Goal: Task Accomplishment & Management: Use online tool/utility

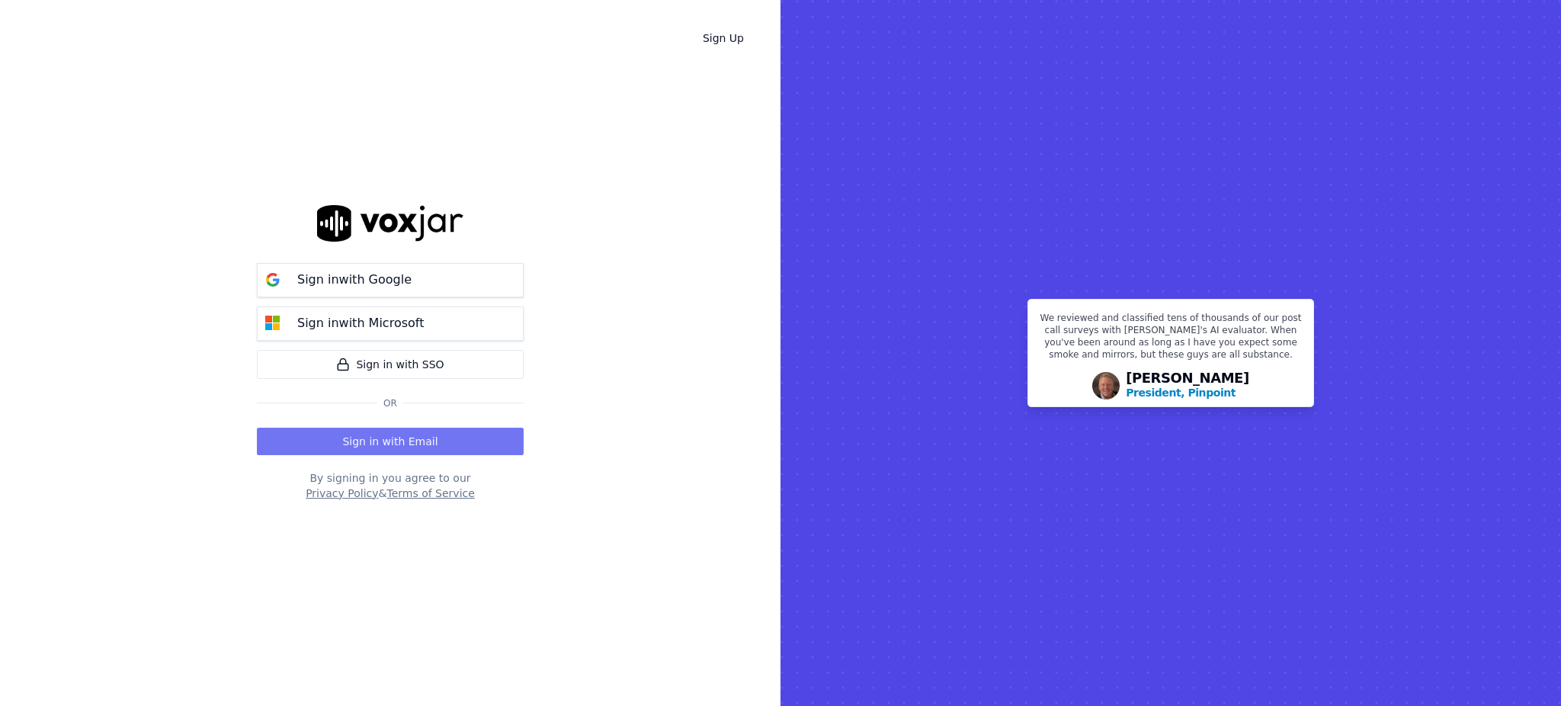
click at [393, 438] on button "Sign in with Email" at bounding box center [390, 441] width 267 height 27
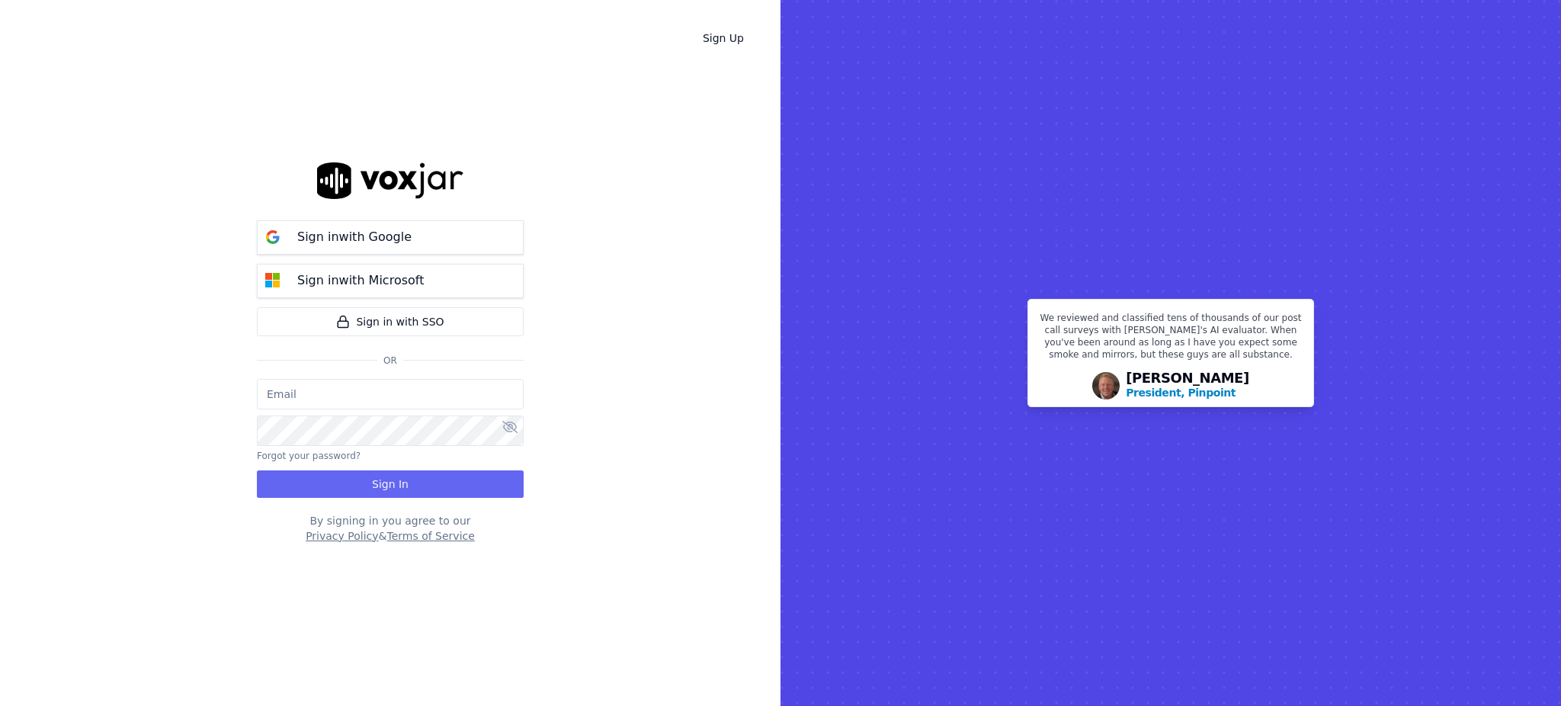
type input "fisqa@newwavepower.net"
click at [380, 479] on button "Sign In" at bounding box center [390, 483] width 267 height 27
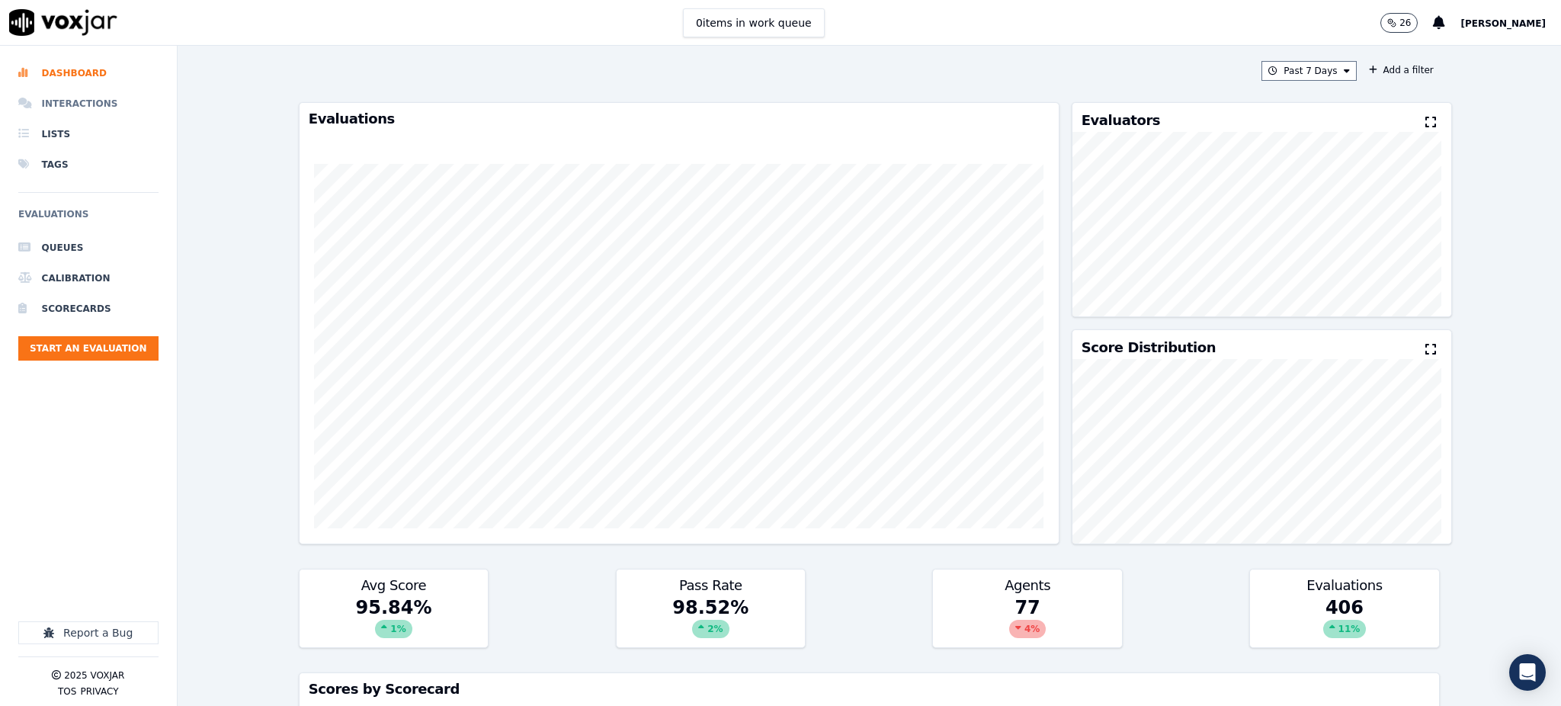
click at [63, 96] on li "Interactions" at bounding box center [88, 103] width 140 height 30
click at [727, 634] on div "98.53 % 2 %" at bounding box center [711, 621] width 188 height 52
click at [127, 354] on button "Start an Evaluation" at bounding box center [88, 348] width 140 height 24
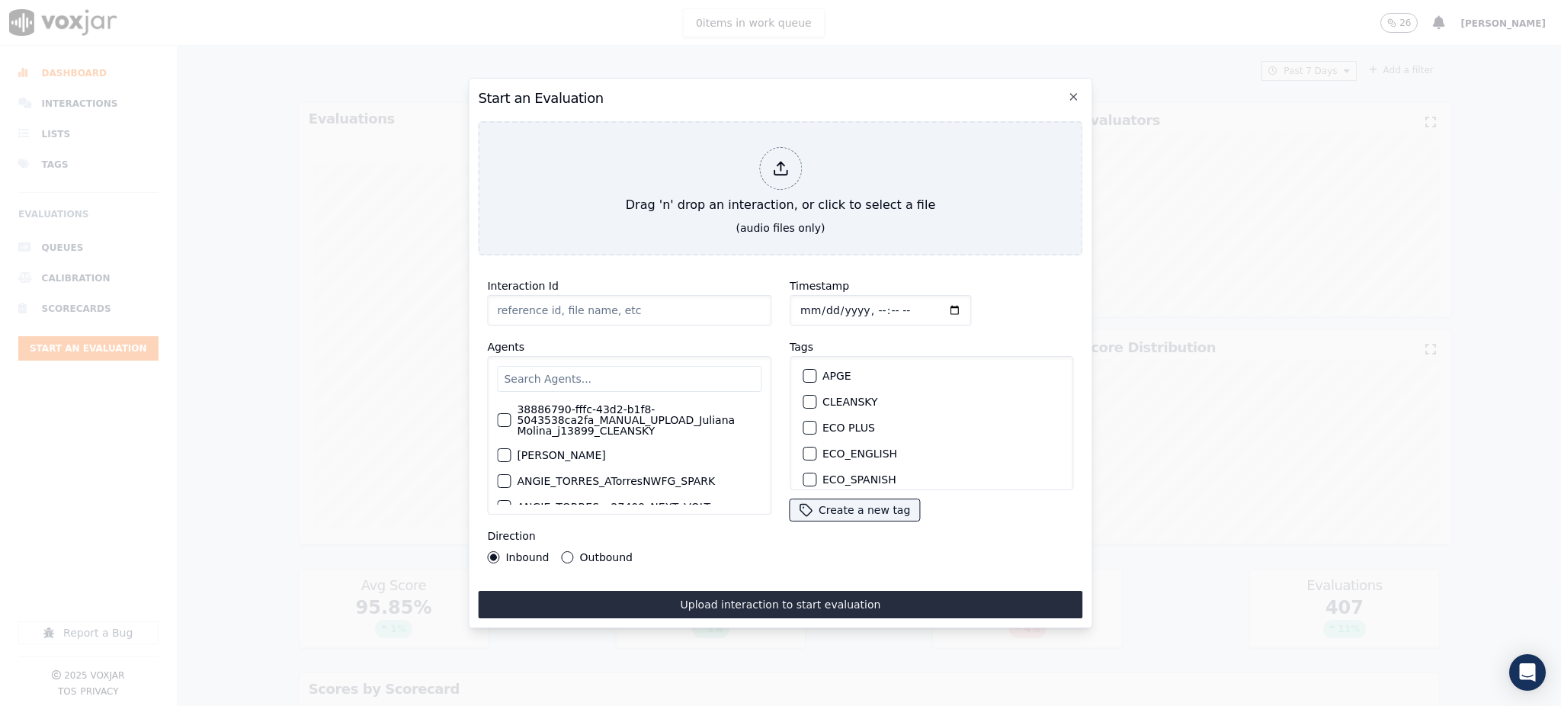
type input "09122025_2243423926.mp3"
click at [532, 372] on input "text" at bounding box center [629, 379] width 264 height 26
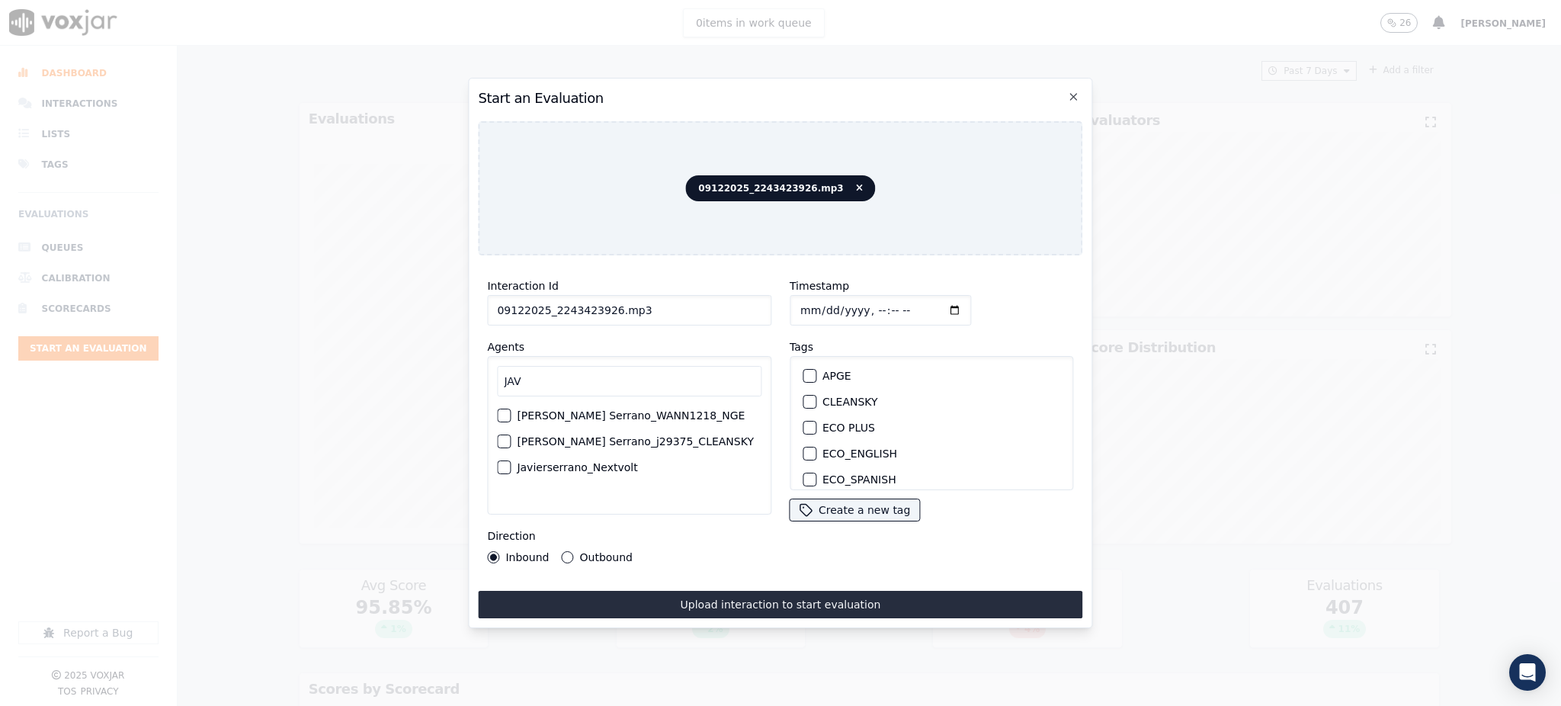
type input "JAV"
click at [590, 462] on label "Javierserrano_Nextvolt" at bounding box center [577, 467] width 120 height 11
click at [508, 462] on div "button" at bounding box center [503, 467] width 11 height 11
click at [830, 450] on label "NEXT VOLT" at bounding box center [851, 455] width 58 height 11
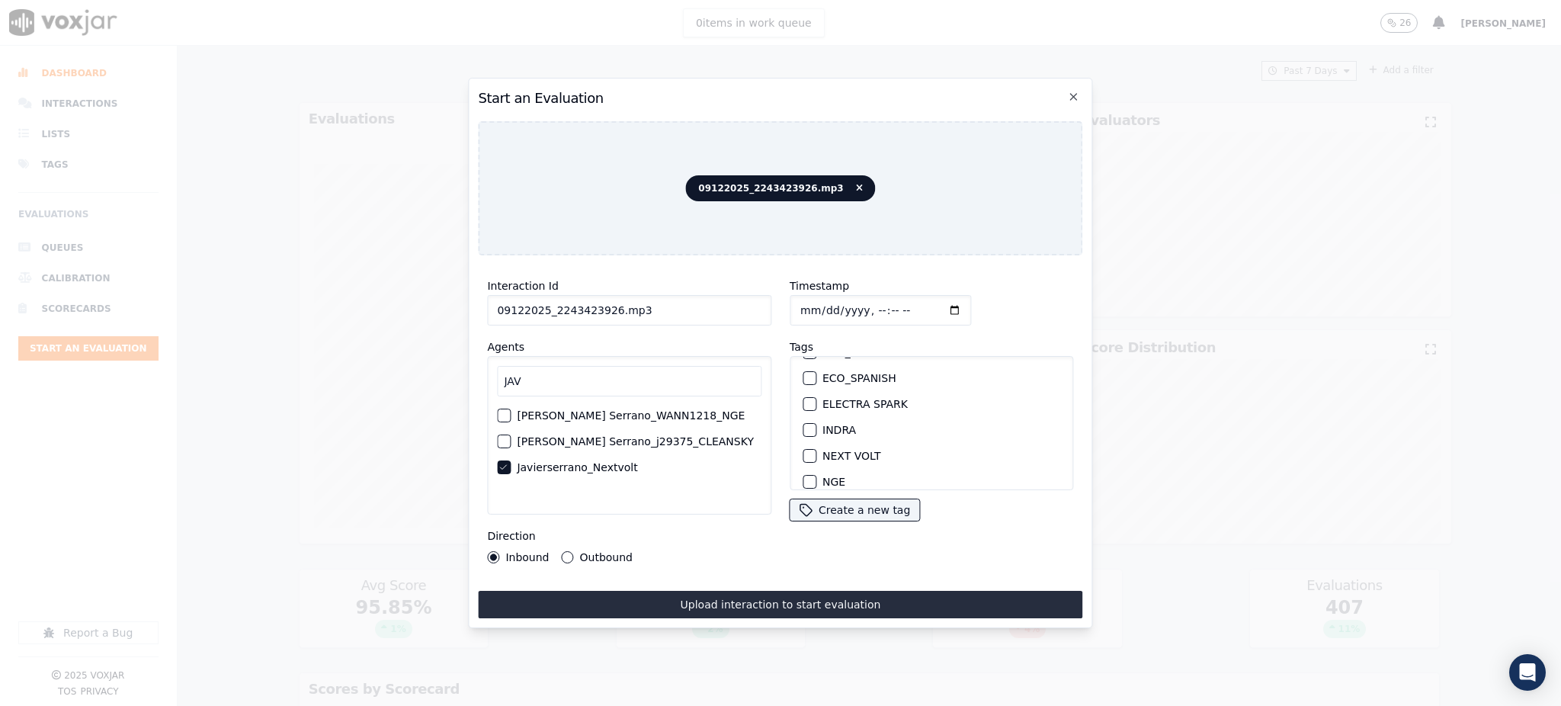
click at [816, 449] on button "NEXT VOLT" at bounding box center [810, 456] width 14 height 14
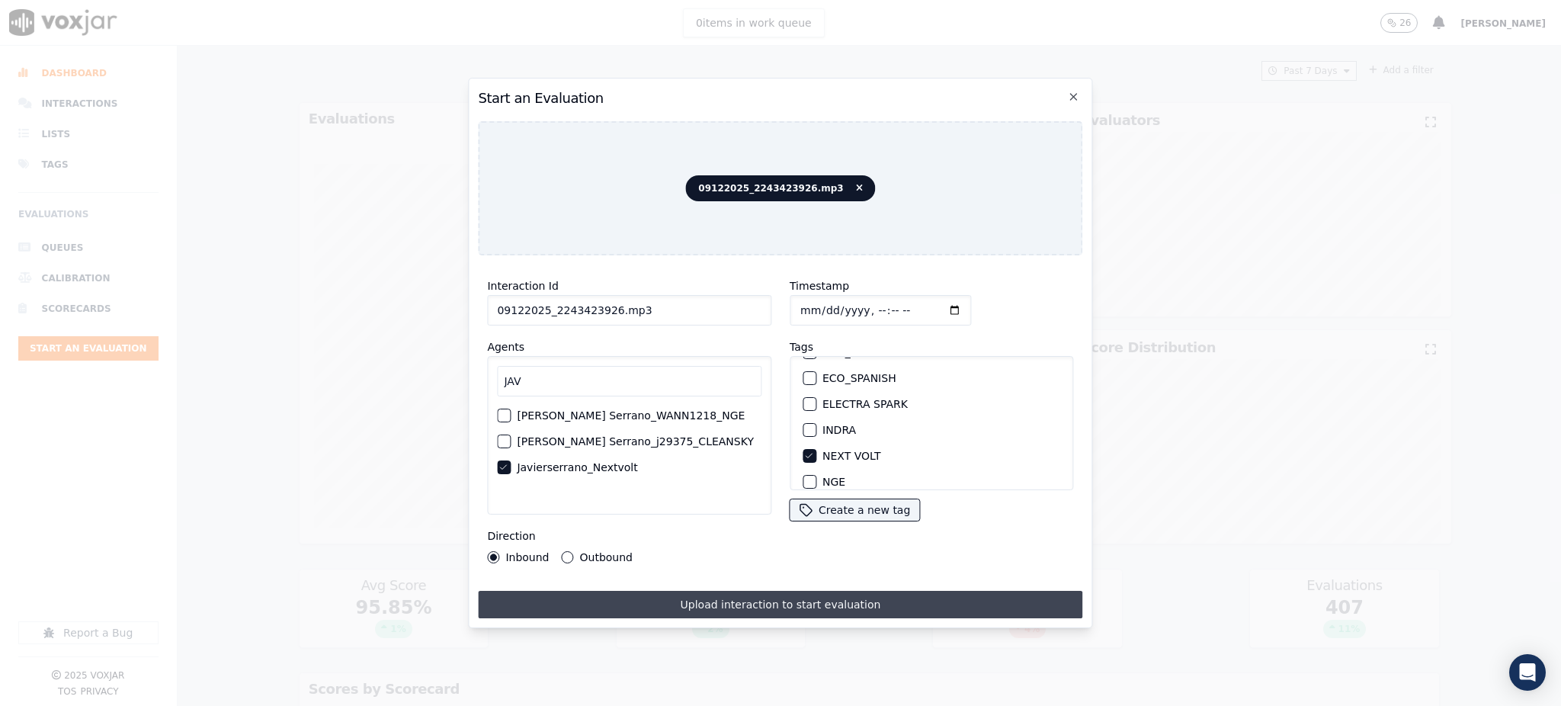
click at [796, 591] on button "Upload interaction to start evaluation" at bounding box center [780, 604] width 604 height 27
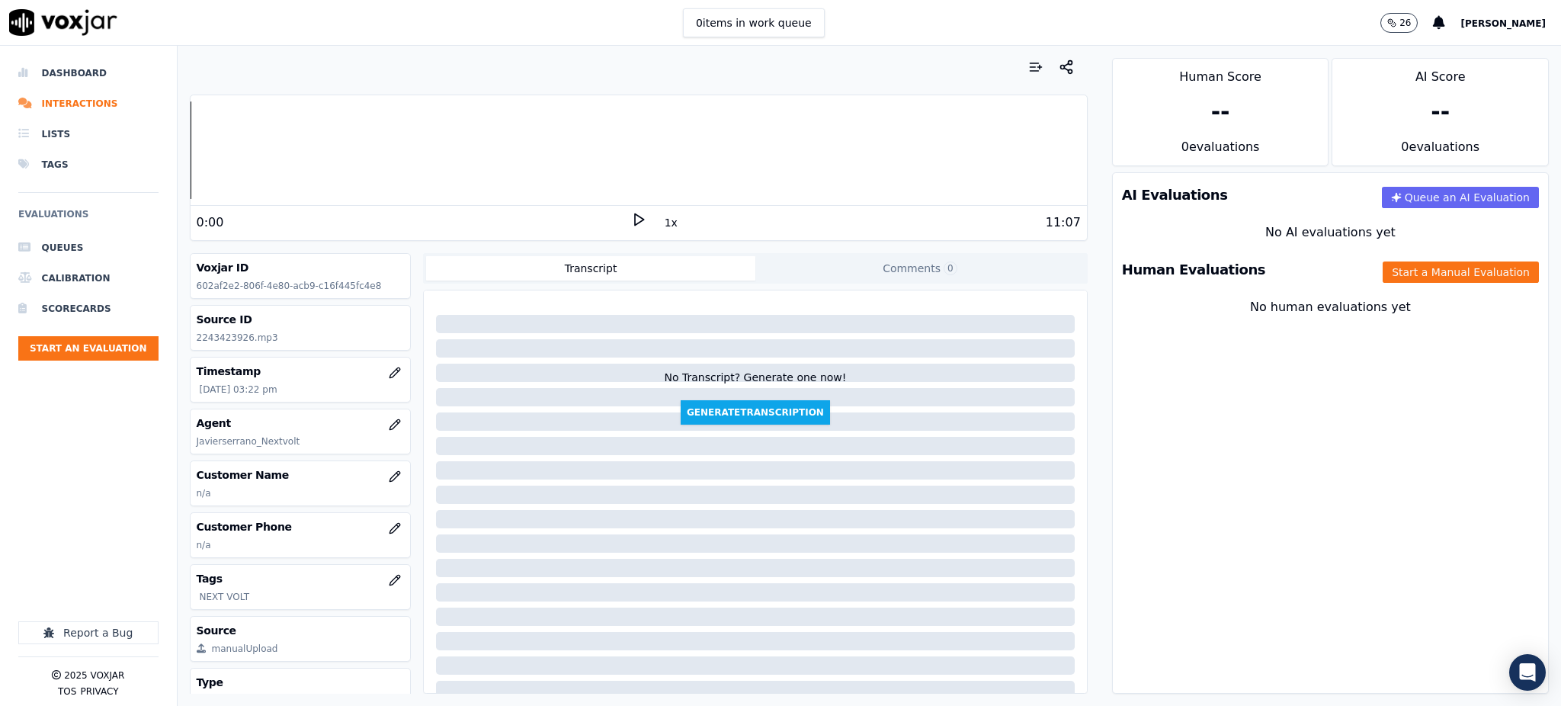
click at [631, 228] on div "1x" at bounding box center [638, 222] width 15 height 21
click at [631, 220] on icon at bounding box center [638, 219] width 15 height 15
click at [1323, 460] on div "AI Evaluations Queue an AI Evaluation No AI evaluations yet Human Evaluations S…" at bounding box center [1330, 432] width 437 height 521
click at [389, 476] on icon "button" at bounding box center [395, 476] width 12 height 12
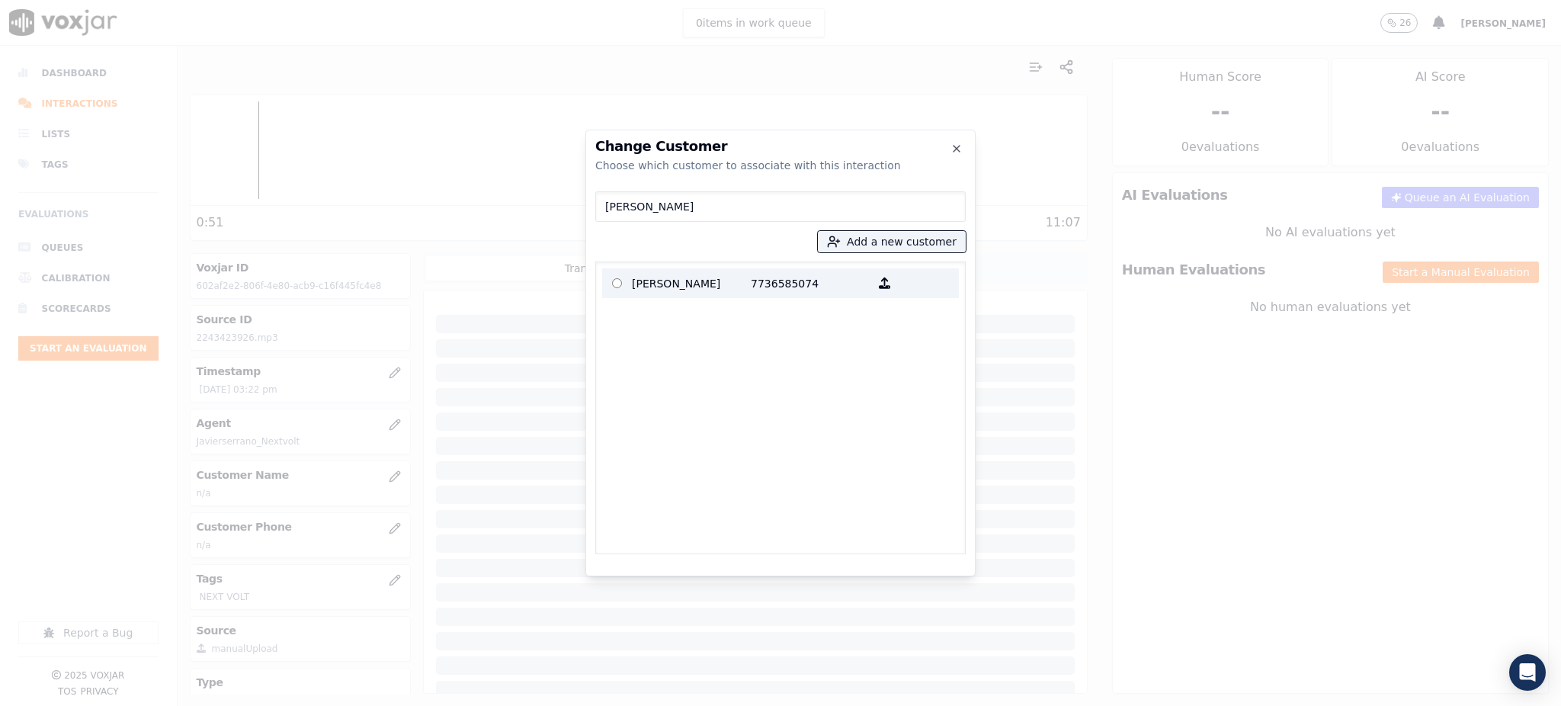
type input "[PERSON_NAME]"
click at [734, 293] on p "[PERSON_NAME]" at bounding box center [691, 283] width 119 height 24
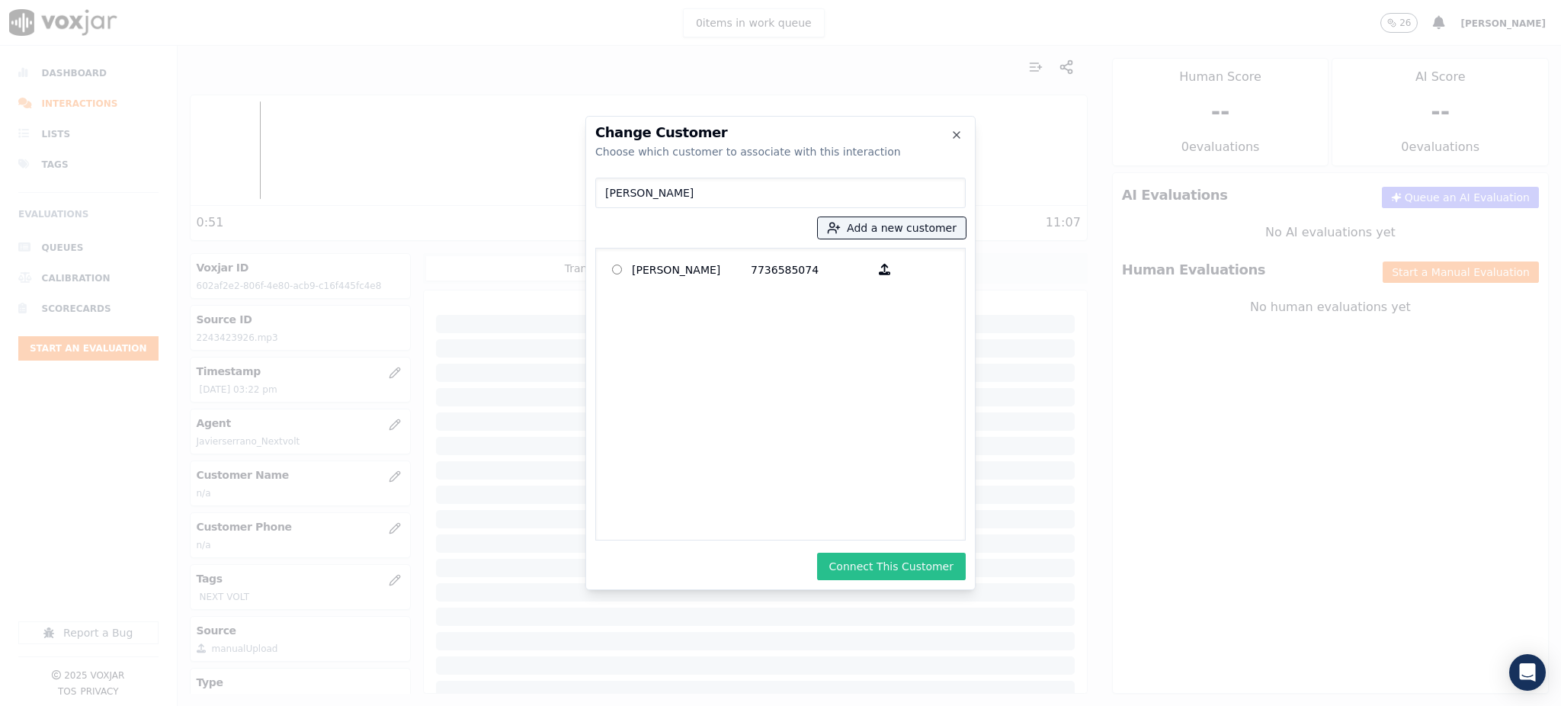
click at [905, 560] on button "Connect This Customer" at bounding box center [891, 566] width 149 height 27
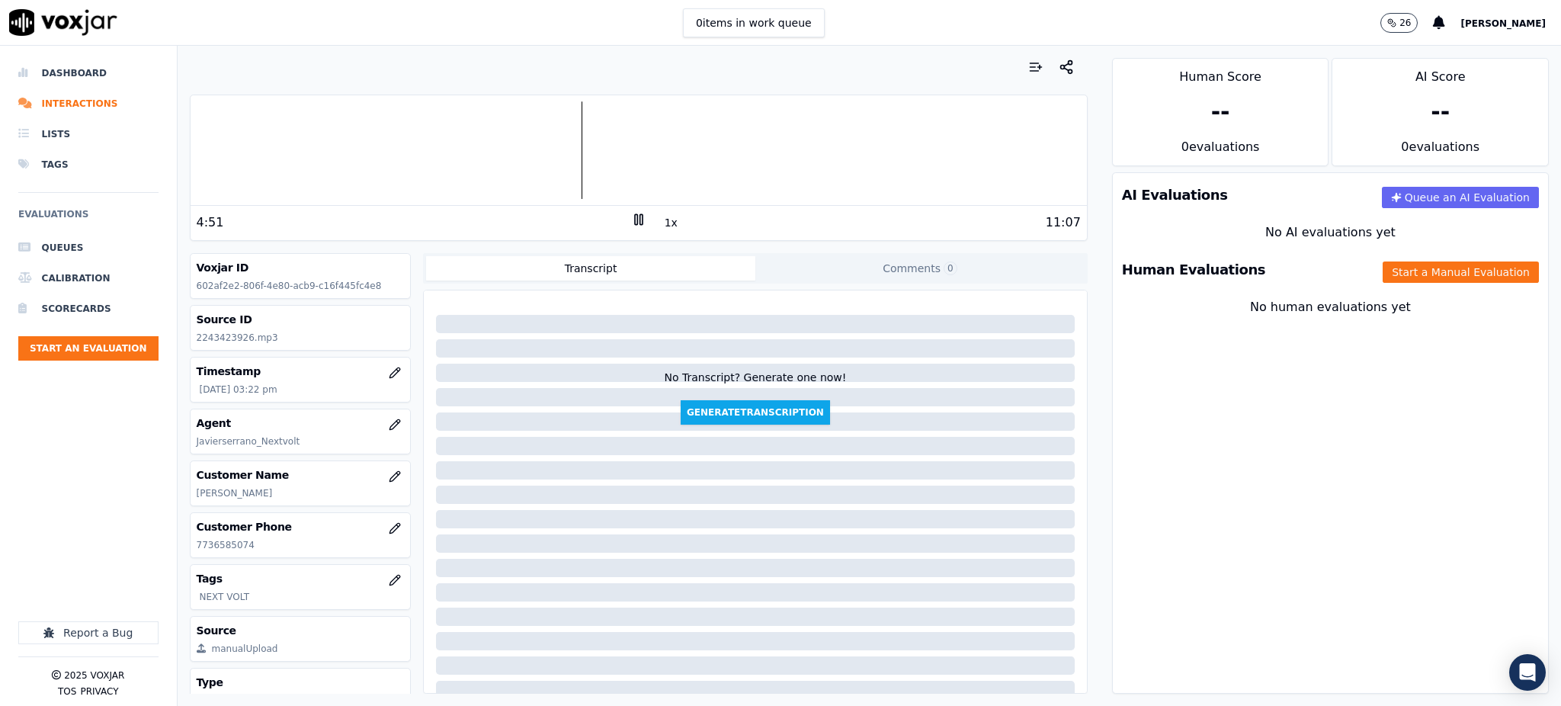
click at [631, 226] on icon at bounding box center [638, 219] width 15 height 15
click at [631, 219] on icon at bounding box center [638, 219] width 15 height 15
click at [631, 213] on icon at bounding box center [638, 219] width 15 height 15
click at [631, 219] on icon at bounding box center [638, 219] width 15 height 15
click at [632, 220] on icon at bounding box center [638, 219] width 15 height 15
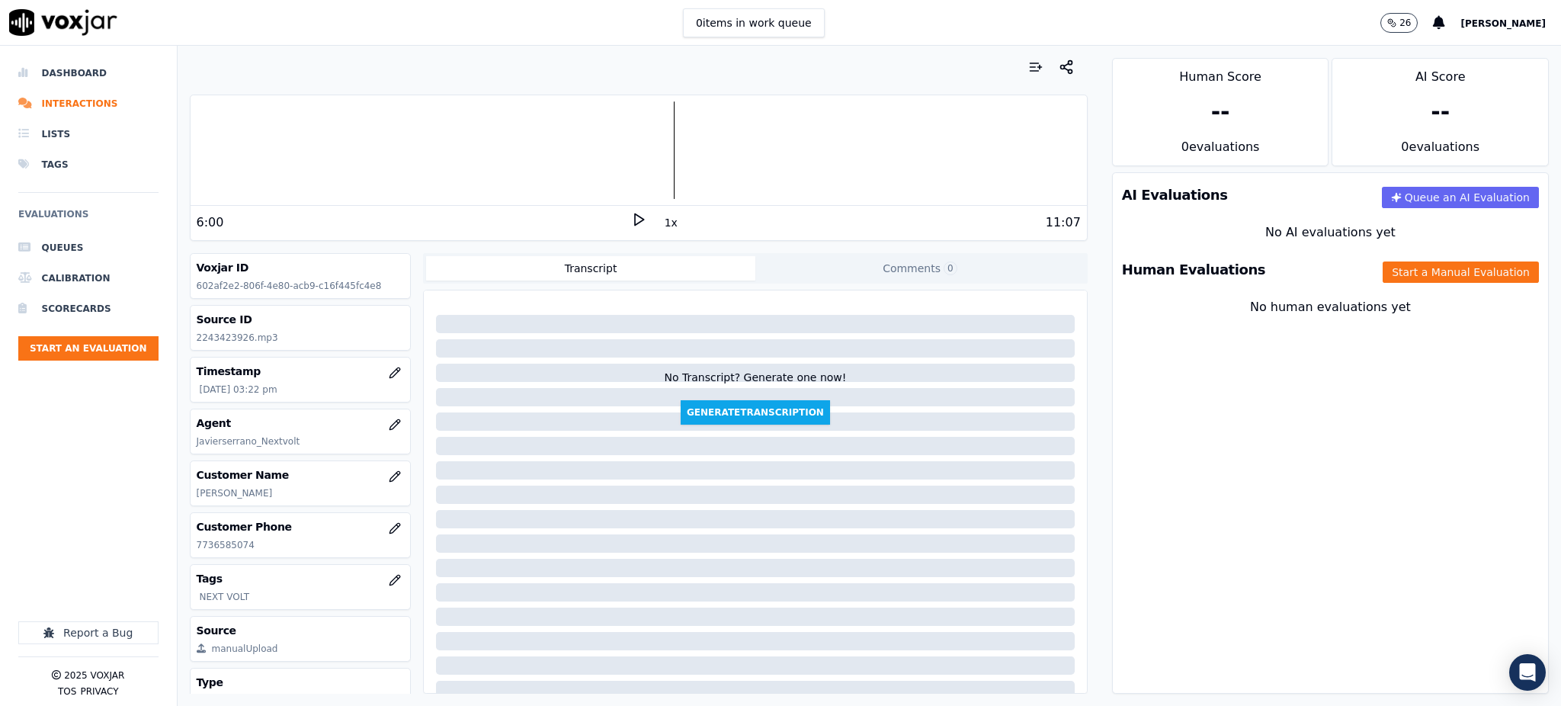
click at [631, 215] on icon at bounding box center [638, 219] width 15 height 15
click at [635, 220] on rect at bounding box center [636, 219] width 2 height 10
click at [632, 212] on icon at bounding box center [638, 219] width 15 height 15
click at [635, 220] on rect at bounding box center [636, 219] width 2 height 10
click at [635, 218] on polygon at bounding box center [639, 219] width 9 height 11
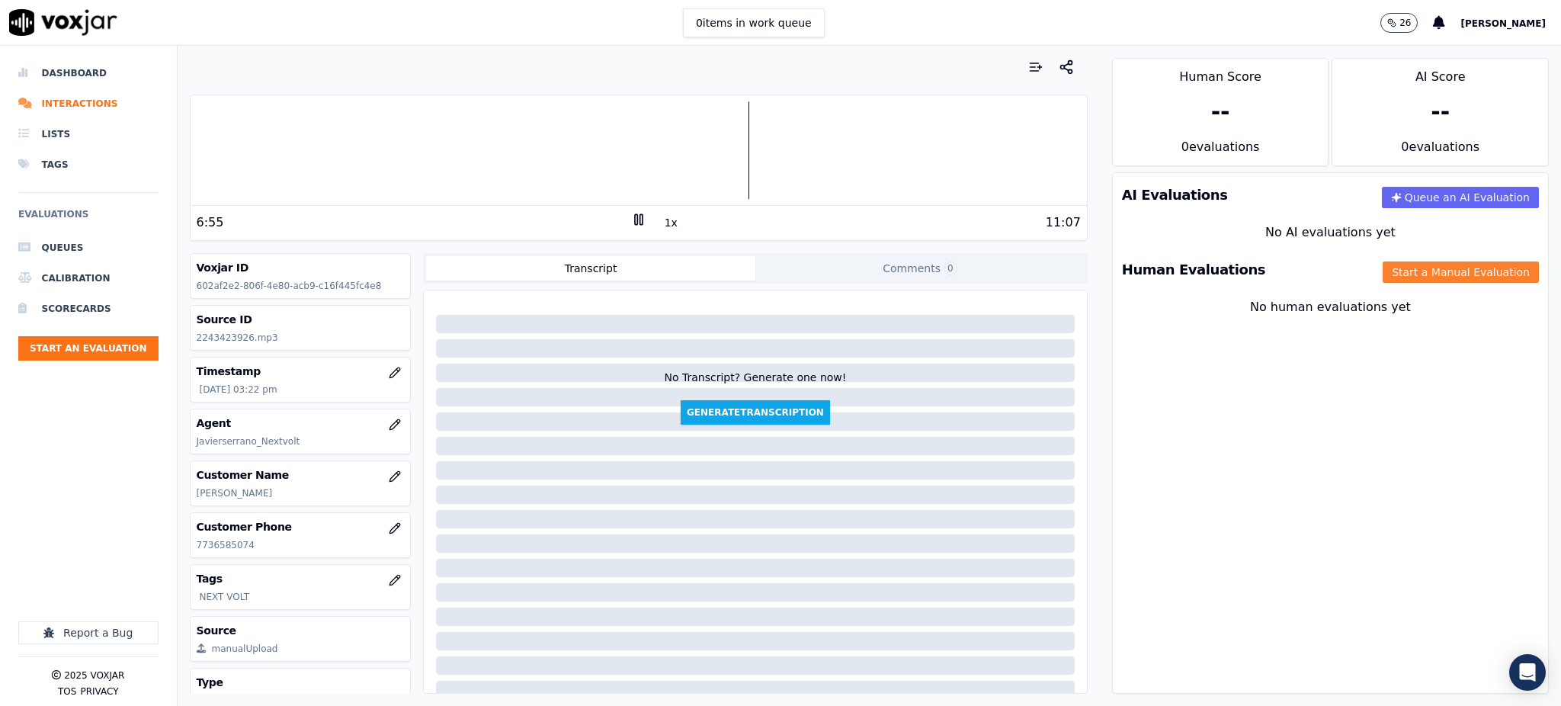
click at [1420, 270] on button "Start a Manual Evaluation" at bounding box center [1461, 271] width 156 height 21
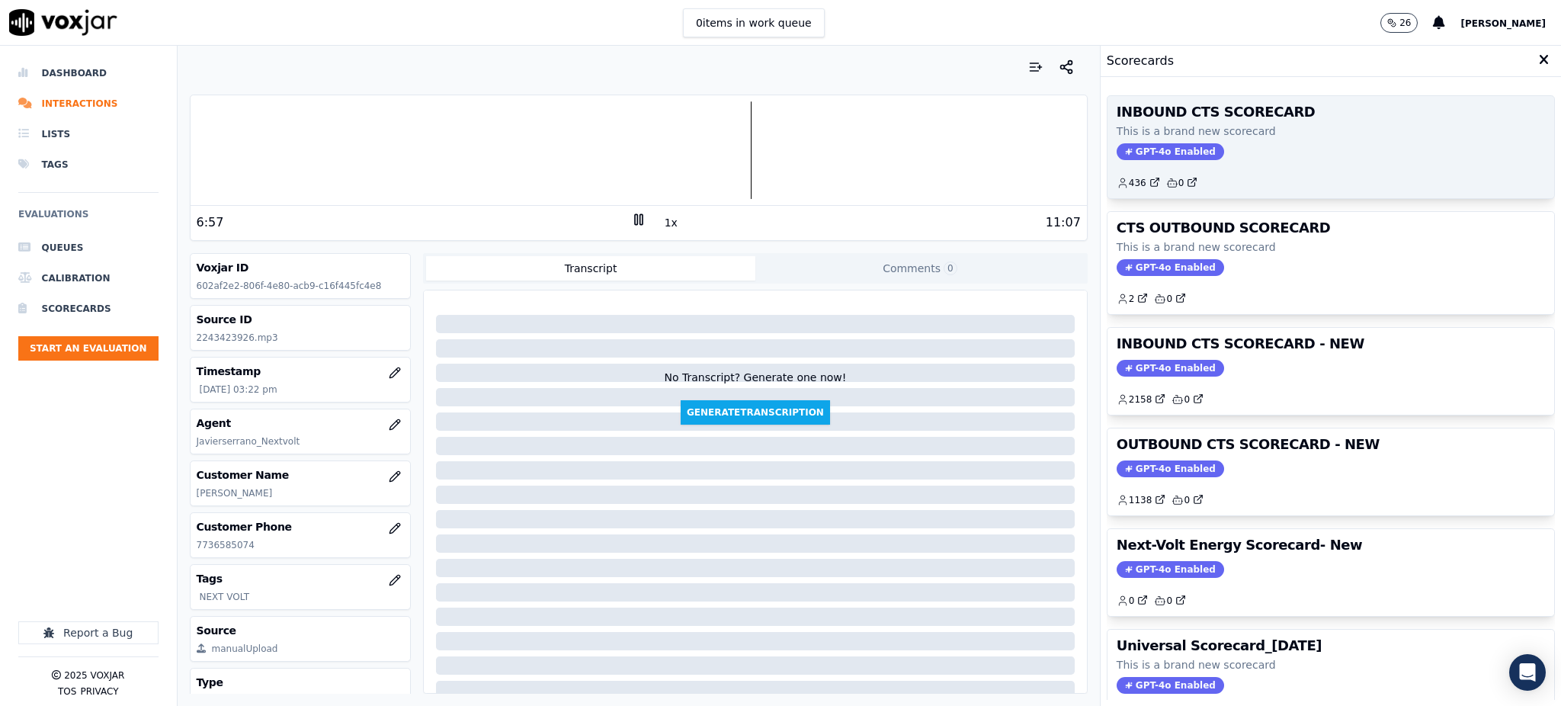
click at [1125, 148] on icon at bounding box center [1129, 152] width 8 height 8
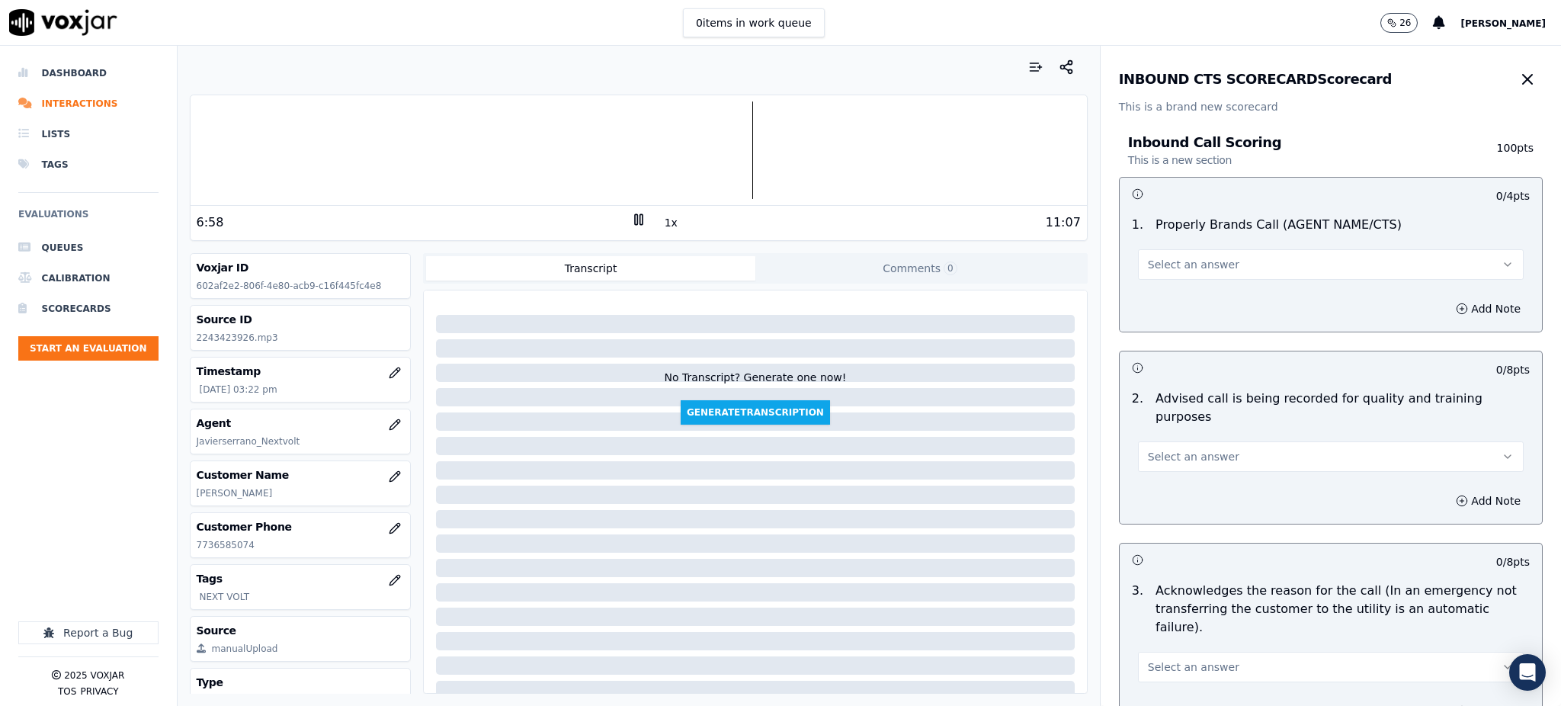
click at [1162, 267] on span "Select an answer" at bounding box center [1193, 264] width 91 height 15
click at [1165, 298] on div "Yes" at bounding box center [1297, 299] width 352 height 24
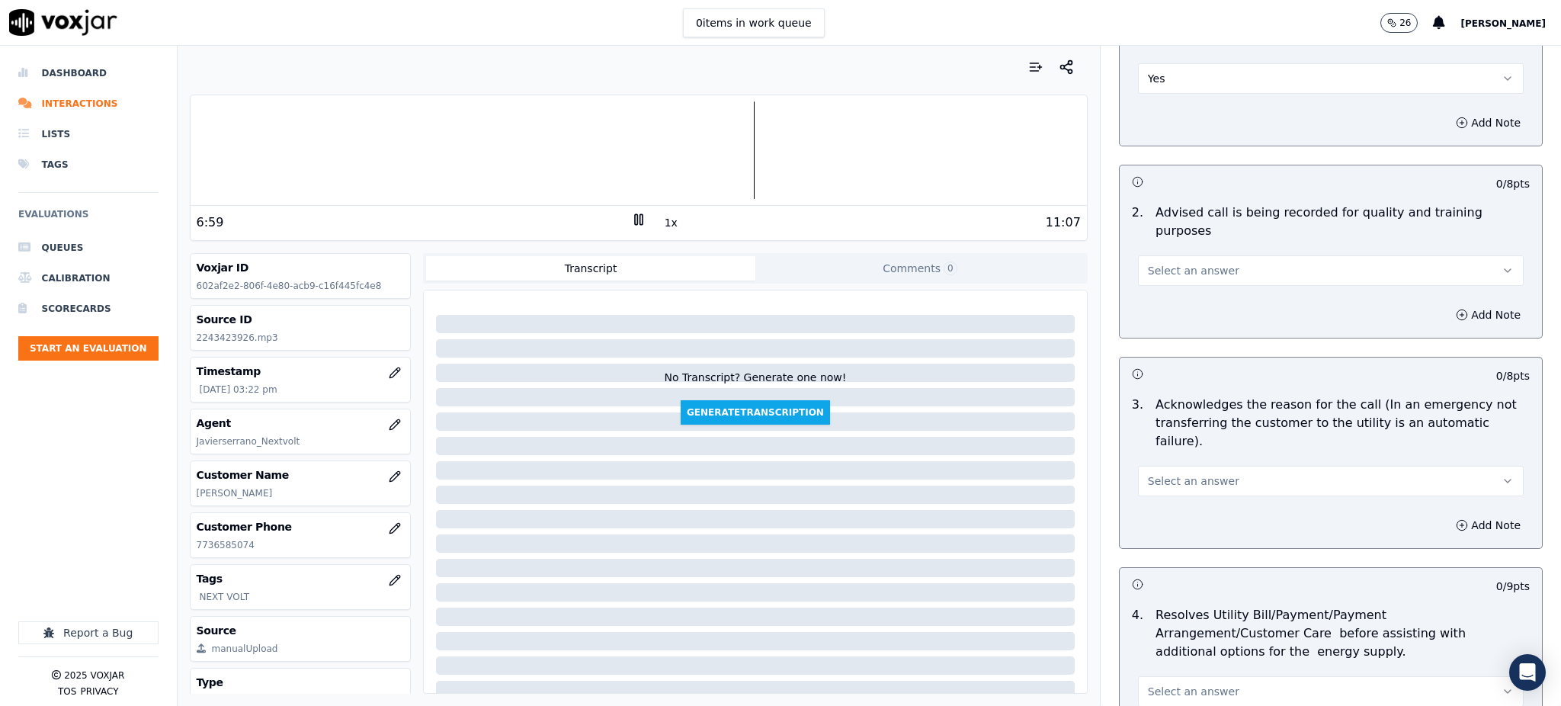
scroll to position [203, 0]
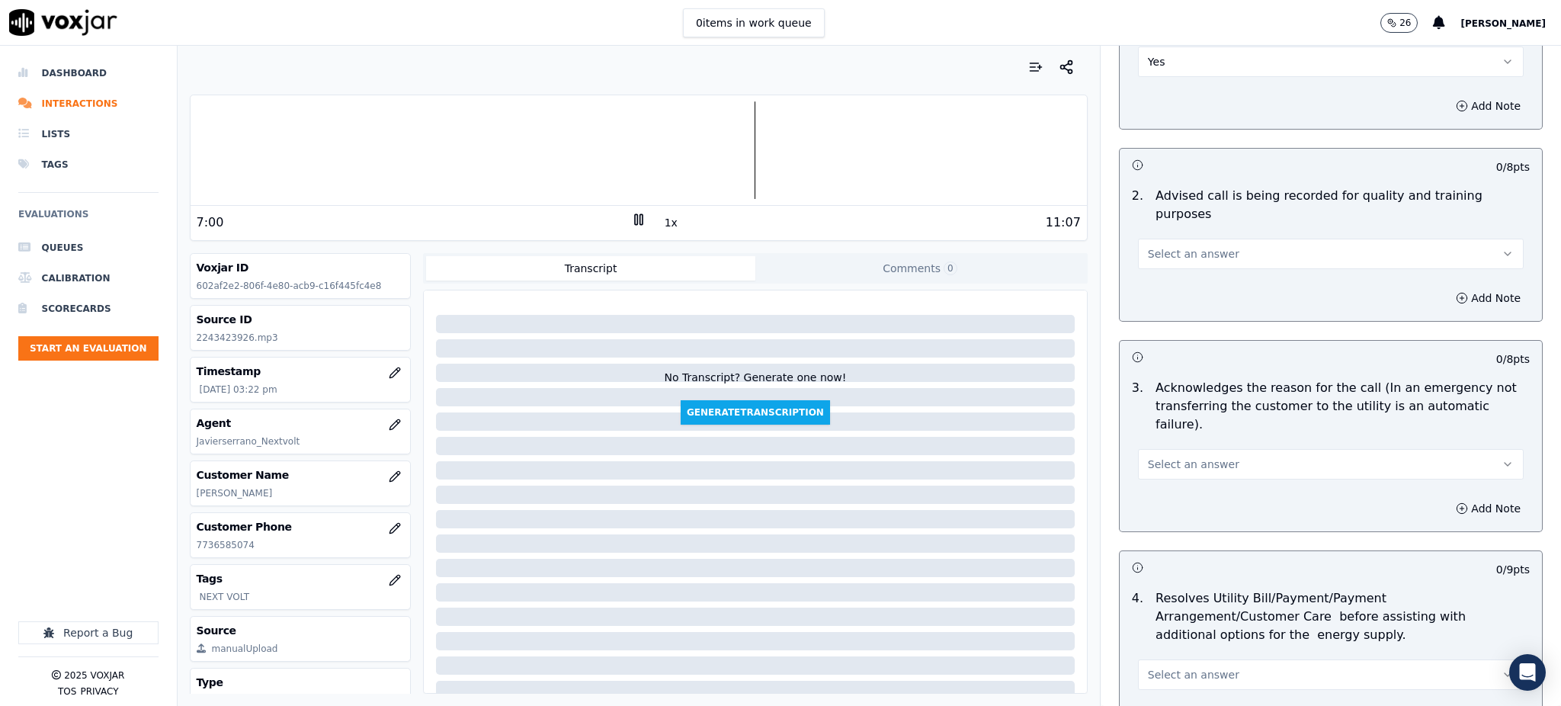
click at [1169, 246] on span "Select an answer" at bounding box center [1193, 253] width 91 height 15
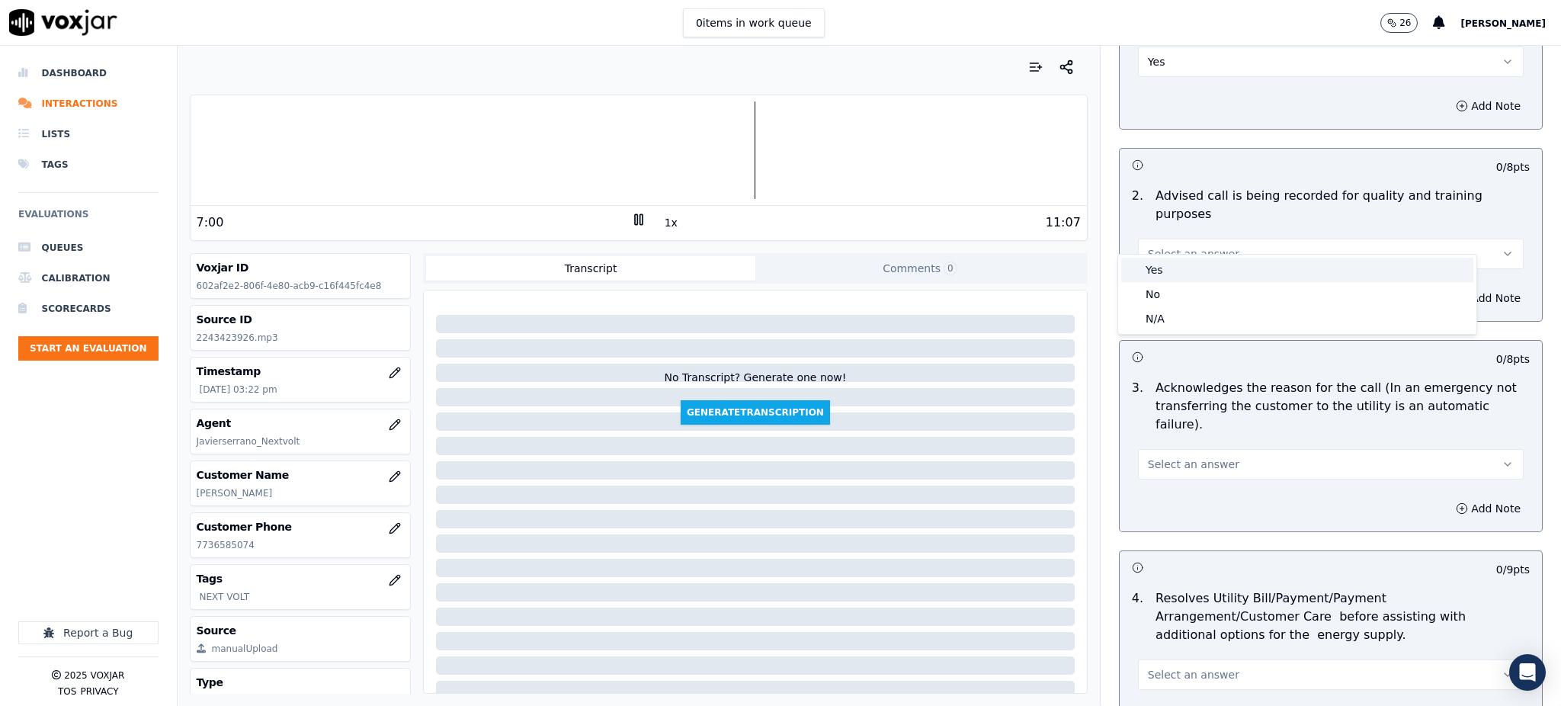
click at [1173, 259] on div "Yes" at bounding box center [1297, 270] width 352 height 24
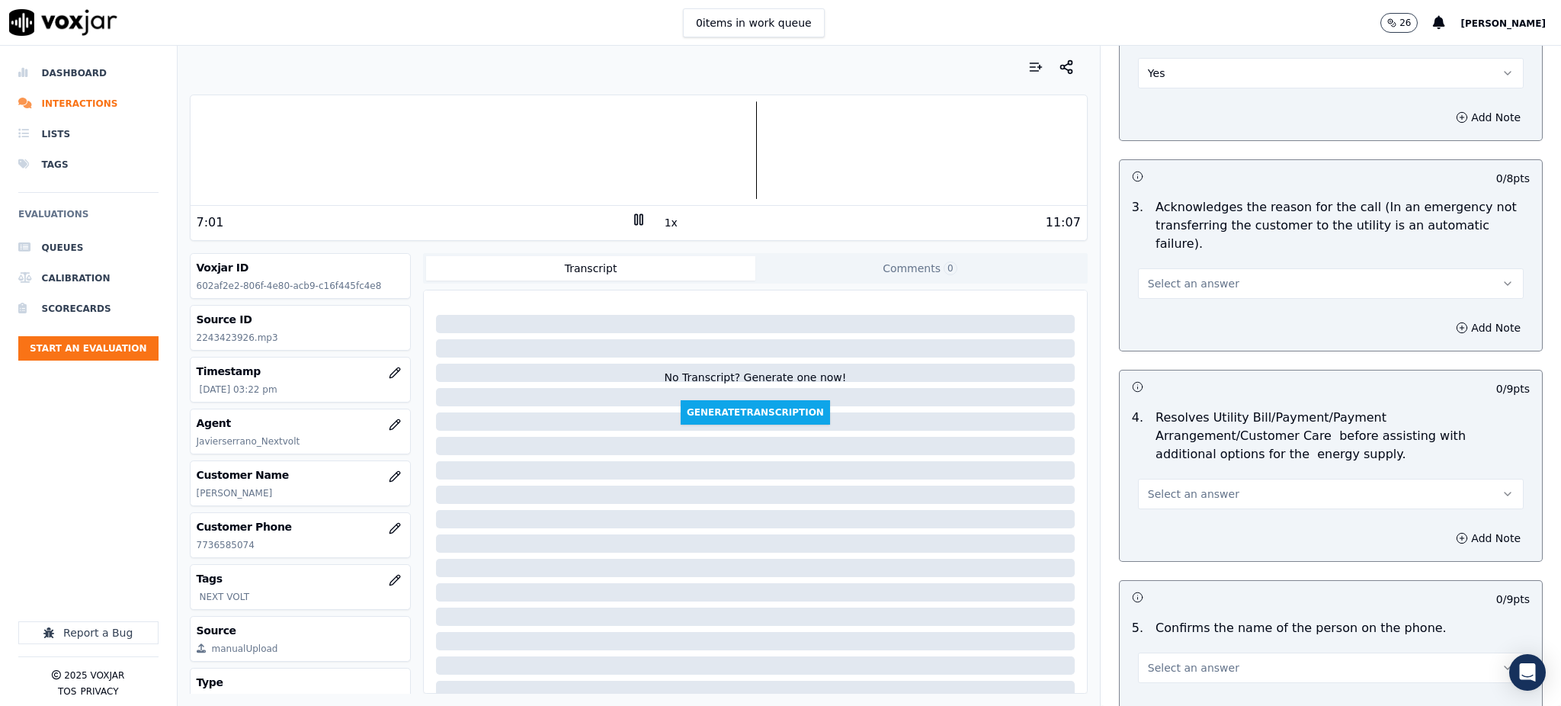
scroll to position [406, 0]
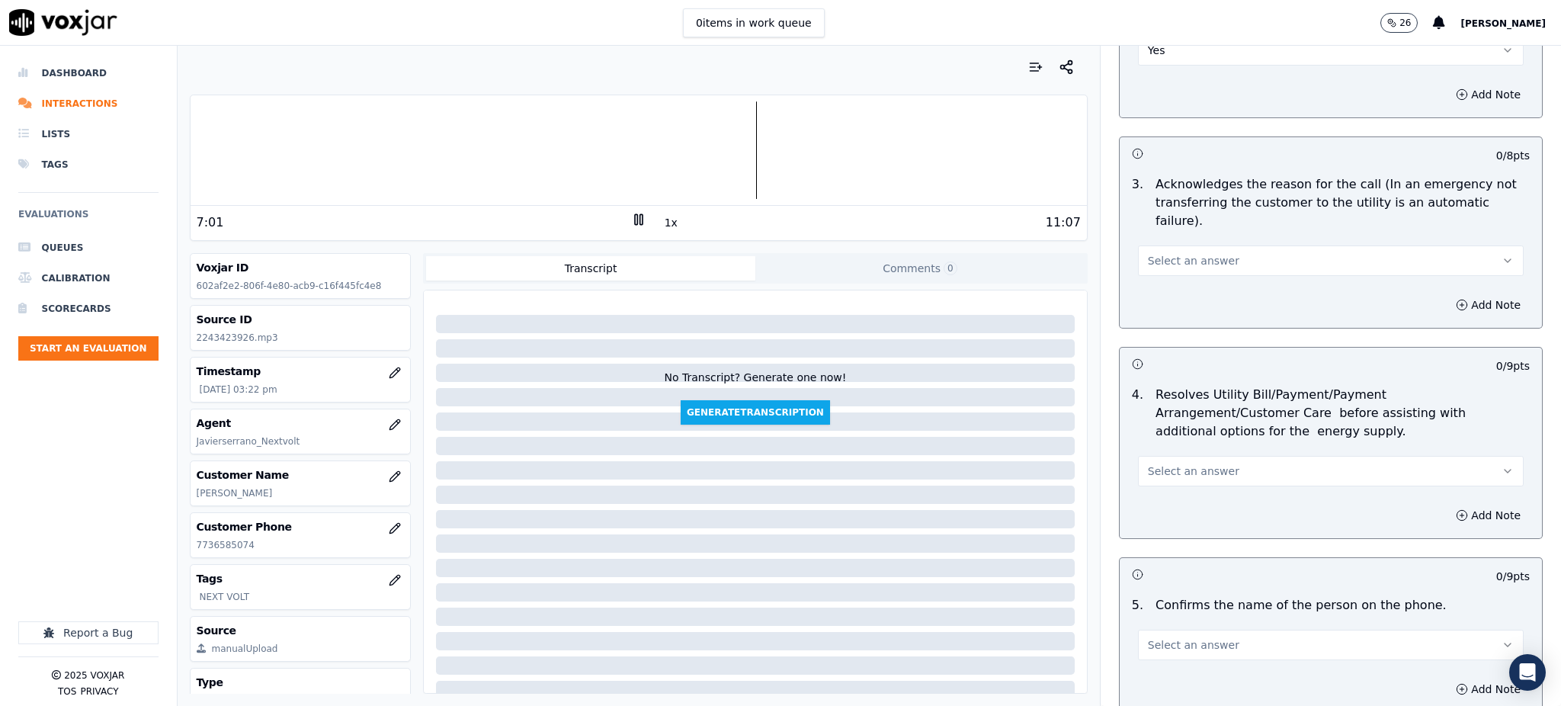
click at [1185, 253] on span "Select an answer" at bounding box center [1193, 260] width 91 height 15
click at [1190, 261] on div "Yes" at bounding box center [1297, 258] width 352 height 24
click at [1180, 463] on span "Select an answer" at bounding box center [1193, 470] width 91 height 15
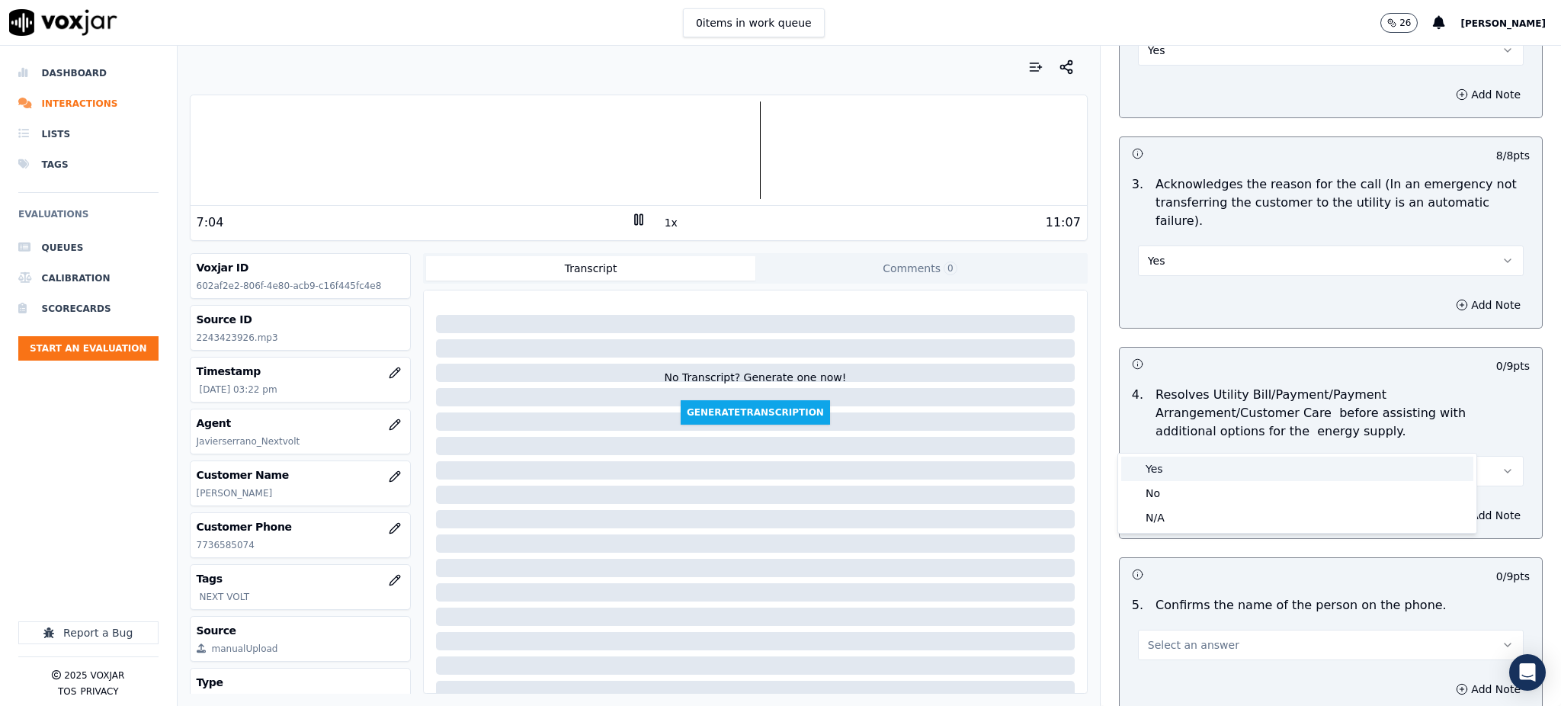
click at [1184, 464] on div "Yes" at bounding box center [1297, 469] width 352 height 24
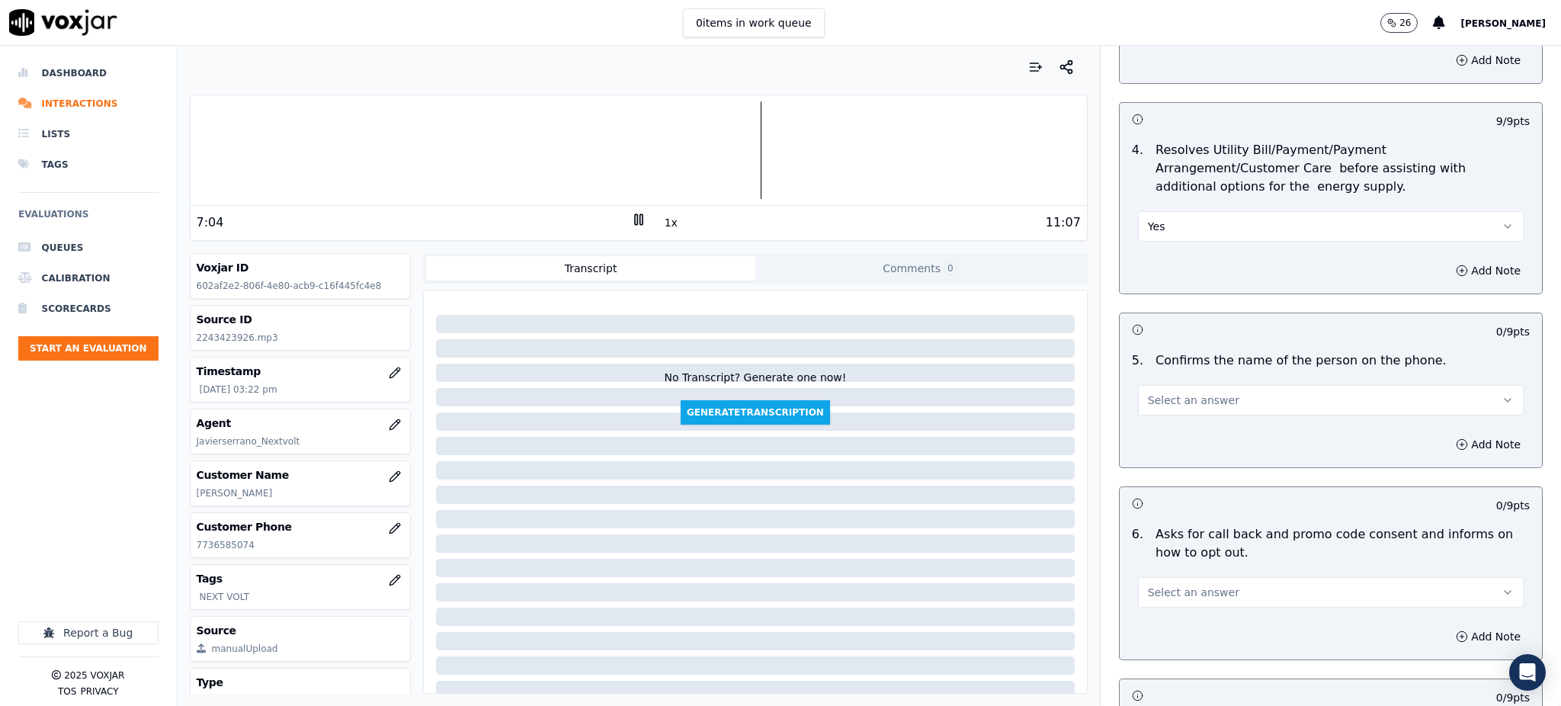
scroll to position [711, 0]
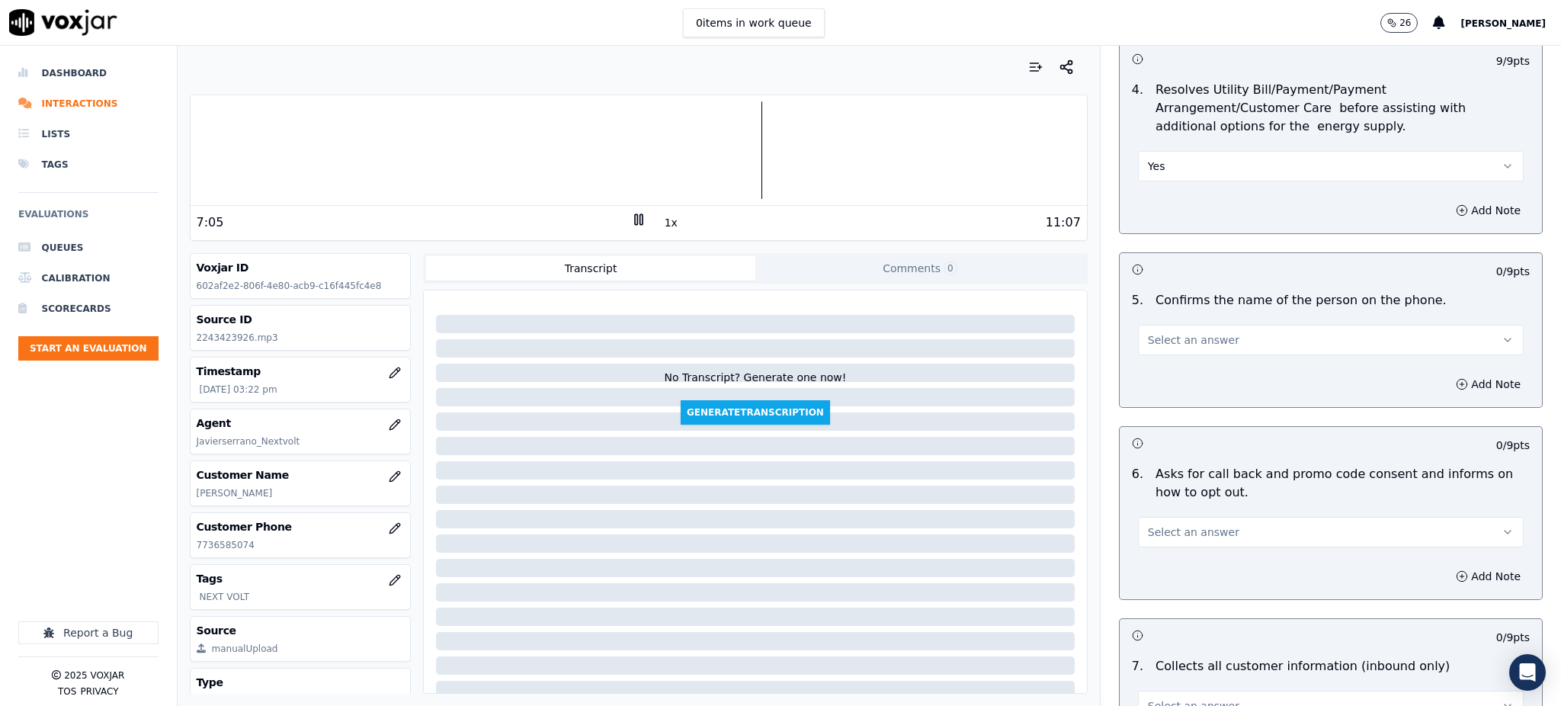
click at [1175, 332] on span "Select an answer" at bounding box center [1193, 339] width 91 height 15
click at [1187, 338] on div "Yes" at bounding box center [1297, 337] width 352 height 24
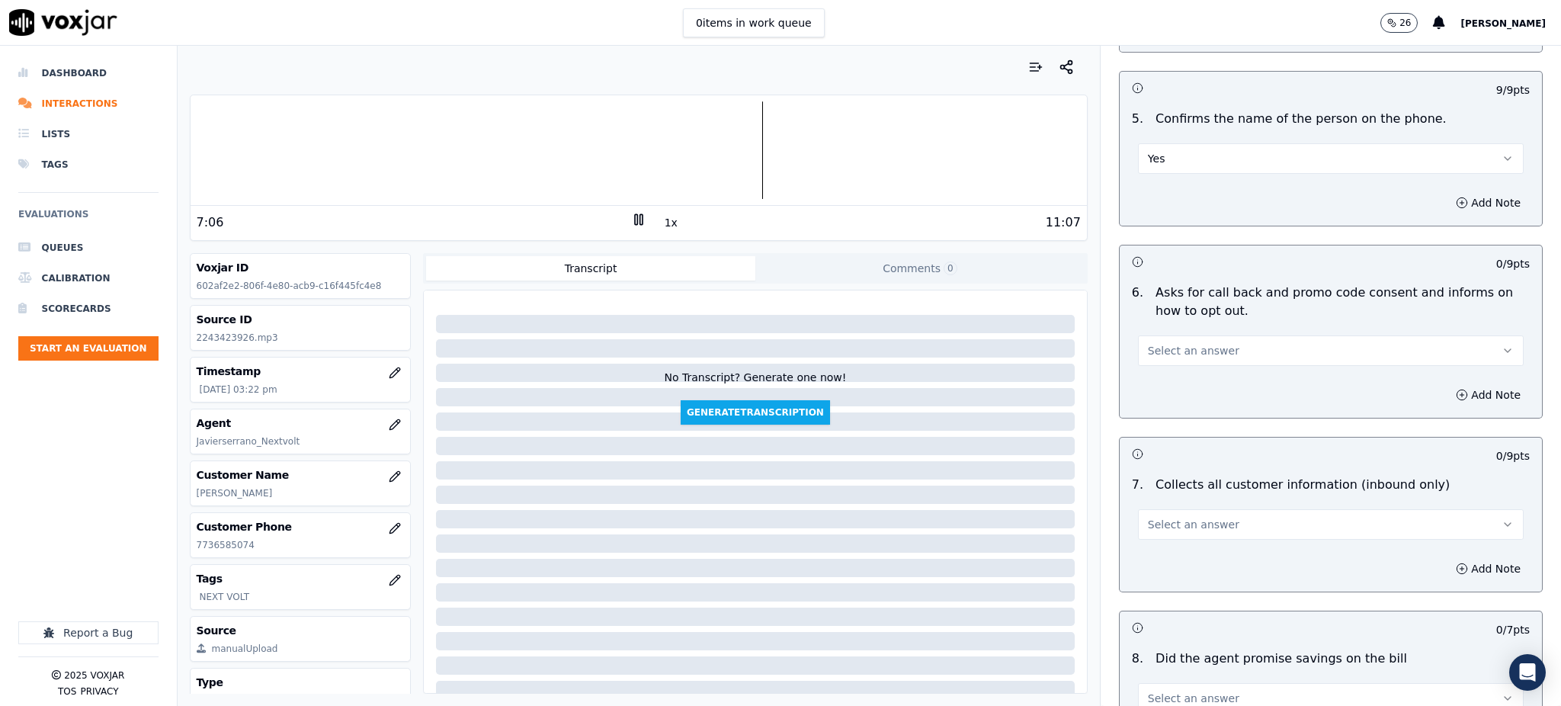
scroll to position [915, 0]
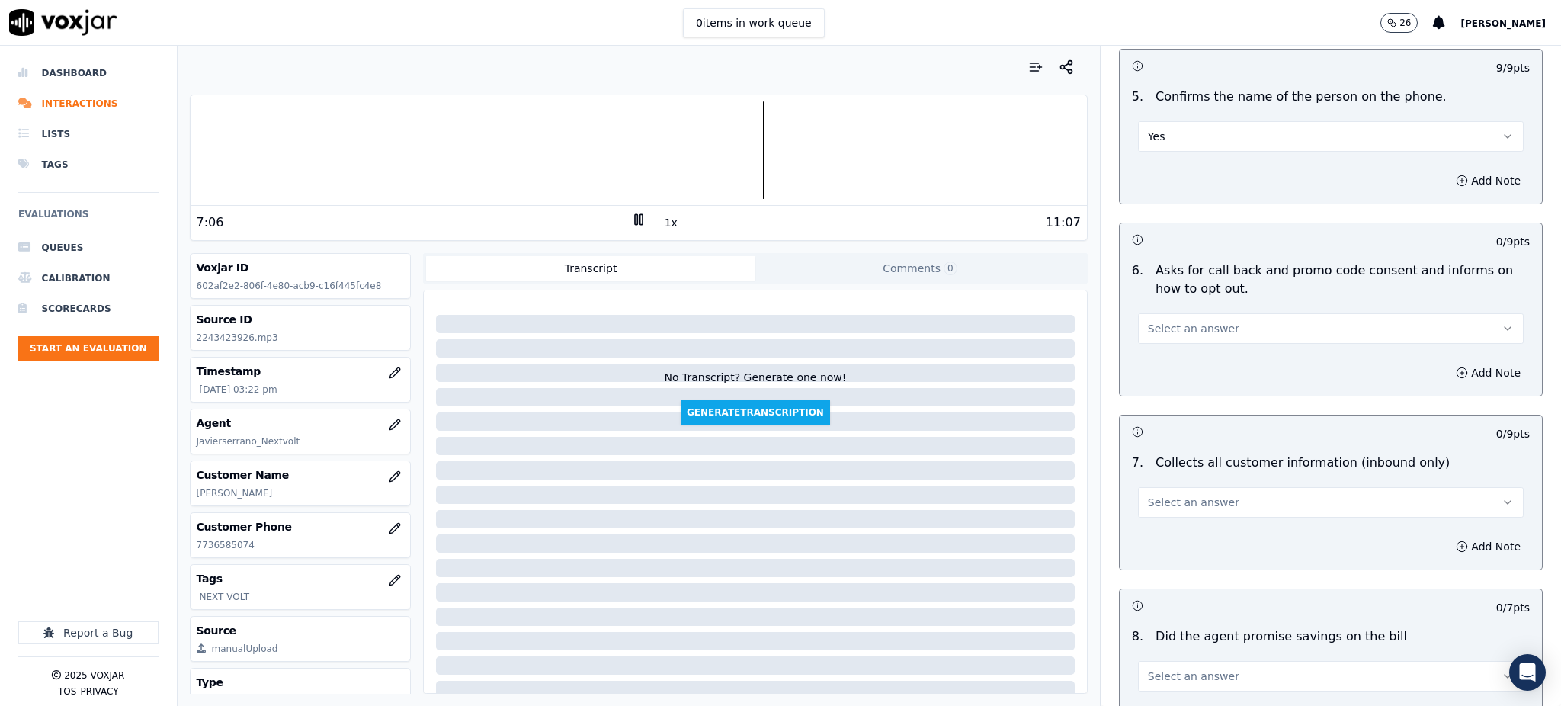
click at [1173, 321] on span "Select an answer" at bounding box center [1193, 328] width 91 height 15
click at [1181, 323] on div "Yes" at bounding box center [1297, 327] width 352 height 24
click at [1172, 487] on button "Select an answer" at bounding box center [1331, 502] width 386 height 30
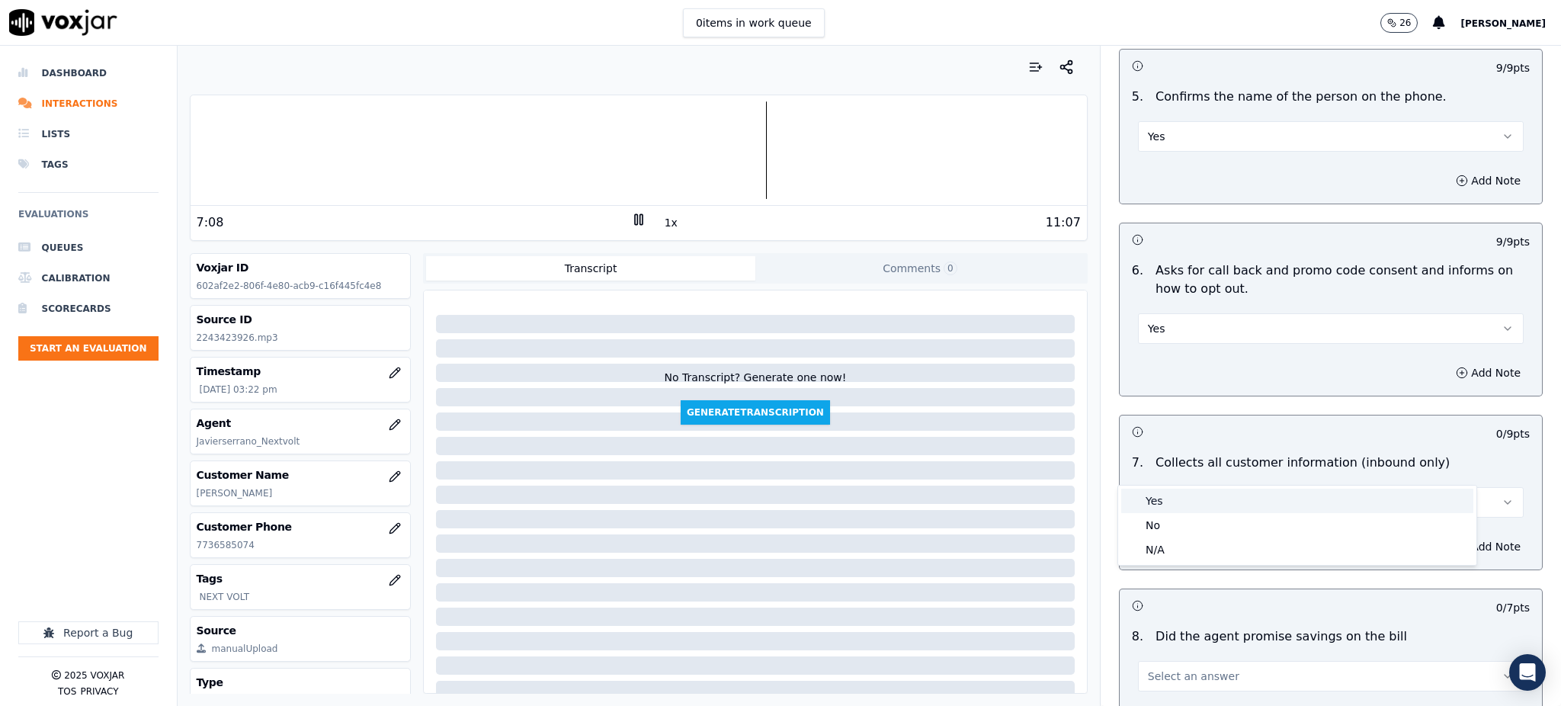
click at [1175, 500] on div "Yes" at bounding box center [1297, 501] width 352 height 24
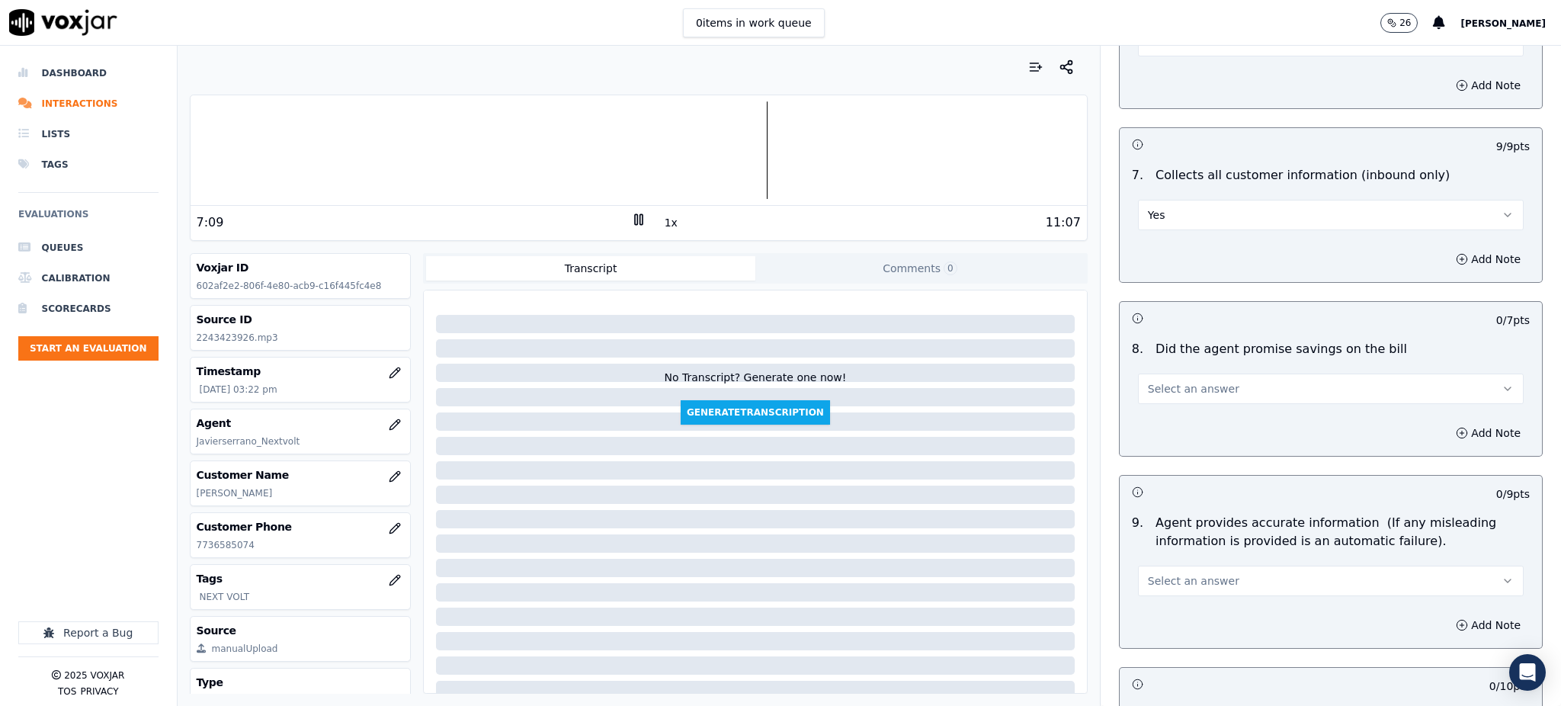
scroll to position [1220, 0]
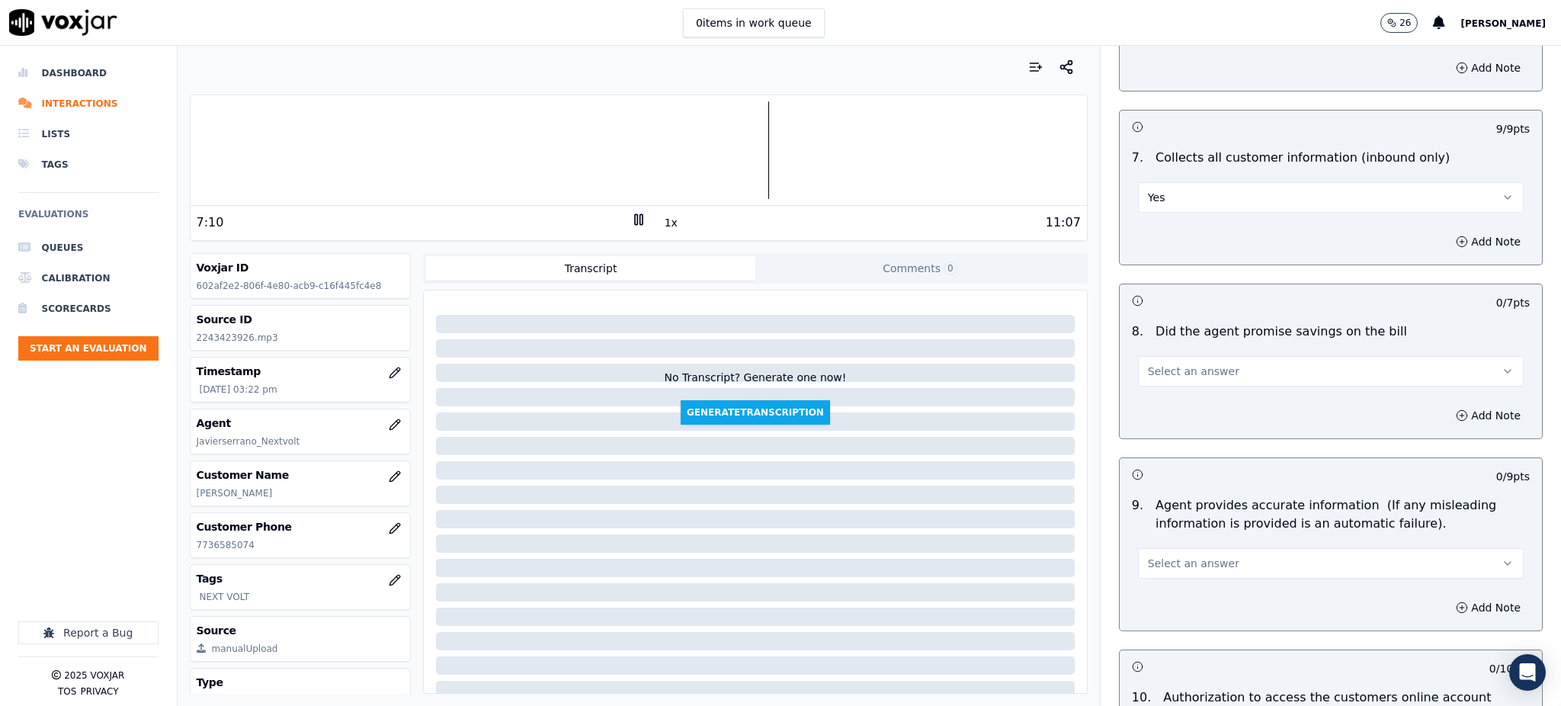
click at [1160, 364] on span "Select an answer" at bounding box center [1193, 371] width 91 height 15
click at [1159, 369] on div "Yes" at bounding box center [1297, 369] width 352 height 24
click at [1152, 548] on button "Select an answer" at bounding box center [1331, 563] width 386 height 30
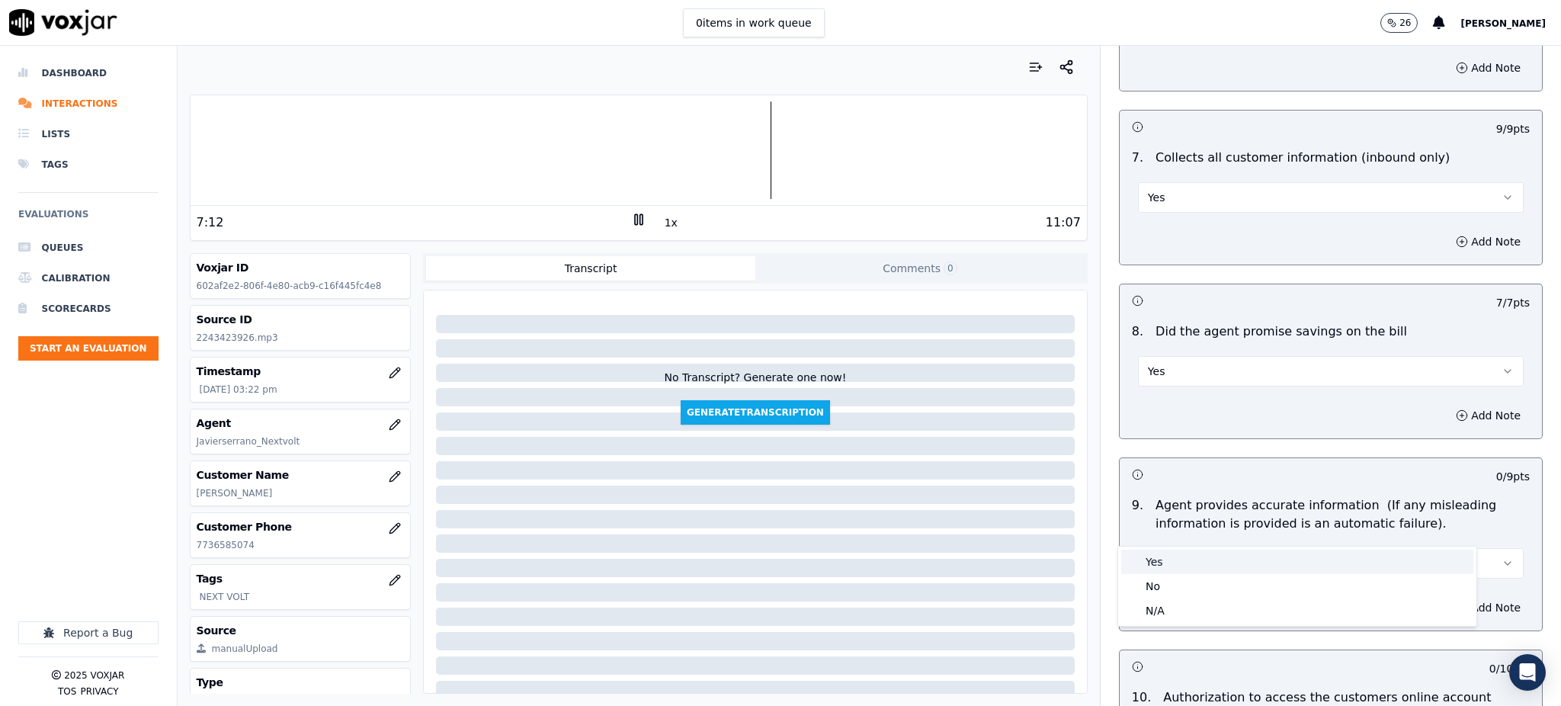
click at [1152, 559] on div "Yes" at bounding box center [1297, 562] width 352 height 24
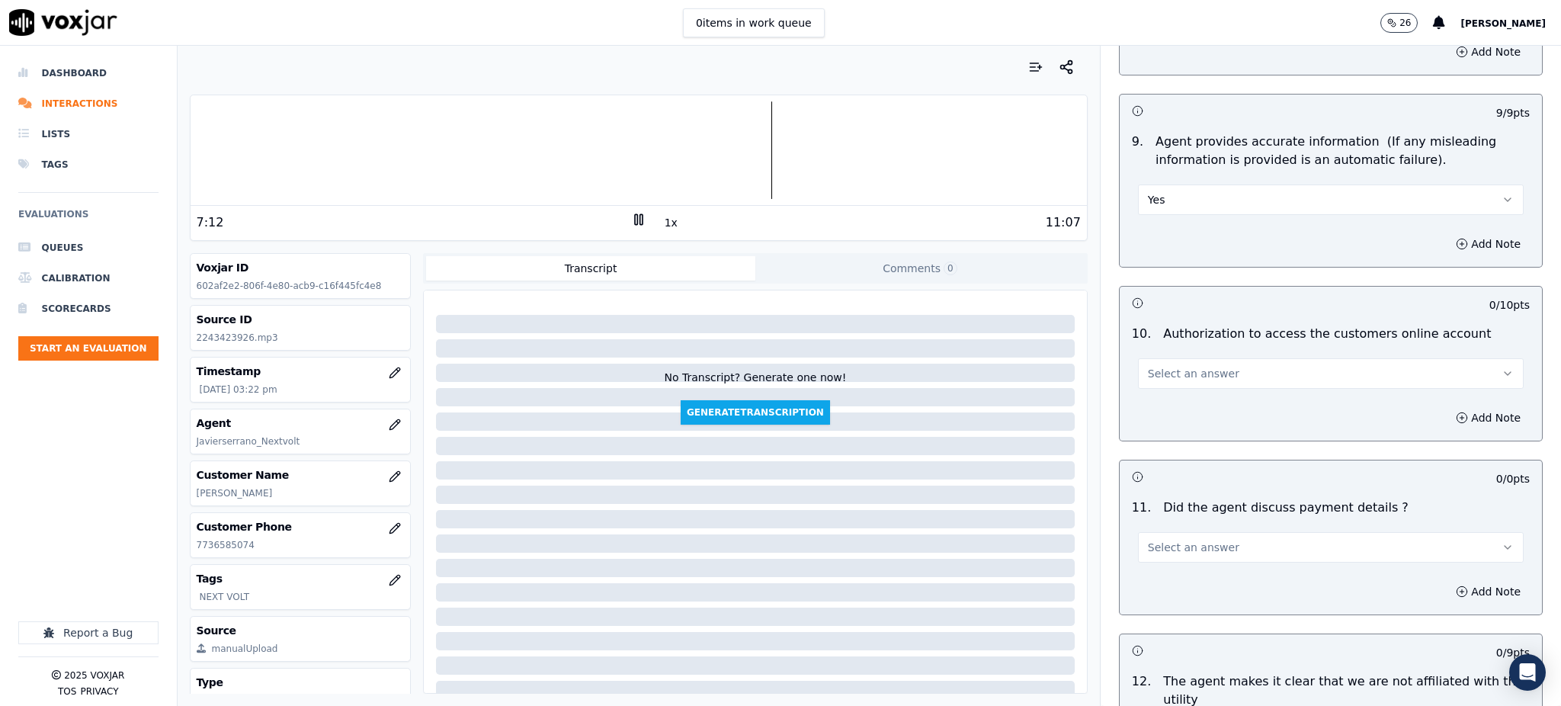
scroll to position [1626, 0]
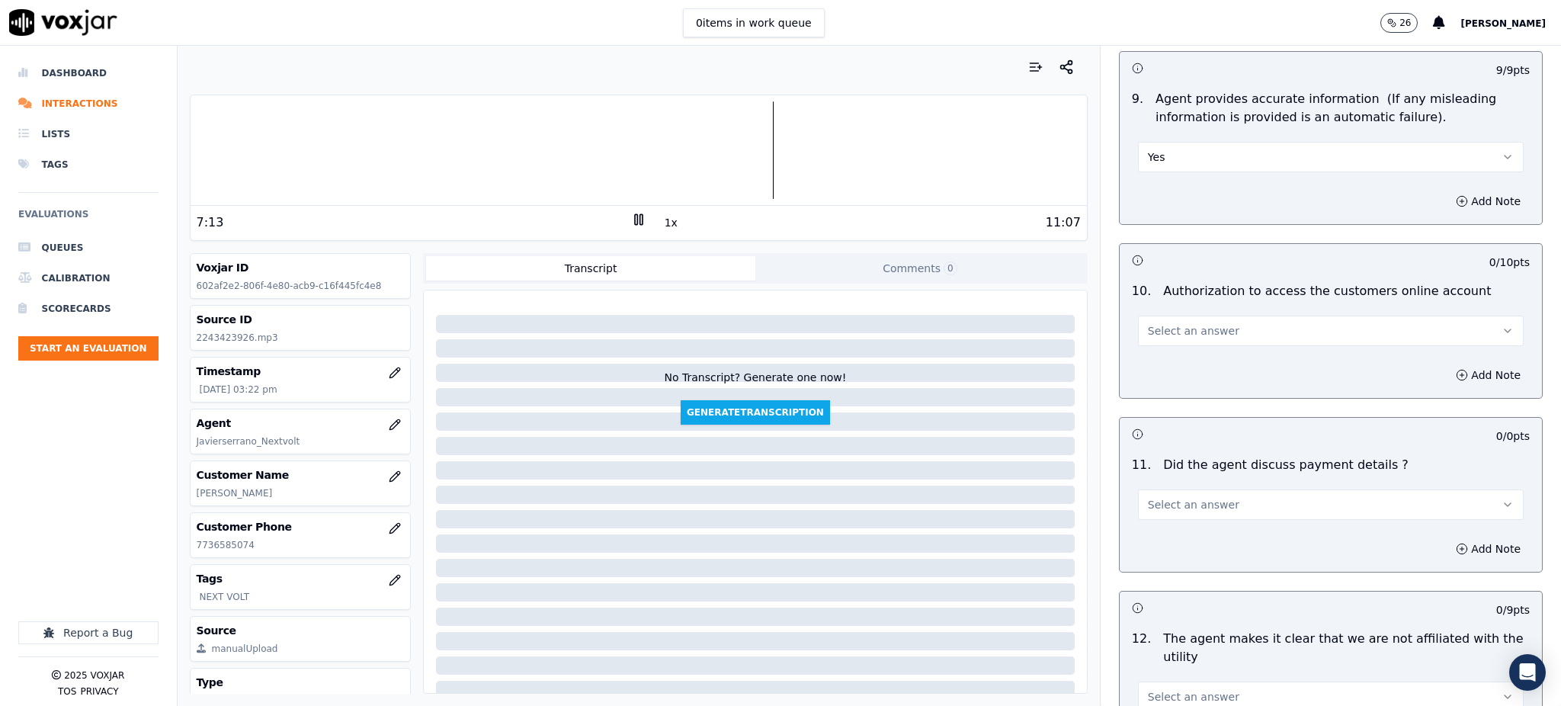
click at [1149, 323] on span "Select an answer" at bounding box center [1193, 330] width 91 height 15
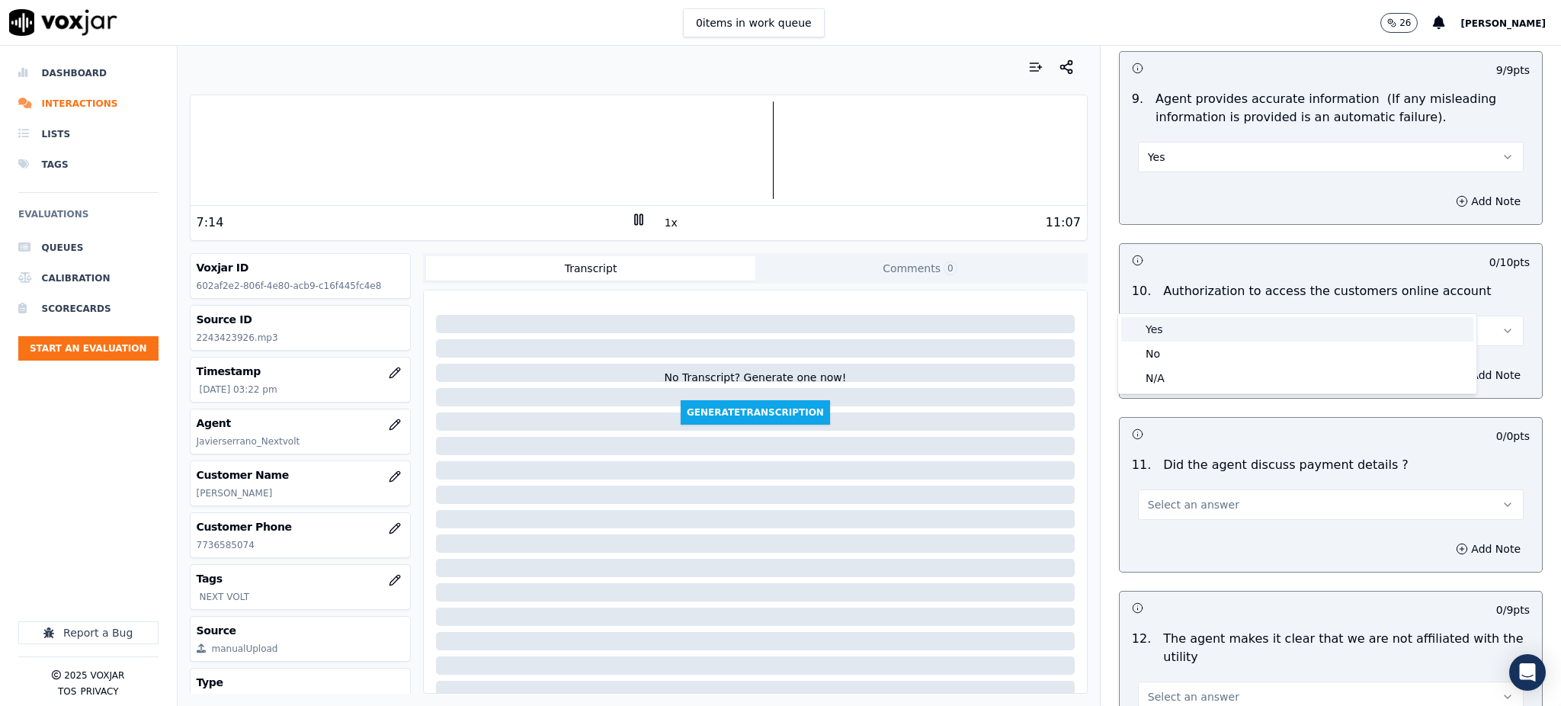
click at [1162, 337] on div "Yes" at bounding box center [1297, 329] width 352 height 24
click at [1149, 497] on span "Select an answer" at bounding box center [1193, 504] width 91 height 15
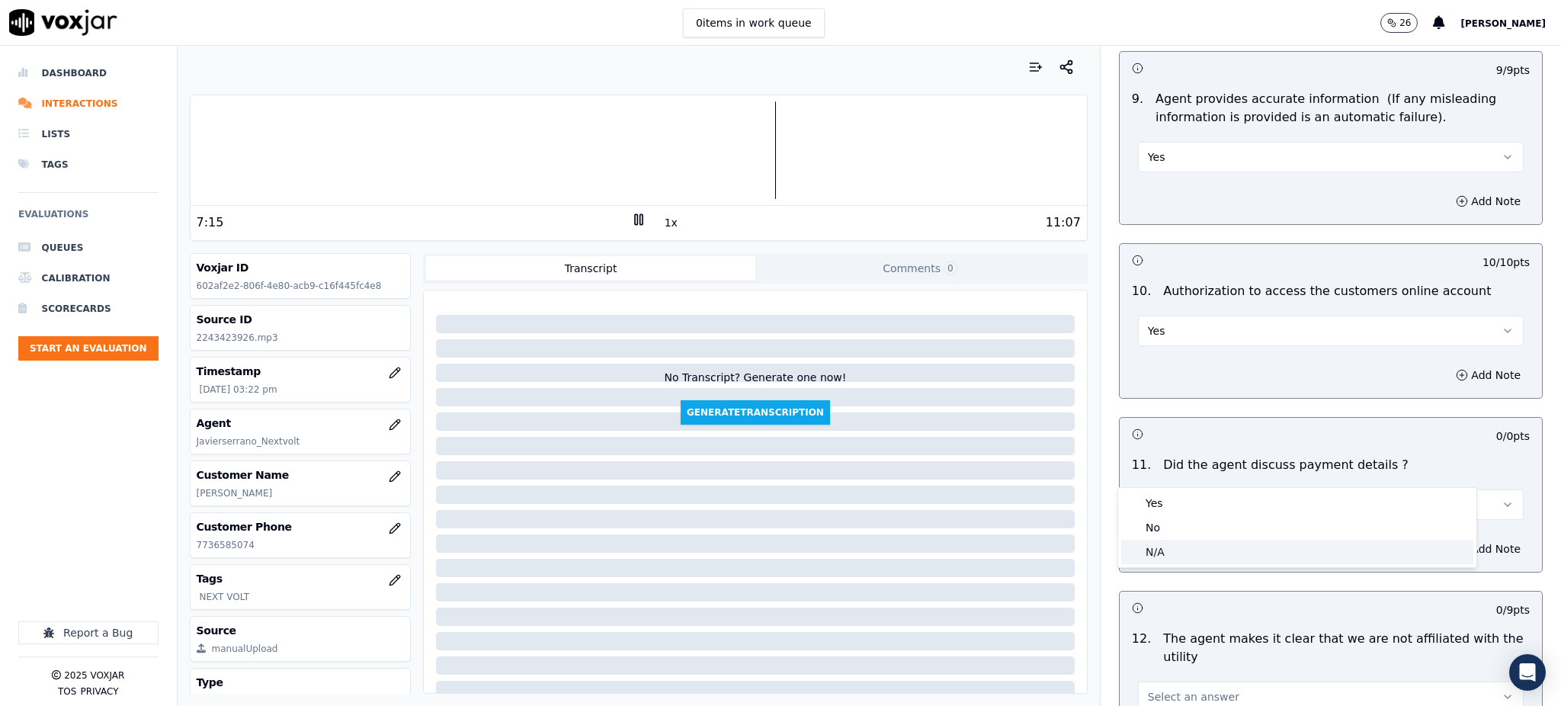
click at [1151, 548] on div "N/A" at bounding box center [1297, 552] width 352 height 24
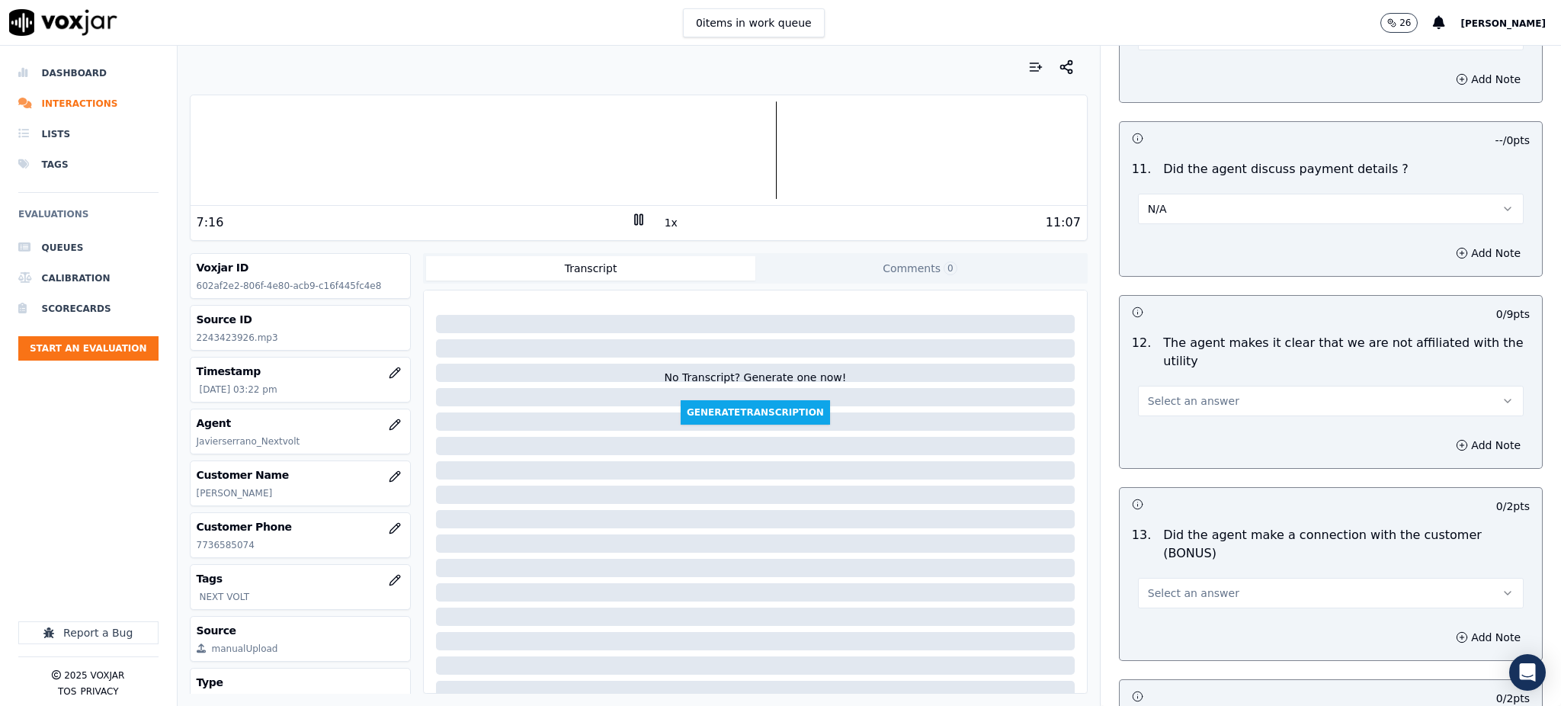
scroll to position [1931, 0]
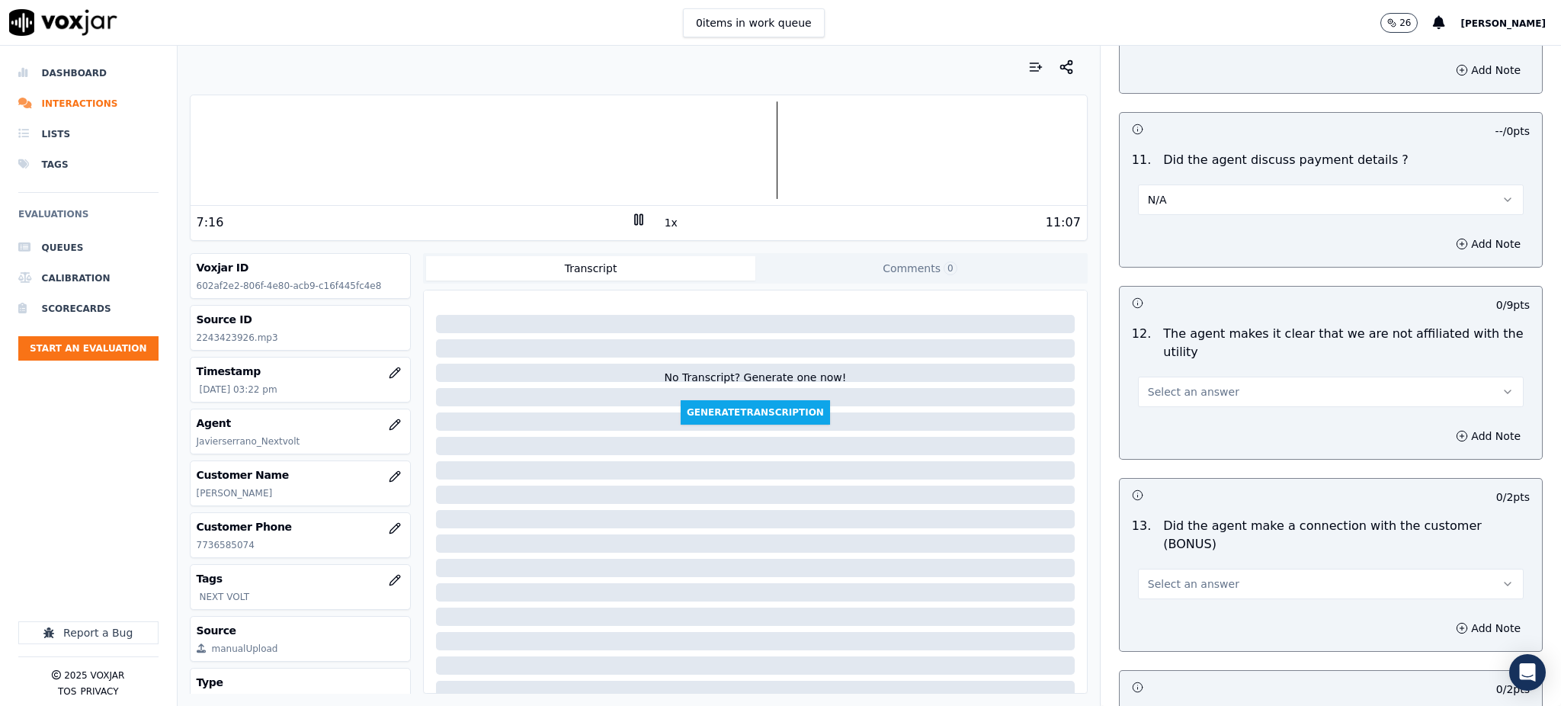
click at [1168, 384] on span "Select an answer" at bounding box center [1193, 391] width 91 height 15
click at [1175, 378] on div "Yes" at bounding box center [1297, 390] width 352 height 24
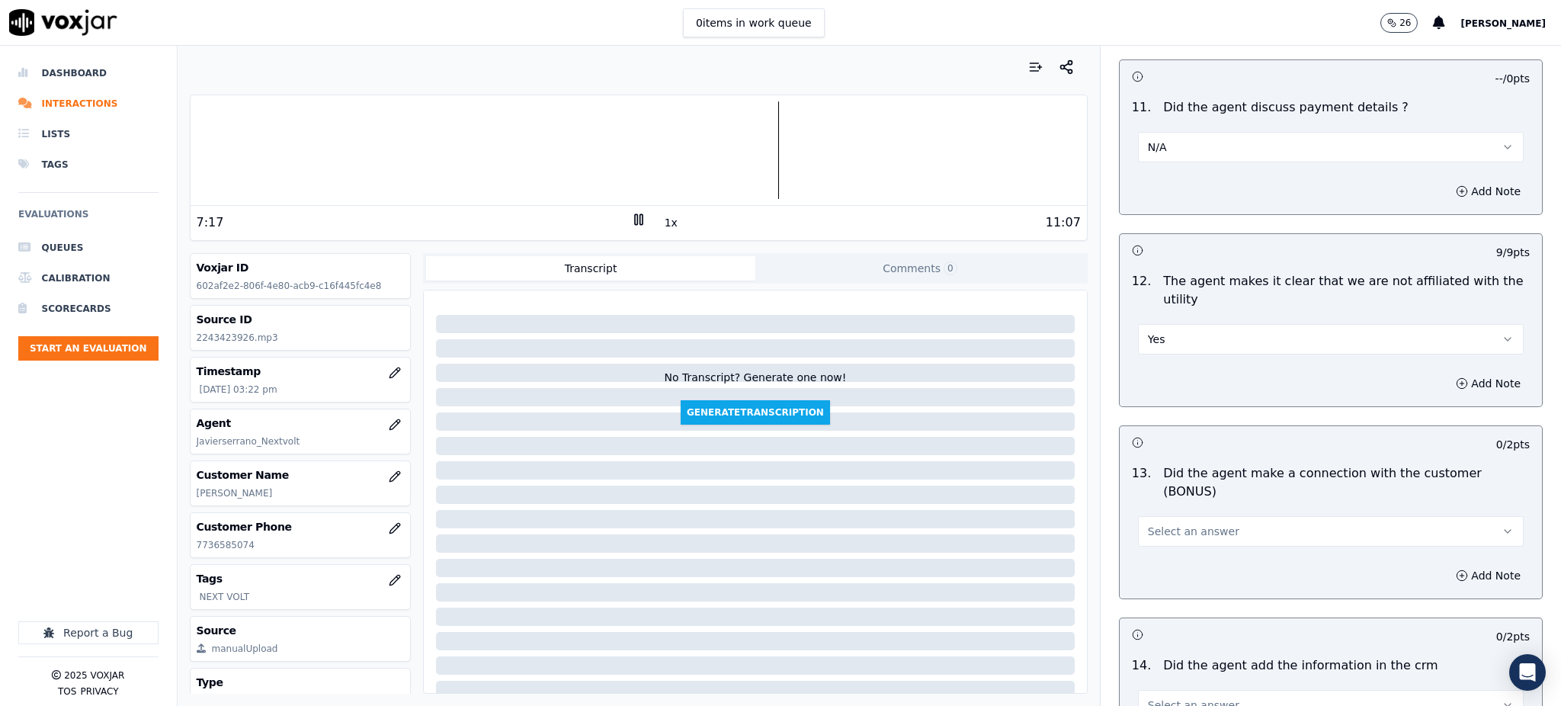
scroll to position [2134, 0]
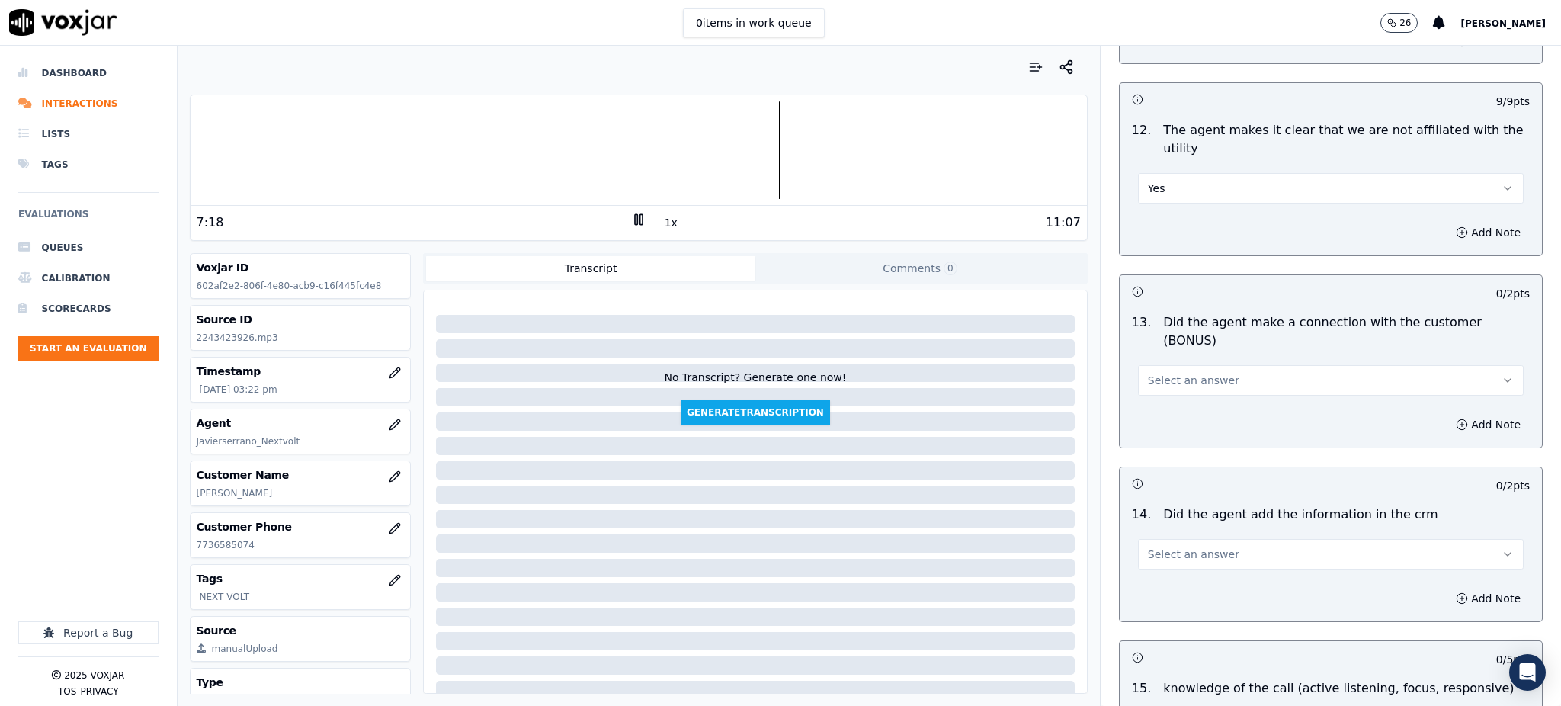
click at [1175, 373] on span "Select an answer" at bounding box center [1193, 380] width 91 height 15
click at [1169, 361] on div "Yes" at bounding box center [1297, 361] width 352 height 24
click at [1148, 547] on span "Select an answer" at bounding box center [1193, 554] width 91 height 15
click at [1143, 530] on div "Yes" at bounding box center [1297, 535] width 352 height 24
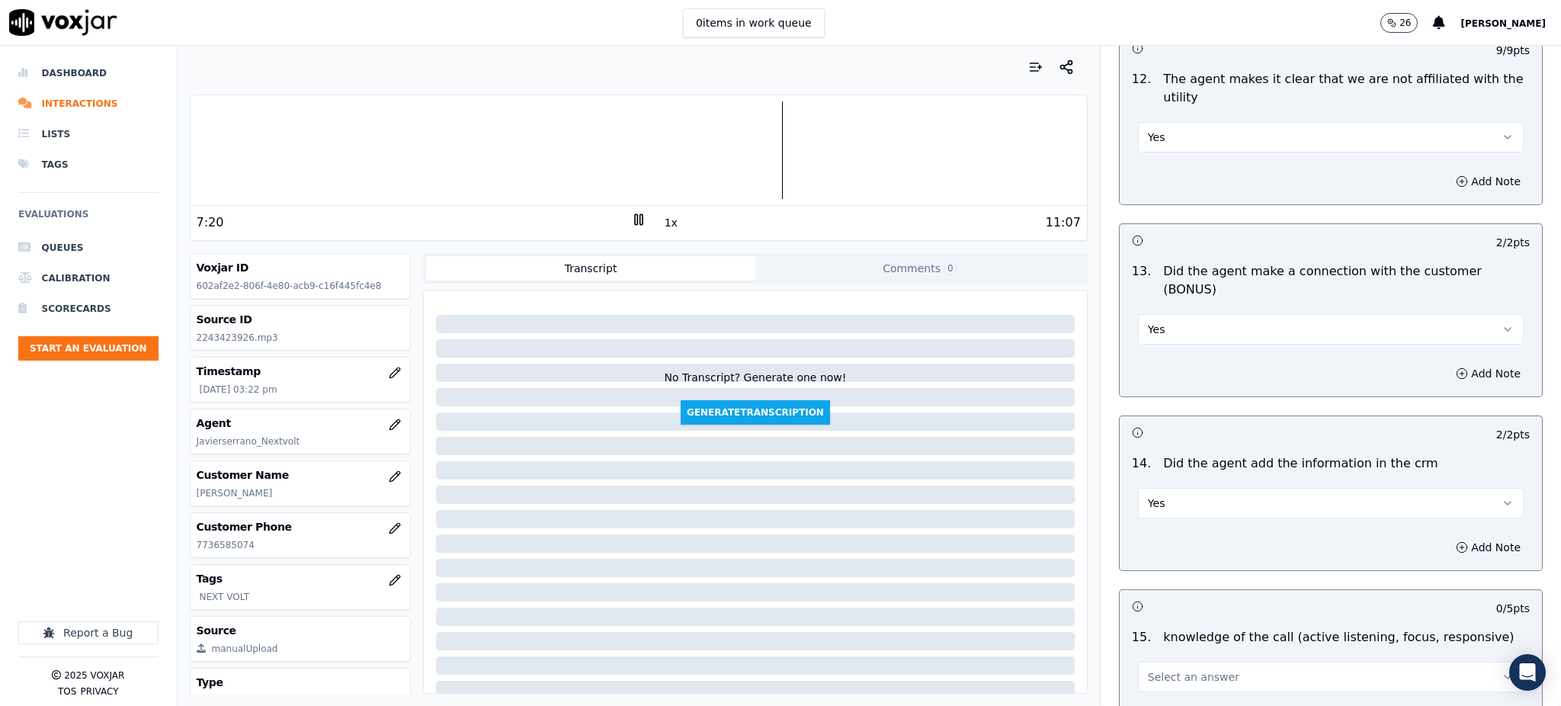
scroll to position [2307, 0]
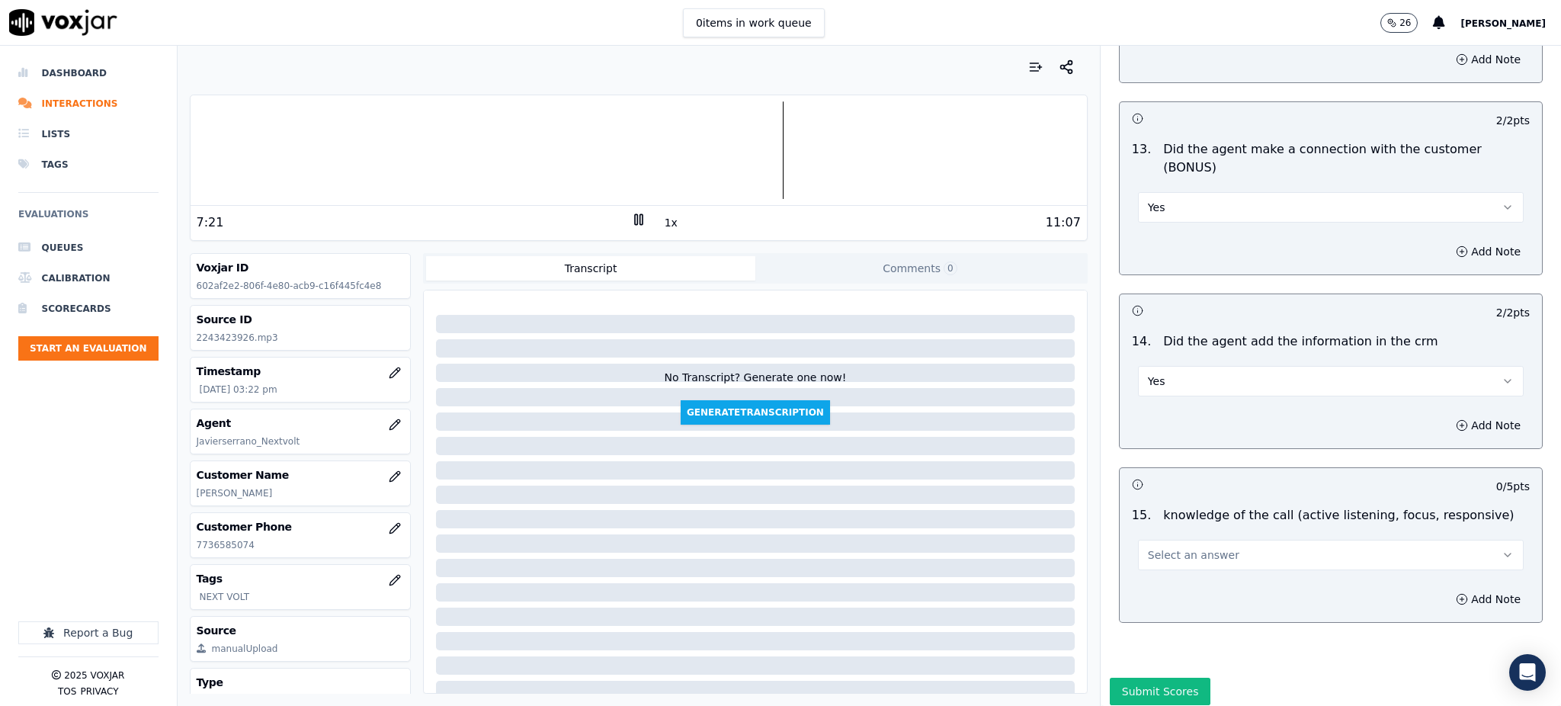
click at [1155, 540] on button "Select an answer" at bounding box center [1331, 555] width 386 height 30
click at [1148, 536] on div "Yes" at bounding box center [1297, 536] width 352 height 24
click at [1118, 678] on button "Submit Scores" at bounding box center [1160, 691] width 101 height 27
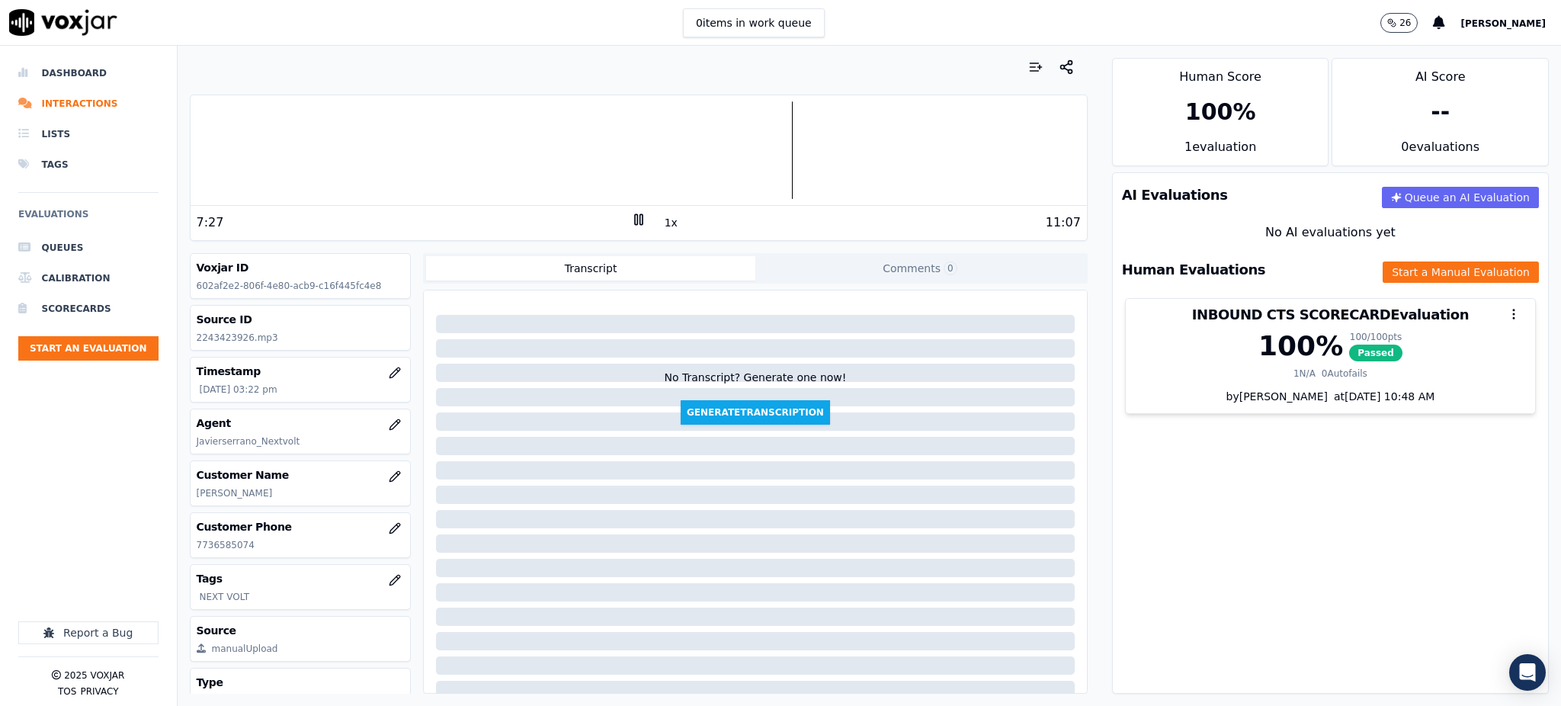
click at [631, 220] on icon at bounding box center [638, 219] width 15 height 15
click at [77, 357] on button "Start an Evaluation" at bounding box center [88, 348] width 140 height 24
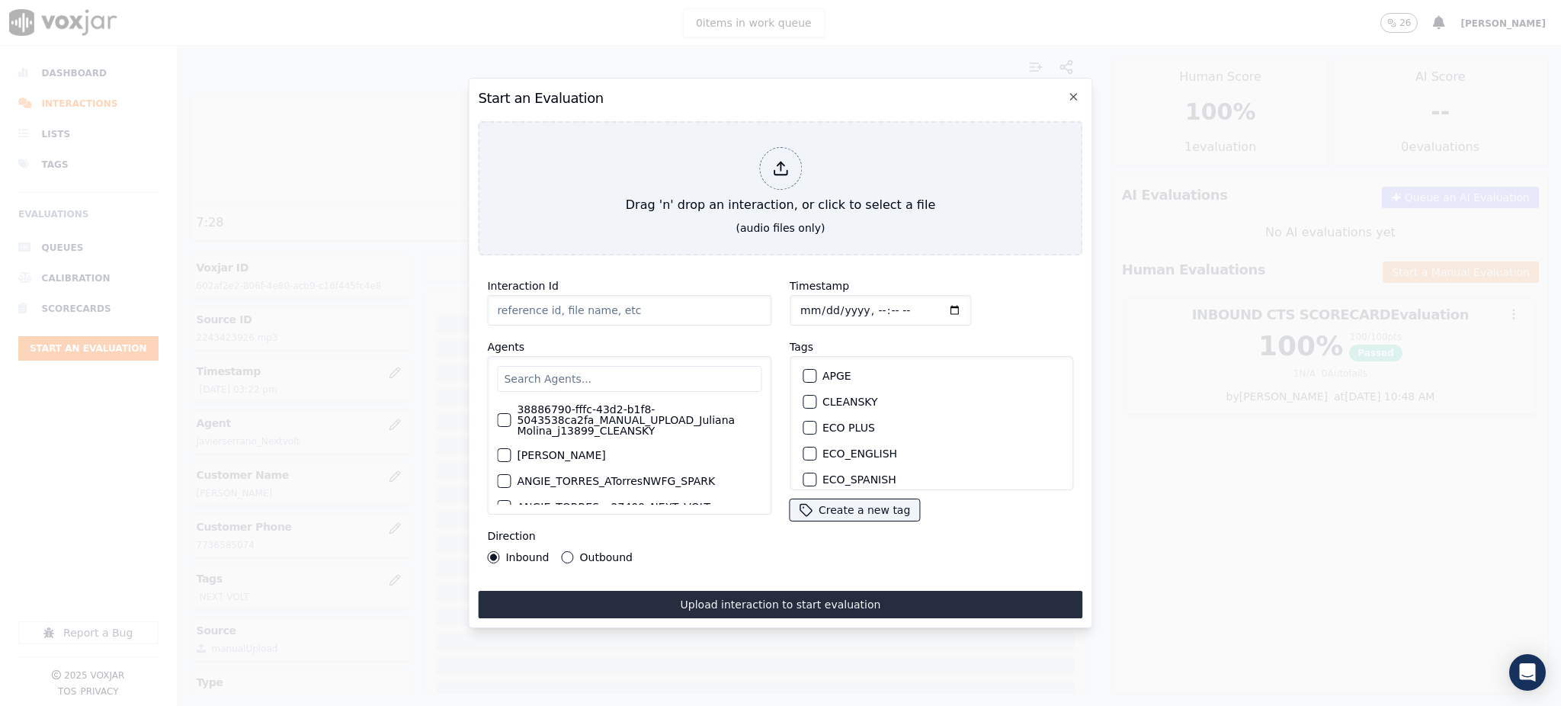
type input "09122025_3126327937.mp3"
drag, startPoint x: 551, startPoint y: 302, endPoint x: 582, endPoint y: 303, distance: 30.5
click at [582, 303] on input "09122025_3126327937.mp3" at bounding box center [629, 310] width 284 height 30
drag, startPoint x: 604, startPoint y: 303, endPoint x: 547, endPoint y: 304, distance: 56.4
click at [547, 304] on input "09122025_3126327937.mp3" at bounding box center [629, 310] width 284 height 30
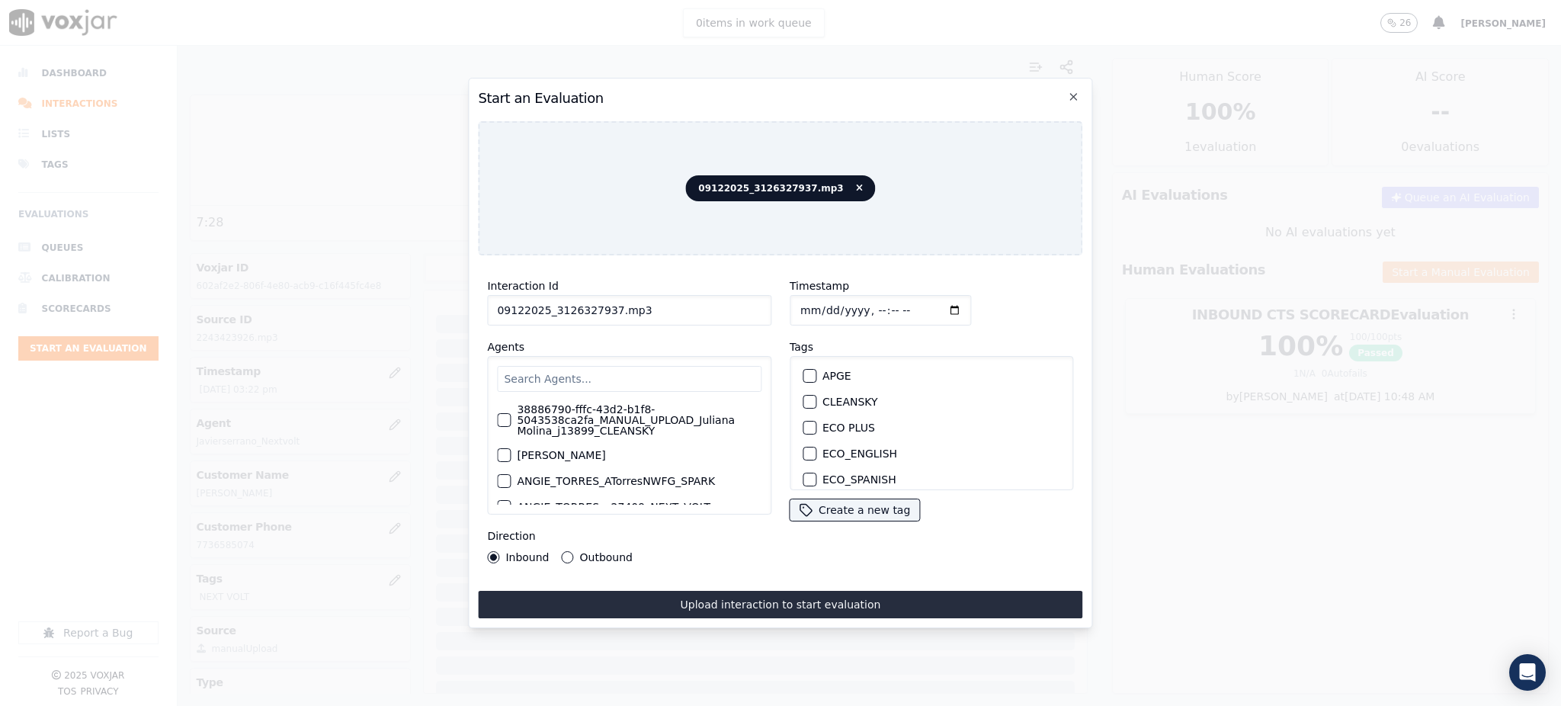
click at [556, 373] on input "text" at bounding box center [629, 379] width 264 height 26
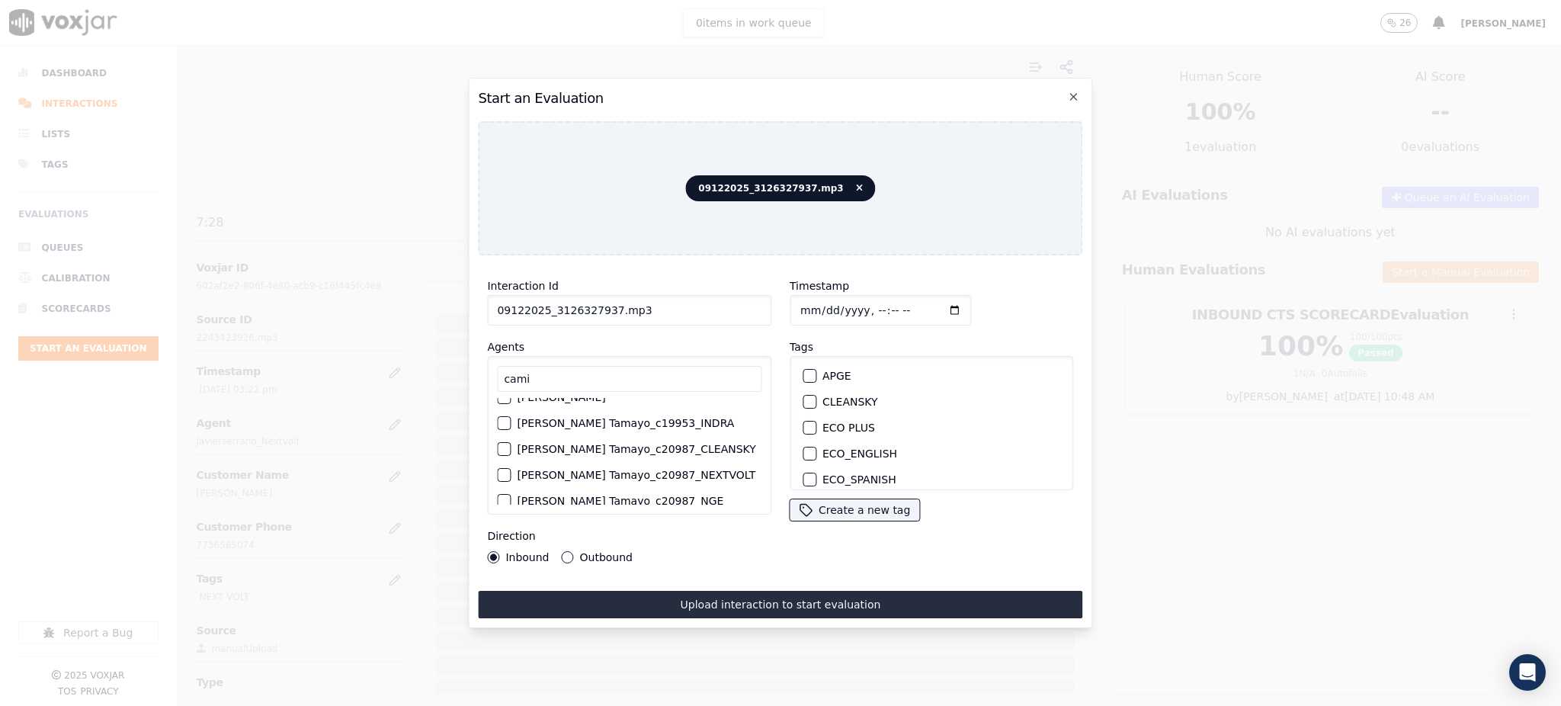
type input "cami"
click at [601, 470] on label "[PERSON_NAME] Tamayo_c20987_NEXTVOLT" at bounding box center [636, 475] width 239 height 11
click at [511, 468] on button "[PERSON_NAME] Tamayo_c20987_NEXTVOLT" at bounding box center [504, 475] width 14 height 14
click at [845, 356] on div "APGE CLEANSKY ECO PLUS ECO_ENGLISH ECO_SPANISH ELECTRA SPARK INDRA NEXT VOLT NG…" at bounding box center [932, 423] width 284 height 134
click at [843, 351] on label "NEXT VOLT" at bounding box center [851, 354] width 58 height 11
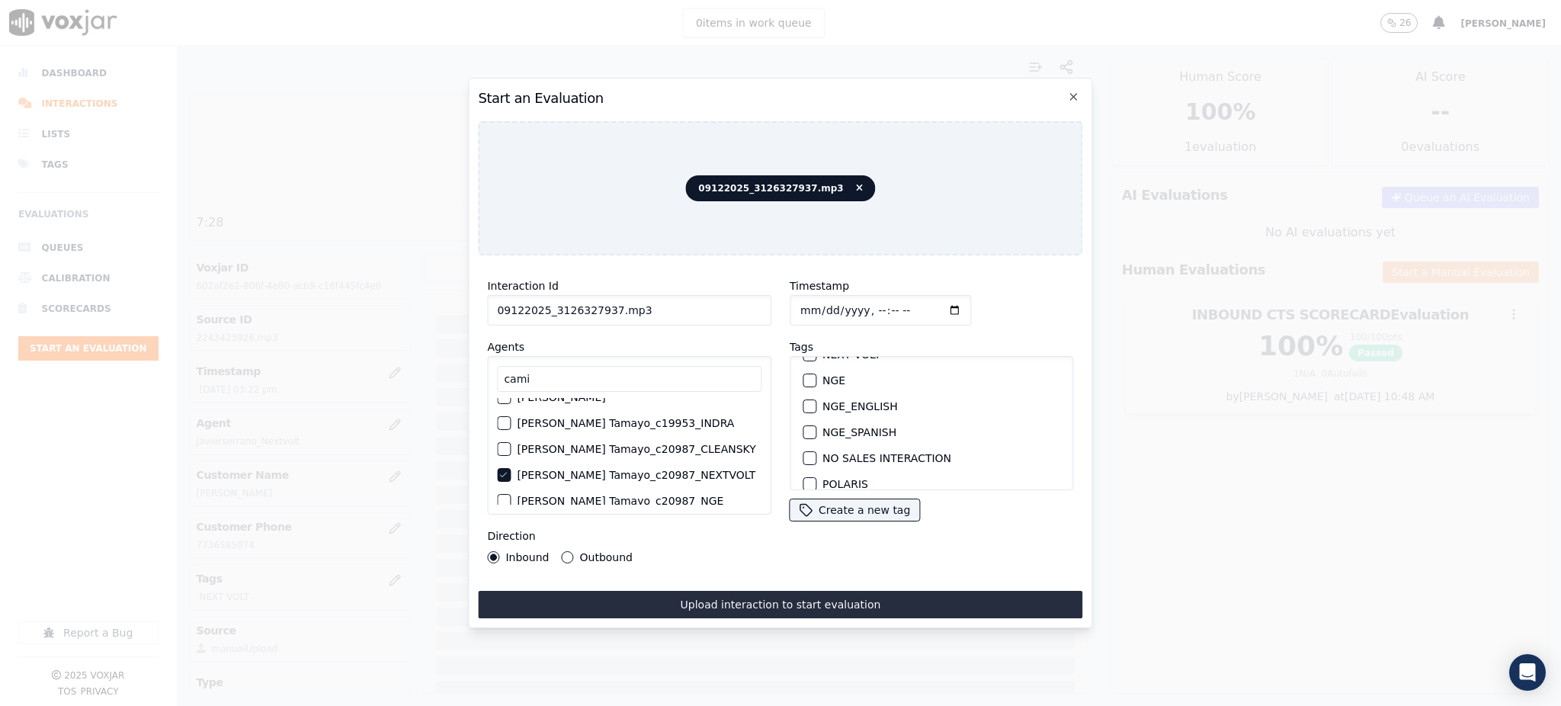
click at [816, 351] on button "NEXT VOLT" at bounding box center [810, 355] width 14 height 14
click at [751, 595] on button "Upload interaction to start evaluation" at bounding box center [780, 604] width 604 height 27
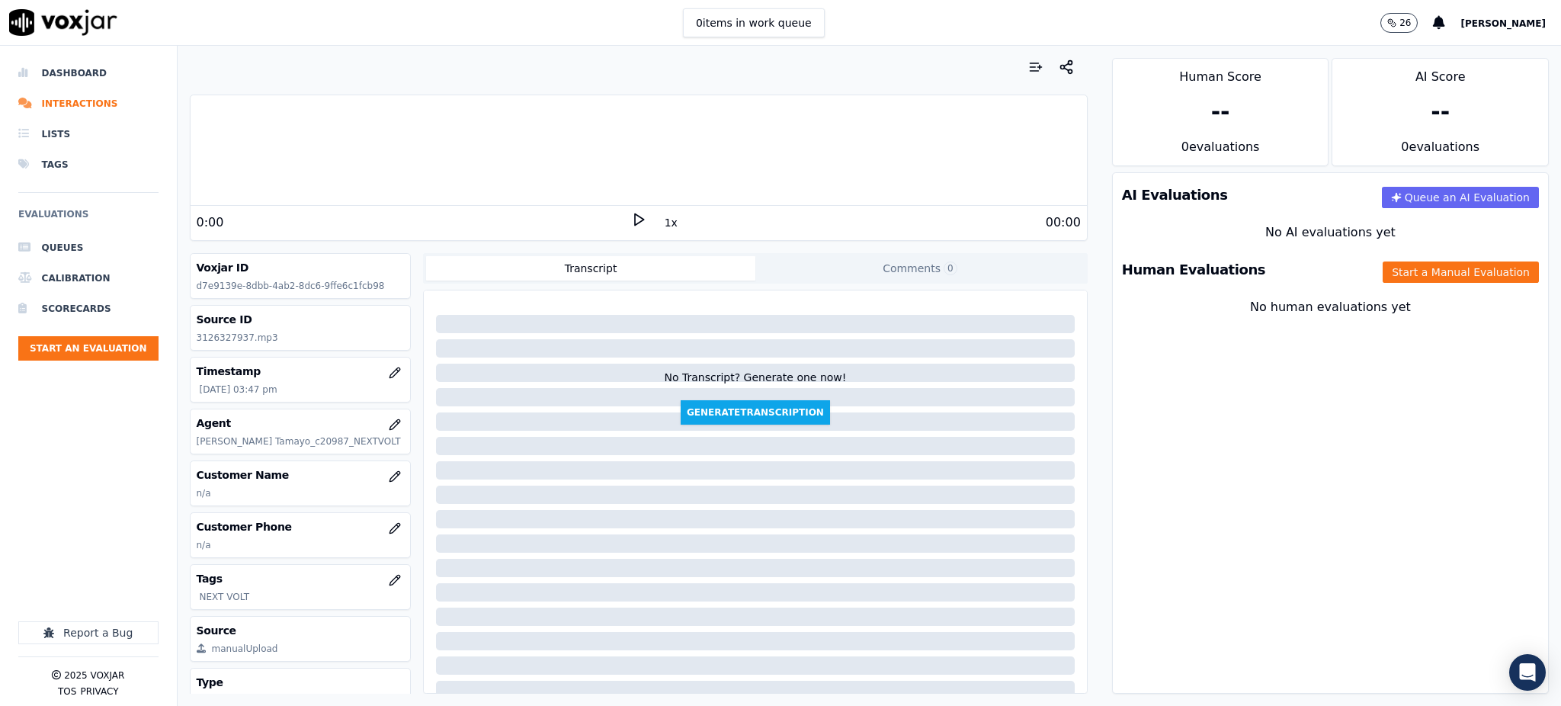
click at [631, 220] on icon at bounding box center [638, 219] width 15 height 15
drag, startPoint x: 244, startPoint y: 338, endPoint x: 176, endPoint y: 341, distance: 67.9
click at [176, 341] on div "Dashboard Interactions Lists Tags Evaluations Queues Calibration Scorecards Sta…" at bounding box center [780, 376] width 1561 height 660
copy div "Report a Bug 2025 Voxjar TOS Privacy Your browser does not support the audio el…"
drag, startPoint x: 264, startPoint y: 353, endPoint x: 252, endPoint y: 339, distance: 18.4
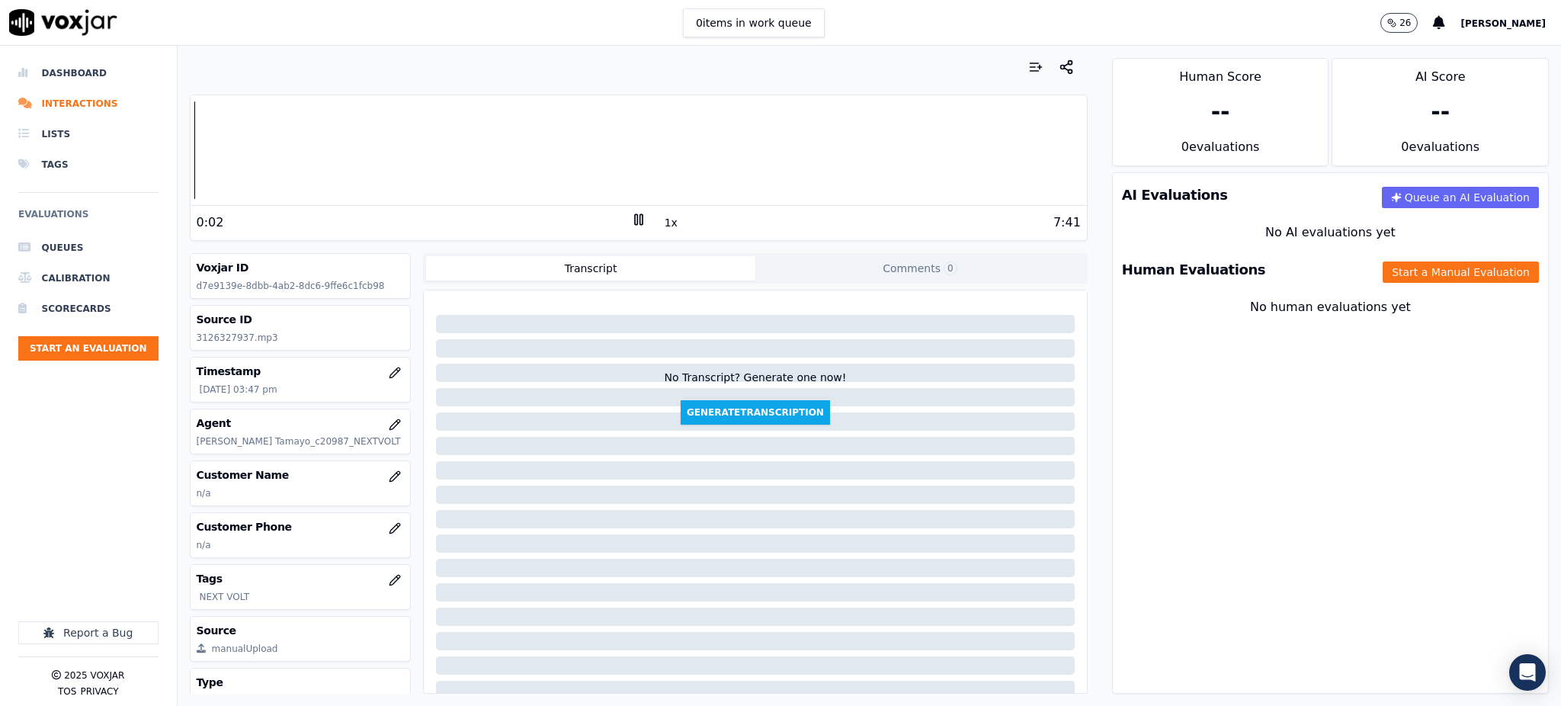
click at [264, 352] on div "Voxjar ID d7e9139e-8dbb-4ab2-8dc6-9ffe6c1fcb98 Source ID 3126327937.mp3 Timesta…" at bounding box center [301, 473] width 222 height 441
drag, startPoint x: 236, startPoint y: 337, endPoint x: 189, endPoint y: 346, distance: 48.1
click at [191, 346] on div "Source ID 3126327937.mp3" at bounding box center [301, 328] width 220 height 44
copy p "3126327937"
click at [389, 531] on icon "button" at bounding box center [395, 528] width 12 height 12
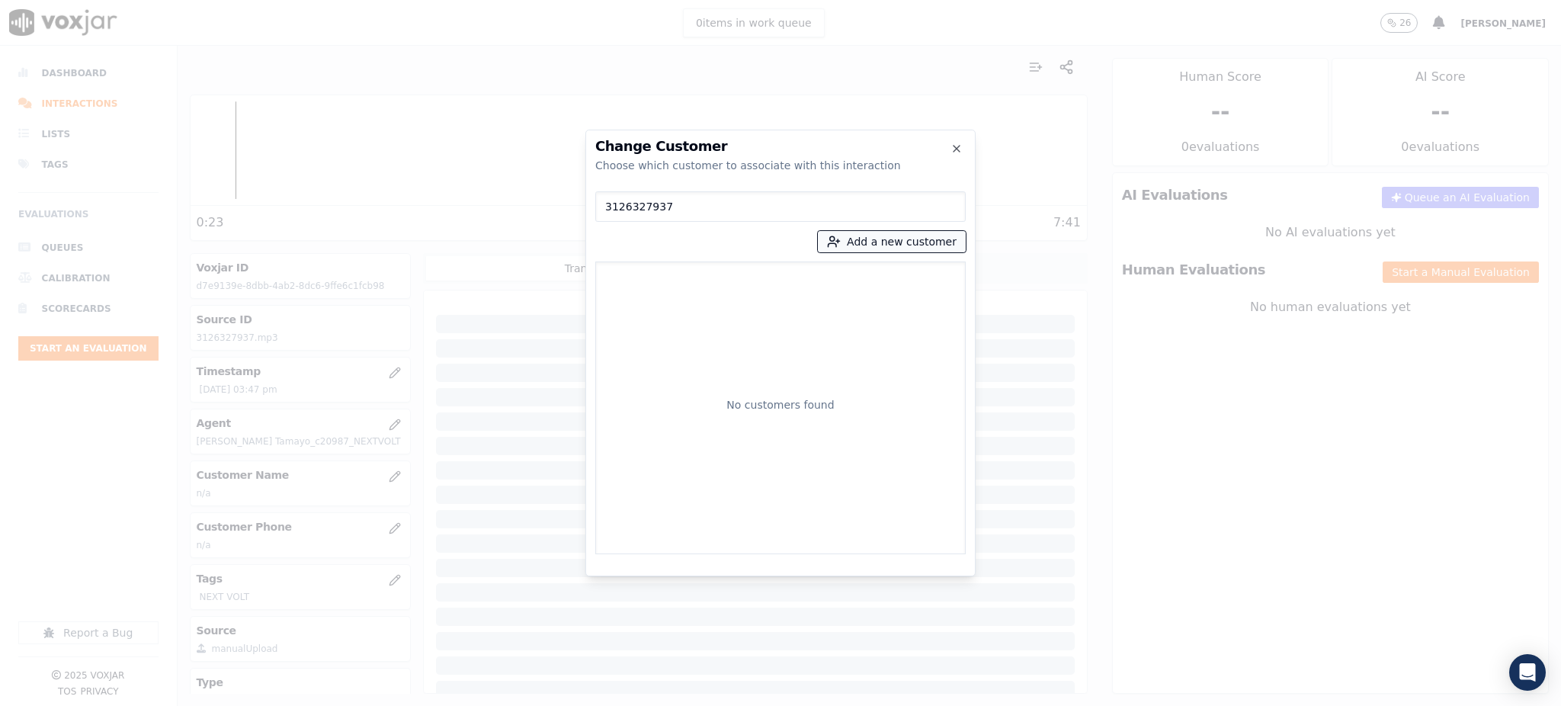
type input "3126327937"
click at [879, 238] on button "Add a new customer" at bounding box center [892, 241] width 148 height 21
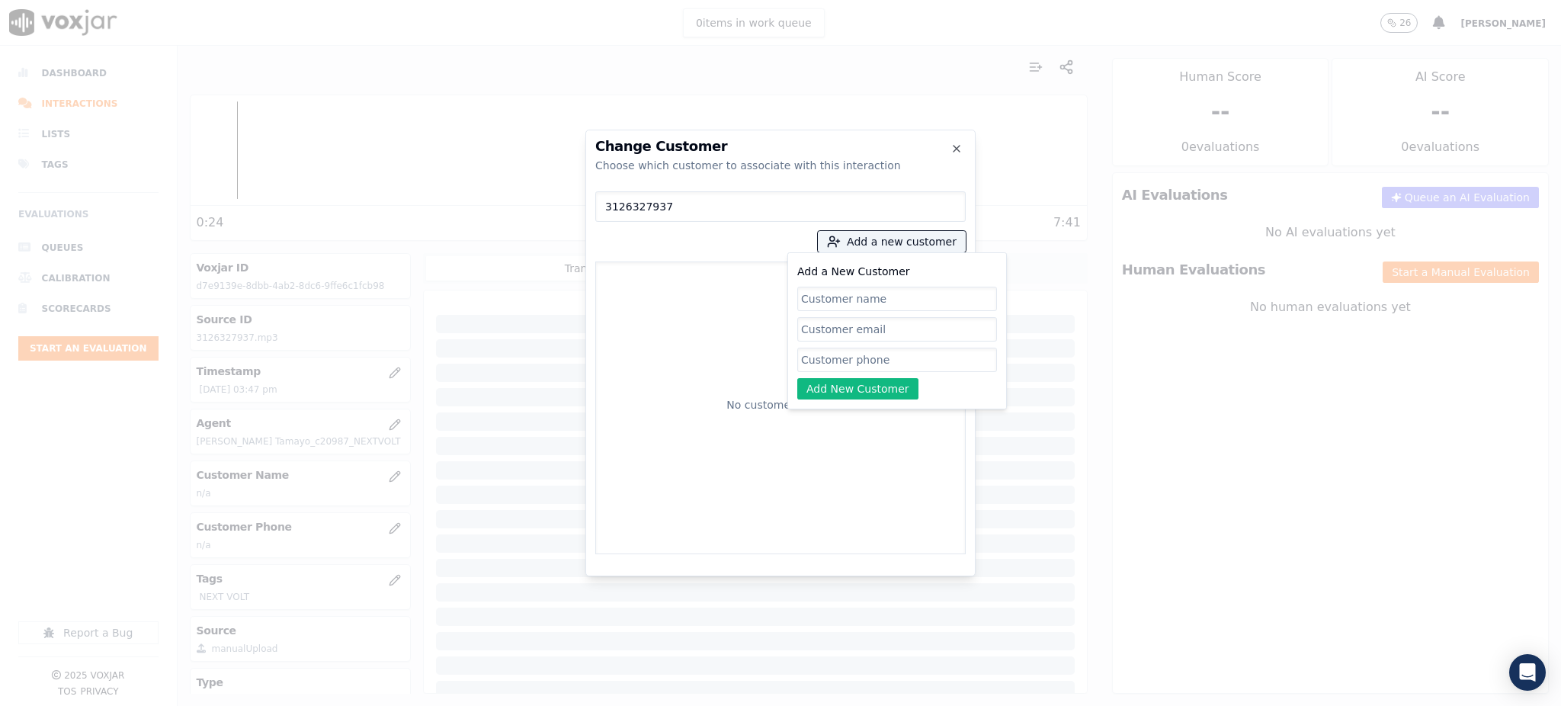
click at [833, 361] on input "Add a New Customer" at bounding box center [897, 360] width 200 height 24
paste input "3126327937"
type input "3126327937"
click at [809, 299] on input "Add a New Customer" at bounding box center [897, 299] width 200 height 24
paste input "[PERSON_NAME]"
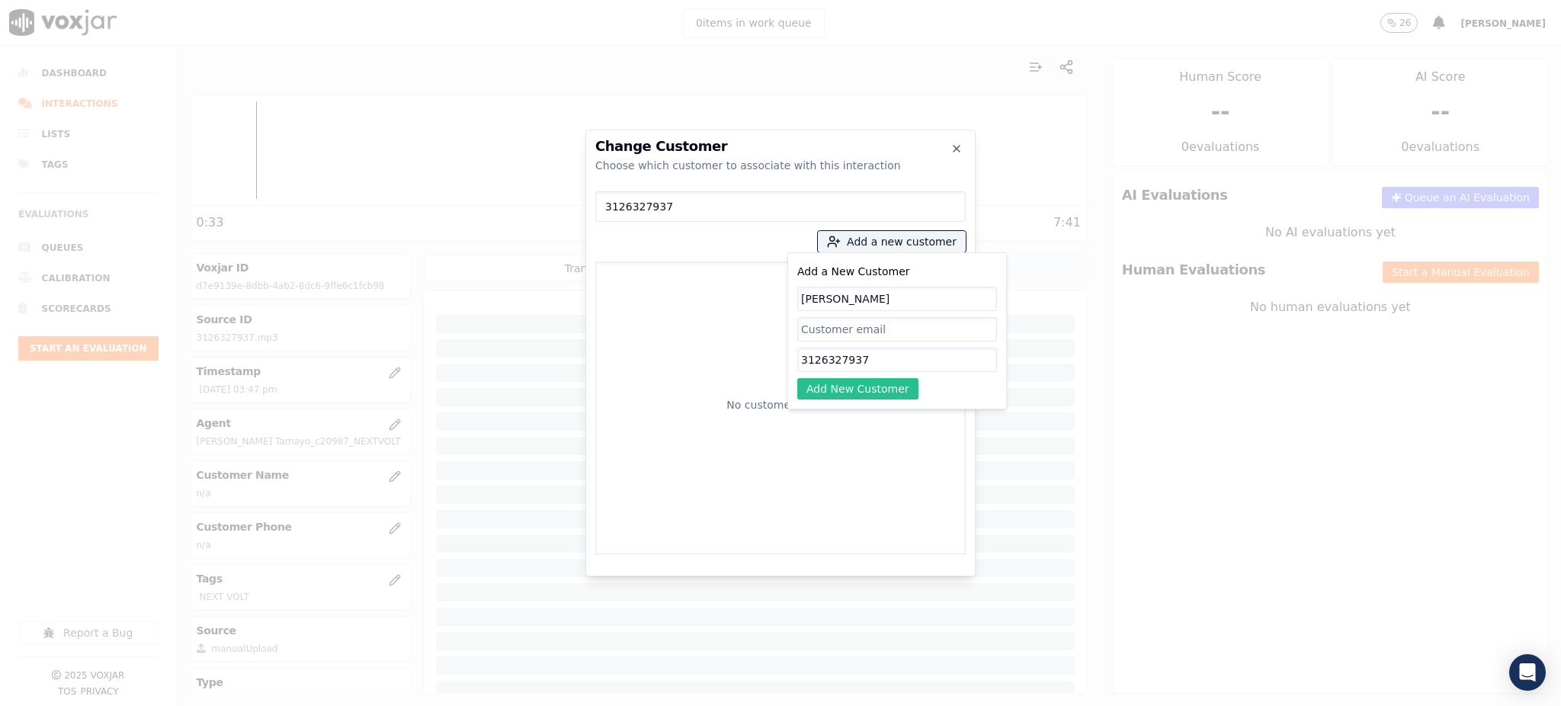
type input "[PERSON_NAME]"
click at [838, 389] on button "Add New Customer" at bounding box center [857, 388] width 121 height 21
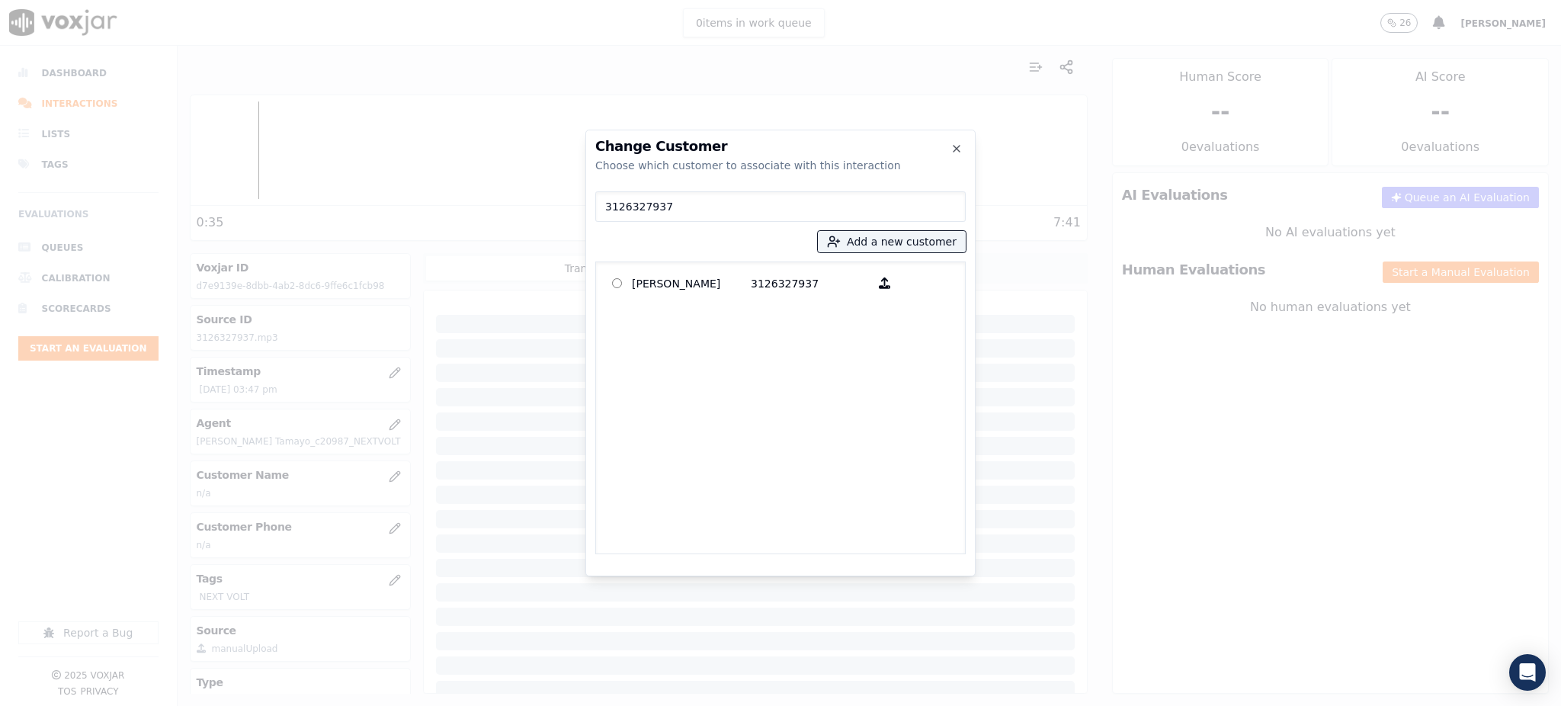
drag, startPoint x: 728, startPoint y: 280, endPoint x: 767, endPoint y: 348, distance: 78.2
click at [729, 280] on p "[PERSON_NAME]" at bounding box center [691, 283] width 119 height 24
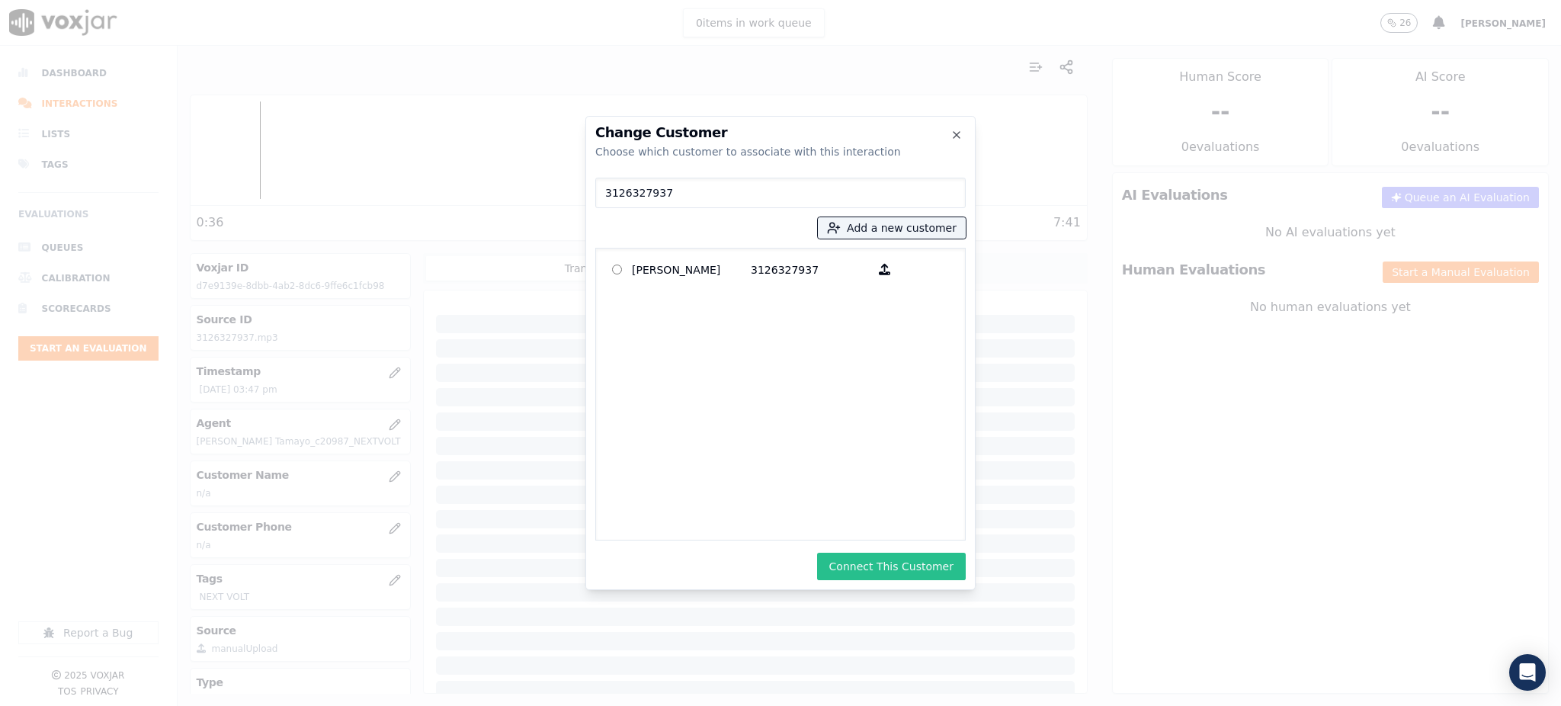
click at [868, 560] on button "Connect This Customer" at bounding box center [891, 566] width 149 height 27
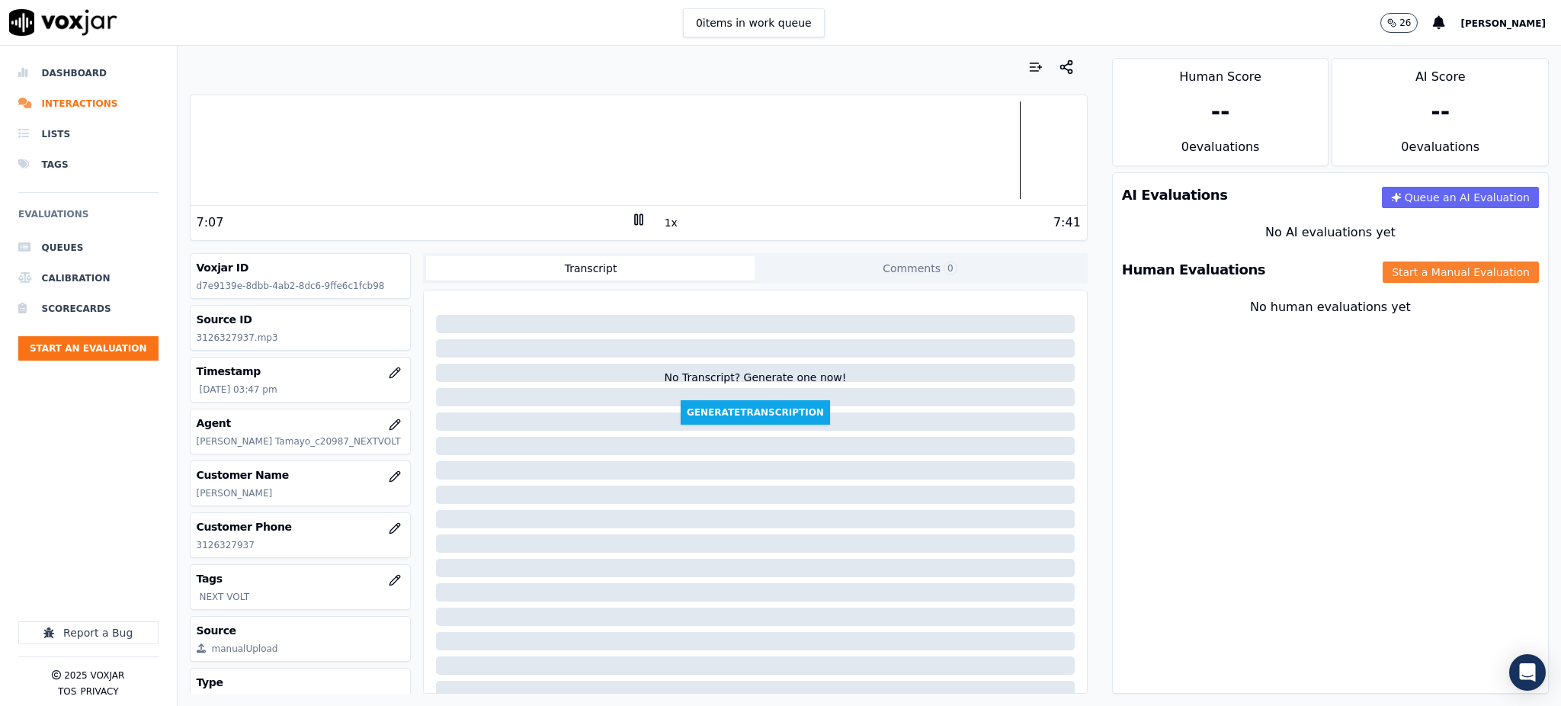
click at [1384, 261] on button "Start a Manual Evaluation" at bounding box center [1461, 271] width 156 height 21
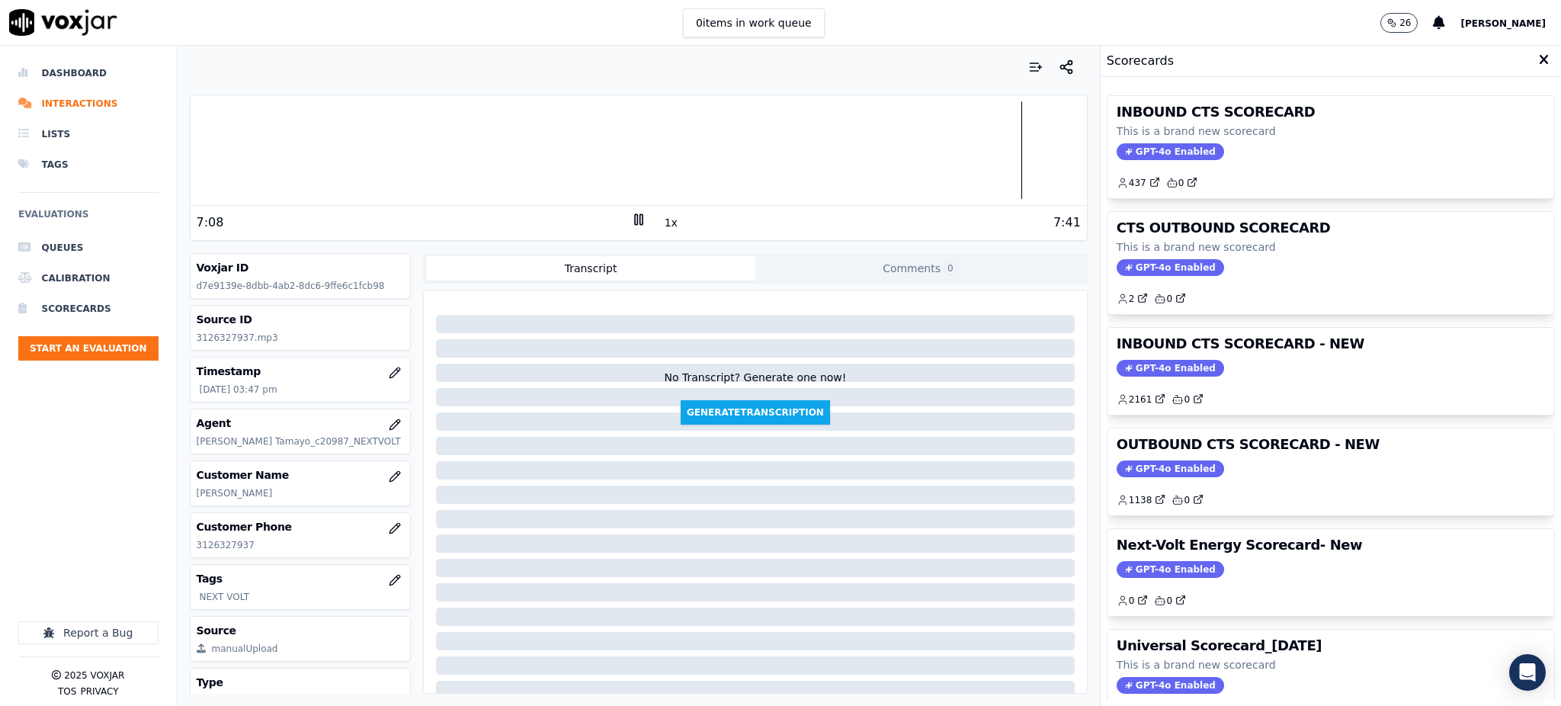
click at [1130, 147] on span "GPT-4o Enabled" at bounding box center [1170, 151] width 107 height 17
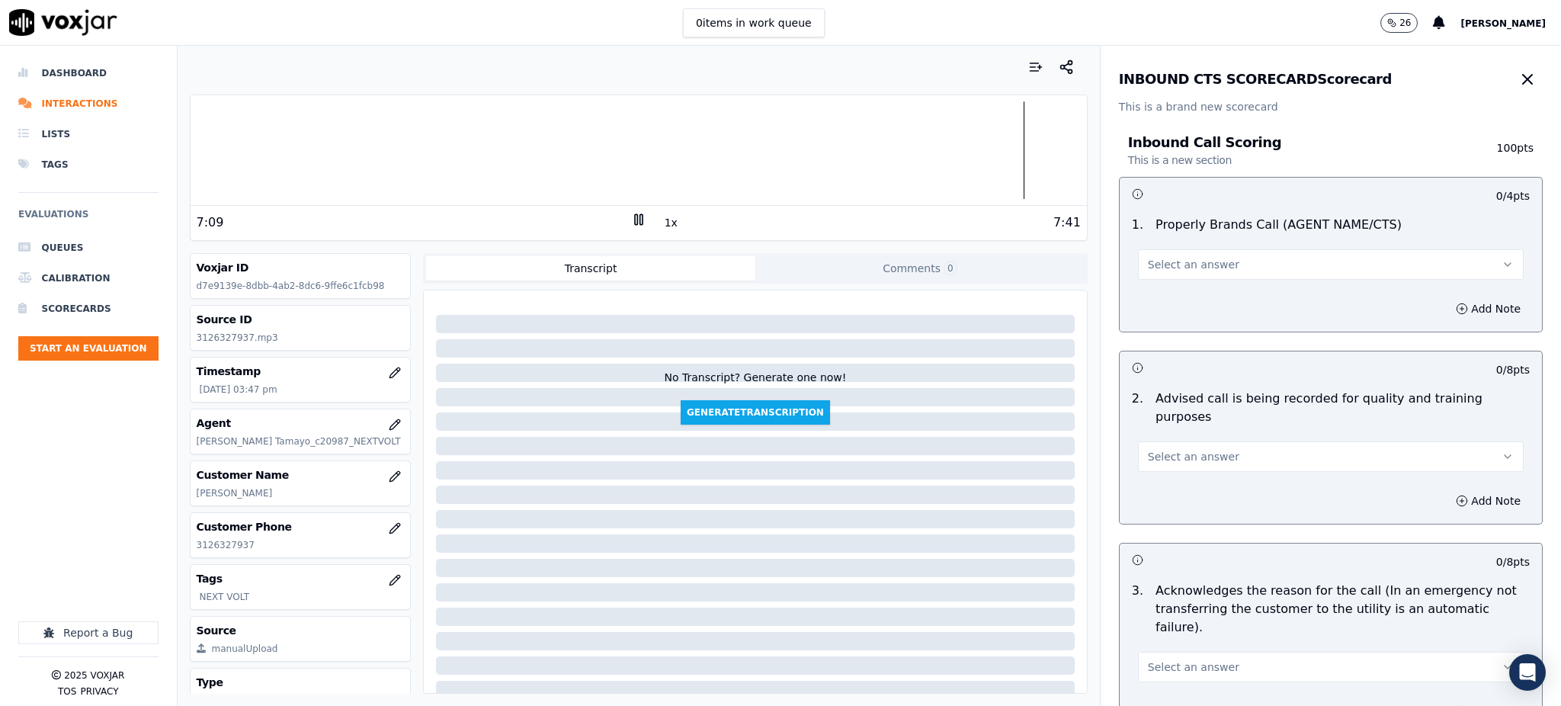
click at [1147, 275] on button "Select an answer" at bounding box center [1331, 264] width 386 height 30
click at [1159, 304] on div "Yes" at bounding box center [1297, 299] width 352 height 24
click at [1167, 449] on span "Select an answer" at bounding box center [1193, 456] width 91 height 15
click at [1134, 472] on span at bounding box center [1132, 472] width 11 height 11
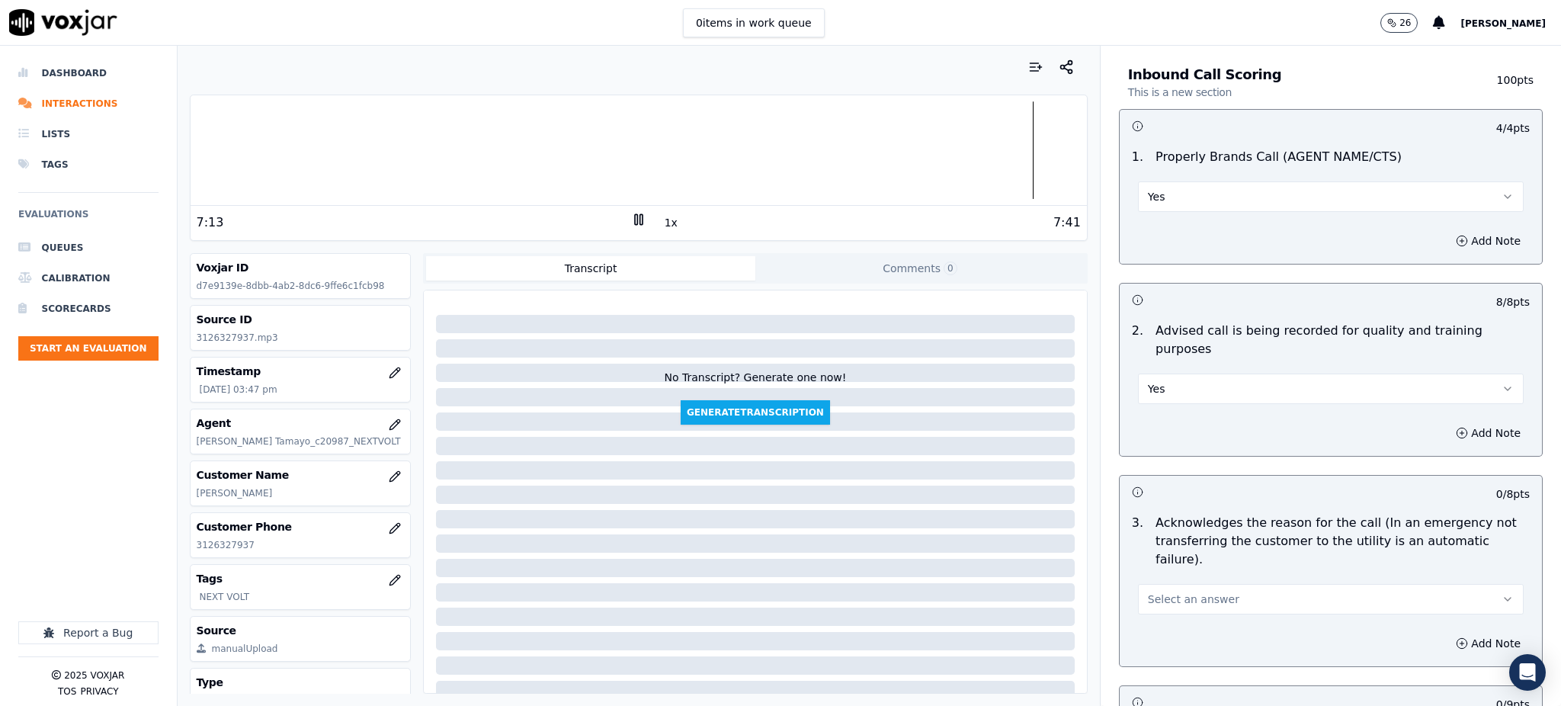
scroll to position [305, 0]
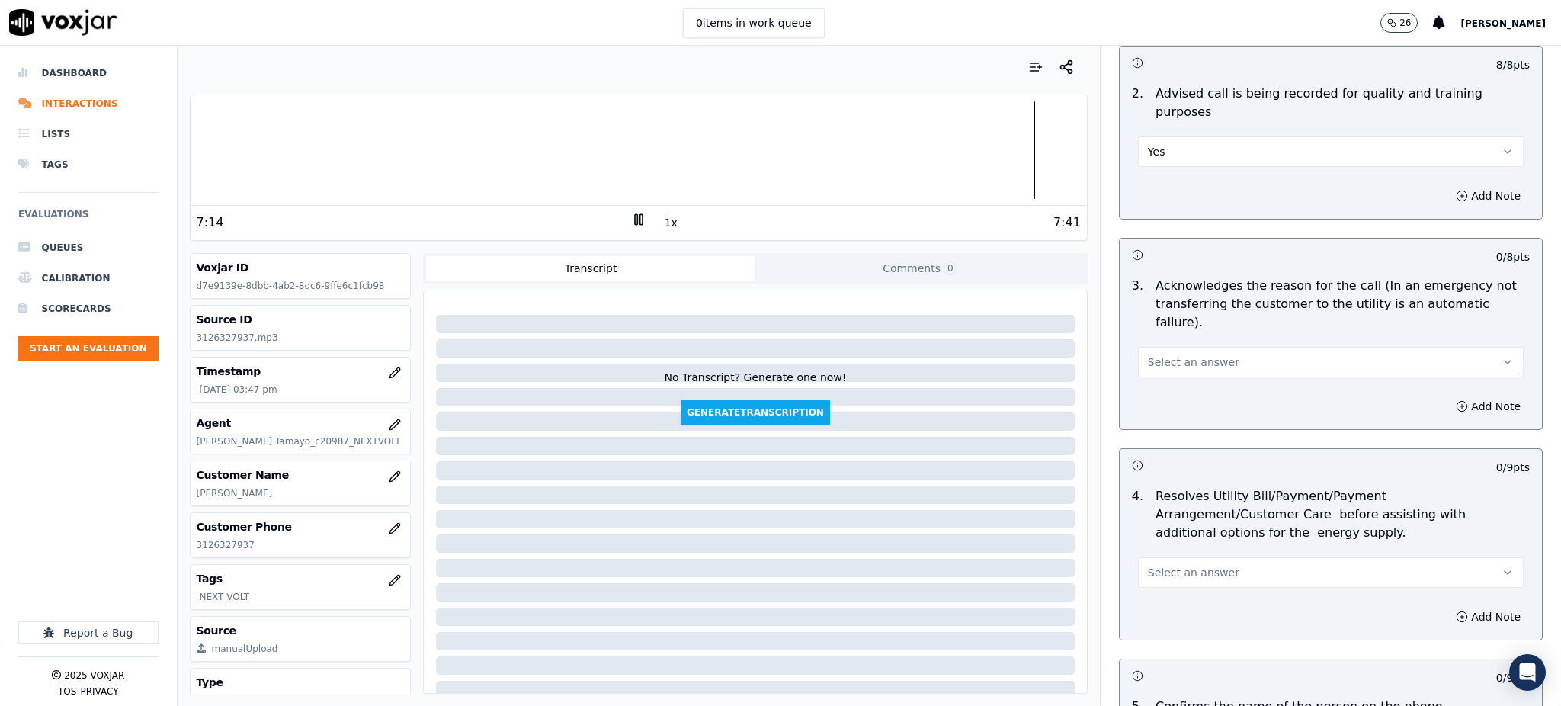
click at [1171, 354] on span "Select an answer" at bounding box center [1193, 361] width 91 height 15
click at [1152, 371] on div "Yes" at bounding box center [1297, 360] width 352 height 24
click at [1175, 565] on span "Select an answer" at bounding box center [1193, 572] width 91 height 15
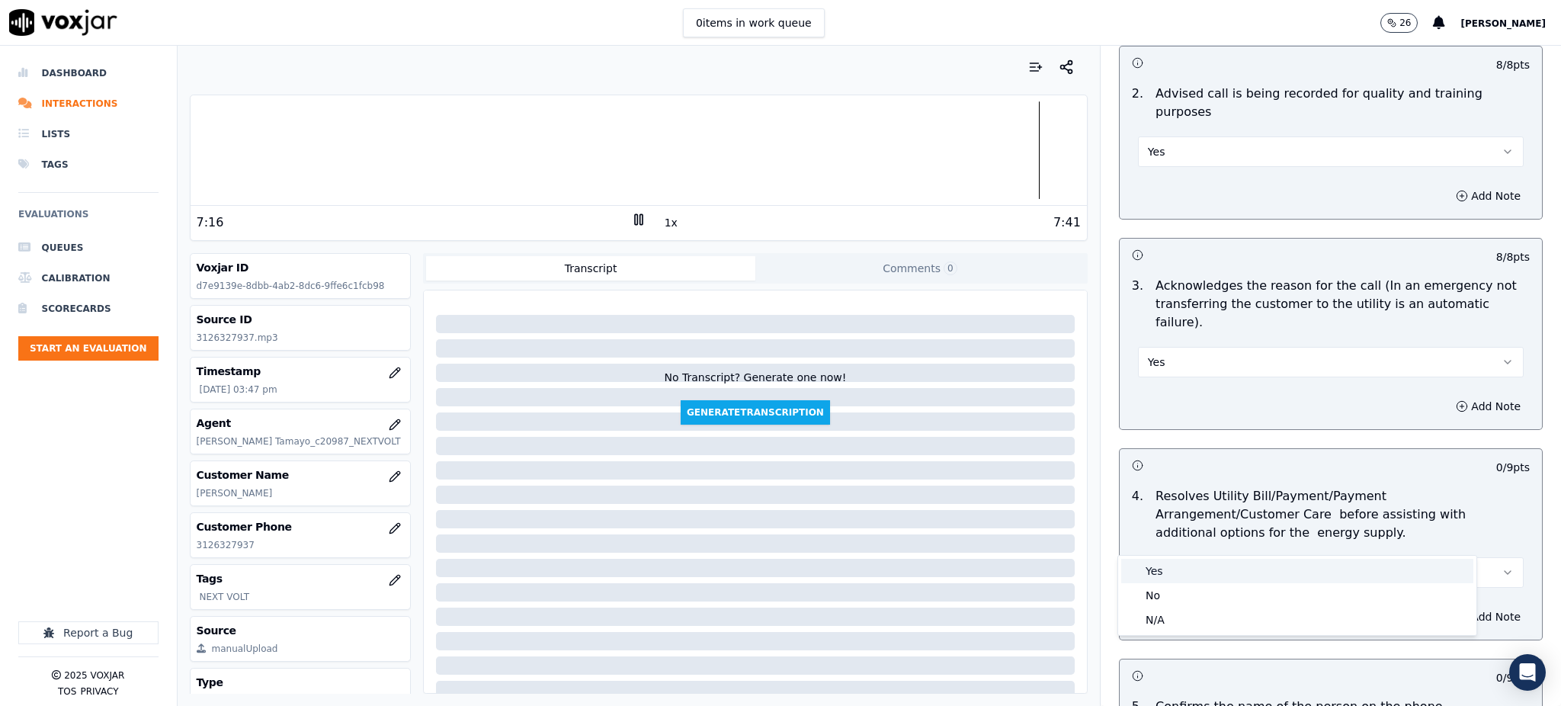
drag, startPoint x: 1168, startPoint y: 573, endPoint x: 1160, endPoint y: 596, distance: 24.4
click at [1168, 575] on div "Yes" at bounding box center [1297, 571] width 352 height 24
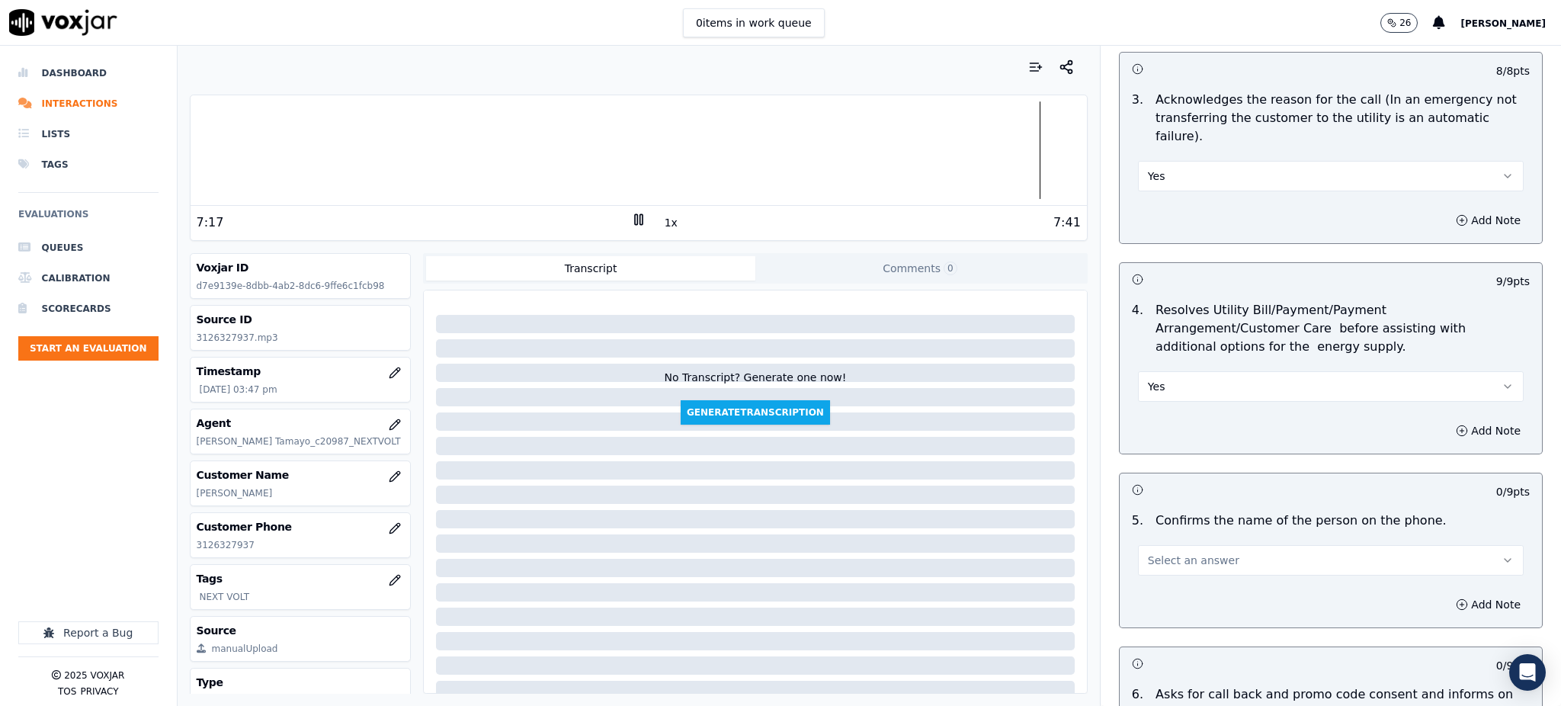
scroll to position [508, 0]
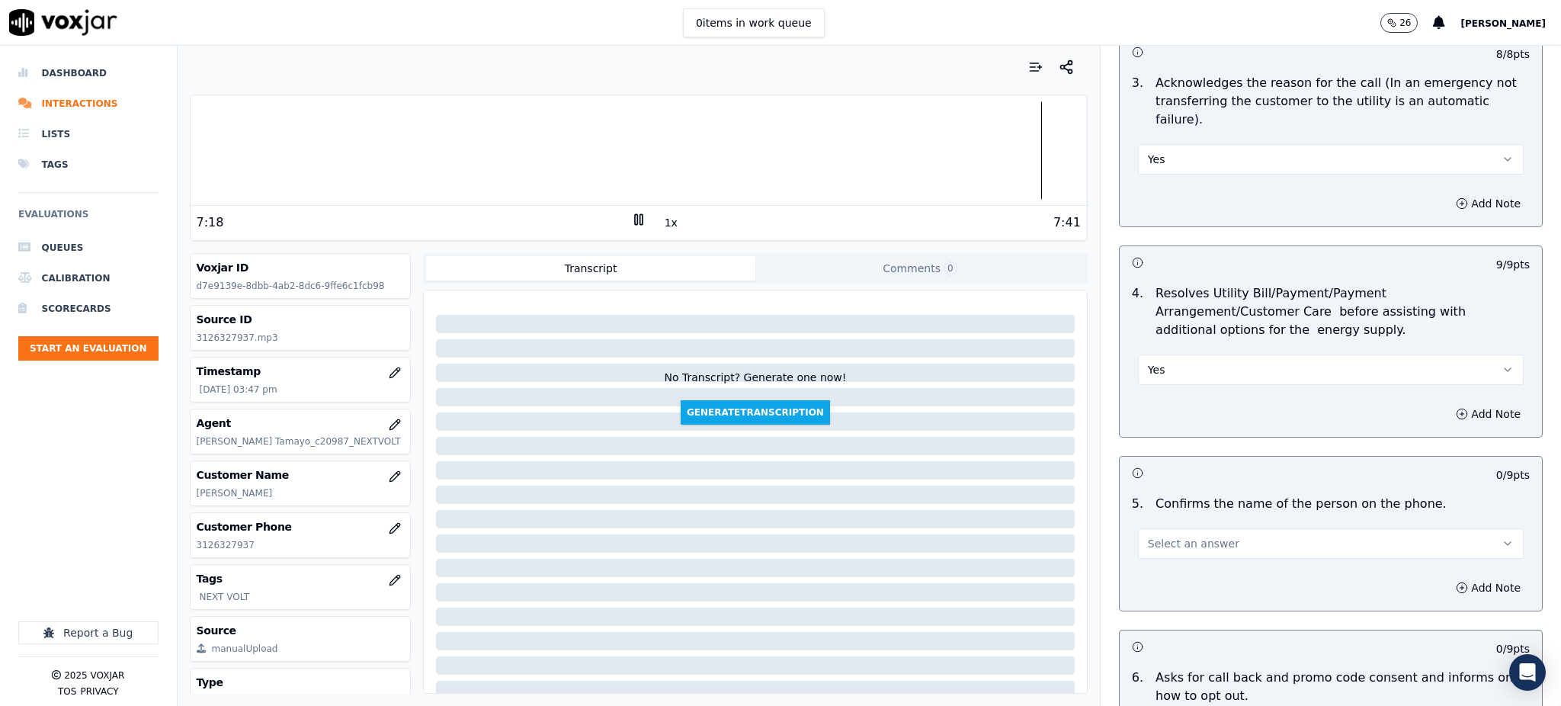
click at [1197, 536] on span "Select an answer" at bounding box center [1193, 543] width 91 height 15
click at [1172, 540] on div "Yes" at bounding box center [1297, 541] width 352 height 24
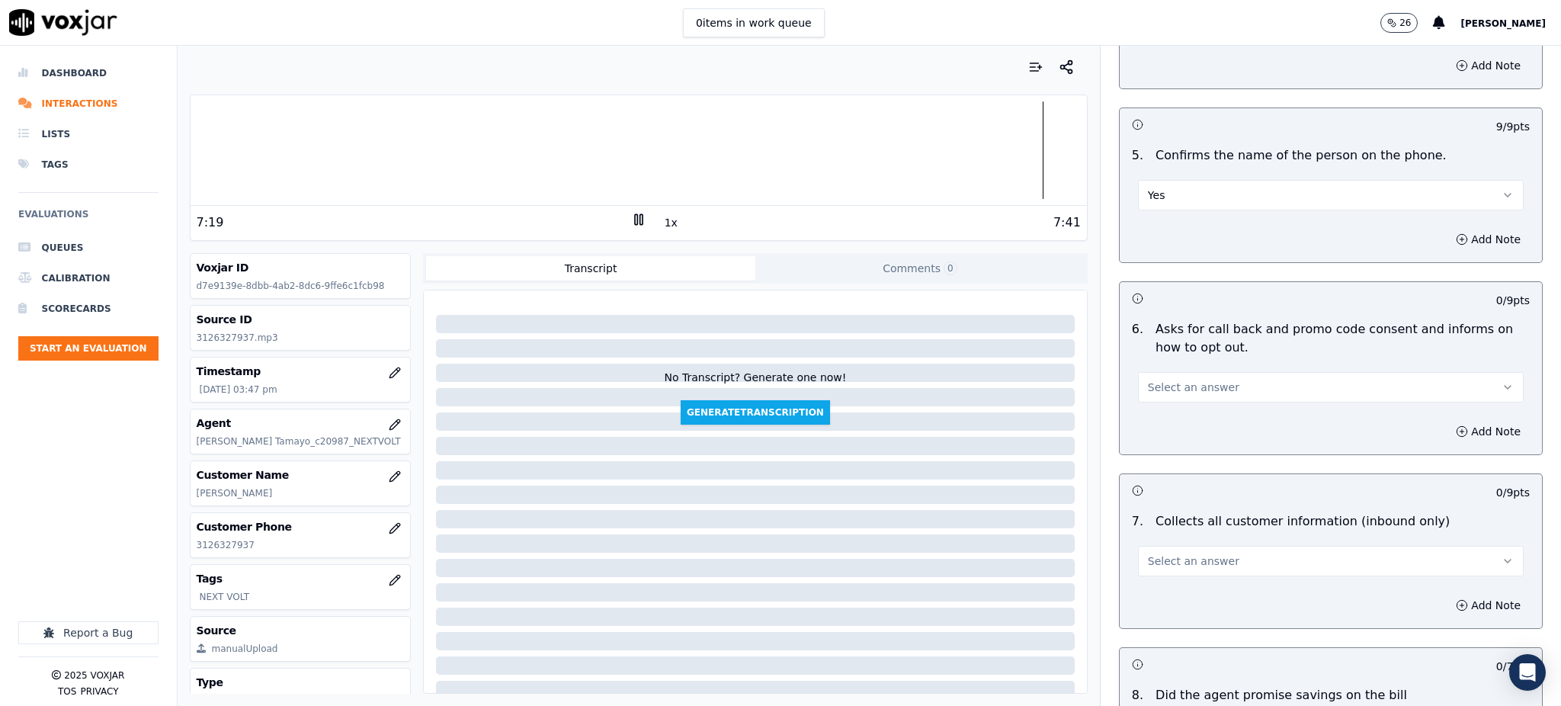
scroll to position [915, 0]
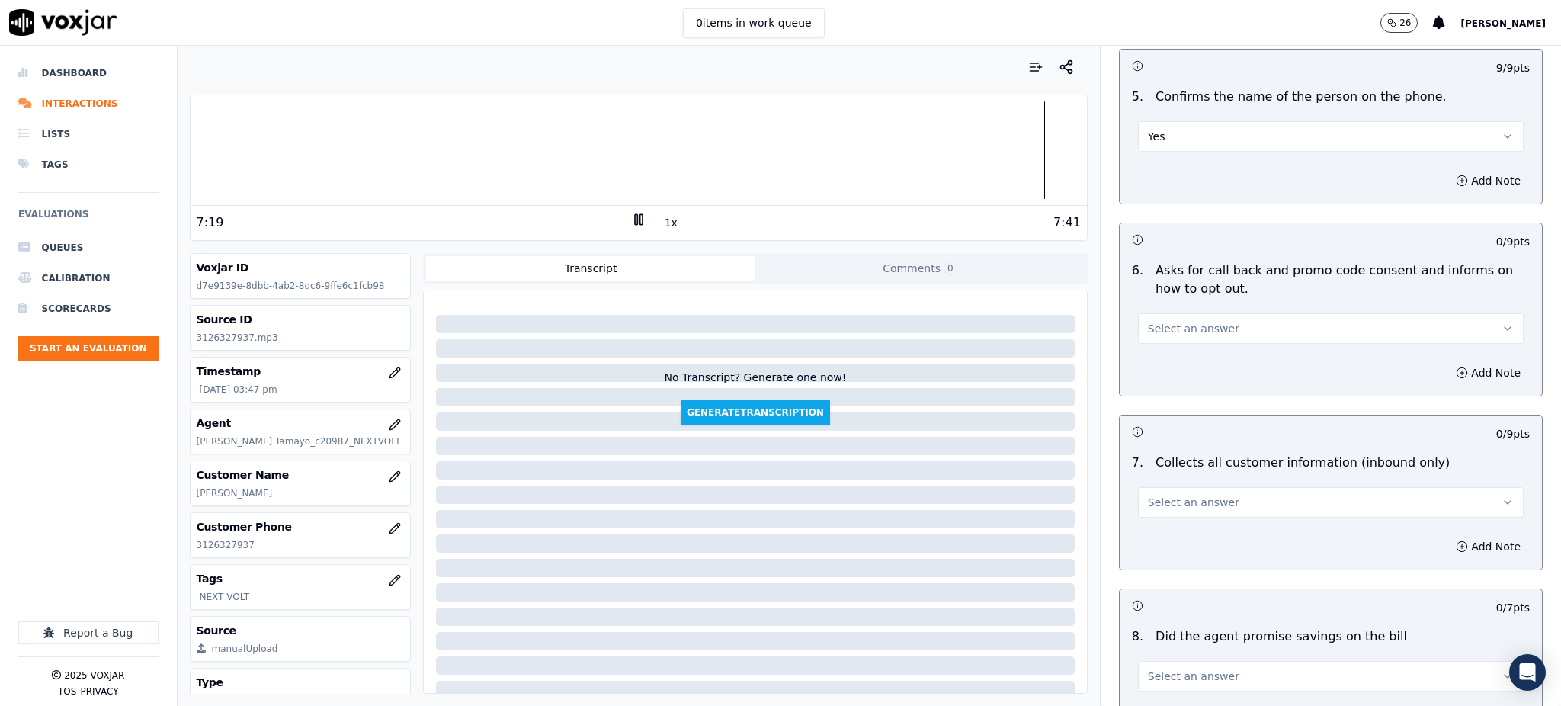
click at [1171, 321] on span "Select an answer" at bounding box center [1193, 328] width 91 height 15
click at [1165, 323] on div "Yes" at bounding box center [1297, 327] width 352 height 24
click at [1140, 487] on button "Select an answer" at bounding box center [1331, 502] width 386 height 30
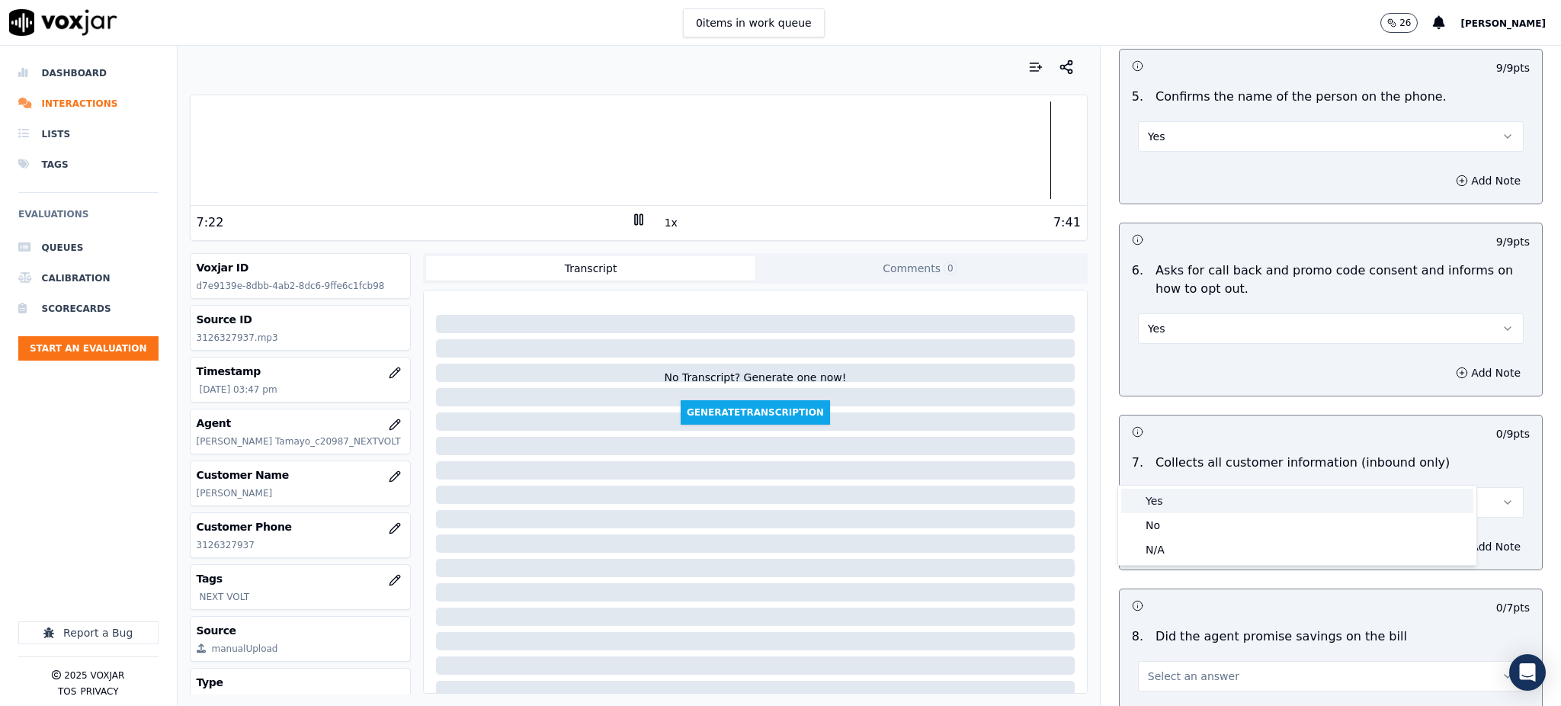
click at [1159, 509] on div "Yes" at bounding box center [1297, 501] width 352 height 24
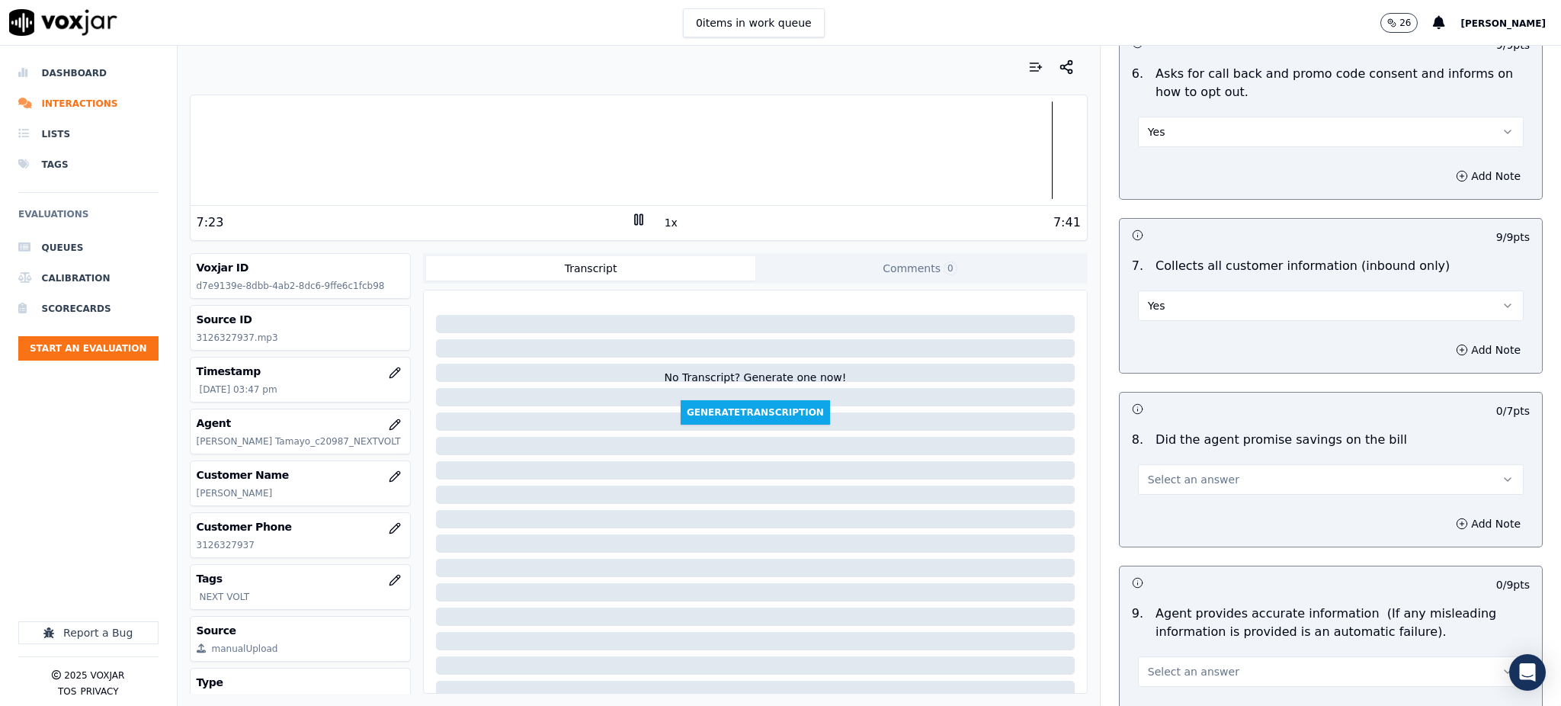
scroll to position [1117, 0]
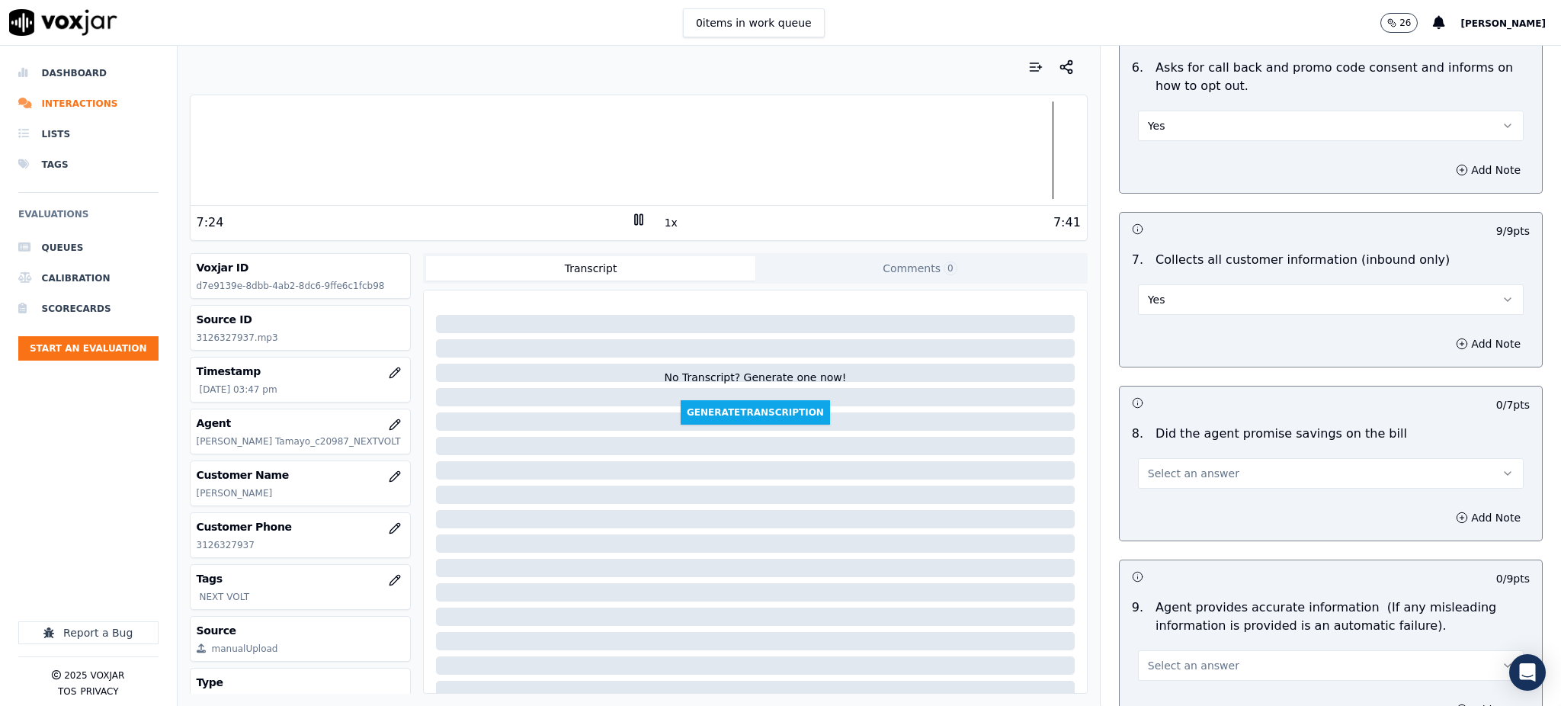
drag, startPoint x: 1181, startPoint y: 425, endPoint x: 1172, endPoint y: 450, distance: 26.8
click at [1181, 458] on button "Select an answer" at bounding box center [1331, 473] width 386 height 30
click at [1134, 477] on div "Yes" at bounding box center [1297, 471] width 352 height 24
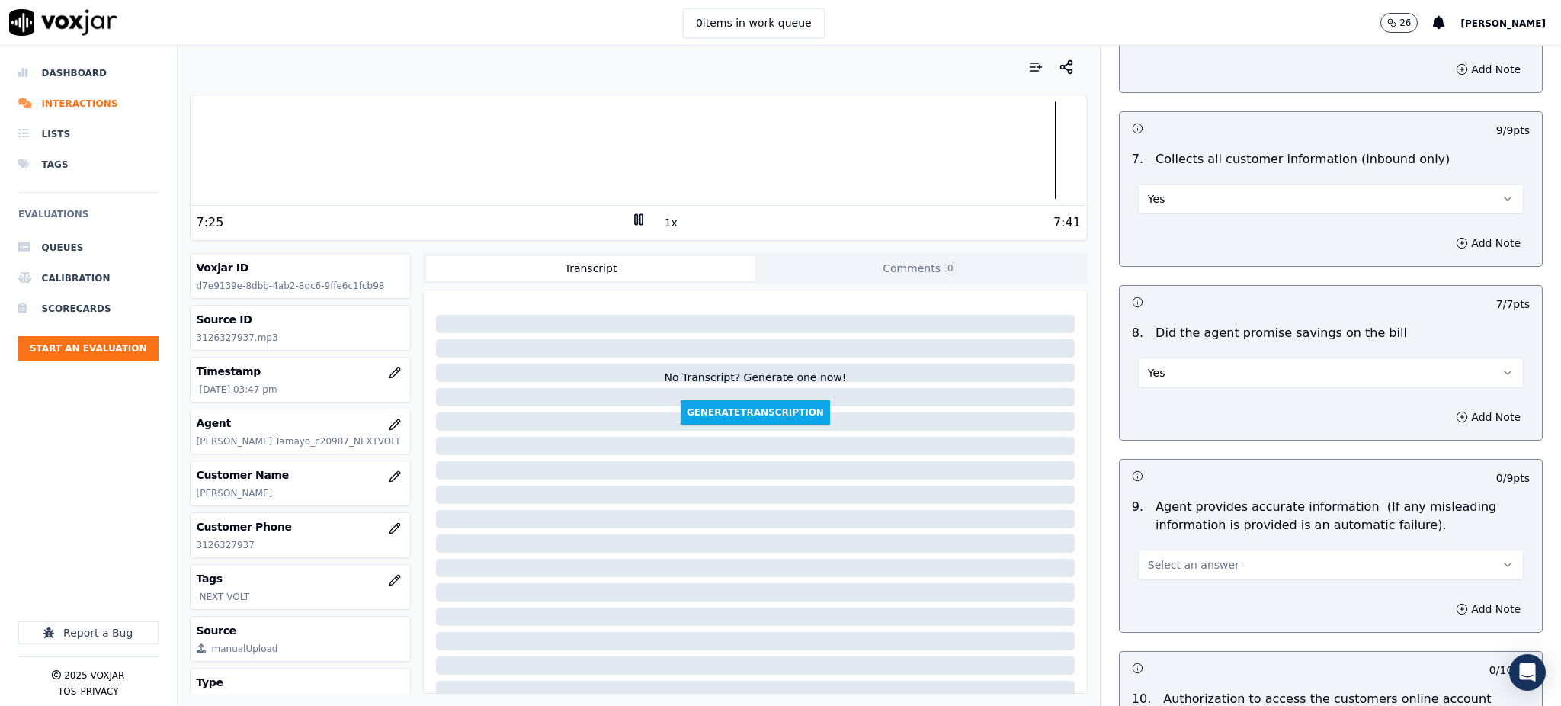
scroll to position [1220, 0]
drag, startPoint x: 1145, startPoint y: 524, endPoint x: 1151, endPoint y: 542, distance: 18.6
click at [1148, 556] on span "Select an answer" at bounding box center [1193, 563] width 91 height 15
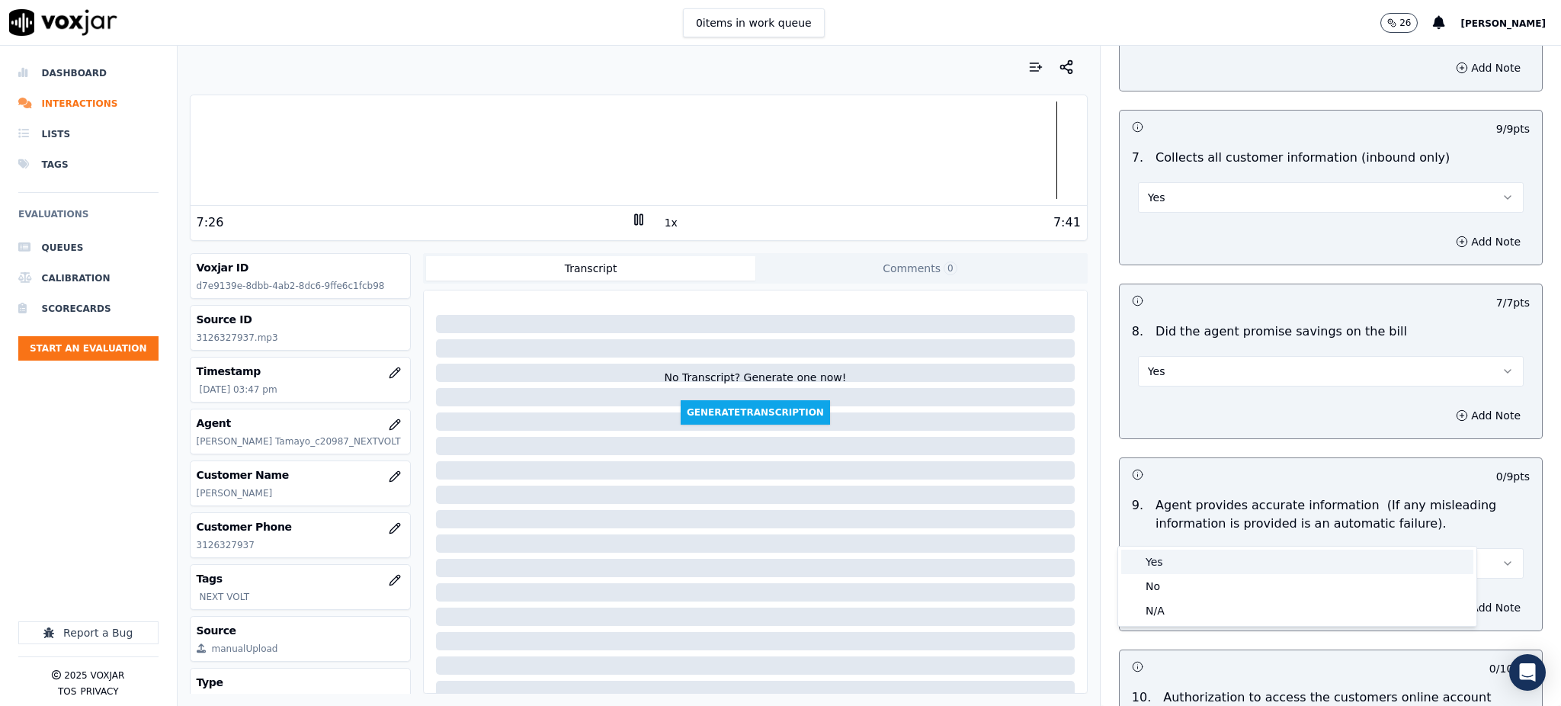
click at [1153, 555] on div "Yes" at bounding box center [1297, 562] width 352 height 24
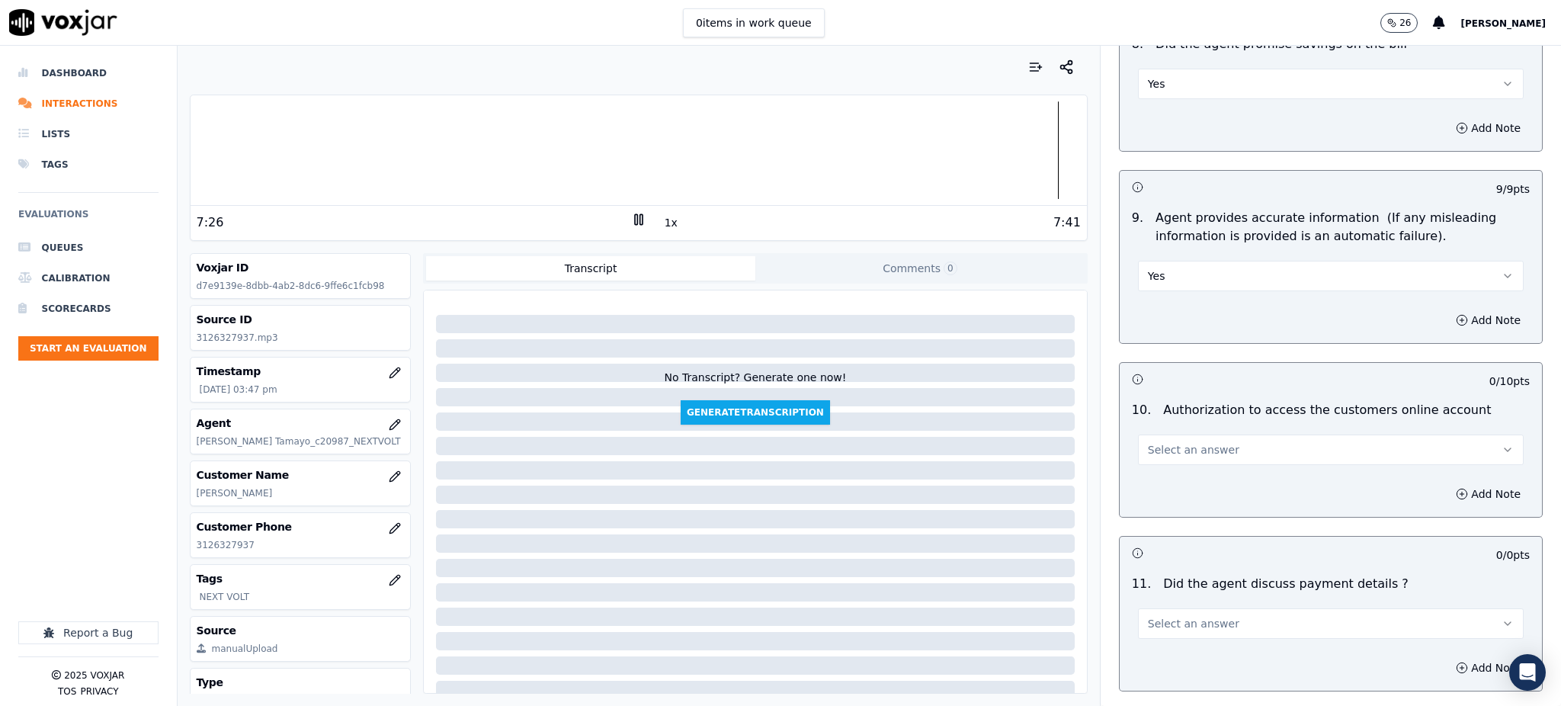
scroll to position [1524, 0]
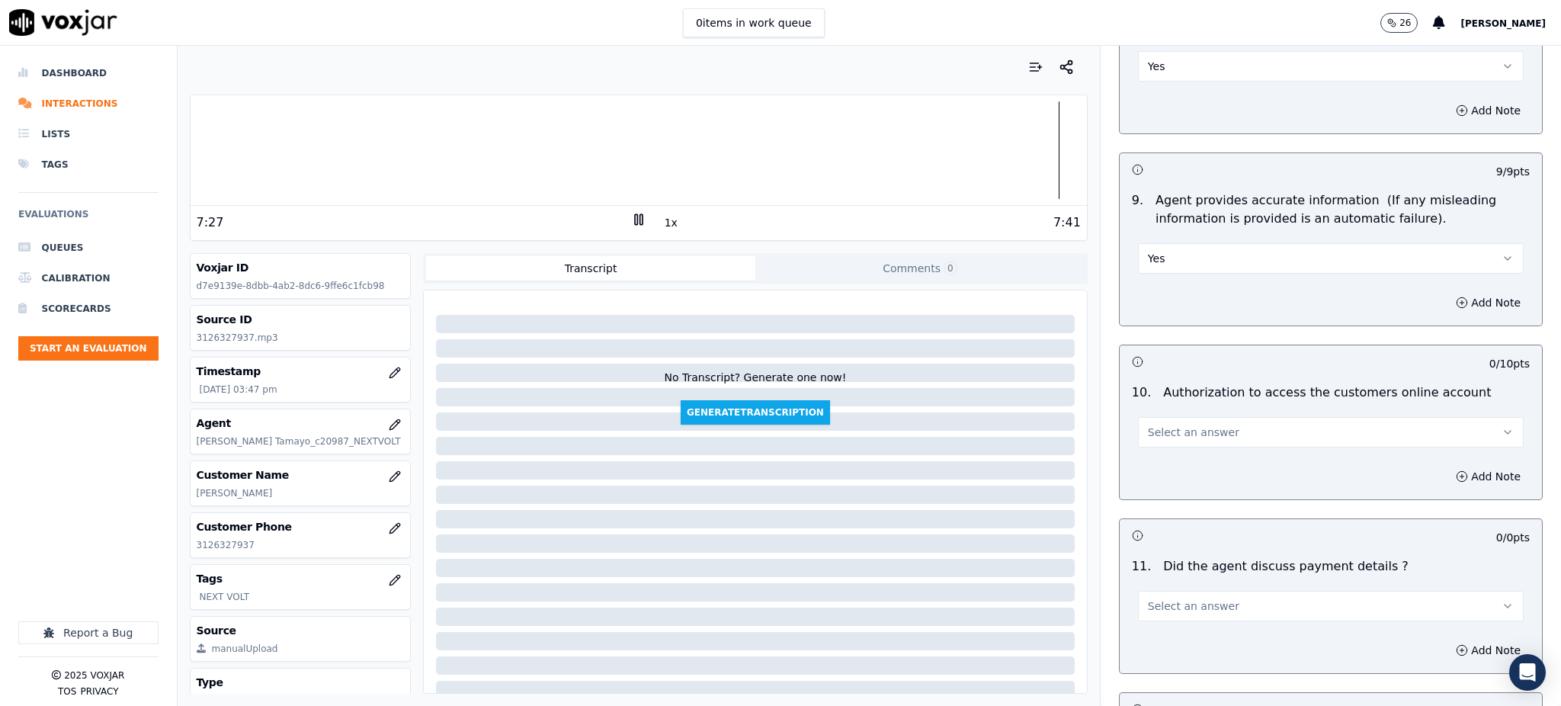
click at [1171, 425] on span "Select an answer" at bounding box center [1193, 432] width 91 height 15
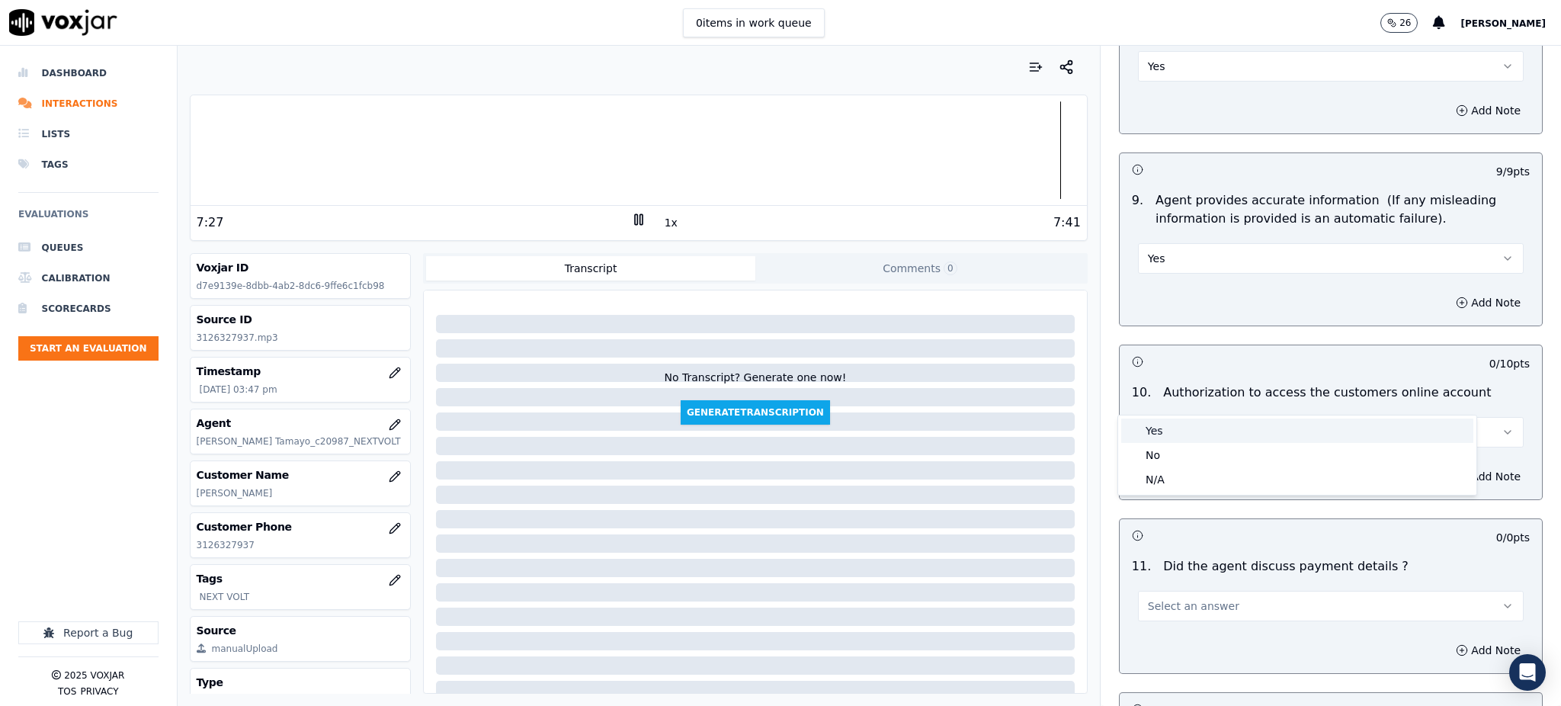
click at [1159, 425] on div "Yes" at bounding box center [1297, 430] width 352 height 24
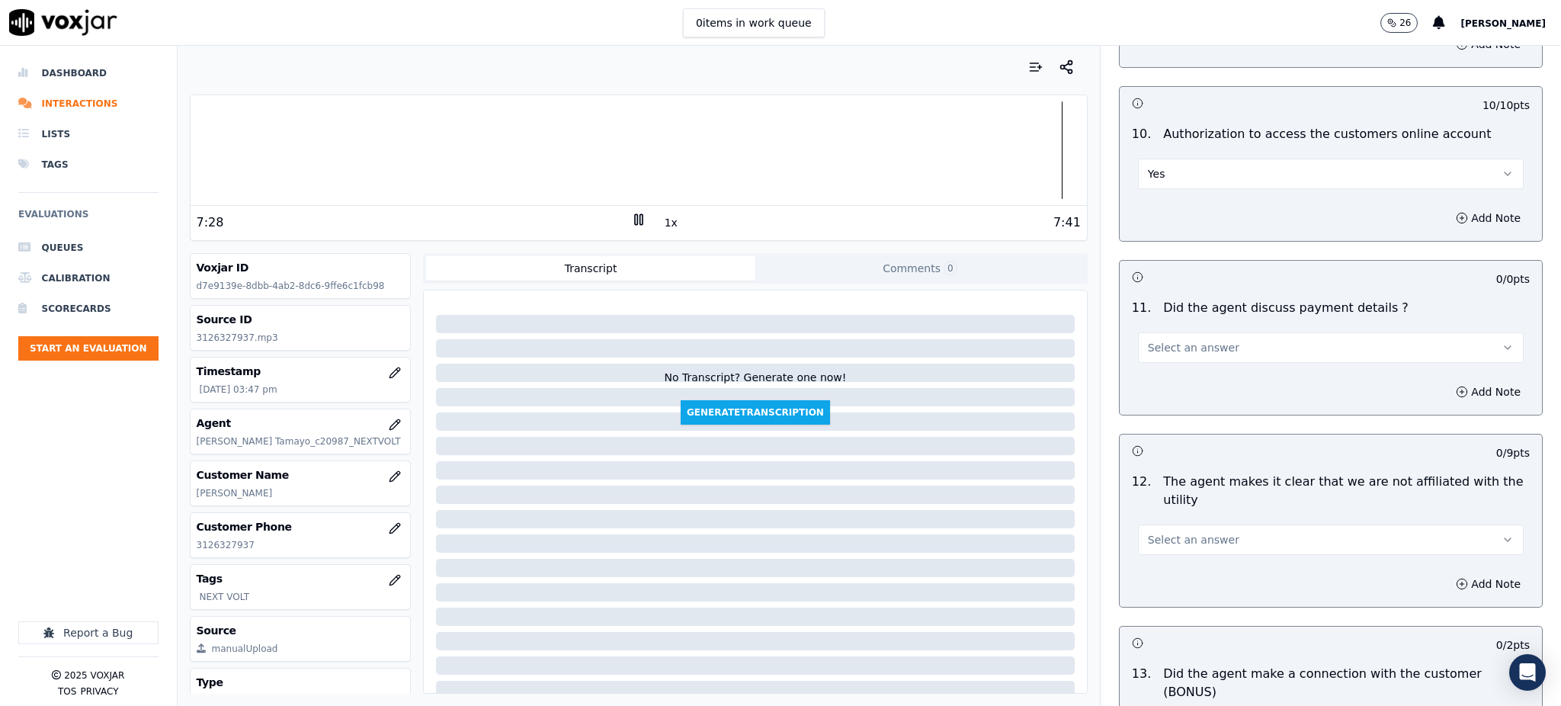
scroll to position [1829, 0]
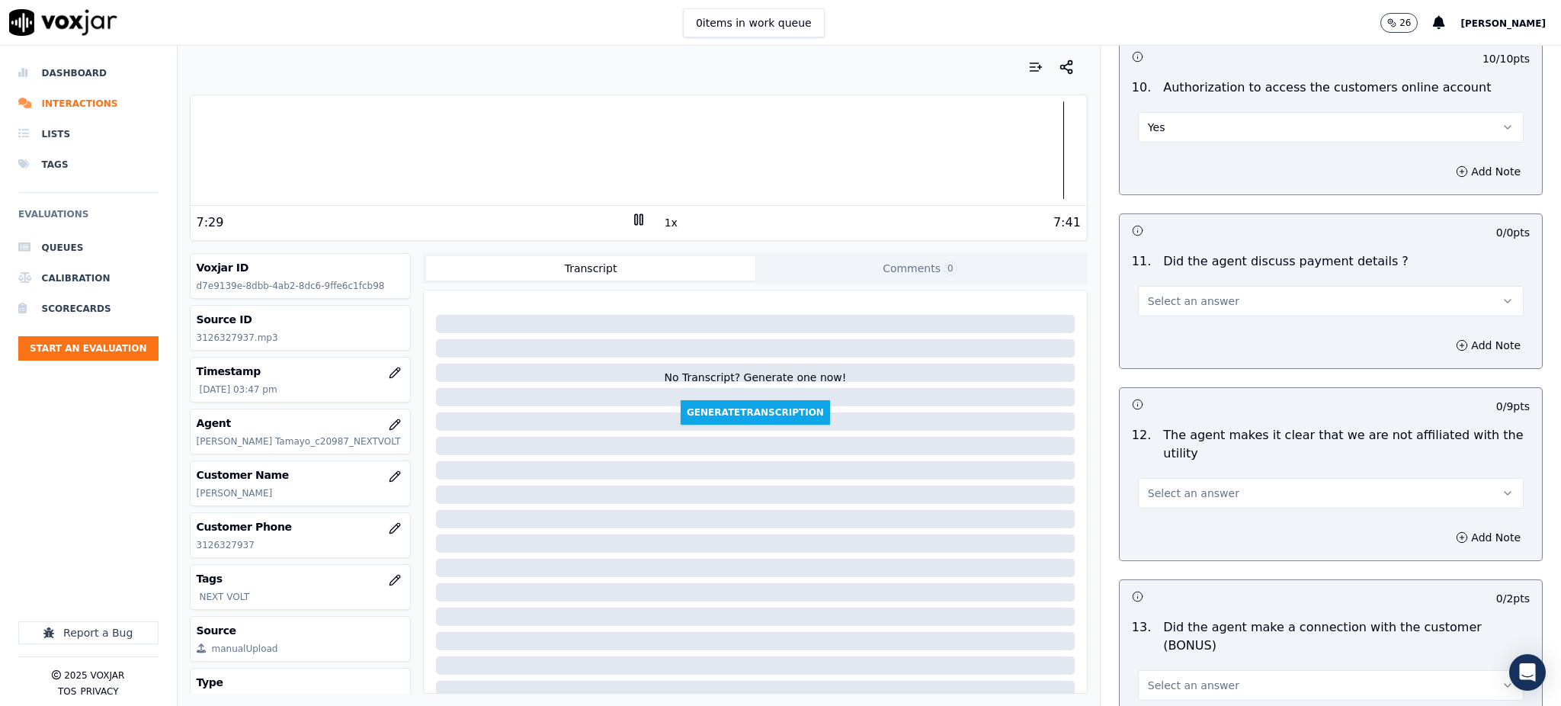
click at [1178, 293] on span "Select an answer" at bounding box center [1193, 300] width 91 height 15
click at [1175, 315] on div "No" at bounding box center [1297, 324] width 352 height 24
click at [1162, 286] on button "No" at bounding box center [1331, 301] width 386 height 30
click at [1163, 354] on div "N/A" at bounding box center [1297, 348] width 352 height 24
click at [1152, 478] on button "Select an answer" at bounding box center [1331, 493] width 386 height 30
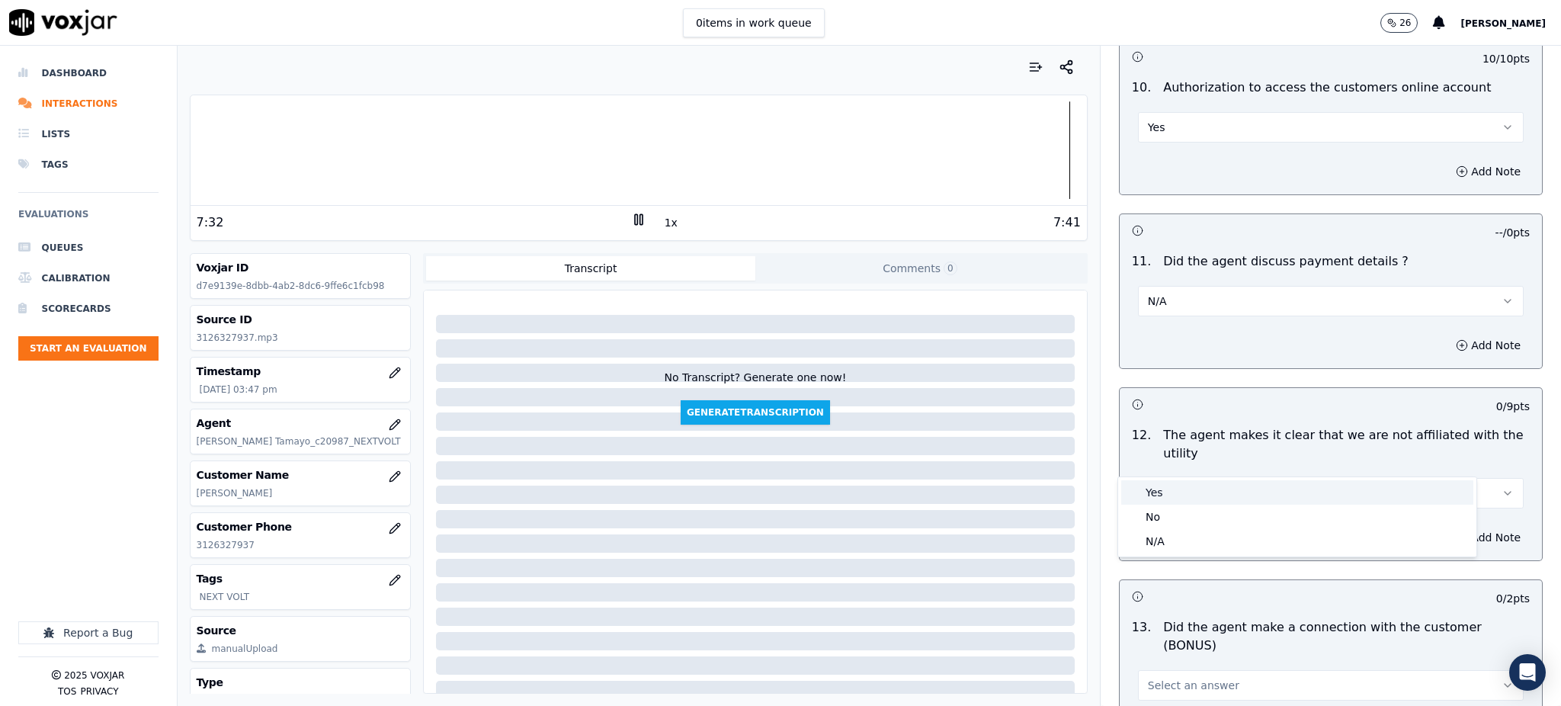
click at [1152, 489] on div "Yes" at bounding box center [1297, 492] width 352 height 24
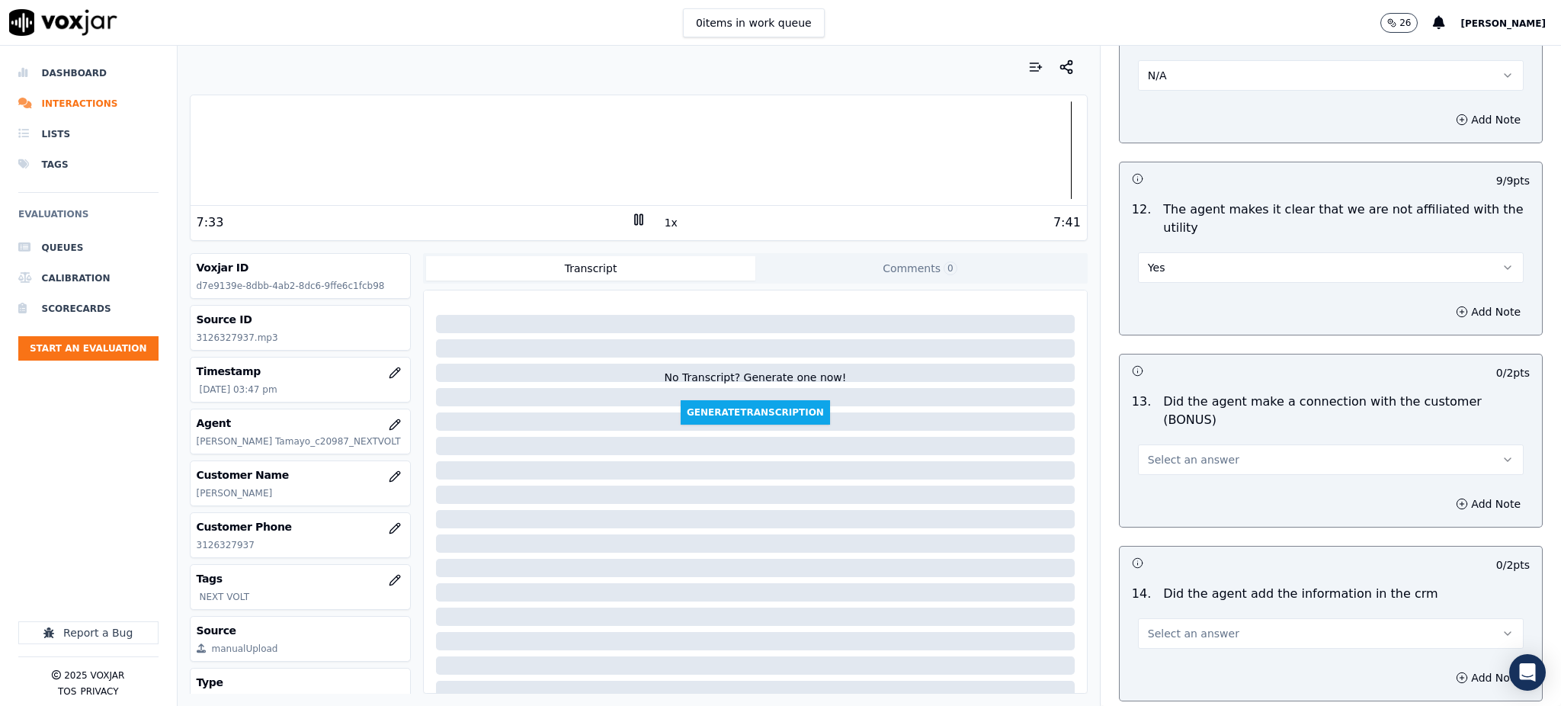
scroll to position [2134, 0]
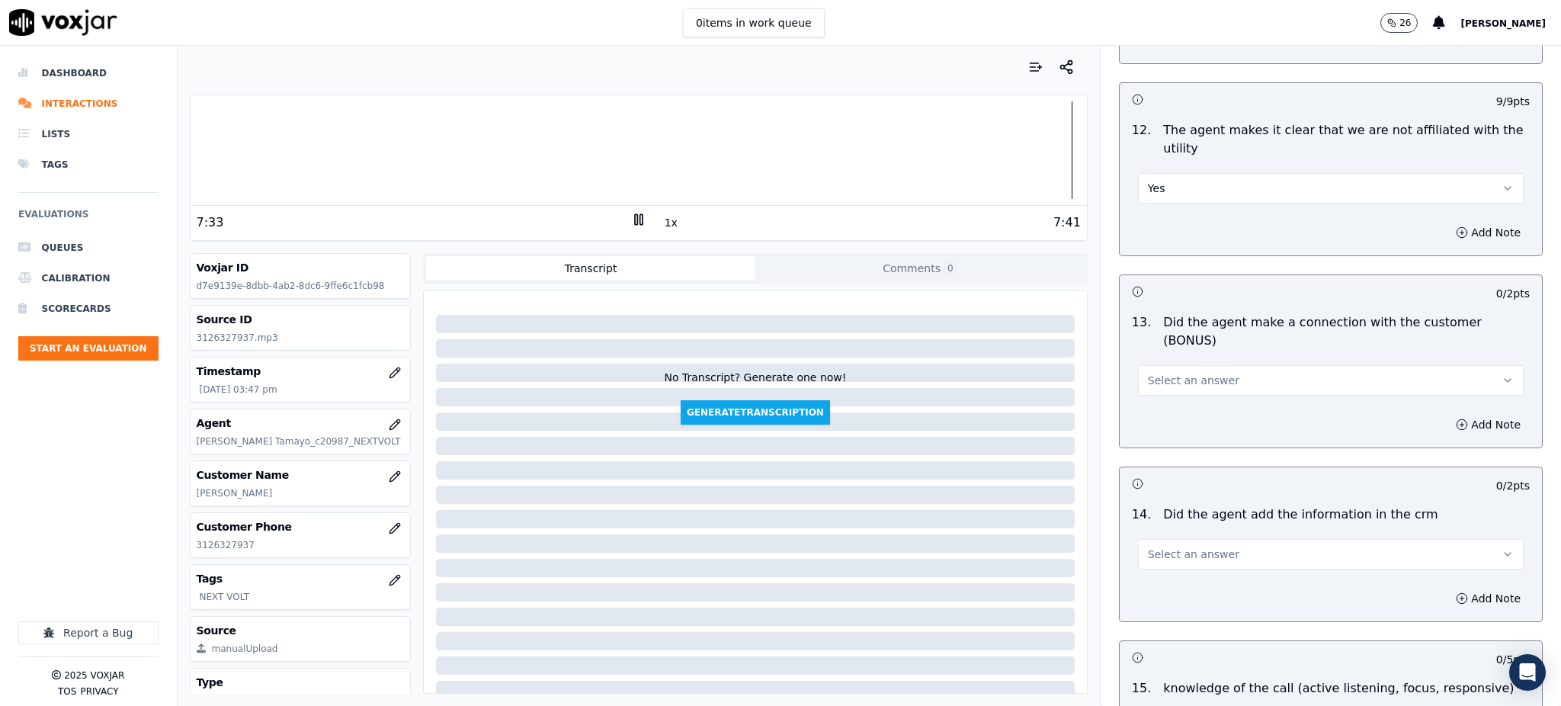
click at [1152, 373] on span "Select an answer" at bounding box center [1193, 380] width 91 height 15
click at [1154, 370] on div "Yes" at bounding box center [1297, 361] width 352 height 24
drag, startPoint x: 1151, startPoint y: 496, endPoint x: 1154, endPoint y: 504, distance: 8.2
click at [1152, 547] on span "Select an answer" at bounding box center [1193, 554] width 91 height 15
click at [1156, 532] on div "Yes" at bounding box center [1297, 535] width 352 height 24
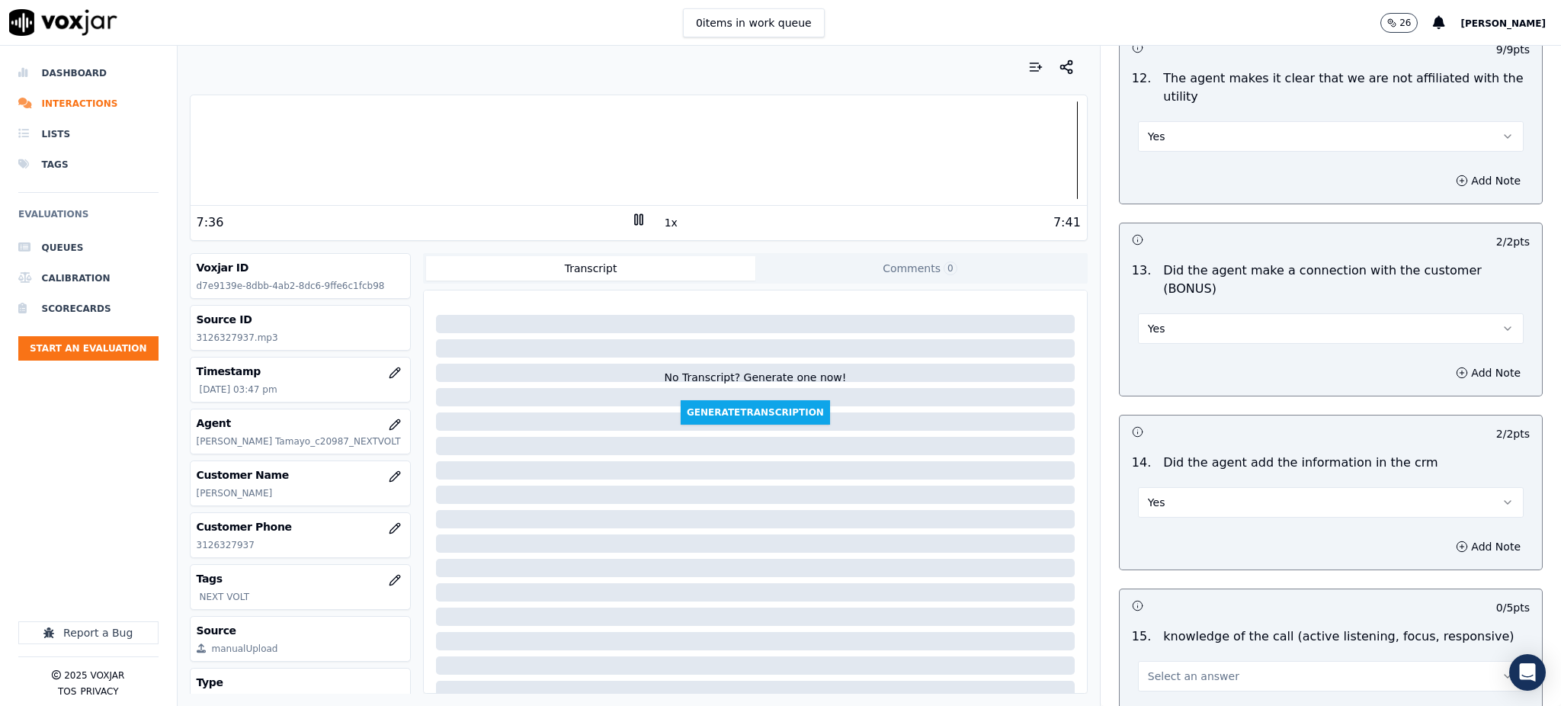
scroll to position [2307, 0]
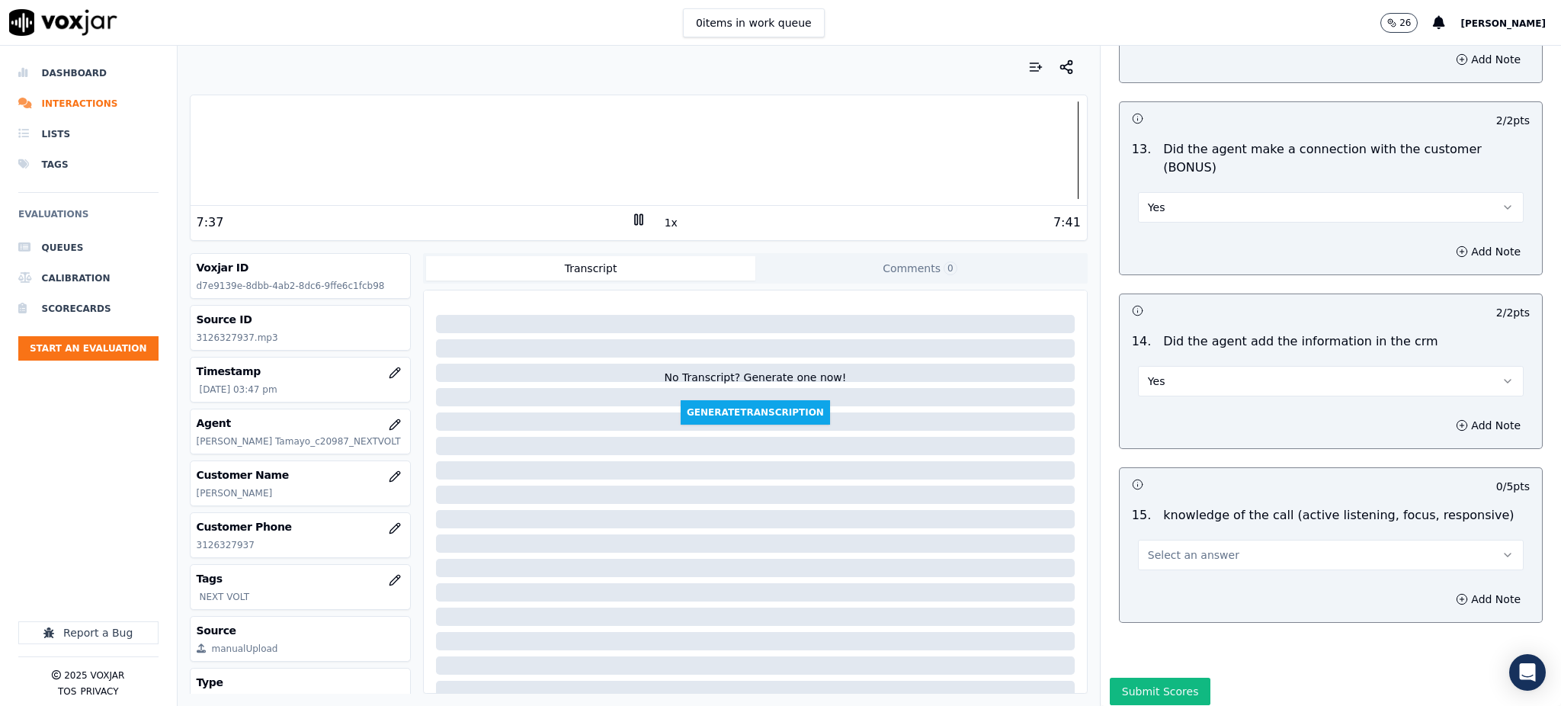
click at [1152, 540] on button "Select an answer" at bounding box center [1331, 555] width 386 height 30
click at [1140, 548] on div "No" at bounding box center [1297, 560] width 352 height 24
click at [1143, 540] on button "No" at bounding box center [1331, 555] width 386 height 30
click at [1141, 533] on div "Yes" at bounding box center [1297, 536] width 352 height 24
click at [1128, 678] on button "Submit Scores" at bounding box center [1160, 691] width 101 height 27
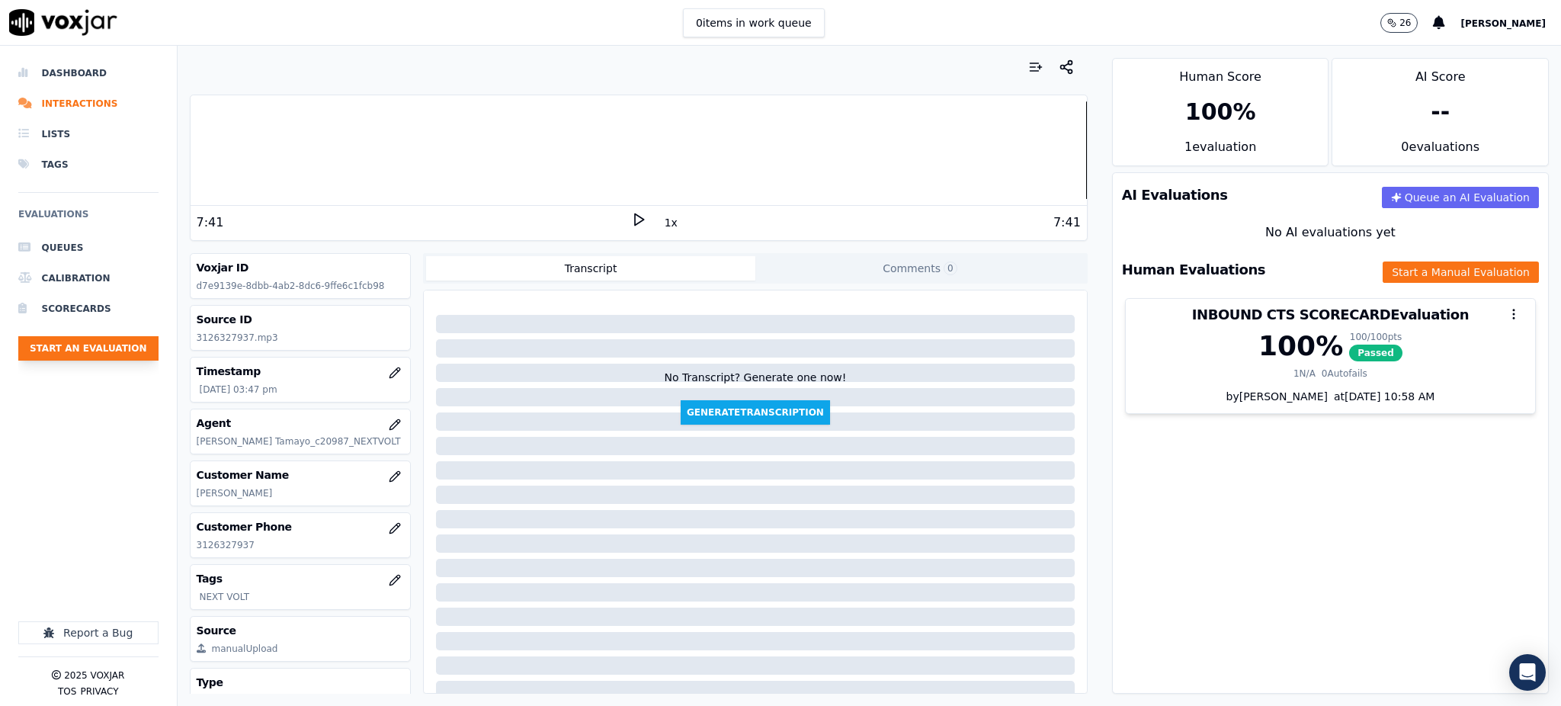
click at [79, 354] on button "Start an Evaluation" at bounding box center [88, 348] width 140 height 24
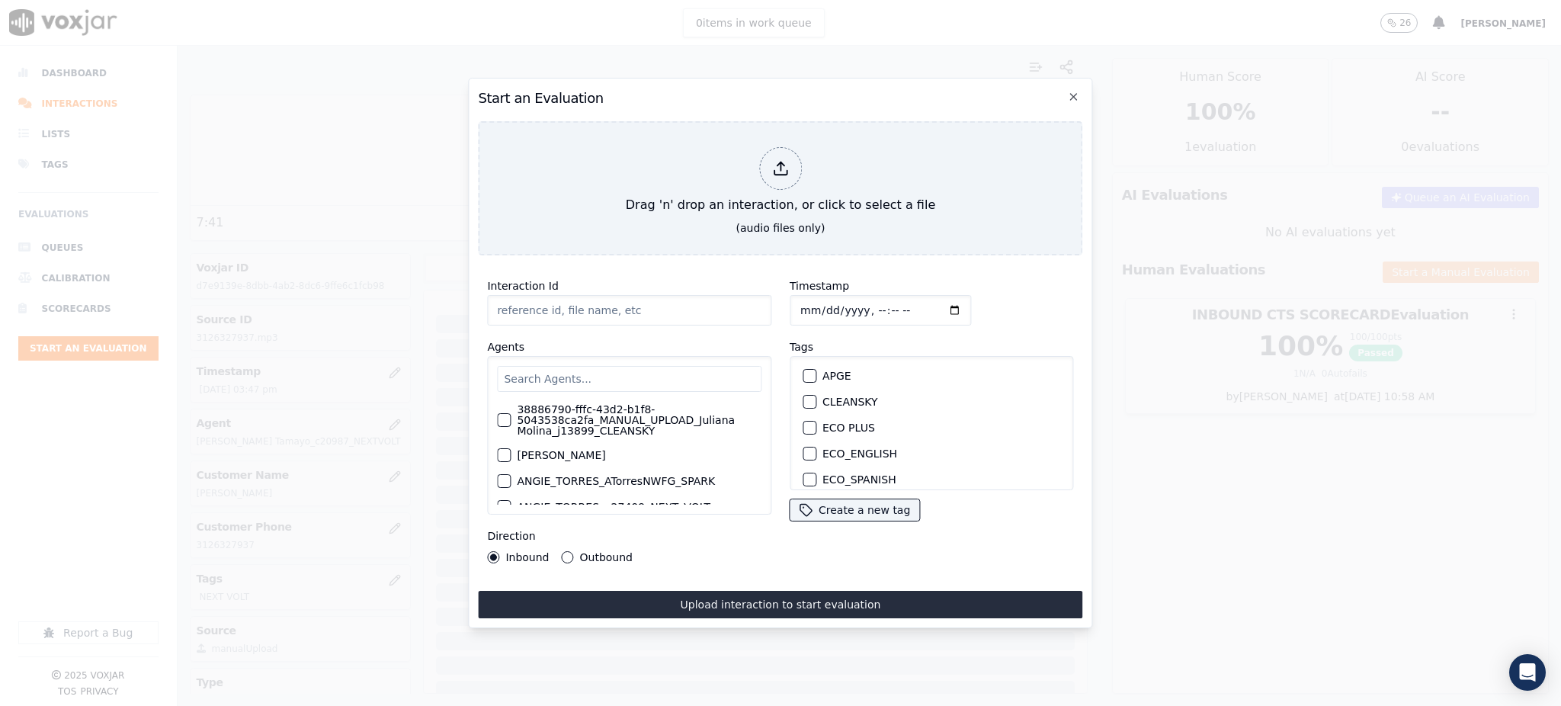
type input "09122025_3127838688.mp3"
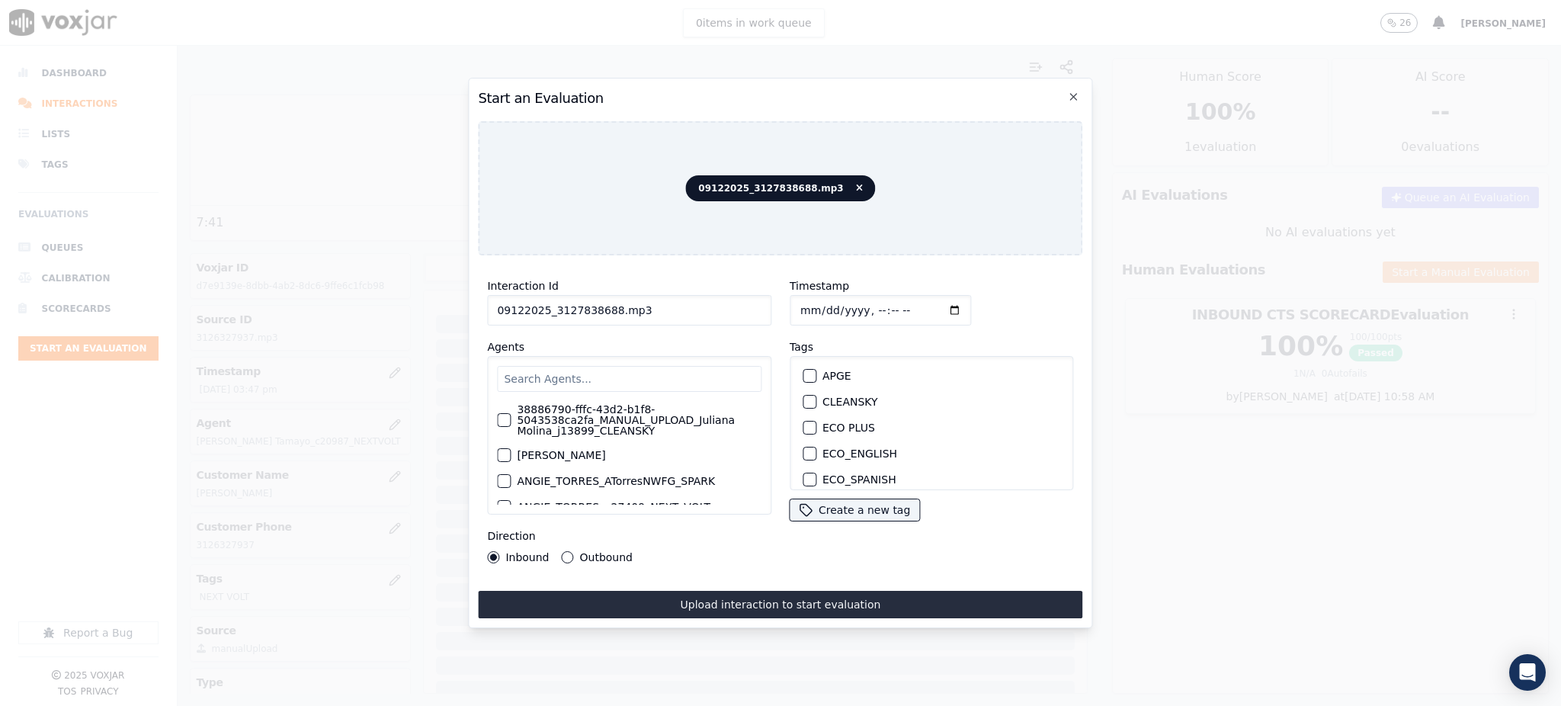
drag, startPoint x: 550, startPoint y: 303, endPoint x: 603, endPoint y: 305, distance: 53.4
click at [603, 305] on input "09122025_3127838688.mp3" at bounding box center [629, 310] width 284 height 30
click at [595, 366] on input "text" at bounding box center [629, 379] width 264 height 26
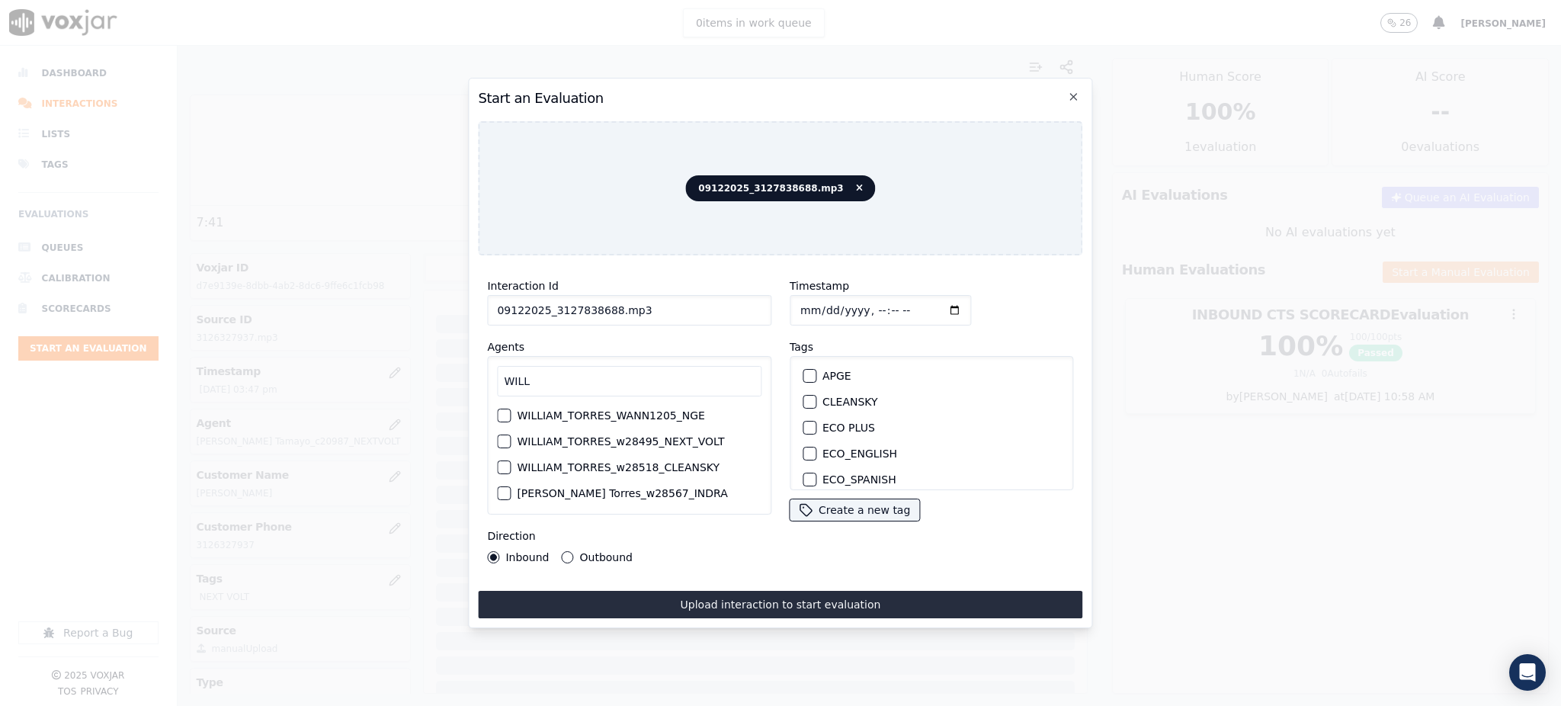
type input "WILL"
click at [572, 436] on label "WILLIAM_TORRES_w28495_NEXT_VOLT" at bounding box center [620, 441] width 207 height 11
click at [511, 436] on button "WILLIAM_TORRES_w28495_NEXT_VOLT" at bounding box center [504, 441] width 14 height 14
drag, startPoint x: 840, startPoint y: 446, endPoint x: 826, endPoint y: 510, distance: 65.5
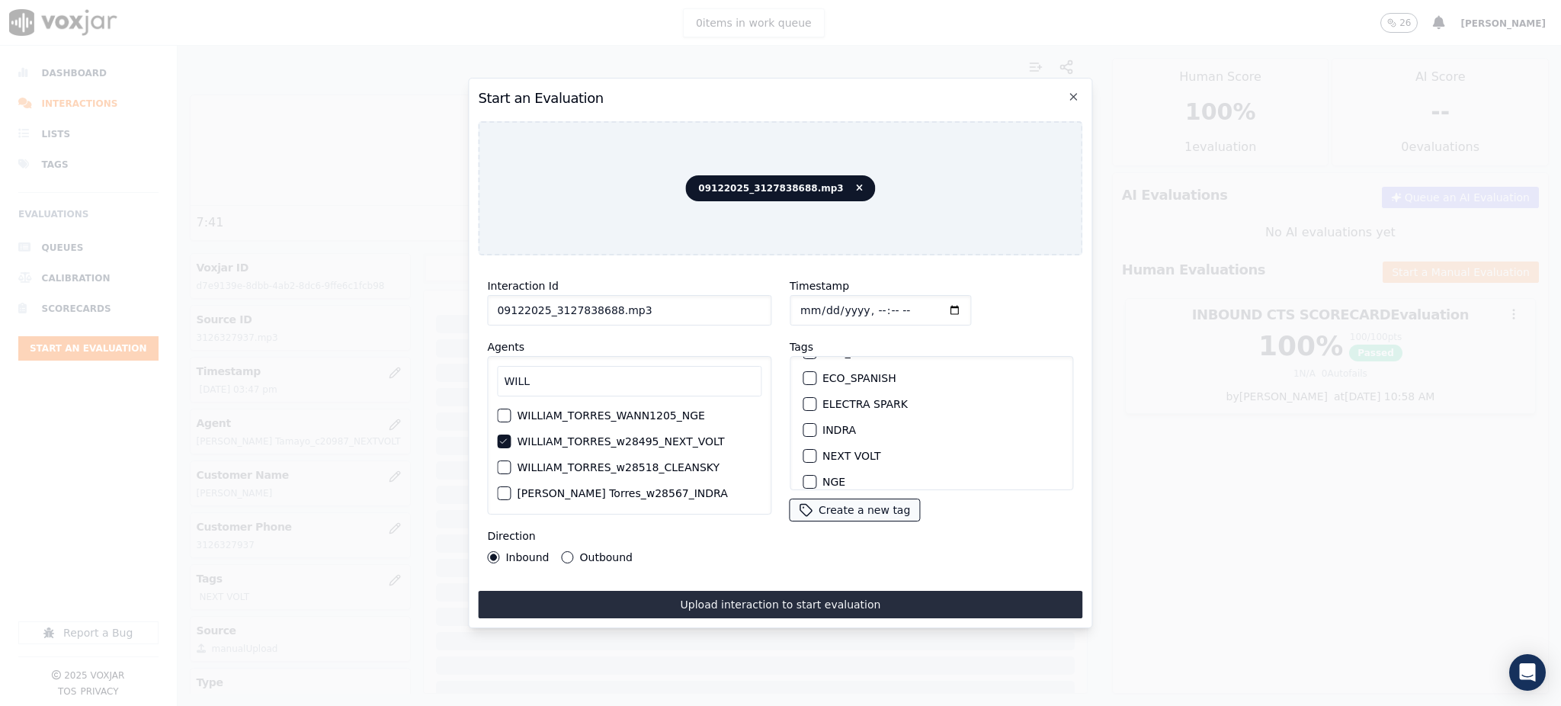
click at [840, 450] on label "NEXT VOLT" at bounding box center [851, 455] width 58 height 11
click at [816, 449] on button "NEXT VOLT" at bounding box center [810, 456] width 14 height 14
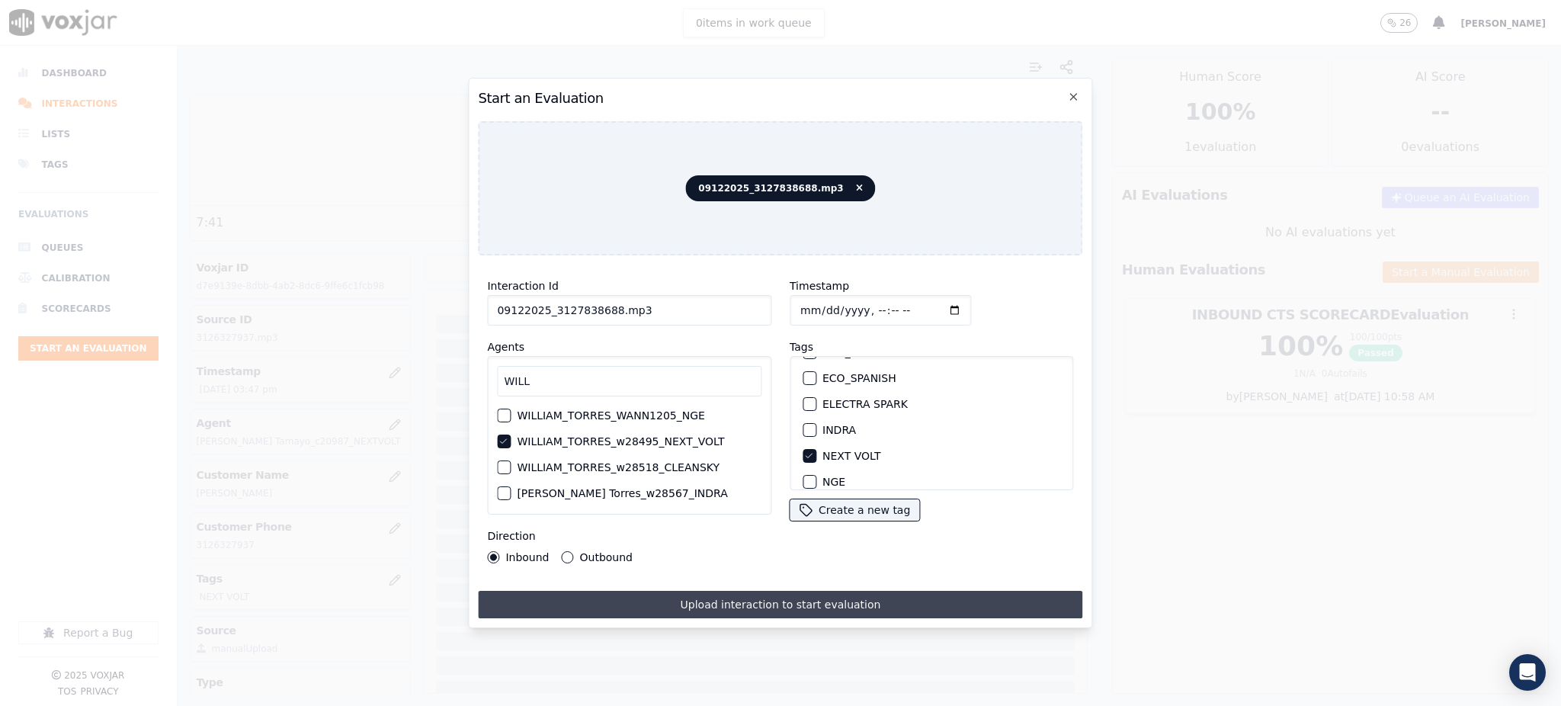
click at [811, 596] on button "Upload interaction to start evaluation" at bounding box center [780, 604] width 604 height 27
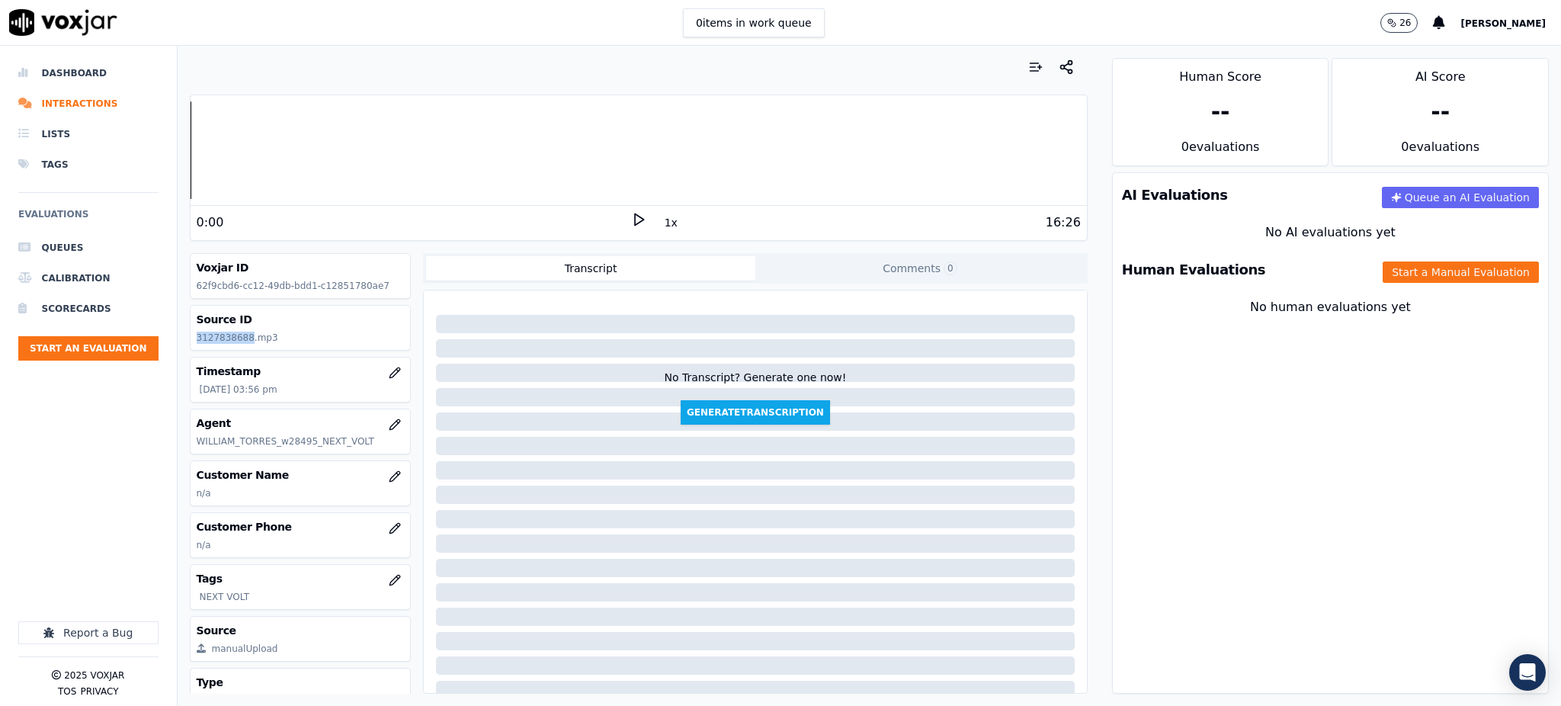
drag, startPoint x: 244, startPoint y: 338, endPoint x: 179, endPoint y: 335, distance: 64.9
click at [181, 335] on div "Your browser does not support the audio element. 0:00 1x 16:26 Voxjar ID 62f9cb…" at bounding box center [639, 376] width 922 height 660
copy p "3127838688"
click at [631, 214] on icon at bounding box center [638, 219] width 15 height 15
click at [66, 348] on button "Start an Evaluation" at bounding box center [88, 348] width 140 height 24
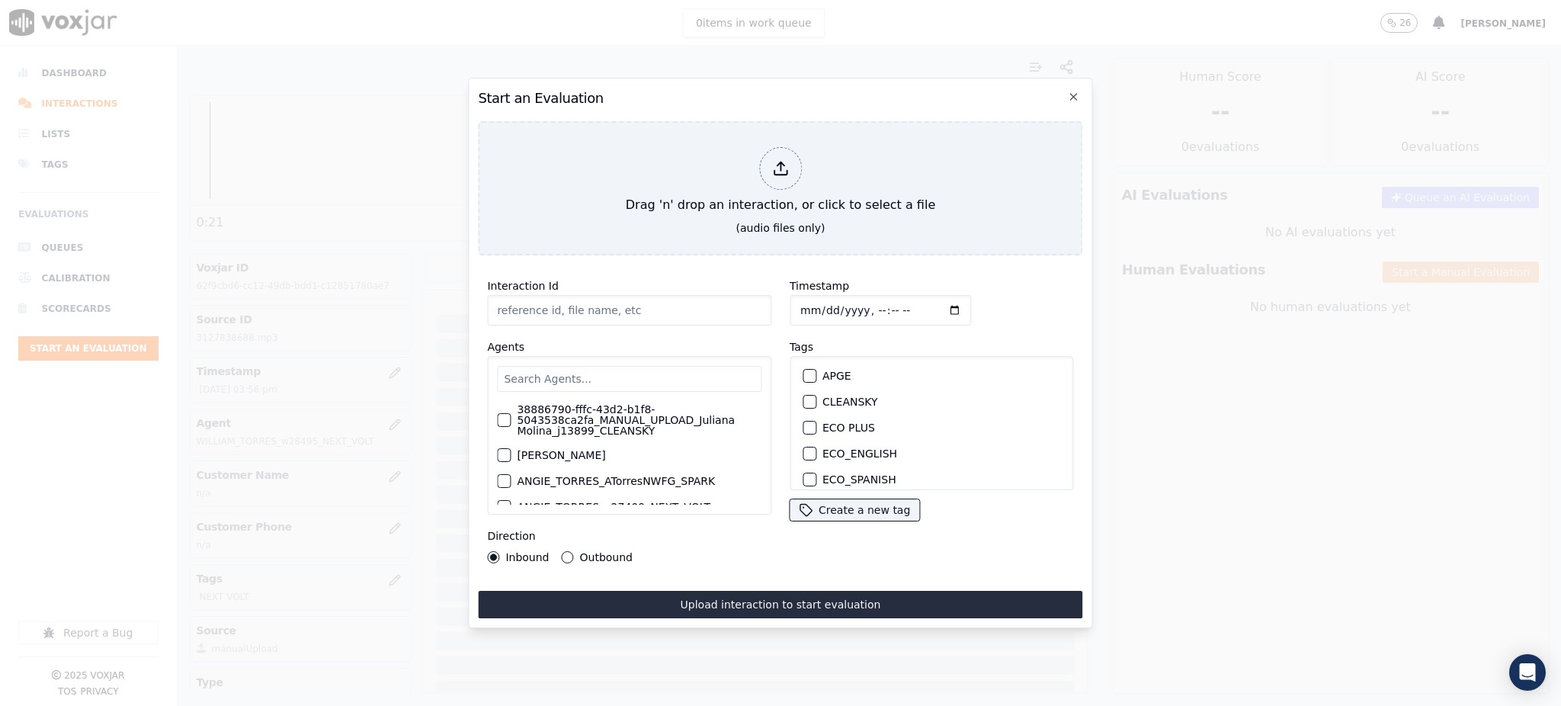
type input "09122025_3802839296.mp3"
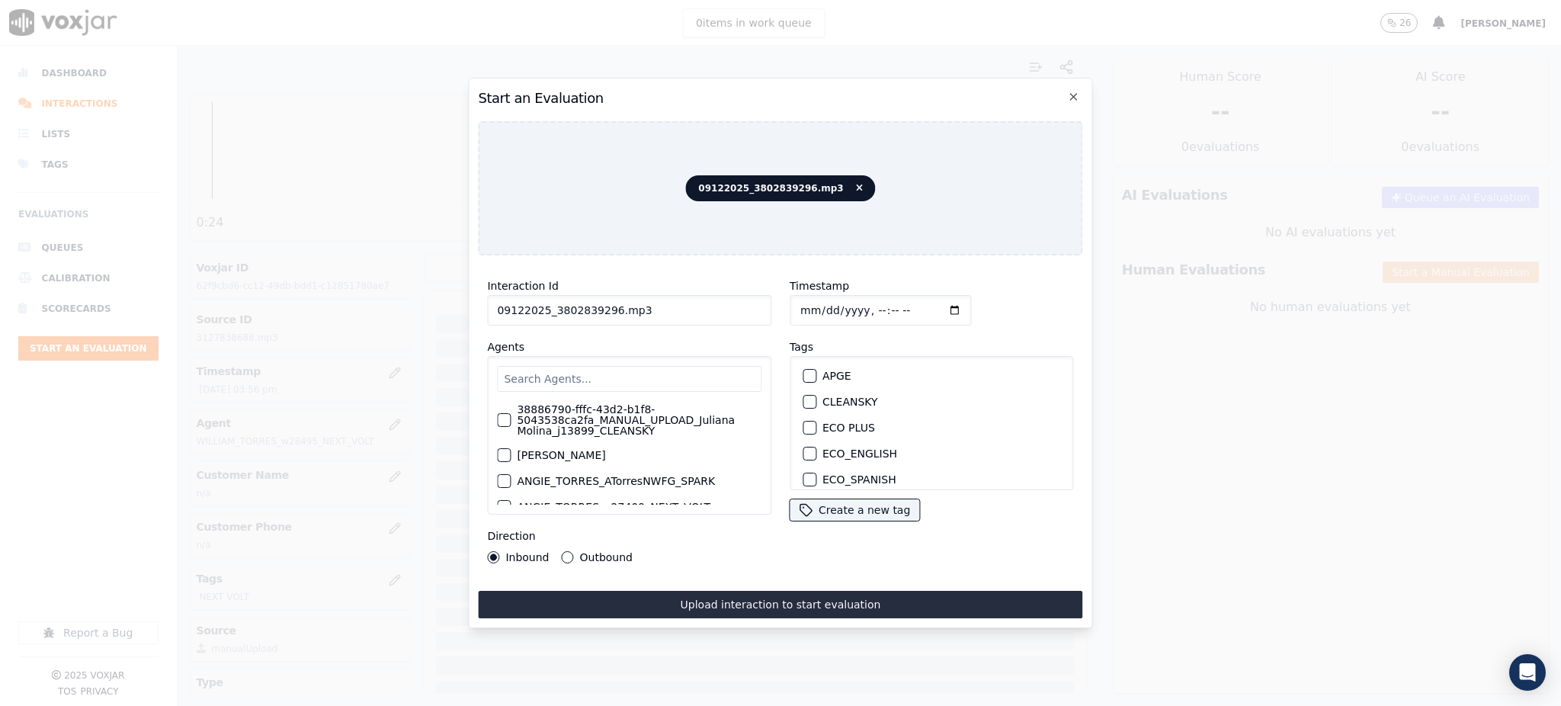
drag, startPoint x: 549, startPoint y: 305, endPoint x: 606, endPoint y: 309, distance: 57.3
click at [606, 309] on input "09122025_3802839296.mp3" at bounding box center [629, 310] width 284 height 30
click at [569, 366] on input "text" at bounding box center [629, 379] width 264 height 26
type input "TATI"
click at [622, 459] on label "TATIANA_IRIARTE_t20997_NEXT_VOLT" at bounding box center [617, 462] width 200 height 11
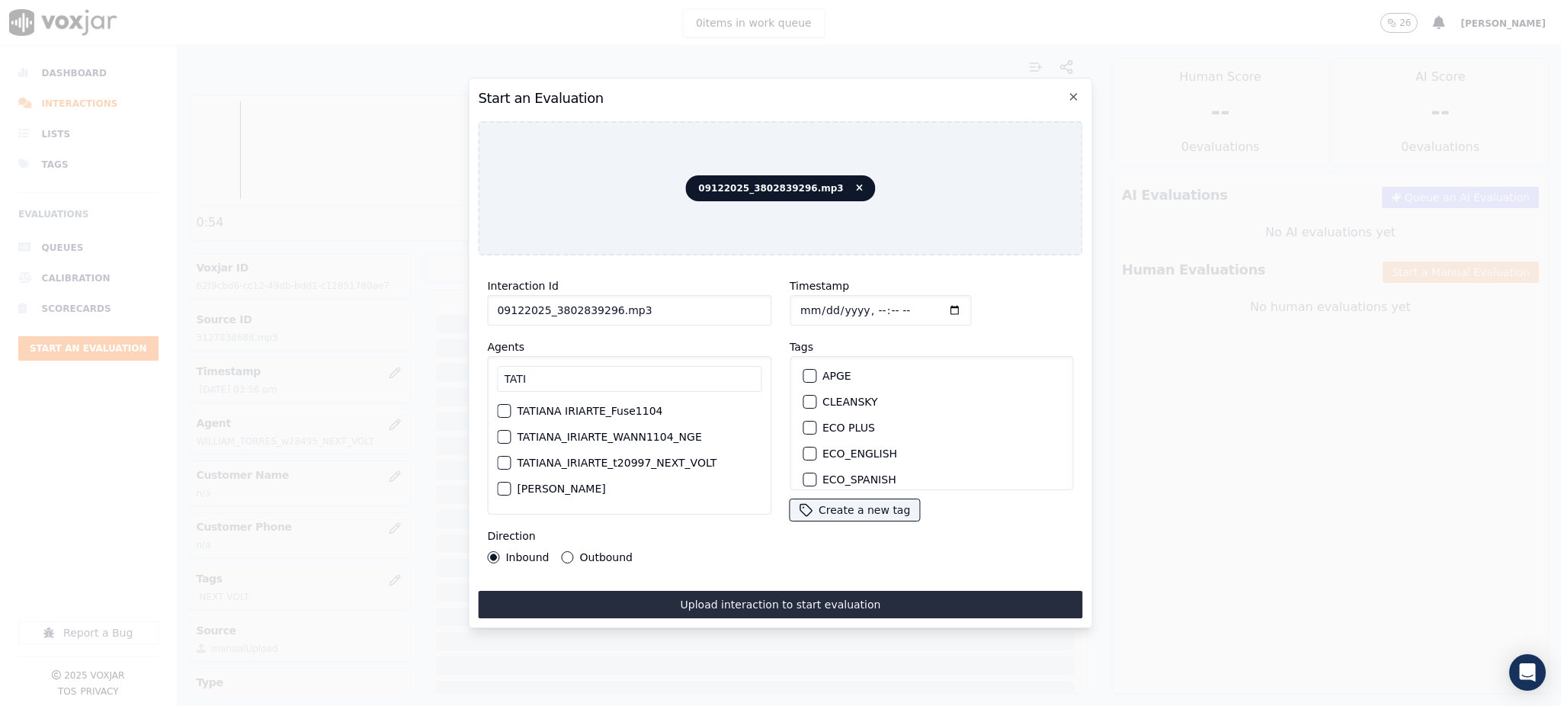
click at [511, 459] on button "TATIANA_IRIARTE_t20997_NEXT_VOLT" at bounding box center [504, 463] width 14 height 14
click at [846, 450] on label "NEXT VOLT" at bounding box center [851, 455] width 58 height 11
click at [816, 449] on button "NEXT VOLT" at bounding box center [810, 456] width 14 height 14
click at [823, 595] on button "Upload interaction to start evaluation" at bounding box center [780, 604] width 604 height 27
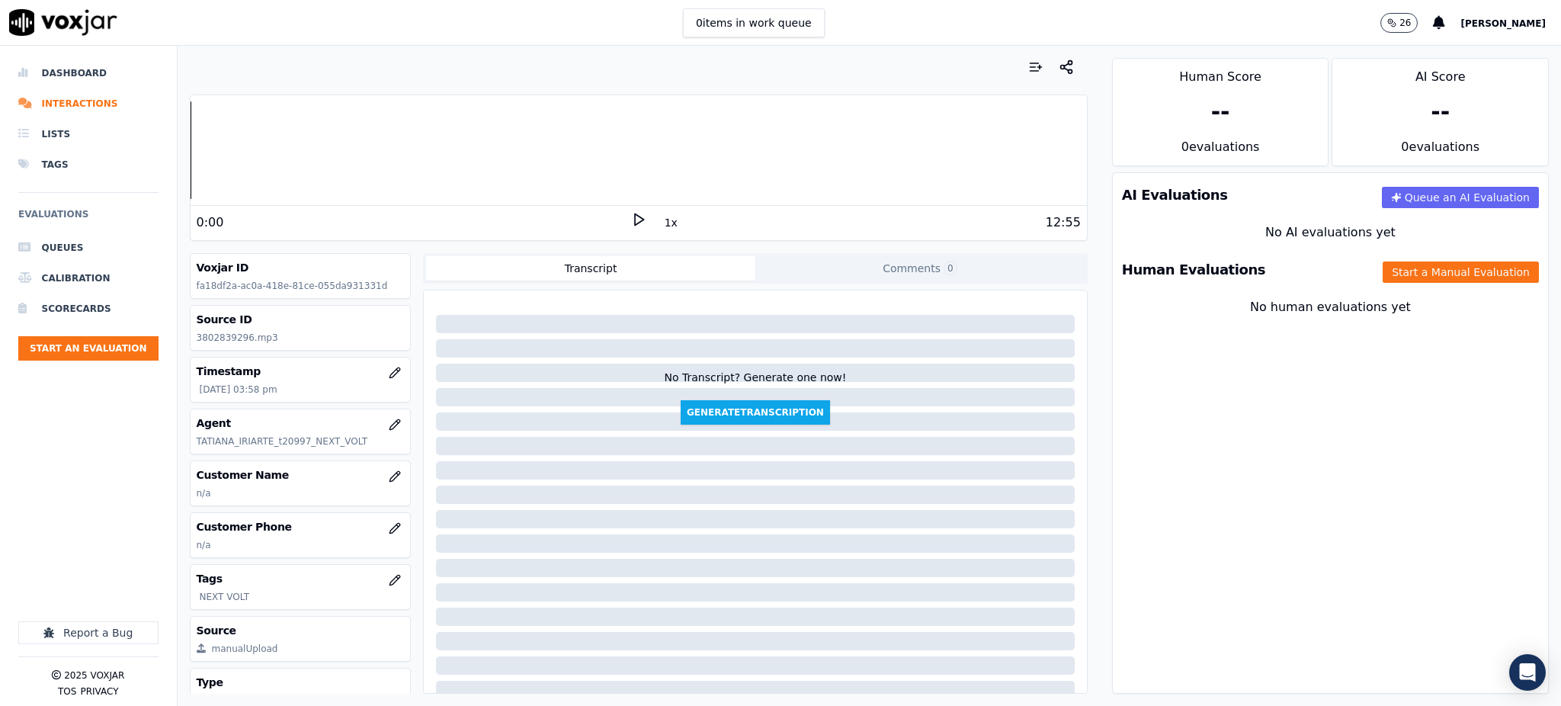
click at [635, 215] on polygon at bounding box center [639, 219] width 9 height 11
drag, startPoint x: 244, startPoint y: 337, endPoint x: 196, endPoint y: 340, distance: 48.1
click at [197, 340] on p "3802839296.mp3" at bounding box center [301, 338] width 208 height 12
copy p "3802839296"
click at [389, 527] on icon "button" at bounding box center [395, 528] width 12 height 12
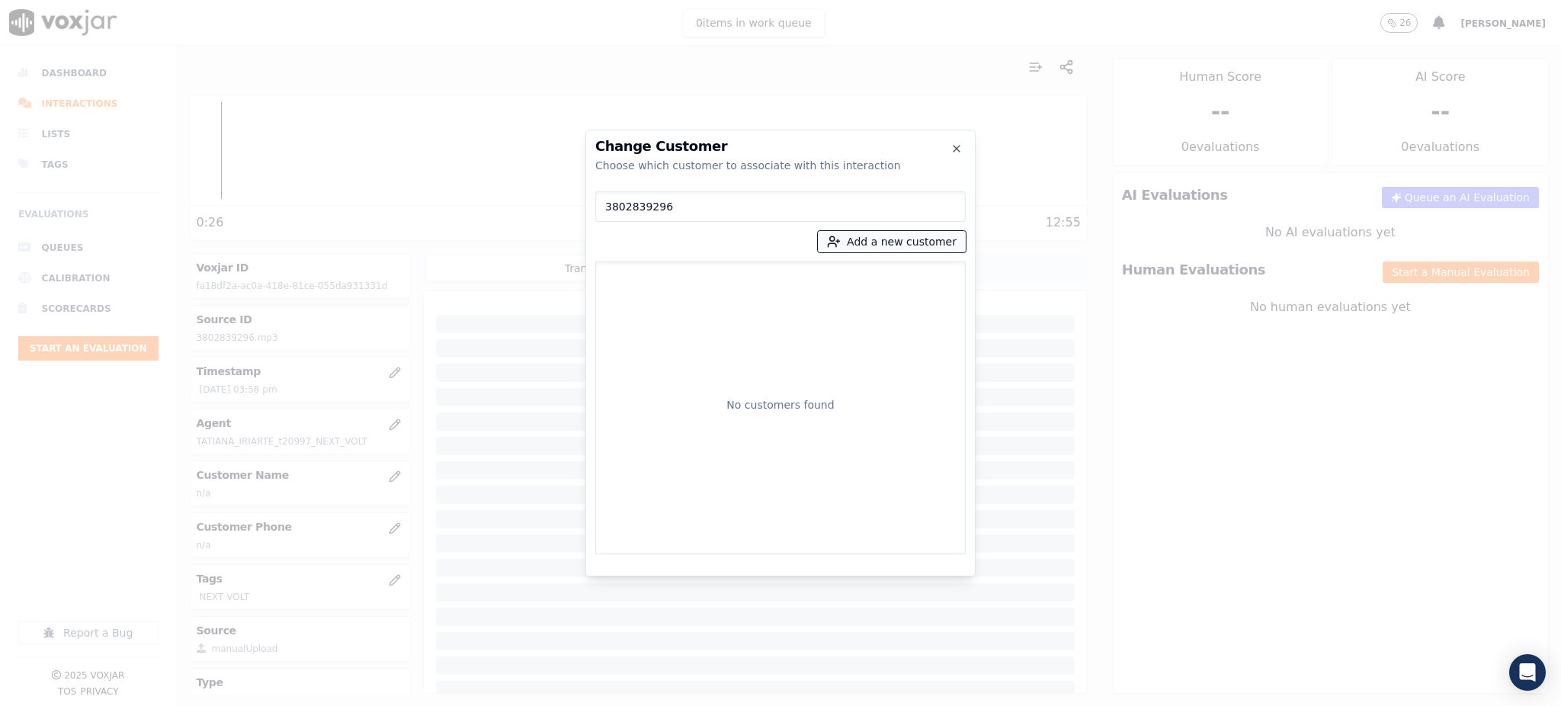
type input "3802839296"
click at [893, 239] on button "Add a new customer" at bounding box center [892, 241] width 148 height 21
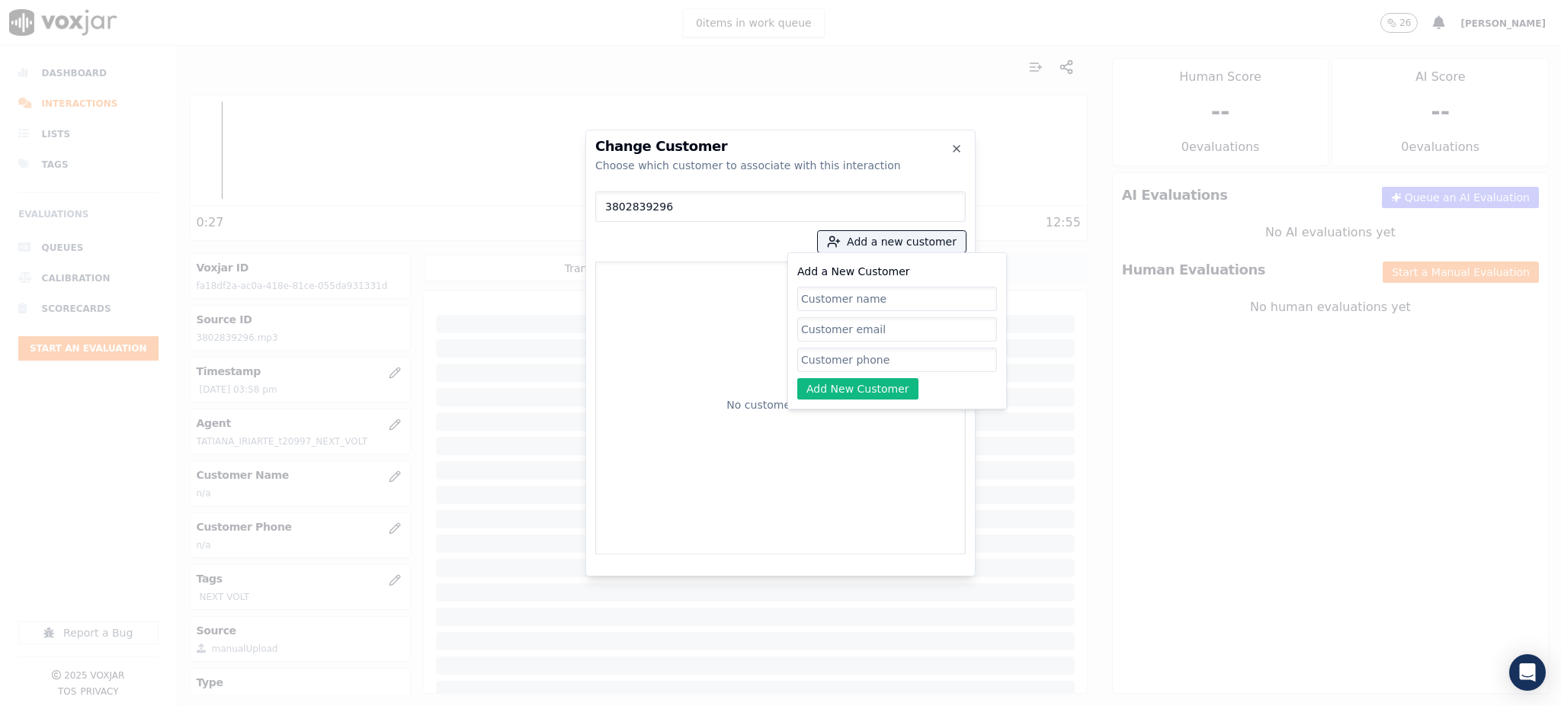
click at [855, 365] on input "Add a New Customer" at bounding box center [897, 360] width 200 height 24
paste input "3802839296"
type input "3802839296"
click at [825, 302] on input "Add a New Customer" at bounding box center [897, 299] width 200 height 24
paste input "LEYDI REYES FERRERA"
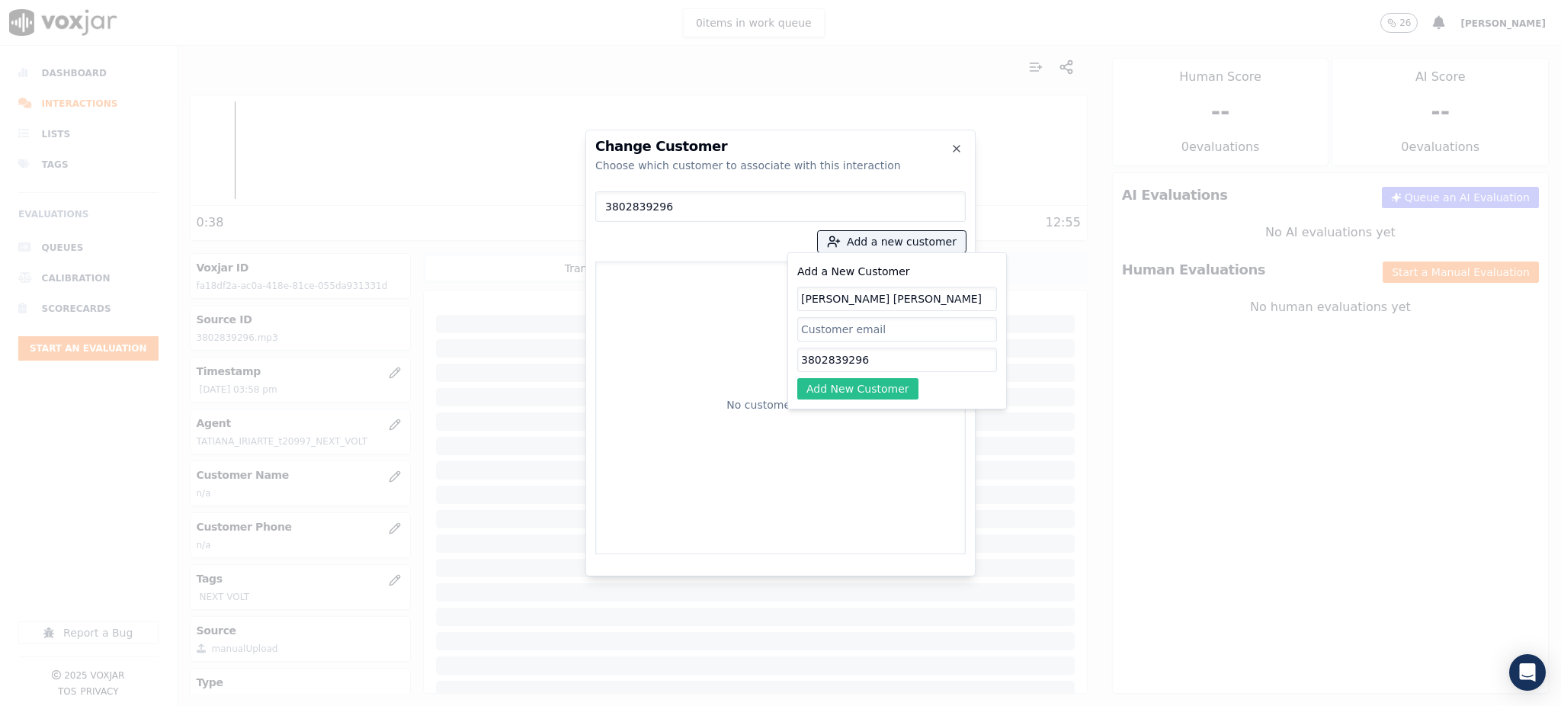
click at [818, 395] on button "Add New Customer" at bounding box center [857, 388] width 121 height 21
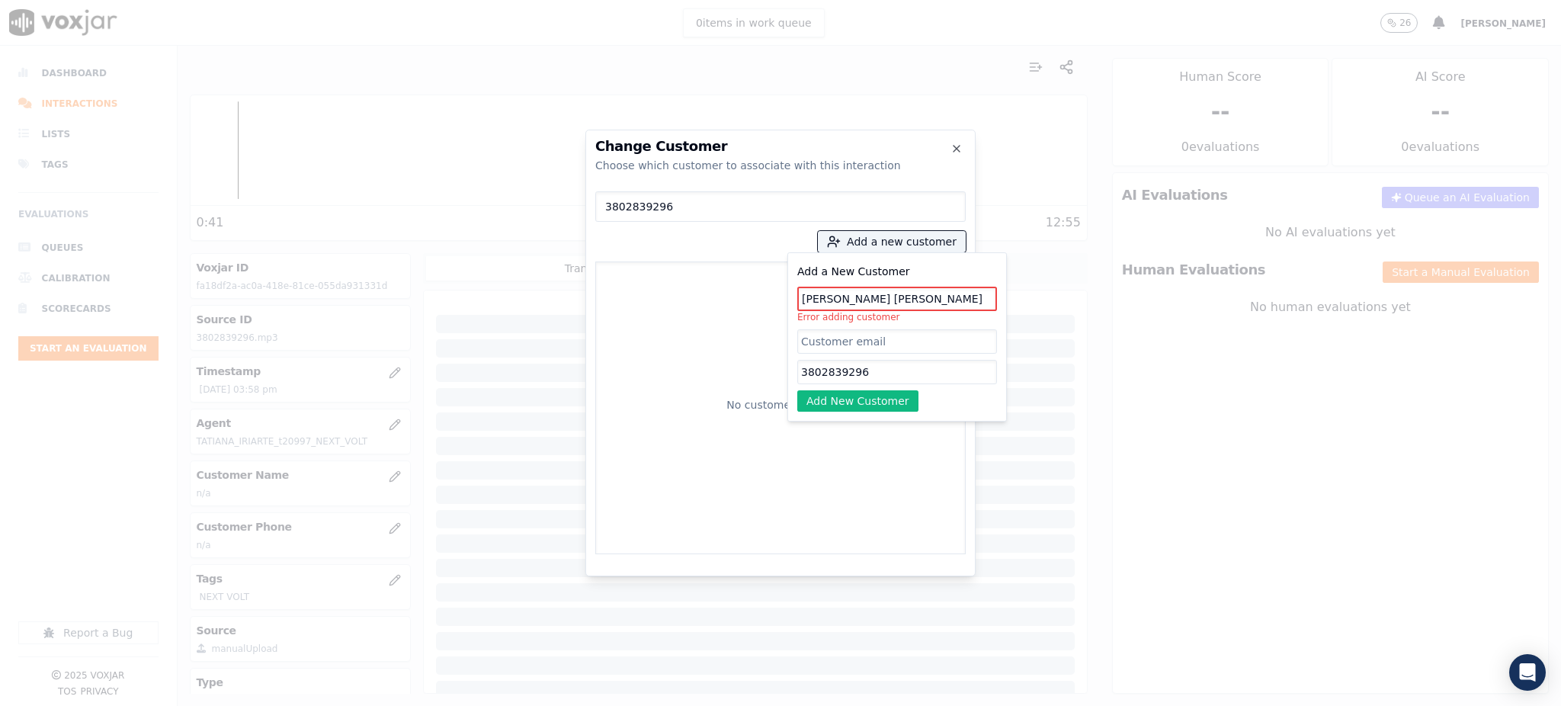
drag, startPoint x: 909, startPoint y: 298, endPoint x: 863, endPoint y: 300, distance: 45.8
click at [863, 300] on input "LEYDI REYES FERRERA" at bounding box center [897, 299] width 200 height 24
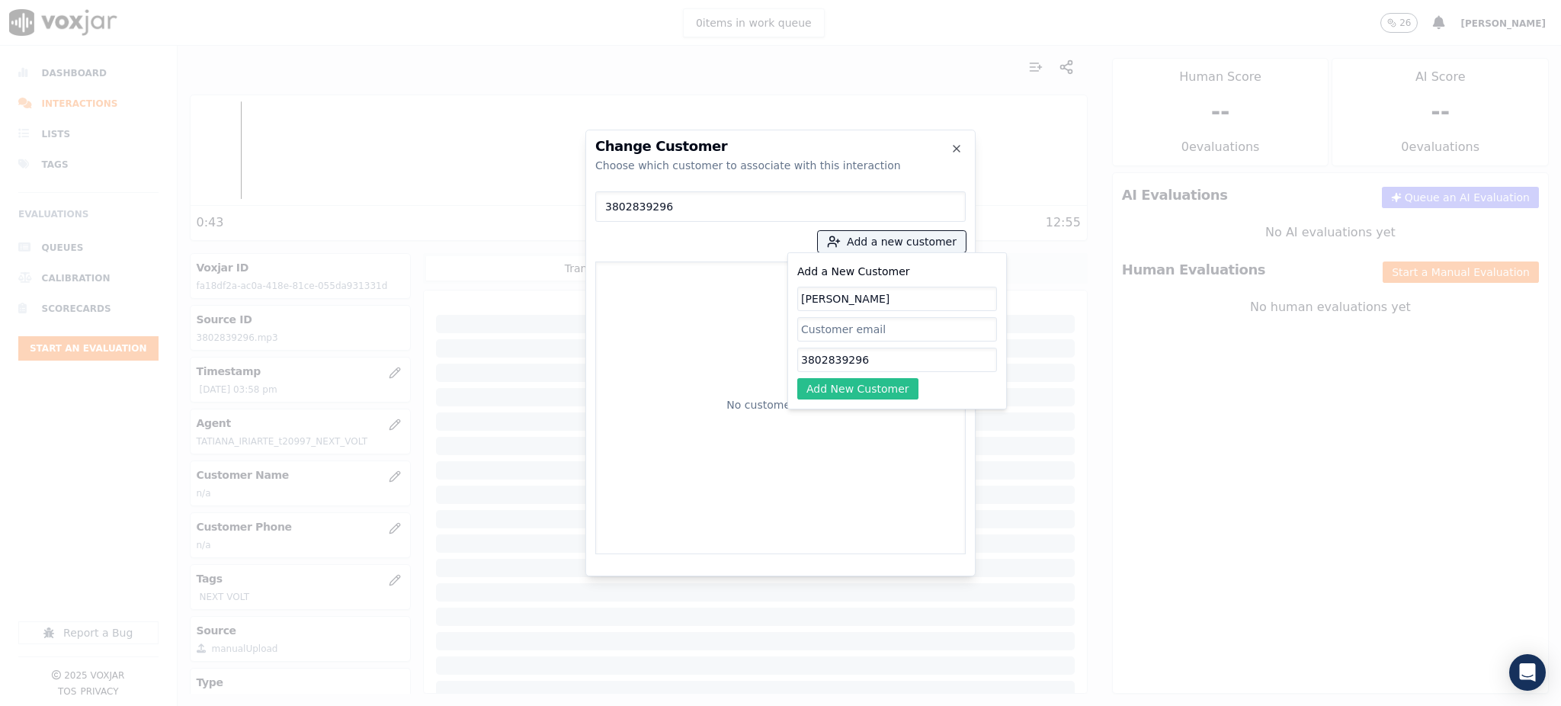
type input "[PERSON_NAME]"
click at [838, 389] on button "Add New Customer" at bounding box center [857, 388] width 121 height 21
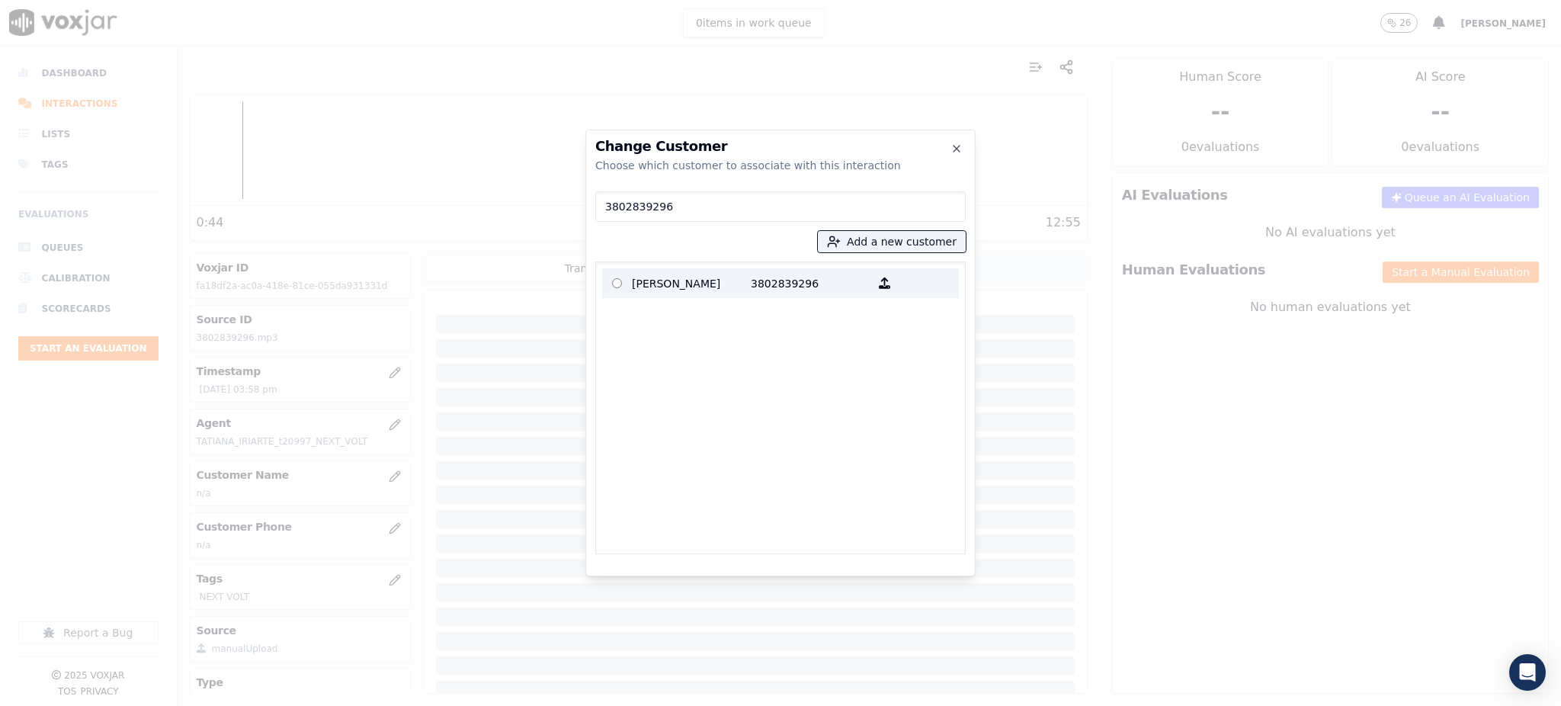
click at [736, 274] on p "[PERSON_NAME]" at bounding box center [691, 283] width 119 height 24
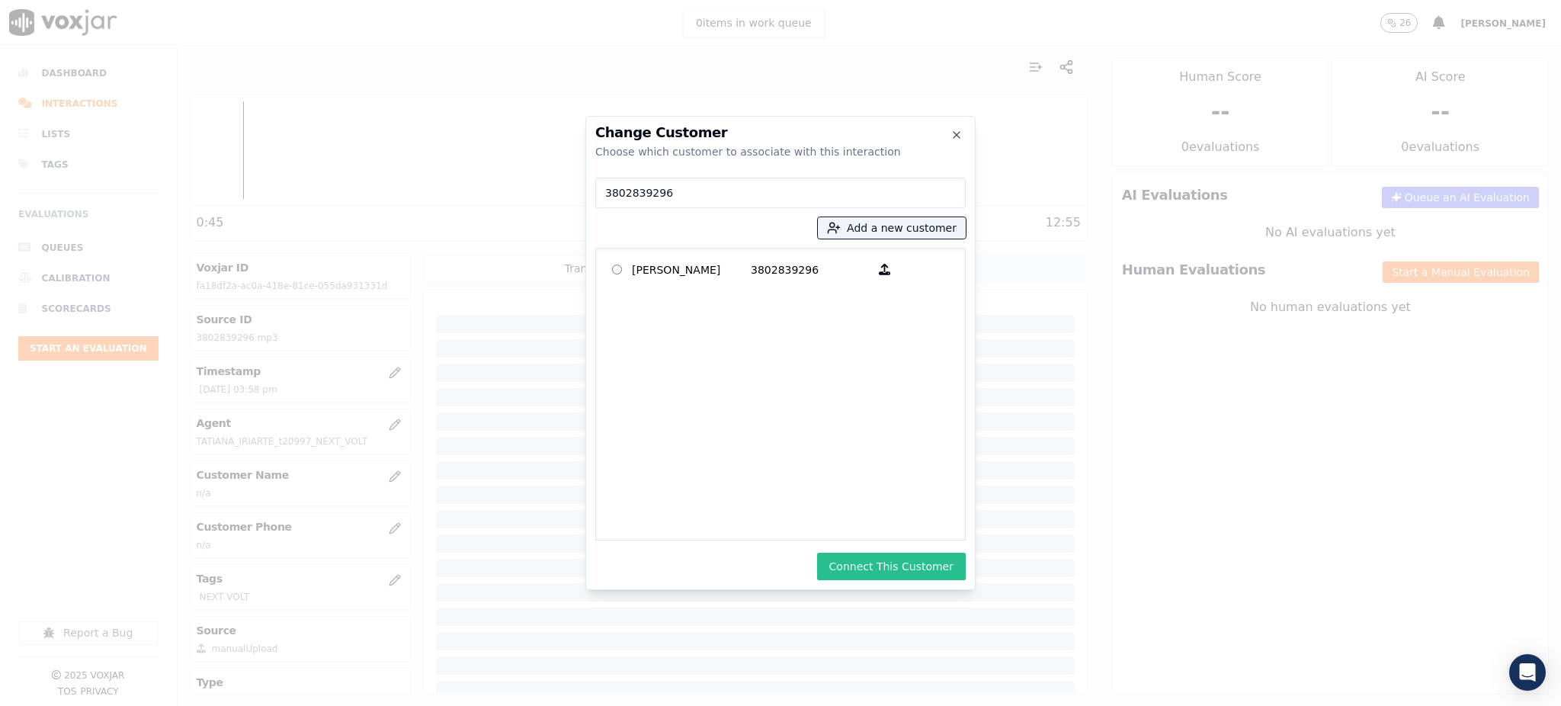
click at [881, 564] on button "Connect This Customer" at bounding box center [891, 566] width 149 height 27
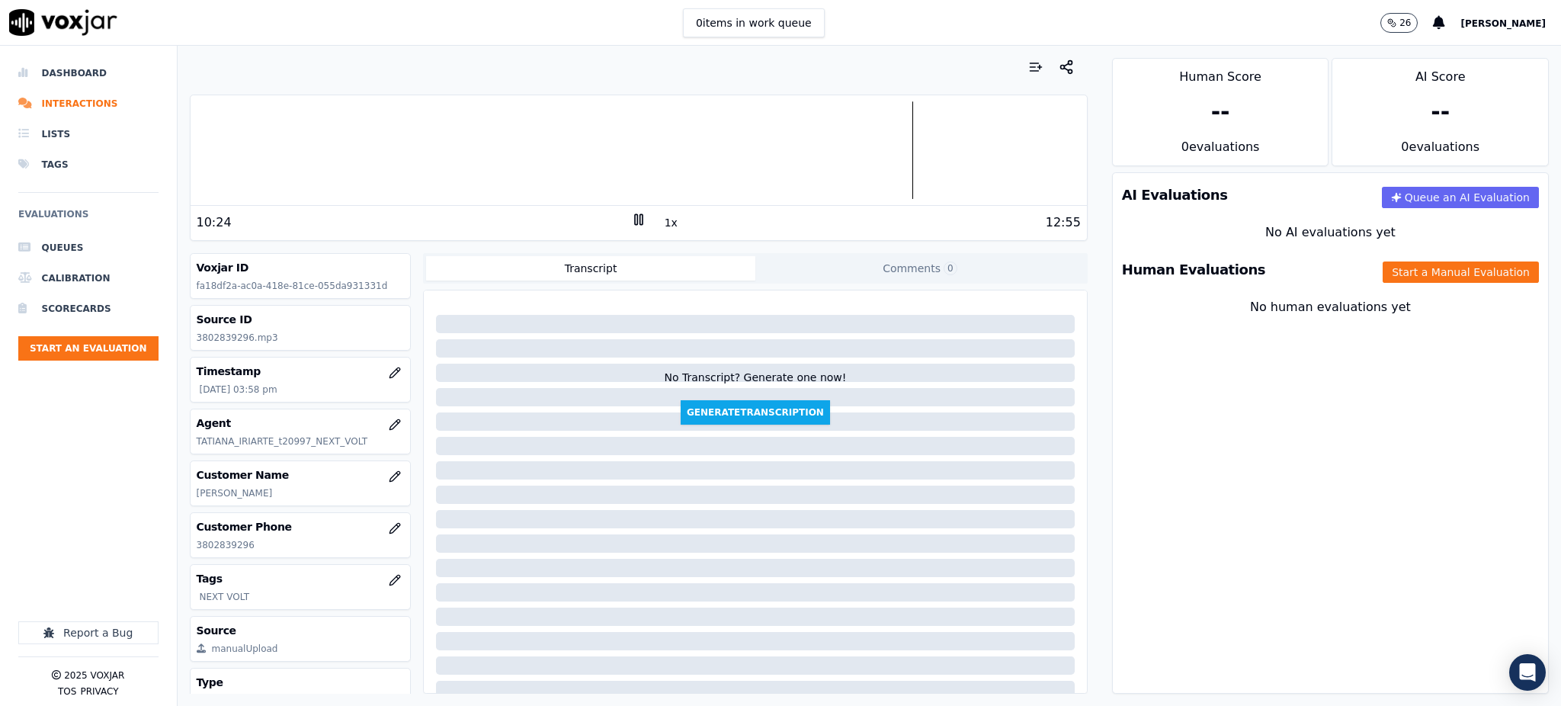
click at [635, 224] on rect at bounding box center [636, 219] width 2 height 10
click at [631, 217] on icon at bounding box center [638, 219] width 15 height 15
click at [754, 162] on div at bounding box center [639, 150] width 896 height 98
click at [631, 227] on div "1x" at bounding box center [638, 222] width 15 height 21
click at [635, 221] on rect at bounding box center [636, 219] width 2 height 10
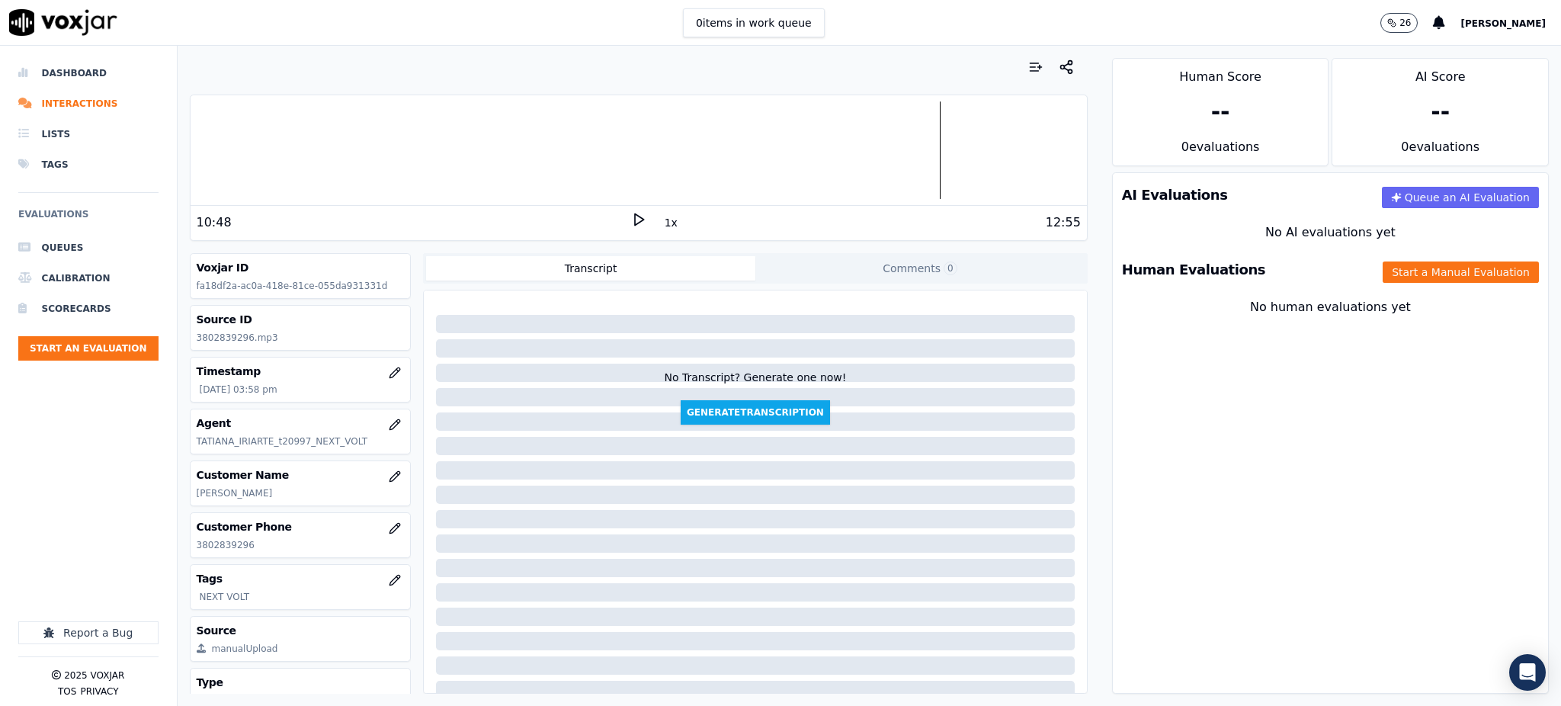
click at [631, 221] on icon at bounding box center [638, 219] width 15 height 15
drag, startPoint x: 1279, startPoint y: 525, endPoint x: 1239, endPoint y: 519, distance: 40.1
click at [1272, 524] on div "AI Evaluations Queue an AI Evaluation No AI evaluations yet Human Evaluations S…" at bounding box center [1330, 432] width 437 height 521
click at [70, 351] on button "Start an Evaluation" at bounding box center [88, 348] width 140 height 24
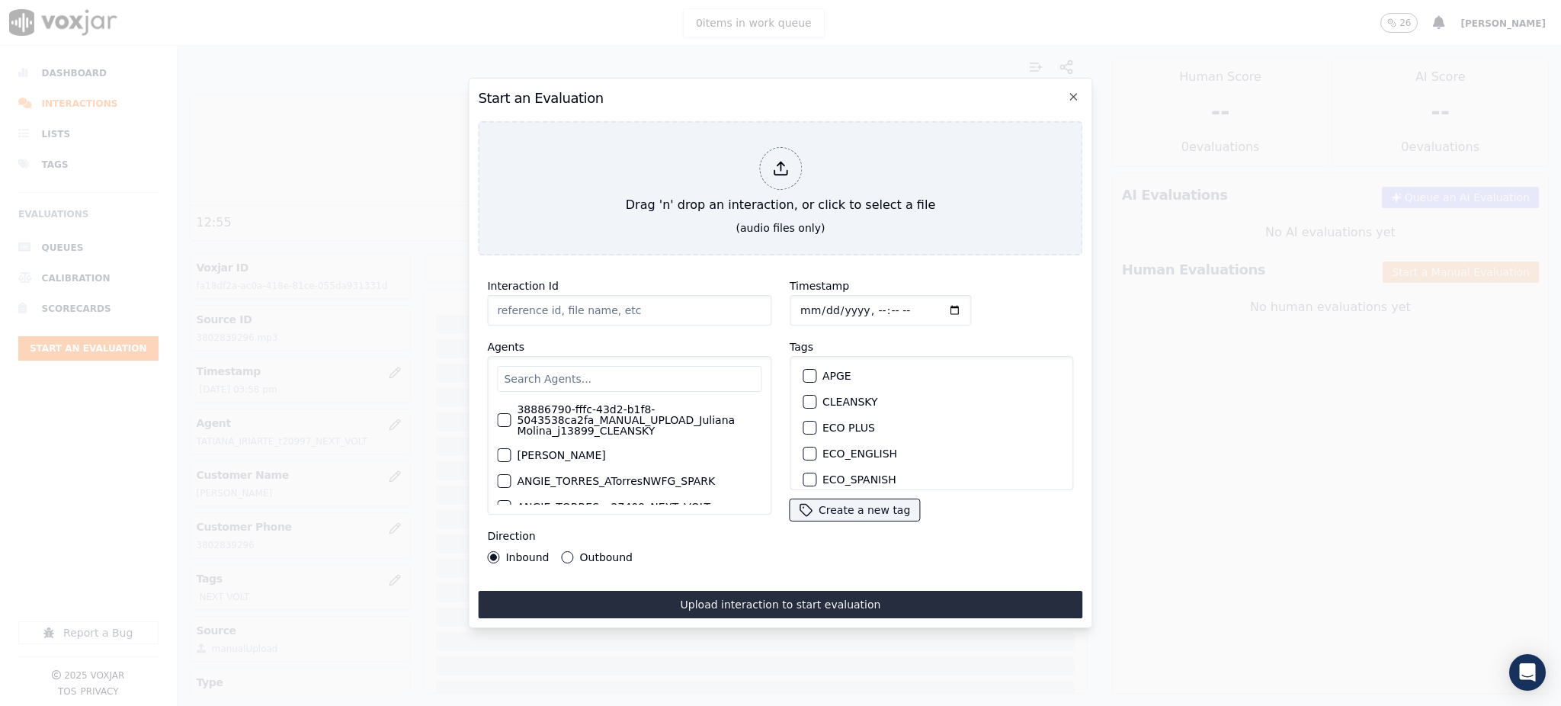
type input "09122025_4806673822.mp3"
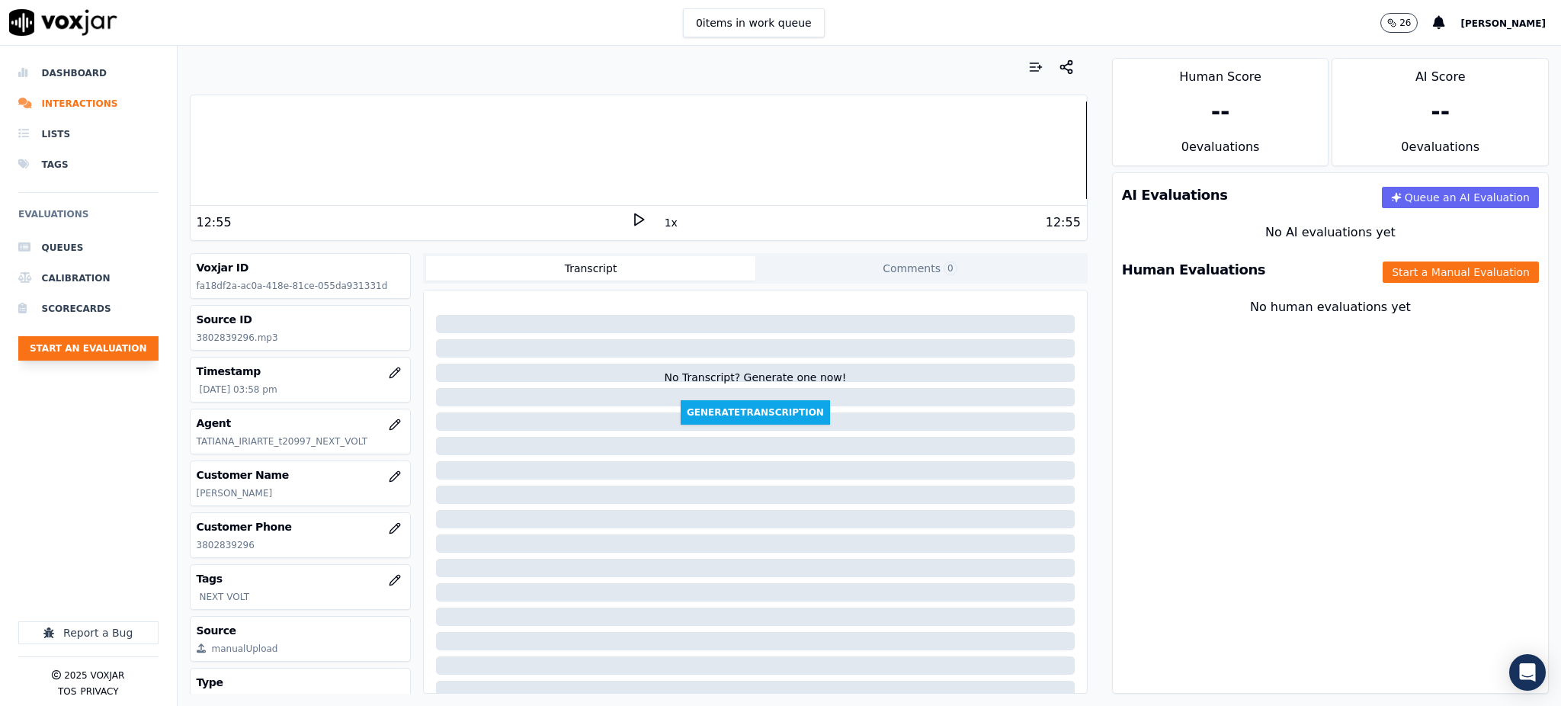
click at [76, 350] on button "Start an Evaluation" at bounding box center [88, 348] width 140 height 24
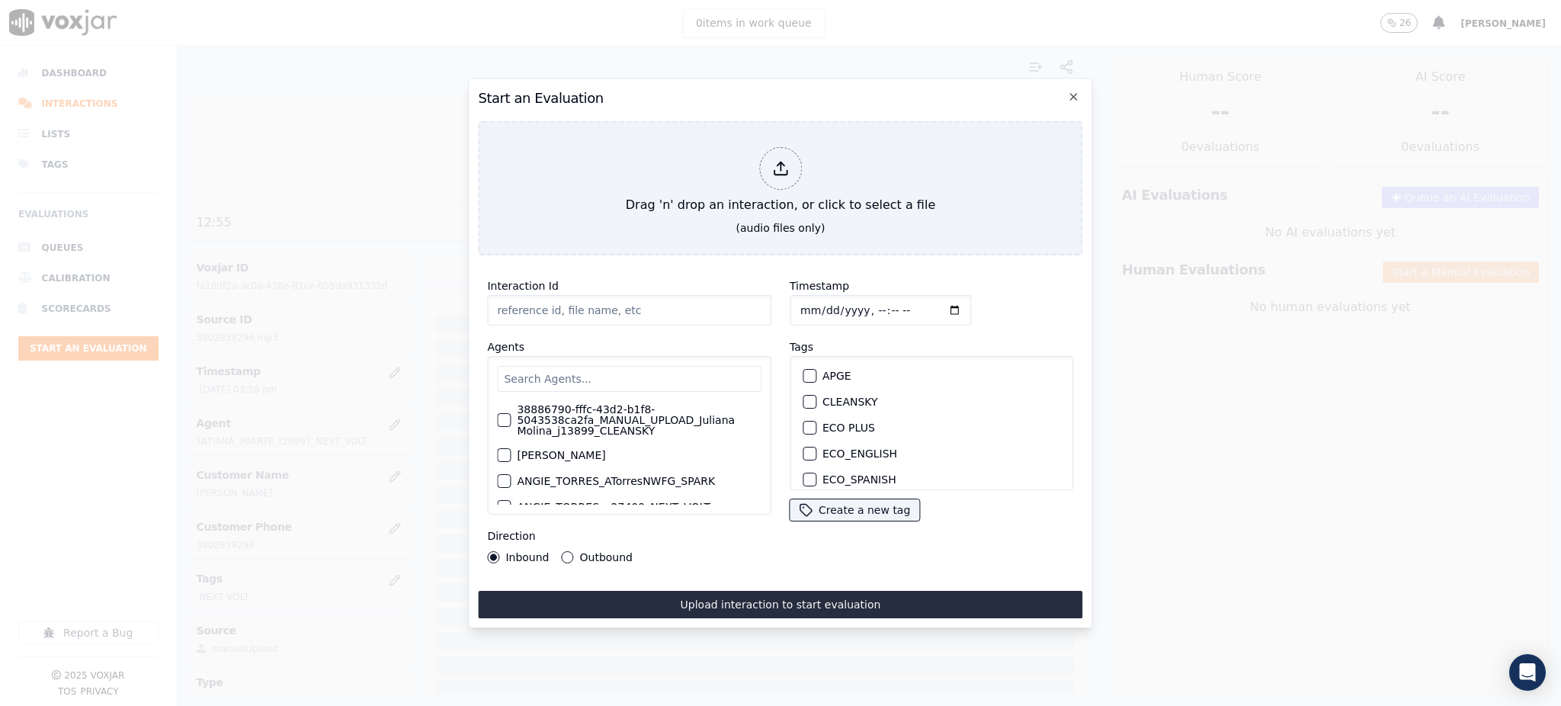
type input "09122025_4806673822.mp3"
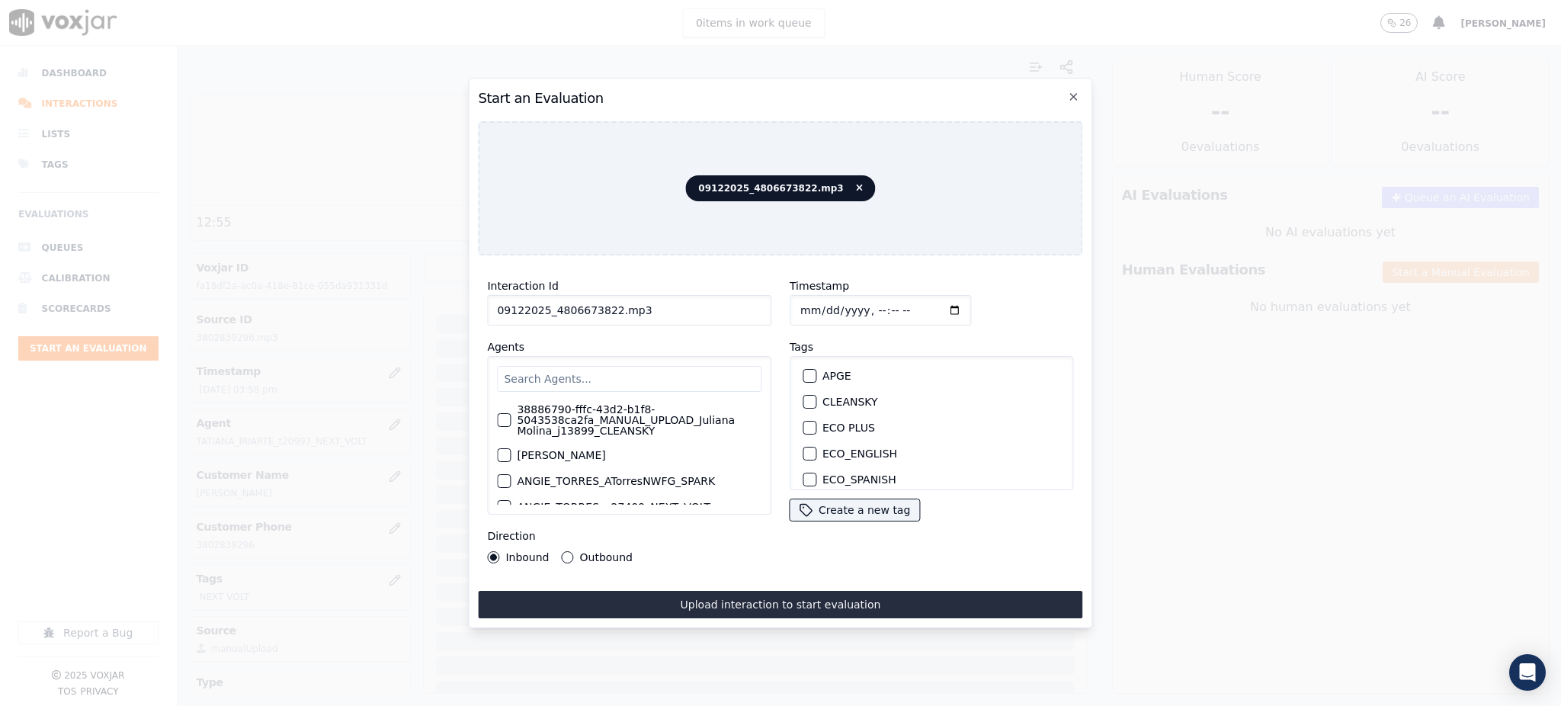
drag, startPoint x: 547, startPoint y: 303, endPoint x: 604, endPoint y: 305, distance: 58.0
click at [604, 305] on input "09122025_4806673822.mp3" at bounding box center [629, 310] width 284 height 30
drag, startPoint x: 566, startPoint y: 369, endPoint x: 526, endPoint y: 333, distance: 53.4
click at [563, 366] on input "text" at bounding box center [629, 379] width 264 height 26
type input "ricar"
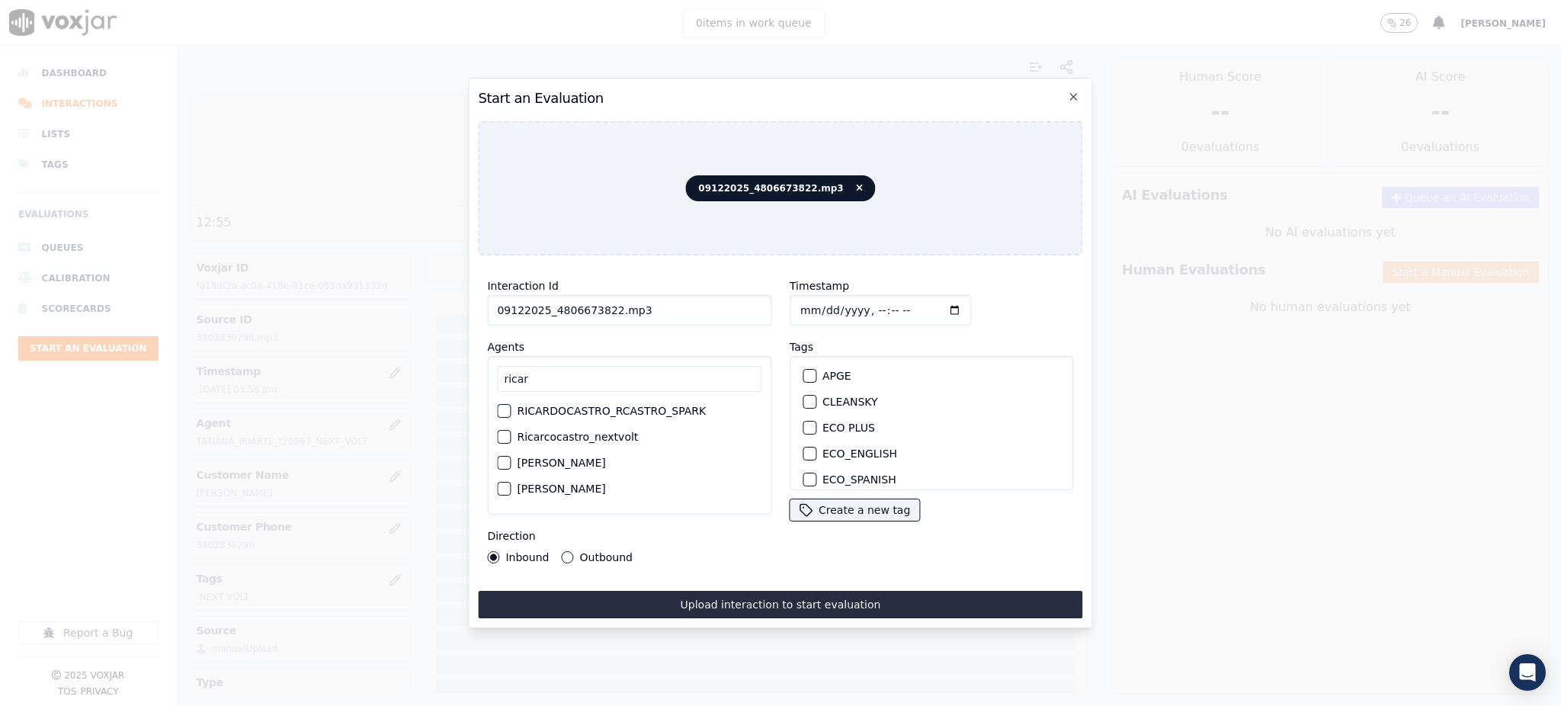
click at [601, 437] on label "Ricarcocastro_nextvolt" at bounding box center [577, 436] width 121 height 11
click at [511, 437] on button "Ricarcocastro_nextvolt" at bounding box center [504, 437] width 14 height 14
click at [844, 450] on label "NEXT VOLT" at bounding box center [851, 455] width 58 height 11
click at [816, 449] on button "NEXT VOLT" at bounding box center [810, 456] width 14 height 14
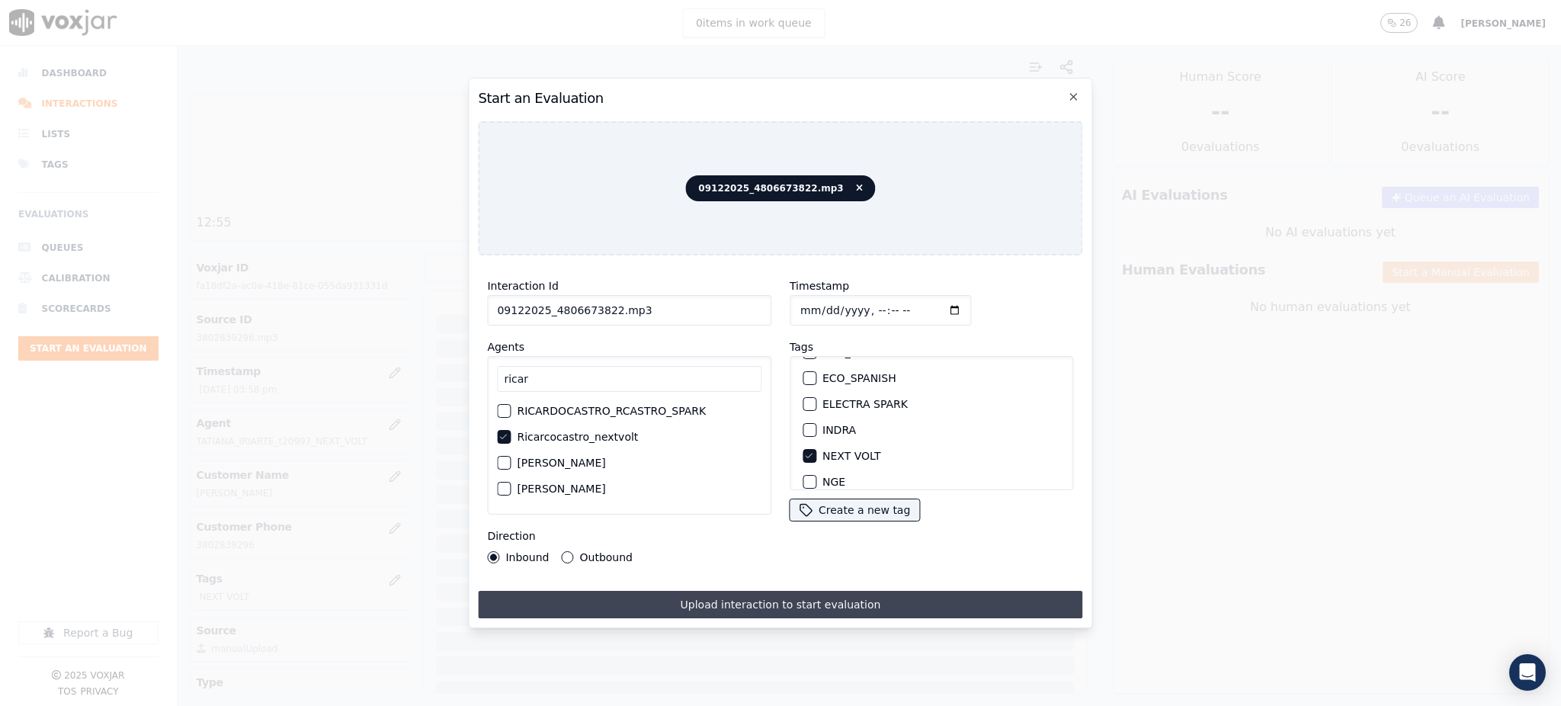
click at [834, 597] on button "Upload interaction to start evaluation" at bounding box center [780, 604] width 604 height 27
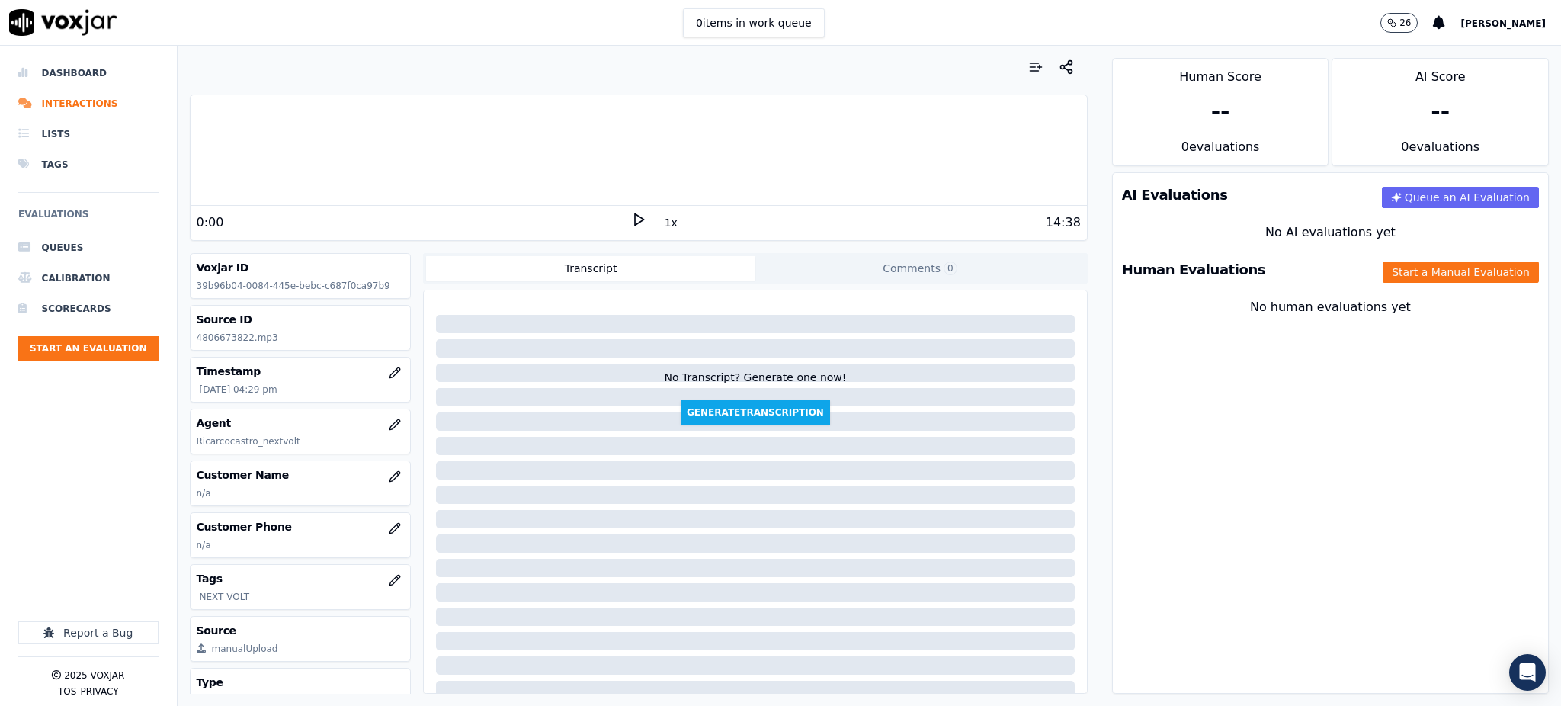
drag, startPoint x: 627, startPoint y: 217, endPoint x: 593, endPoint y: 248, distance: 45.9
click at [631, 219] on icon at bounding box center [638, 219] width 15 height 15
drag, startPoint x: 242, startPoint y: 335, endPoint x: 197, endPoint y: 340, distance: 45.2
click at [197, 340] on p "4806673822.mp3" at bounding box center [301, 338] width 208 height 12
click at [100, 351] on button "Start an Evaluation" at bounding box center [88, 348] width 140 height 24
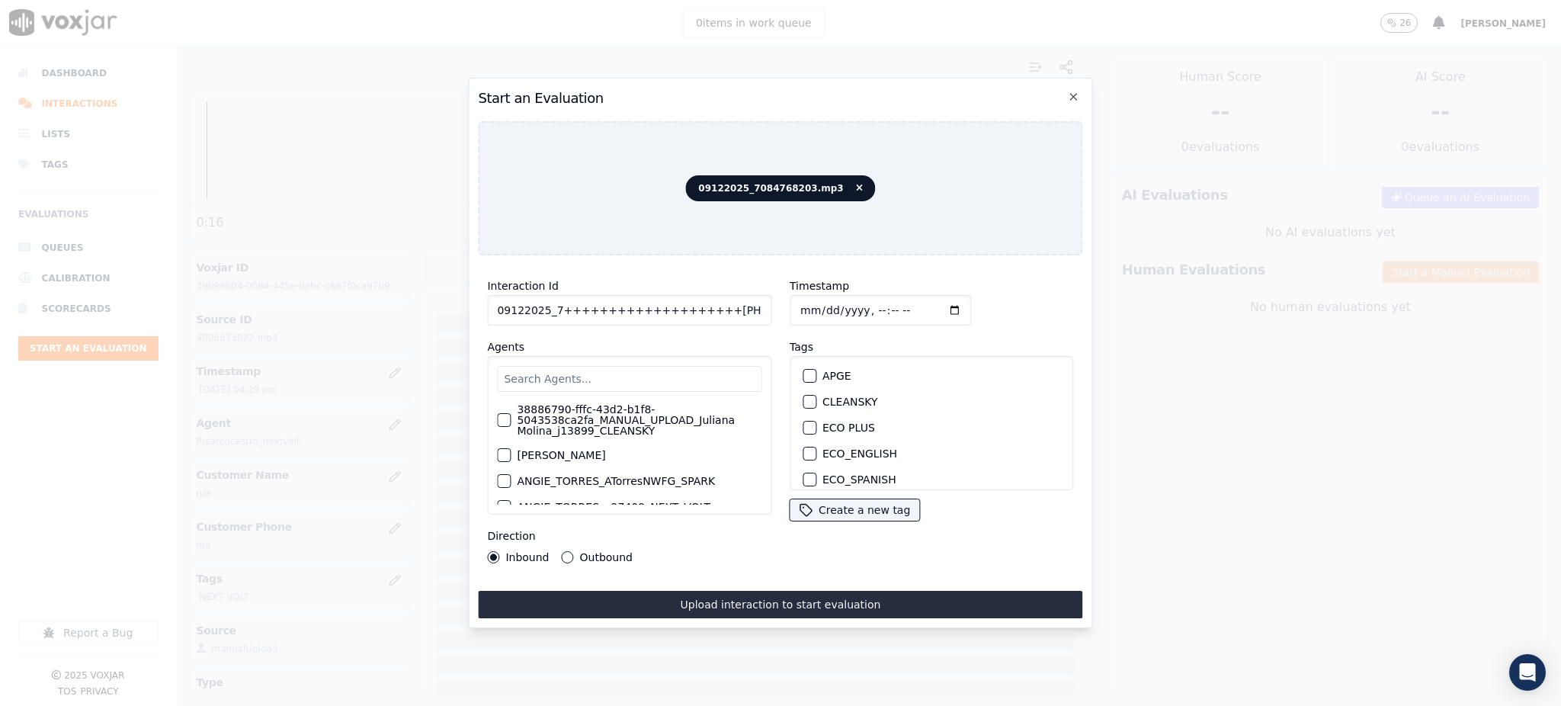
drag, startPoint x: 551, startPoint y: 300, endPoint x: 566, endPoint y: 299, distance: 15.3
click at [566, 299] on input "09122025_7++++++++++++++++++++++084768203.mp3" at bounding box center [629, 310] width 284 height 30
drag, startPoint x: 602, startPoint y: 303, endPoint x: 612, endPoint y: 320, distance: 19.5
click at [612, 320] on div "Interaction Id 09122025_7++++++084768203.mp3 Agents 38886790-fffc-43d2-b1f8-504…" at bounding box center [629, 420] width 303 height 305
drag, startPoint x: 598, startPoint y: 297, endPoint x: 555, endPoint y: 304, distance: 43.4
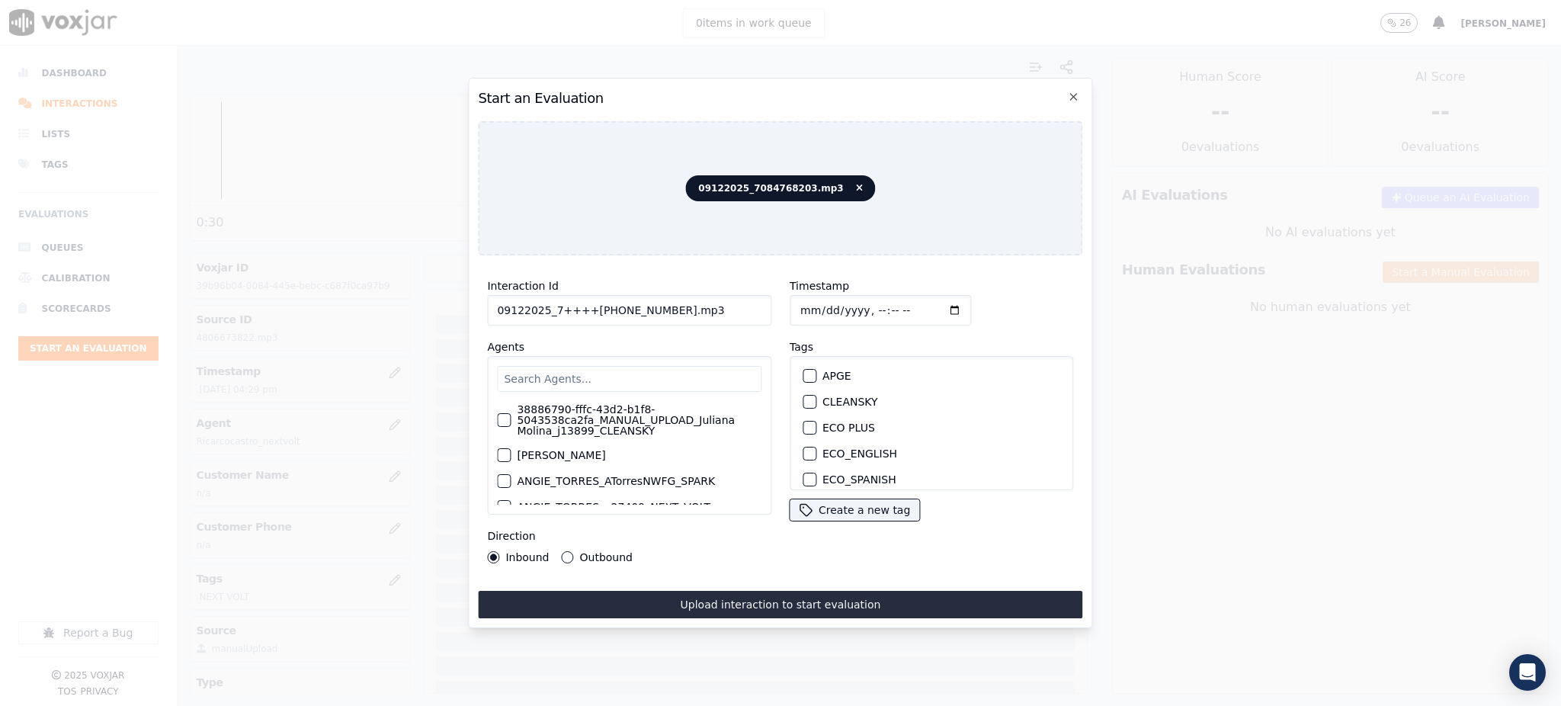
click at [552, 304] on input "09122025_7++++++084768203.mp3" at bounding box center [629, 310] width 284 height 30
type input "09122025_7084768203.mp3"
drag, startPoint x: 603, startPoint y: 301, endPoint x: 547, endPoint y: 300, distance: 55.7
click at [547, 300] on input "09122025_7084768203.mp3" at bounding box center [629, 310] width 284 height 30
click at [592, 370] on input "text" at bounding box center [629, 379] width 264 height 26
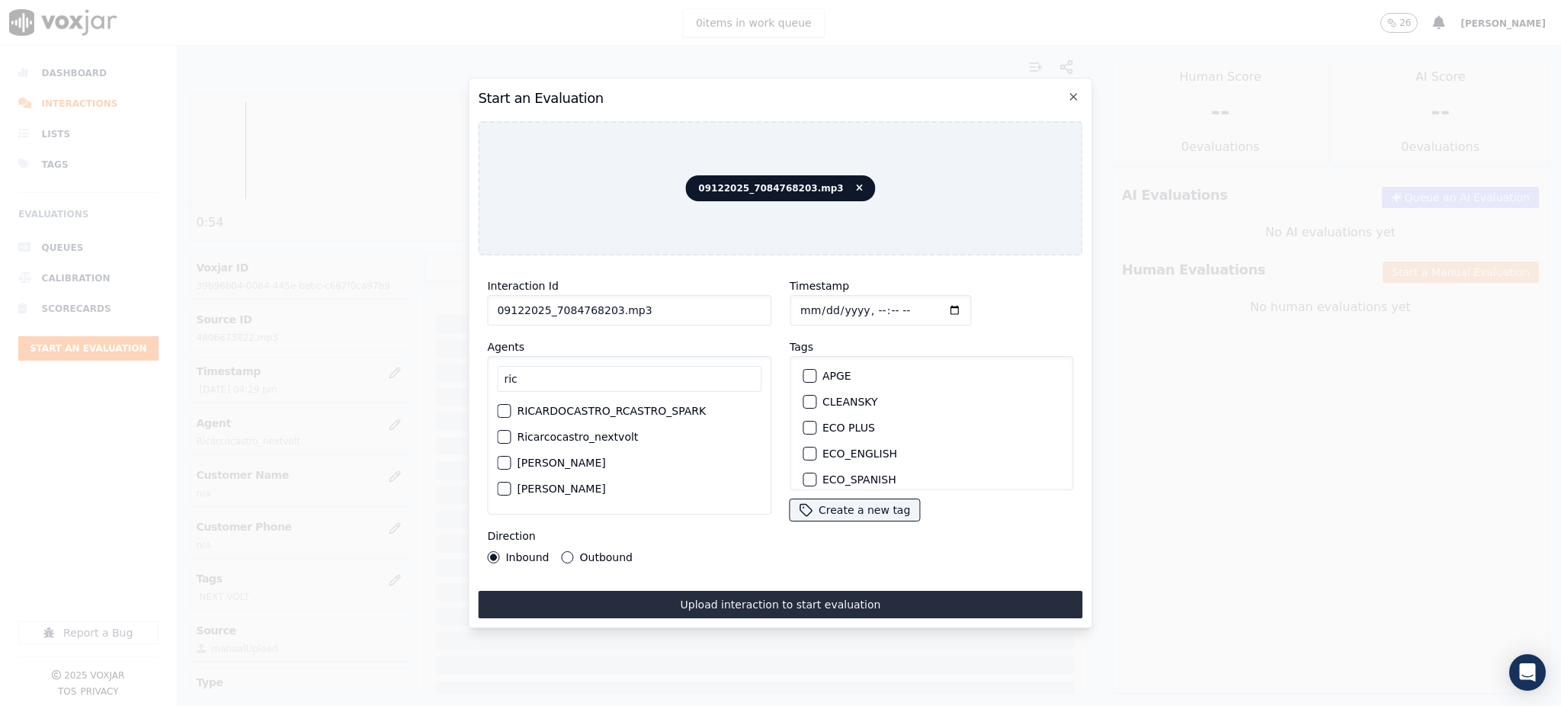
type input "ric"
click at [595, 431] on label "Ricarcocastro_nextvolt" at bounding box center [577, 436] width 121 height 11
click at [511, 431] on button "Ricarcocastro_nextvolt" at bounding box center [504, 437] width 14 height 14
drag, startPoint x: 833, startPoint y: 441, endPoint x: 835, endPoint y: 489, distance: 48.1
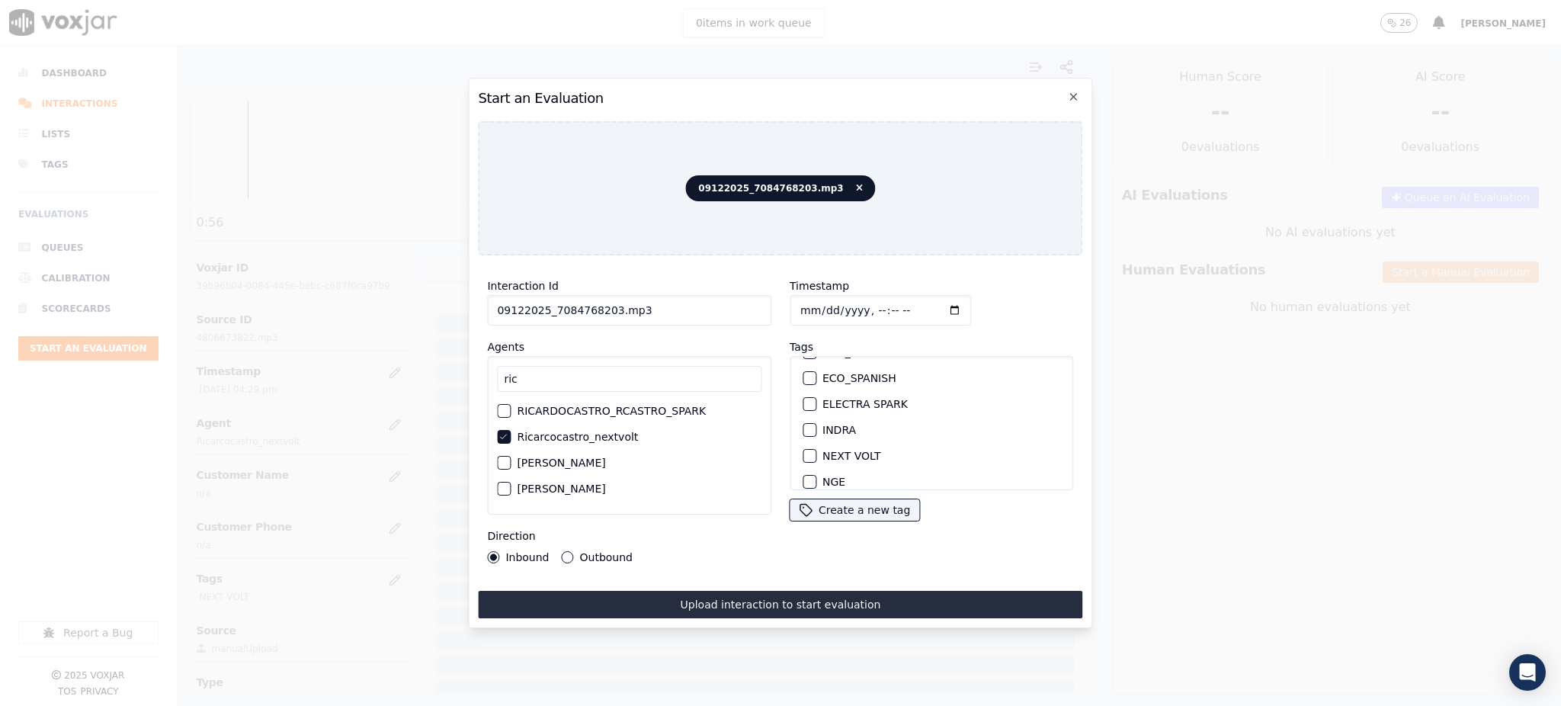
click at [835, 450] on label "NEXT VOLT" at bounding box center [851, 455] width 58 height 11
click at [816, 449] on button "NEXT VOLT" at bounding box center [810, 456] width 14 height 14
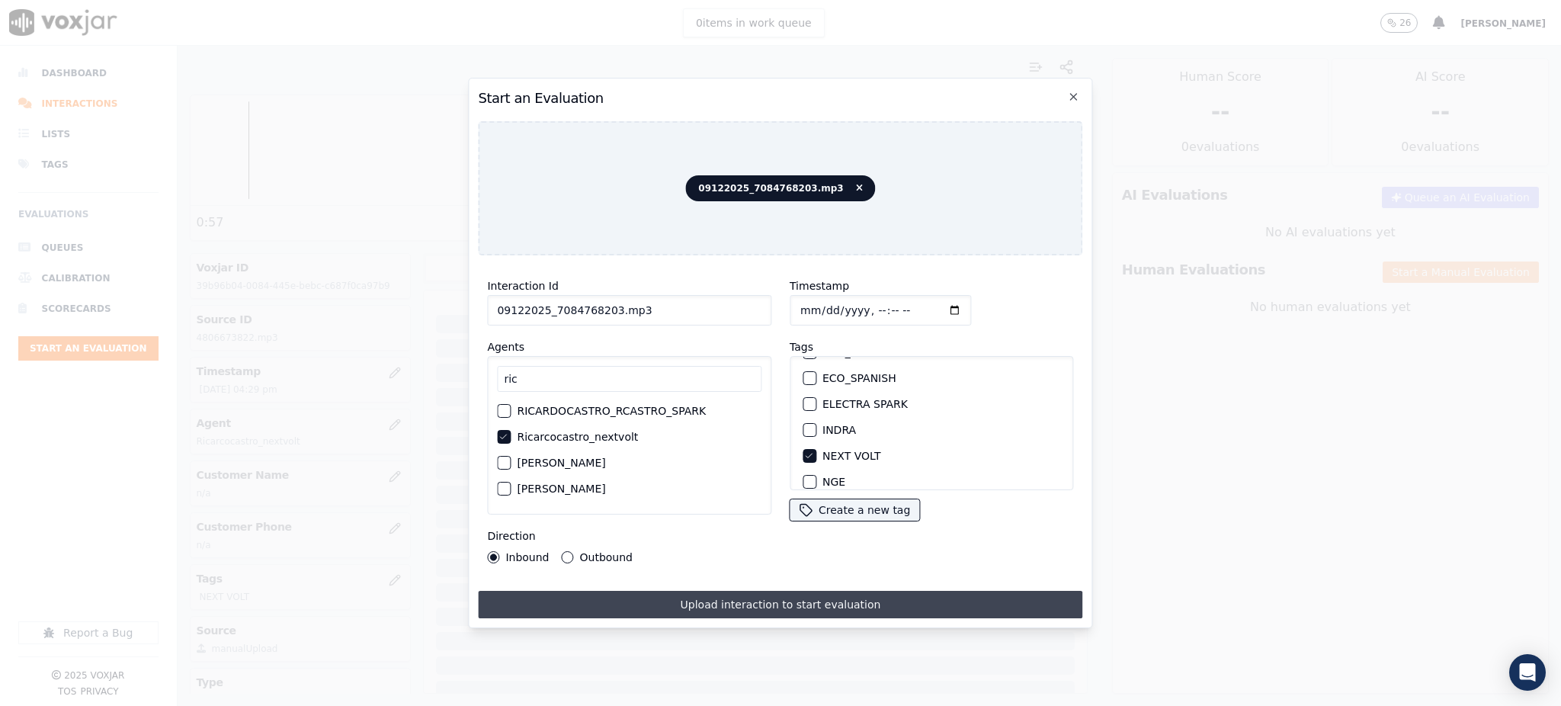
click at [817, 591] on button "Upload interaction to start evaluation" at bounding box center [780, 604] width 604 height 27
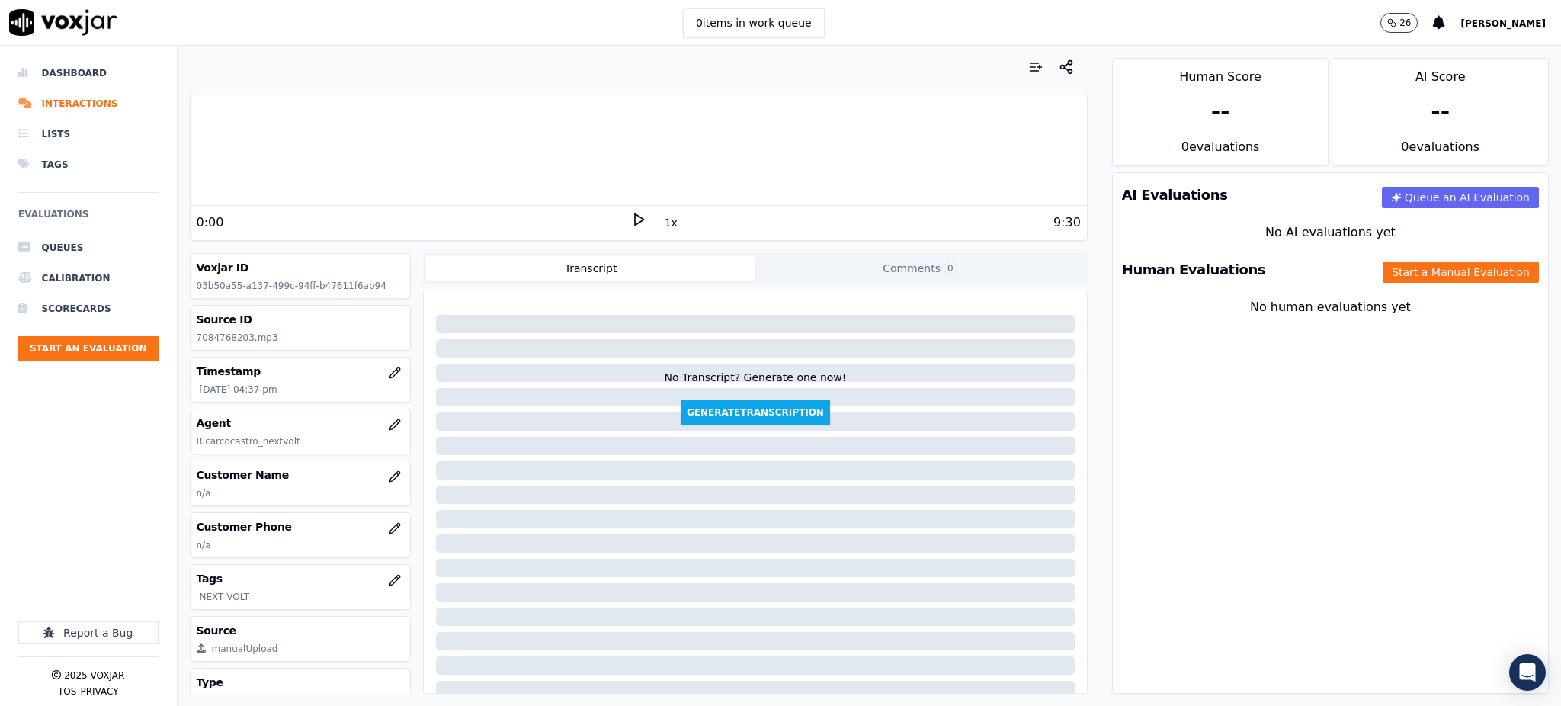
click at [631, 221] on icon at bounding box center [638, 219] width 15 height 15
drag, startPoint x: 246, startPoint y: 335, endPoint x: 192, endPoint y: 336, distance: 54.1
click at [192, 336] on div "Source ID 7084768203.mp3" at bounding box center [301, 328] width 220 height 44
copy p "7084768203"
click at [389, 529] on icon "button" at bounding box center [395, 528] width 12 height 12
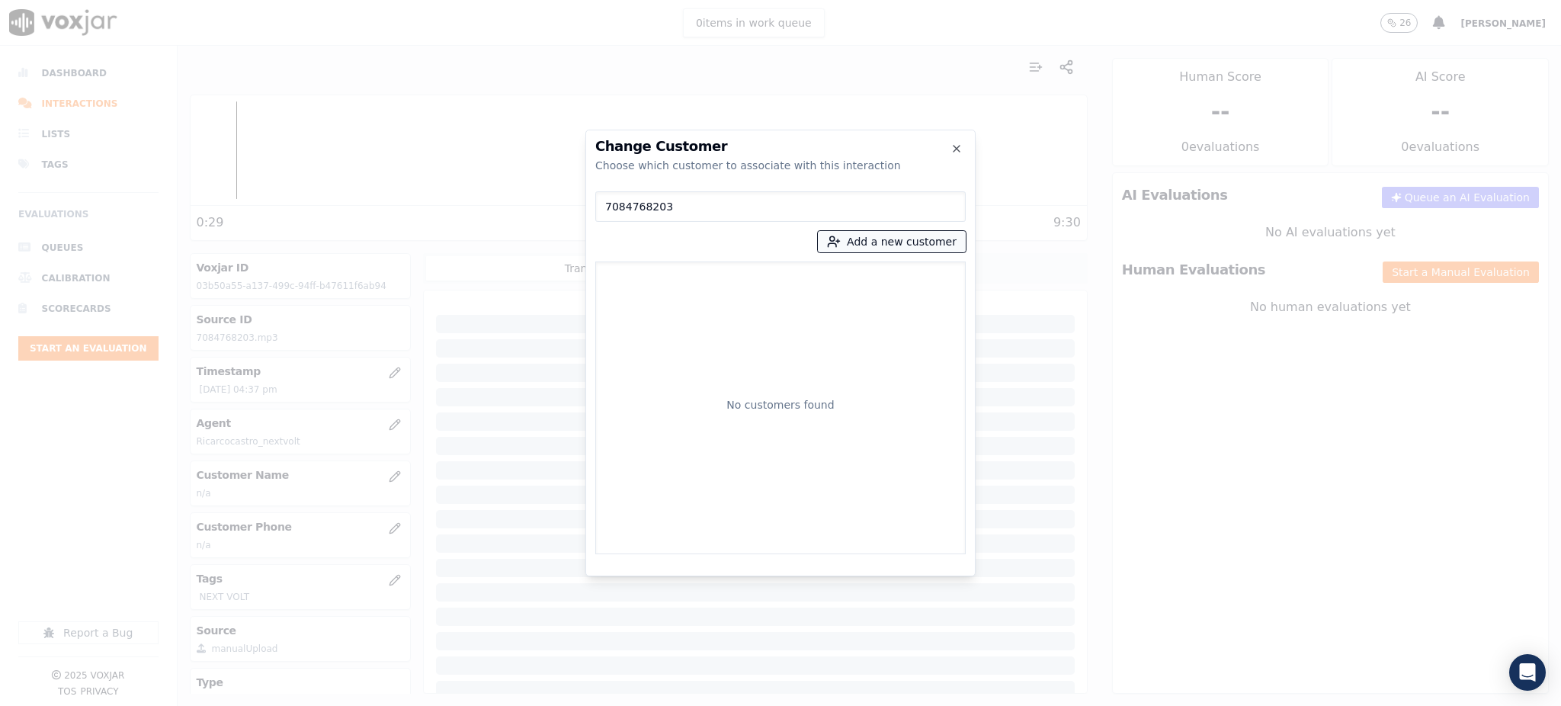
type input "7084768203"
click at [907, 248] on button "Add a new customer" at bounding box center [892, 241] width 148 height 21
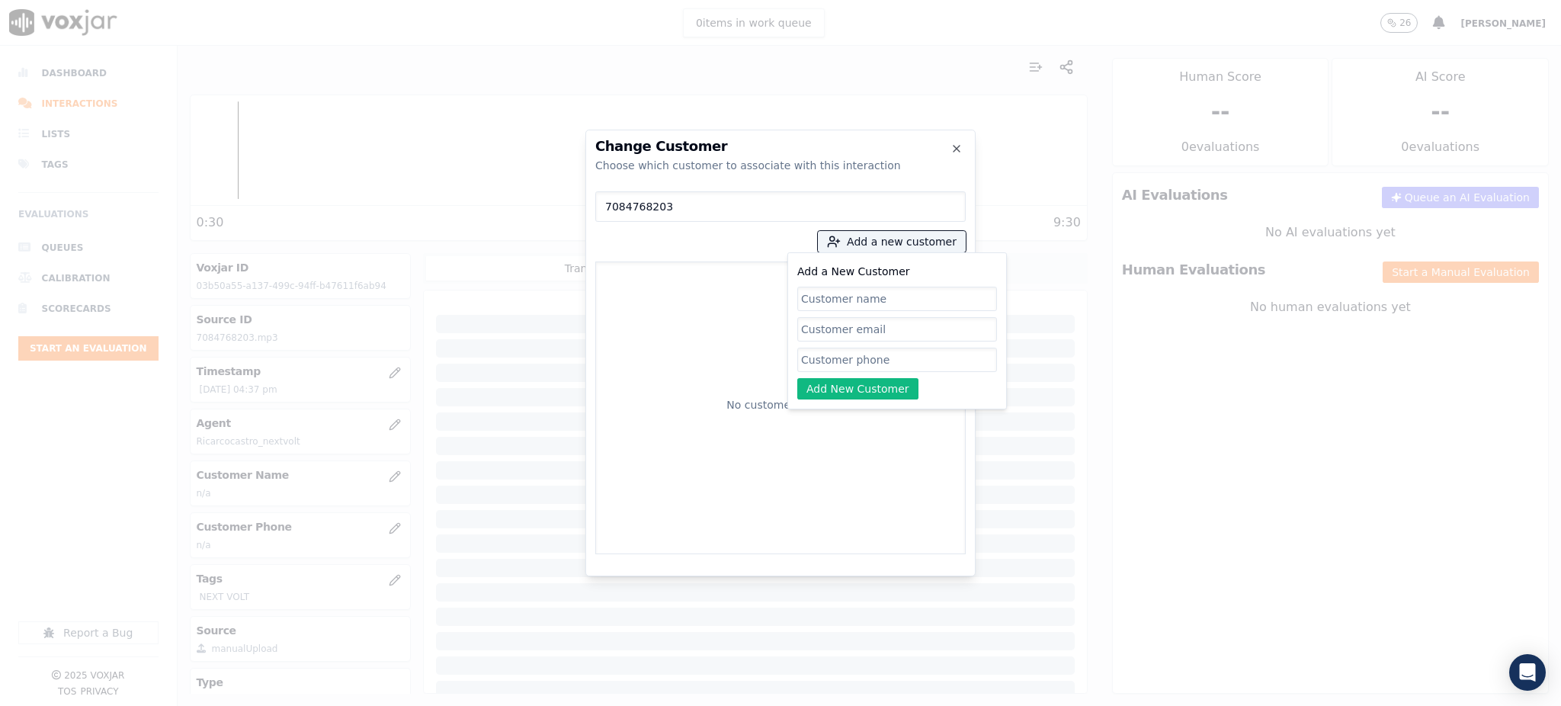
click at [857, 361] on input "Add a New Customer" at bounding box center [897, 360] width 200 height 24
paste input "7084768203"
type input "7084768203"
click at [821, 304] on input "Add a New Customer" at bounding box center [897, 299] width 200 height 24
paste input "[PERSON_NAME]"
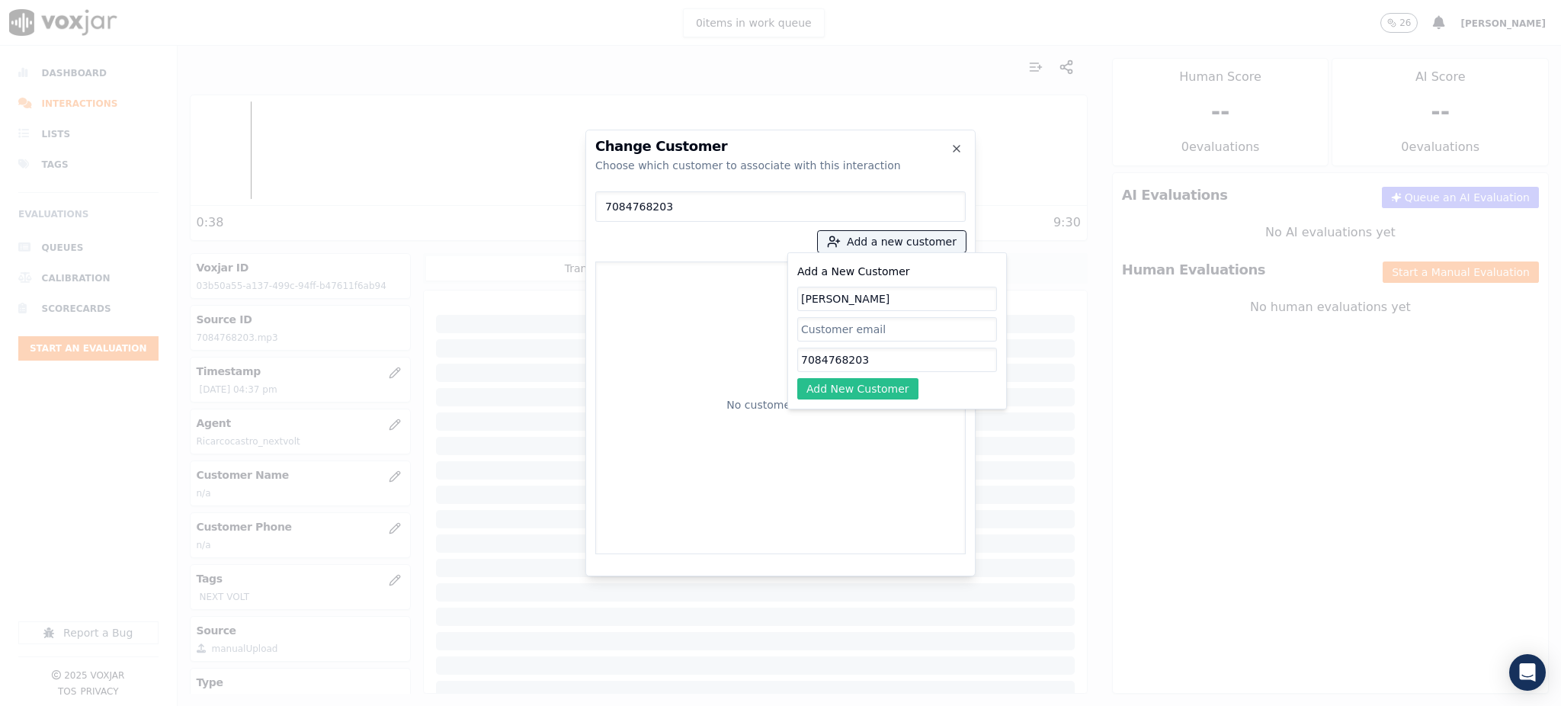
type input "[PERSON_NAME]"
click at [835, 380] on button "Add New Customer" at bounding box center [857, 388] width 121 height 21
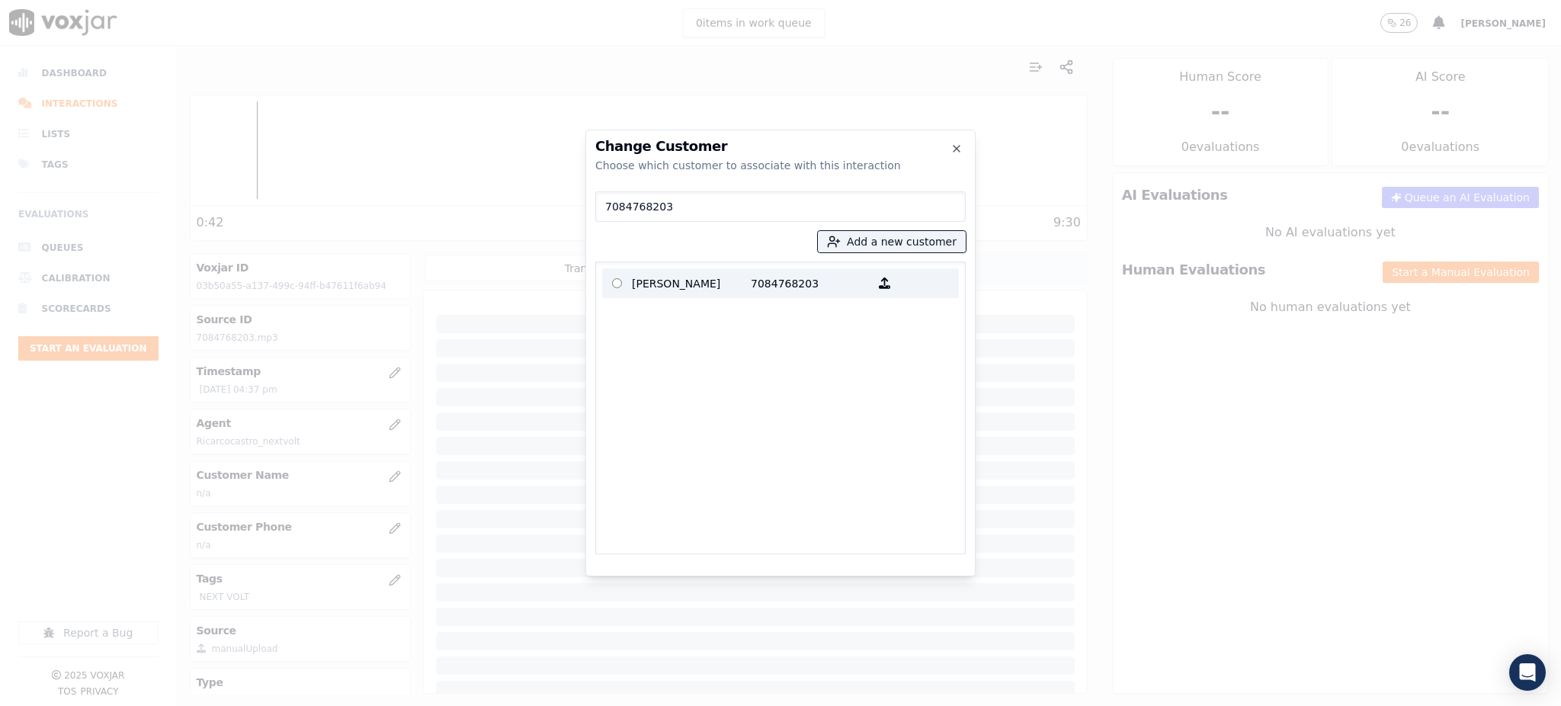
click at [741, 293] on p "[PERSON_NAME]" at bounding box center [691, 283] width 119 height 24
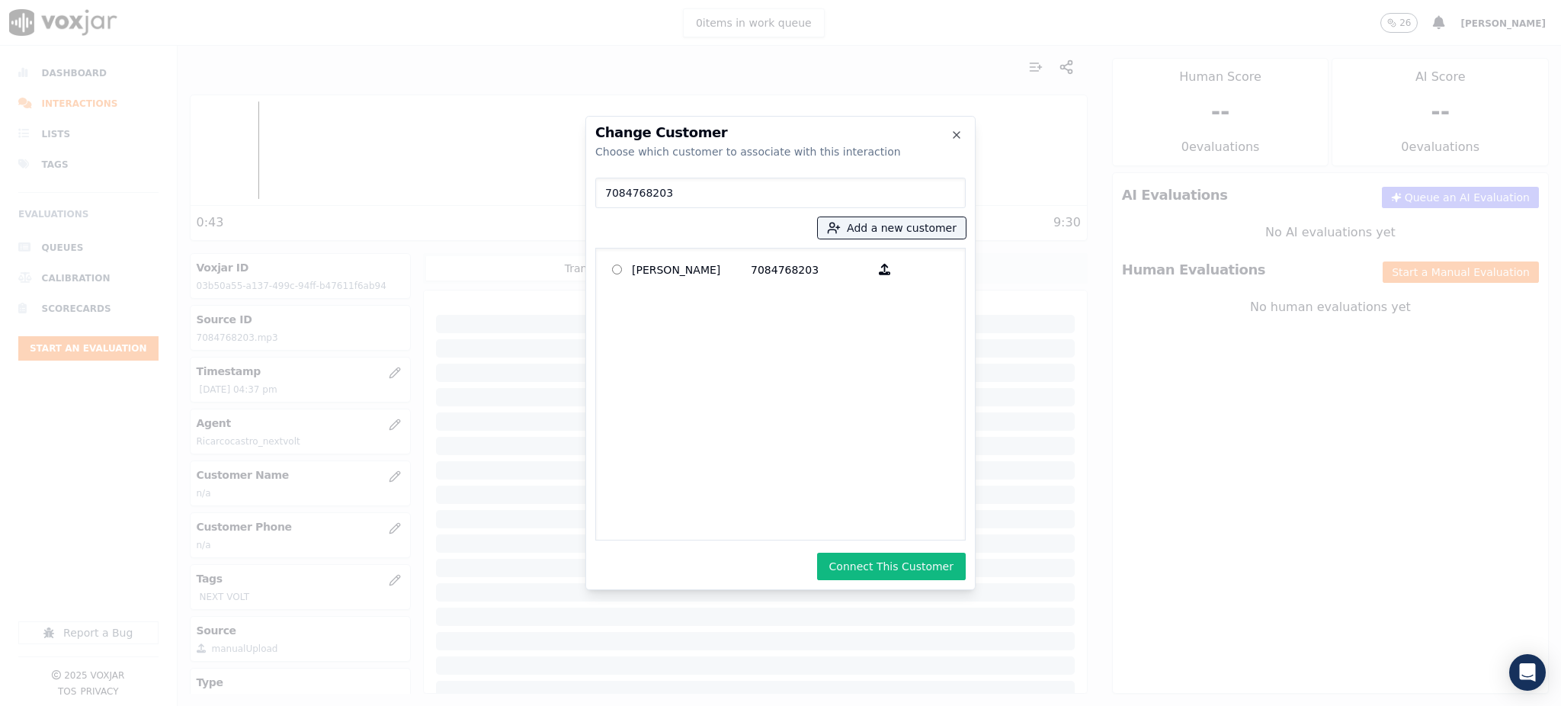
click at [870, 567] on button "Connect This Customer" at bounding box center [891, 566] width 149 height 27
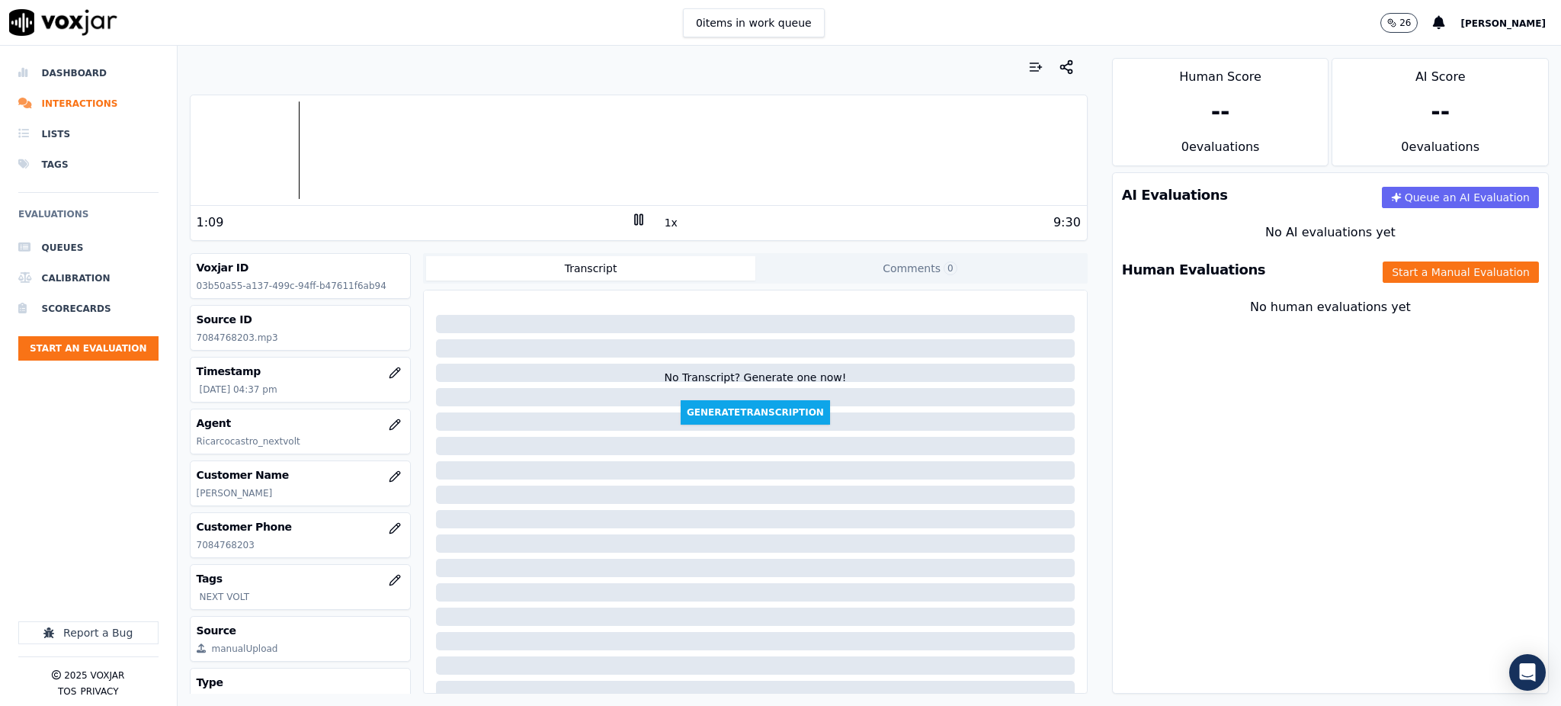
click at [631, 215] on icon at bounding box center [638, 219] width 15 height 15
click at [631, 217] on icon at bounding box center [638, 219] width 15 height 15
click at [130, 346] on button "Start an Evaluation" at bounding box center [88, 348] width 140 height 24
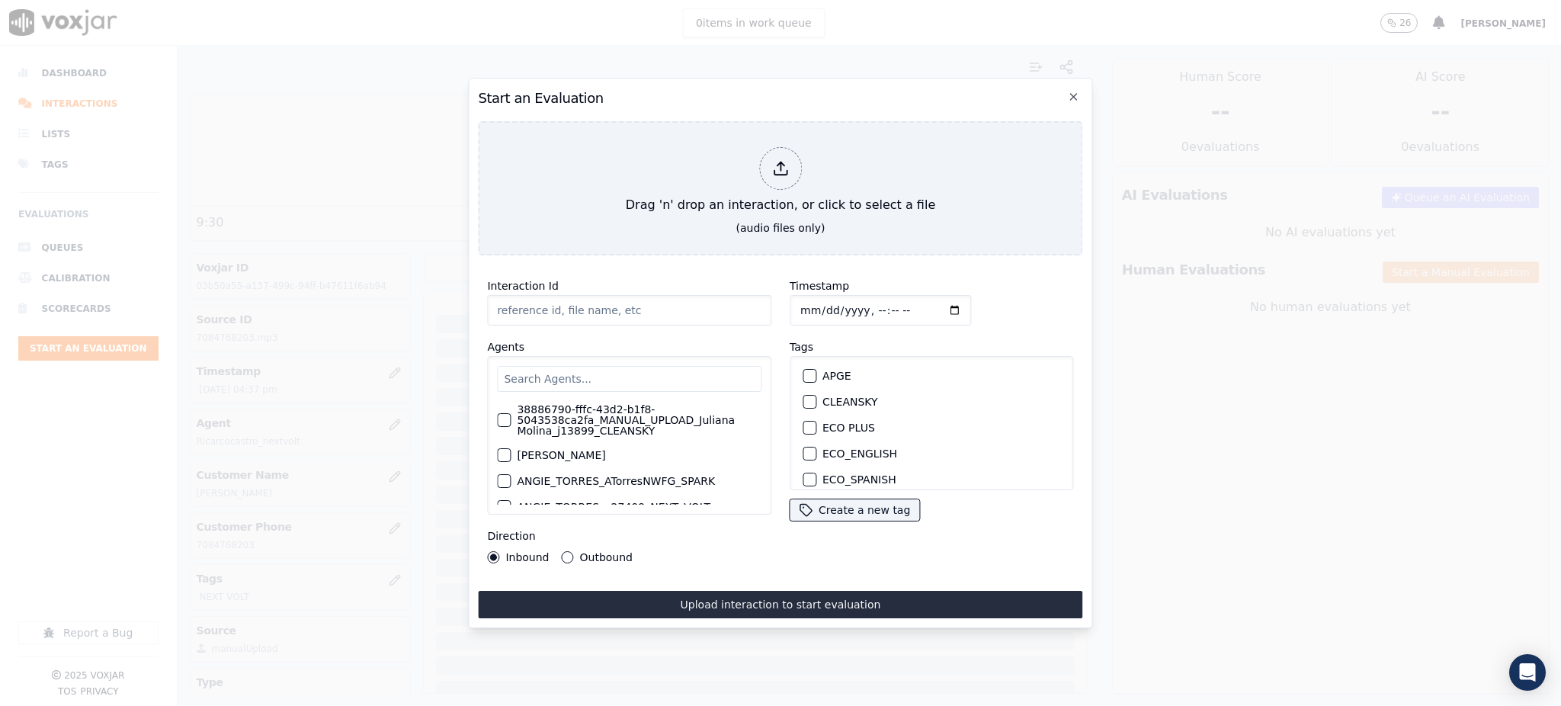
type input "09122025_7085433802.mp3"
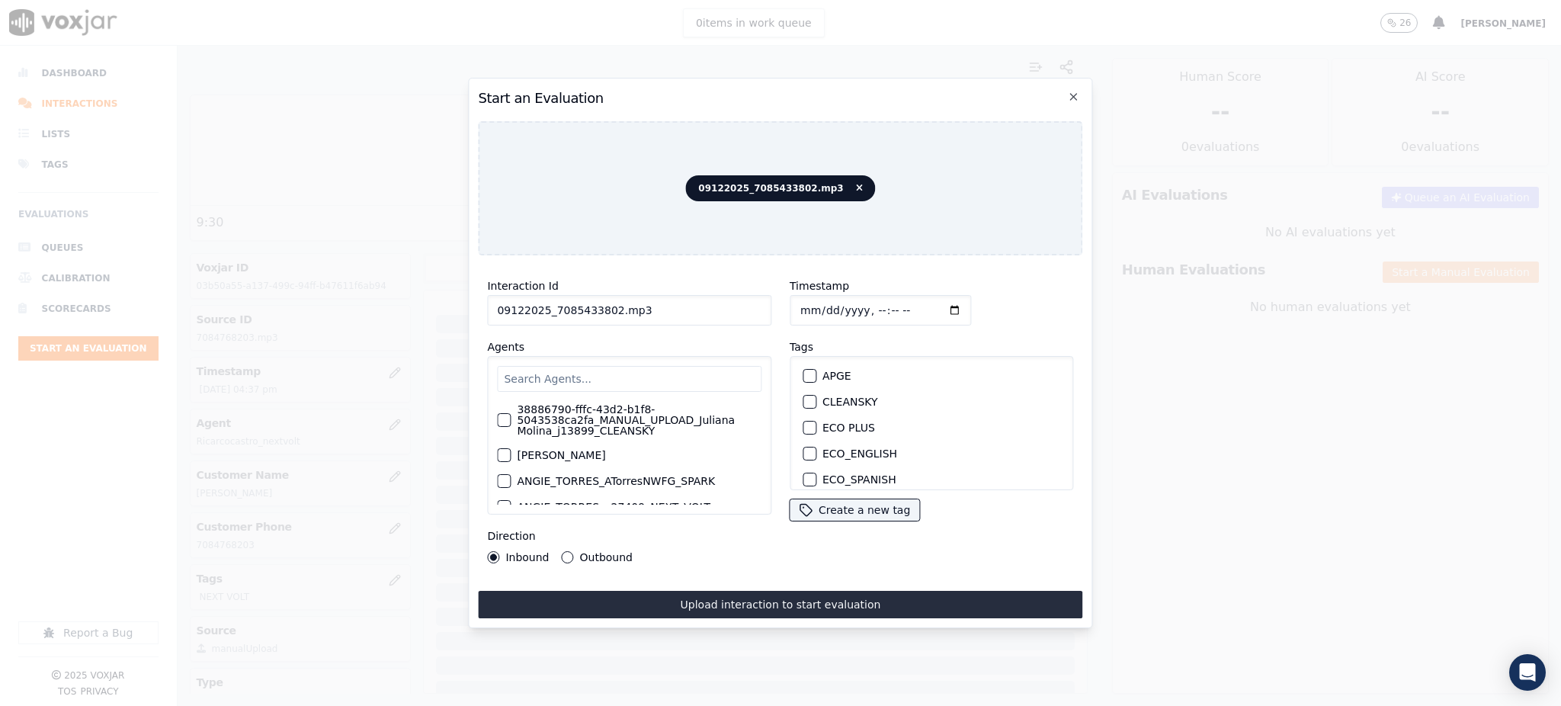
drag, startPoint x: 550, startPoint y: 306, endPoint x: 606, endPoint y: 302, distance: 56.6
click at [606, 302] on input "09122025_7085433802.mp3" at bounding box center [629, 310] width 284 height 30
click at [547, 377] on input "text" at bounding box center [629, 379] width 264 height 26
type input "RICAR"
click at [581, 437] on label "Ricarcocastro_nextvolt" at bounding box center [577, 436] width 121 height 11
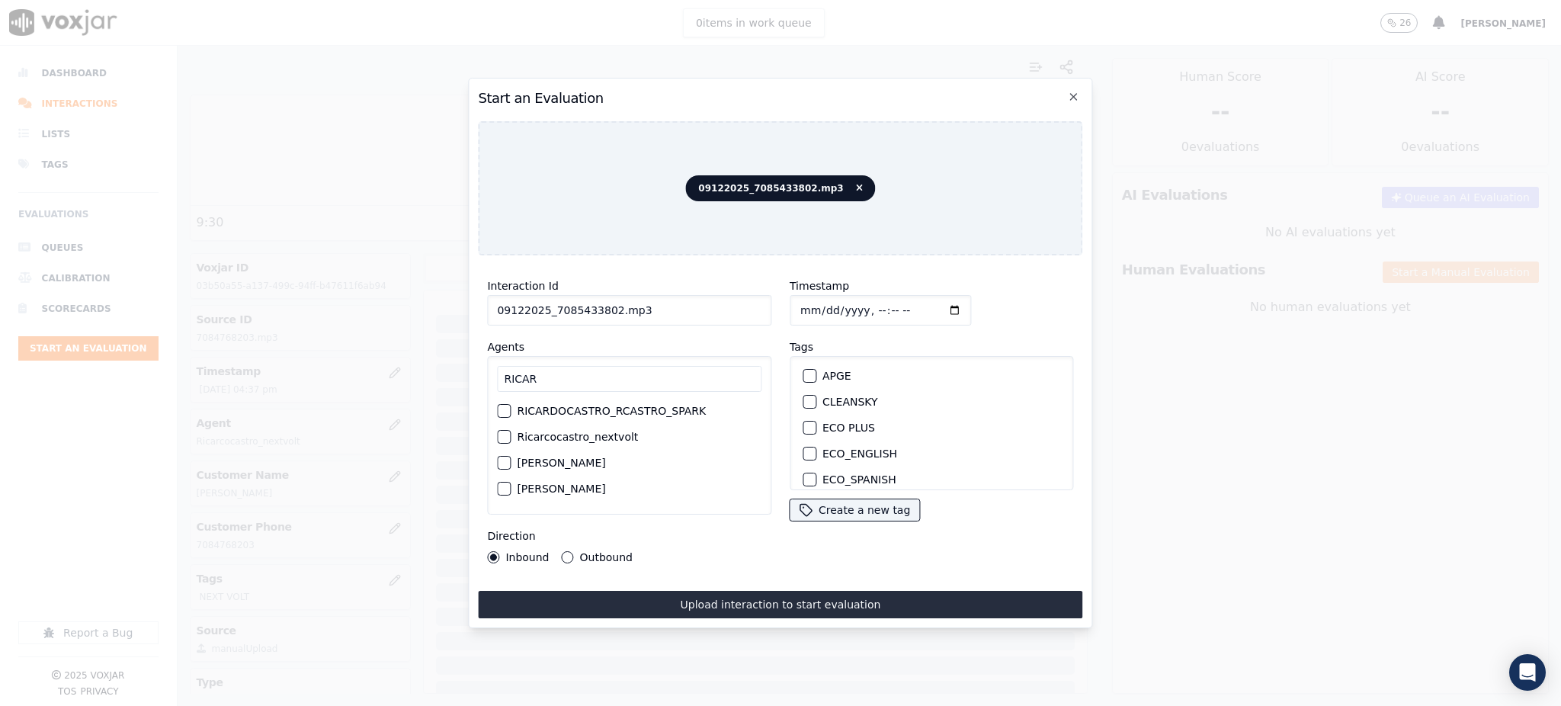
click at [511, 437] on button "Ricarcocastro_nextvolt" at bounding box center [504, 437] width 14 height 14
click at [842, 450] on label "NEXT VOLT" at bounding box center [851, 455] width 58 height 11
click at [816, 450] on button "NEXT VOLT" at bounding box center [810, 456] width 14 height 14
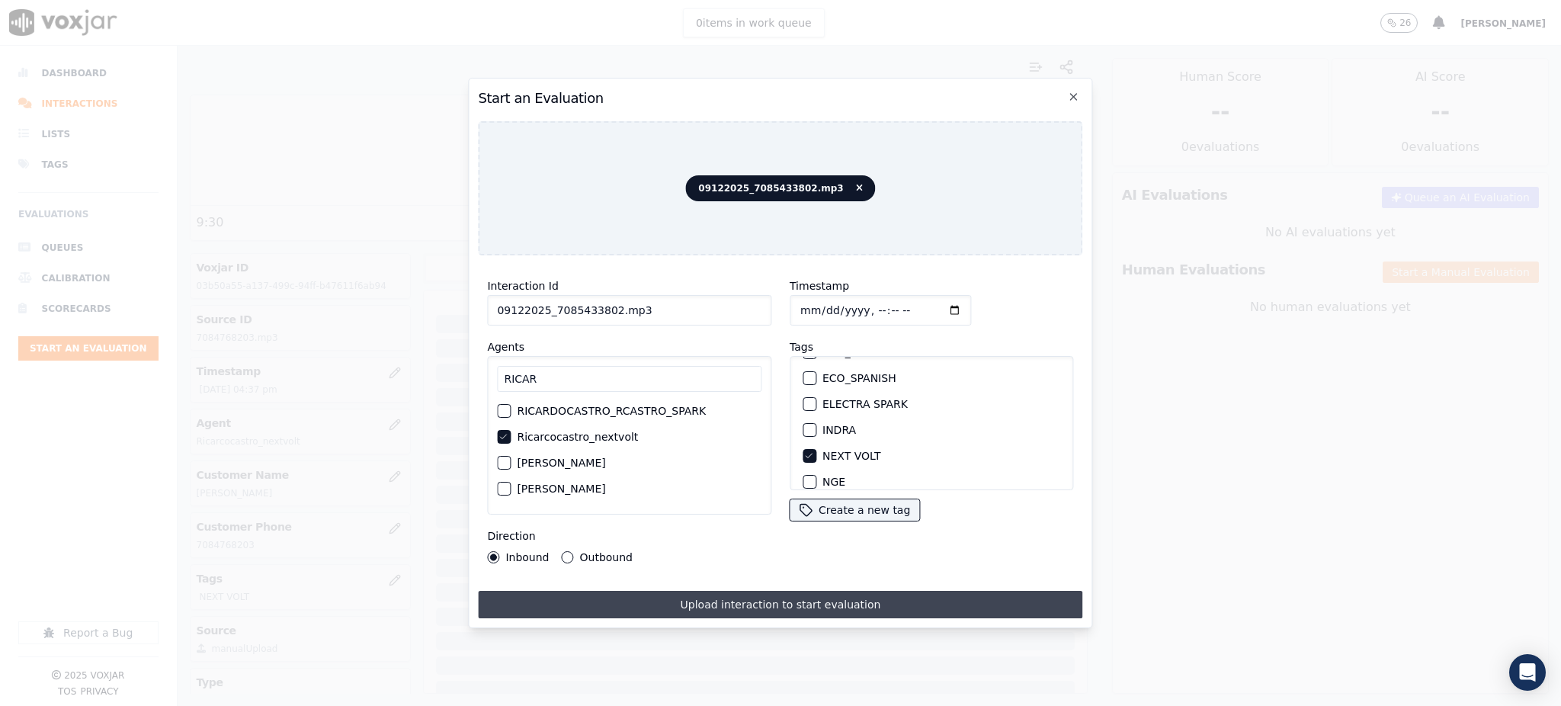
click at [845, 596] on button "Upload interaction to start evaluation" at bounding box center [780, 604] width 604 height 27
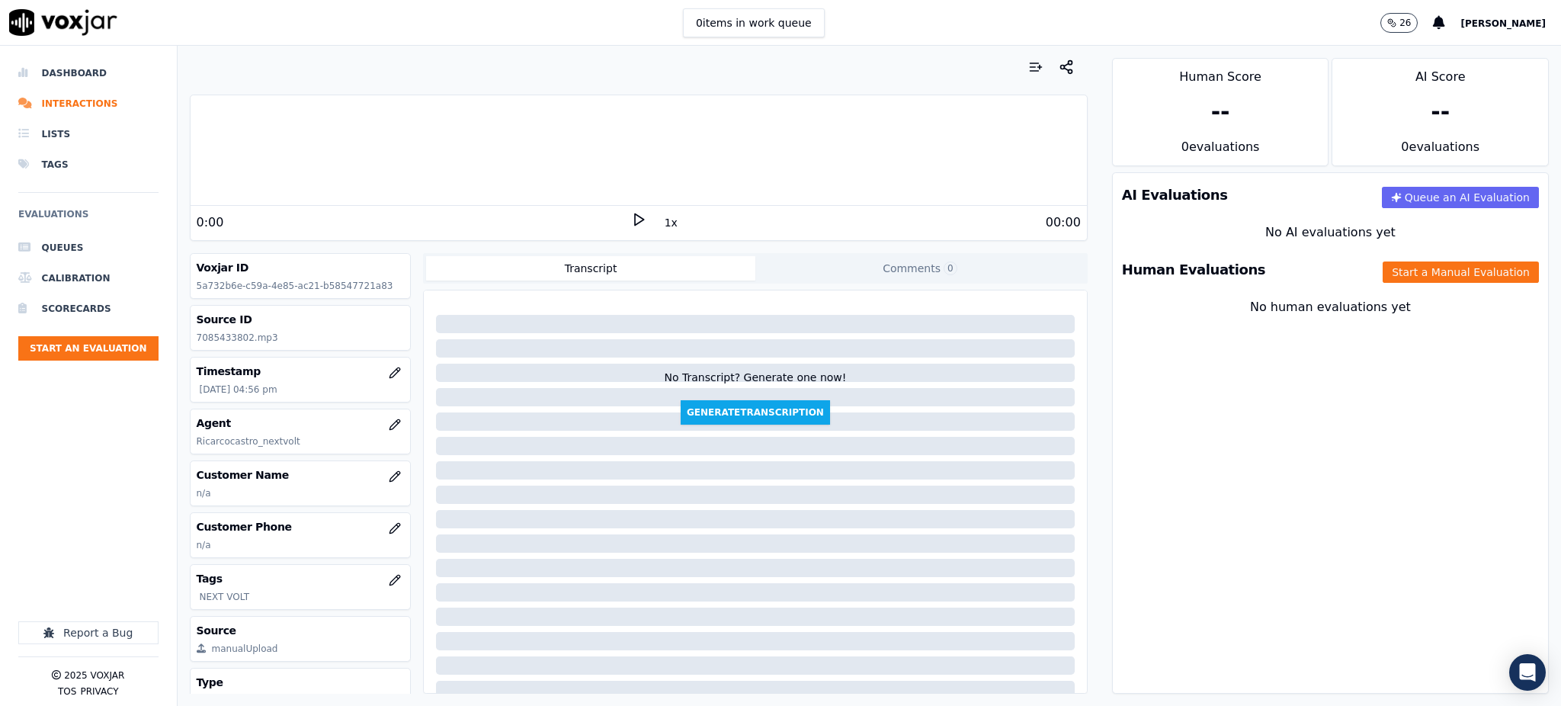
click at [631, 219] on icon at bounding box center [638, 219] width 15 height 15
click at [631, 220] on icon at bounding box center [638, 219] width 15 height 15
click at [631, 216] on icon at bounding box center [638, 219] width 15 height 15
click at [1309, 489] on div "AI Evaluations Queue an AI Evaluation No AI evaluations yet Human Evaluations S…" at bounding box center [1330, 432] width 437 height 521
drag, startPoint x: 245, startPoint y: 339, endPoint x: 193, endPoint y: 353, distance: 53.6
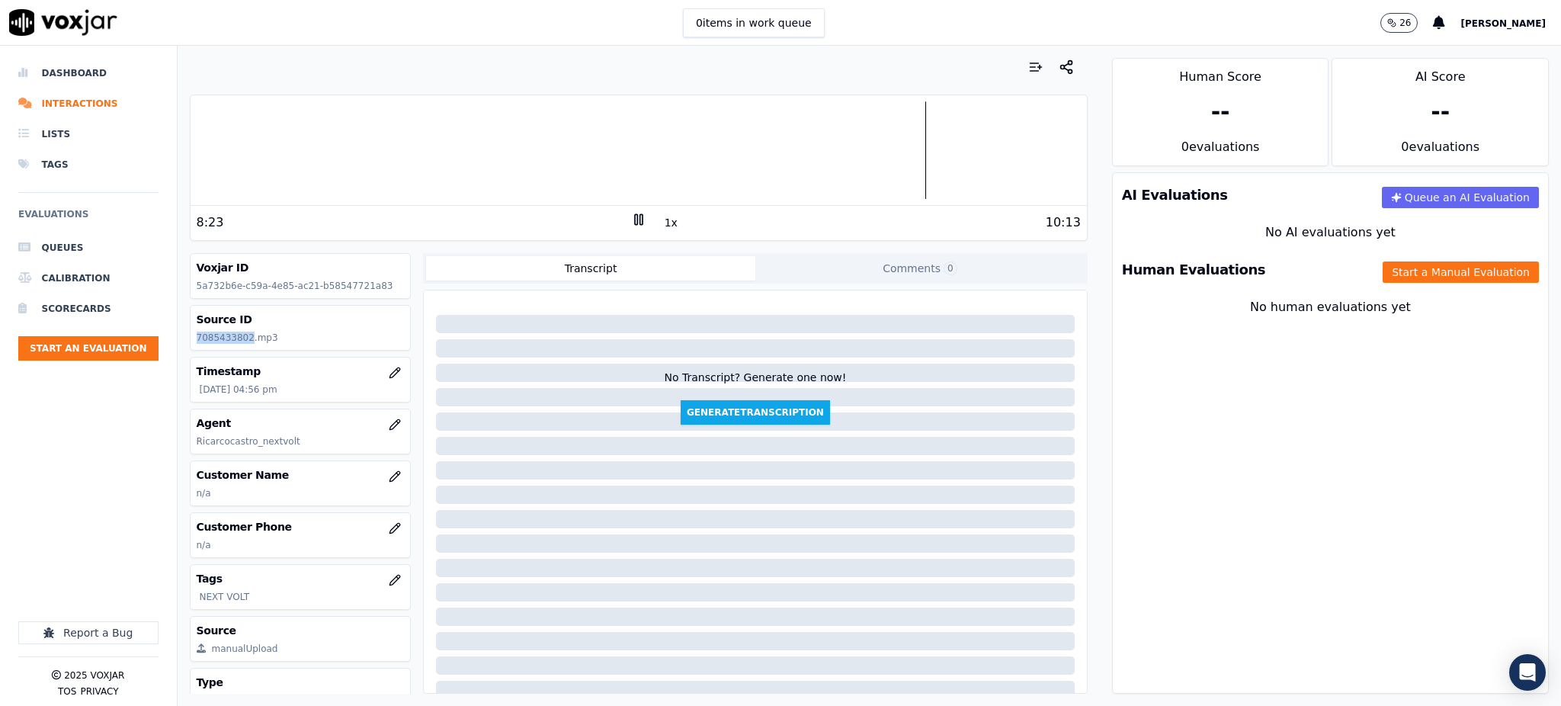
click at [193, 353] on div "Voxjar ID 5a732b6e-c59a-4e85-ac21-b58547721a83 Source ID 7085433802.mp3 Timesta…" at bounding box center [301, 473] width 222 height 441
copy p "7085433802"
click at [389, 532] on icon "button" at bounding box center [394, 528] width 10 height 10
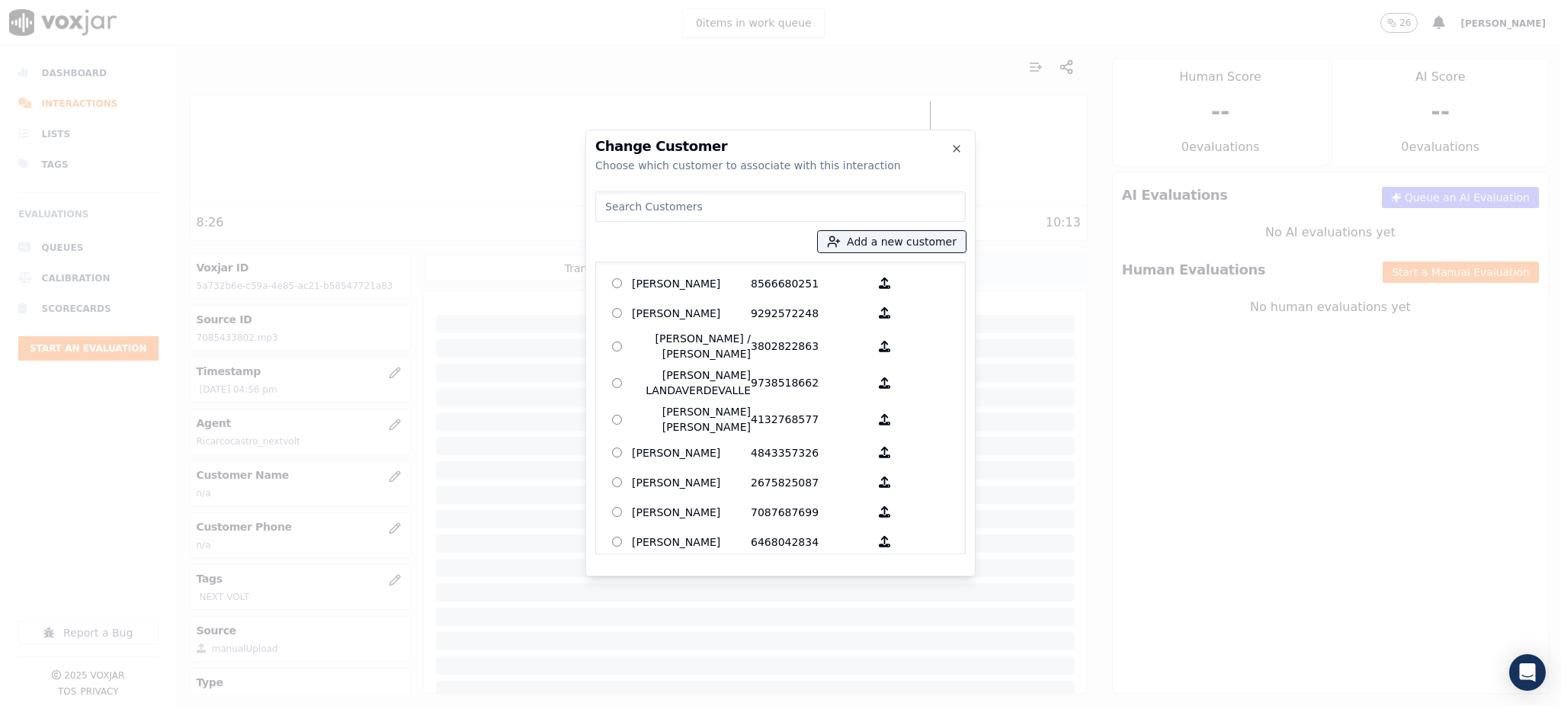
click at [639, 200] on input at bounding box center [780, 206] width 370 height 30
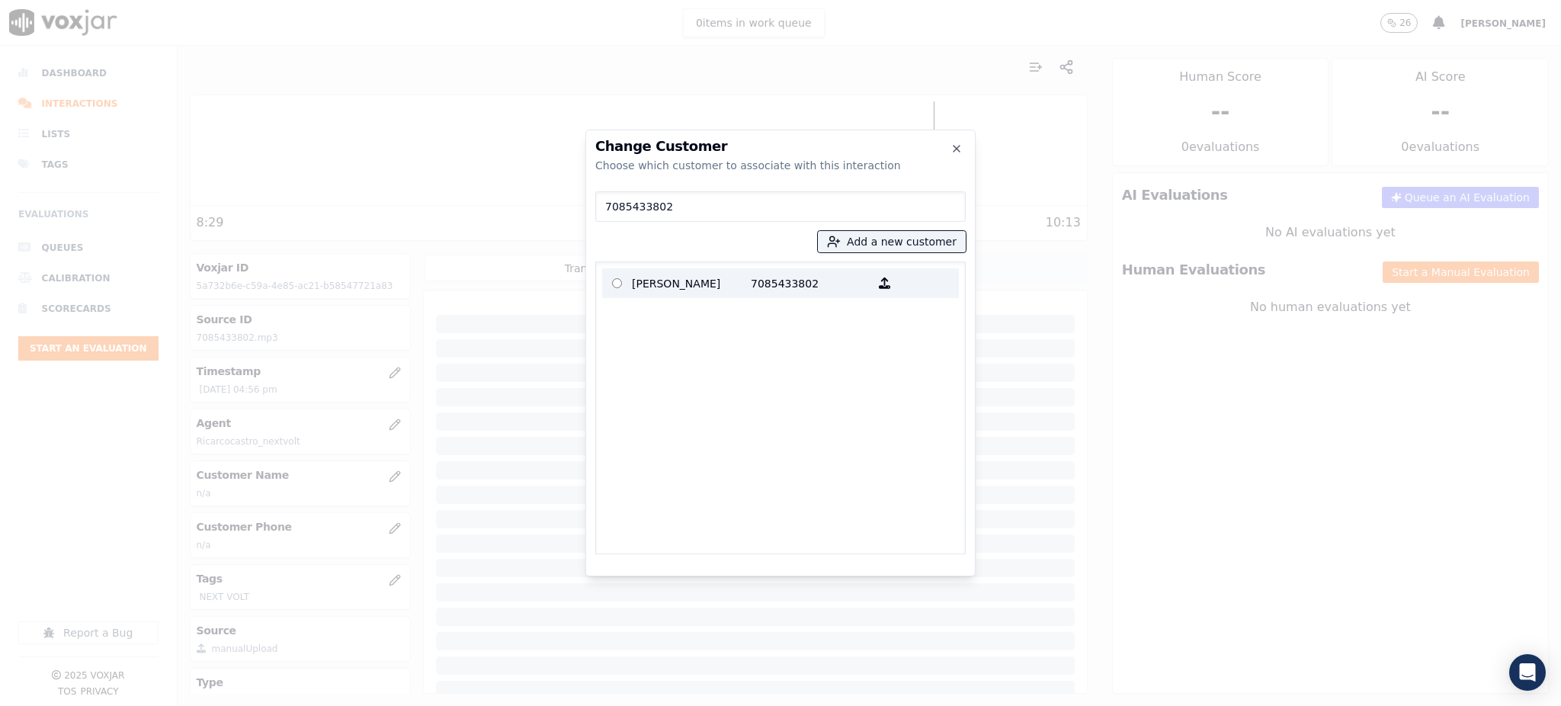
type input "7085433802"
drag, startPoint x: 691, startPoint y: 277, endPoint x: 712, endPoint y: 284, distance: 22.4
click at [697, 277] on p "[PERSON_NAME]" at bounding box center [691, 283] width 119 height 24
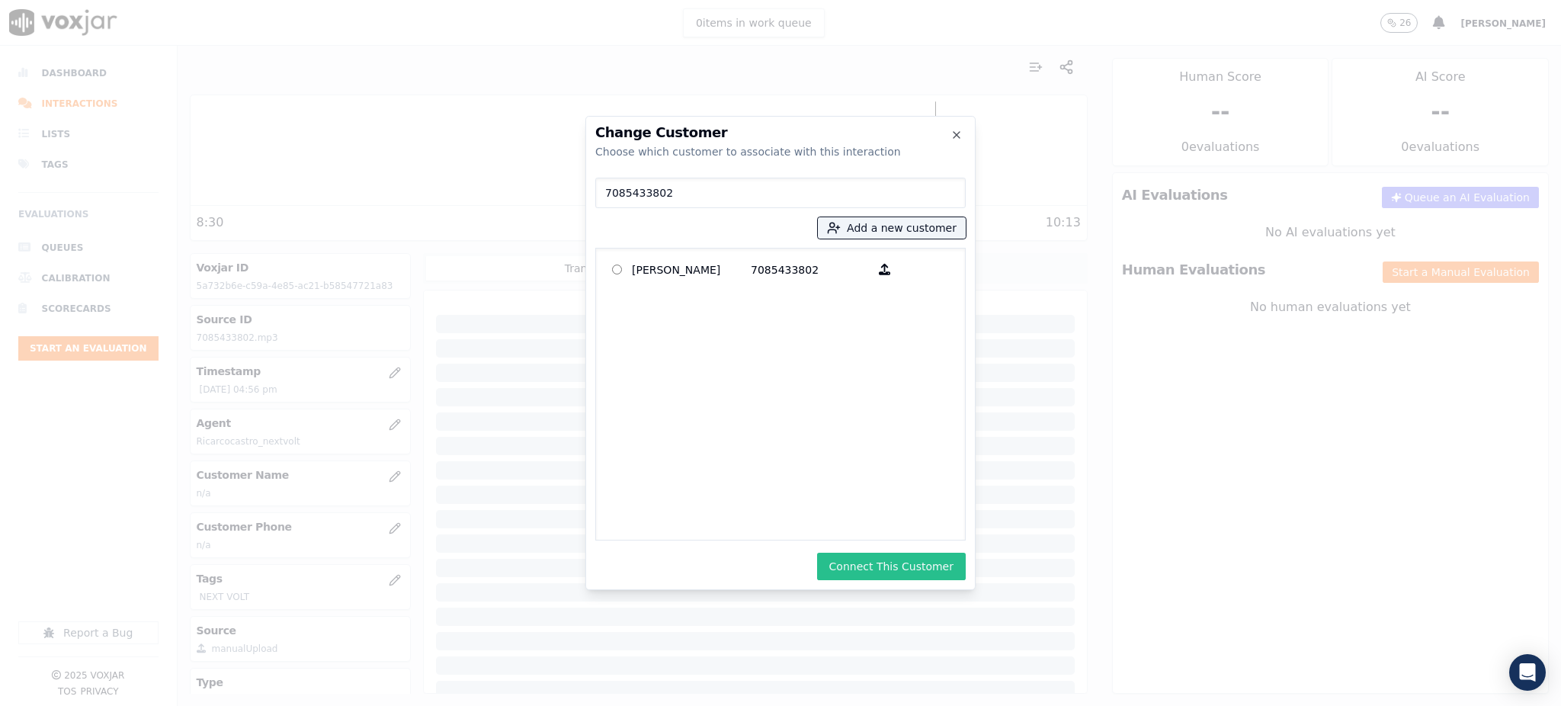
click at [906, 568] on button "Connect This Customer" at bounding box center [891, 566] width 149 height 27
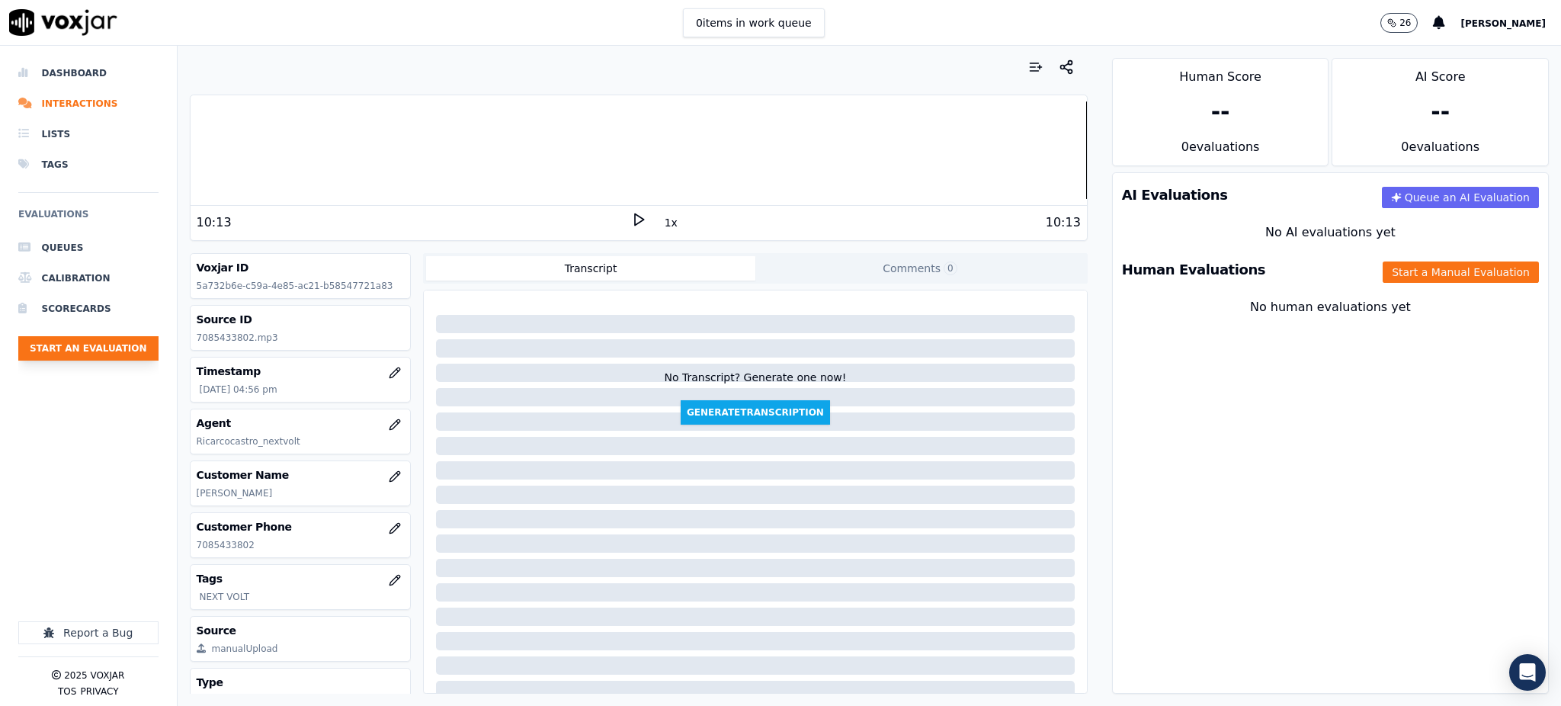
click at [98, 346] on button "Start an Evaluation" at bounding box center [88, 348] width 140 height 24
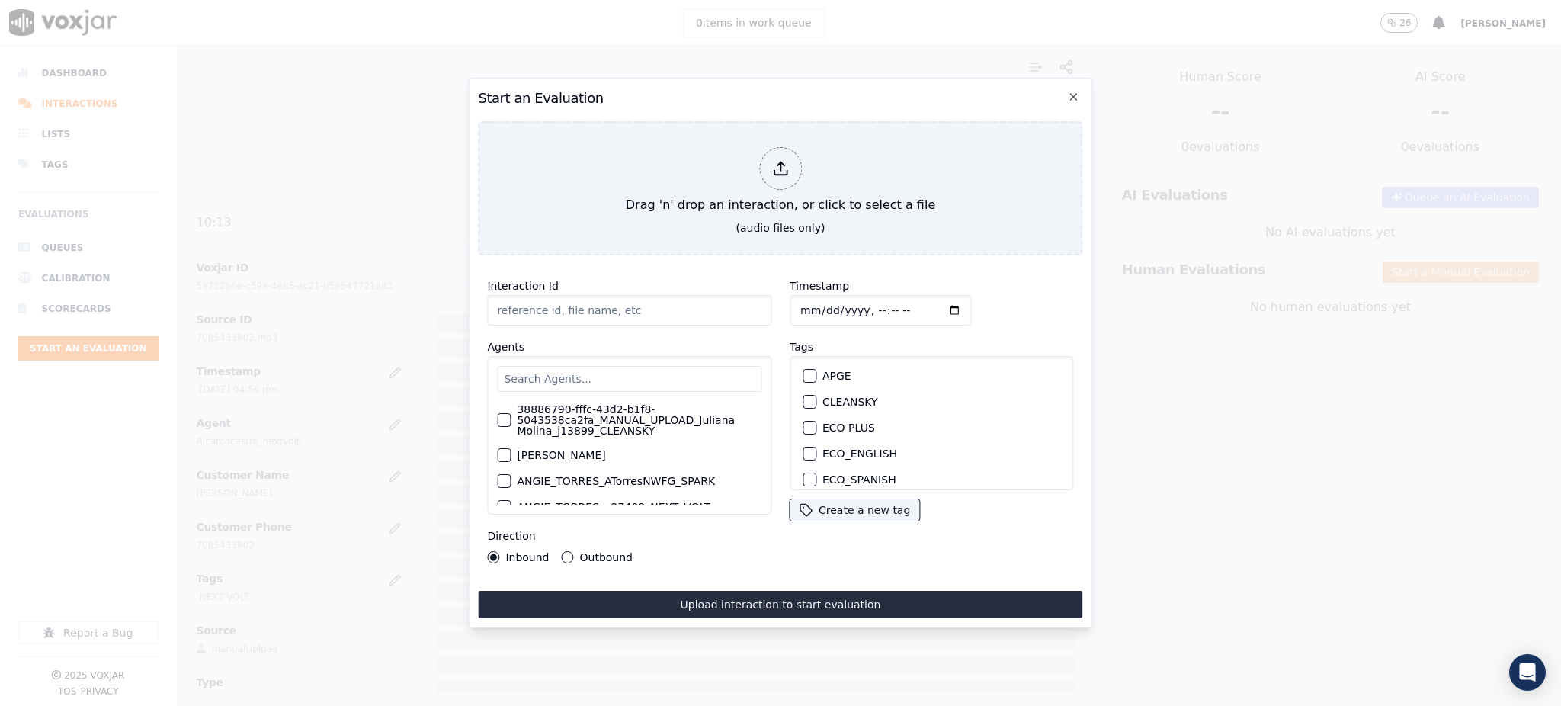
type input "09122025_7735732148.mp3"
drag, startPoint x: 603, startPoint y: 303, endPoint x: 547, endPoint y: 315, distance: 57.7
click at [547, 315] on input "09122025_7735732148.mp3" at bounding box center [629, 310] width 284 height 30
click at [546, 366] on input "text" at bounding box center [629, 379] width 264 height 26
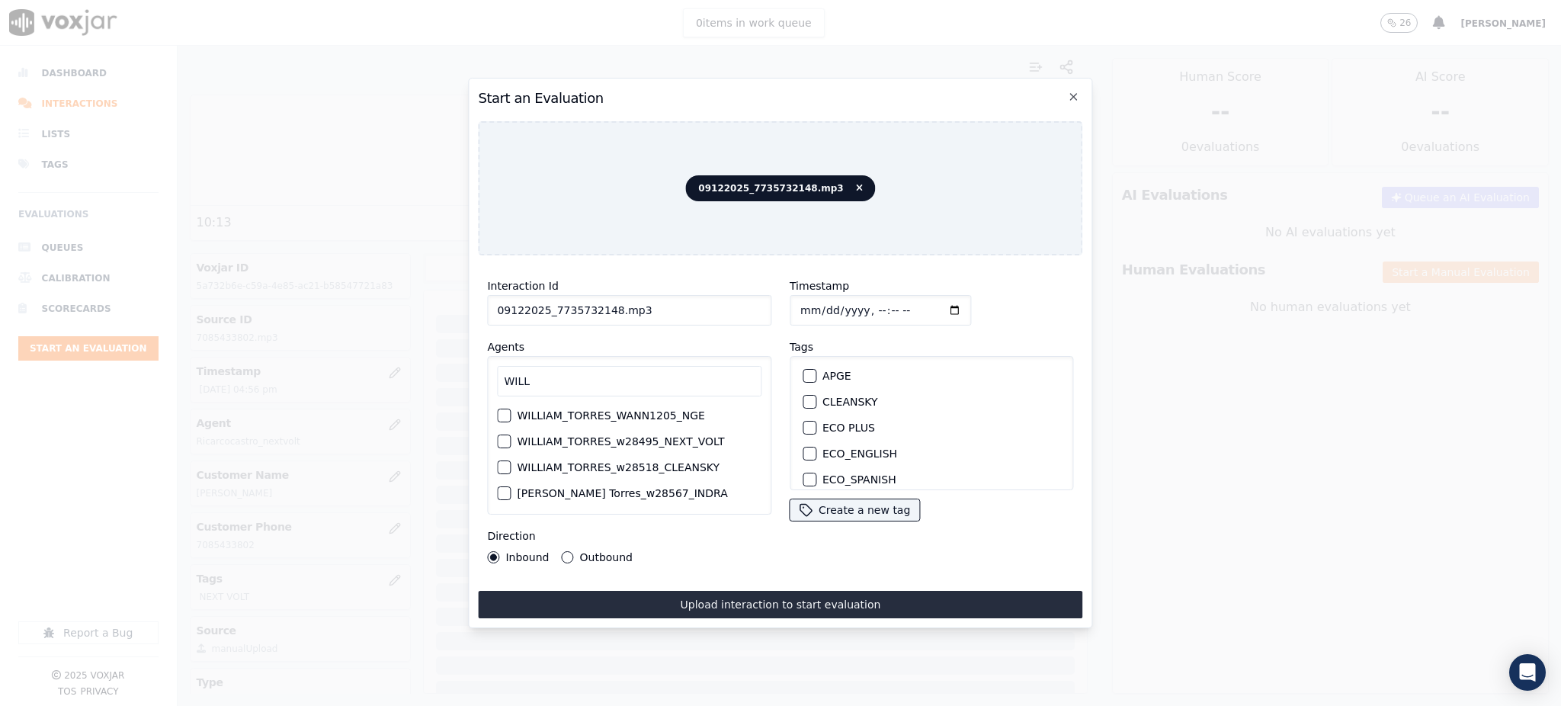
type input "WILL"
click at [656, 436] on label "WILLIAM_TORRES_w28495_NEXT_VOLT" at bounding box center [620, 441] width 207 height 11
click at [511, 434] on button "WILLIAM_TORRES_w28495_NEXT_VOLT" at bounding box center [504, 441] width 14 height 14
click at [851, 450] on label "NEXT VOLT" at bounding box center [851, 455] width 58 height 11
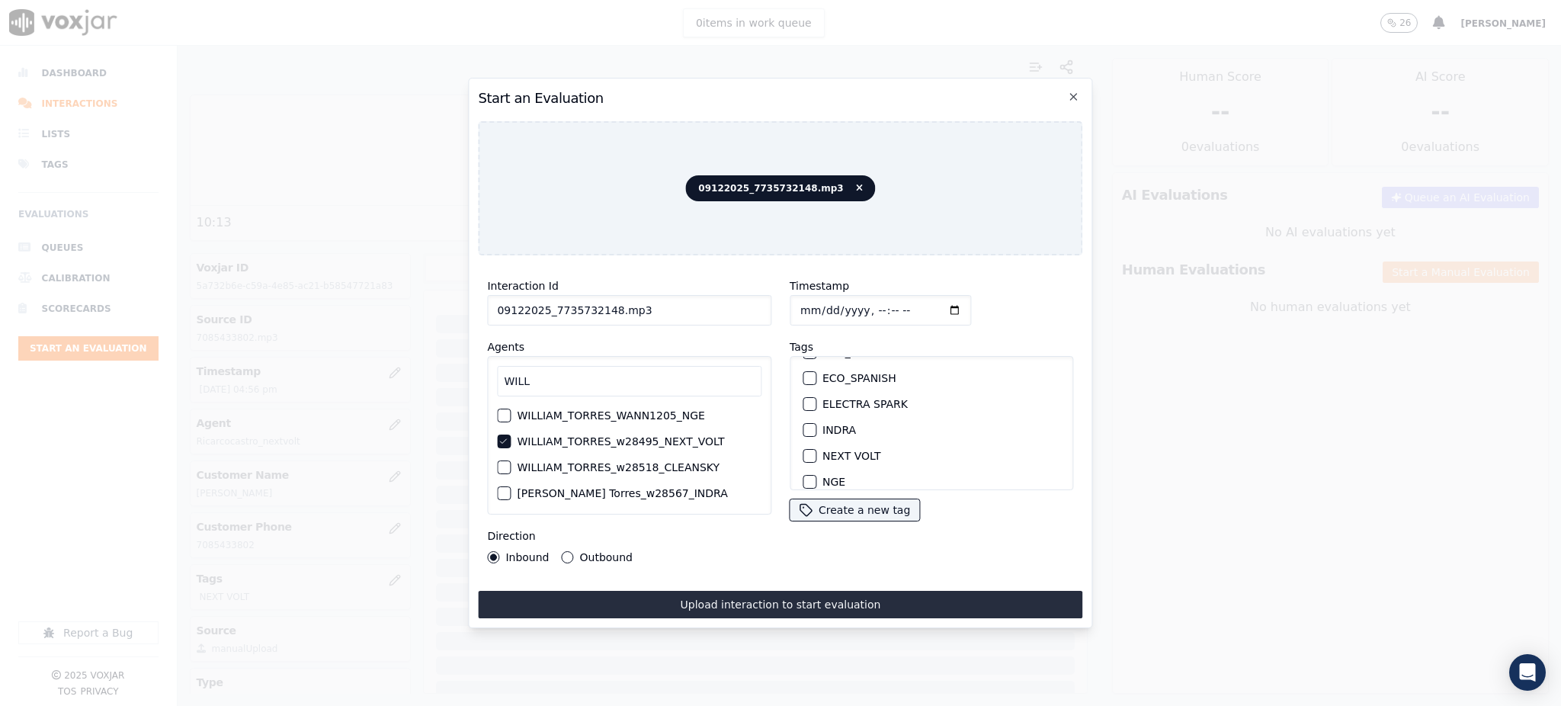
click at [816, 449] on button "NEXT VOLT" at bounding box center [810, 456] width 14 height 14
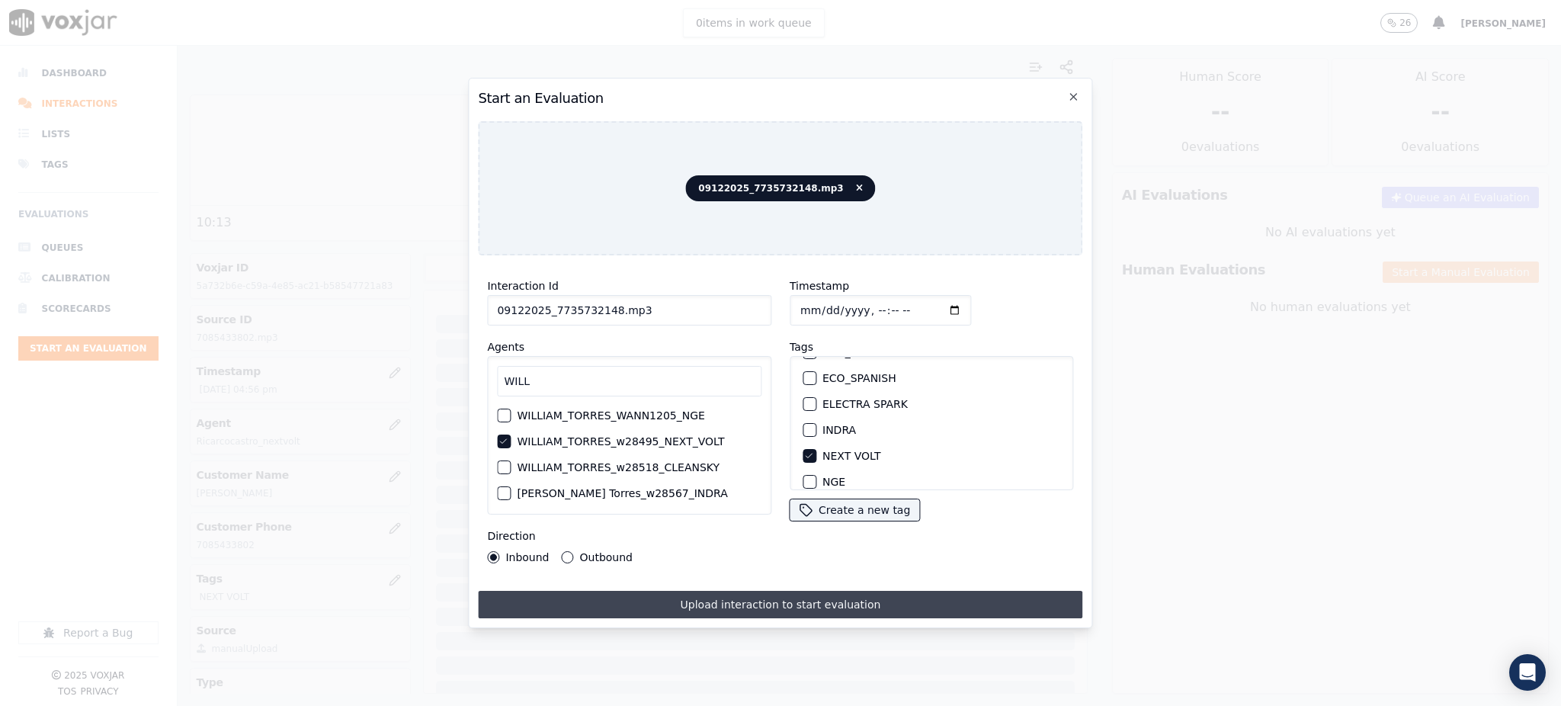
click at [759, 592] on button "Upload interaction to start evaluation" at bounding box center [780, 604] width 604 height 27
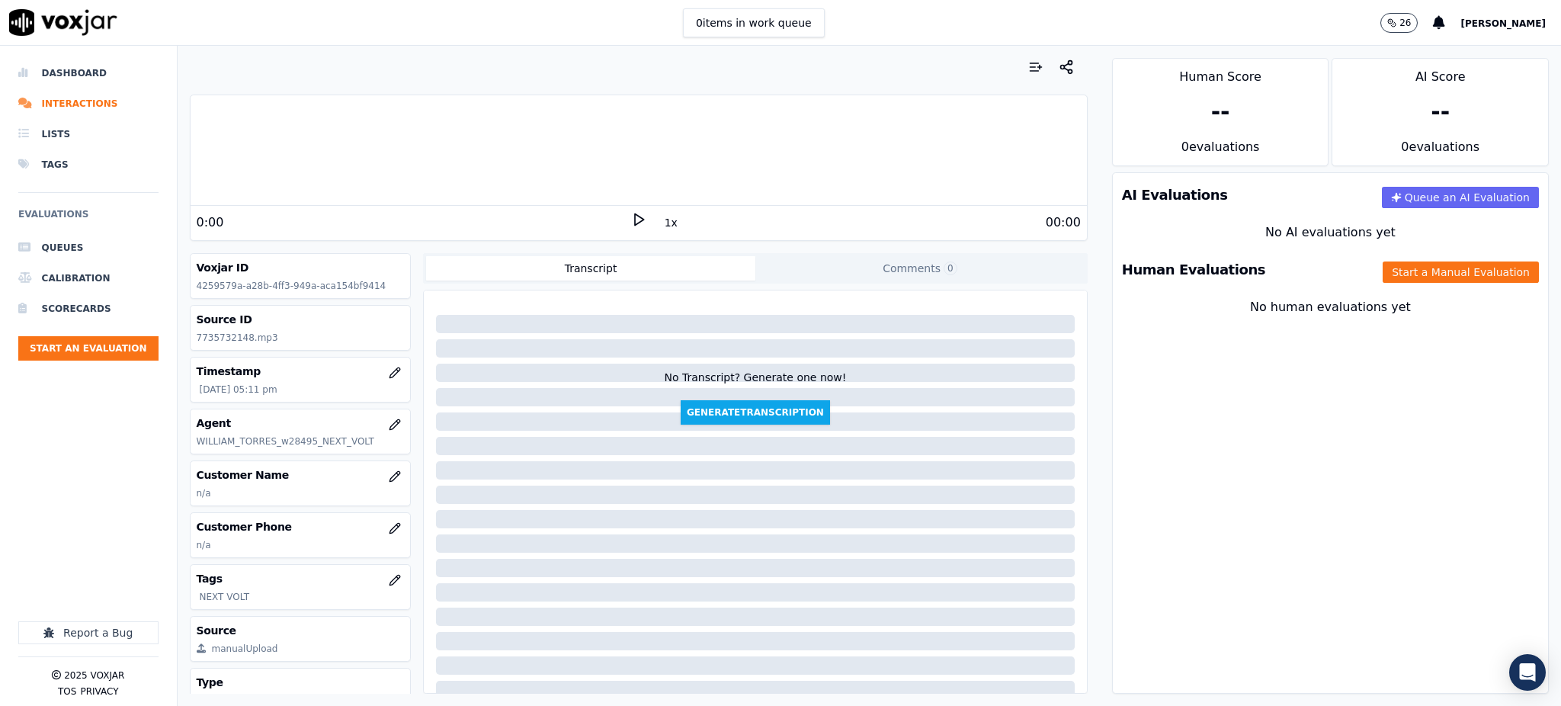
click at [631, 220] on icon at bounding box center [638, 219] width 15 height 15
click at [98, 345] on button "Start an Evaluation" at bounding box center [88, 348] width 140 height 24
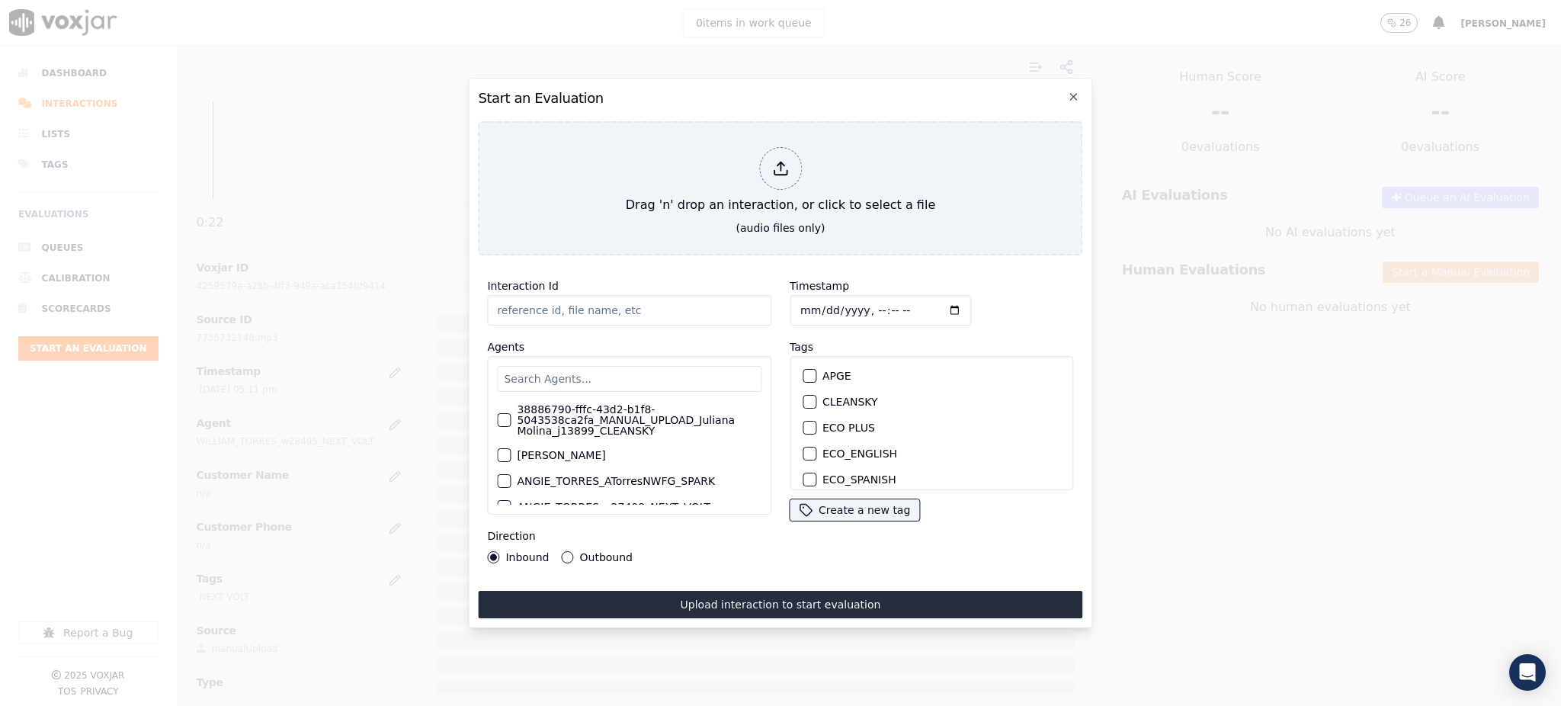
type input "09122025_8325763167_3464673218.mp3"
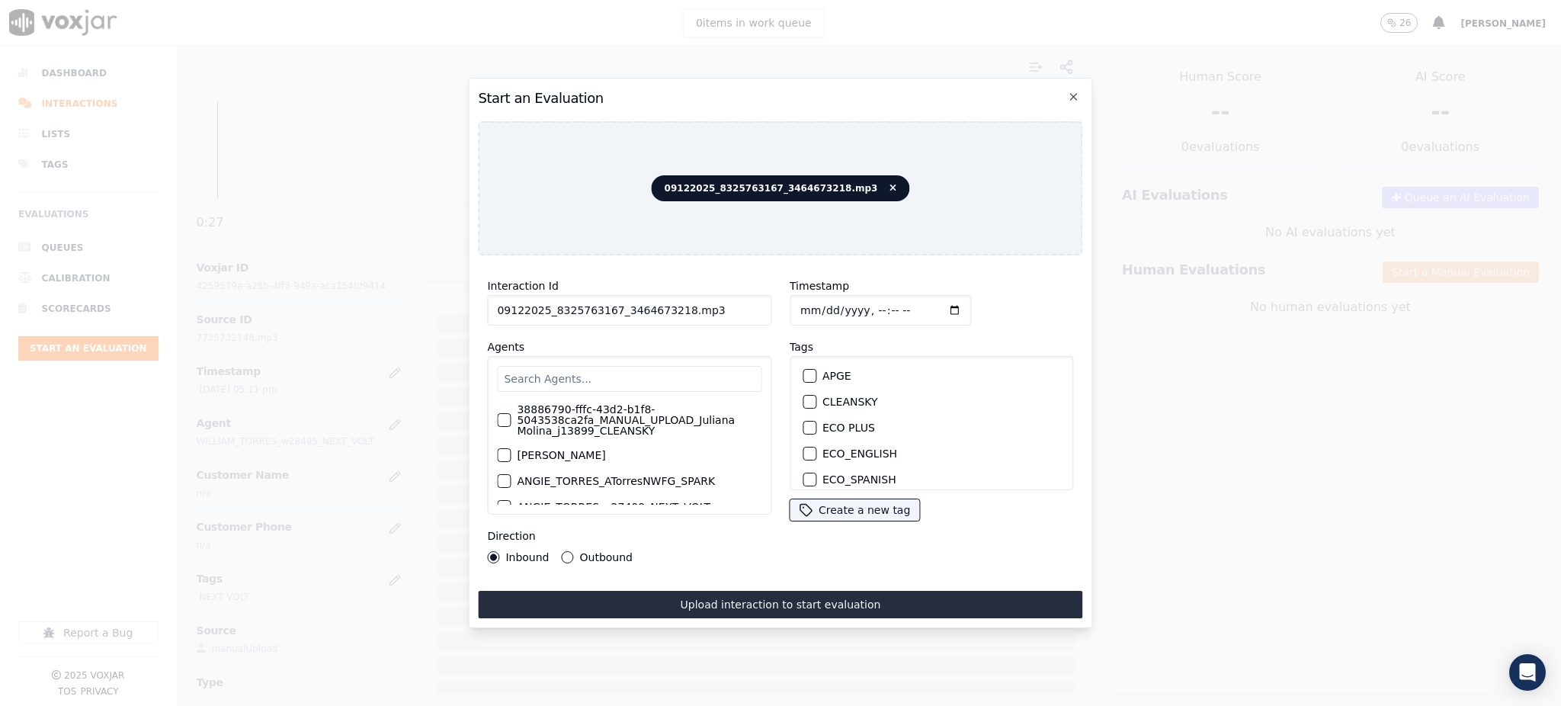
drag, startPoint x: 604, startPoint y: 302, endPoint x: 547, endPoint y: 306, distance: 57.3
click at [547, 306] on input "09122025_8325763167_3464673218.mp3" at bounding box center [629, 310] width 284 height 30
click at [570, 373] on input "text" at bounding box center [629, 379] width 264 height 26
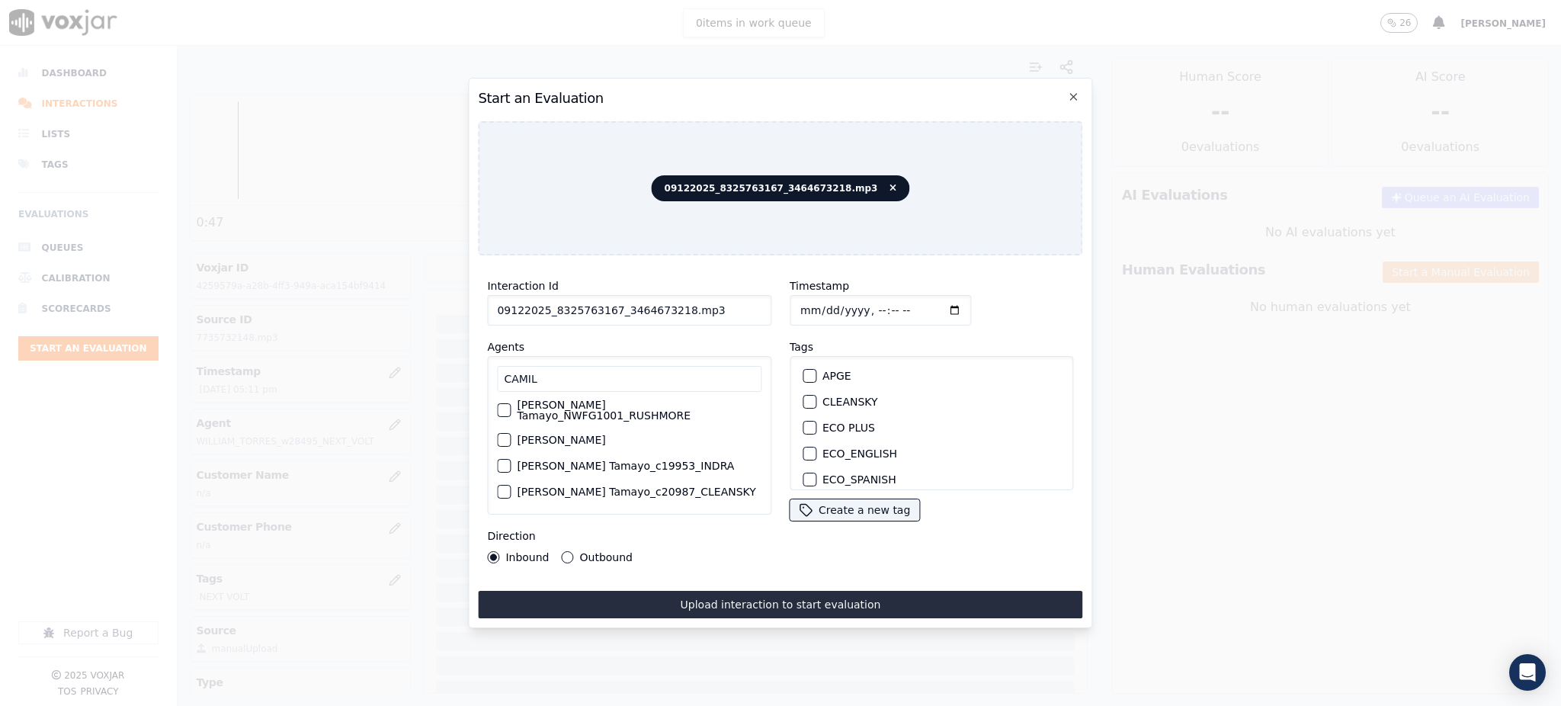
scroll to position [157, 0]
type input "CAMIL"
click at [637, 489] on label "[PERSON_NAME] Tamayo_c20987_CLEANSKY" at bounding box center [636, 494] width 239 height 11
click at [511, 488] on button "[PERSON_NAME] Tamayo_c20987_CLEANSKY" at bounding box center [504, 495] width 14 height 14
click at [549, 489] on label "[PERSON_NAME] Tamayo_c20987_CLEANSKY" at bounding box center [636, 494] width 239 height 11
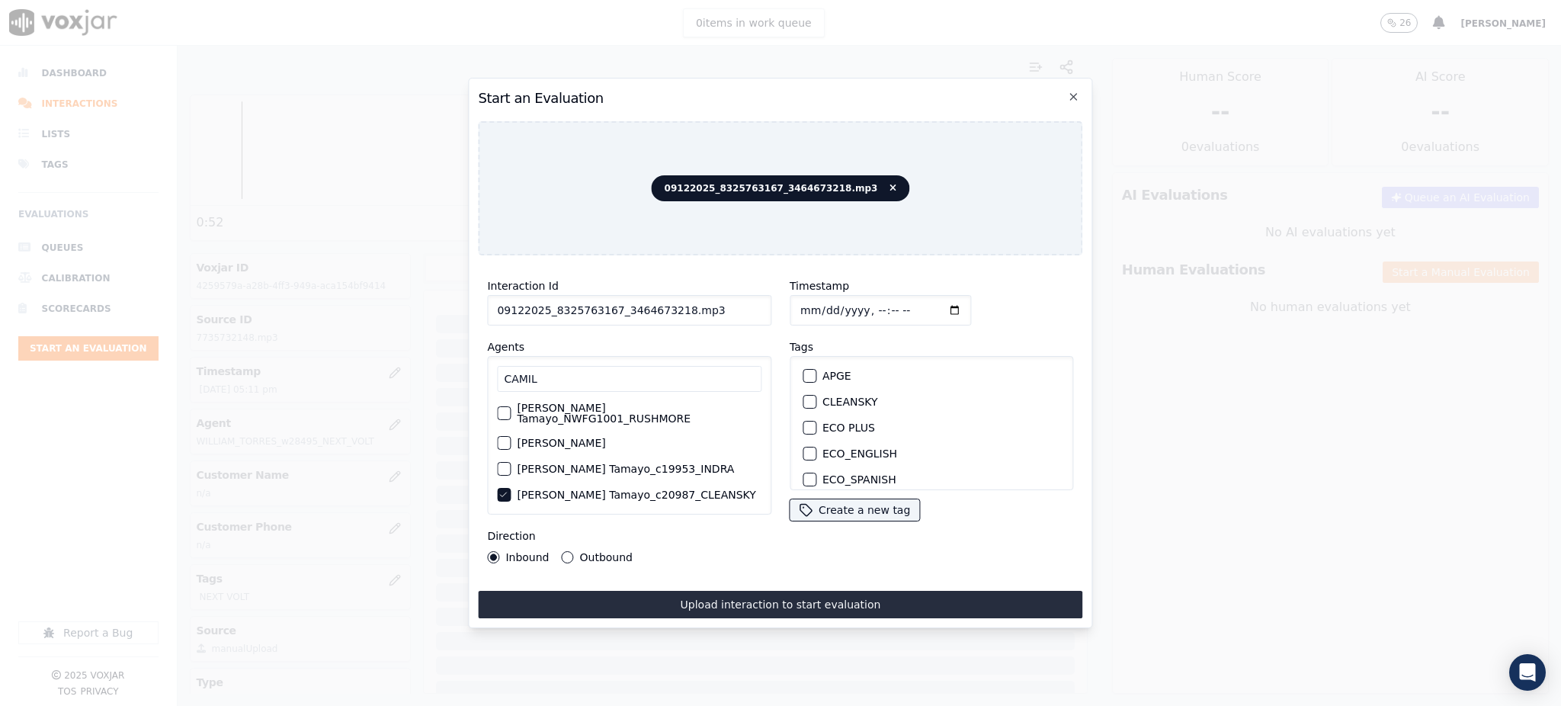
click at [511, 488] on button "[PERSON_NAME] Tamayo_c20987_CLEANSKY" at bounding box center [504, 495] width 14 height 14
click at [583, 413] on div "[PERSON_NAME] Tamayo_c20987_NEXTVOLT" at bounding box center [629, 418] width 264 height 26
click at [585, 413] on label "[PERSON_NAME] Tamayo_c20987_NEXTVOLT" at bounding box center [636, 418] width 239 height 11
click at [511, 412] on button "[PERSON_NAME] Tamayo_c20987_NEXTVOLT" at bounding box center [504, 419] width 14 height 14
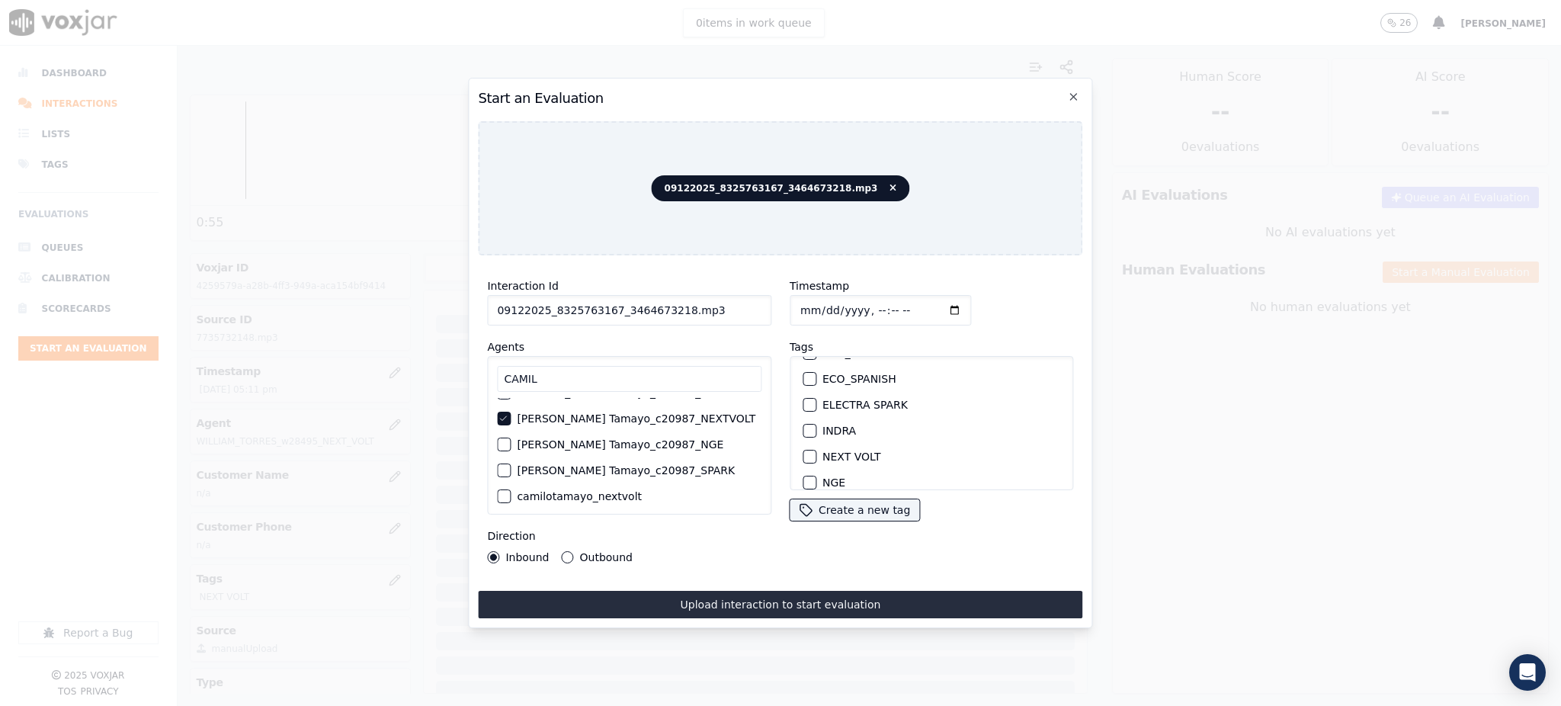
scroll to position [101, 0]
click at [822, 450] on label "NEXT VOLT" at bounding box center [851, 455] width 58 height 11
click at [816, 449] on button "NEXT VOLT" at bounding box center [810, 456] width 14 height 14
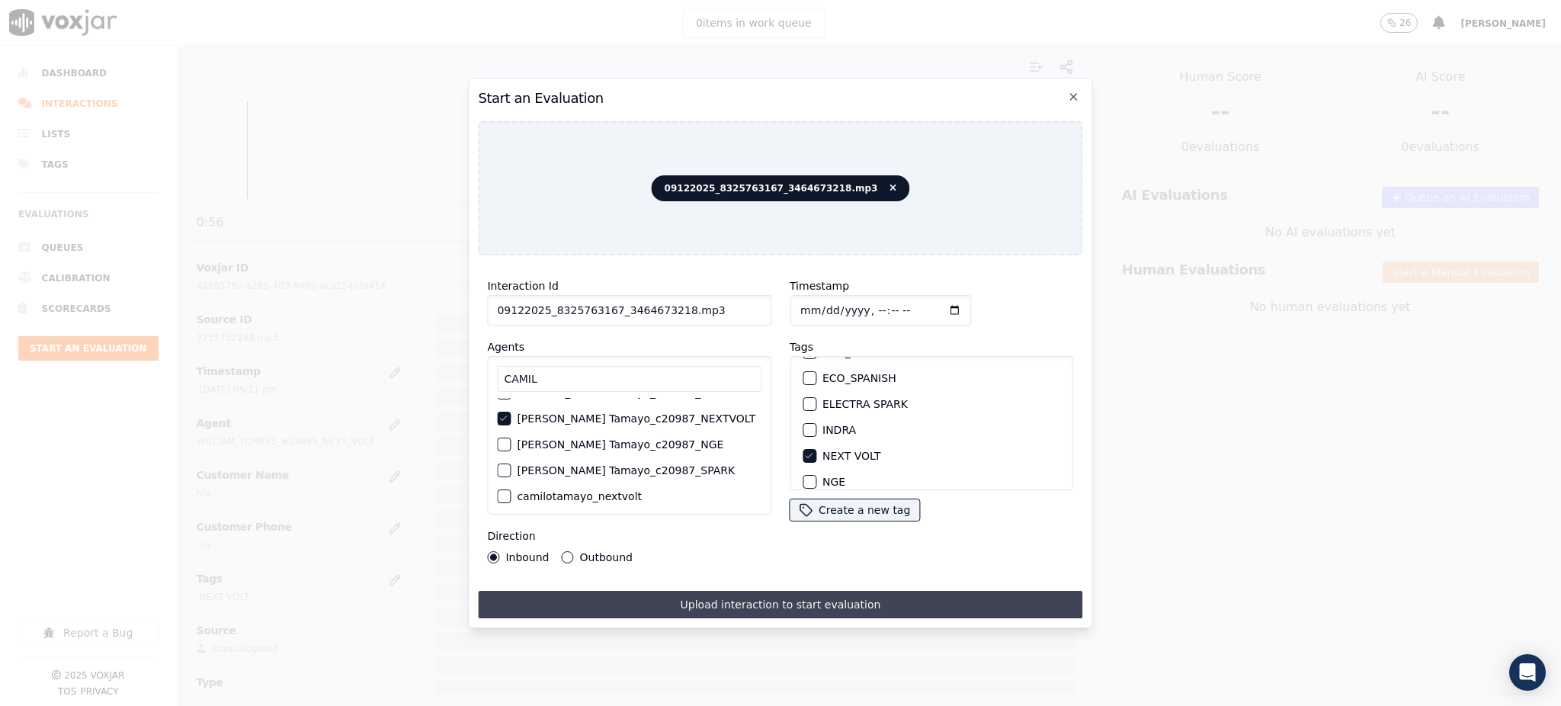
click at [794, 592] on button "Upload interaction to start evaluation" at bounding box center [780, 604] width 604 height 27
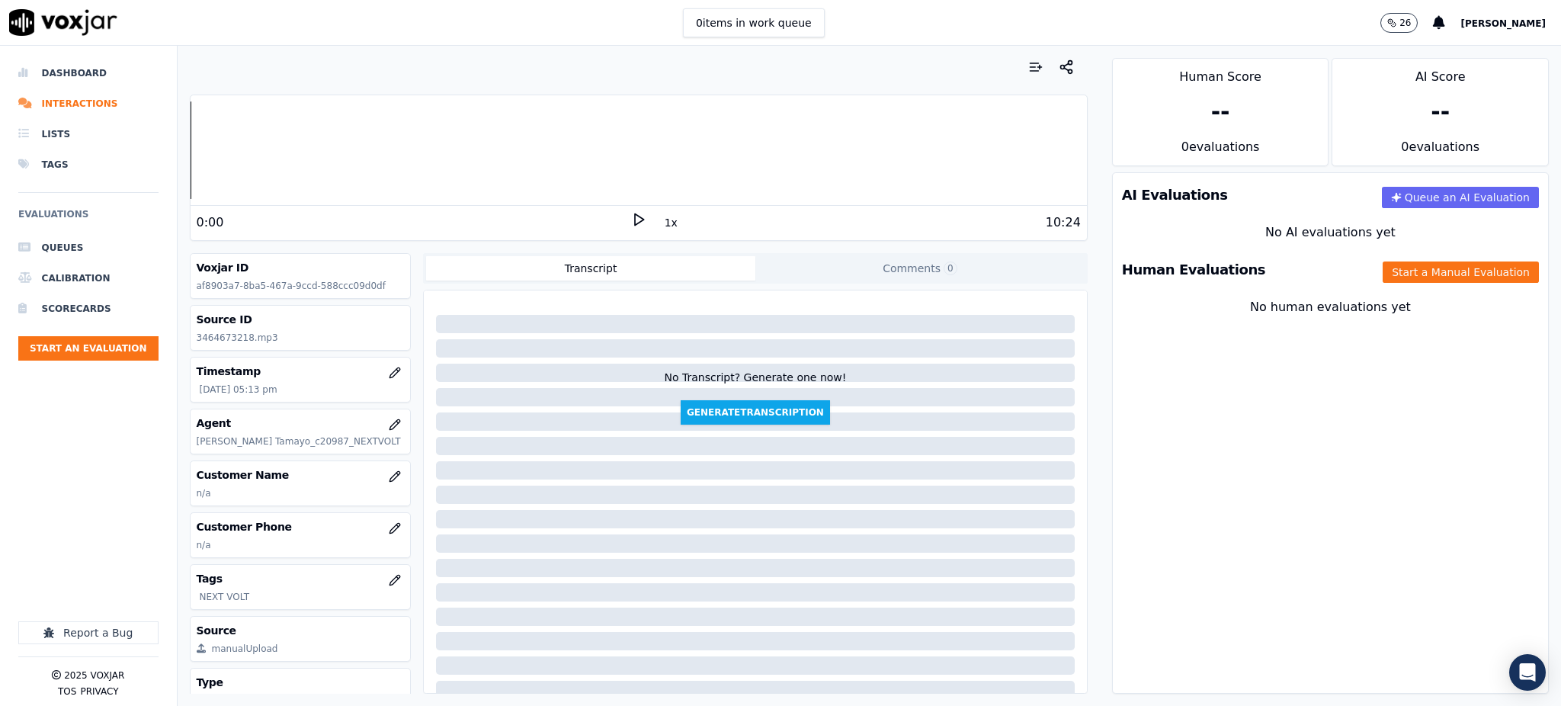
click at [635, 221] on polygon at bounding box center [639, 219] width 9 height 11
click at [389, 531] on icon "button" at bounding box center [395, 528] width 12 height 12
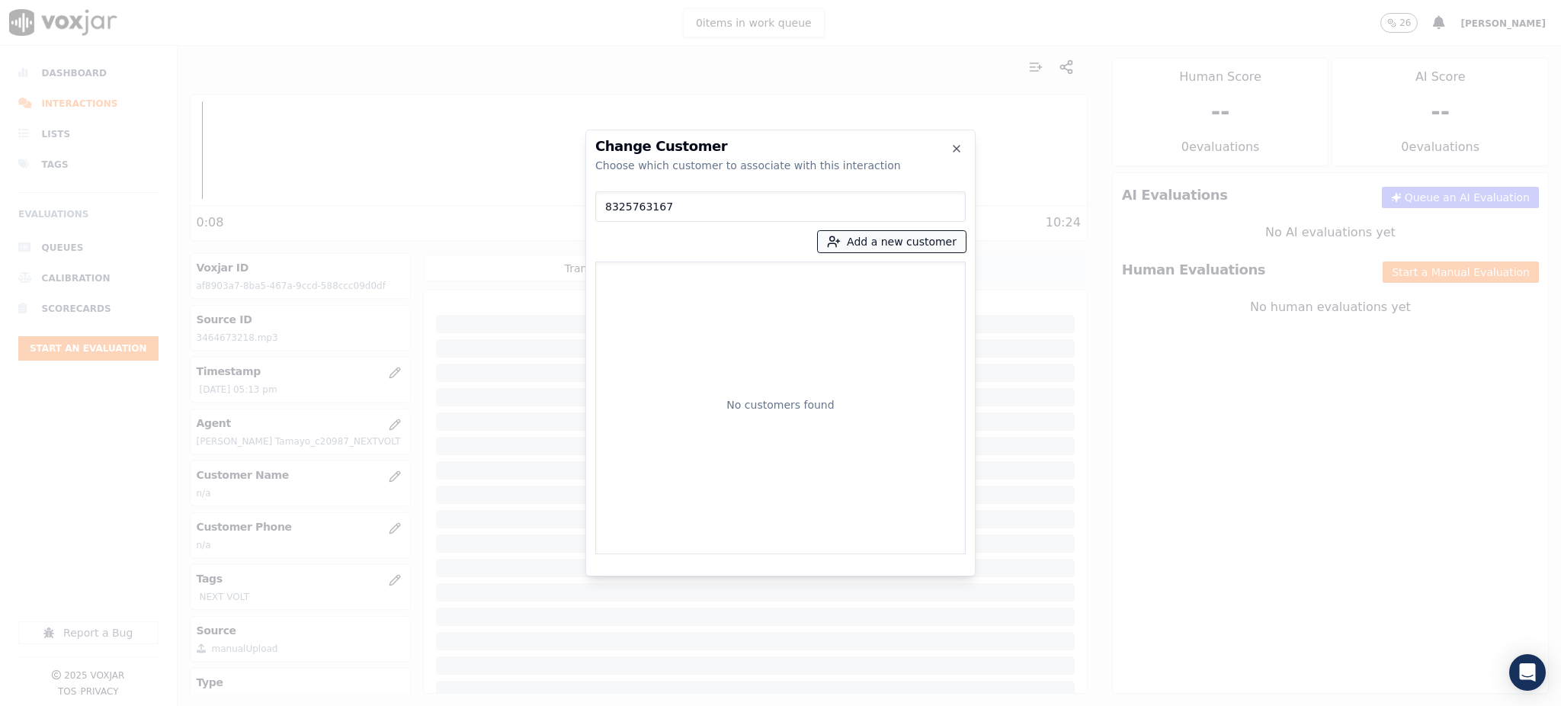
type input "8325763167"
drag, startPoint x: 881, startPoint y: 237, endPoint x: 884, endPoint y: 247, distance: 10.4
click at [882, 237] on button "Add a new customer" at bounding box center [892, 241] width 148 height 21
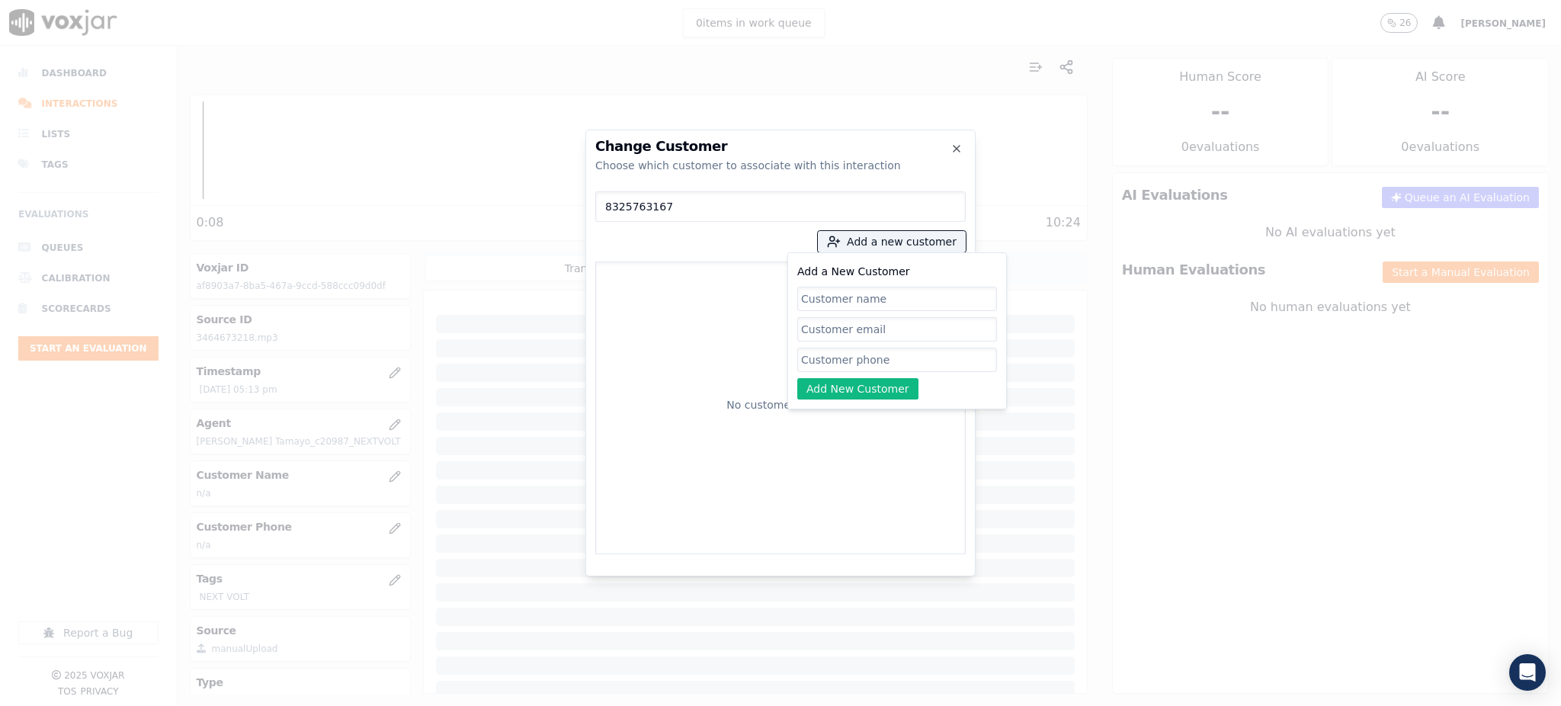
click at [881, 359] on input "Add a New Customer" at bounding box center [897, 360] width 200 height 24
paste input "8325763167"
type input "8325763167"
click at [826, 301] on input "Add a New Customer" at bounding box center [897, 299] width 200 height 24
paste input "ROSY MARIA LARA"
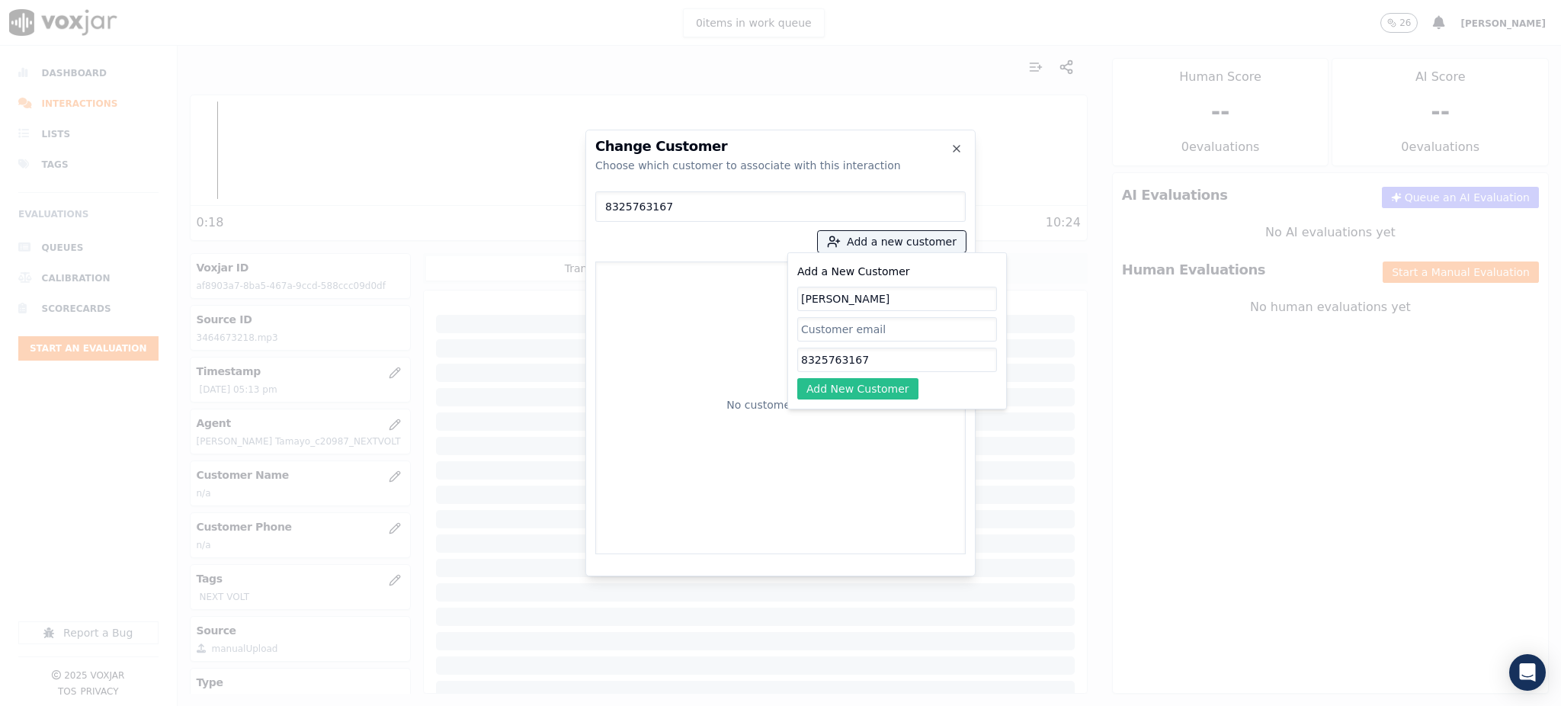
click at [832, 395] on button "Add New Customer" at bounding box center [857, 388] width 121 height 21
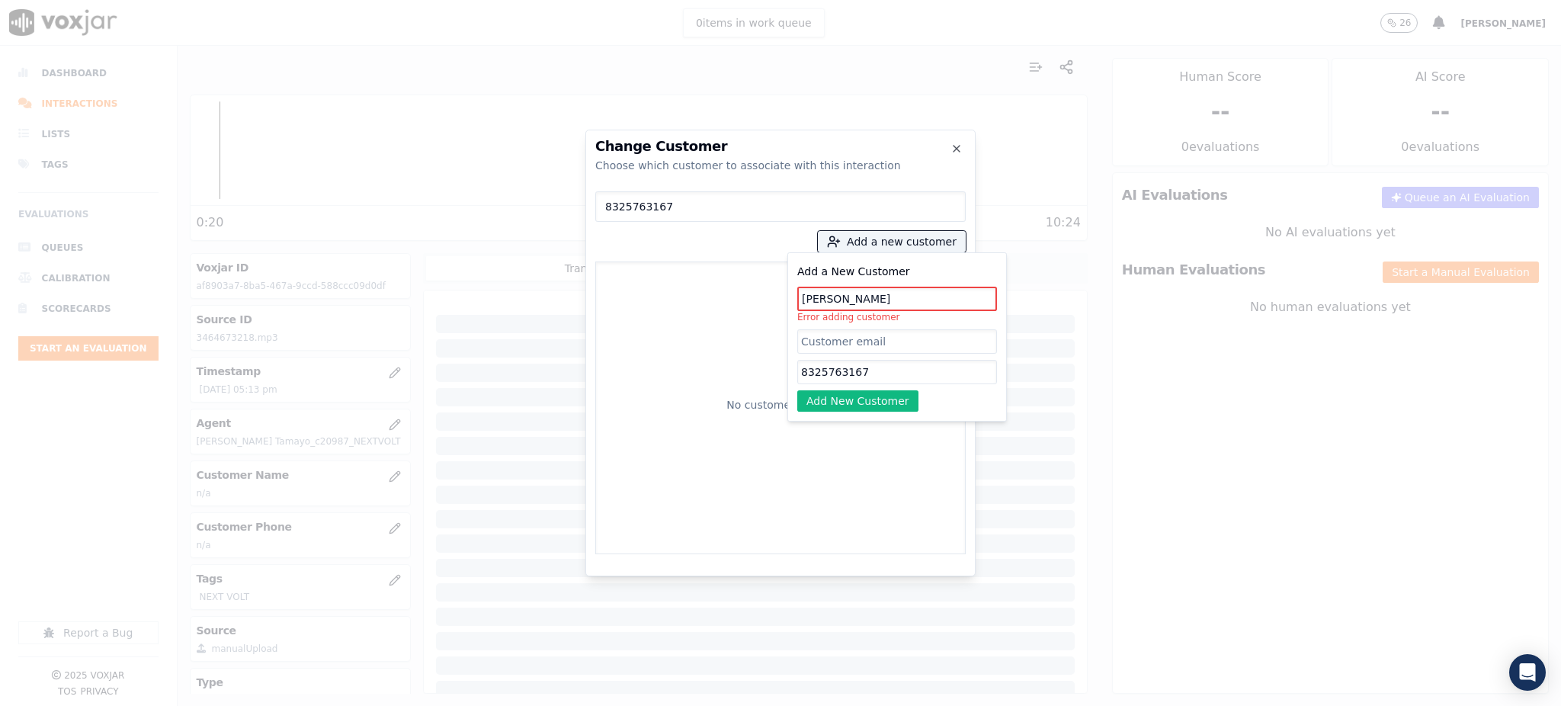
click at [893, 300] on input "ROSY MARIA LARA" at bounding box center [897, 299] width 200 height 24
click at [864, 301] on input "ROSY MARIA LARA" at bounding box center [897, 299] width 200 height 24
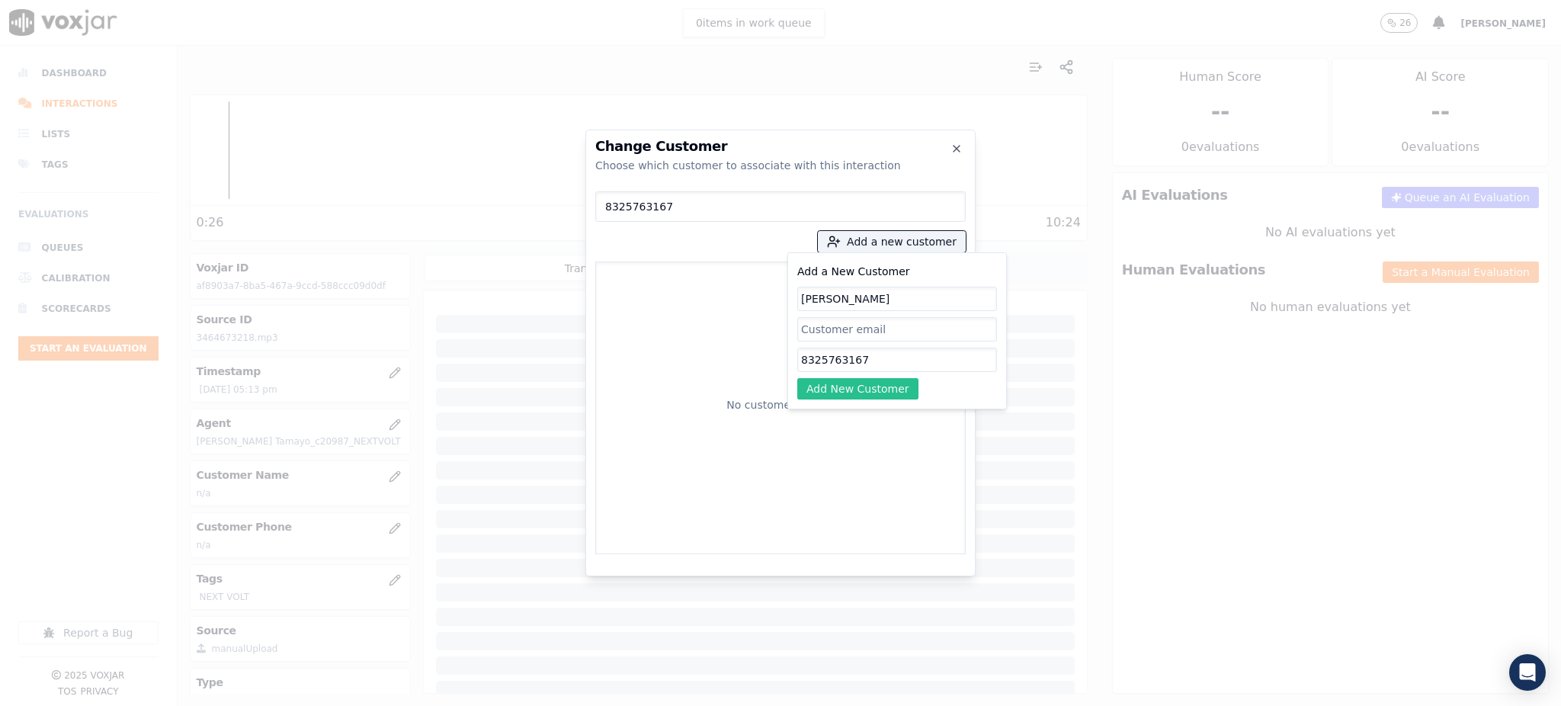
type input "[PERSON_NAME]"
click at [855, 384] on button "Add New Customer" at bounding box center [857, 388] width 121 height 21
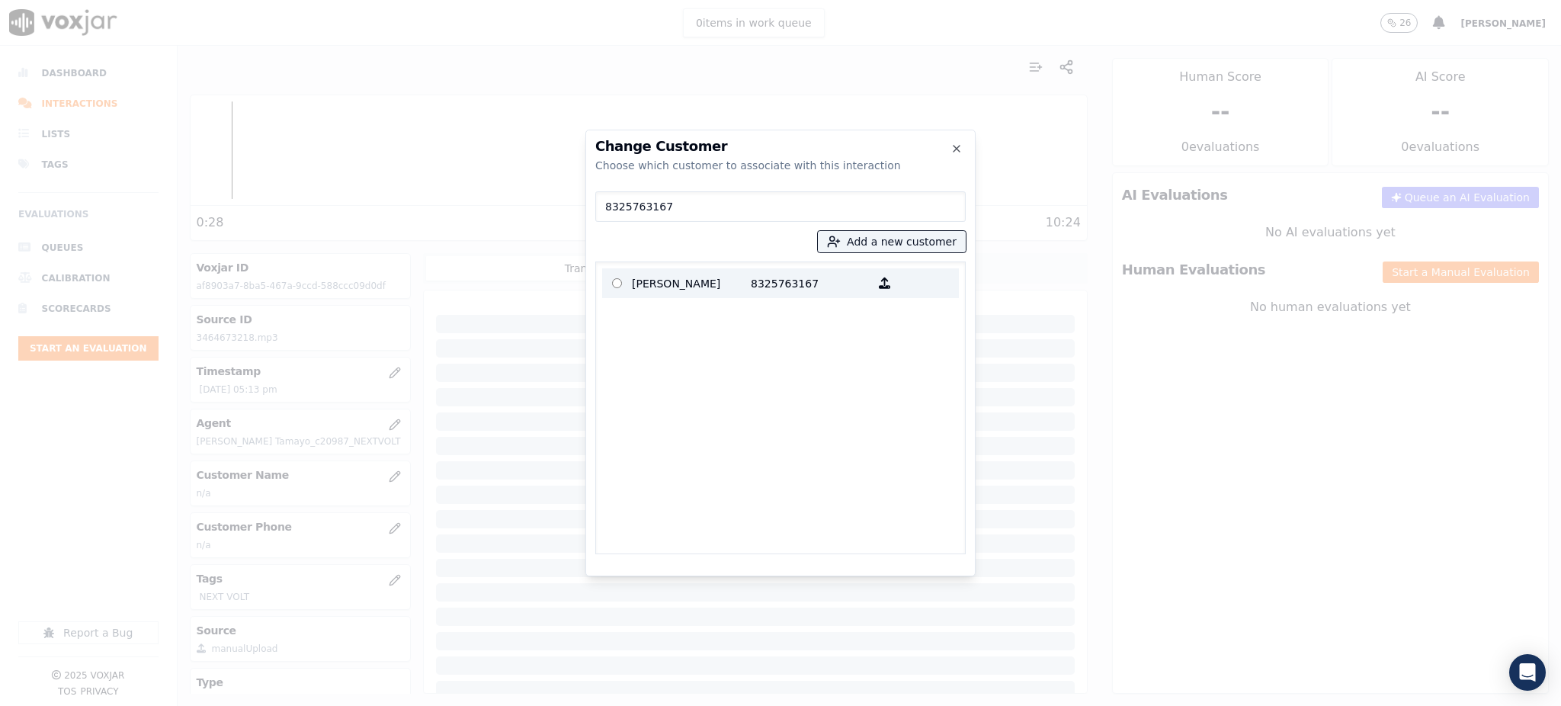
click at [751, 284] on p "8325763167" at bounding box center [810, 283] width 119 height 24
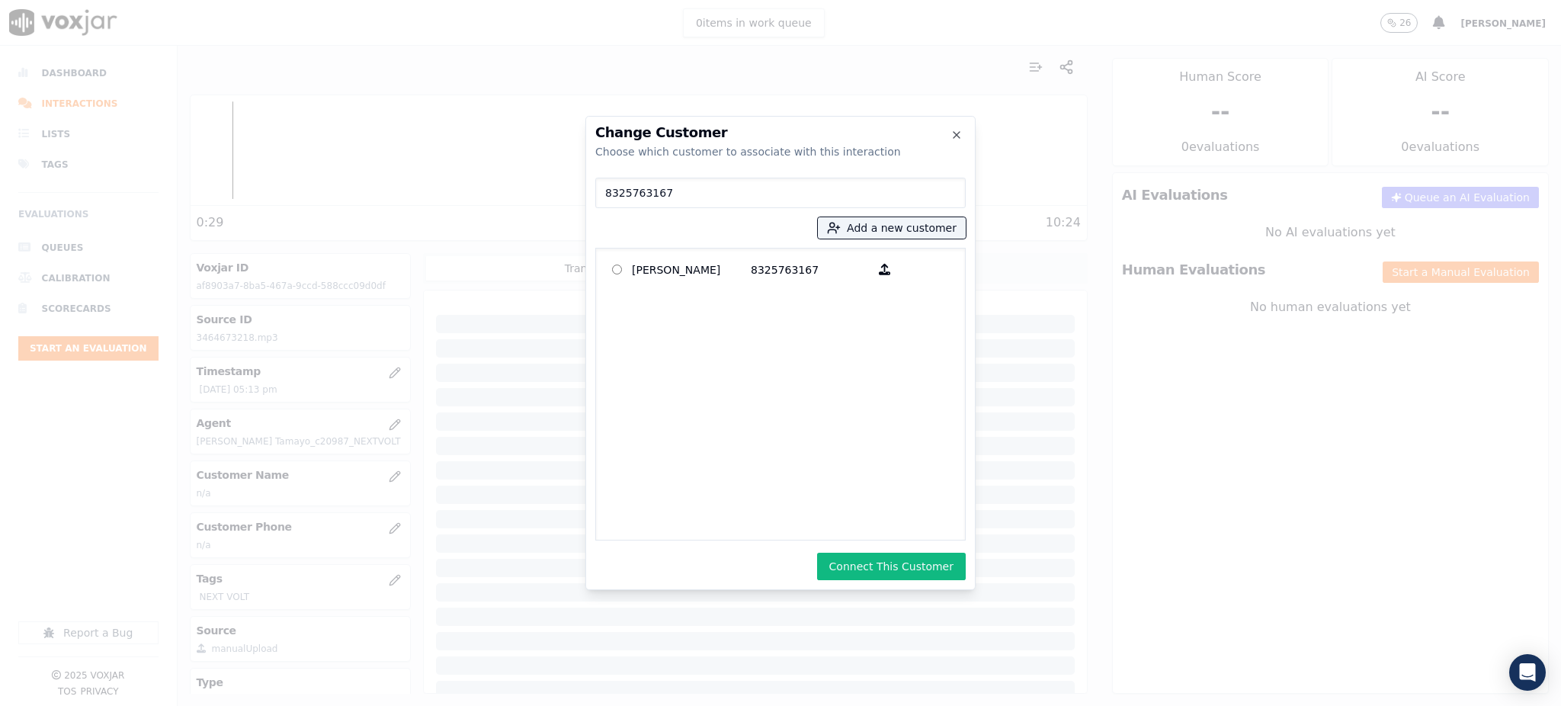
click at [883, 567] on button "Connect This Customer" at bounding box center [891, 566] width 149 height 27
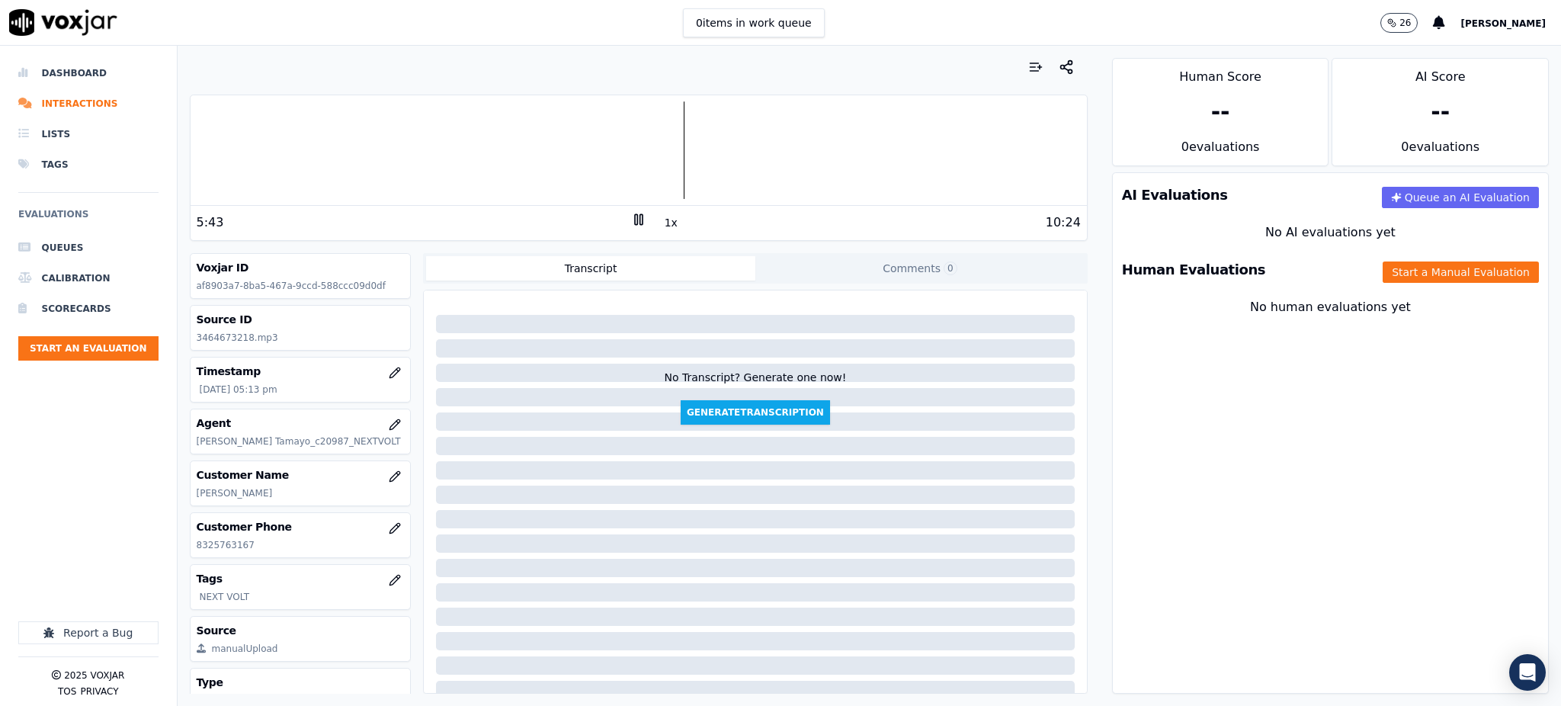
click at [635, 223] on rect at bounding box center [636, 219] width 2 height 10
click at [631, 219] on icon at bounding box center [638, 219] width 15 height 15
drag, startPoint x: 245, startPoint y: 338, endPoint x: 188, endPoint y: 338, distance: 57.2
click at [188, 338] on div "Your browser does not support the audio element. 10:24 1x 10:24 Voxjar ID af890…" at bounding box center [639, 376] width 922 height 660
copy p "3464673218"
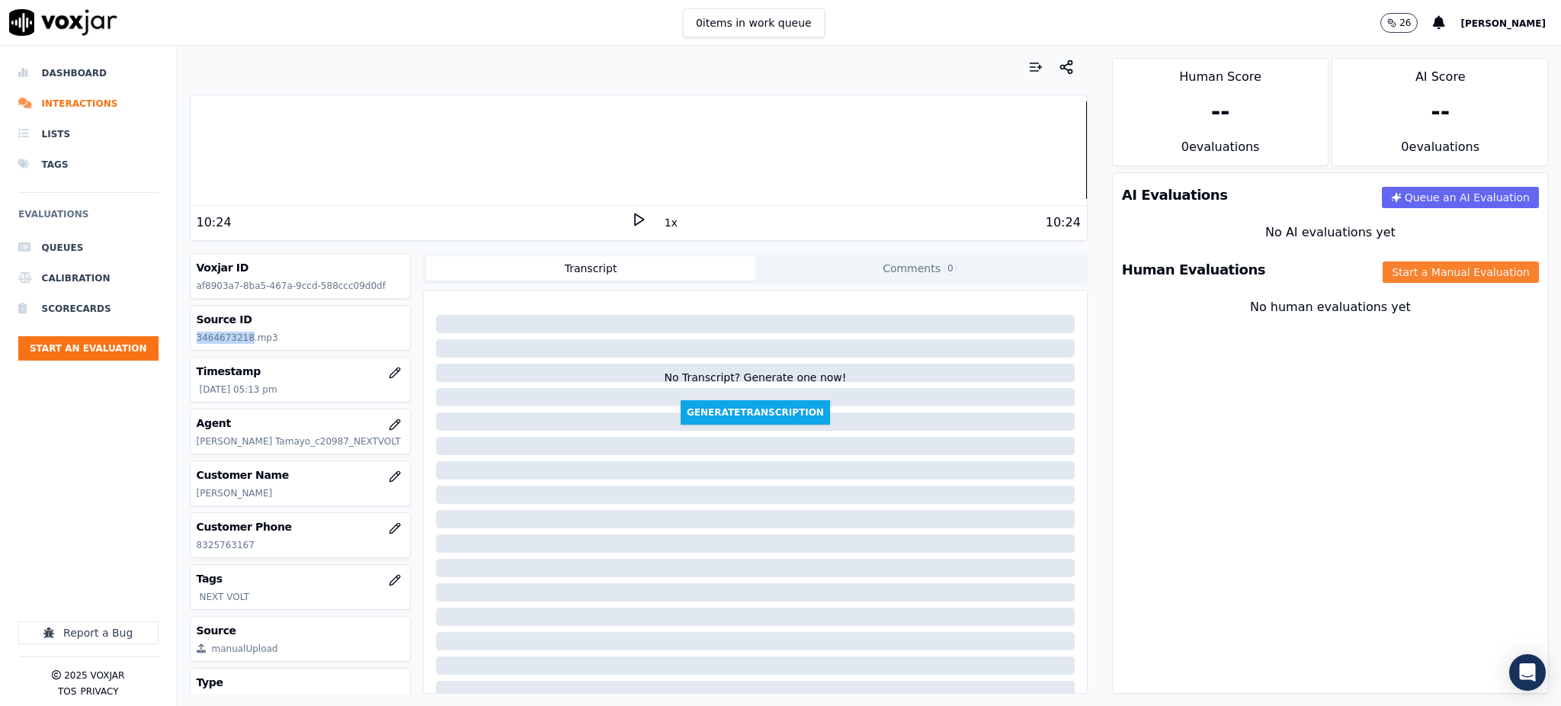
click at [1433, 269] on button "Start a Manual Evaluation" at bounding box center [1461, 271] width 156 height 21
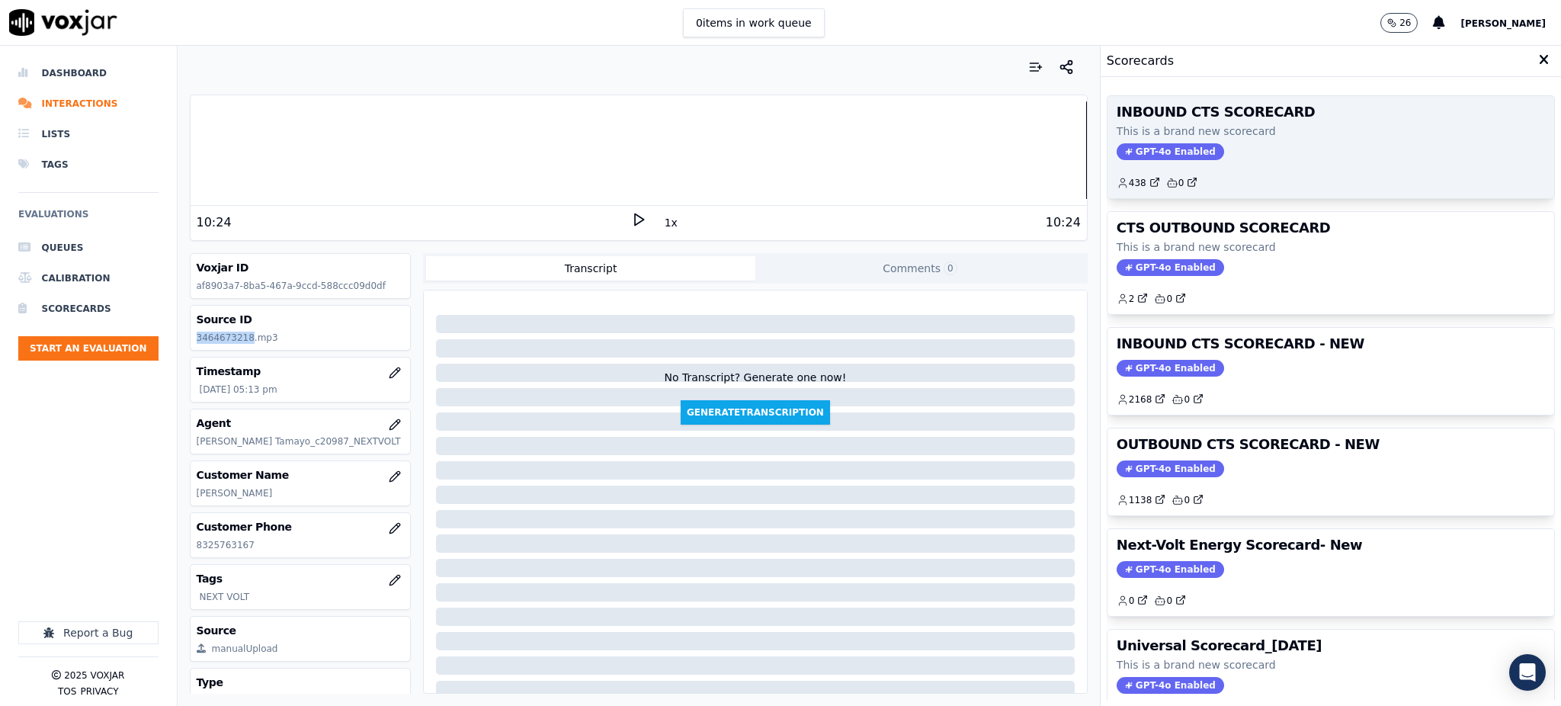
click at [1122, 158] on span "GPT-4o Enabled" at bounding box center [1170, 151] width 107 height 17
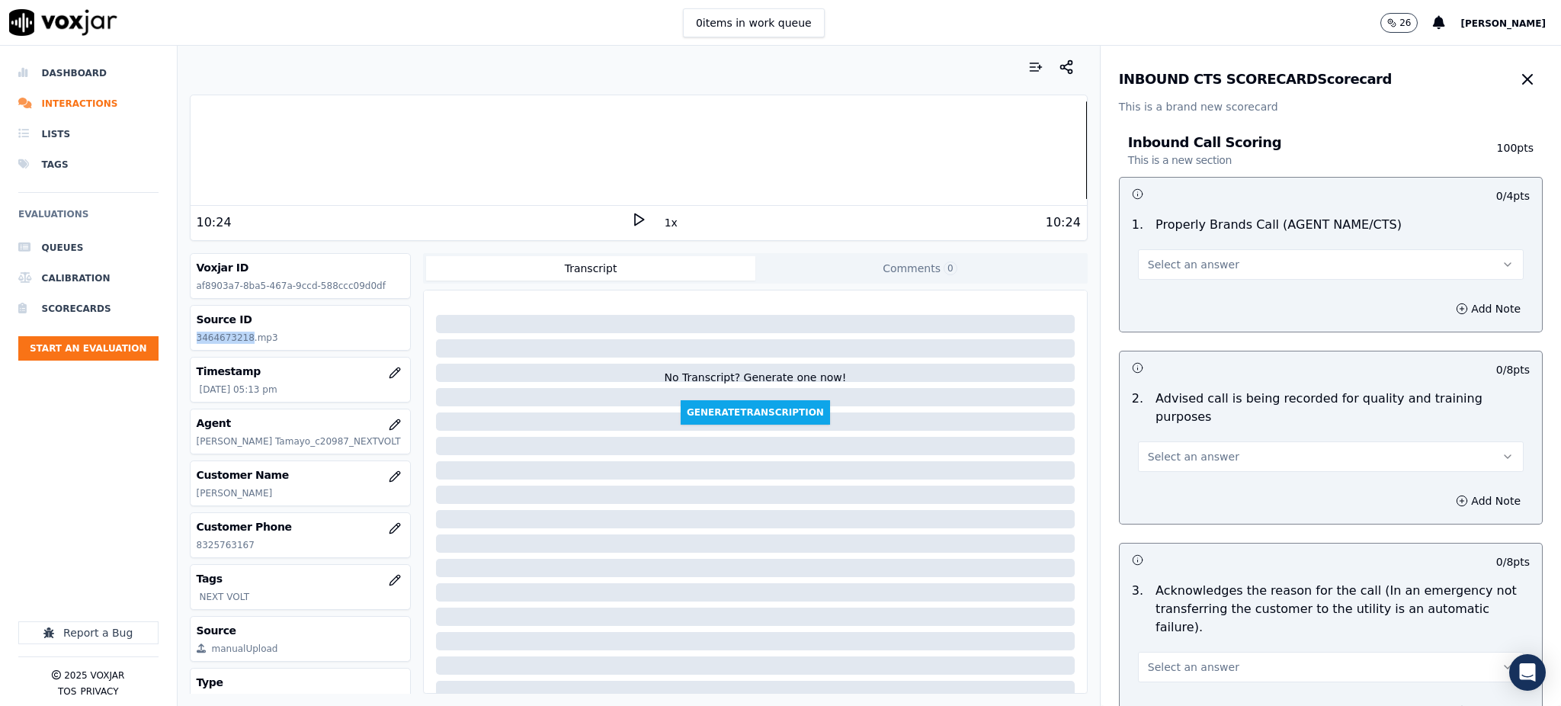
click at [1155, 272] on span "Select an answer" at bounding box center [1193, 264] width 91 height 15
click at [1166, 298] on div "Yes" at bounding box center [1297, 299] width 352 height 24
click at [1156, 449] on span "Select an answer" at bounding box center [1193, 456] width 91 height 15
click at [1166, 481] on div "Yes" at bounding box center [1297, 472] width 352 height 24
click at [1169, 659] on span "Select an answer" at bounding box center [1193, 666] width 91 height 15
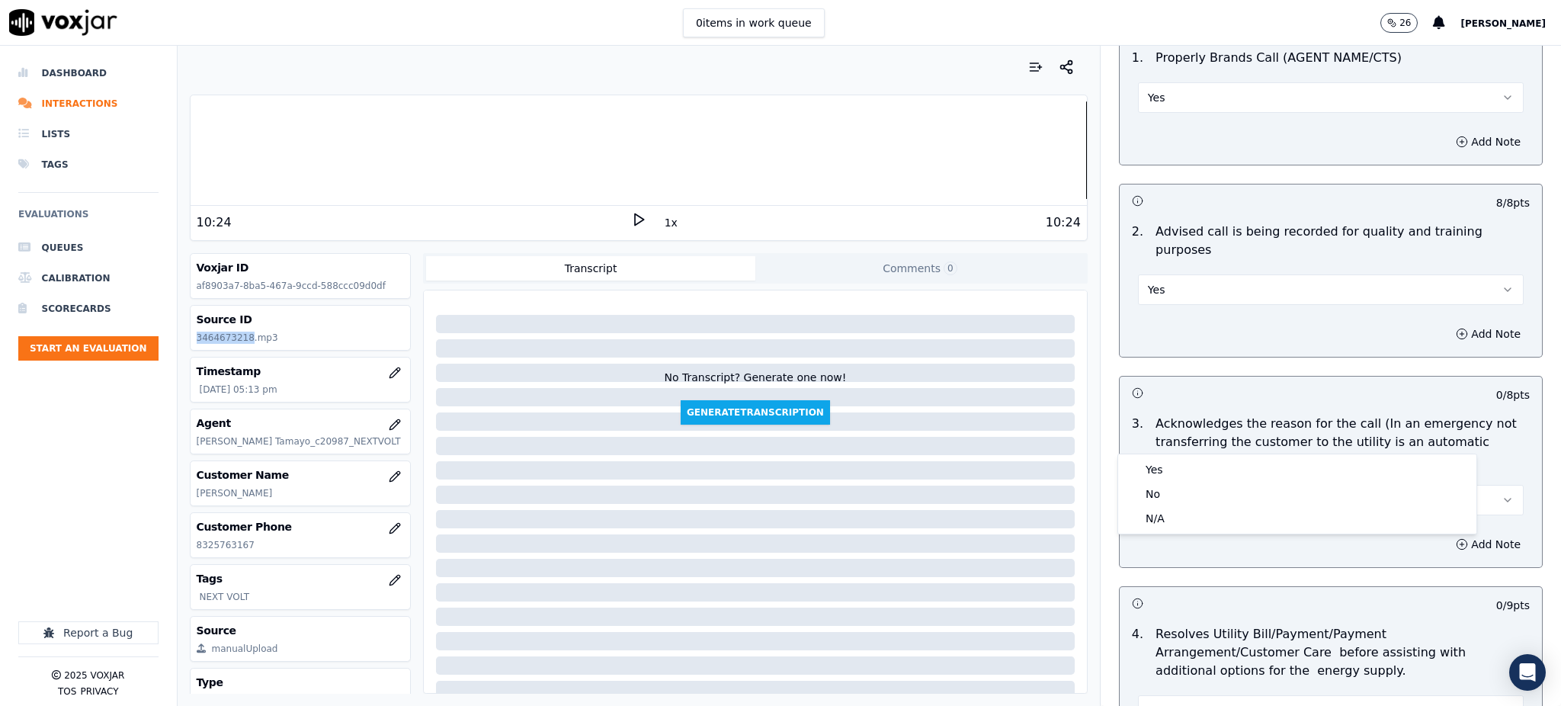
scroll to position [203, 0]
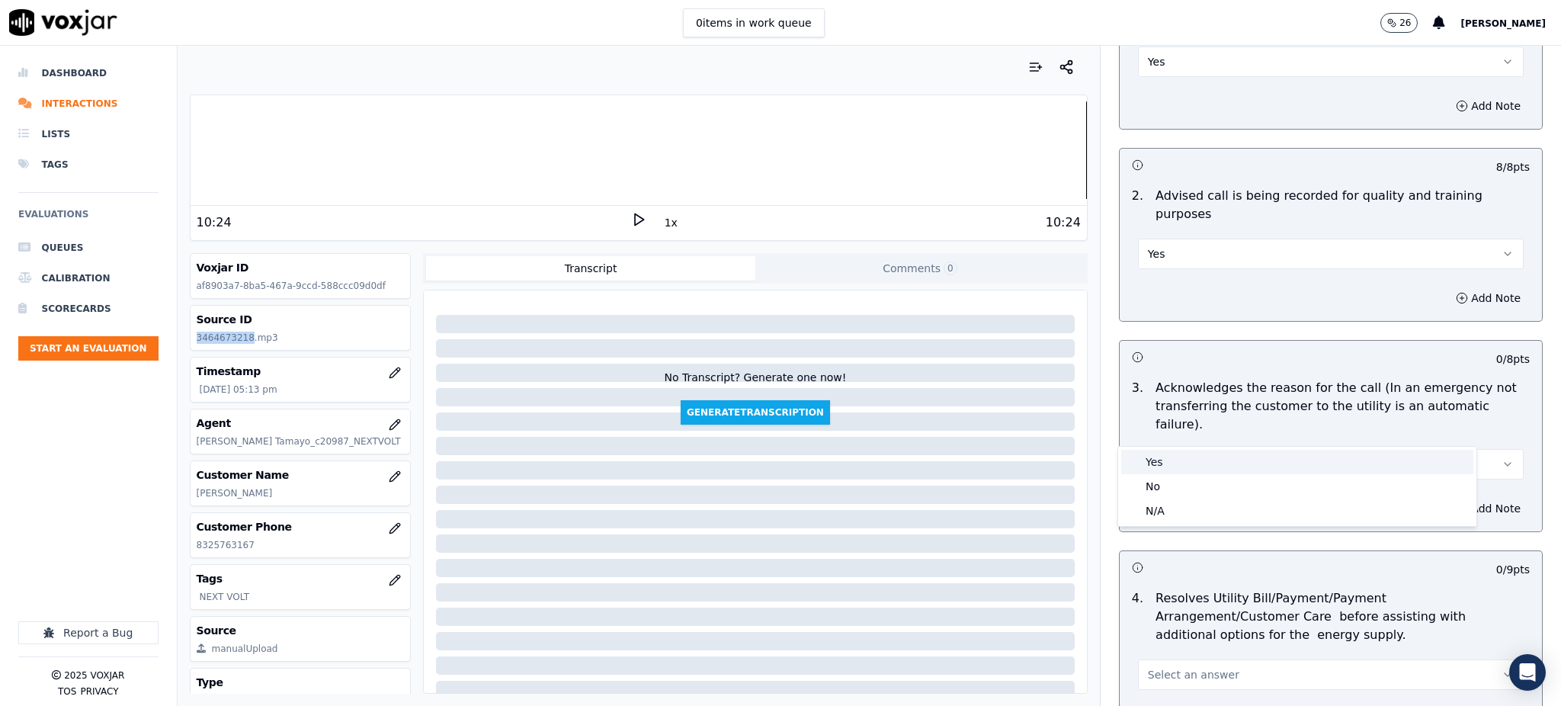
click at [1161, 470] on div "Yes" at bounding box center [1297, 462] width 352 height 24
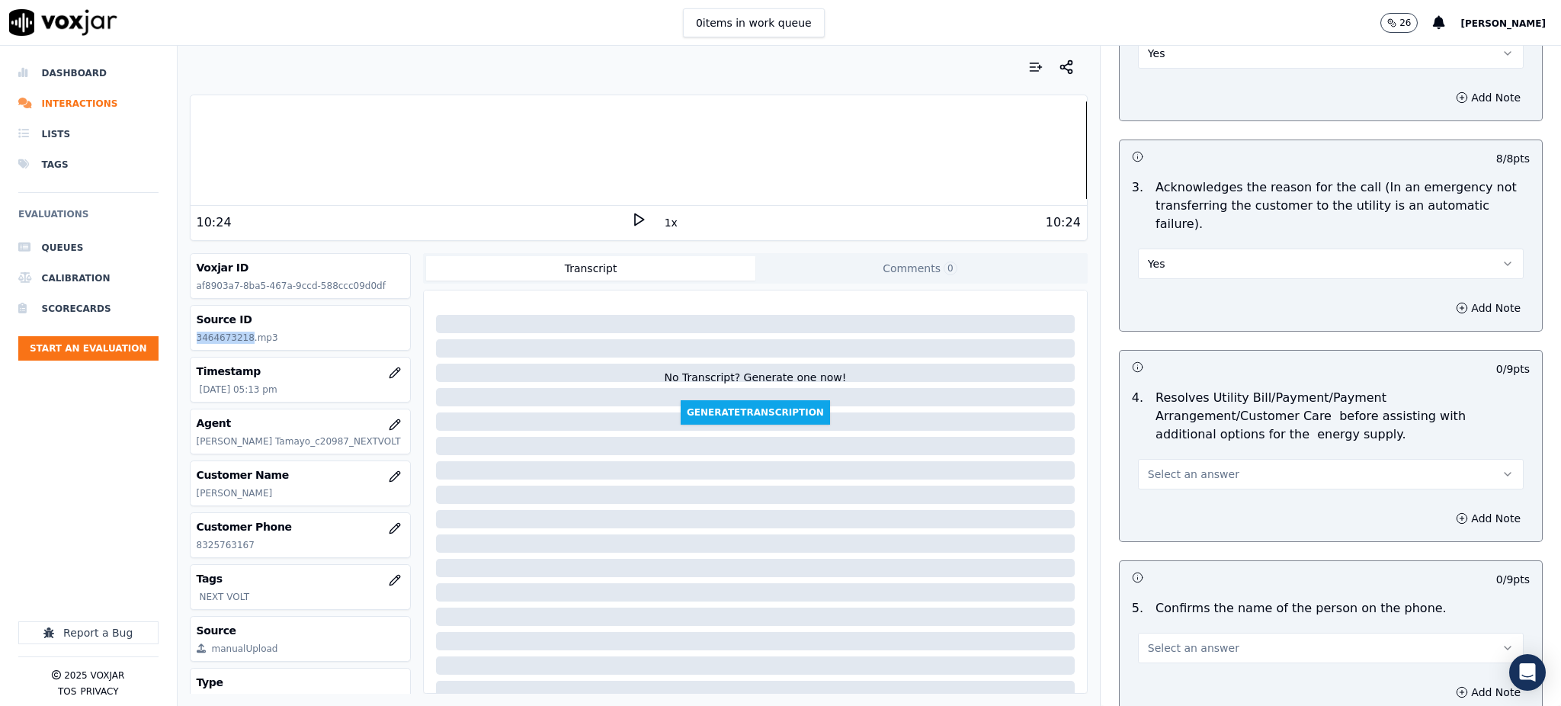
scroll to position [406, 0]
click at [1172, 463] on span "Select an answer" at bounding box center [1193, 470] width 91 height 15
click at [1168, 462] on div "Yes" at bounding box center [1297, 469] width 352 height 24
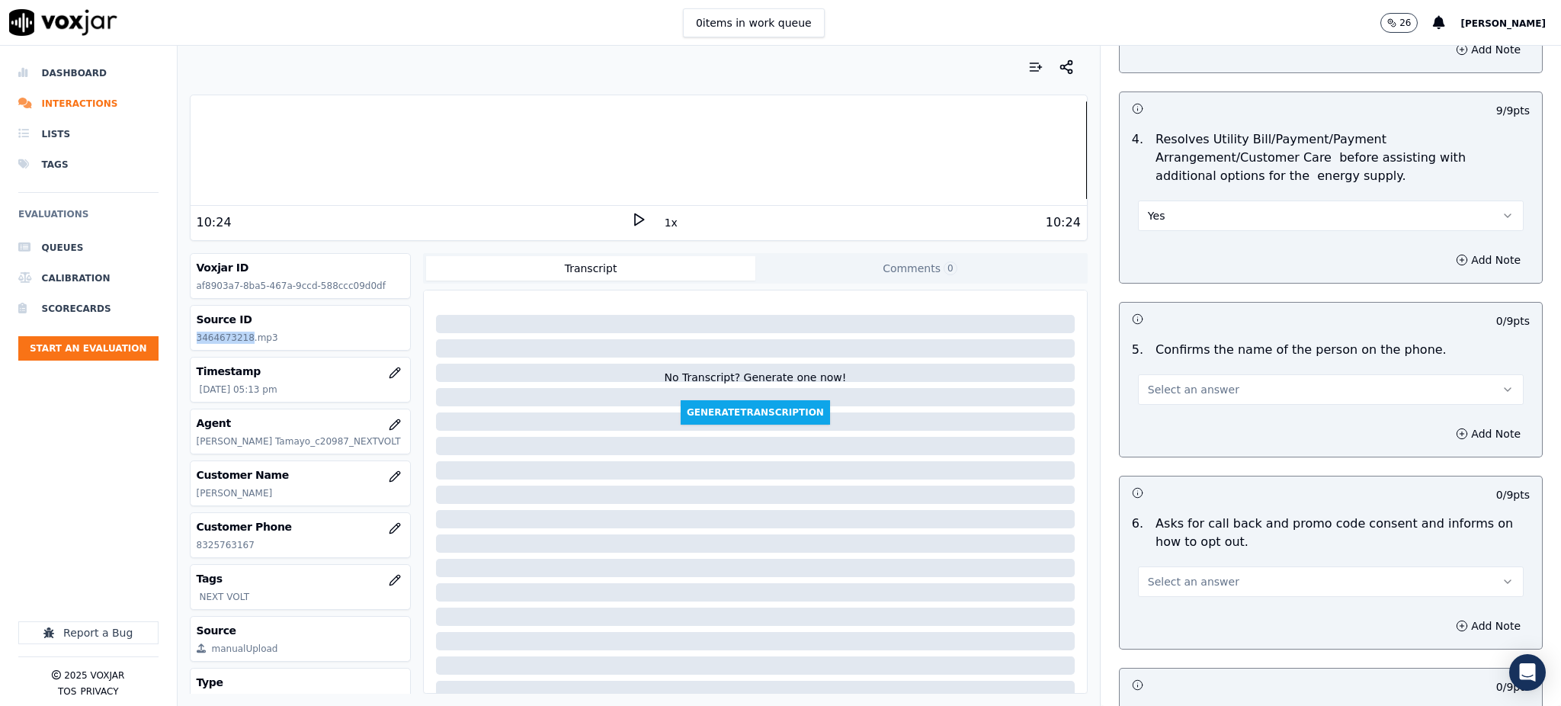
scroll to position [711, 0]
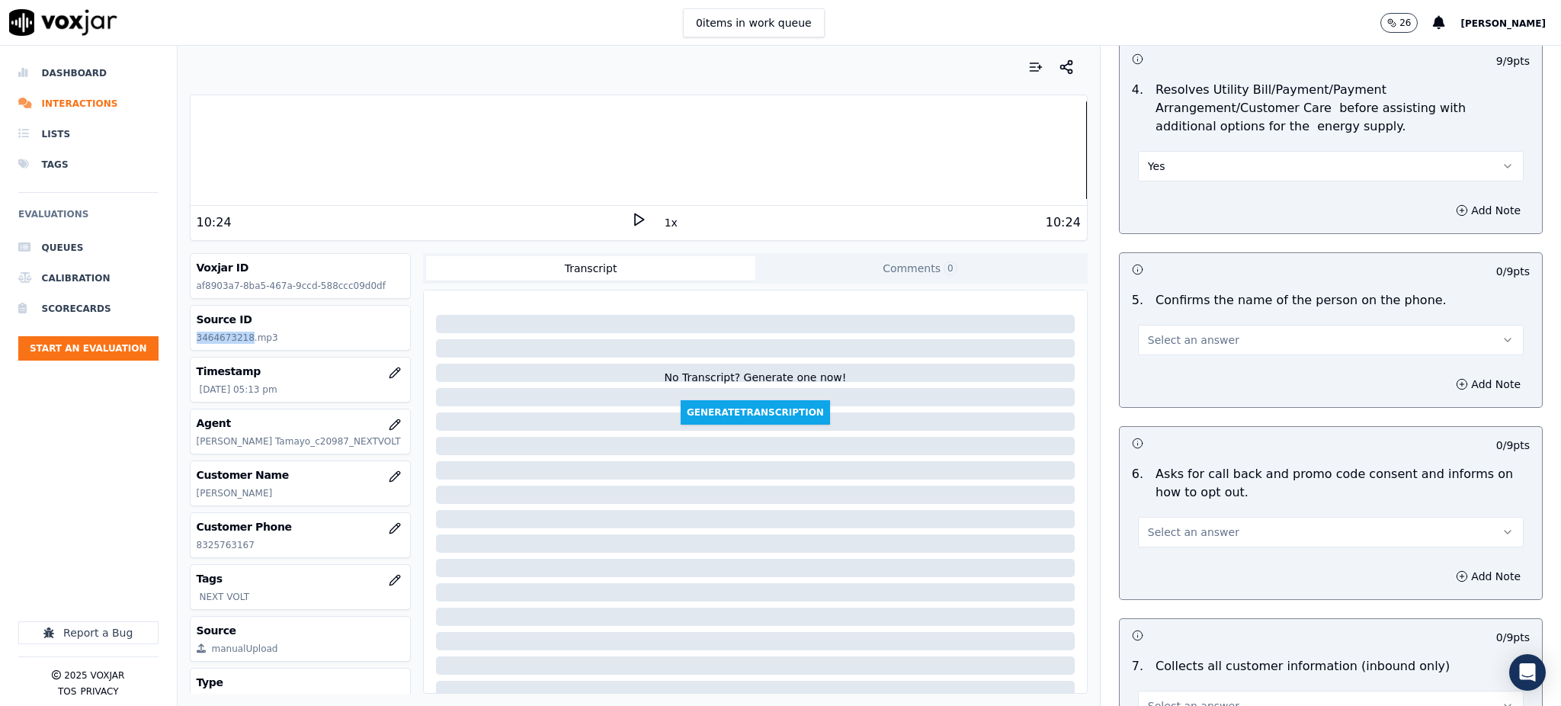
click at [1171, 325] on button "Select an answer" at bounding box center [1331, 340] width 386 height 30
drag, startPoint x: 1176, startPoint y: 339, endPoint x: 1162, endPoint y: 453, distance: 114.5
click at [1176, 340] on div "Yes" at bounding box center [1297, 337] width 352 height 24
drag, startPoint x: 1156, startPoint y: 498, endPoint x: 1157, endPoint y: 508, distance: 10.7
click at [1157, 524] on span "Select an answer" at bounding box center [1193, 531] width 91 height 15
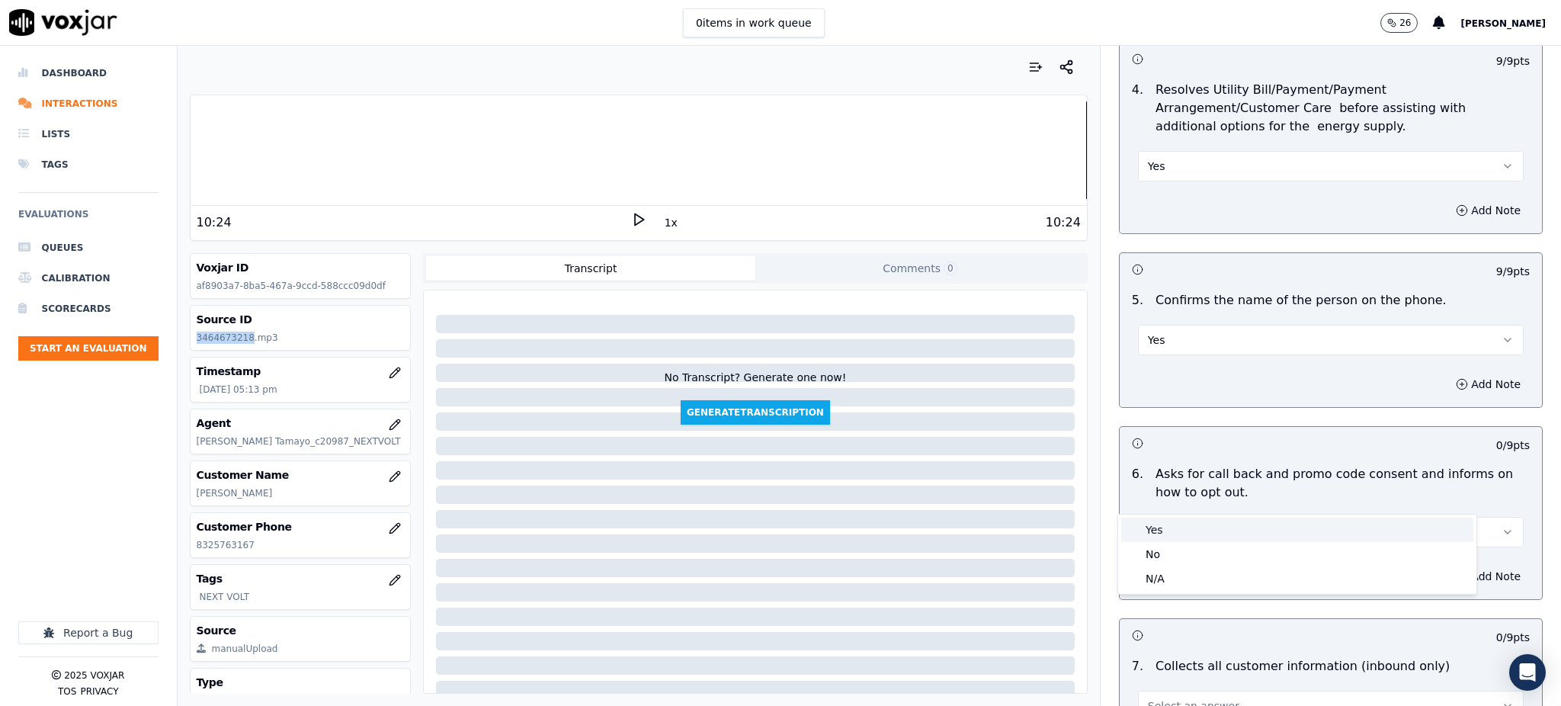
click at [1169, 531] on div "Yes" at bounding box center [1297, 530] width 352 height 24
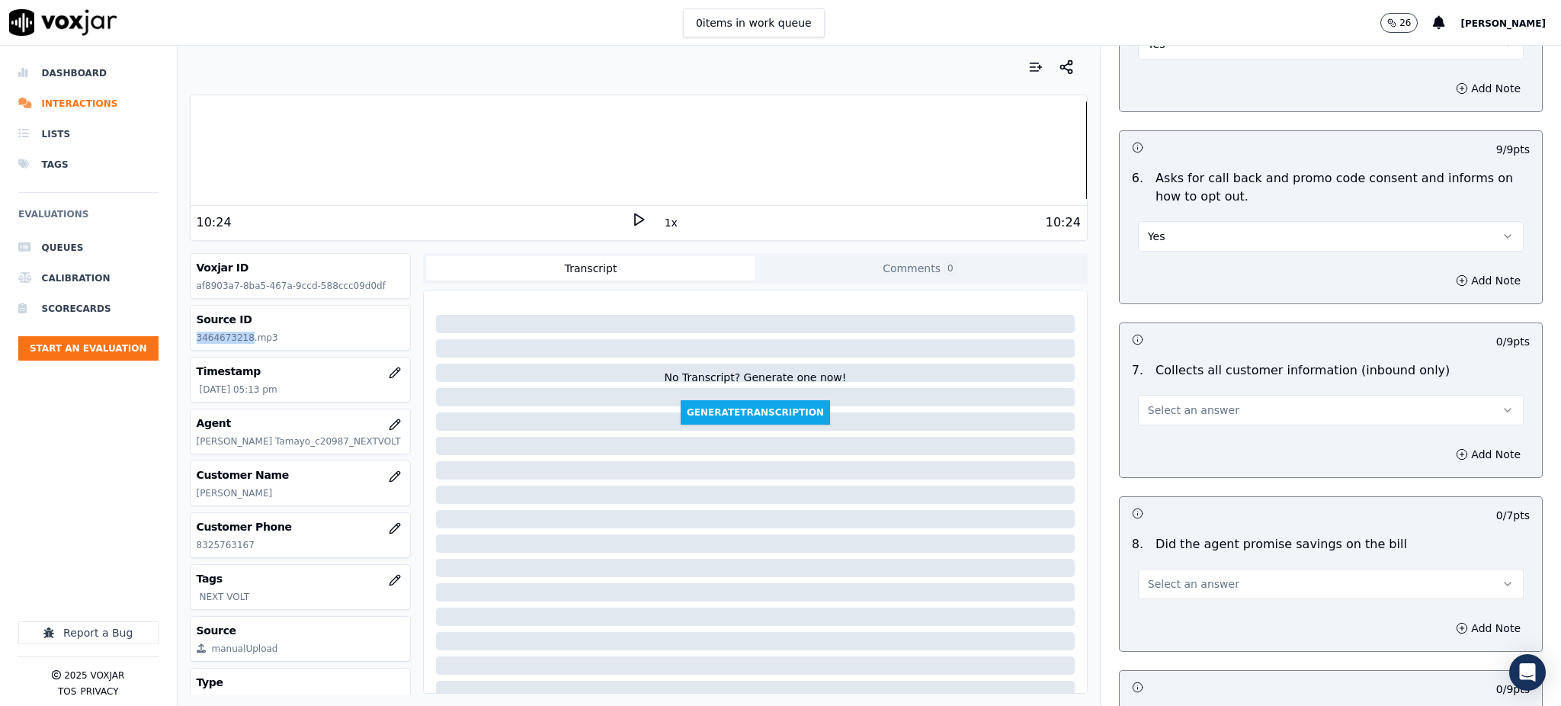
scroll to position [1016, 0]
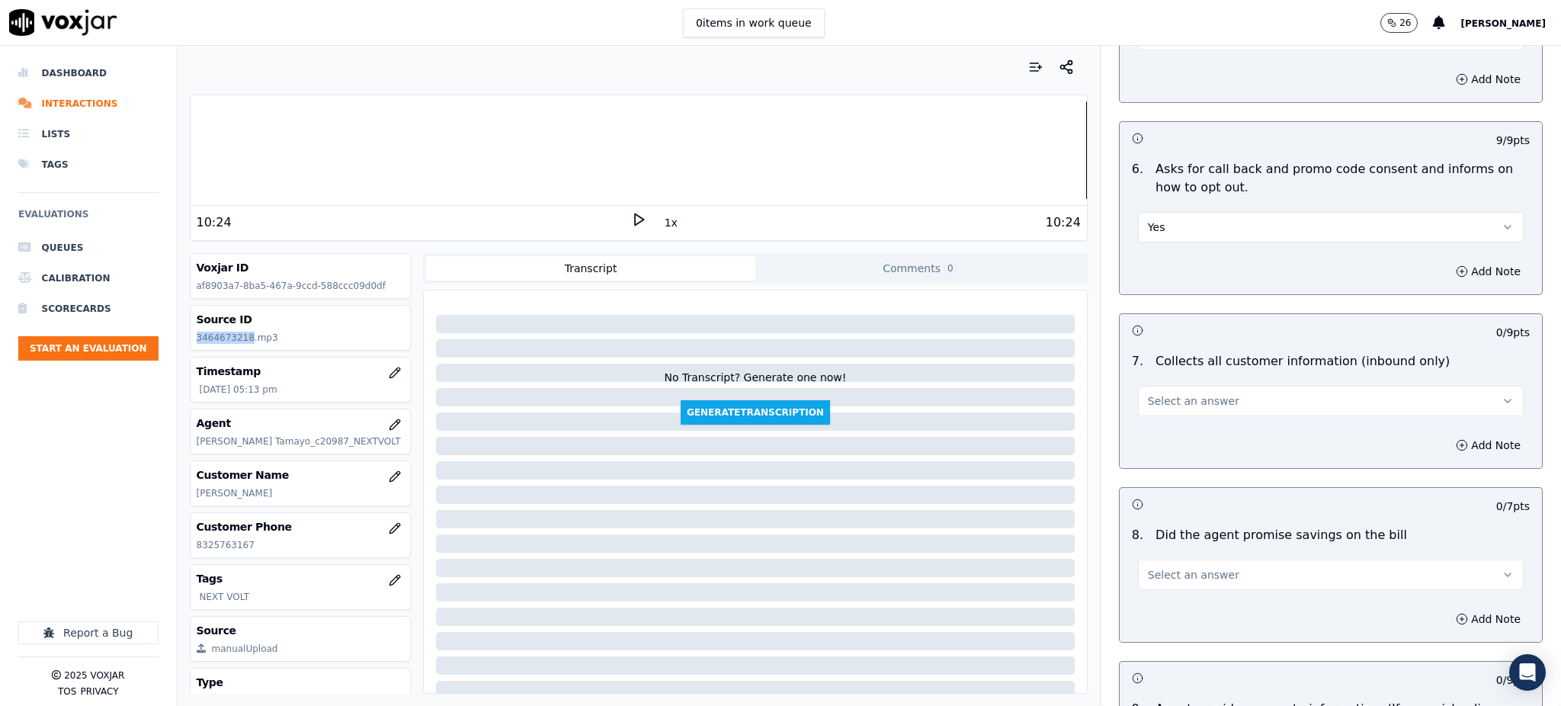
click at [1161, 393] on span "Select an answer" at bounding box center [1193, 400] width 91 height 15
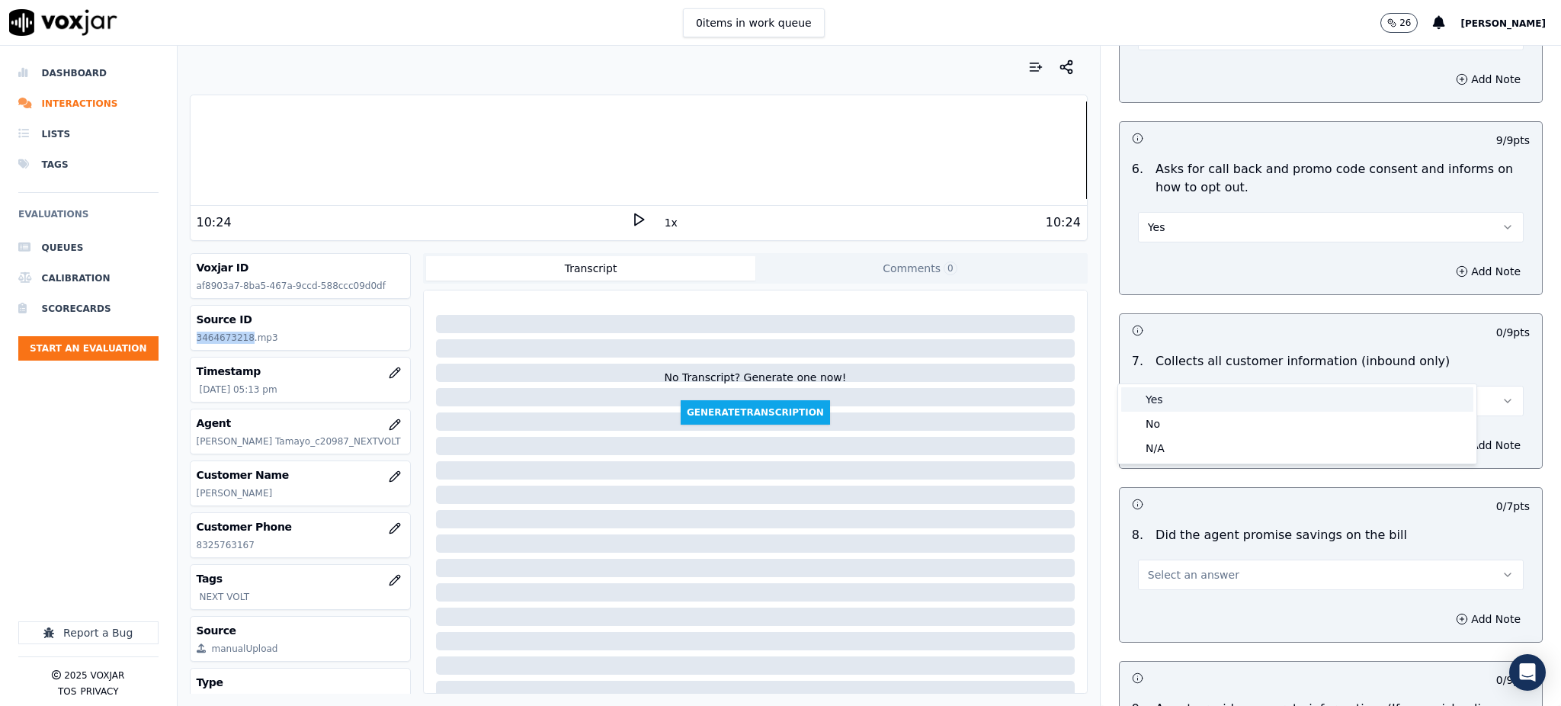
click at [1169, 403] on div "Yes" at bounding box center [1297, 399] width 352 height 24
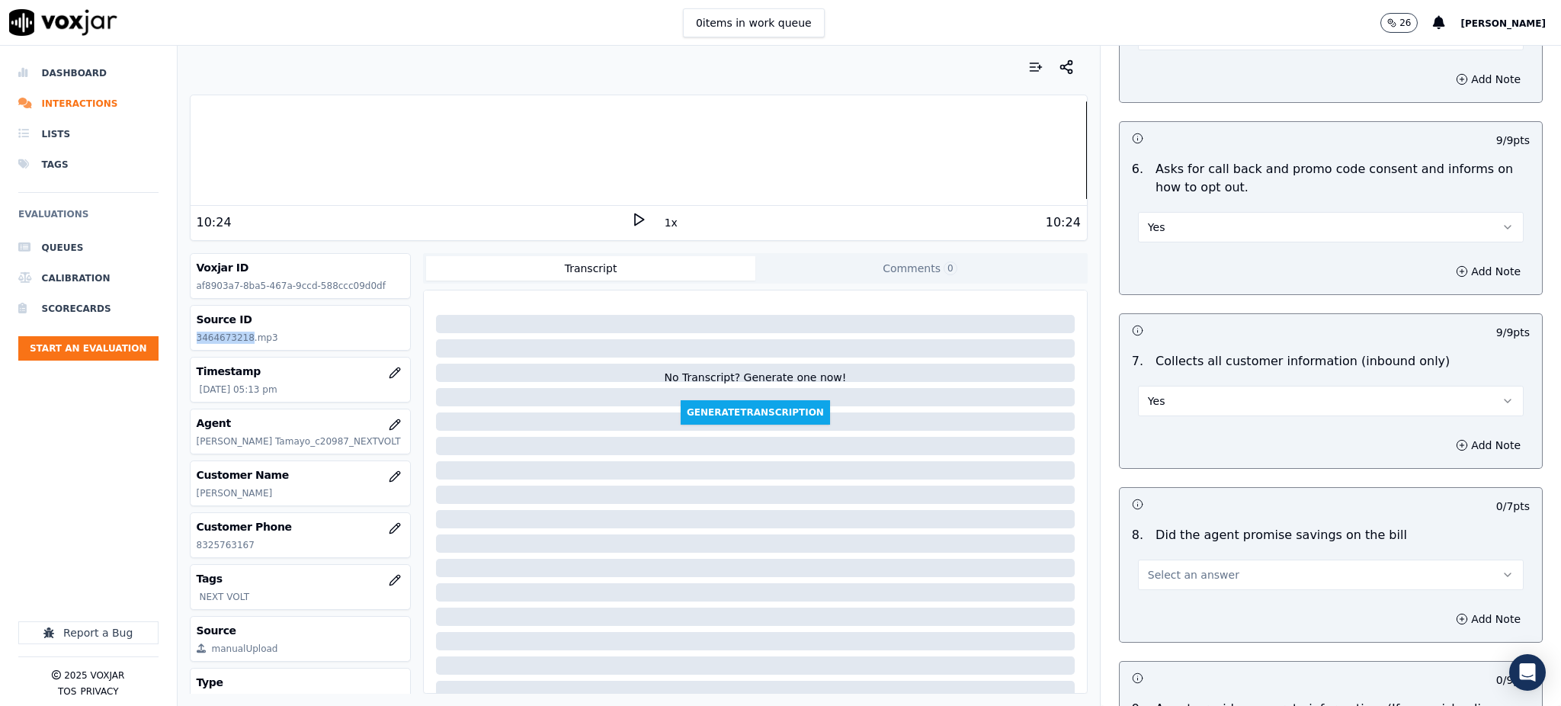
click at [1161, 567] on span "Select an answer" at bounding box center [1193, 574] width 91 height 15
click at [1172, 577] on div "Yes" at bounding box center [1297, 573] width 352 height 24
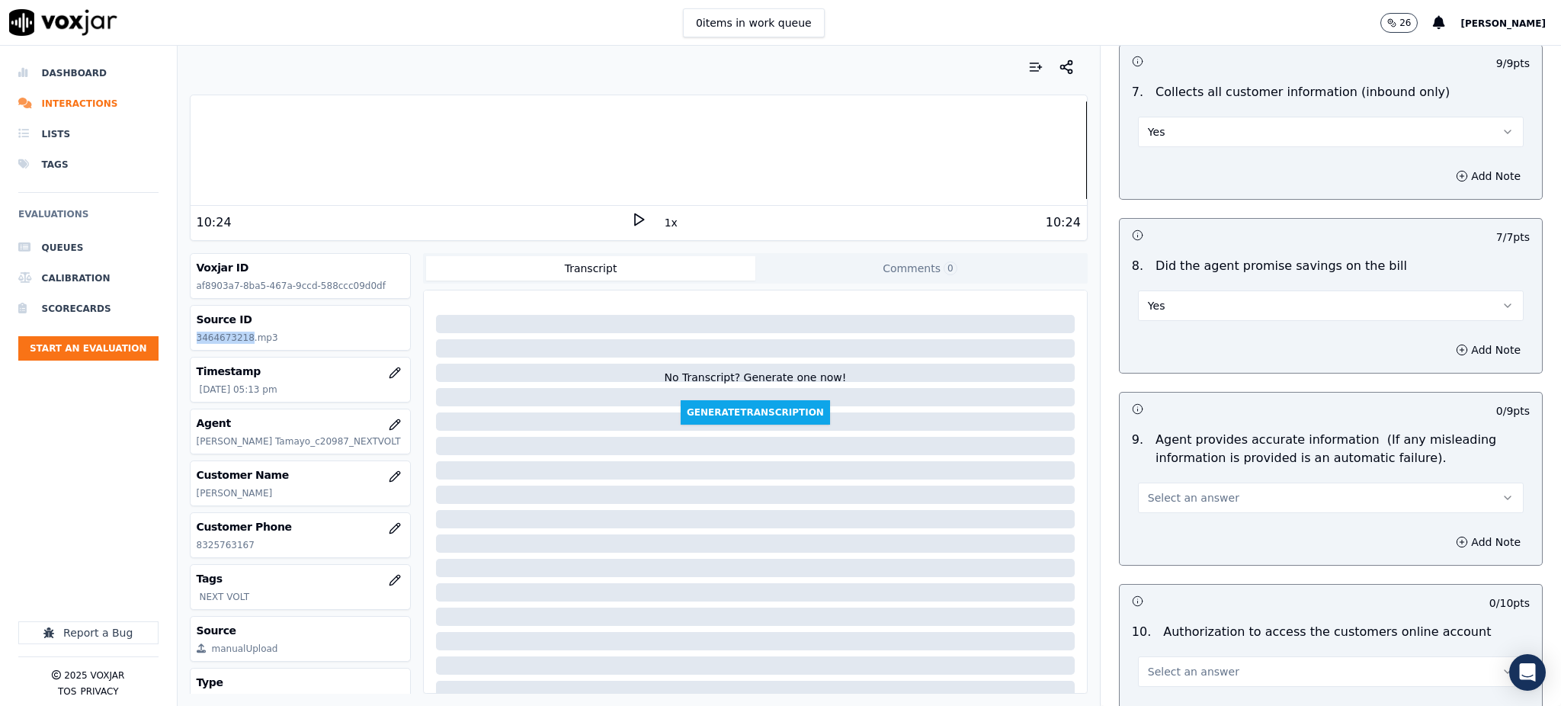
scroll to position [1321, 0]
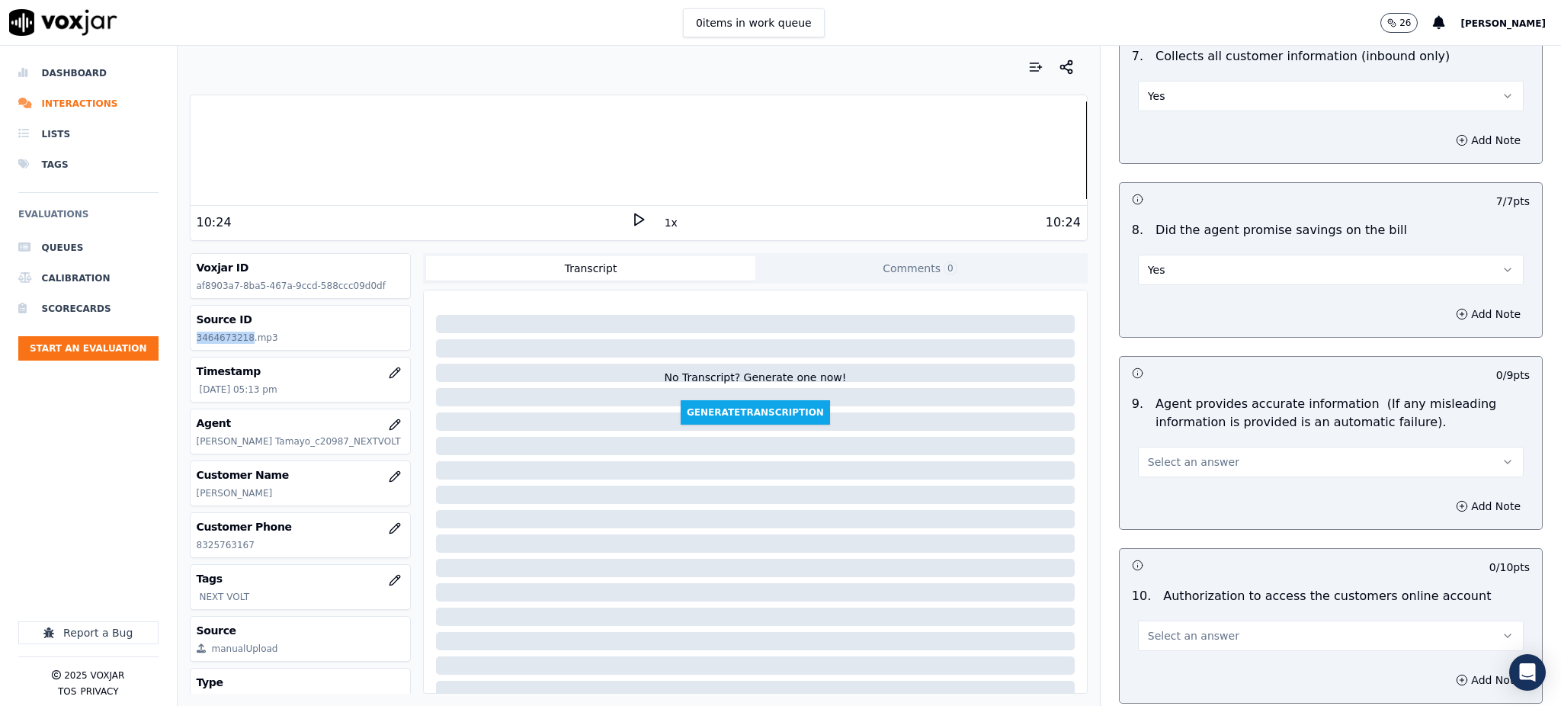
click at [1165, 454] on span "Select an answer" at bounding box center [1193, 461] width 91 height 15
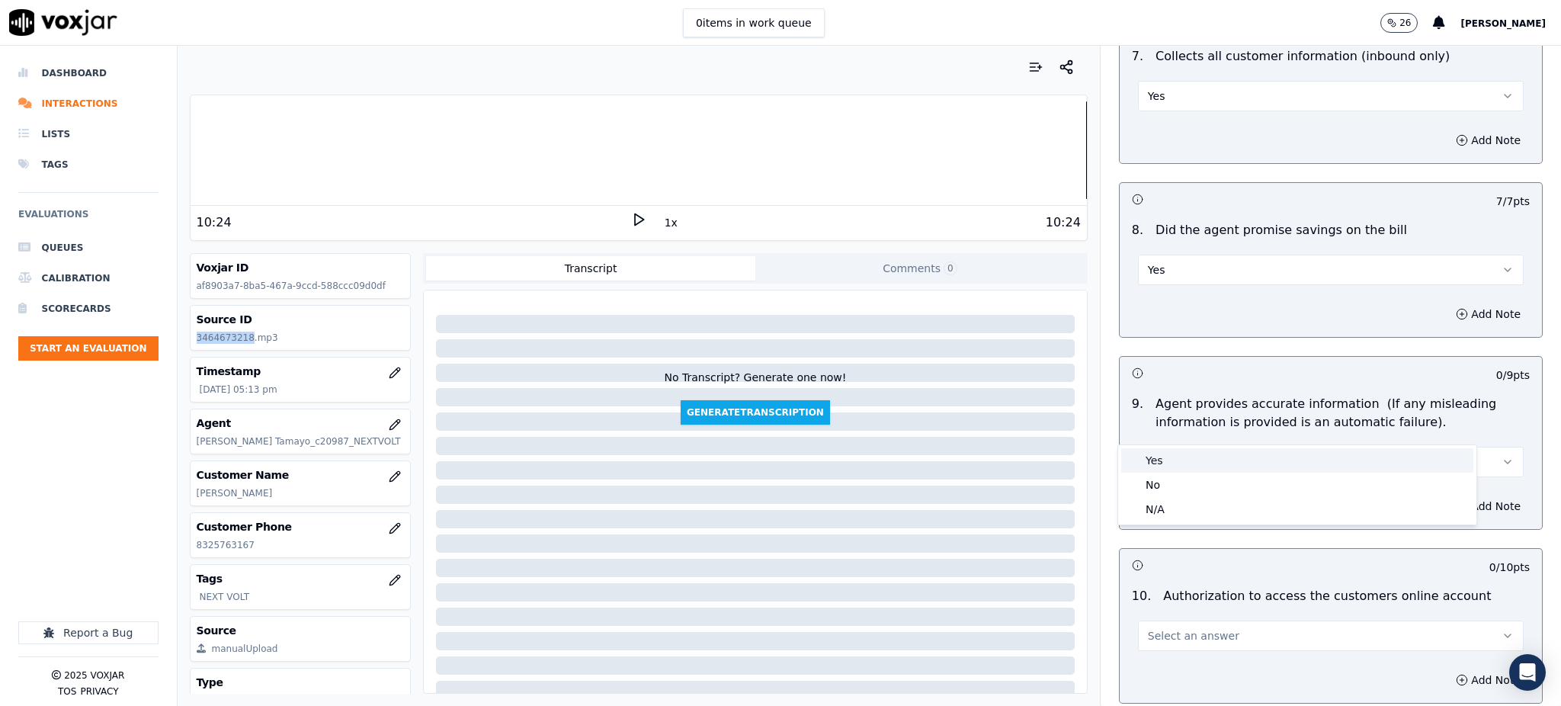
click at [1159, 457] on div "Yes" at bounding box center [1297, 460] width 352 height 24
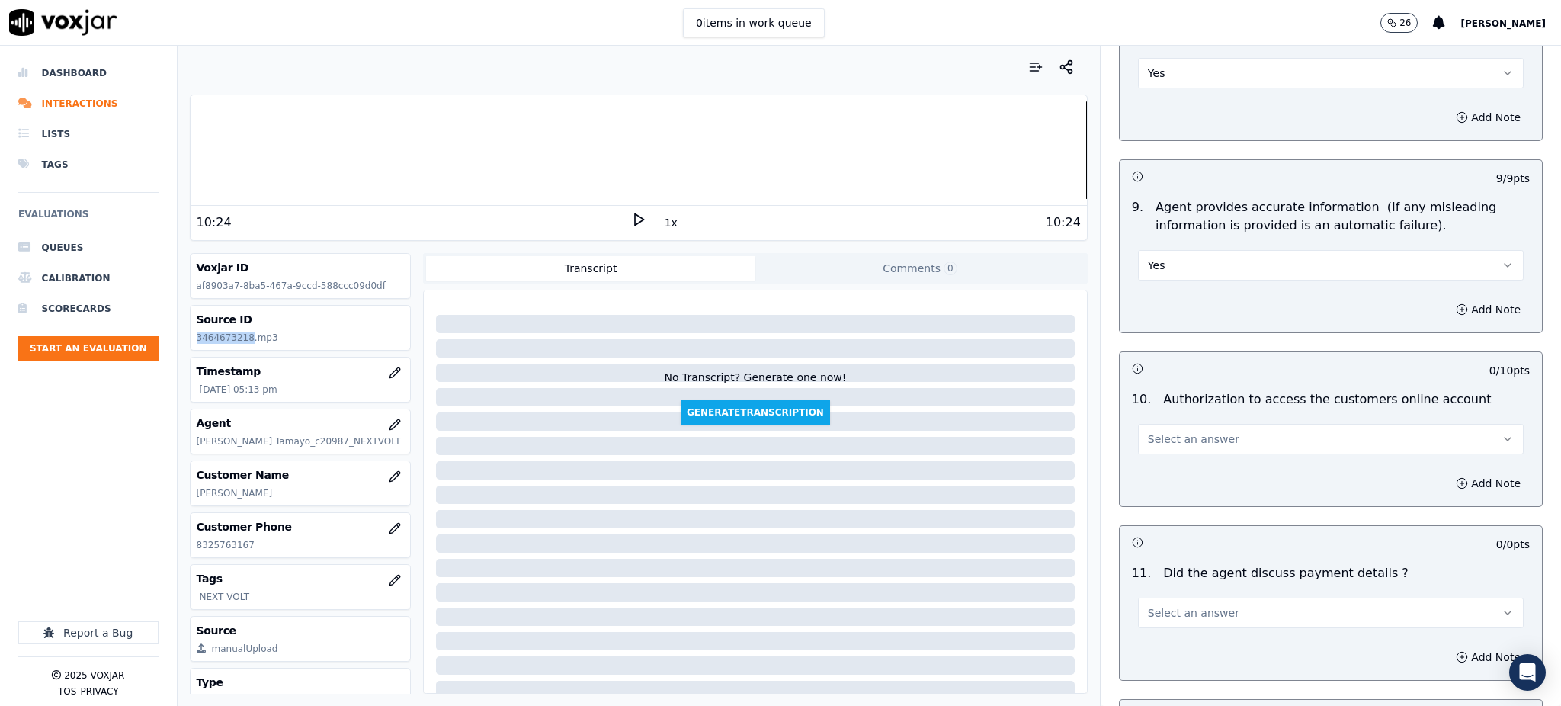
scroll to position [1524, 0]
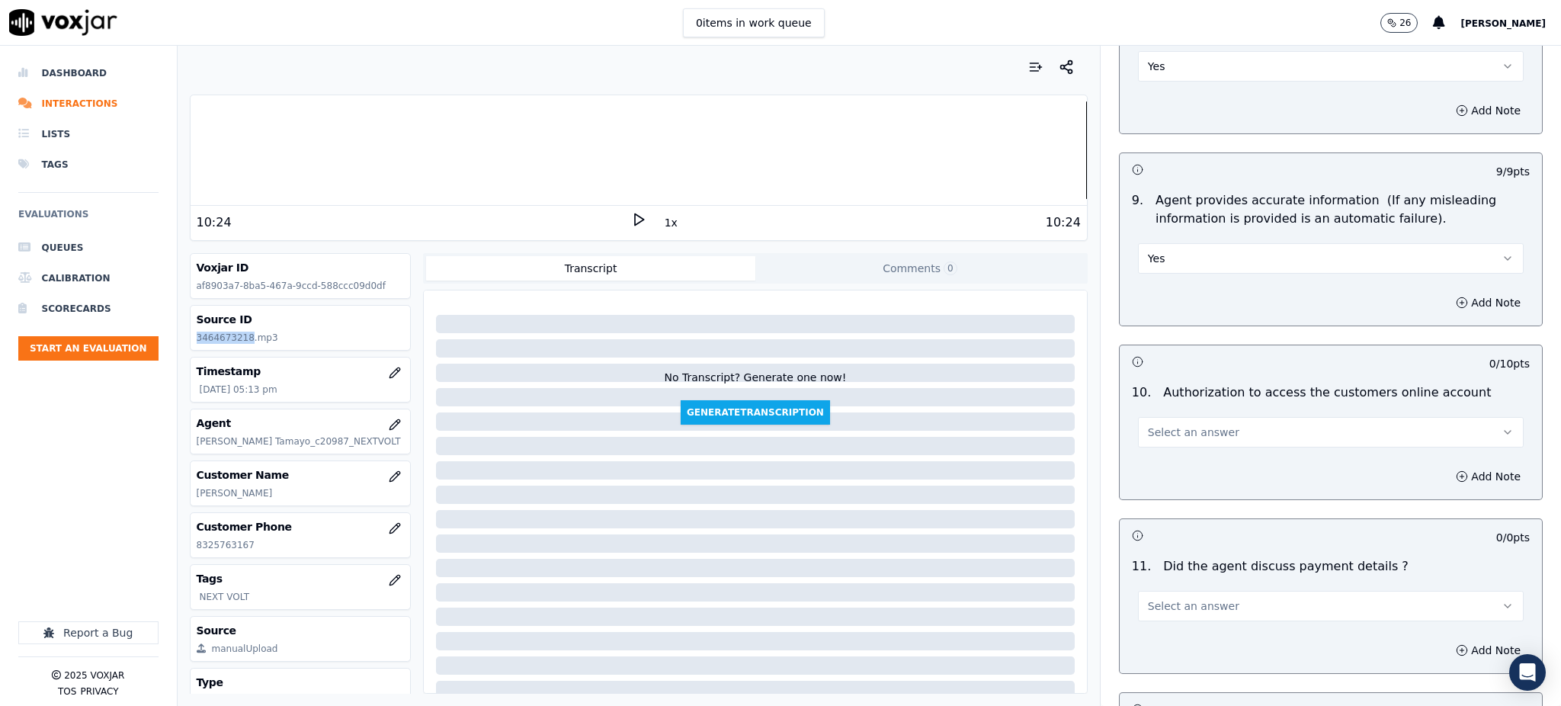
click at [1154, 417] on button "Select an answer" at bounding box center [1331, 432] width 386 height 30
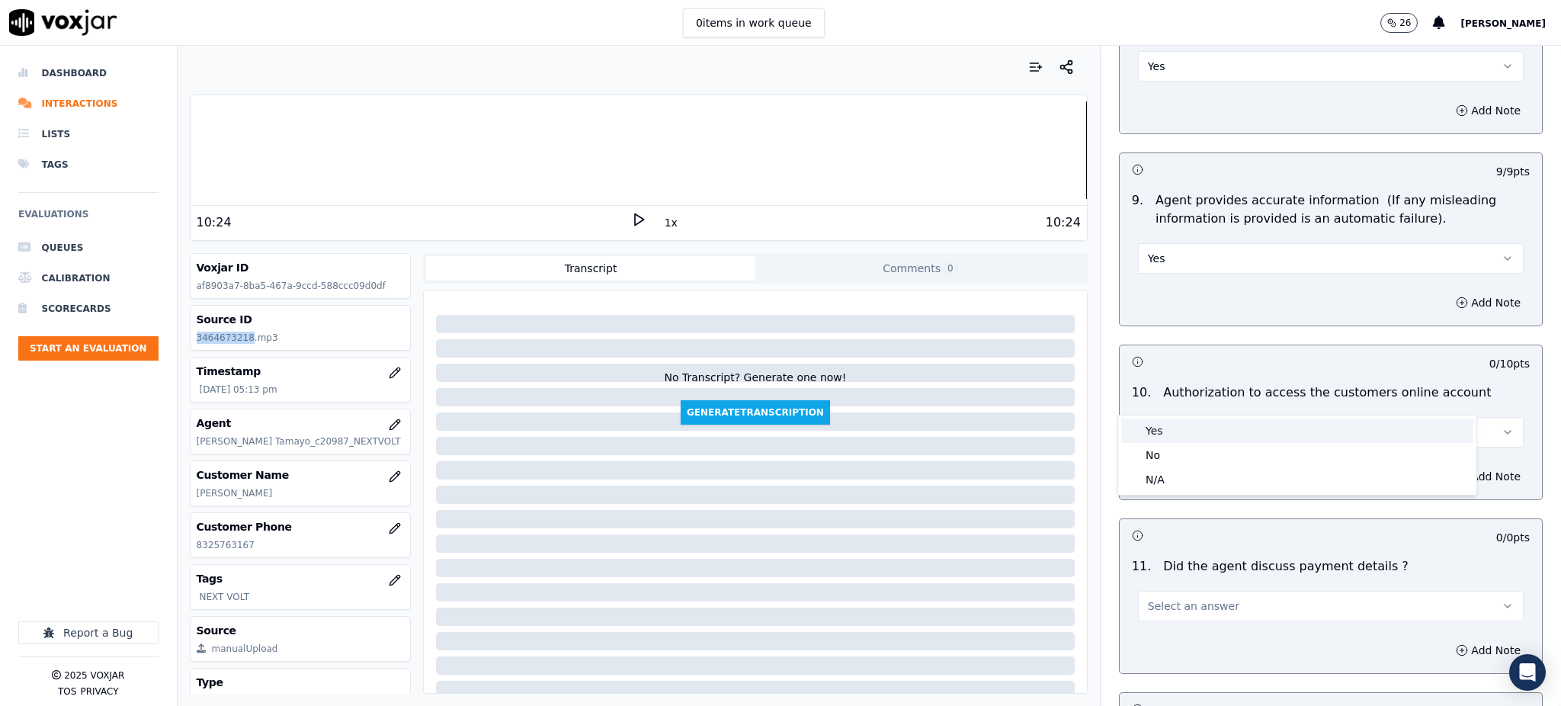
click at [1159, 430] on div "Yes" at bounding box center [1297, 430] width 352 height 24
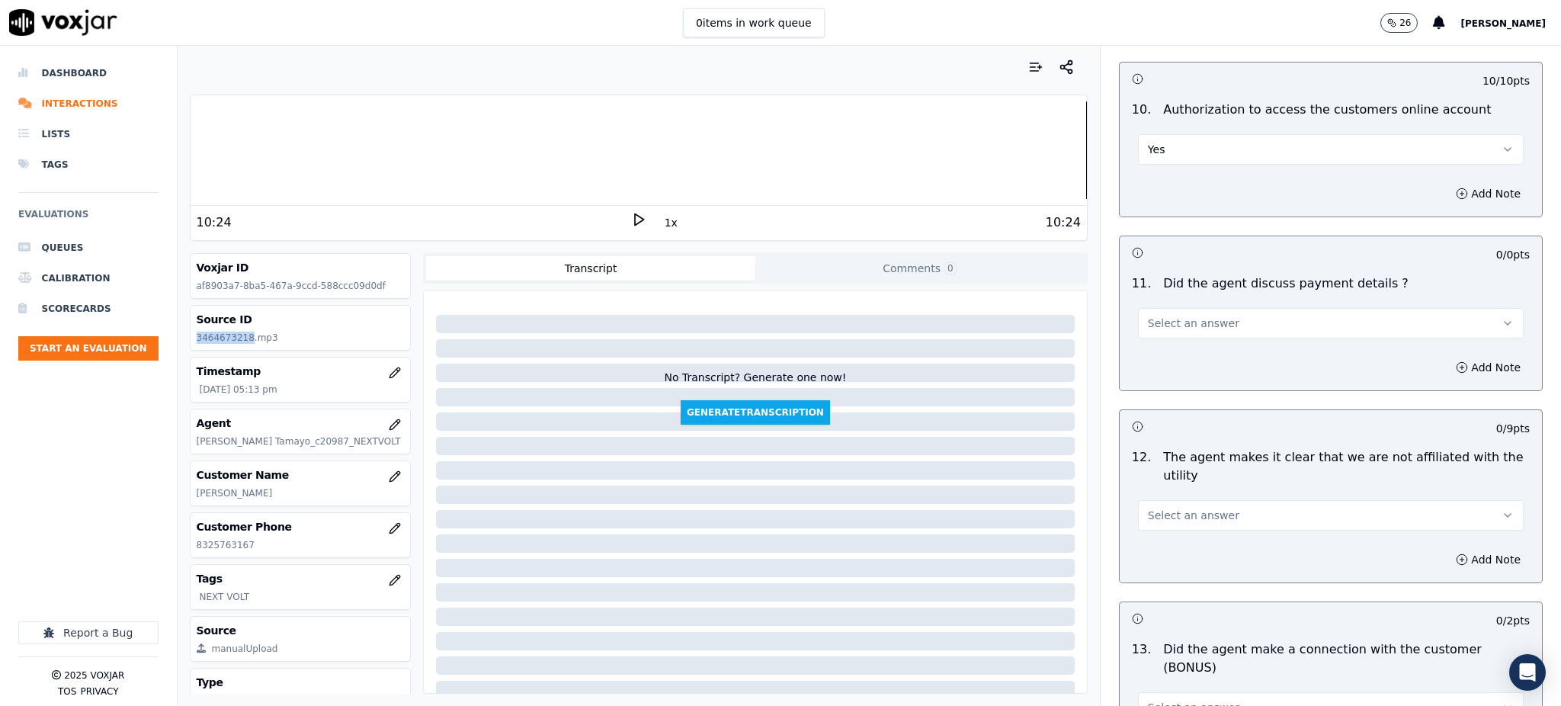
scroll to position [1829, 0]
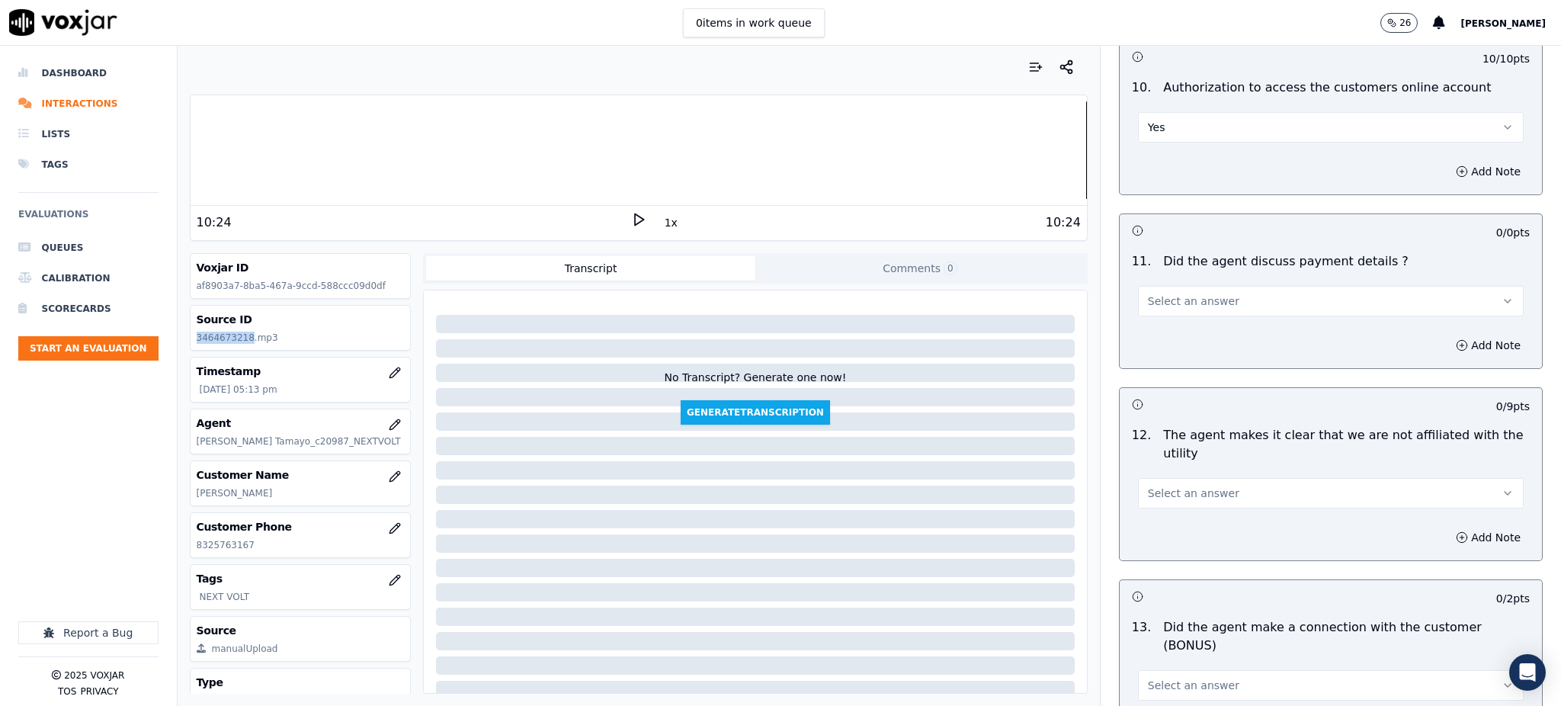
click at [1184, 293] on span "Select an answer" at bounding box center [1193, 300] width 91 height 15
click at [1161, 348] on div "N/A" at bounding box center [1297, 348] width 352 height 24
click at [1148, 486] on span "Select an answer" at bounding box center [1193, 493] width 91 height 15
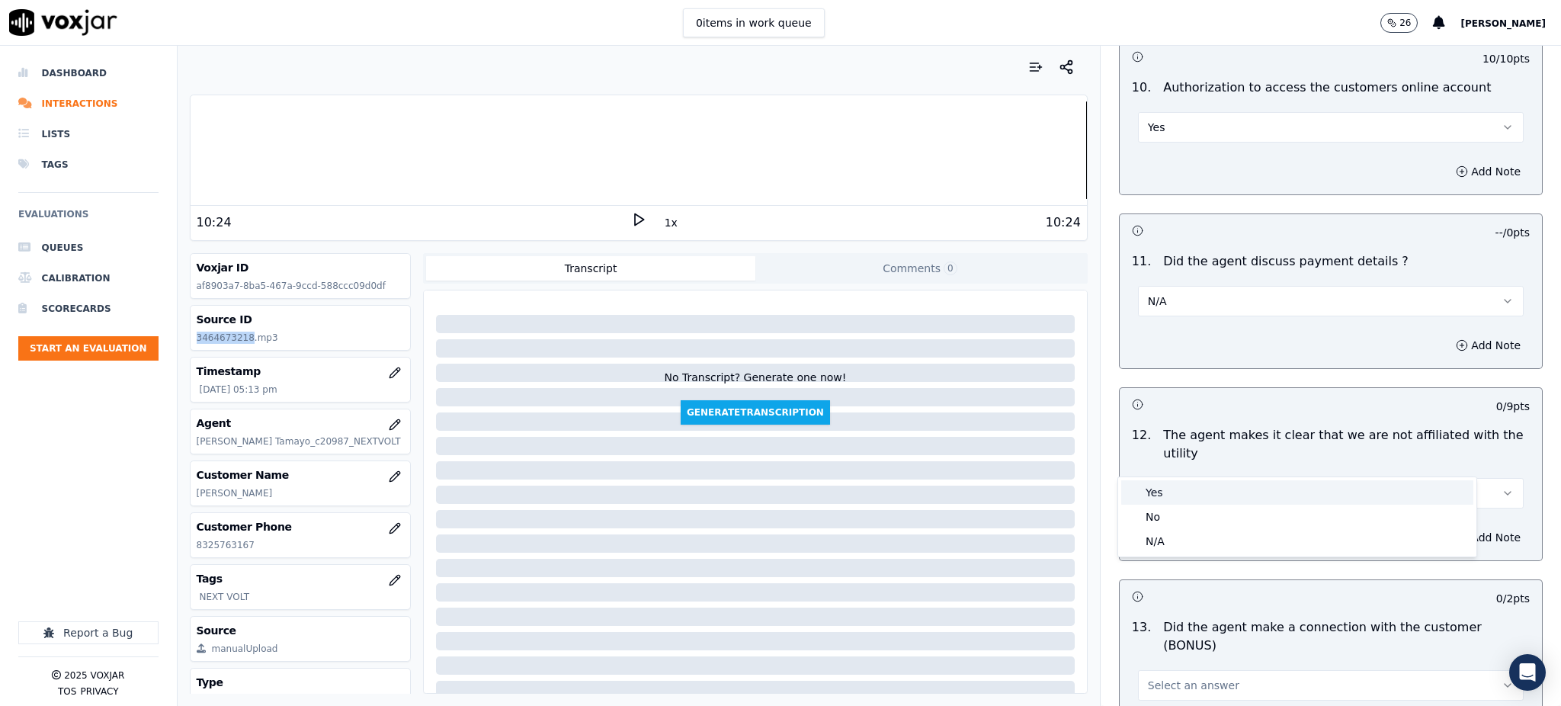
click at [1136, 499] on div "Yes" at bounding box center [1297, 492] width 352 height 24
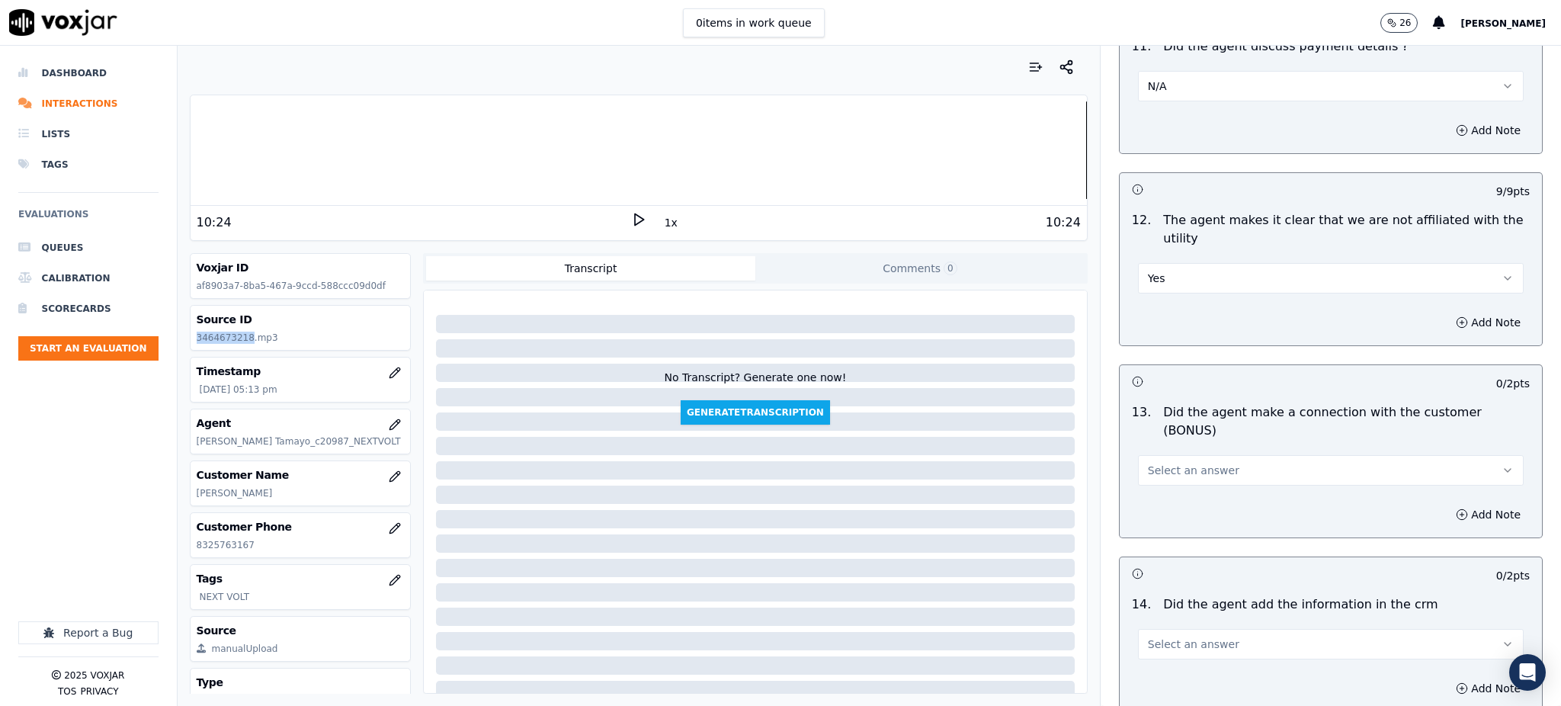
scroll to position [2134, 0]
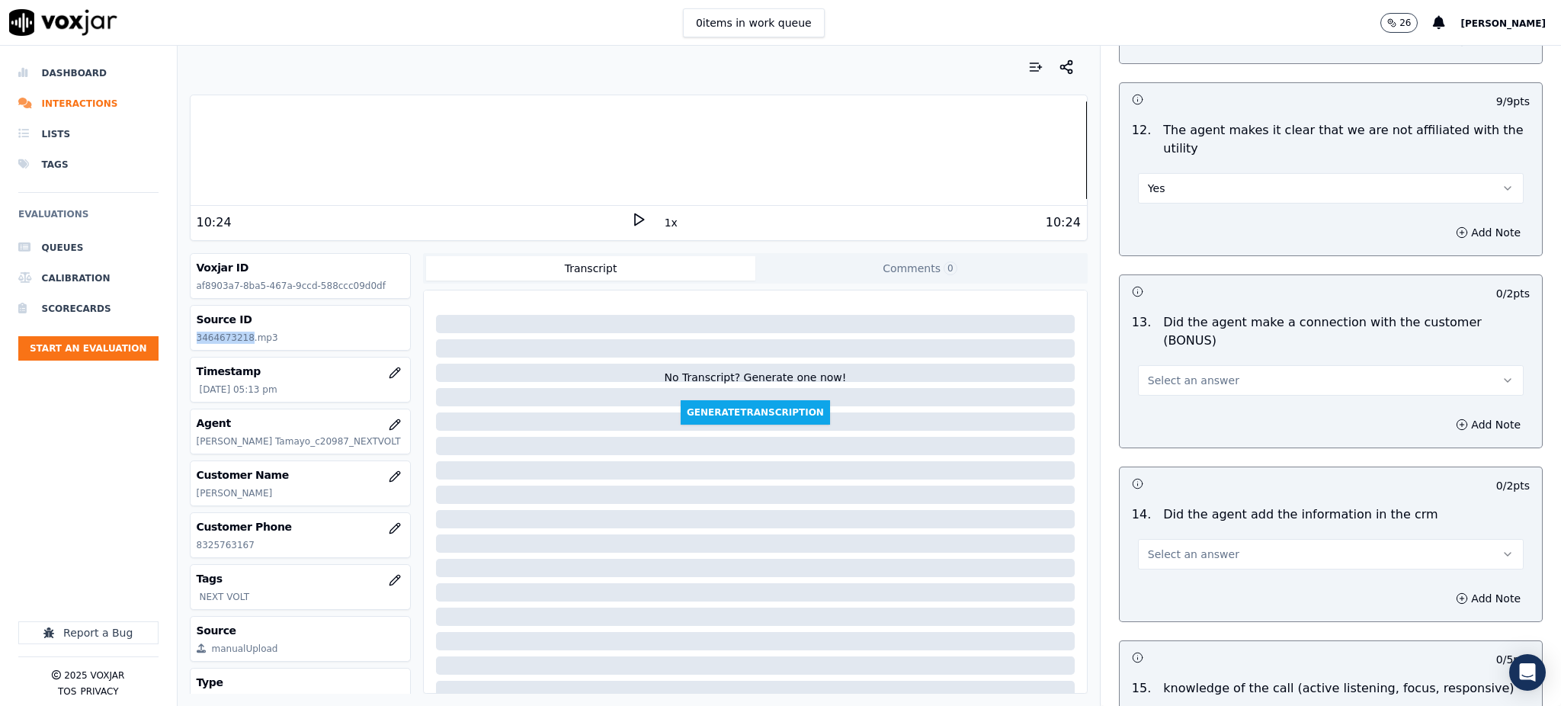
click at [1149, 373] on span "Select an answer" at bounding box center [1193, 380] width 91 height 15
click at [1159, 370] on div "Yes" at bounding box center [1297, 361] width 352 height 24
click at [1159, 547] on span "Select an answer" at bounding box center [1193, 554] width 91 height 15
click at [1162, 538] on div "Yes" at bounding box center [1297, 535] width 352 height 24
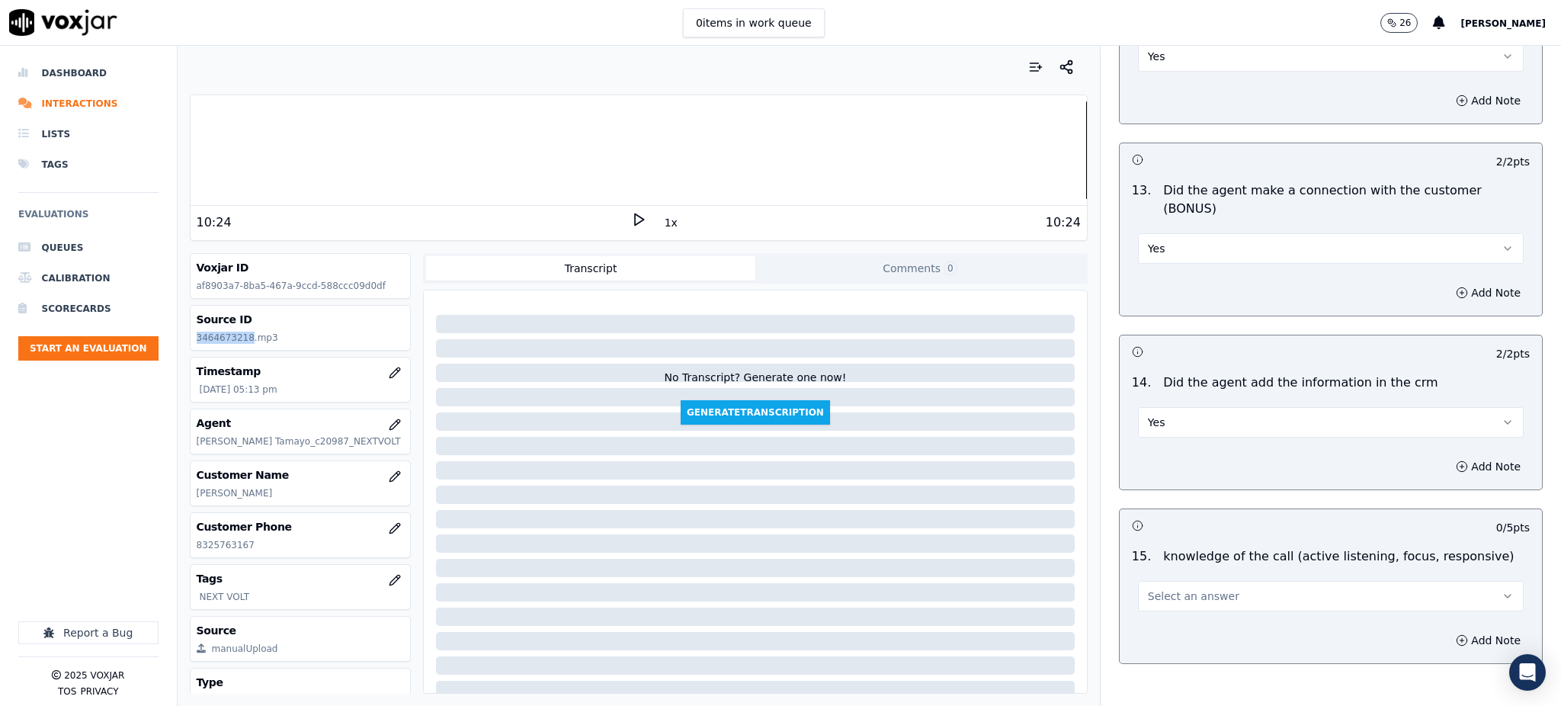
scroll to position [2307, 0]
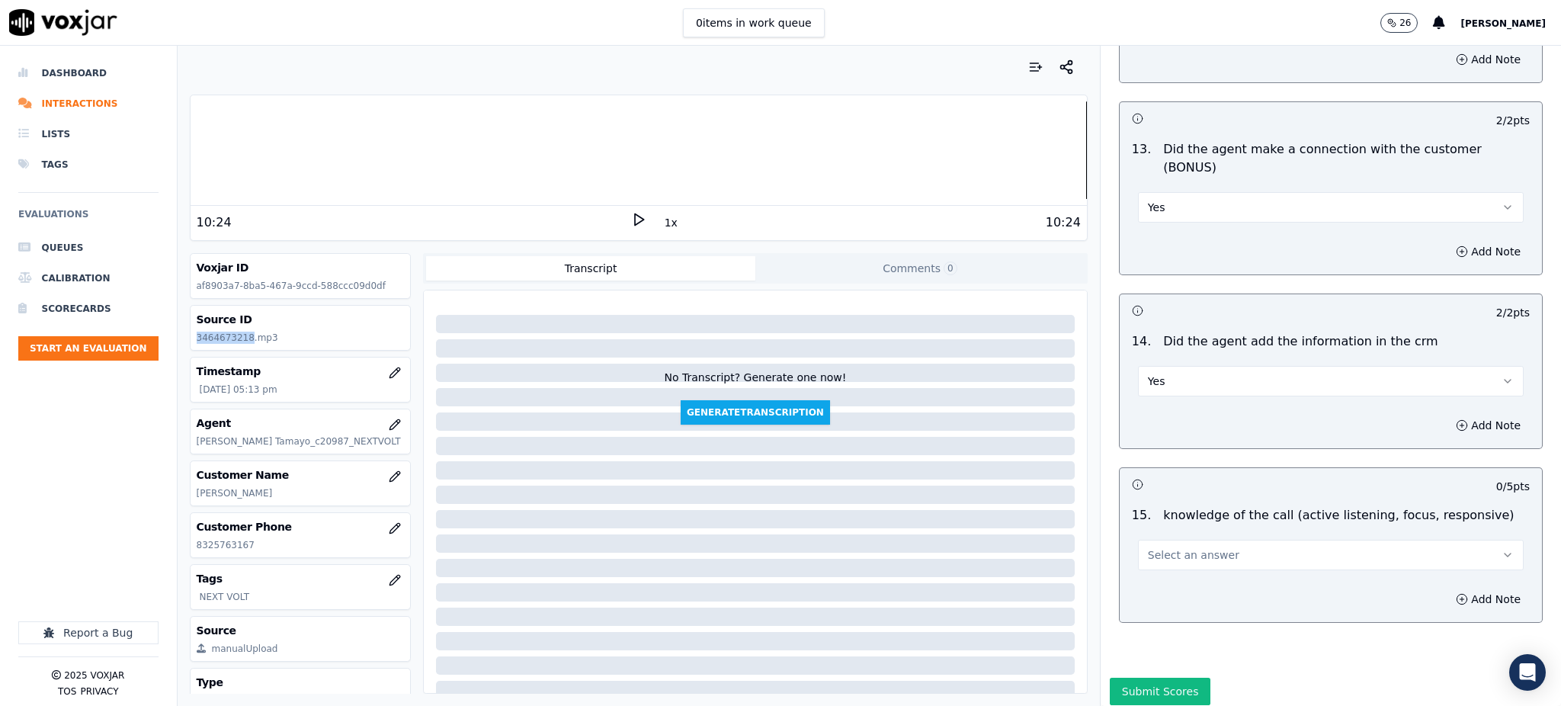
click at [1167, 540] on button "Select an answer" at bounding box center [1331, 555] width 386 height 30
click at [1163, 529] on div "Yes" at bounding box center [1297, 536] width 352 height 24
click at [1149, 678] on button "Submit Scores" at bounding box center [1160, 691] width 101 height 27
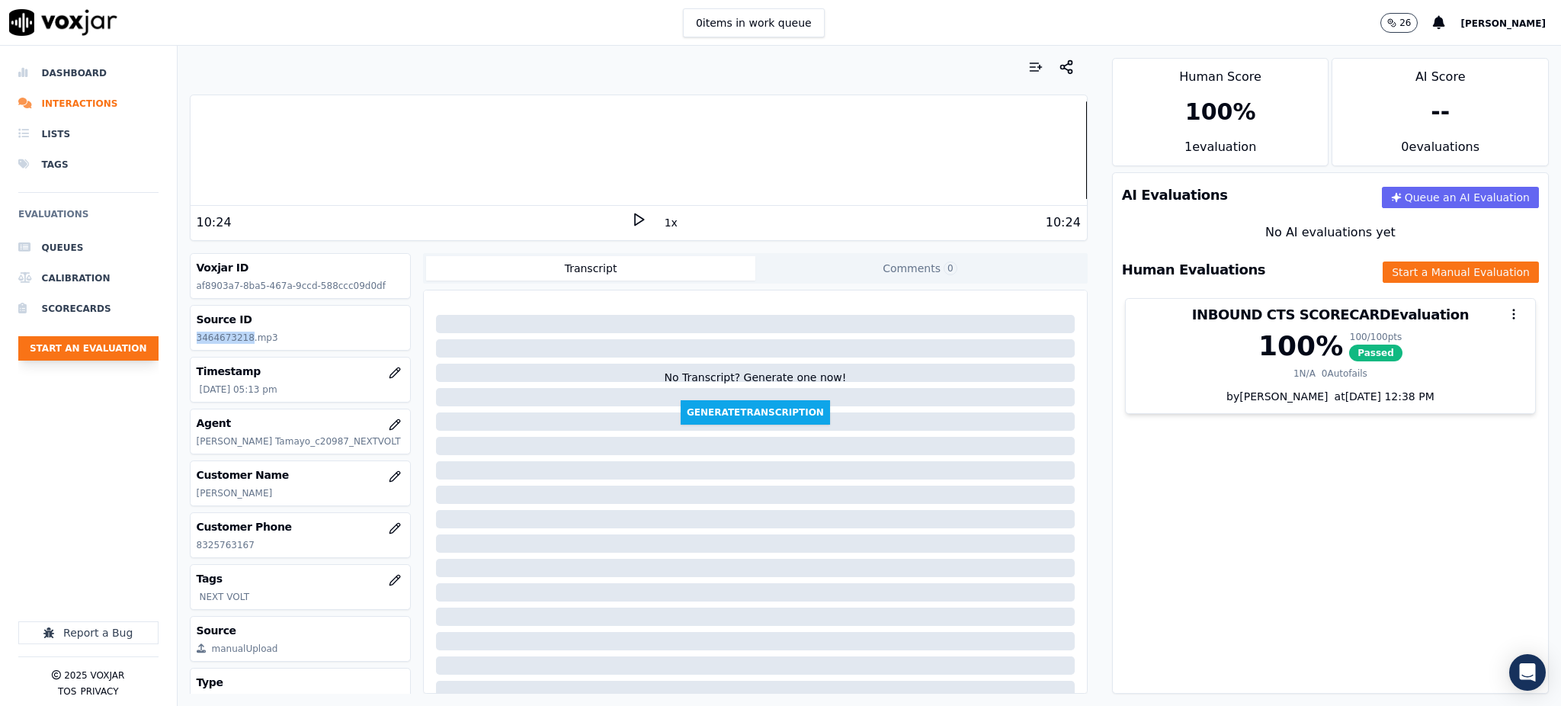
click at [112, 348] on button "Start an Evaluation" at bounding box center [88, 348] width 140 height 24
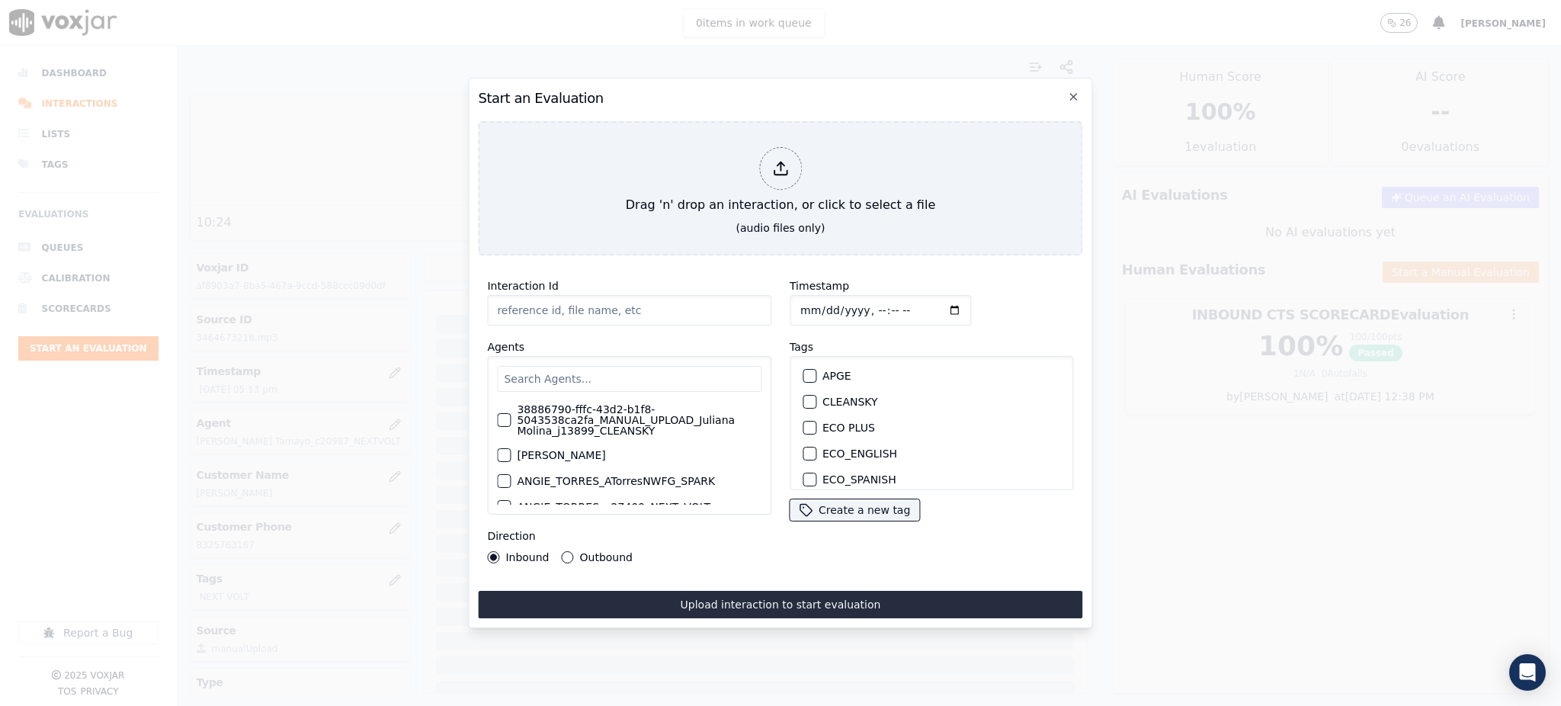
type input "09182025_6195384420.mp3"
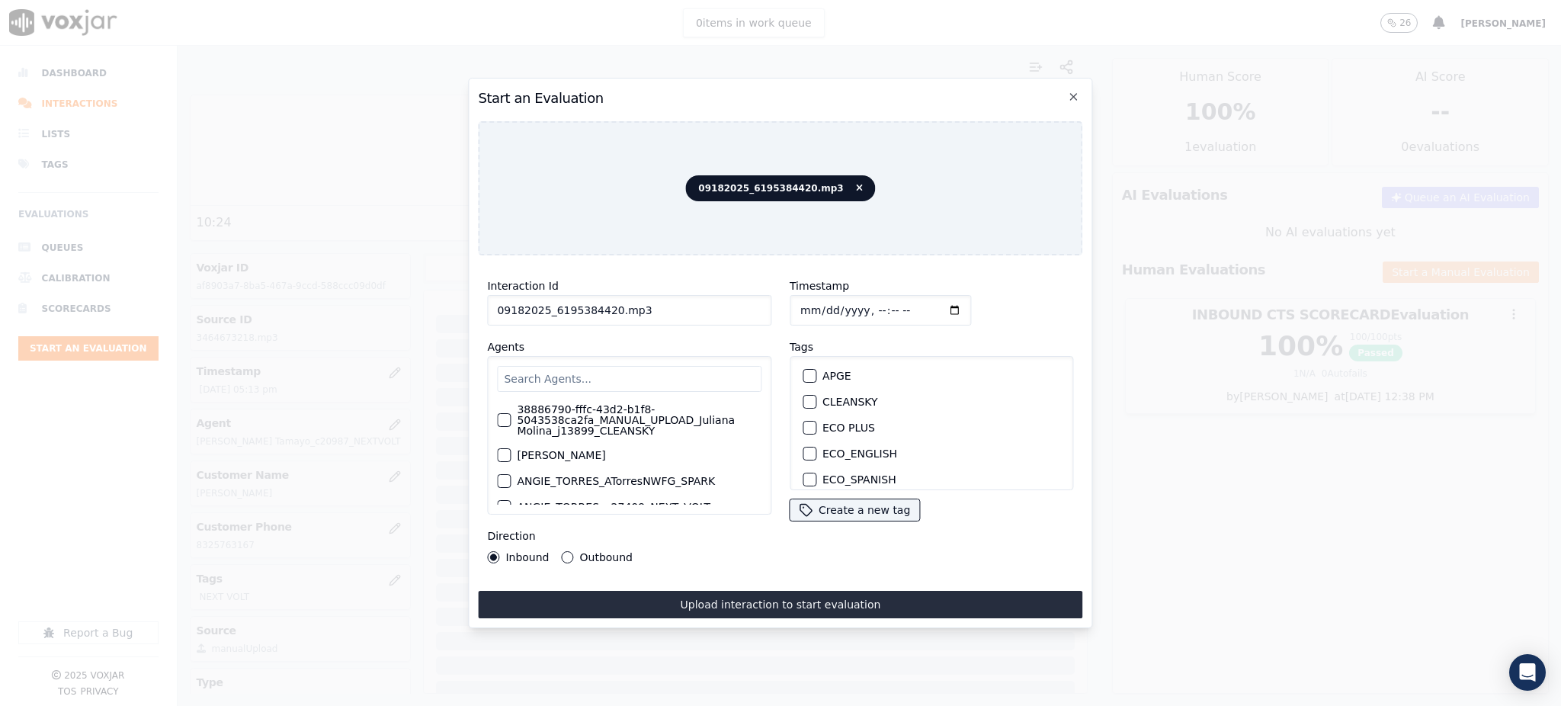
drag, startPoint x: 606, startPoint y: 302, endPoint x: 550, endPoint y: 306, distance: 56.6
click at [550, 306] on input "09182025_6195384420.mp3" at bounding box center [629, 310] width 284 height 30
click at [558, 374] on input "text" at bounding box center [629, 379] width 264 height 26
type input "JO"
click at [659, 398] on div "JOIDY_FONTALVO_j20989_NEXT_VOLT" at bounding box center [629, 411] width 264 height 26
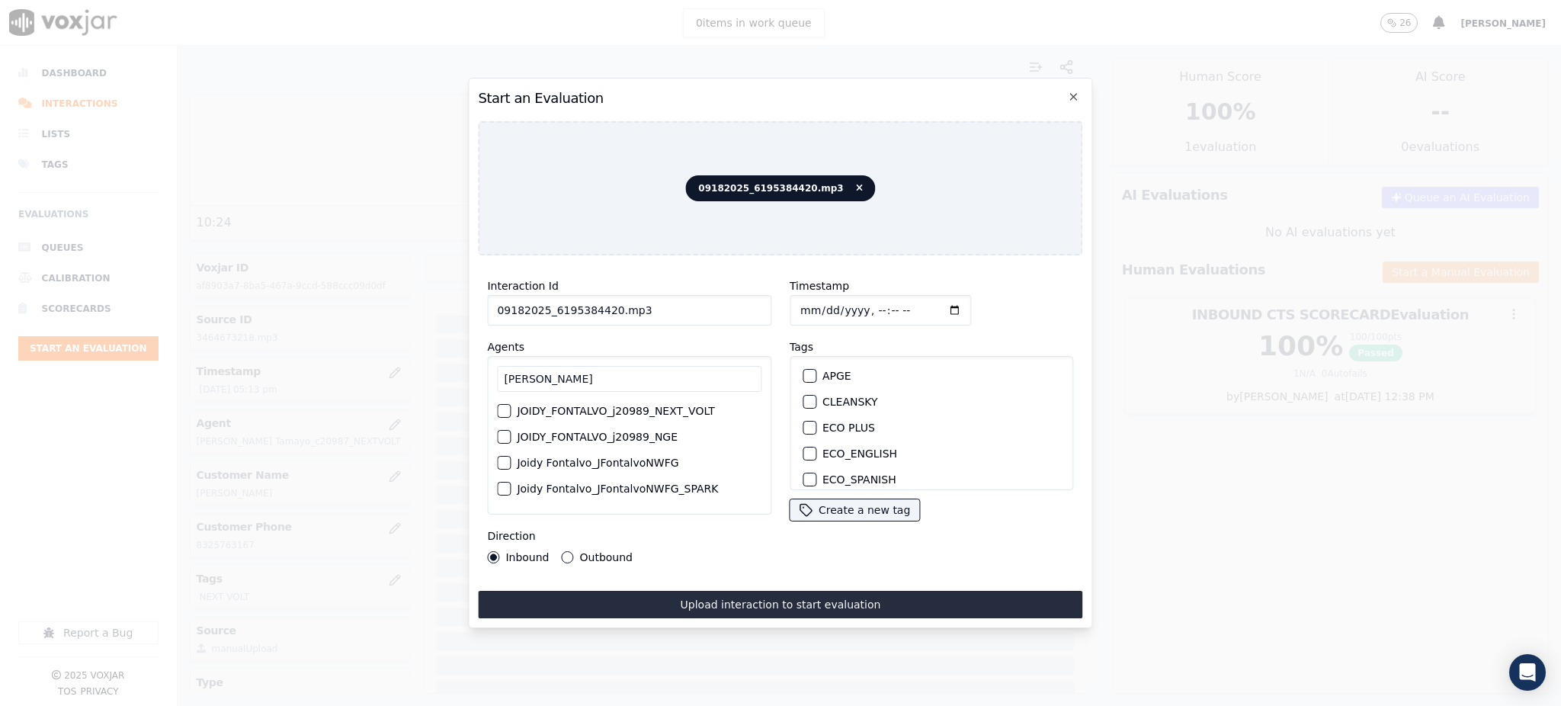
click at [654, 407] on label "JOIDY_FONTALVO_j20989_NEXT_VOLT" at bounding box center [615, 410] width 197 height 11
click at [511, 407] on button "JOIDY_FONTALVO_j20989_NEXT_VOLT" at bounding box center [504, 411] width 14 height 14
drag, startPoint x: 835, startPoint y: 449, endPoint x: 813, endPoint y: 502, distance: 56.8
click at [835, 450] on label "NEXT VOLT" at bounding box center [851, 455] width 58 height 11
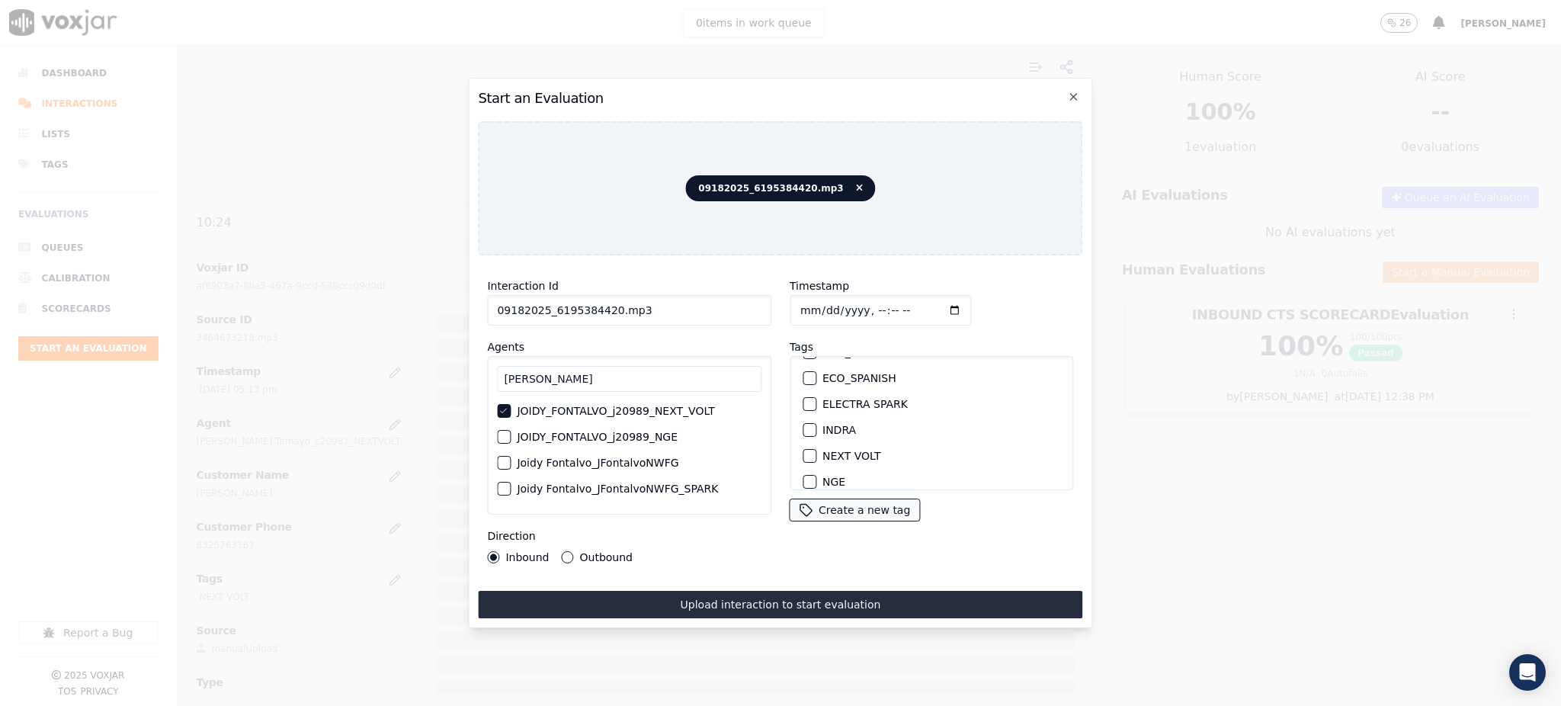
click at [816, 450] on button "NEXT VOLT" at bounding box center [810, 456] width 14 height 14
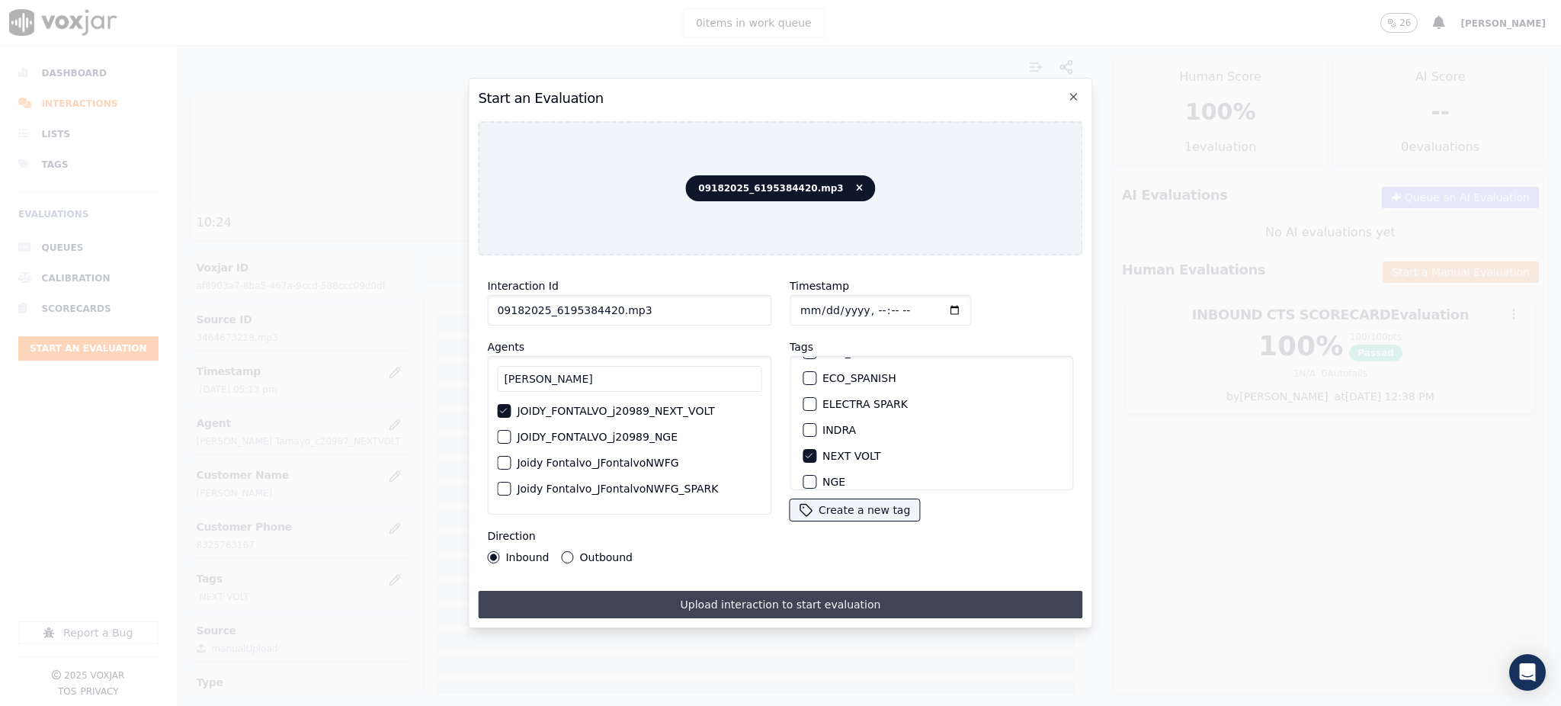
click at [788, 592] on button "Upload interaction to start evaluation" at bounding box center [780, 604] width 604 height 27
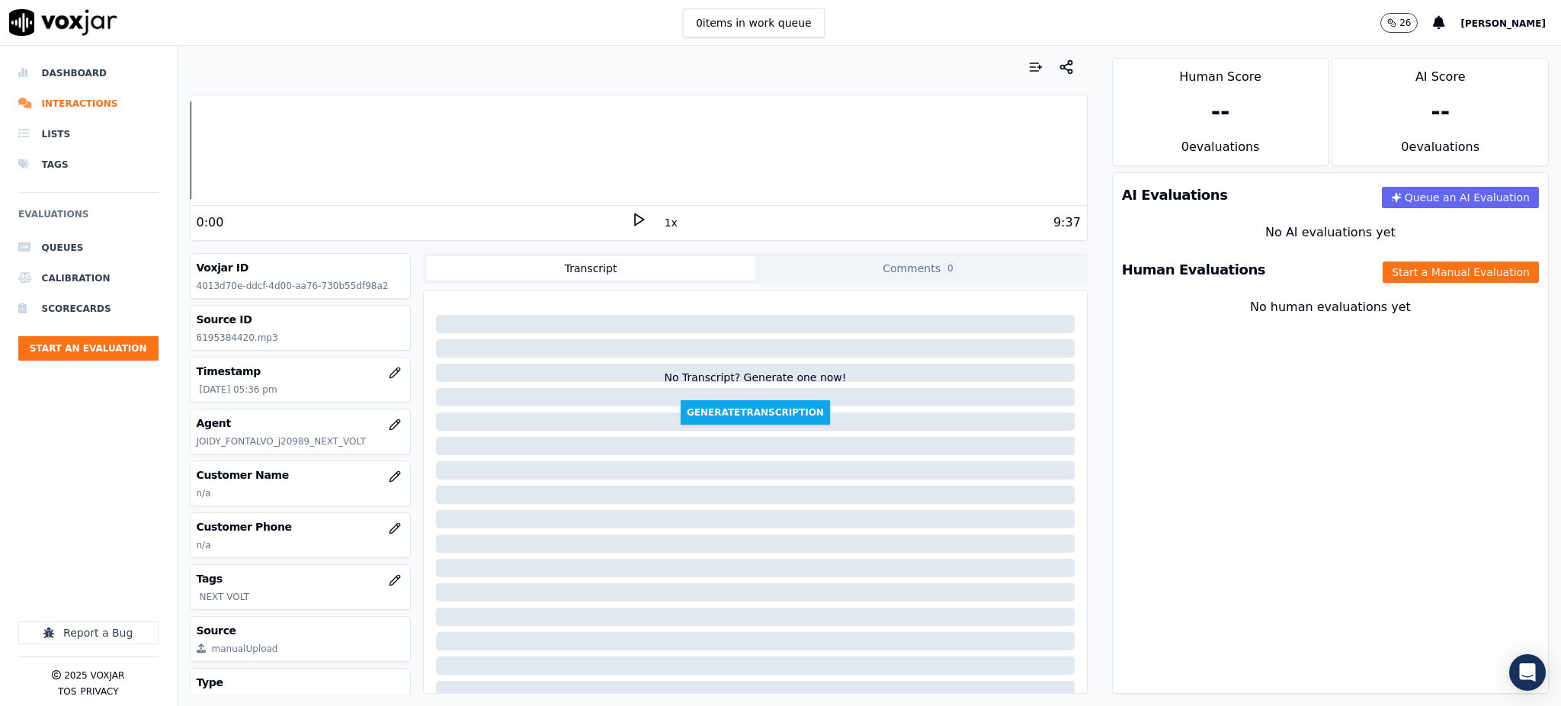
click at [631, 216] on icon at bounding box center [638, 219] width 15 height 15
click at [389, 531] on icon "button" at bounding box center [395, 528] width 12 height 12
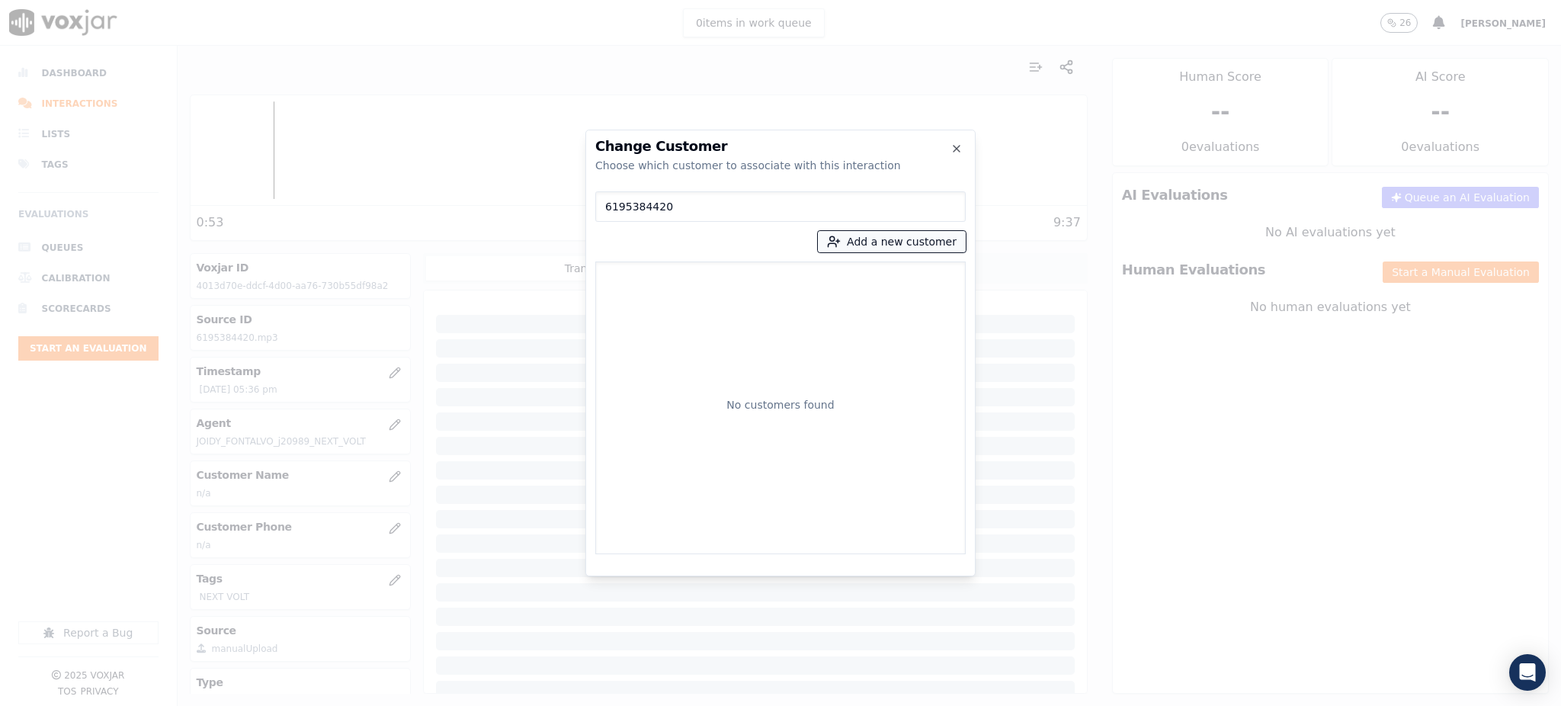
type input "6195384420"
drag, startPoint x: 861, startPoint y: 242, endPoint x: 872, endPoint y: 250, distance: 14.2
click at [861, 241] on button "Add a new customer" at bounding box center [892, 241] width 148 height 21
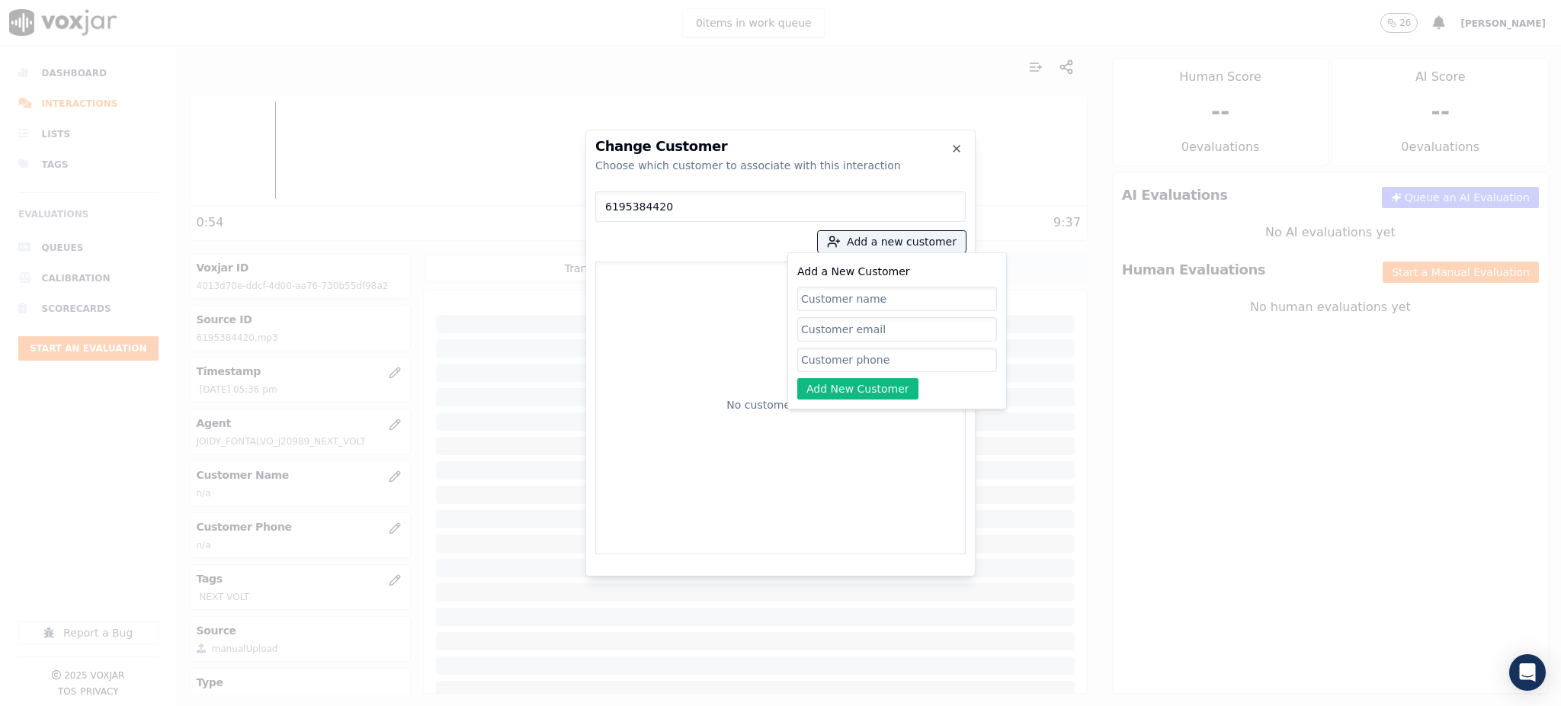
click at [878, 362] on input "Add a New Customer" at bounding box center [897, 360] width 200 height 24
paste input "6195384420"
type input "6195384420"
click at [837, 303] on input "Add a New Customer" at bounding box center [897, 299] width 200 height 24
paste input "[PERSON_NAME]"
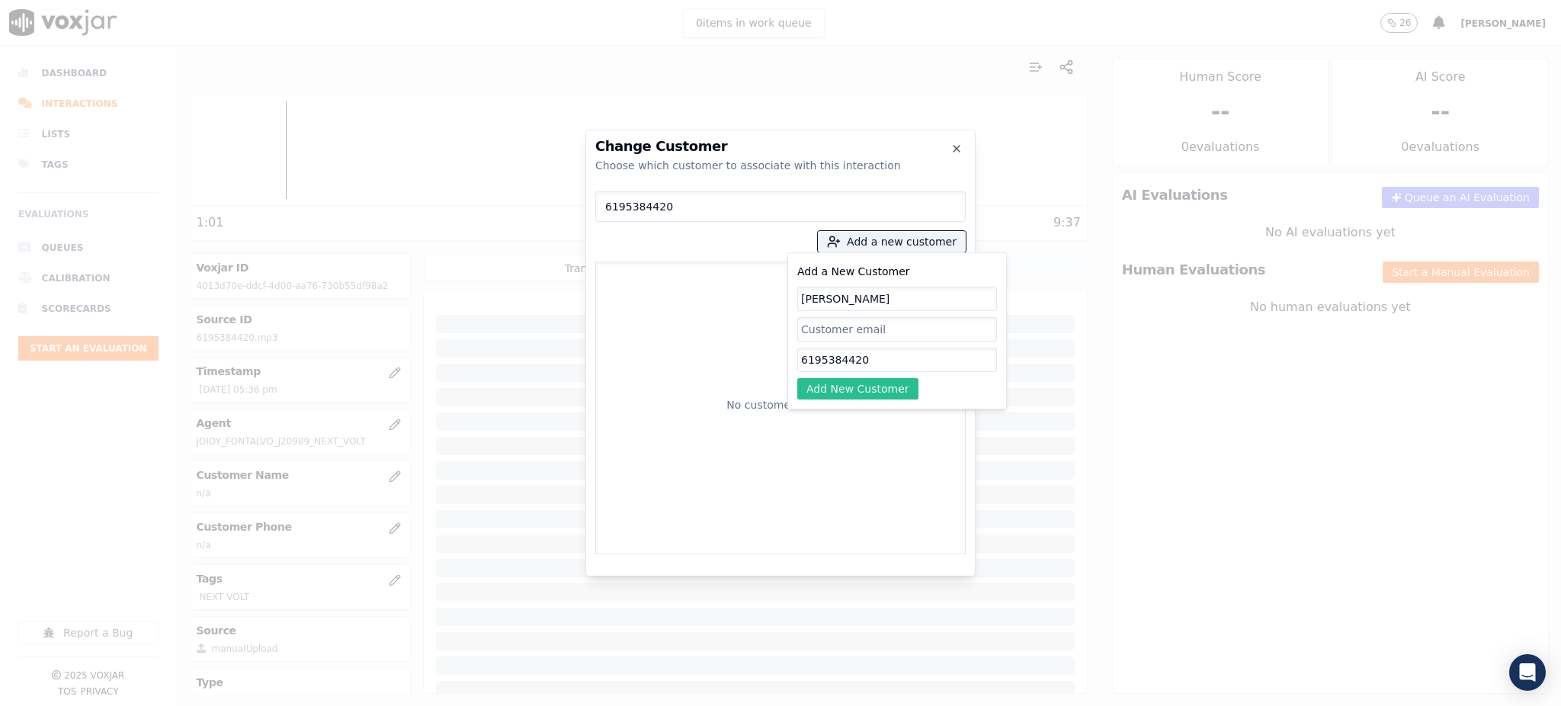
type input "[PERSON_NAME]"
click at [870, 389] on button "Add New Customer" at bounding box center [857, 388] width 121 height 21
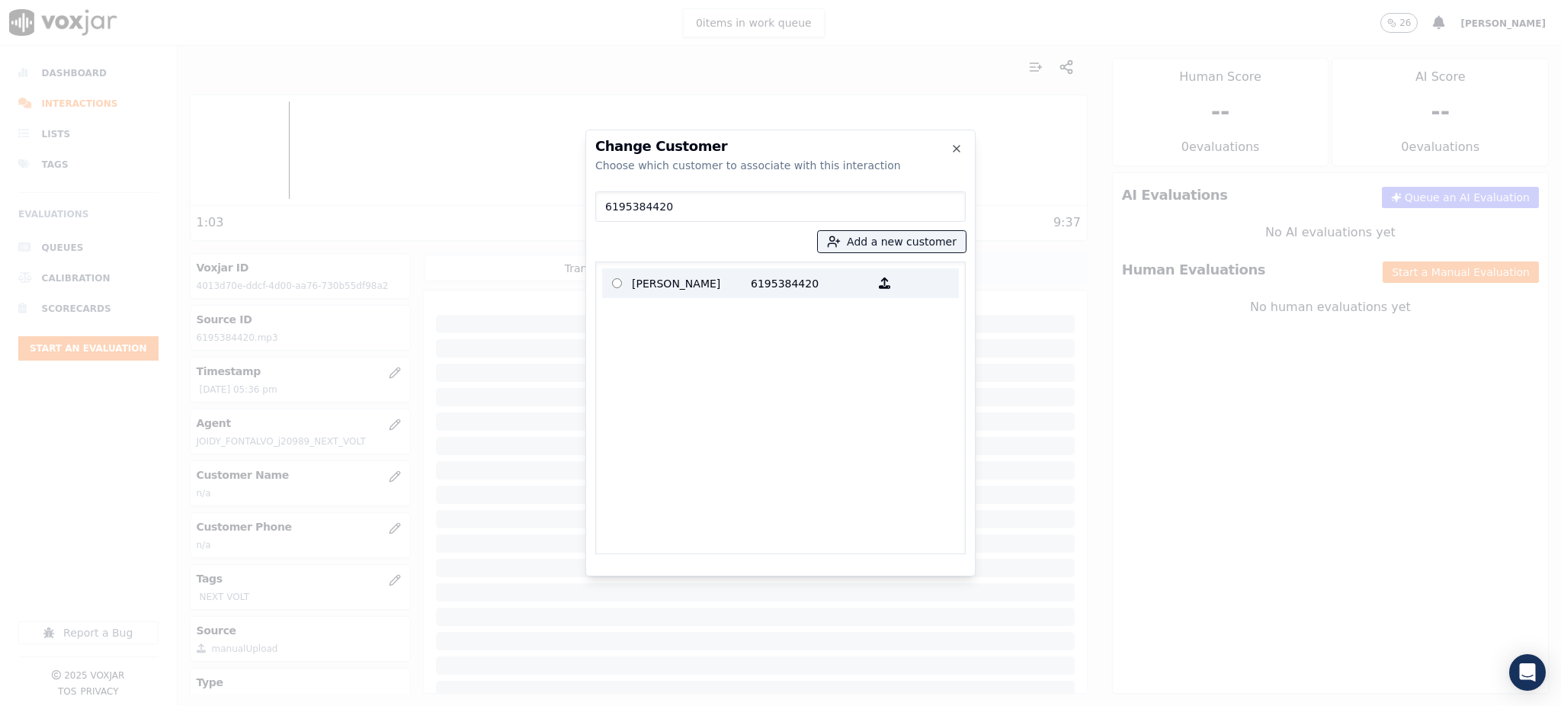
click at [729, 276] on p "[PERSON_NAME]" at bounding box center [691, 283] width 119 height 24
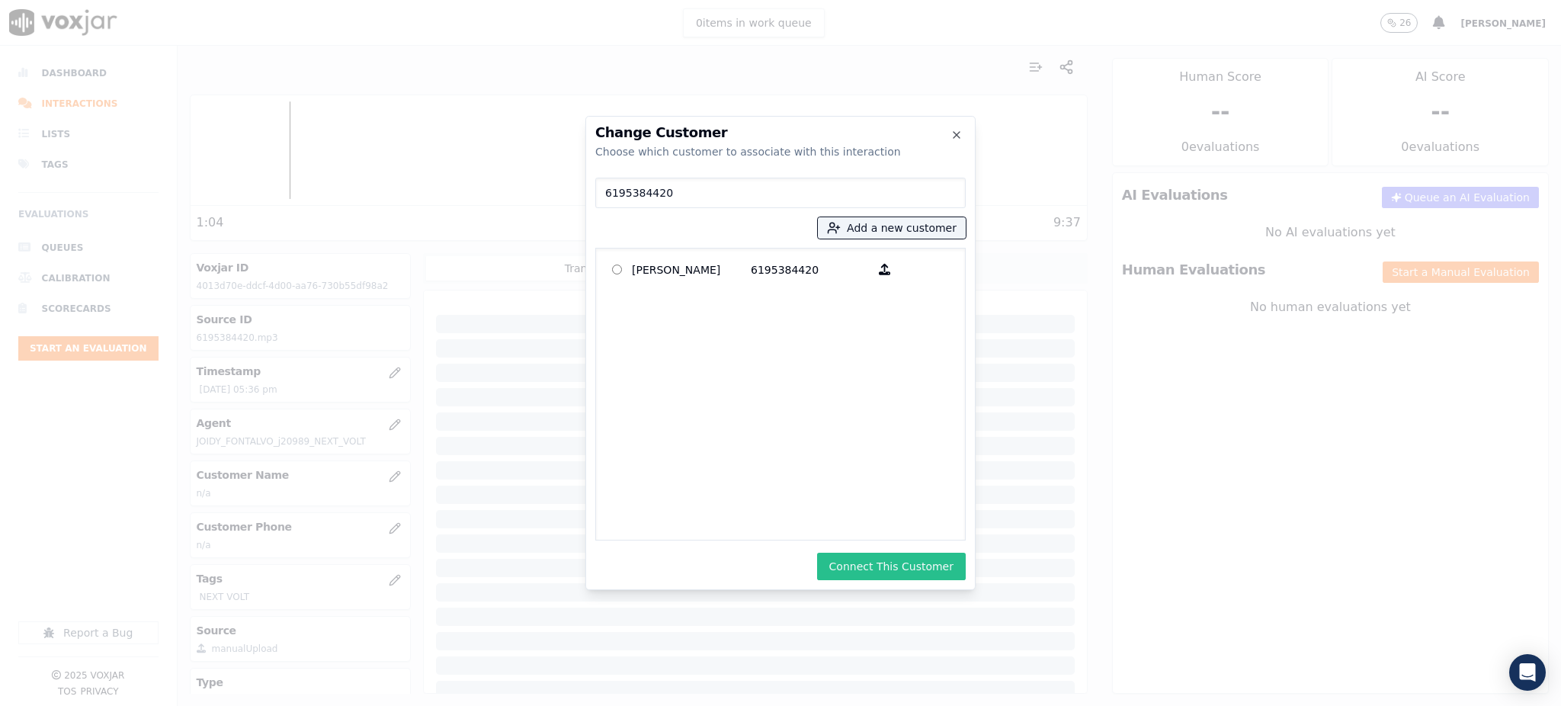
click at [883, 563] on button "Connect This Customer" at bounding box center [891, 566] width 149 height 27
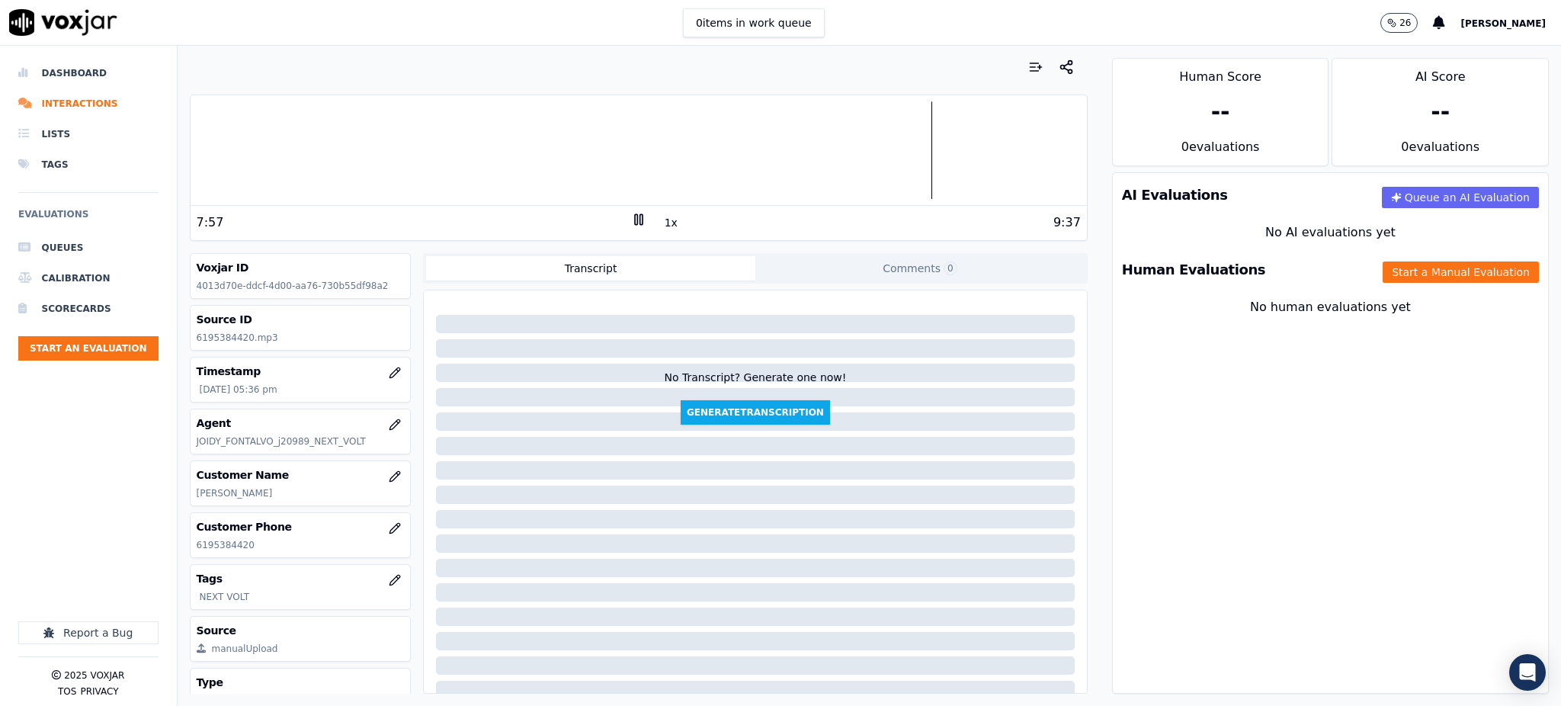
click at [631, 218] on icon at bounding box center [638, 219] width 15 height 15
click at [1383, 271] on button "Start a Manual Evaluation" at bounding box center [1461, 271] width 156 height 21
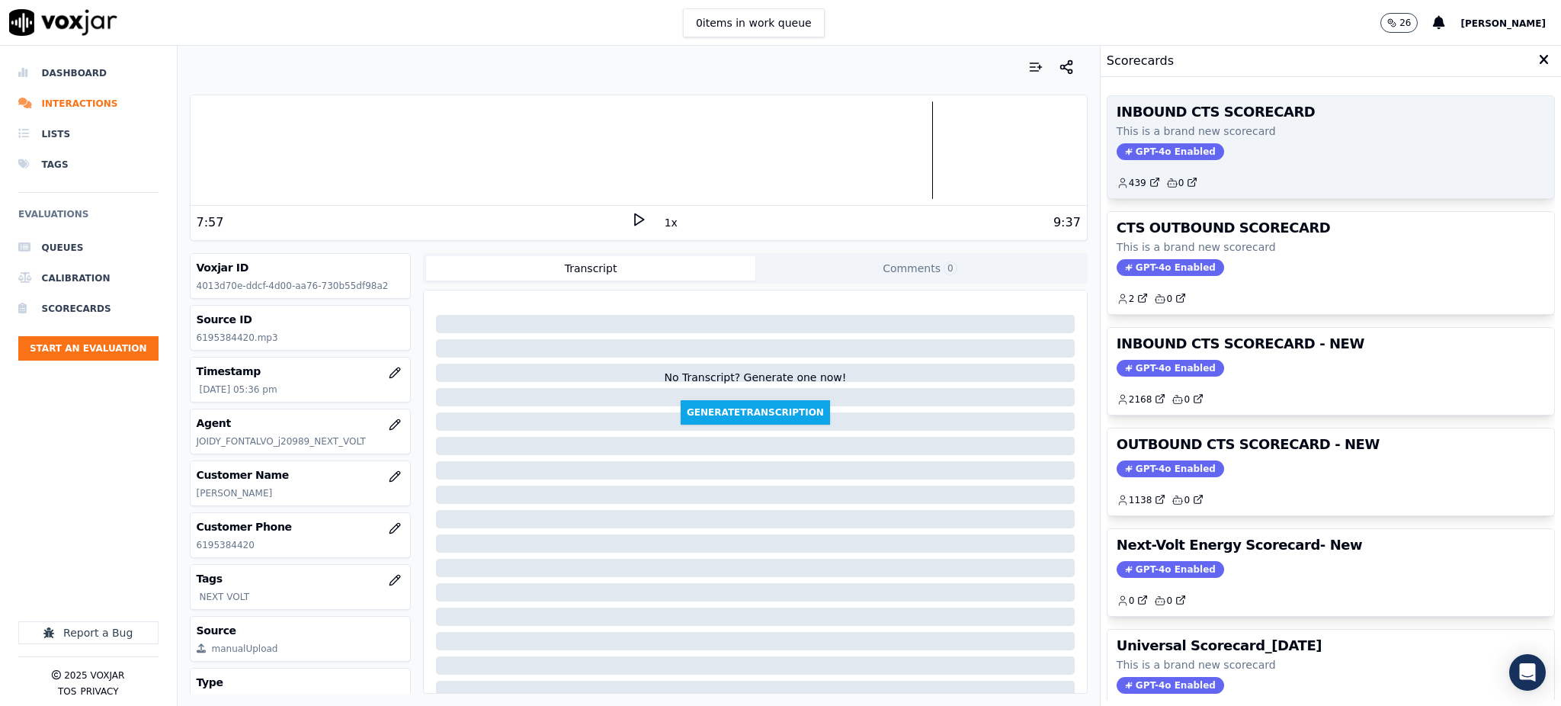
click at [1172, 157] on span "GPT-4o Enabled" at bounding box center [1170, 151] width 107 height 17
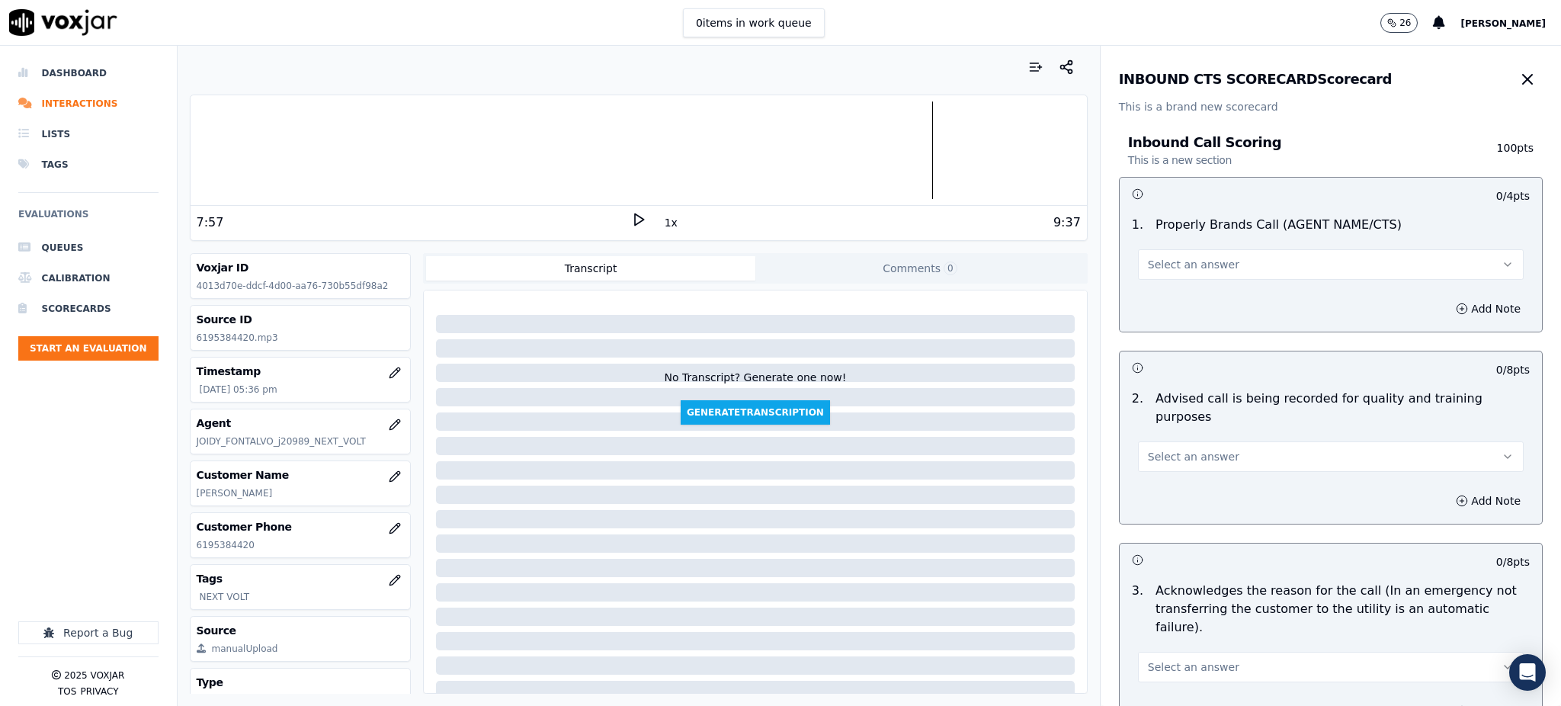
click at [1191, 267] on span "Select an answer" at bounding box center [1193, 264] width 91 height 15
click at [1156, 302] on div "Yes" at bounding box center [1297, 299] width 352 height 24
click at [1178, 449] on span "Select an answer" at bounding box center [1193, 456] width 91 height 15
click at [1168, 482] on div "Yes" at bounding box center [1297, 472] width 352 height 24
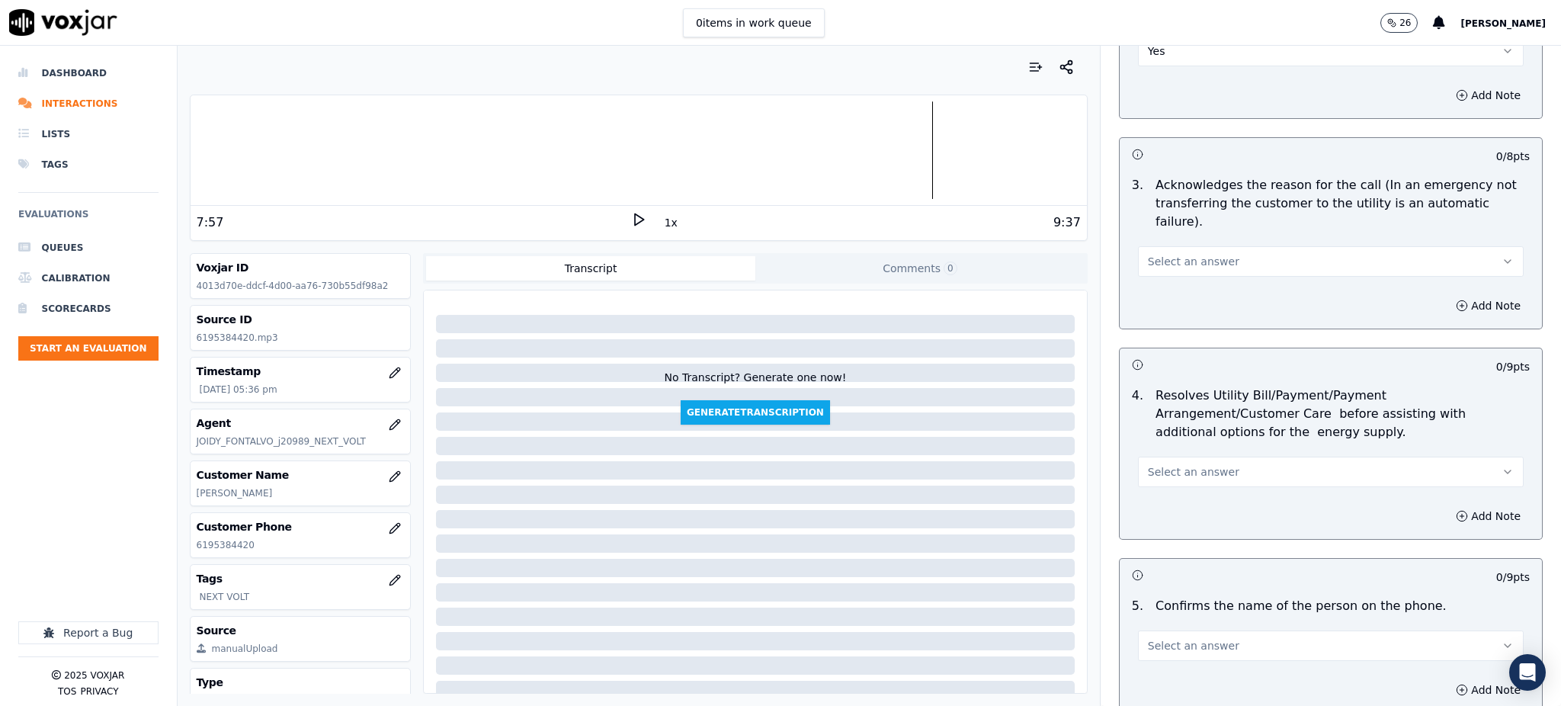
scroll to position [406, 0]
drag, startPoint x: 1161, startPoint y: 225, endPoint x: 1161, endPoint y: 237, distance: 12.2
click at [1161, 253] on span "Select an answer" at bounding box center [1193, 260] width 91 height 15
click at [1171, 259] on div "Yes" at bounding box center [1297, 258] width 352 height 24
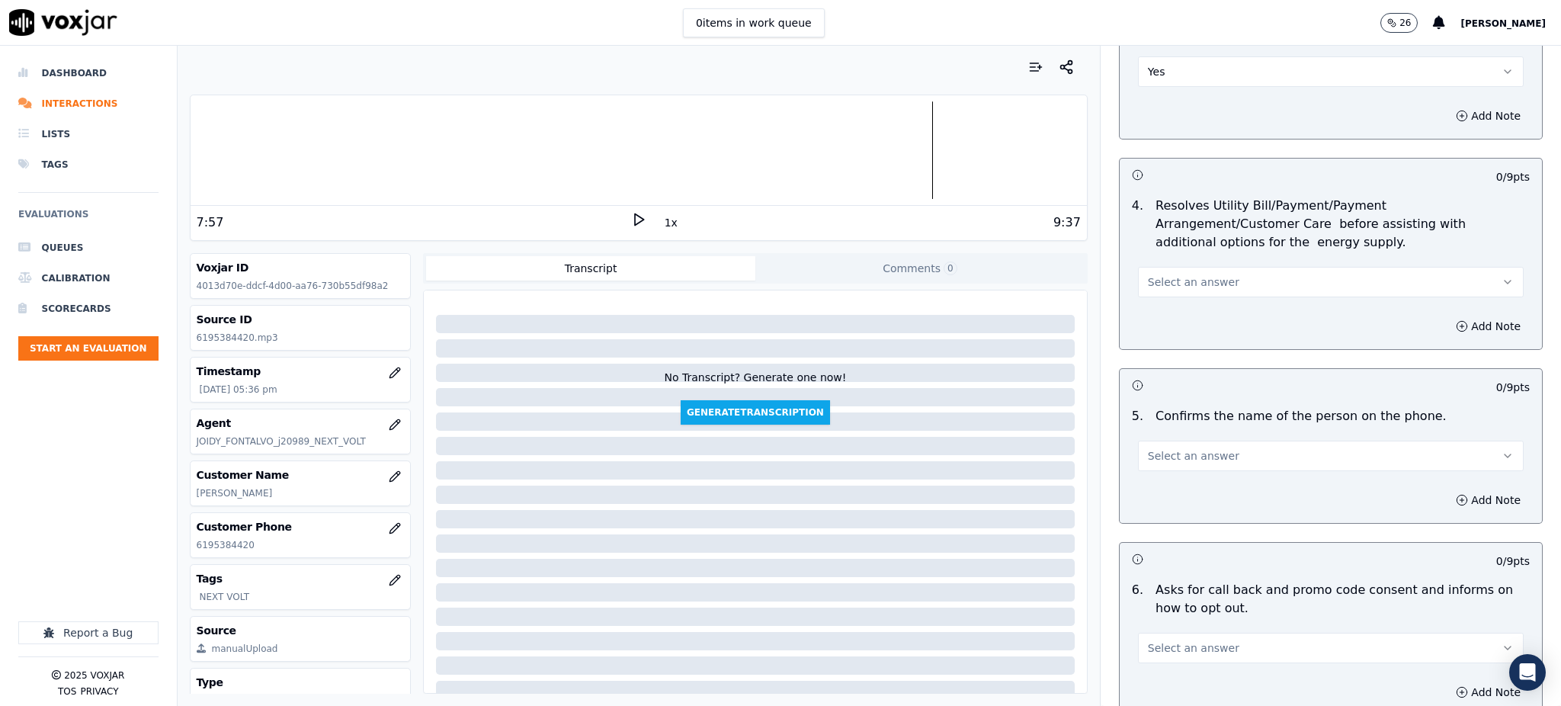
scroll to position [610, 0]
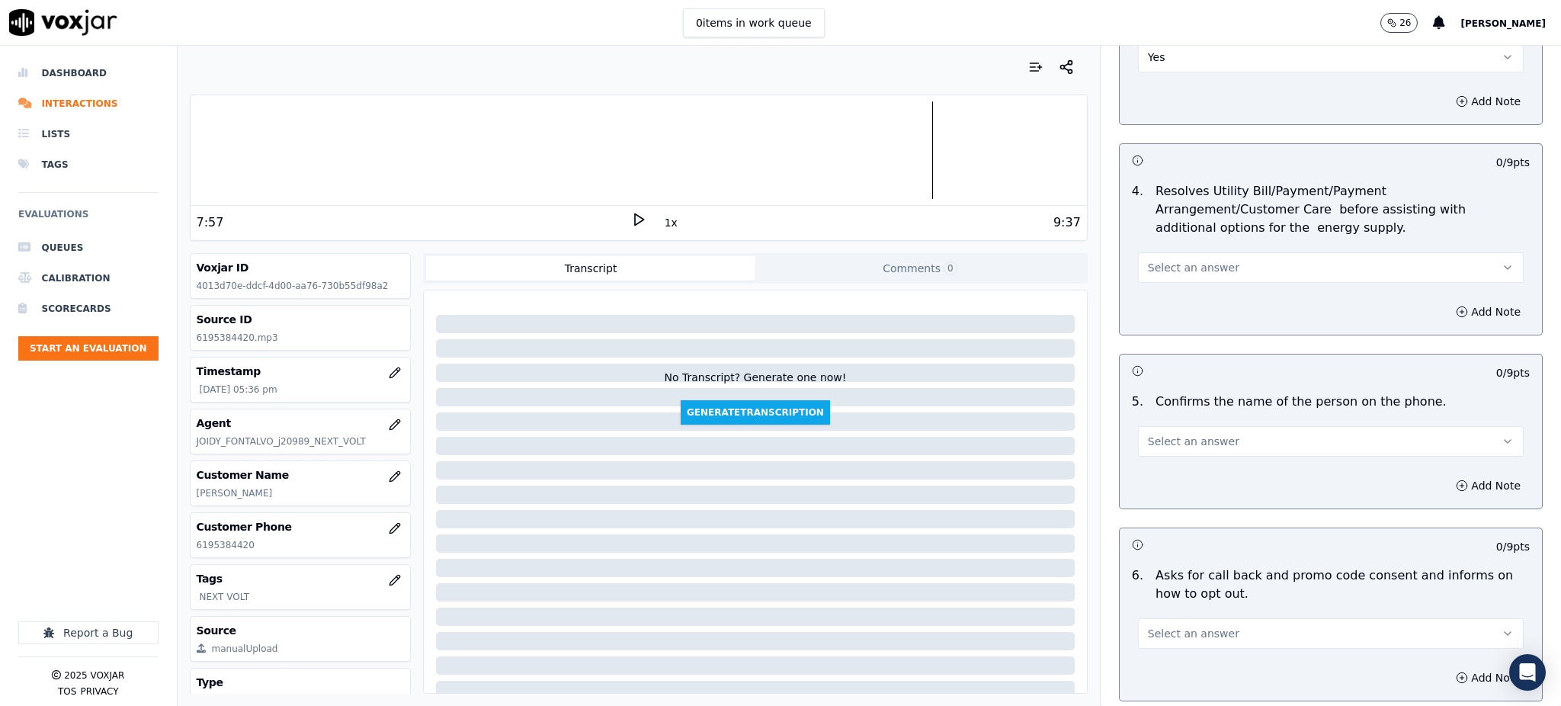
click at [1176, 260] on span "Select an answer" at bounding box center [1193, 267] width 91 height 15
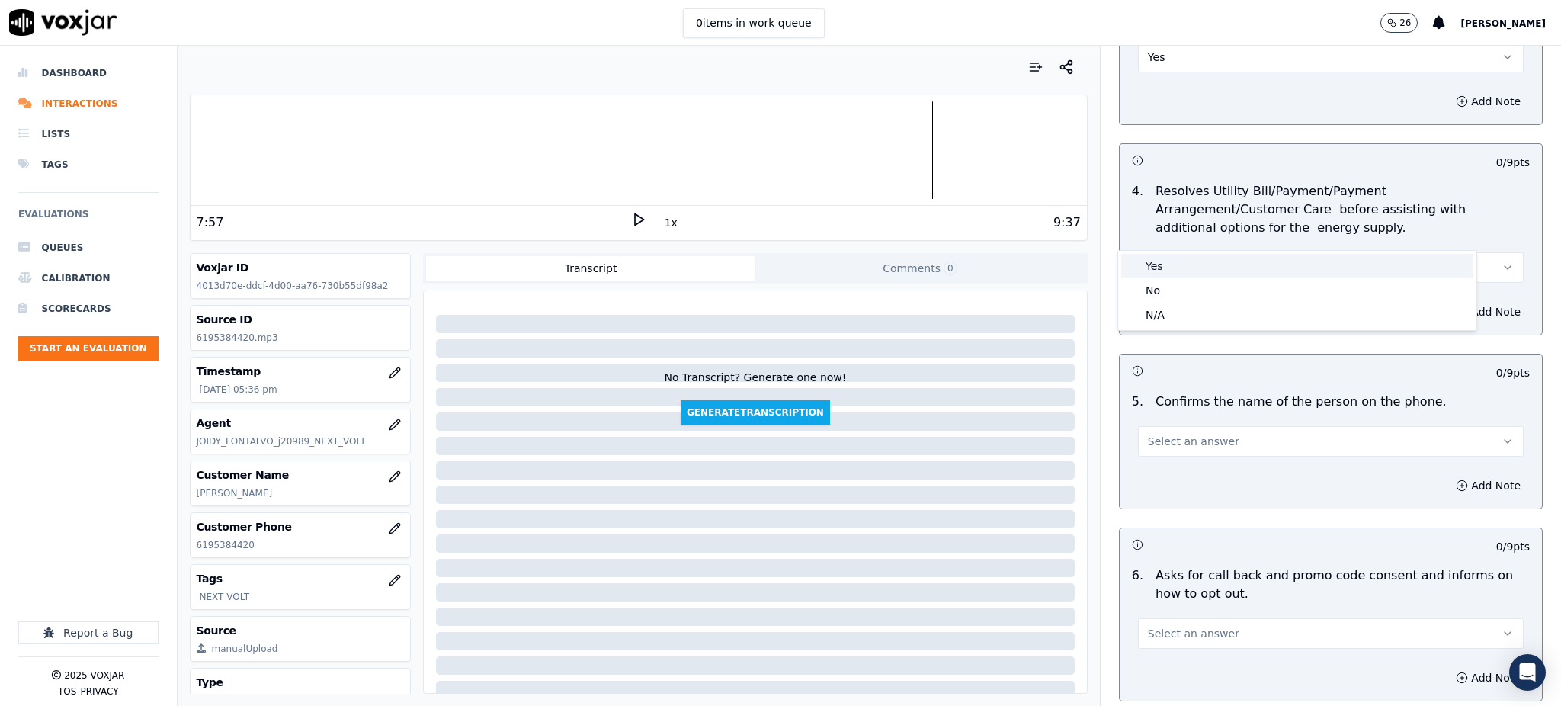
click at [1172, 267] on div "Yes" at bounding box center [1297, 266] width 352 height 24
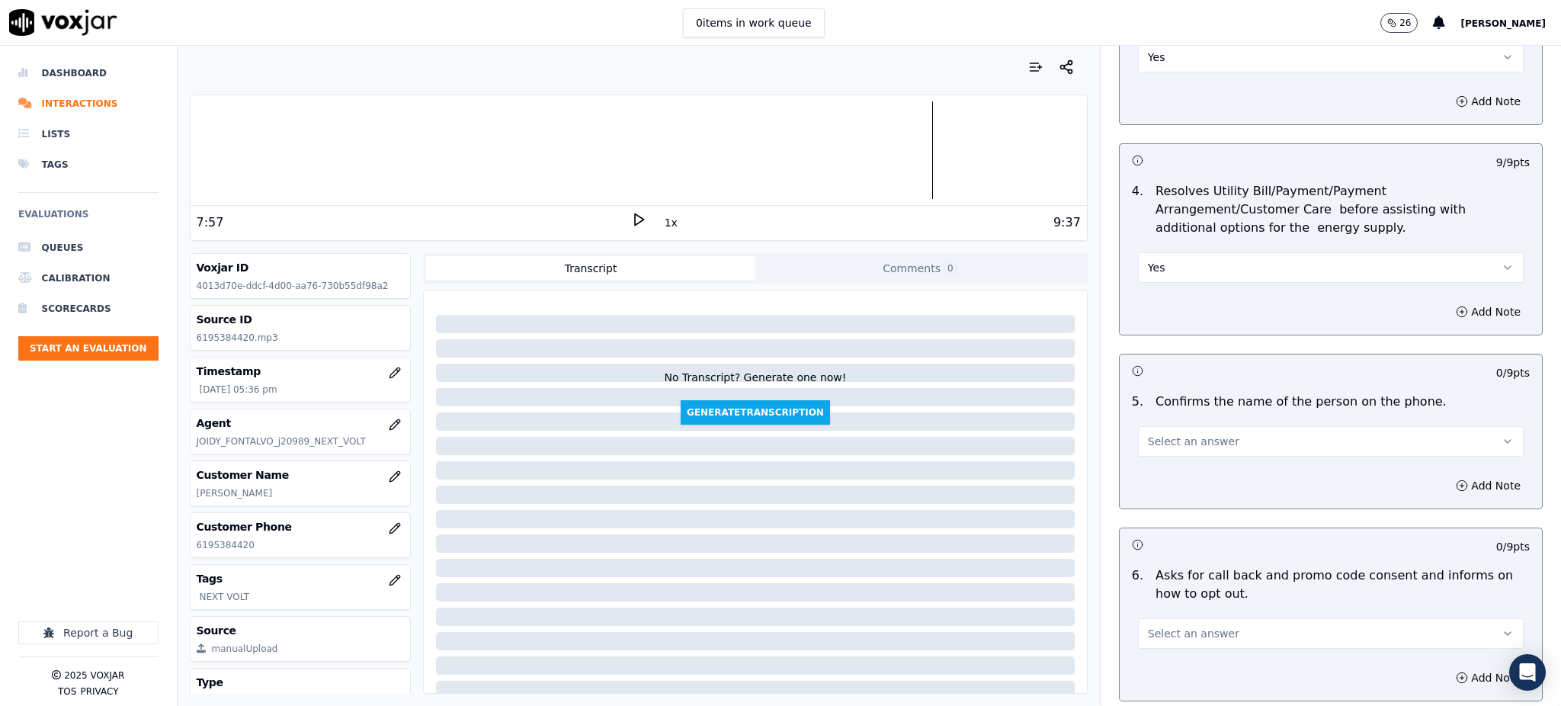
click at [1155, 434] on span "Select an answer" at bounding box center [1193, 441] width 91 height 15
click at [1152, 443] on div "Yes" at bounding box center [1297, 440] width 352 height 24
click at [1162, 626] on span "Select an answer" at bounding box center [1193, 633] width 91 height 15
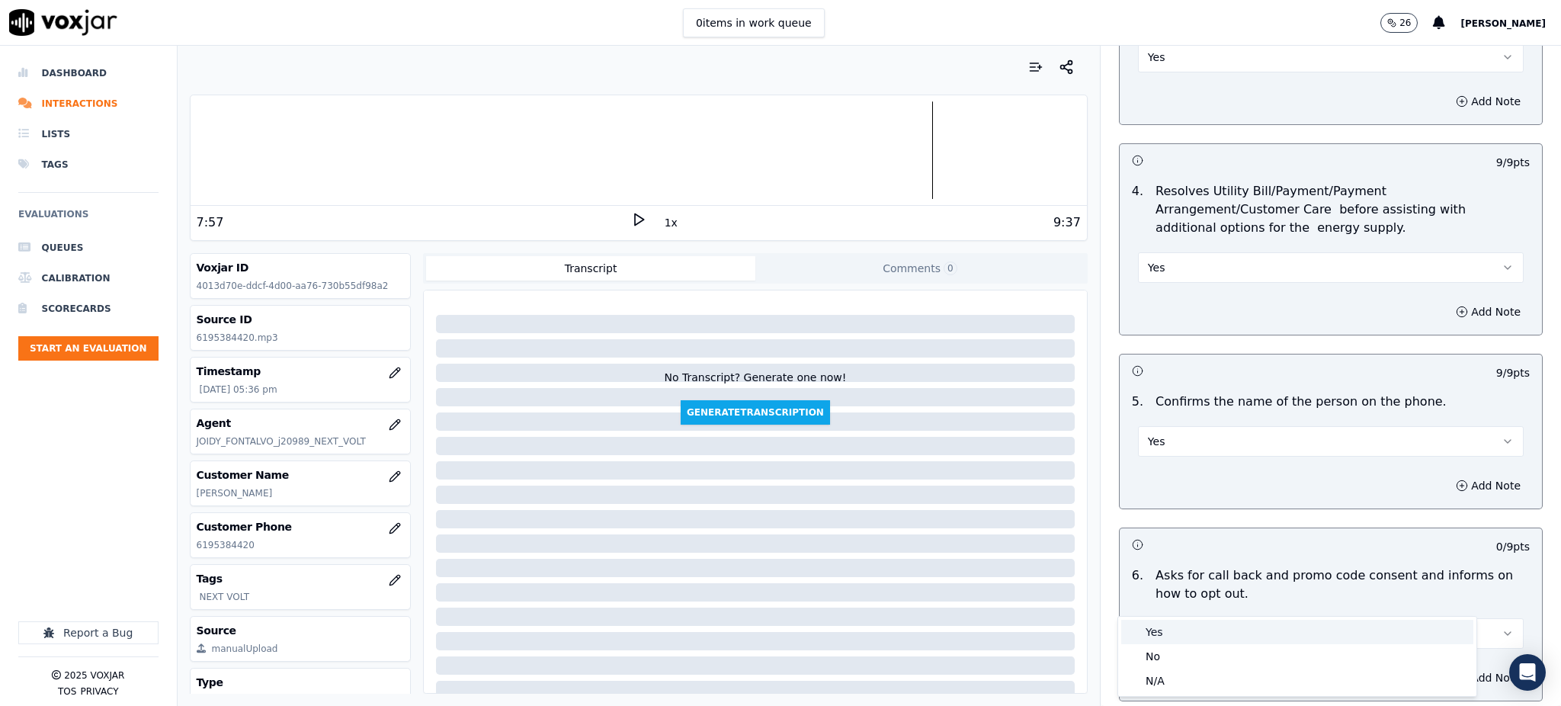
click at [1172, 631] on div "Yes" at bounding box center [1297, 632] width 352 height 24
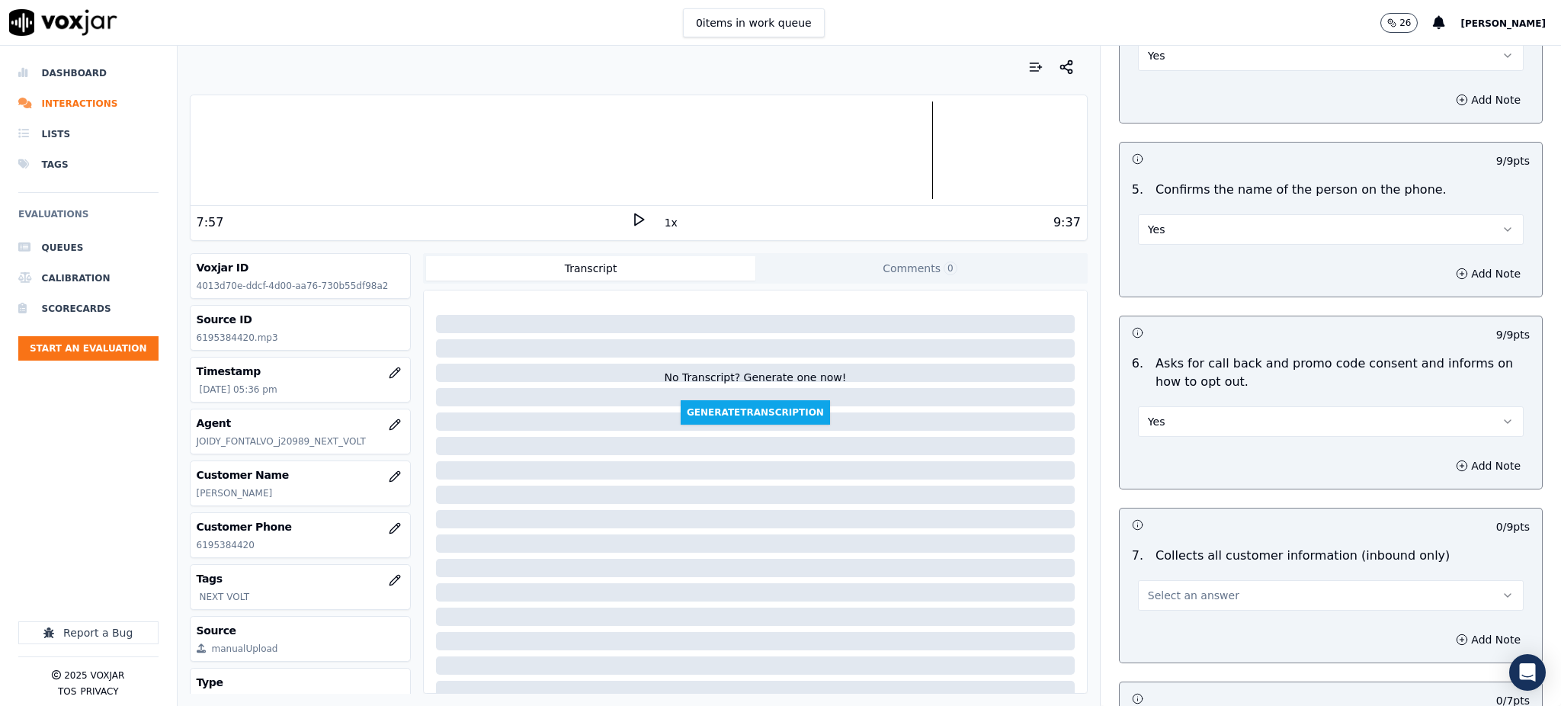
scroll to position [915, 0]
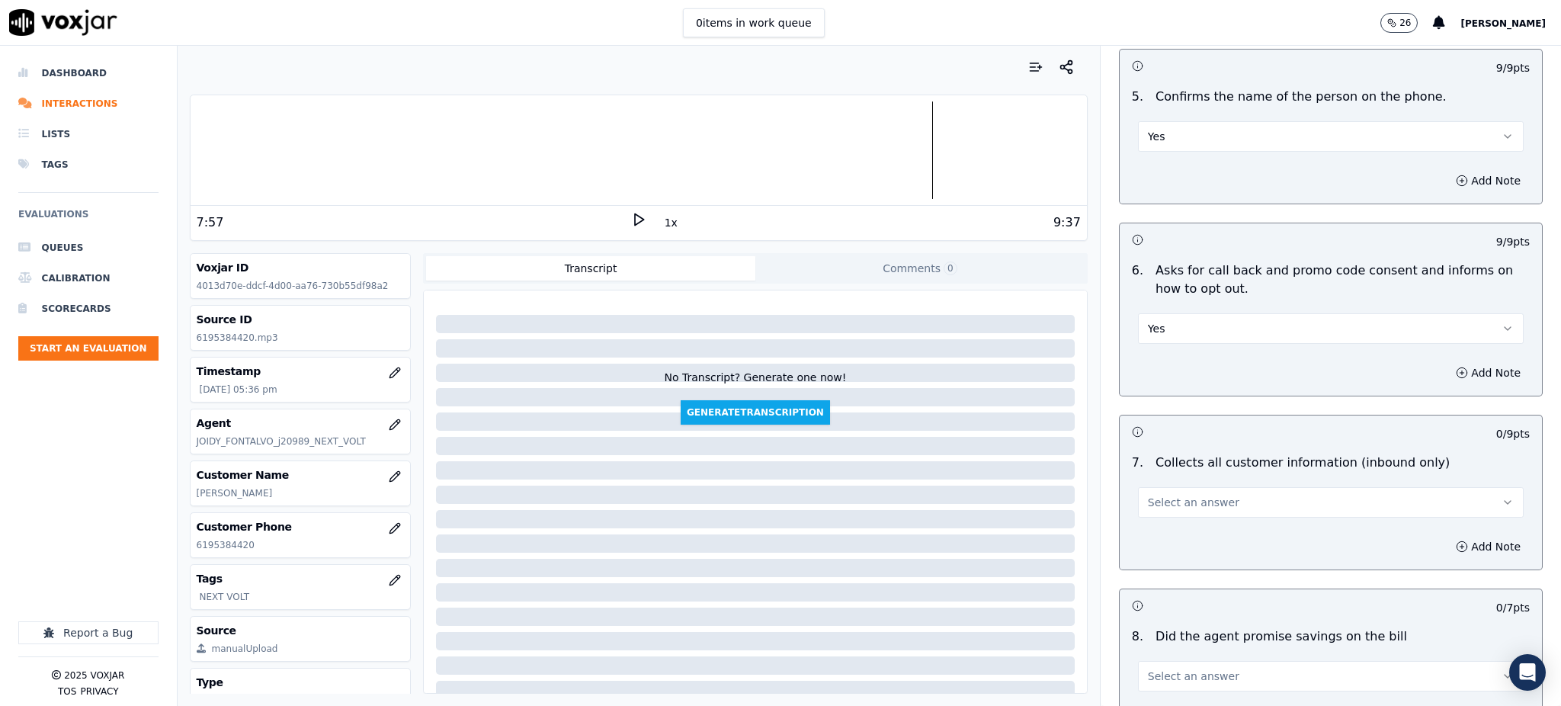
click at [1176, 495] on span "Select an answer" at bounding box center [1193, 502] width 91 height 15
click at [1168, 501] on div "Yes" at bounding box center [1297, 501] width 352 height 24
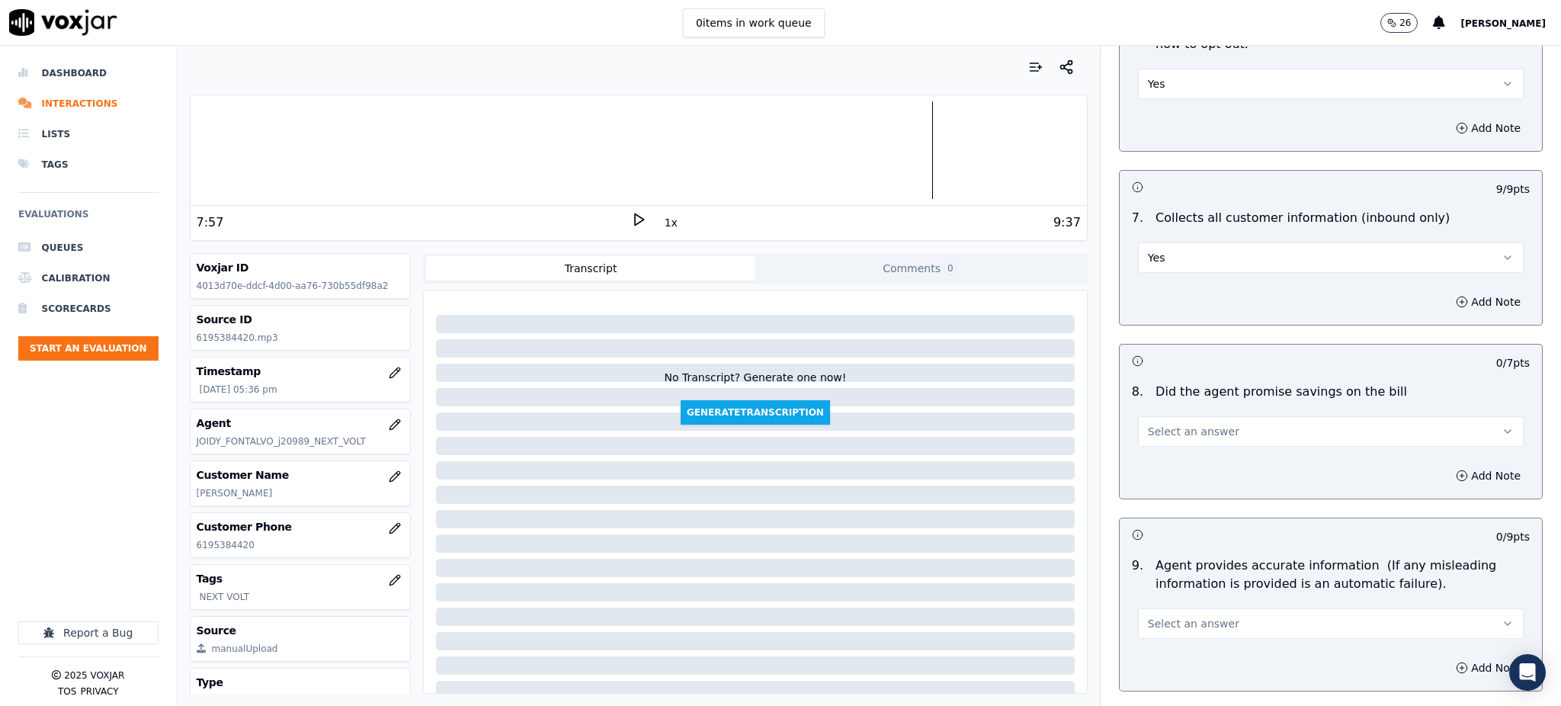
scroll to position [1220, 0]
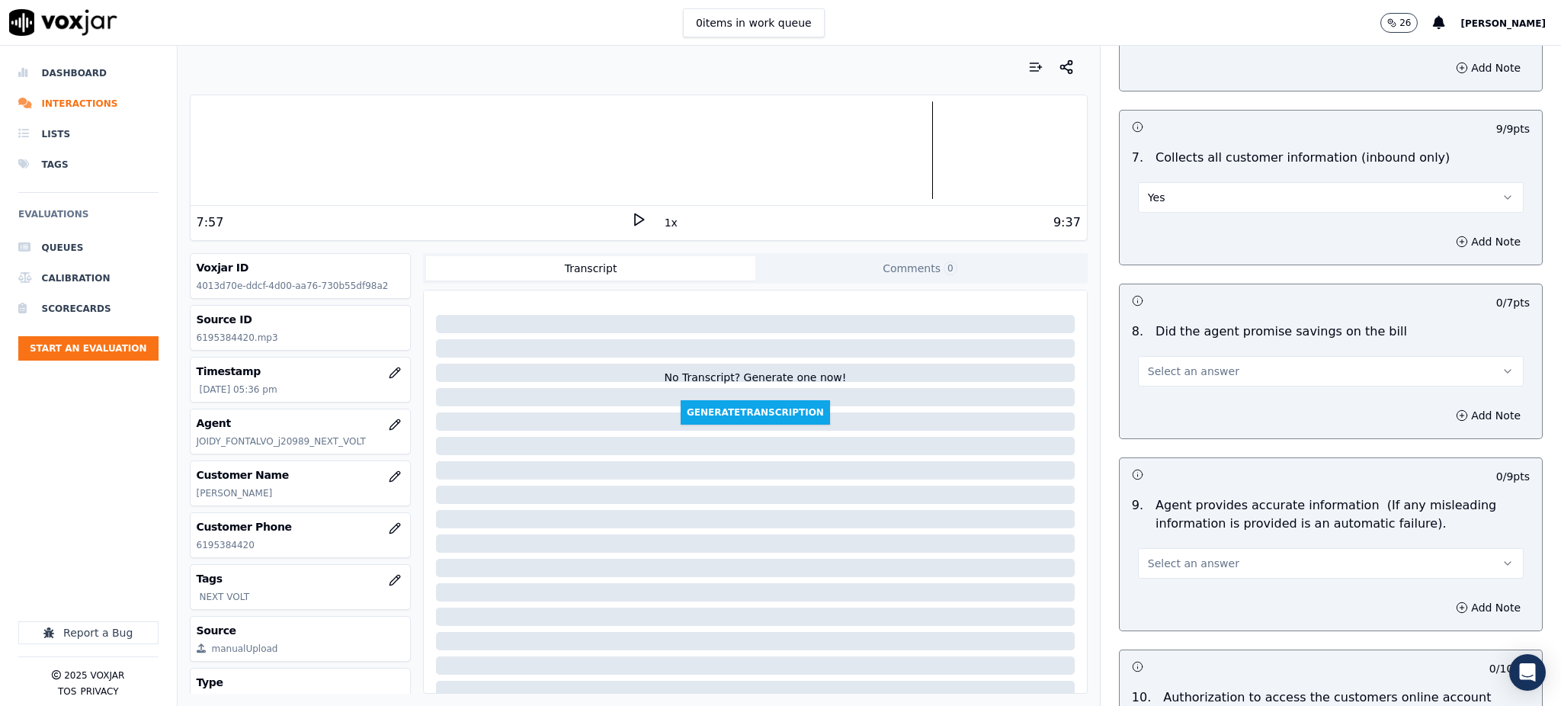
click at [1188, 364] on span "Select an answer" at bounding box center [1193, 371] width 91 height 15
click at [1165, 370] on div "Yes" at bounding box center [1297, 369] width 352 height 24
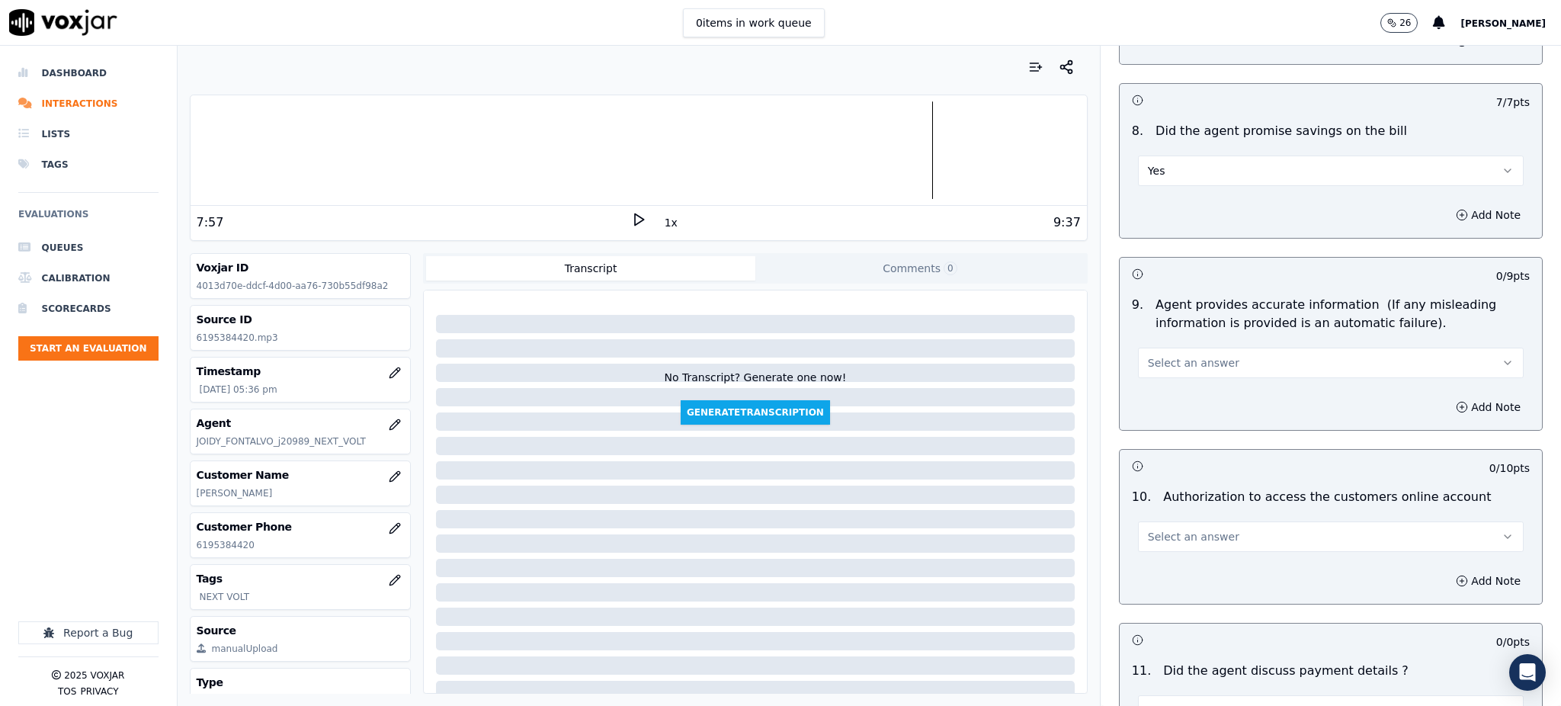
scroll to position [1422, 0]
click at [1164, 353] on span "Select an answer" at bounding box center [1193, 360] width 91 height 15
click at [1172, 358] on div "Yes" at bounding box center [1297, 359] width 352 height 24
click at [1168, 527] on span "Select an answer" at bounding box center [1193, 534] width 91 height 15
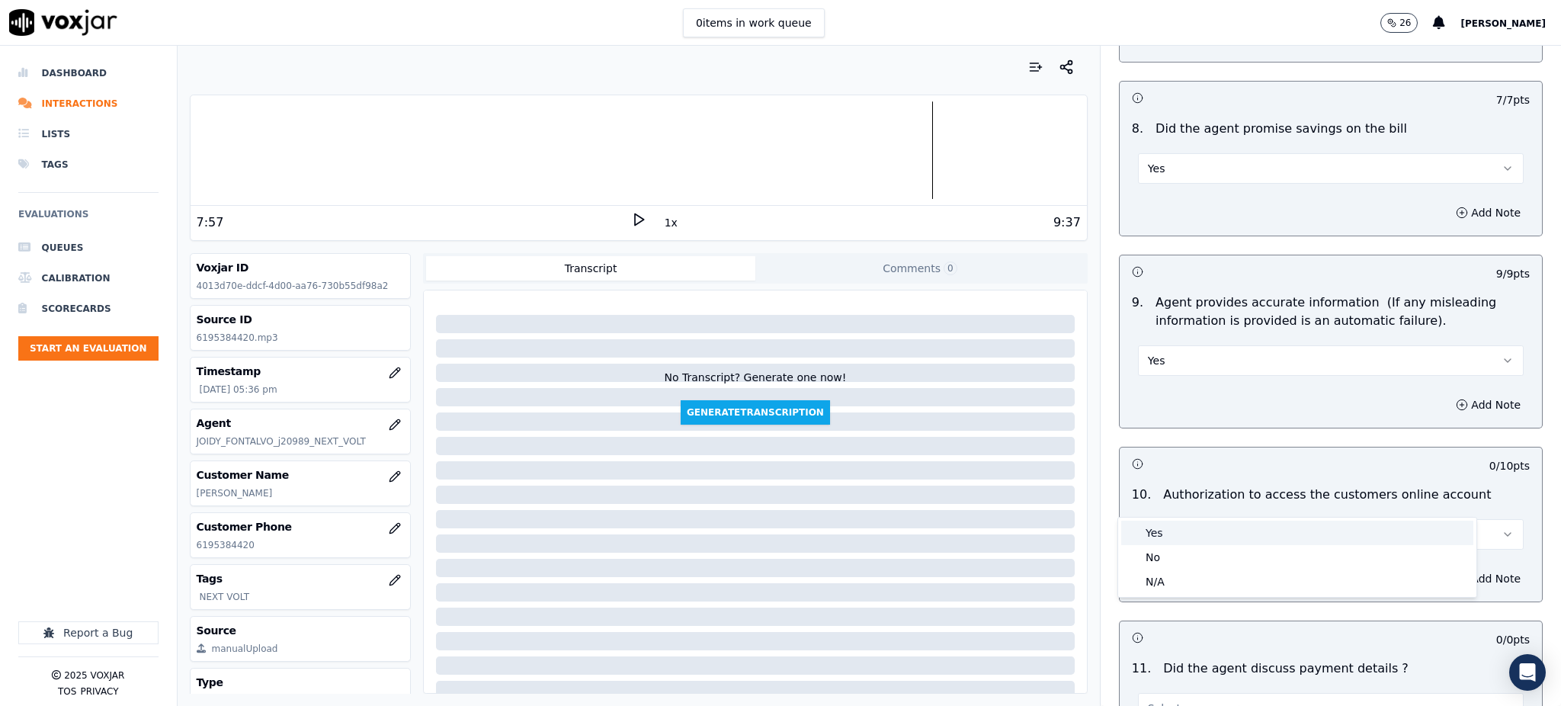
click at [1172, 527] on div "Yes" at bounding box center [1297, 533] width 352 height 24
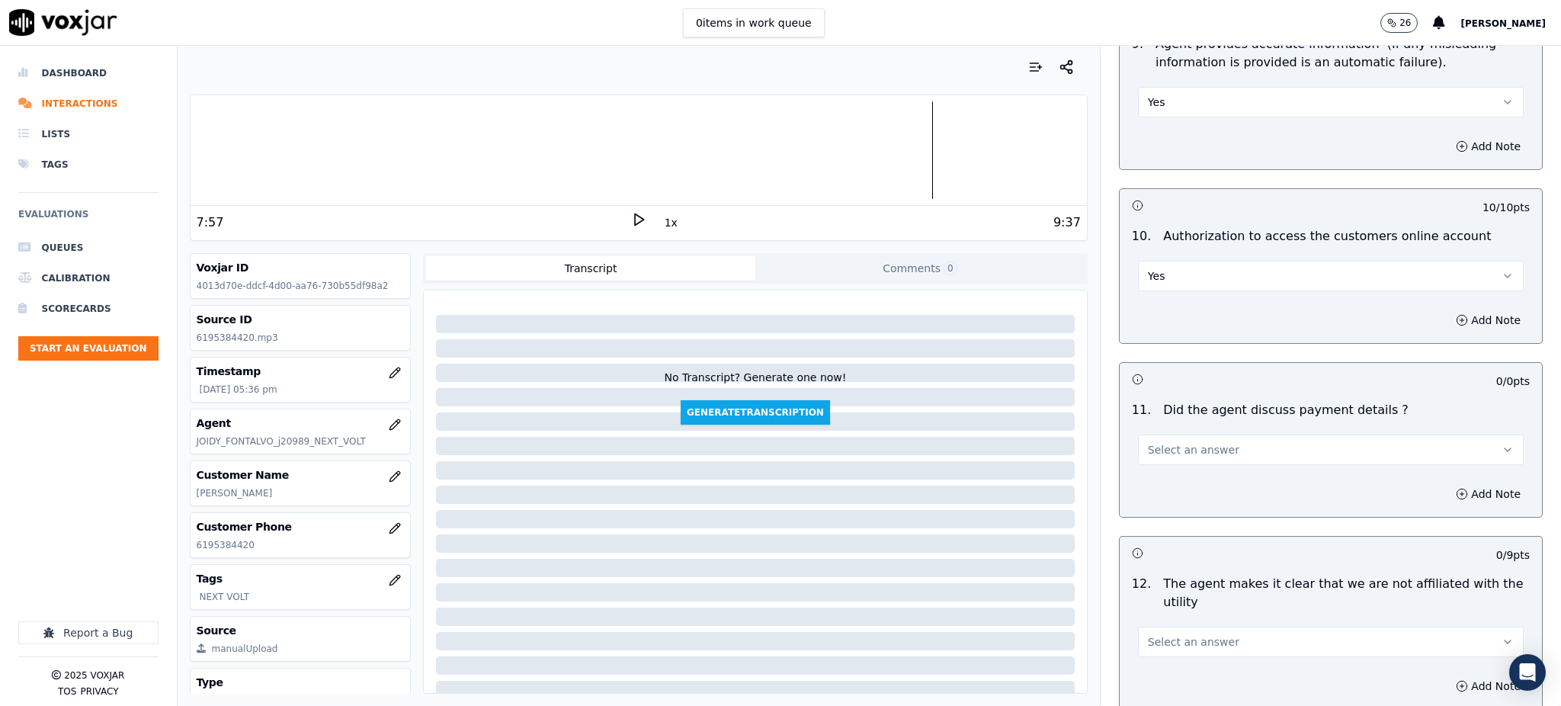
scroll to position [1727, 0]
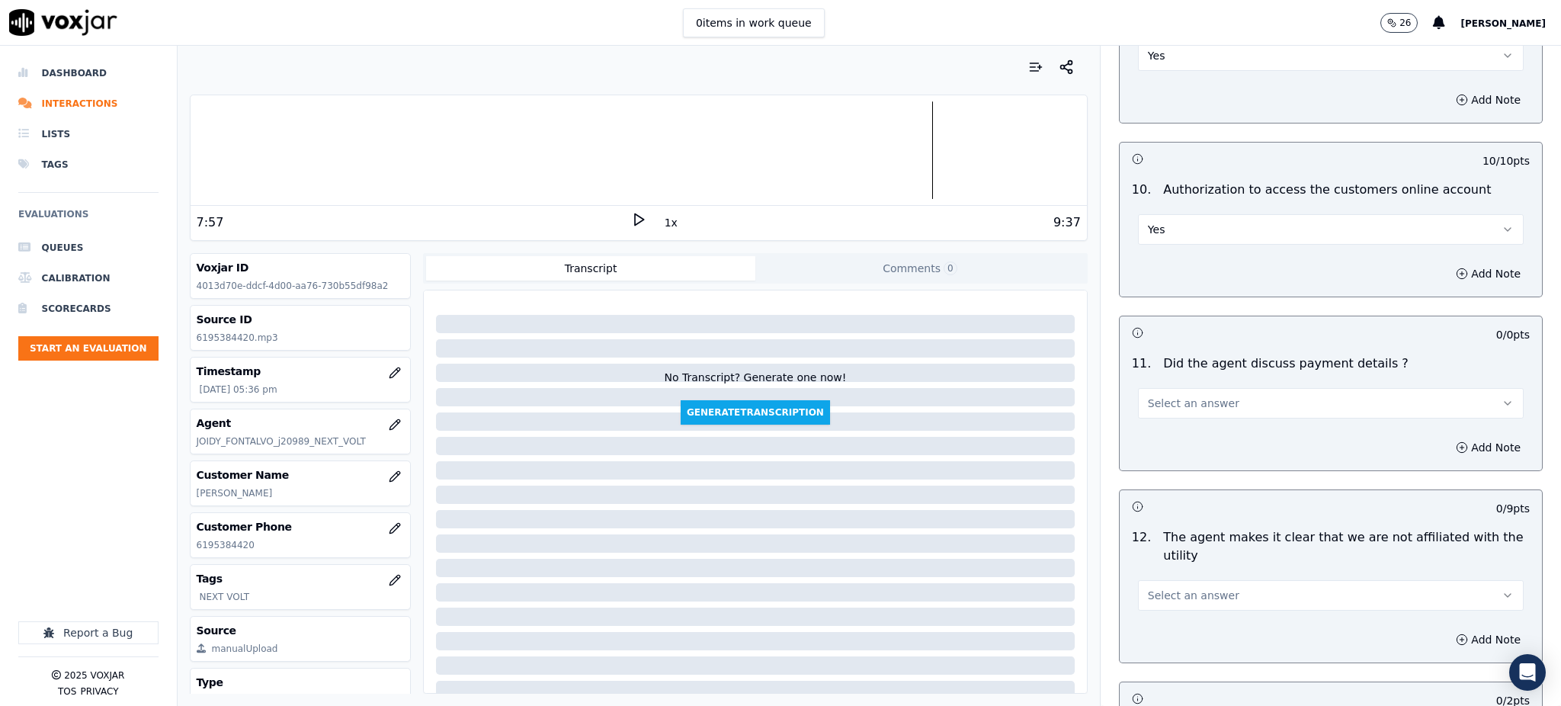
click at [1156, 396] on span "Select an answer" at bounding box center [1193, 403] width 91 height 15
click at [1156, 450] on div "N/A" at bounding box center [1297, 450] width 352 height 24
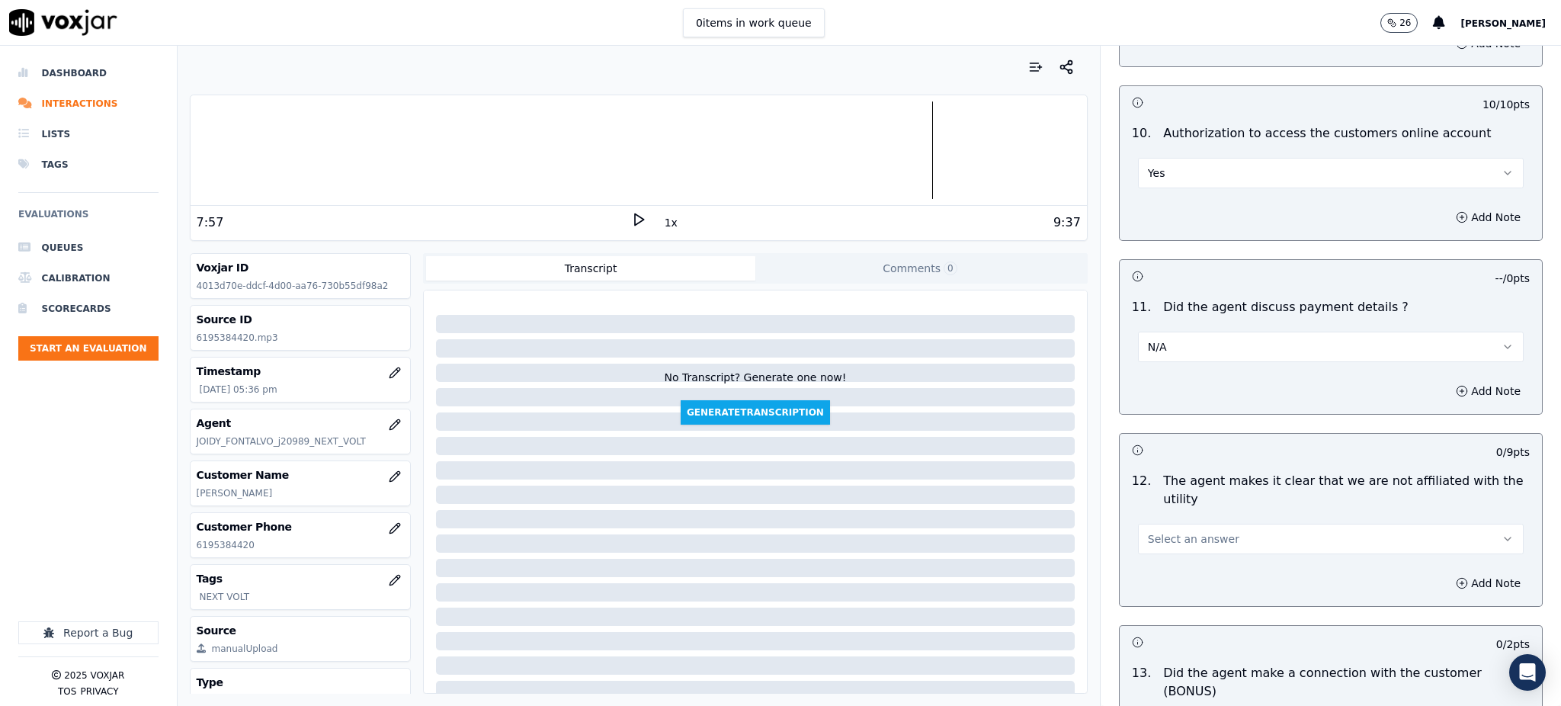
scroll to position [2032, 0]
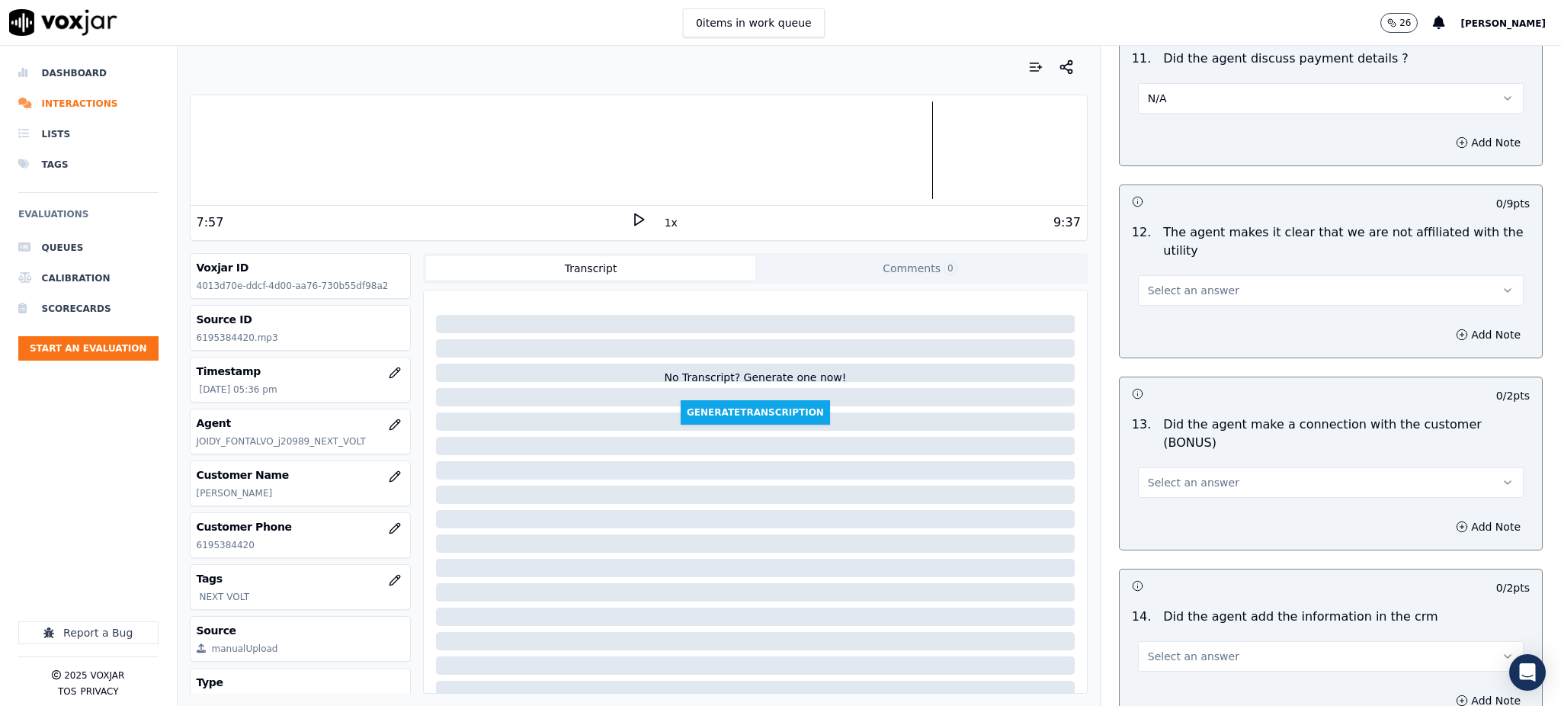
drag, startPoint x: 1175, startPoint y: 252, endPoint x: 1165, endPoint y: 267, distance: 17.8
click at [1174, 283] on span "Select an answer" at bounding box center [1193, 290] width 91 height 15
click at [1151, 285] on div "Yes" at bounding box center [1297, 289] width 352 height 24
click at [1148, 475] on span "Select an answer" at bounding box center [1193, 482] width 91 height 15
click at [1146, 467] on div "Yes" at bounding box center [1297, 462] width 352 height 24
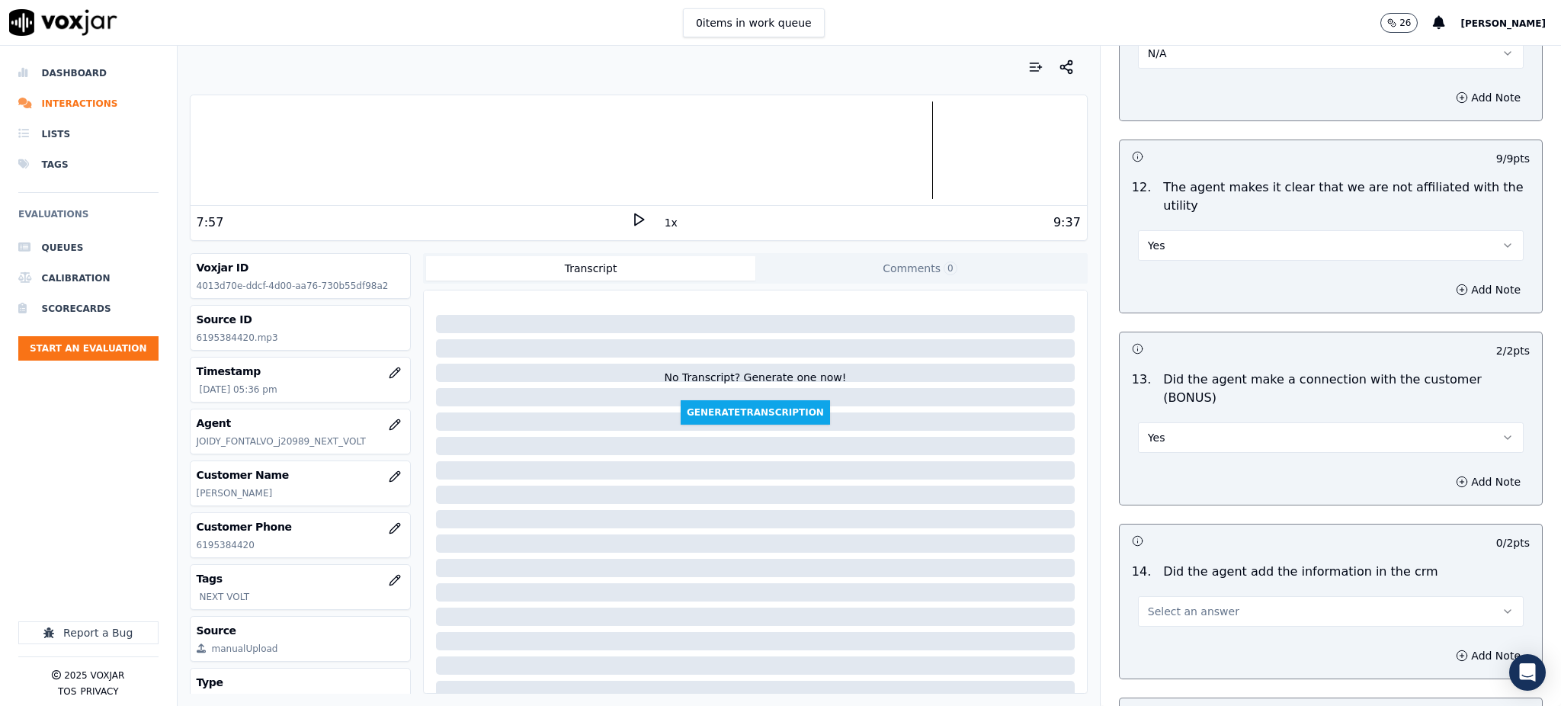
scroll to position [2236, 0]
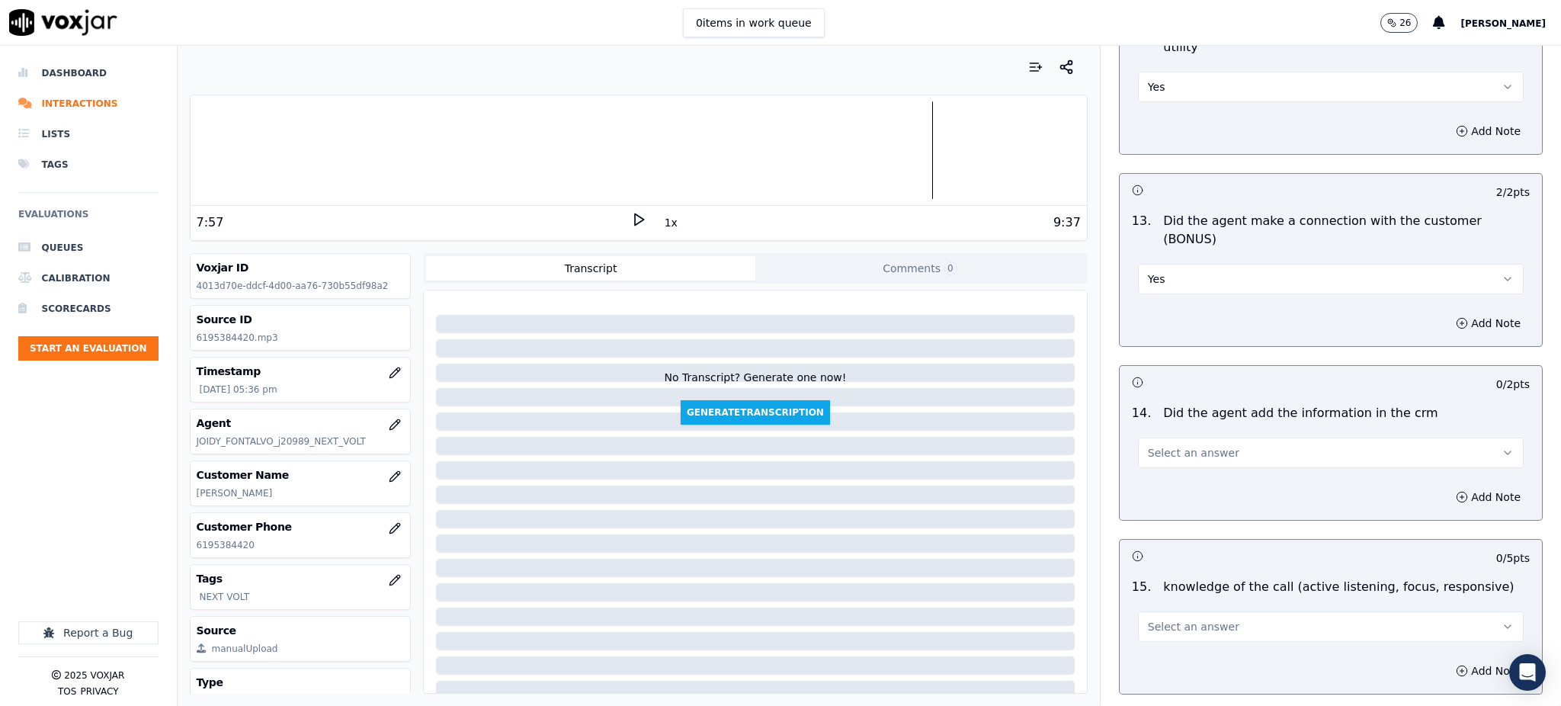
click at [1148, 445] on span "Select an answer" at bounding box center [1193, 452] width 91 height 15
click at [1145, 437] on div "Yes" at bounding box center [1297, 434] width 352 height 24
click at [1152, 619] on span "Select an answer" at bounding box center [1193, 626] width 91 height 15
click at [1156, 598] on div "Yes" at bounding box center [1297, 607] width 352 height 24
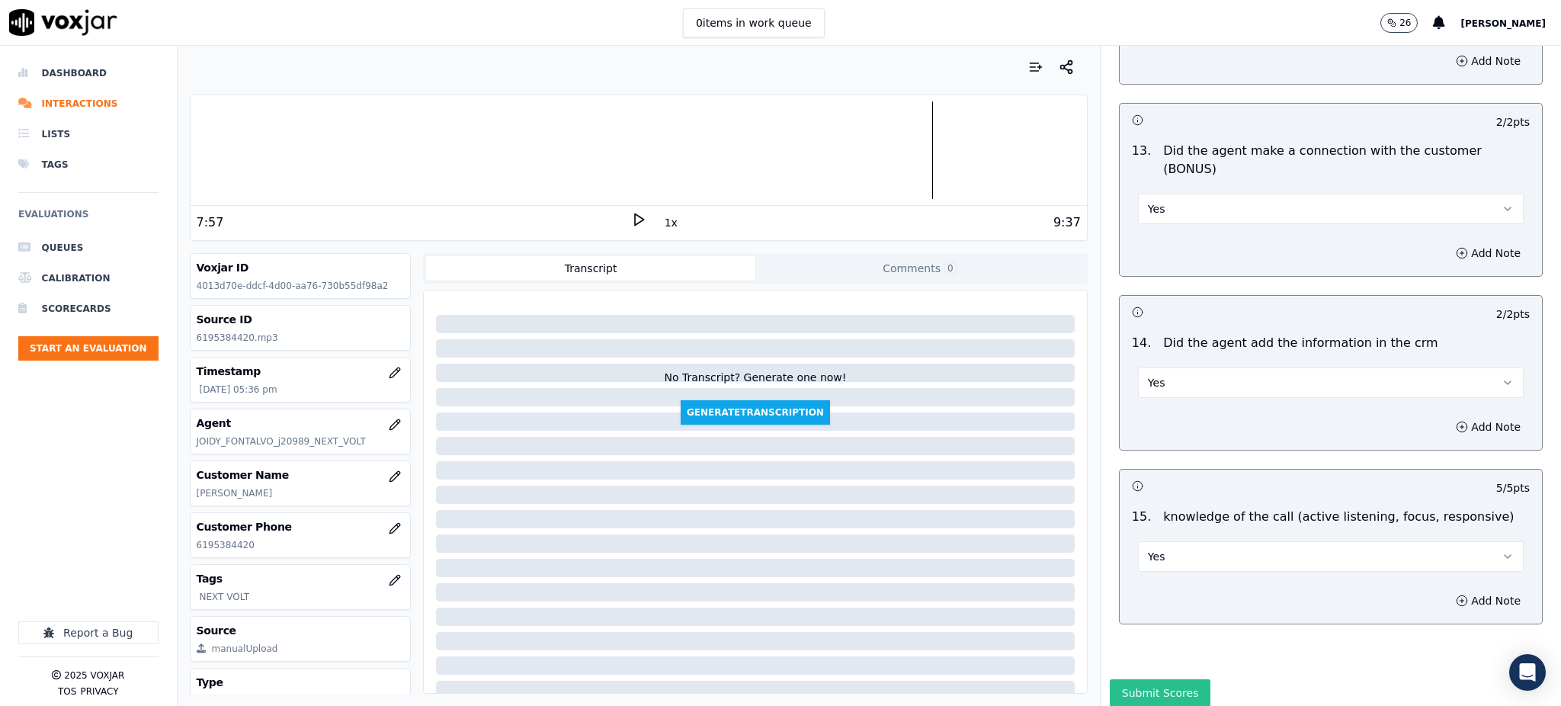
scroll to position [2307, 0]
click at [1151, 678] on button "Submit Scores" at bounding box center [1160, 691] width 101 height 27
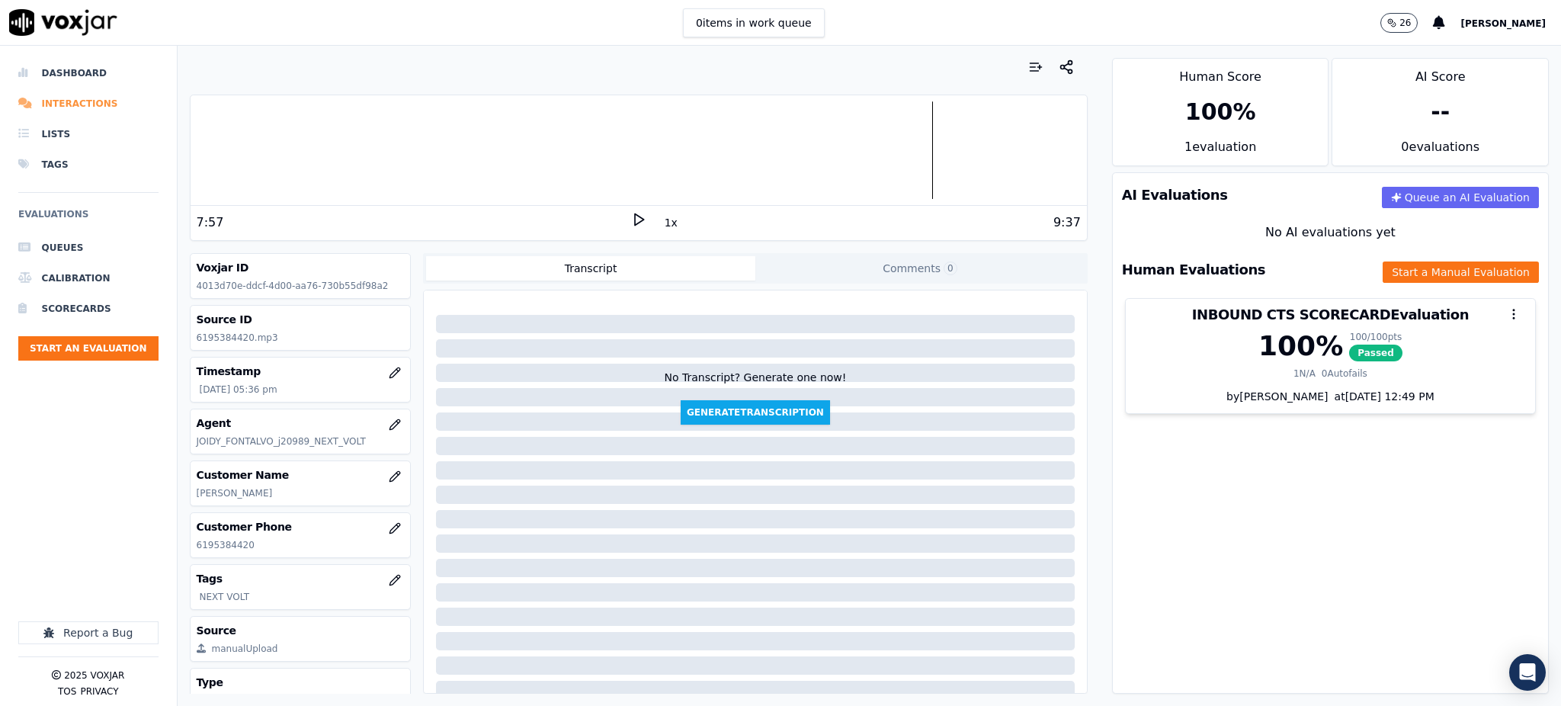
click at [66, 98] on li "Interactions" at bounding box center [88, 103] width 140 height 30
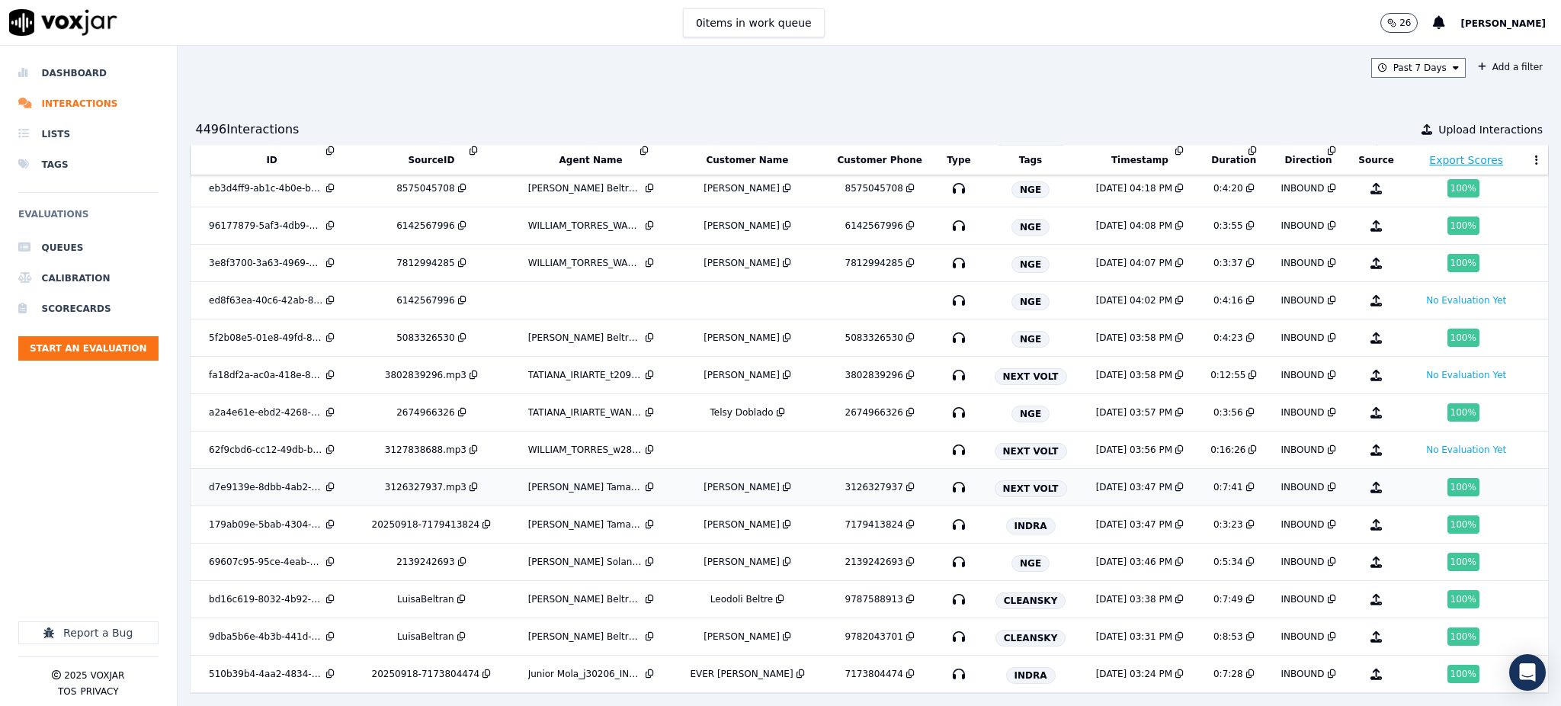
scroll to position [276, 0]
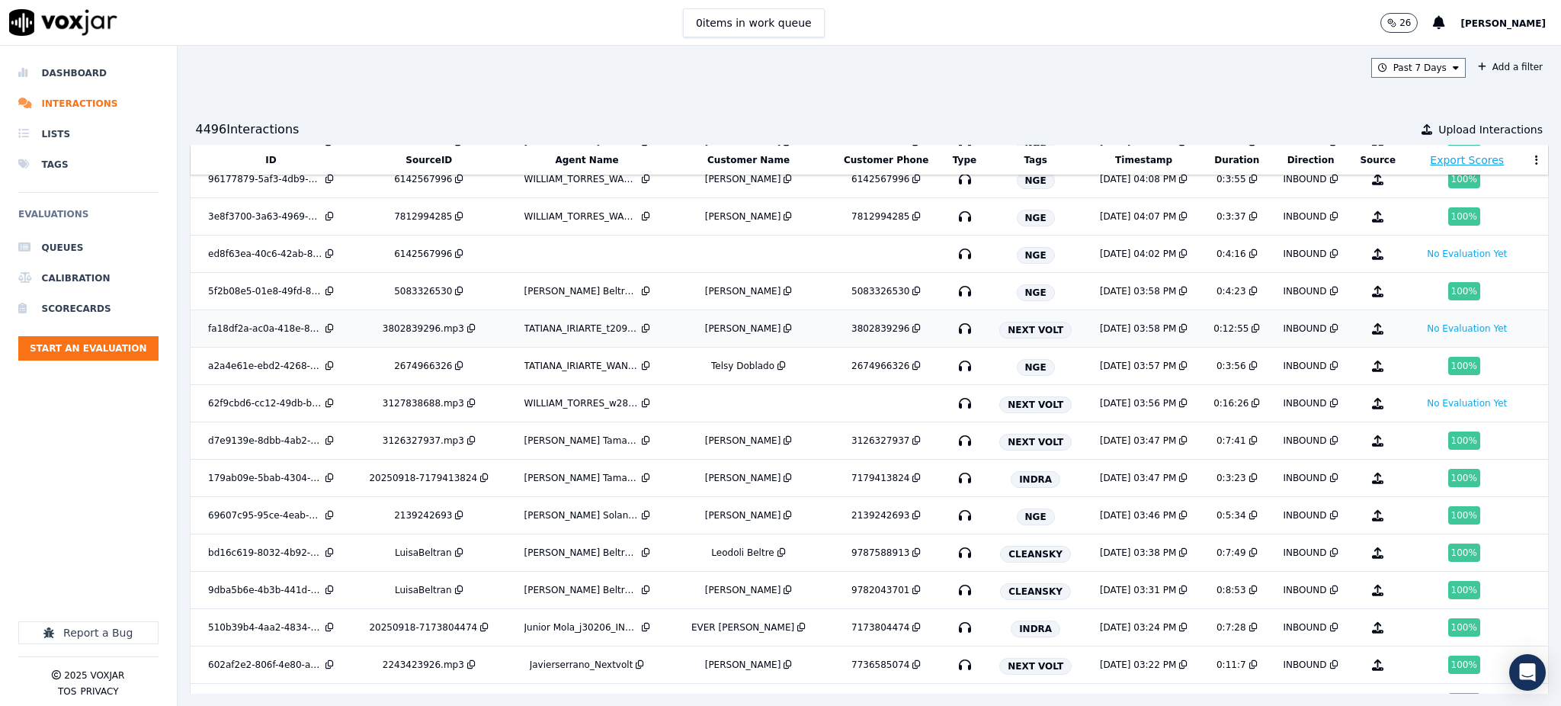
click at [953, 333] on icon "button" at bounding box center [965, 328] width 24 height 24
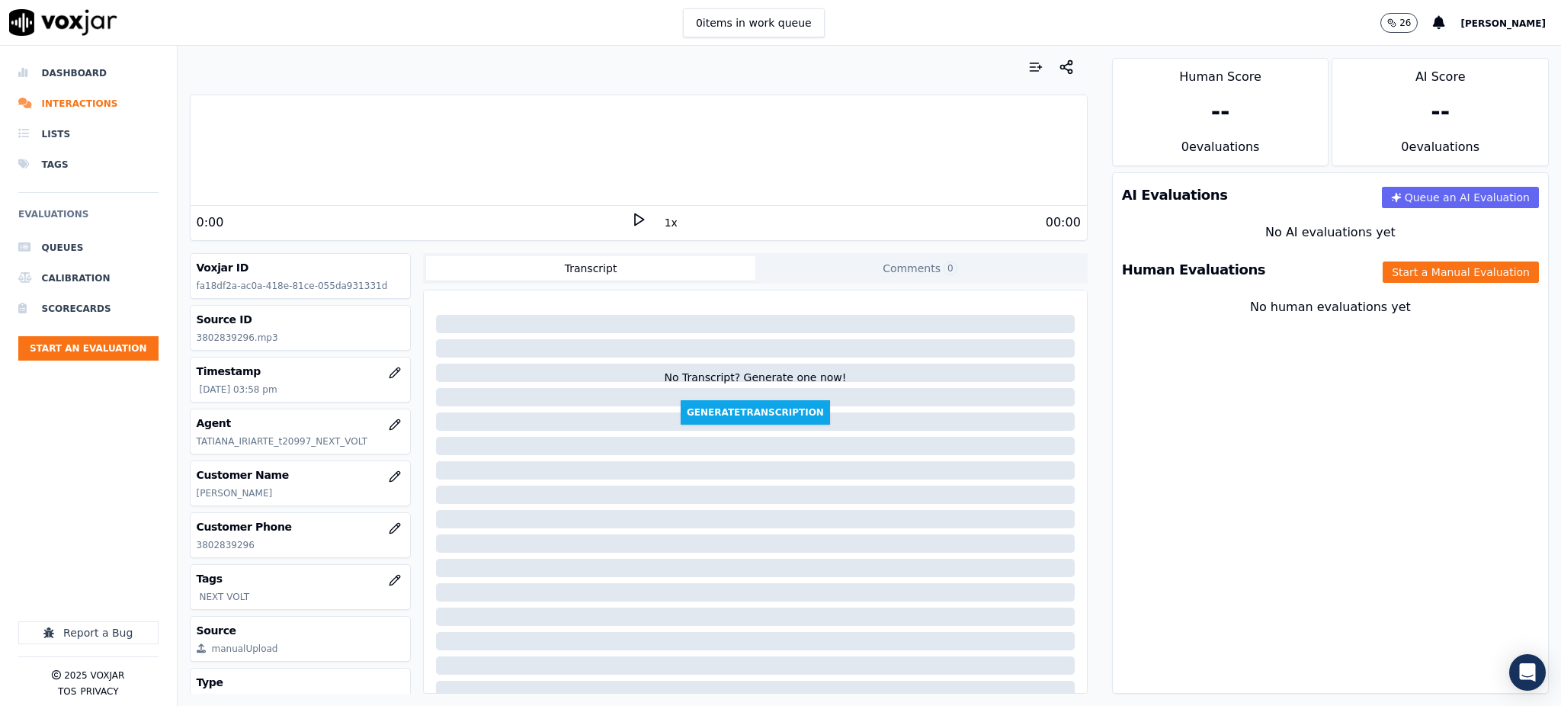
click at [618, 220] on div "0:00" at bounding box center [414, 222] width 434 height 18
click at [631, 220] on icon at bounding box center [638, 219] width 15 height 15
click at [1395, 266] on button "Start a Manual Evaluation" at bounding box center [1461, 271] width 156 height 21
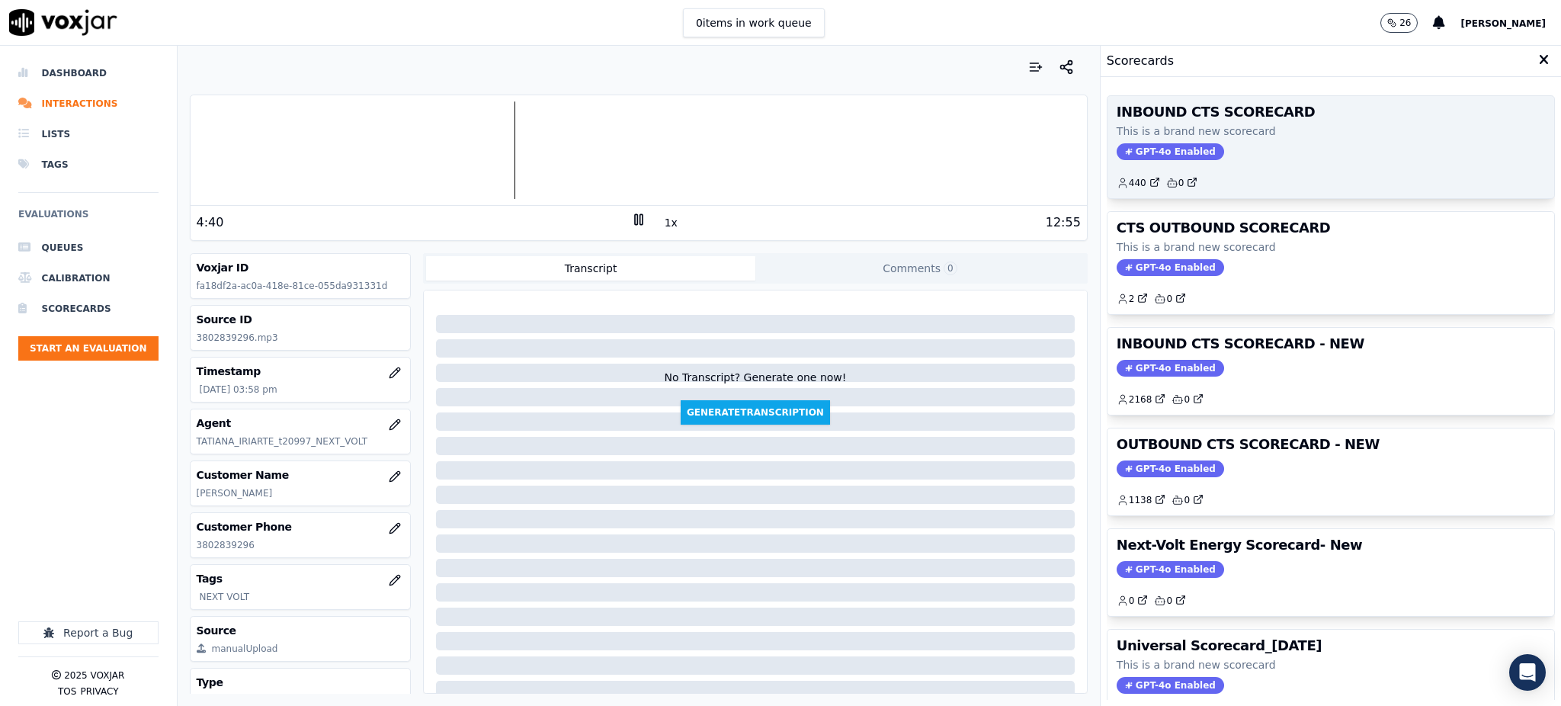
click at [1167, 159] on span "GPT-4o Enabled" at bounding box center [1170, 151] width 107 height 17
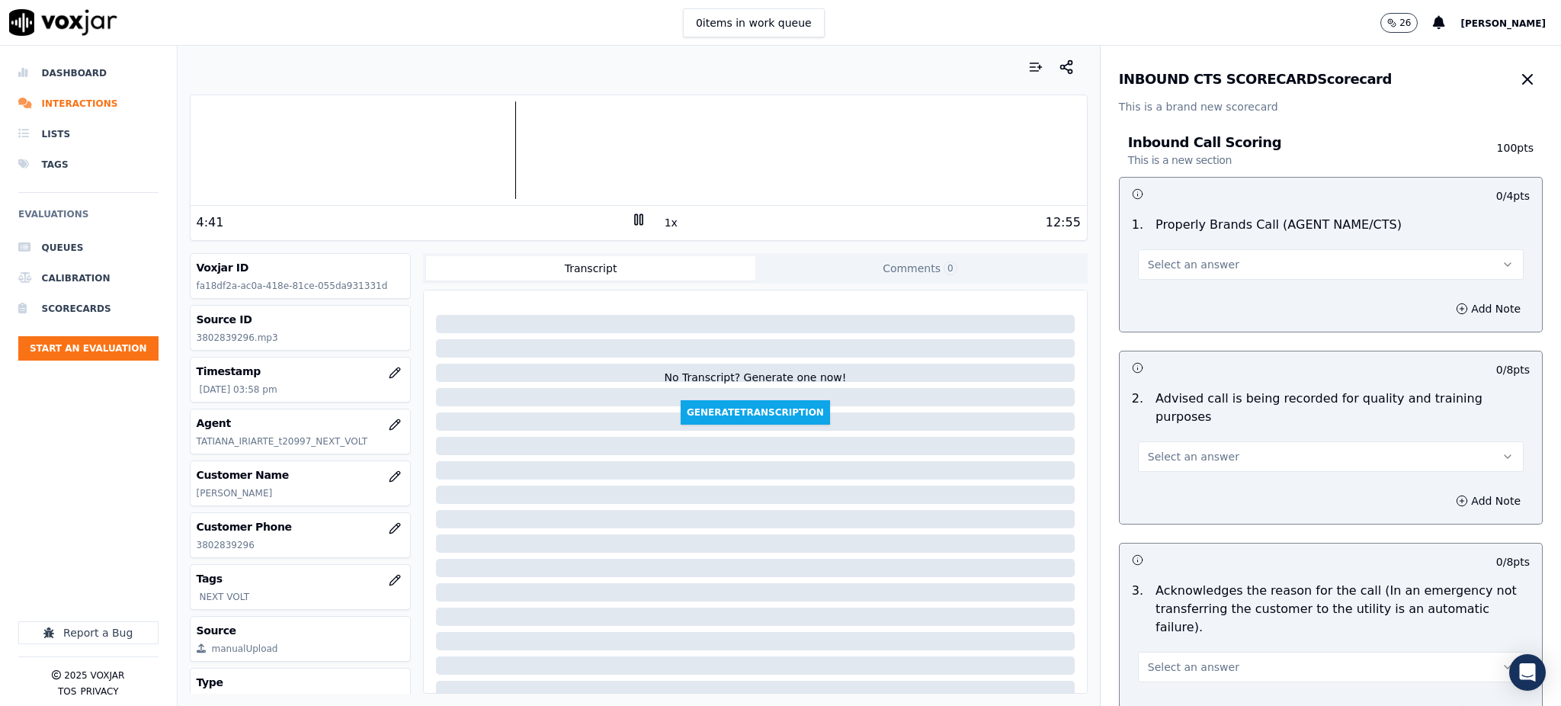
drag, startPoint x: 1180, startPoint y: 258, endPoint x: 1178, endPoint y: 266, distance: 8.7
click at [1179, 261] on span "Select an answer" at bounding box center [1193, 264] width 91 height 15
click at [1172, 300] on div "Yes" at bounding box center [1297, 299] width 352 height 24
click at [1152, 441] on button "Select an answer" at bounding box center [1331, 456] width 386 height 30
click at [1155, 471] on div "Yes" at bounding box center [1297, 472] width 352 height 24
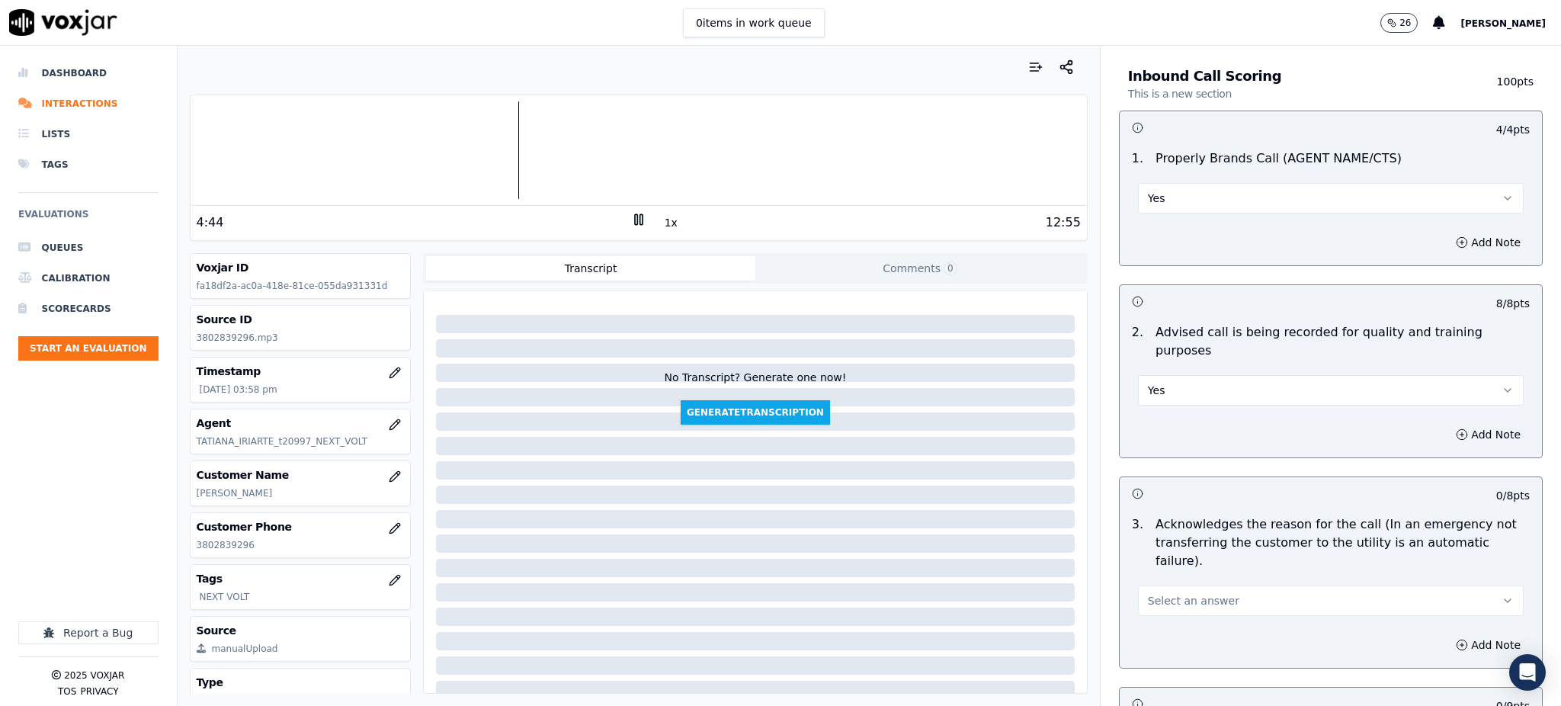
scroll to position [305, 0]
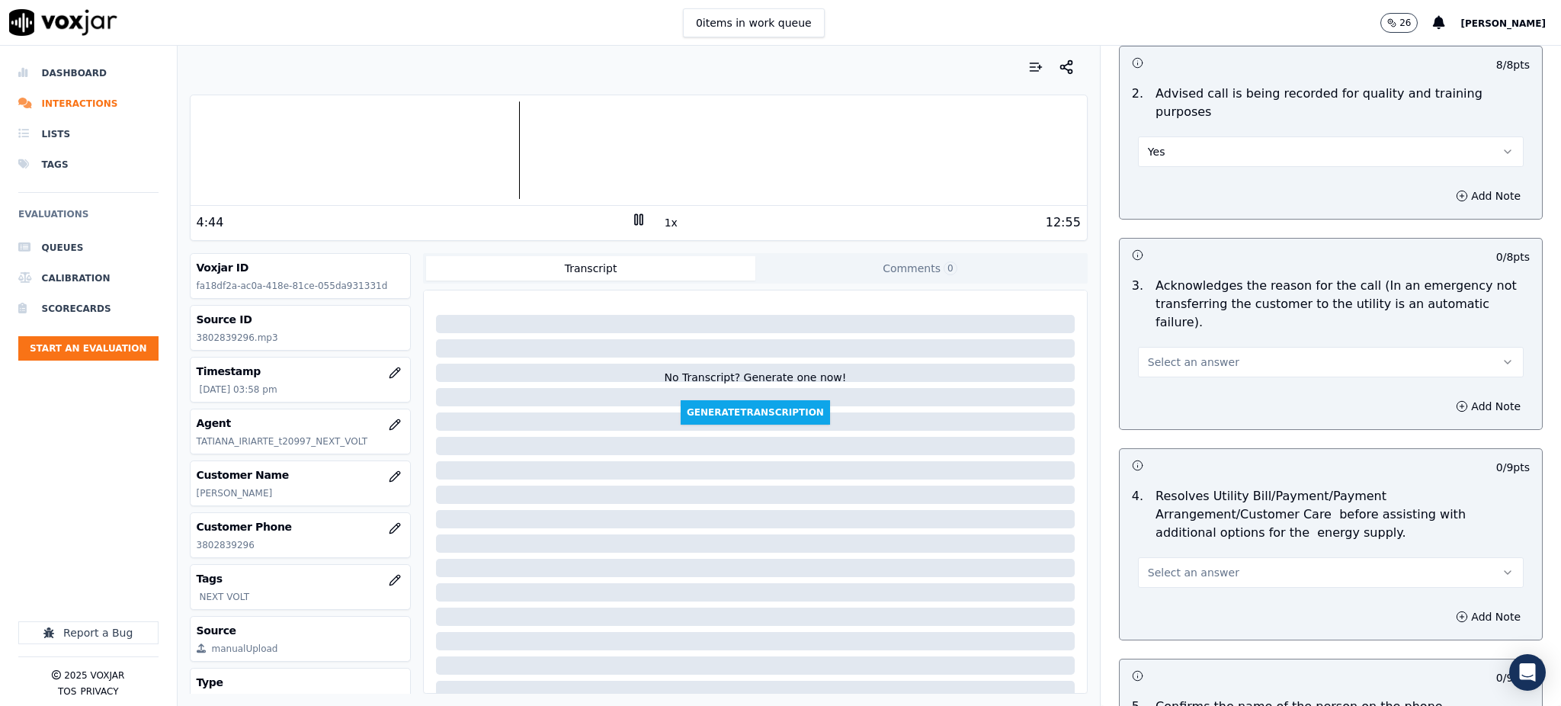
click at [1157, 354] on span "Select an answer" at bounding box center [1193, 361] width 91 height 15
click at [1150, 363] on div "Yes" at bounding box center [1297, 360] width 352 height 24
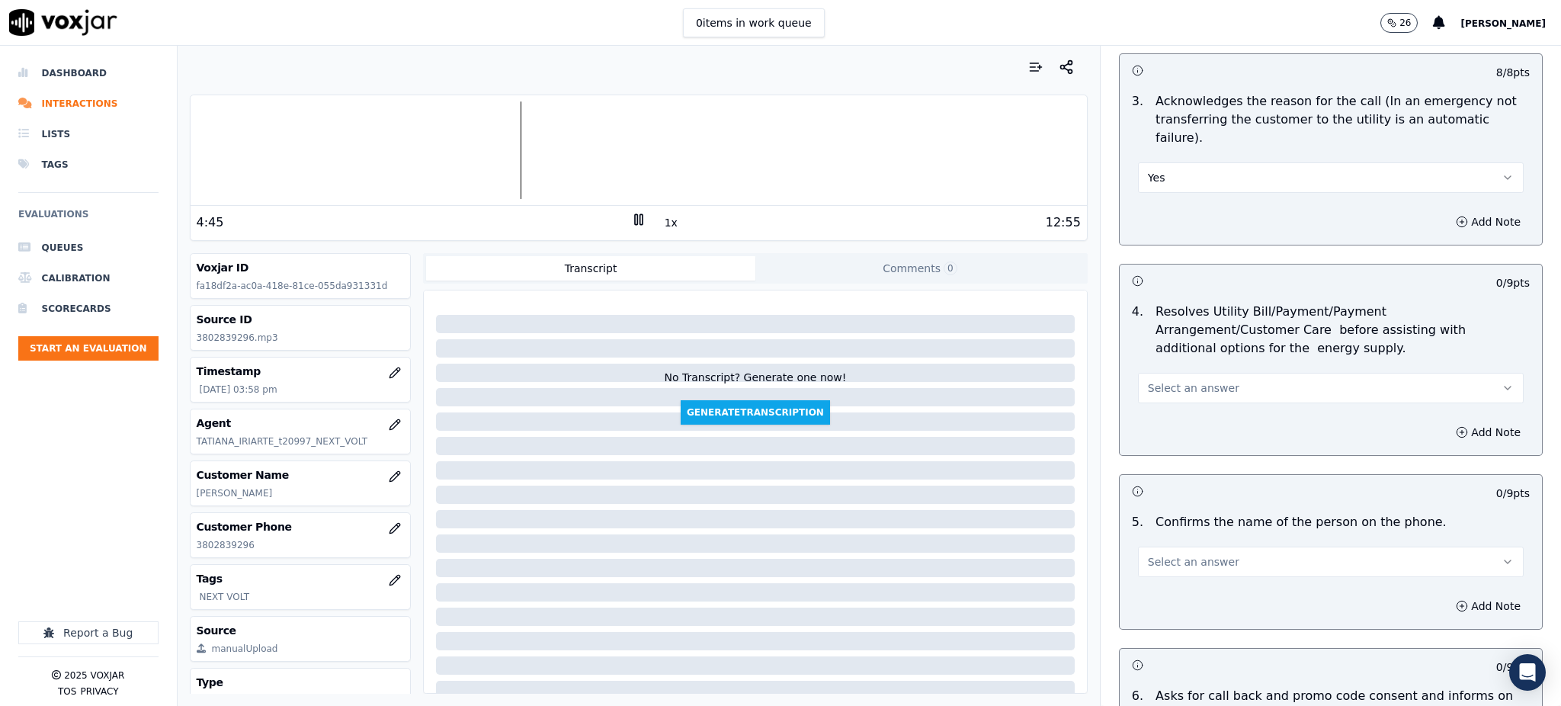
scroll to position [508, 0]
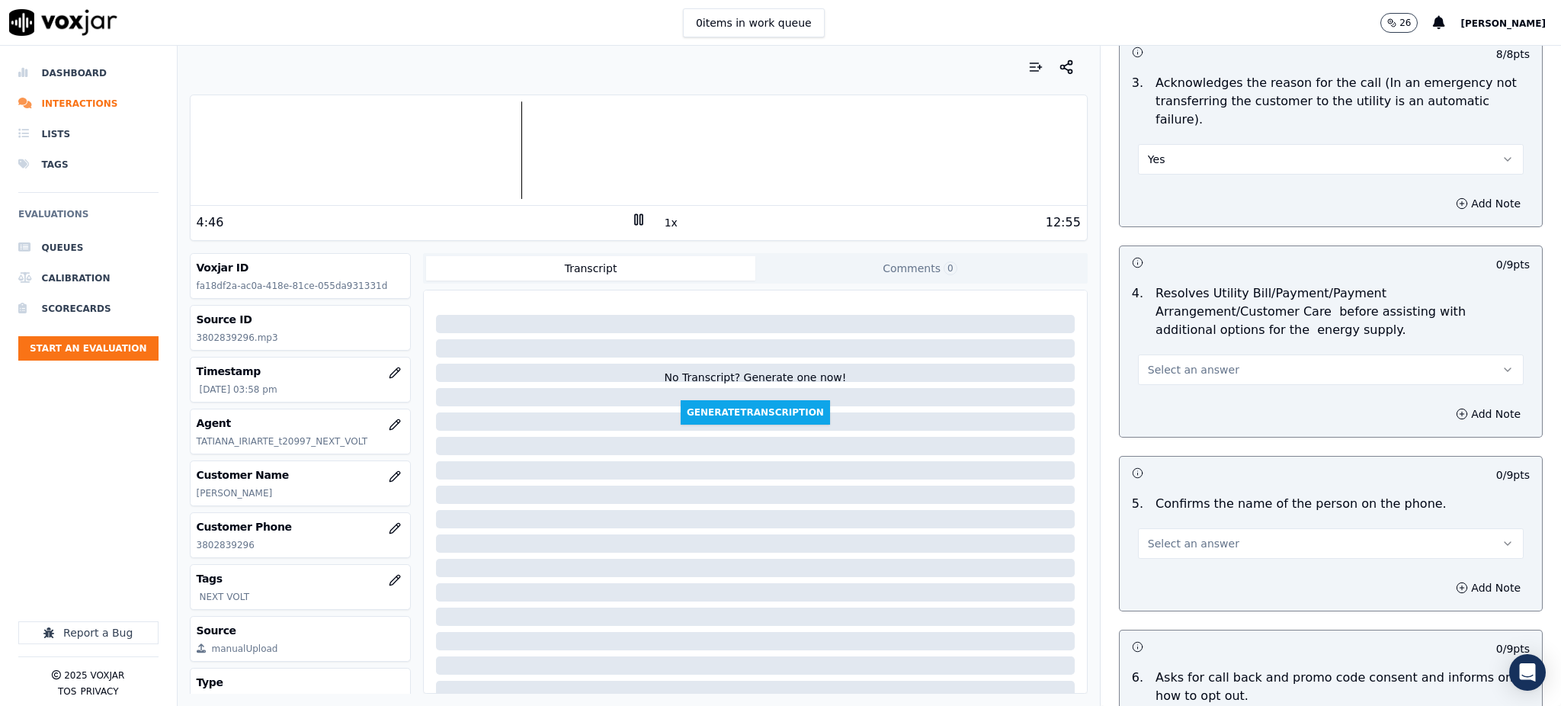
click at [1157, 362] on span "Select an answer" at bounding box center [1193, 369] width 91 height 15
click at [1162, 367] on div "Yes" at bounding box center [1297, 367] width 352 height 24
drag, startPoint x: 1164, startPoint y: 502, endPoint x: 1165, endPoint y: 518, distance: 16.8
click at [1165, 536] on span "Select an answer" at bounding box center [1193, 543] width 91 height 15
click at [1166, 547] on div "Yes" at bounding box center [1297, 541] width 352 height 24
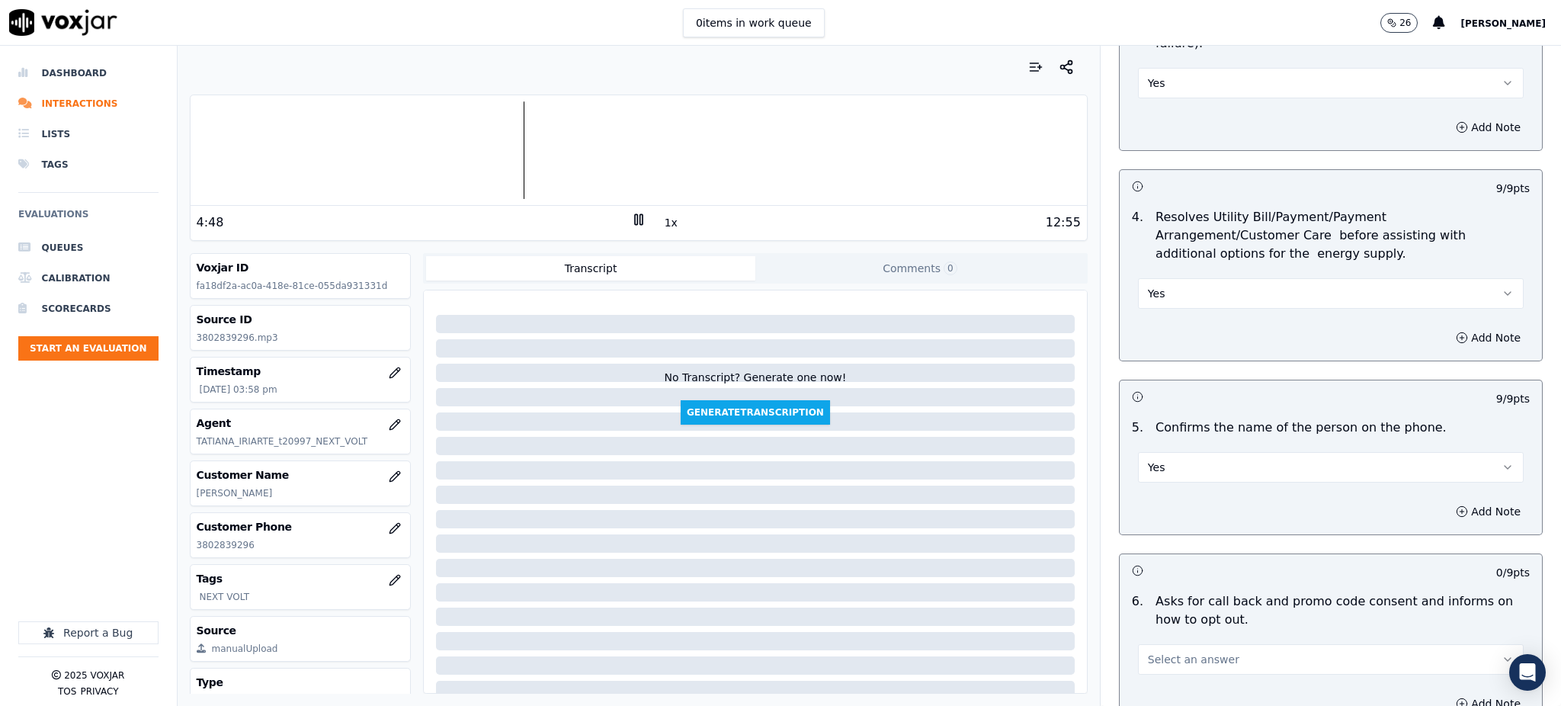
scroll to position [813, 0]
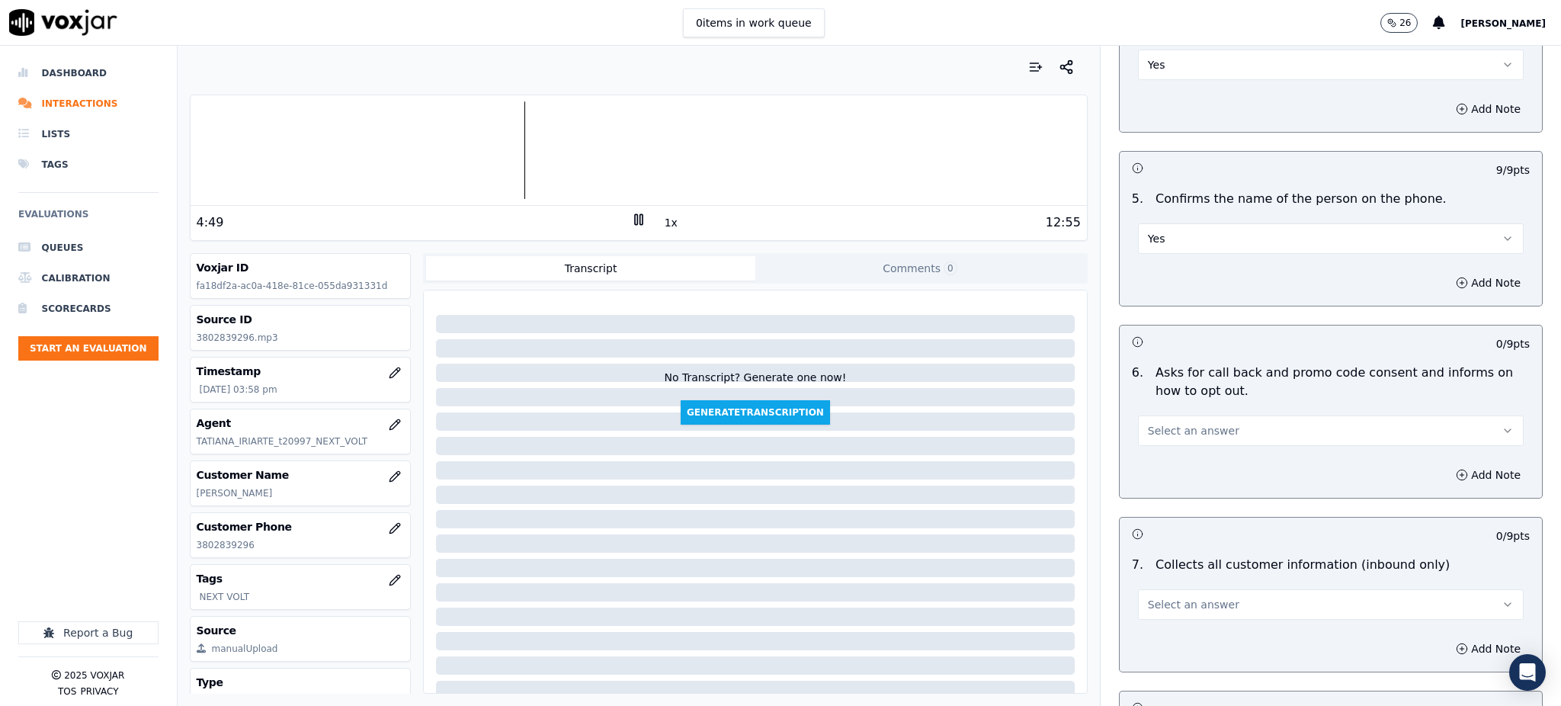
click at [1167, 423] on span "Select an answer" at bounding box center [1193, 430] width 91 height 15
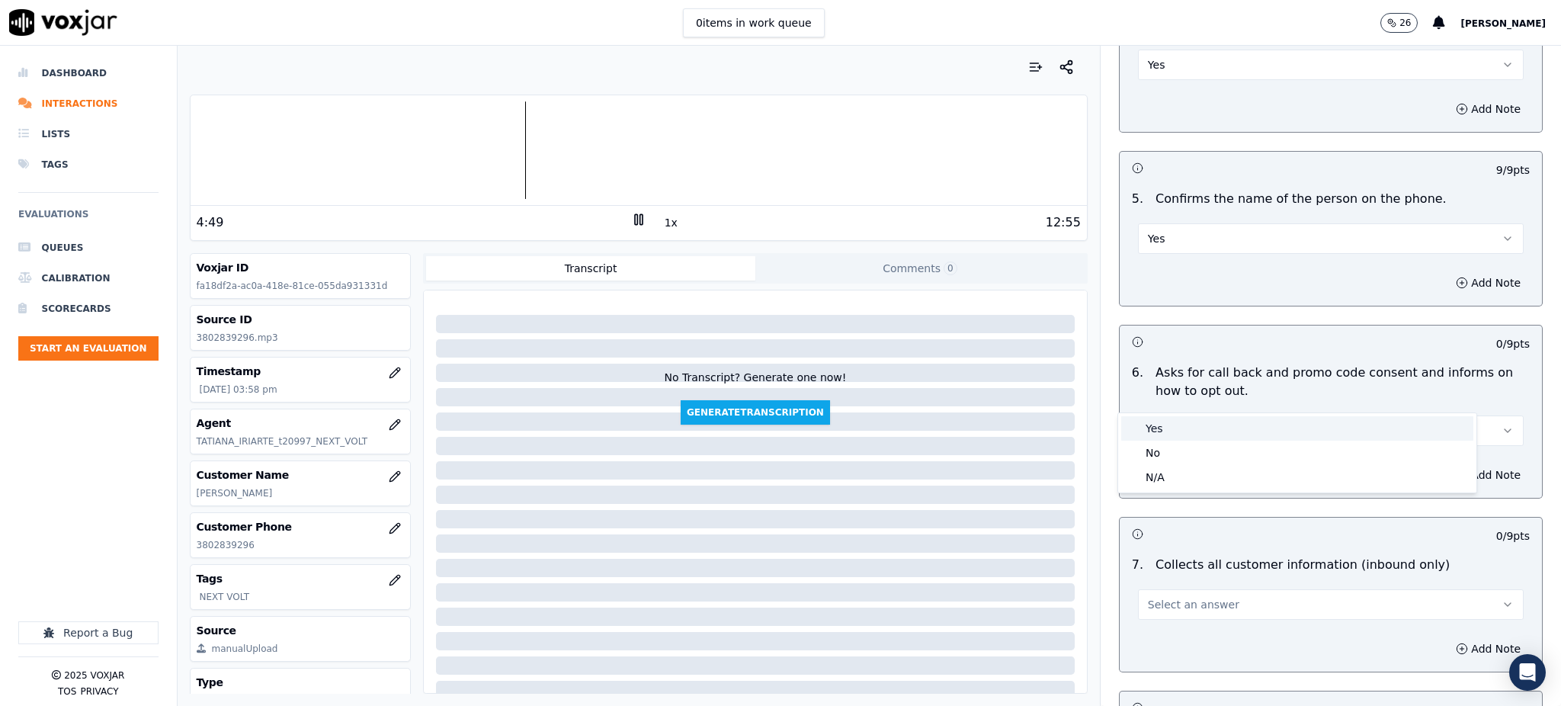
click at [1173, 434] on div "Yes" at bounding box center [1297, 428] width 352 height 24
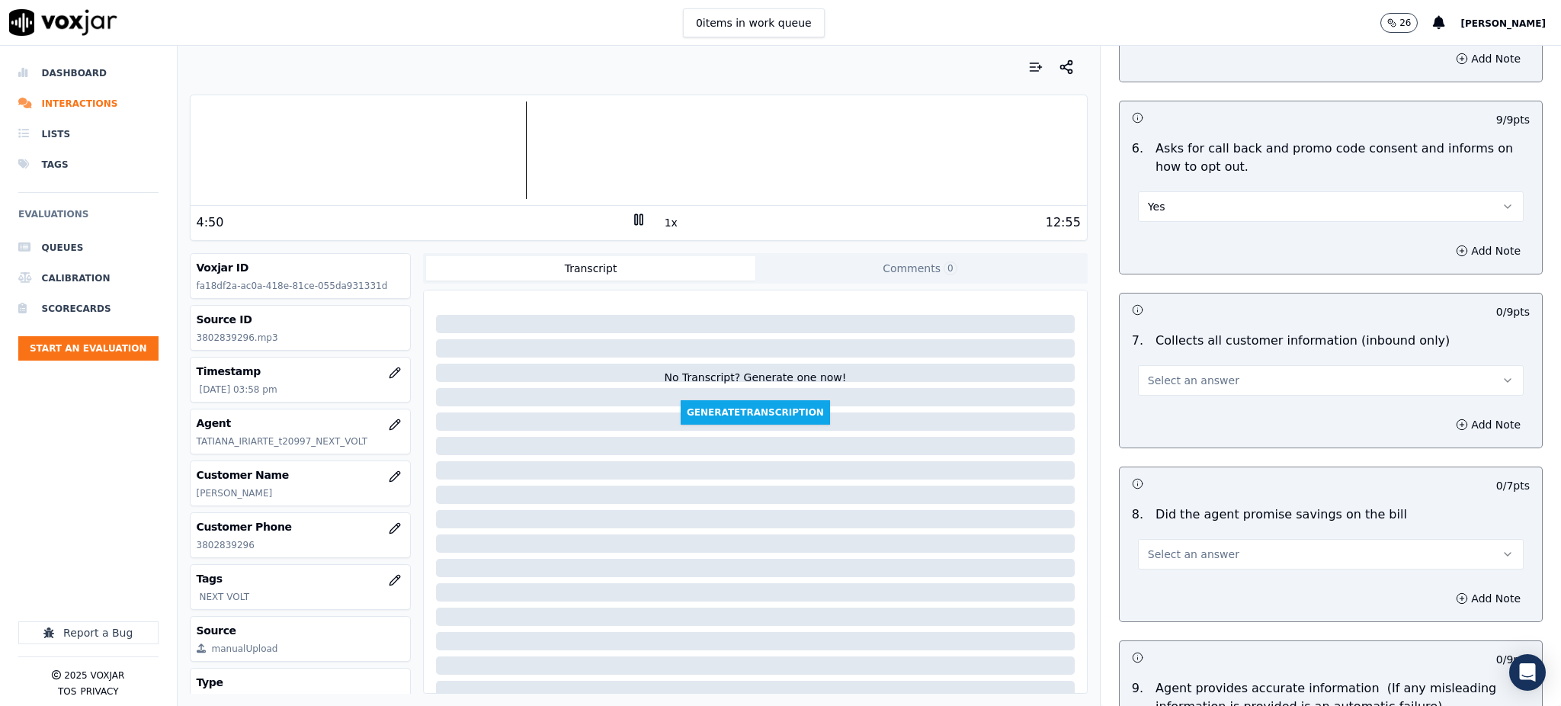
scroll to position [1117, 0]
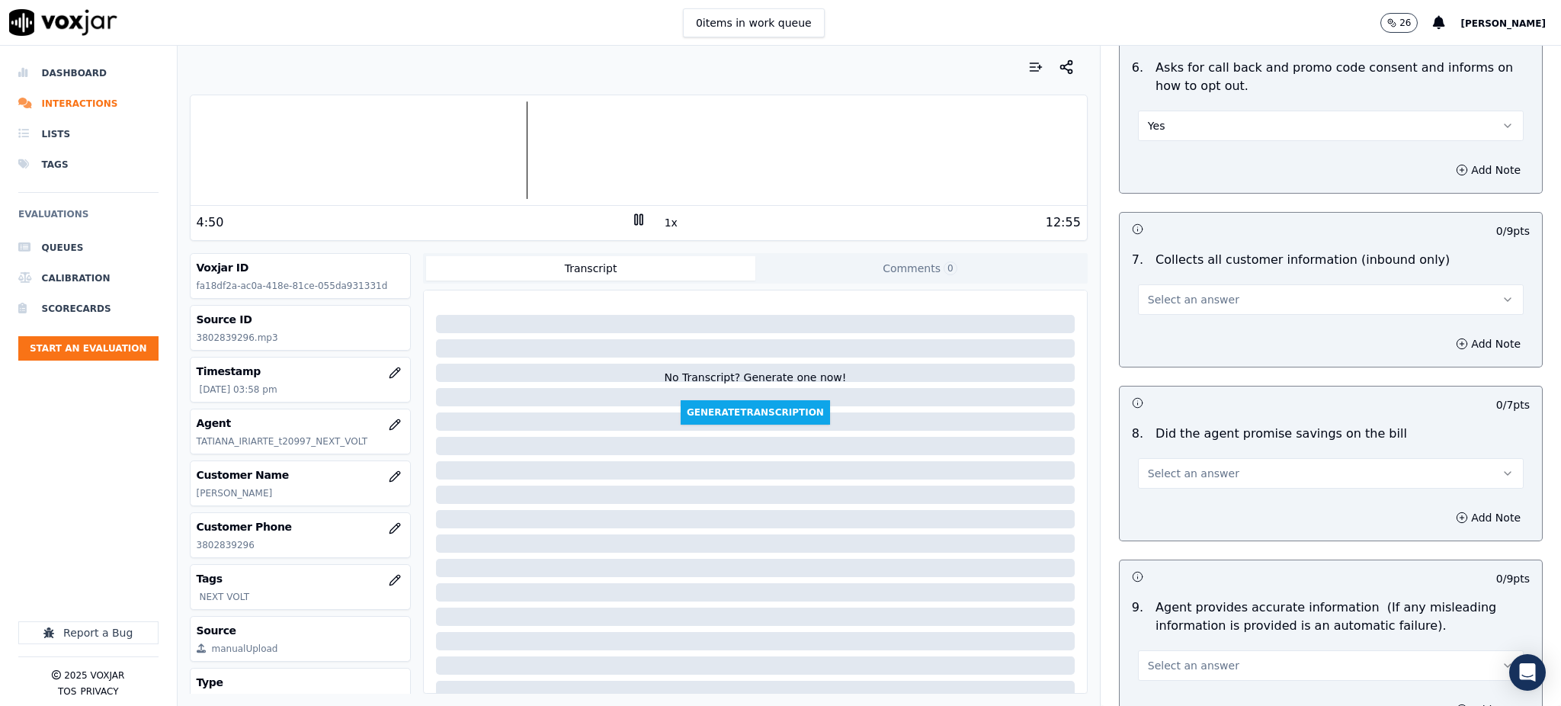
click at [1159, 292] on span "Select an answer" at bounding box center [1193, 299] width 91 height 15
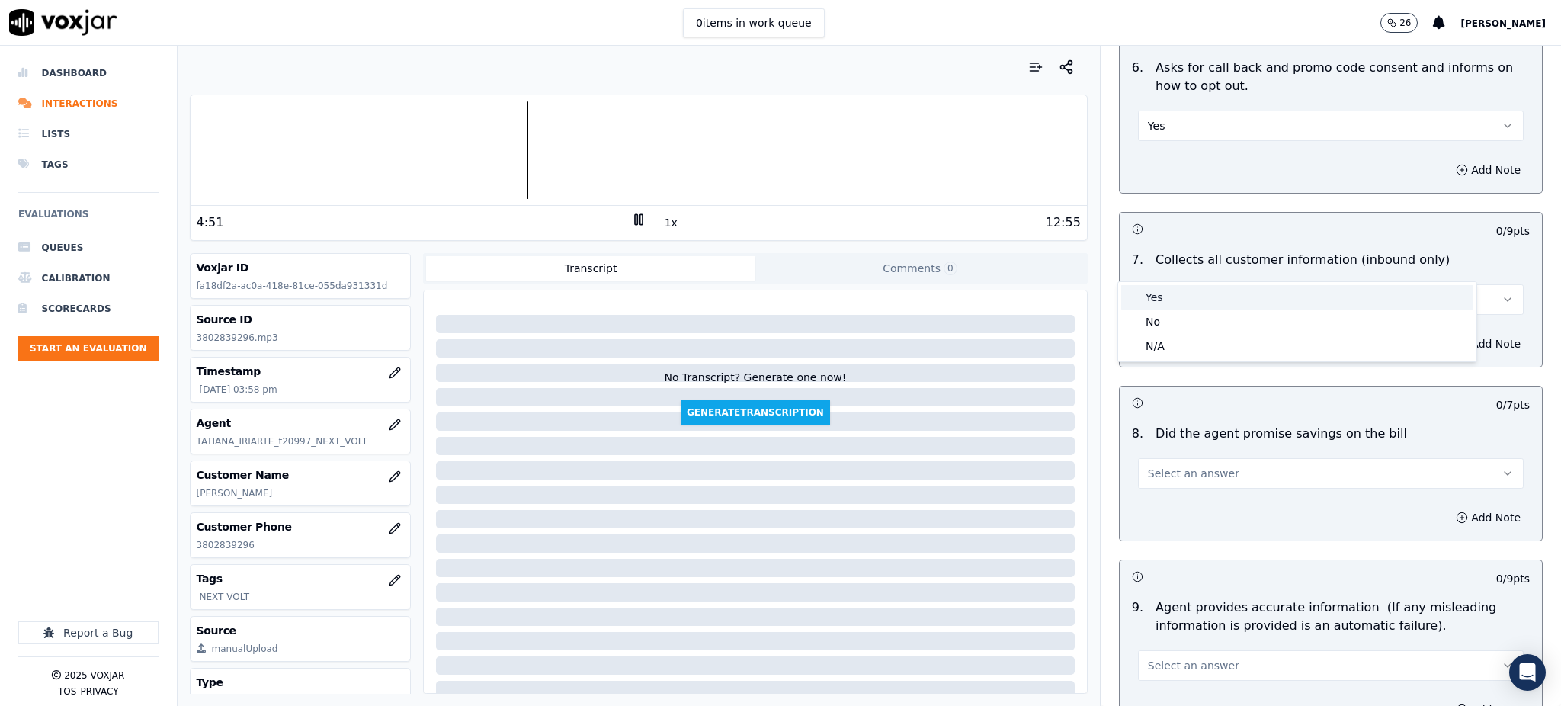
click at [1157, 299] on div "Yes" at bounding box center [1297, 297] width 352 height 24
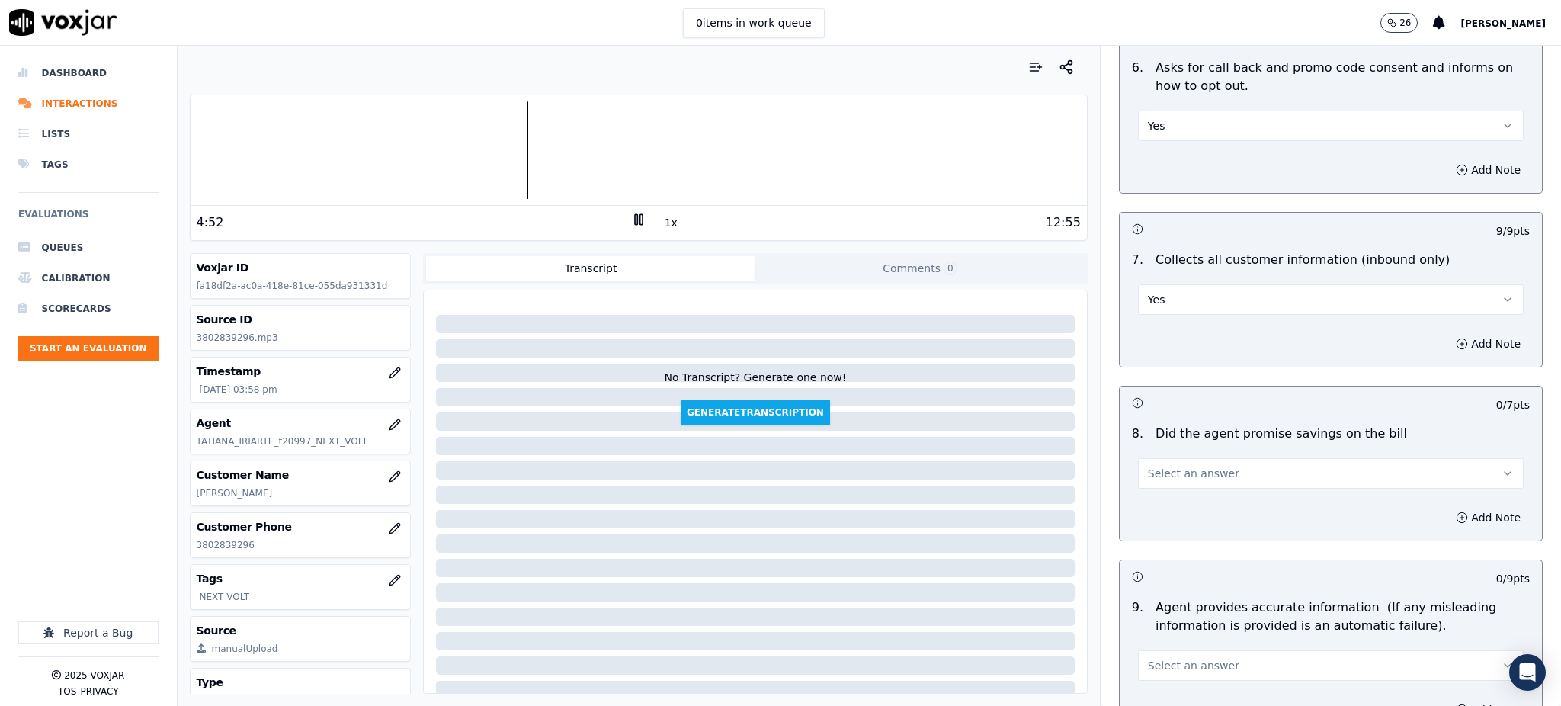
click at [1155, 466] on span "Select an answer" at bounding box center [1193, 473] width 91 height 15
click at [1150, 476] on div "Yes" at bounding box center [1297, 471] width 352 height 24
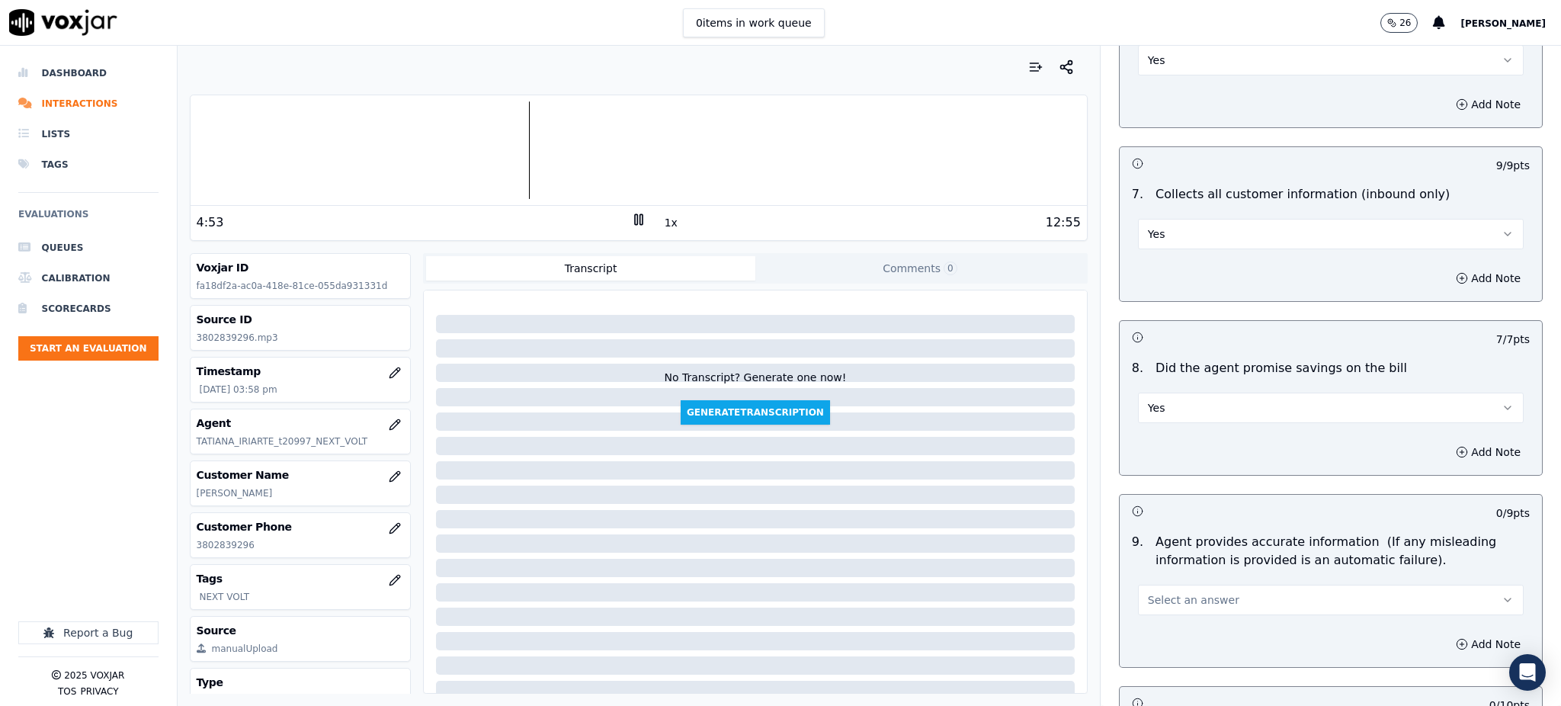
scroll to position [1422, 0]
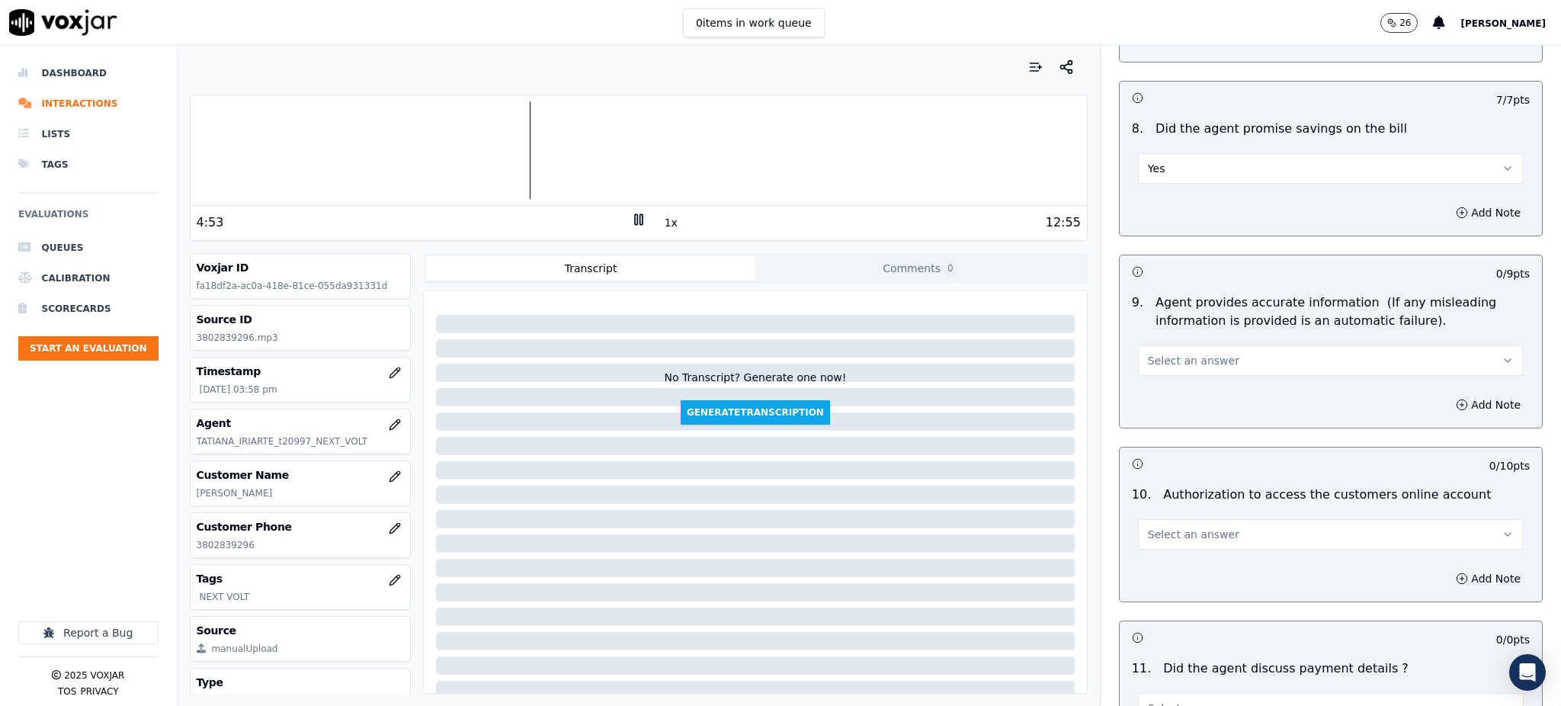
click at [1151, 345] on button "Select an answer" at bounding box center [1331, 360] width 386 height 30
click at [1149, 366] on div "Yes" at bounding box center [1297, 359] width 352 height 24
click at [1149, 527] on span "Select an answer" at bounding box center [1193, 534] width 91 height 15
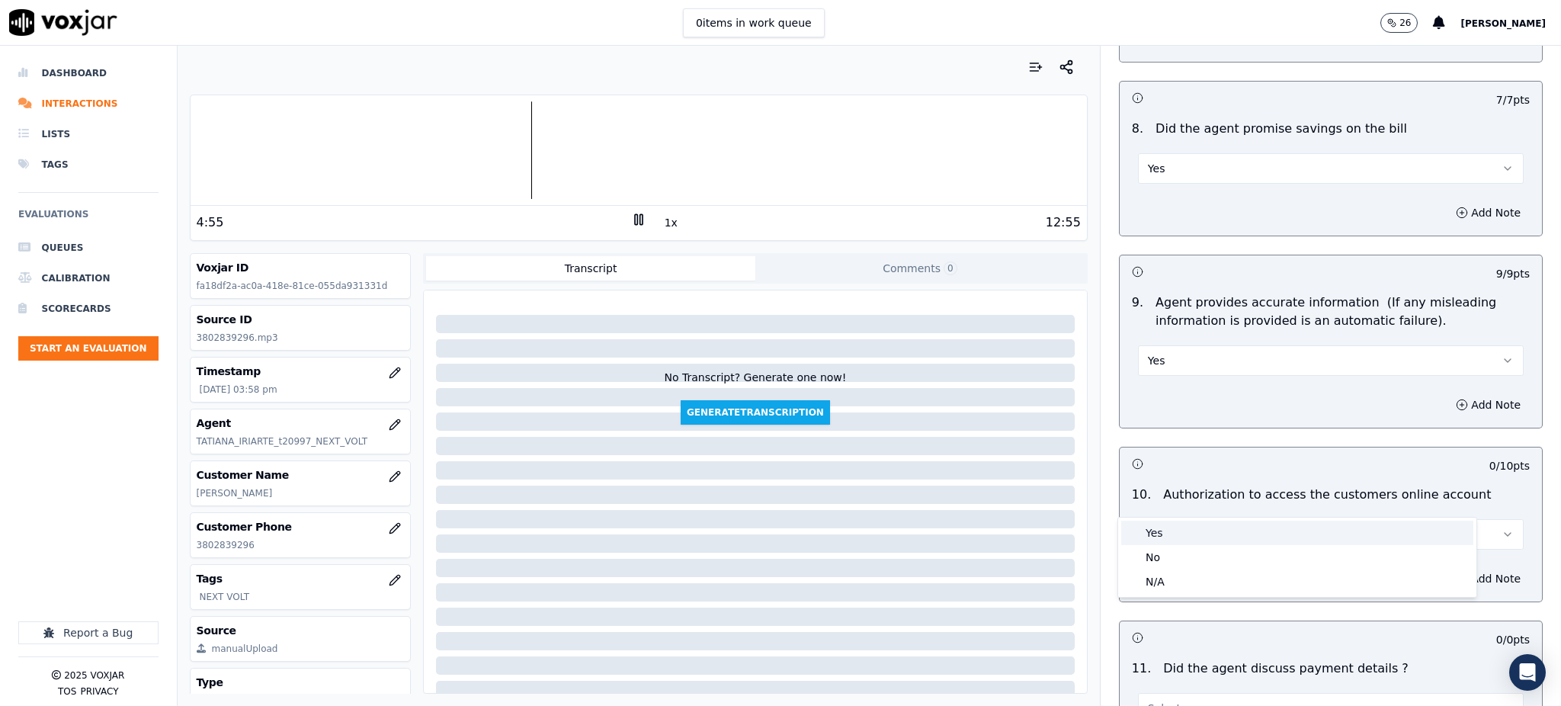
click at [1152, 532] on div "Yes" at bounding box center [1297, 533] width 352 height 24
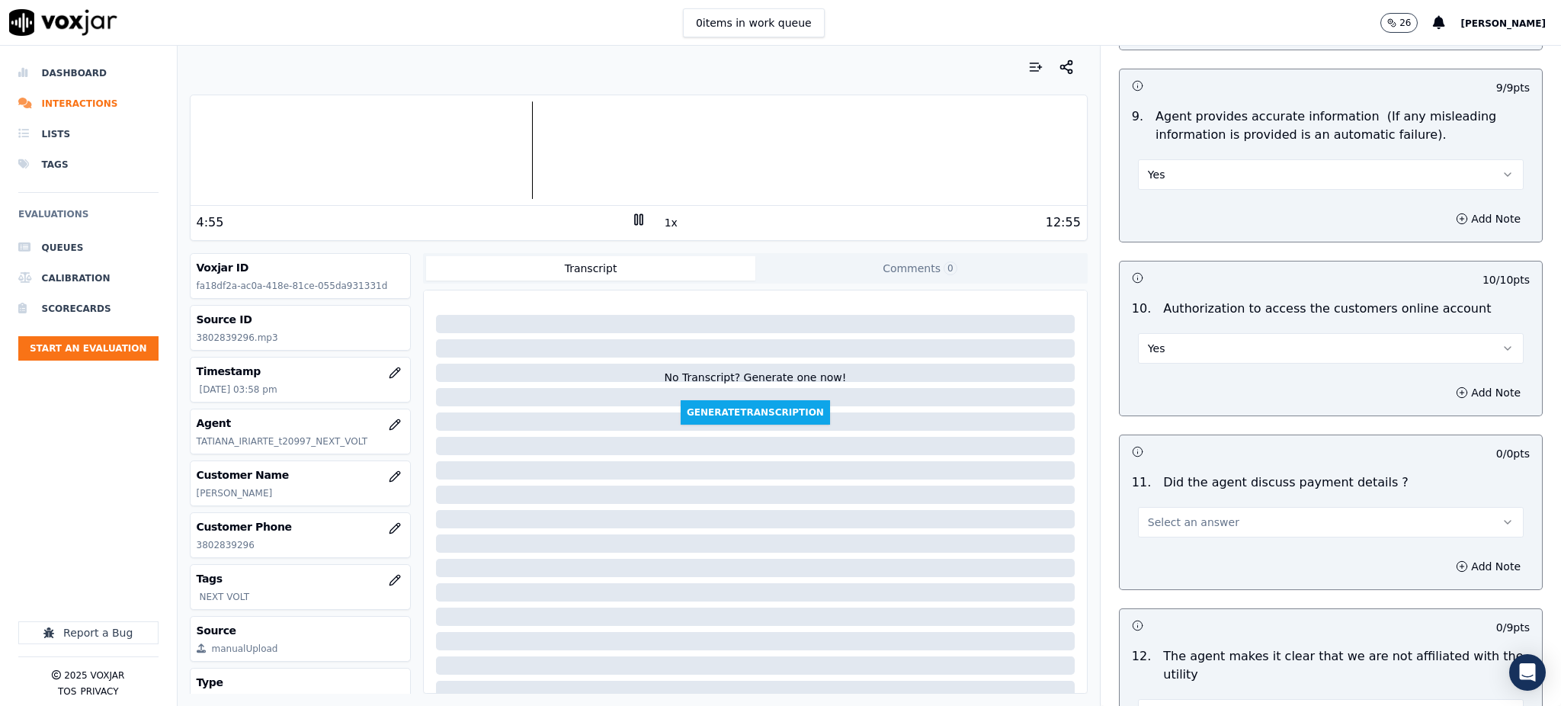
scroll to position [1626, 0]
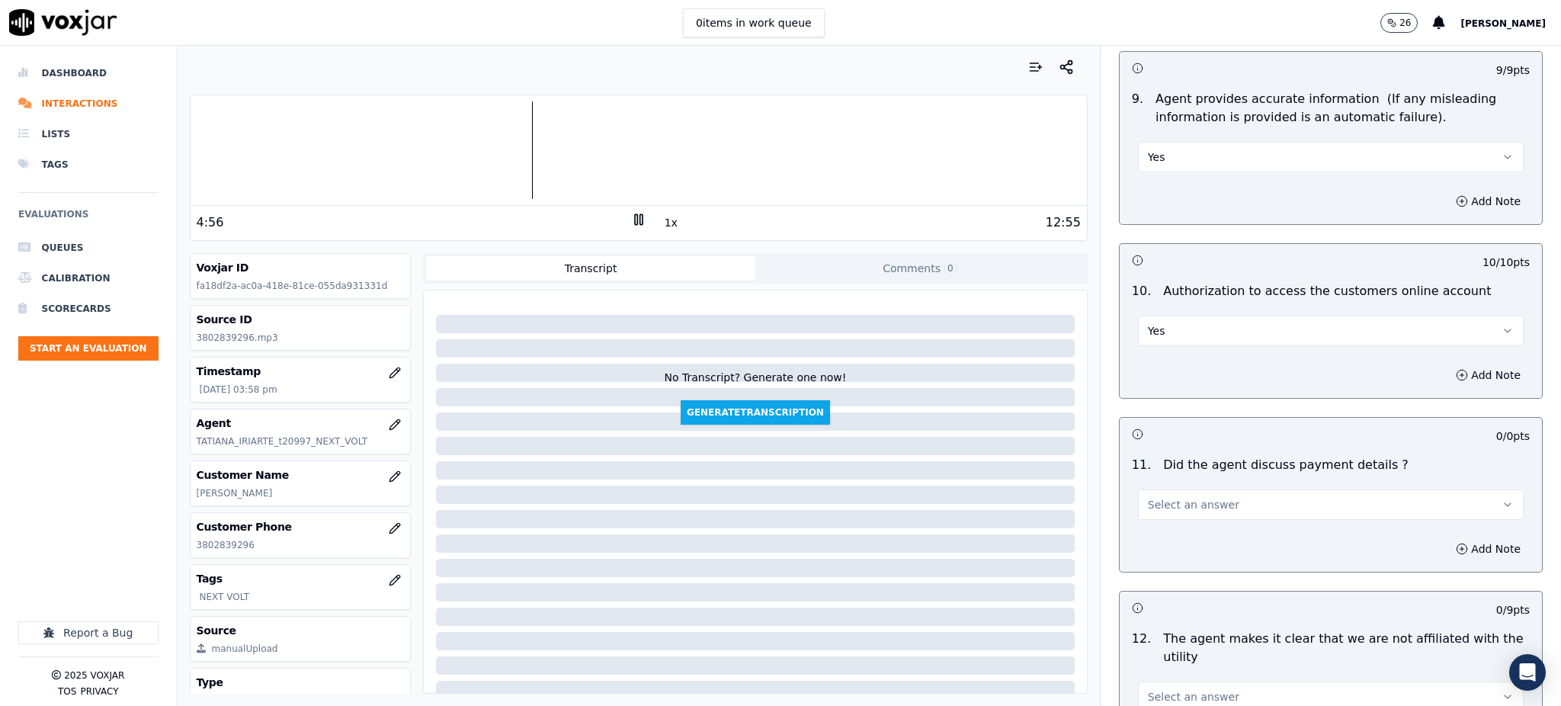
click at [1156, 497] on span "Select an answer" at bounding box center [1193, 504] width 91 height 15
click at [1159, 543] on div "N/A" at bounding box center [1297, 552] width 352 height 24
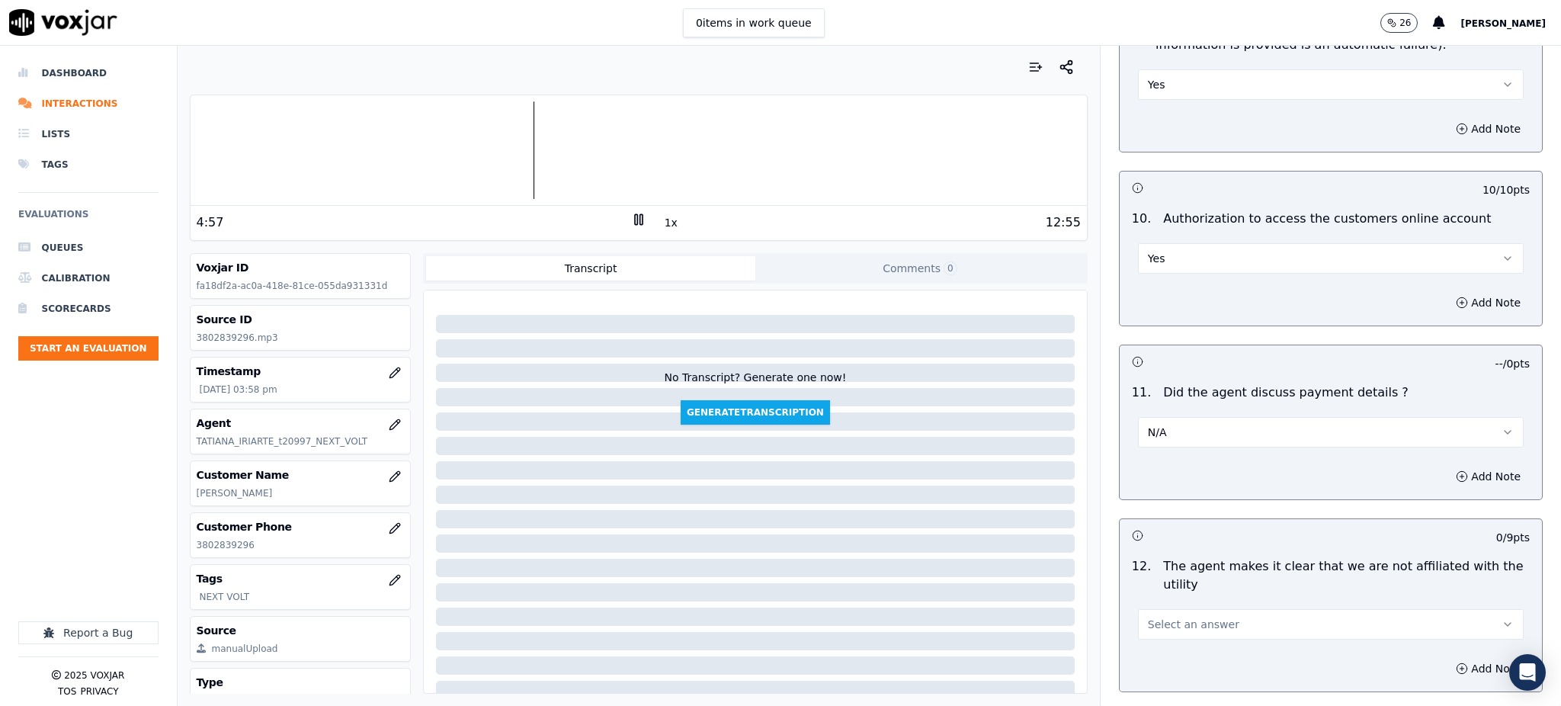
scroll to position [1931, 0]
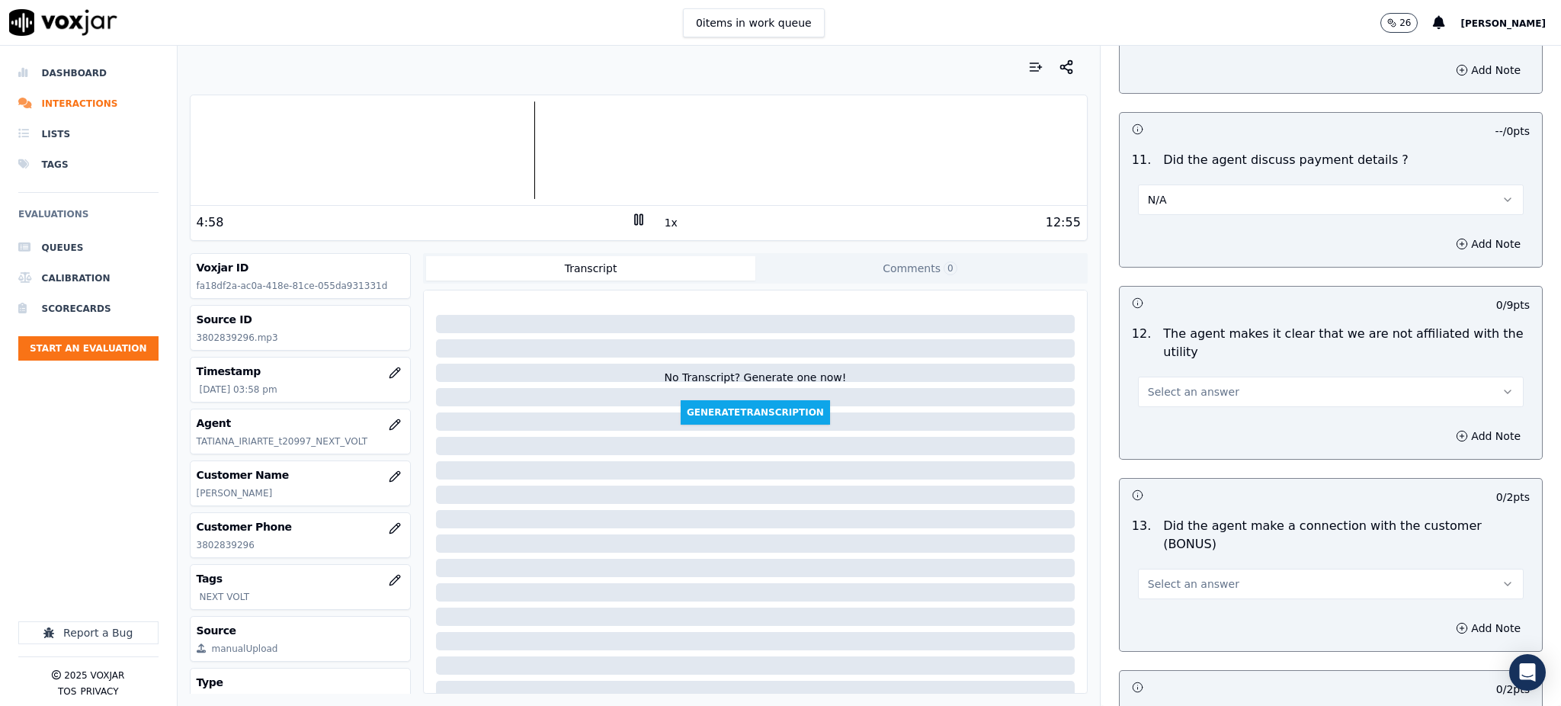
click at [1157, 384] on span "Select an answer" at bounding box center [1193, 391] width 91 height 15
click at [1162, 398] on div "Yes" at bounding box center [1297, 390] width 352 height 24
click at [1156, 569] on button "Select an answer" at bounding box center [1331, 584] width 386 height 30
click at [1162, 572] on div "Yes" at bounding box center [1297, 564] width 352 height 24
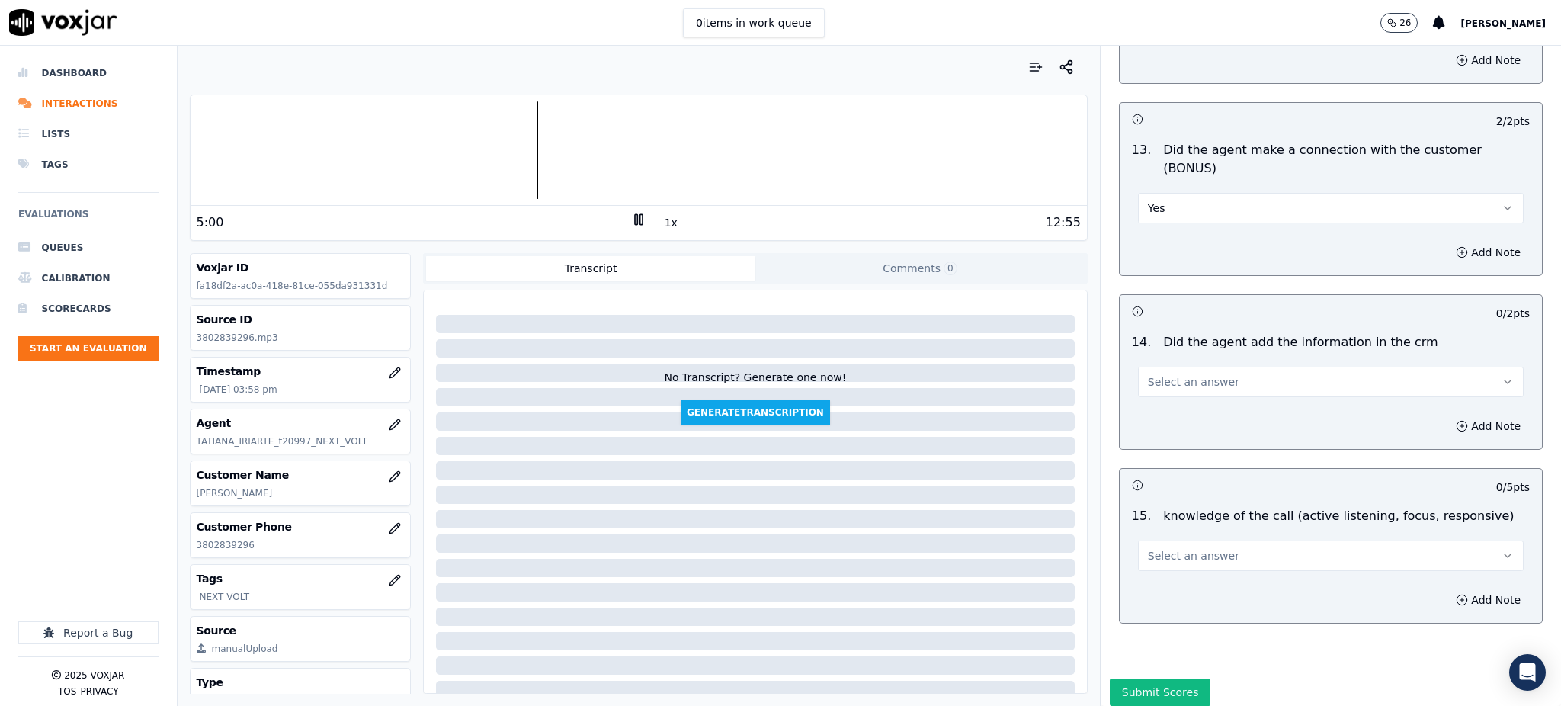
scroll to position [2307, 0]
click at [1164, 342] on div "14 . Did the agent add the information in the crm Select an answer" at bounding box center [1331, 364] width 422 height 76
click at [1167, 373] on span "Select an answer" at bounding box center [1193, 380] width 91 height 15
drag, startPoint x: 1167, startPoint y: 353, endPoint x: 1159, endPoint y: 451, distance: 98.7
click at [1167, 354] on div "Yes" at bounding box center [1297, 362] width 352 height 24
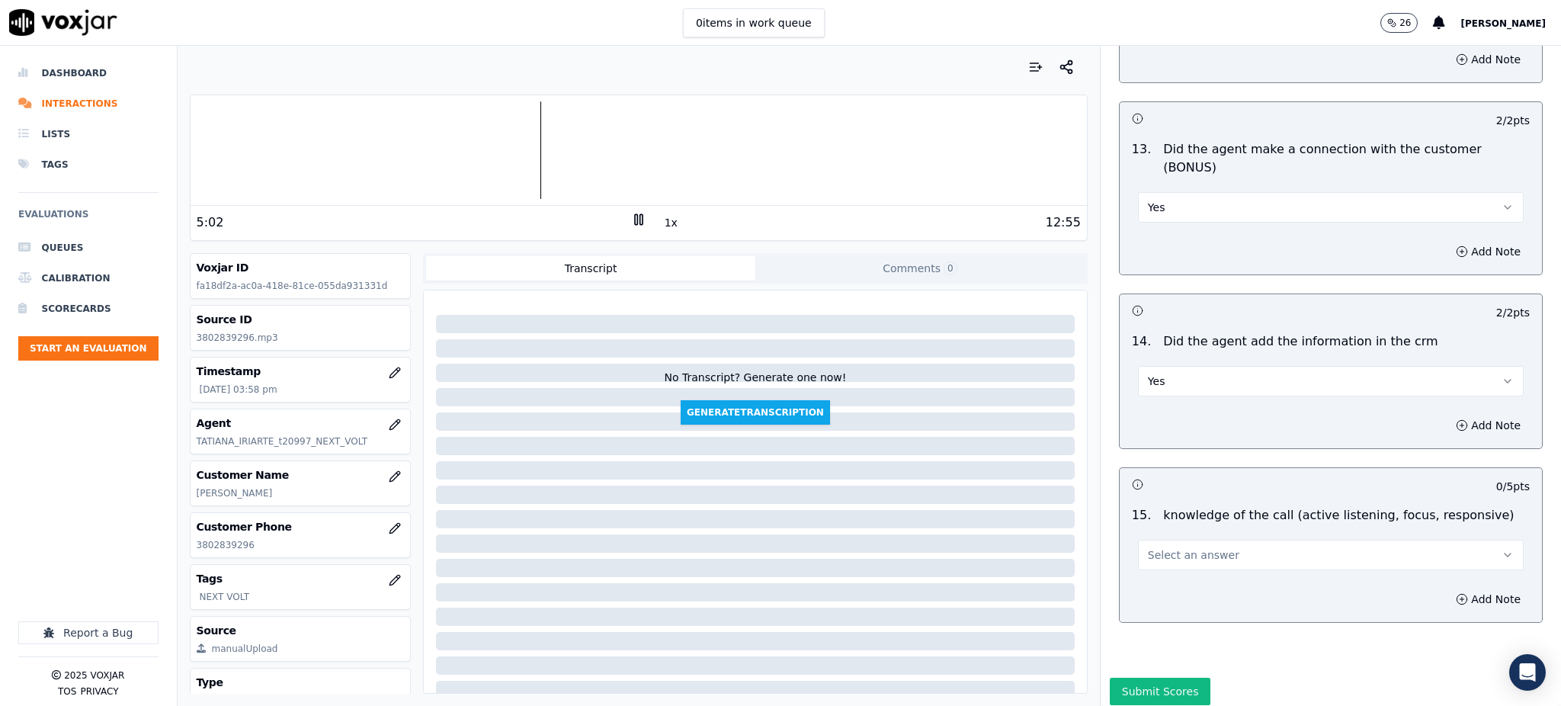
click at [1156, 547] on span "Select an answer" at bounding box center [1193, 554] width 91 height 15
drag, startPoint x: 1152, startPoint y: 537, endPoint x: 1149, endPoint y: 555, distance: 18.5
click at [1152, 537] on div "Yes" at bounding box center [1297, 536] width 352 height 24
click at [1129, 678] on button "Submit Scores" at bounding box center [1160, 691] width 101 height 27
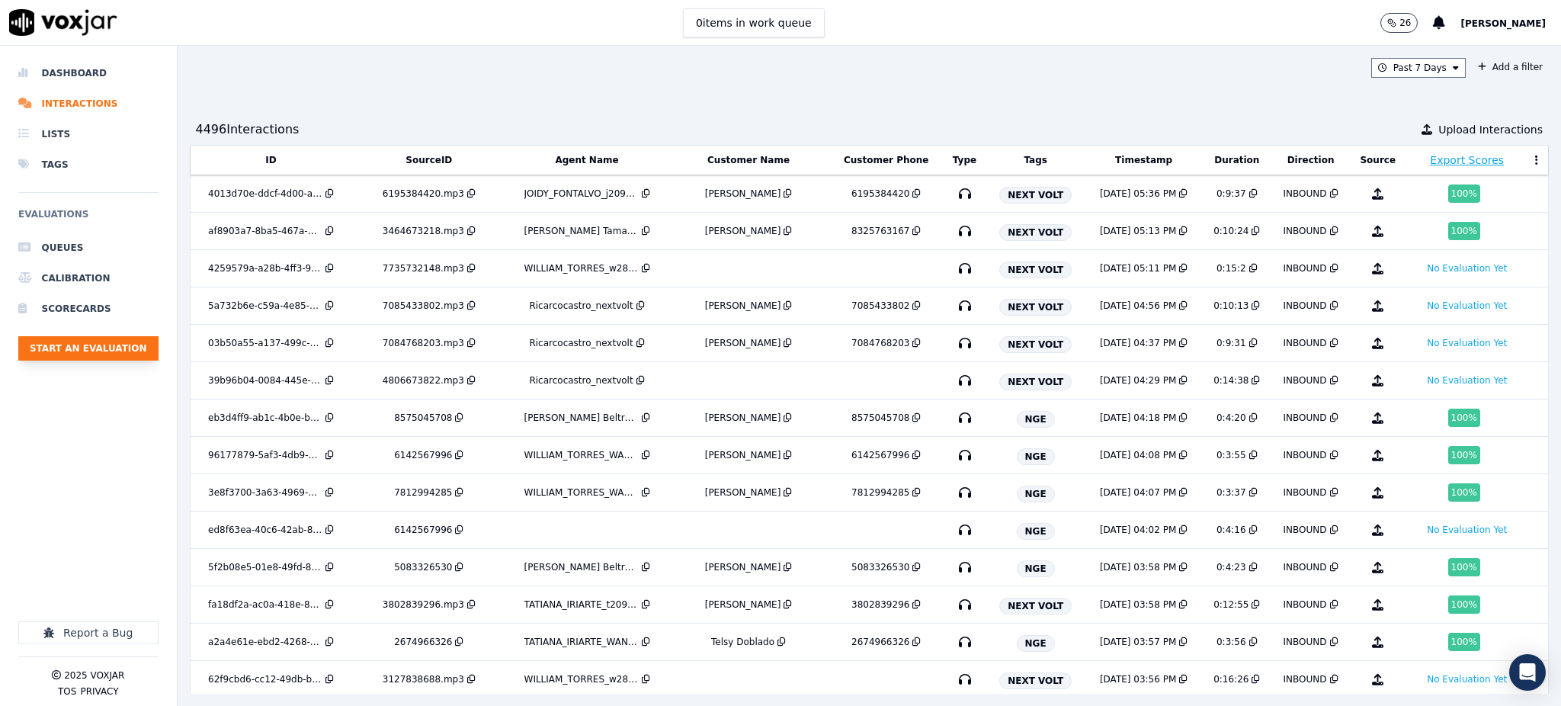
click at [88, 350] on button "Start an Evaluation" at bounding box center [88, 348] width 140 height 24
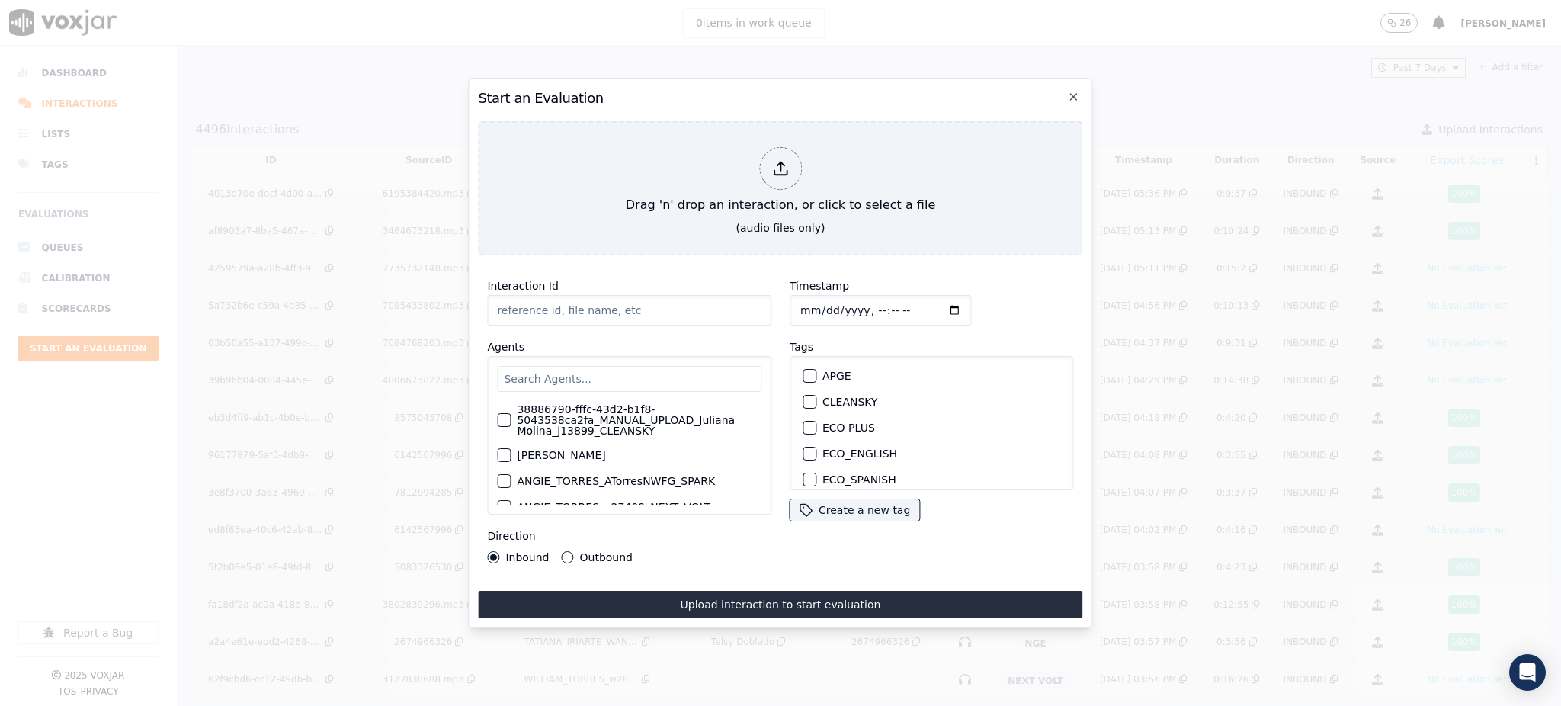
type input "09182025_4196041456.mp3"
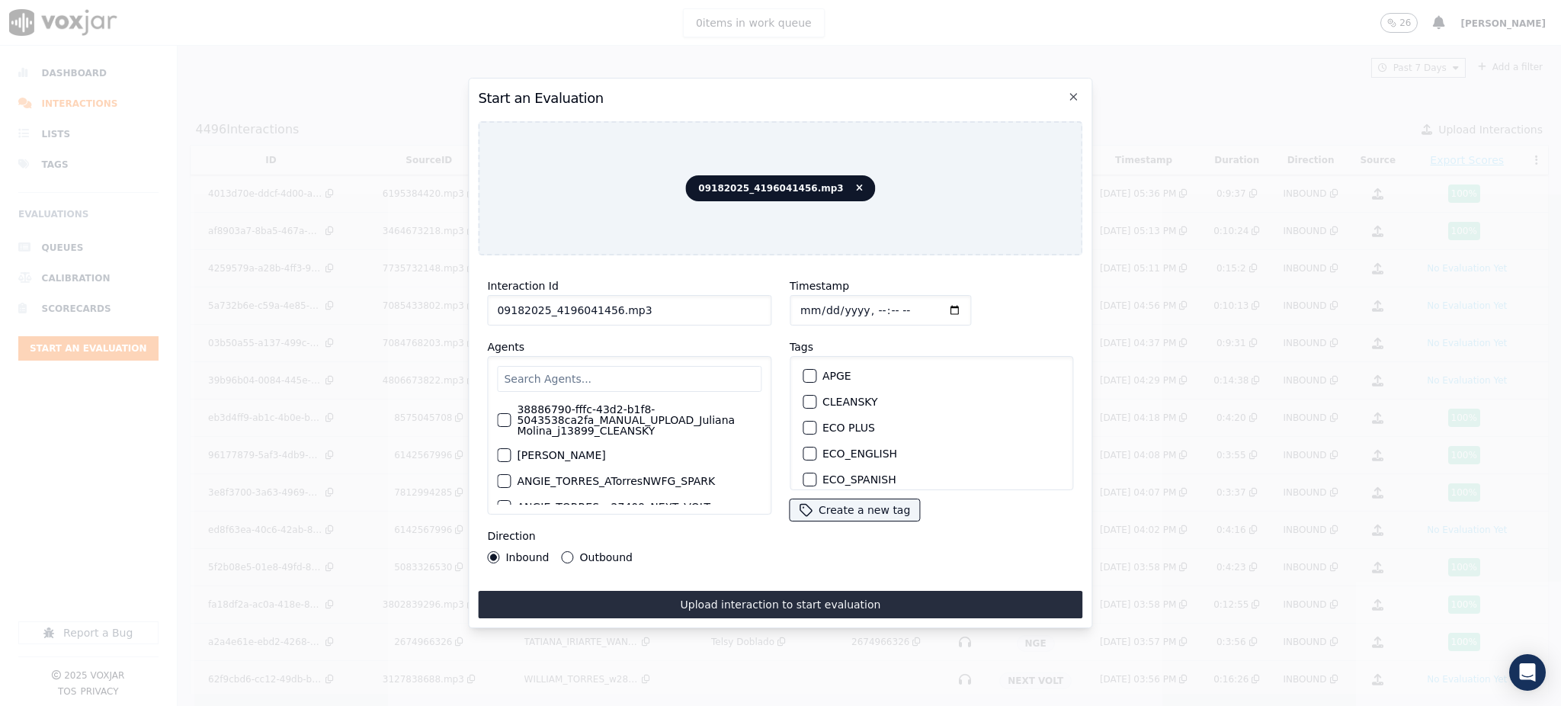
drag, startPoint x: 604, startPoint y: 303, endPoint x: 547, endPoint y: 306, distance: 57.3
click at [547, 306] on input "09182025_4196041456.mp3" at bounding box center [629, 310] width 284 height 30
click at [579, 372] on input "text" at bounding box center [629, 379] width 264 height 26
type input "RICAR"
click at [569, 438] on div "Ricarcocastro_nextvolt" at bounding box center [629, 437] width 264 height 26
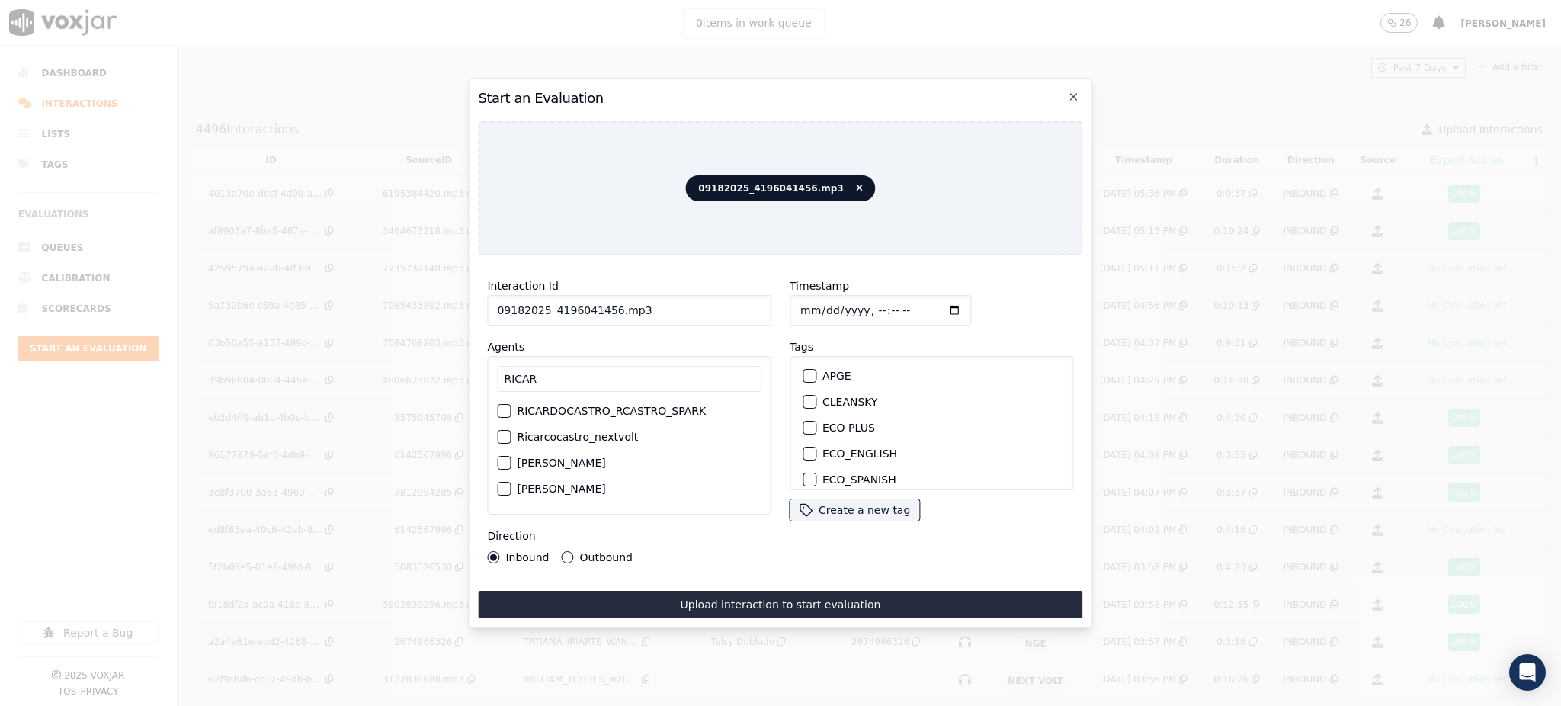
click at [595, 433] on label "Ricarcocastro_nextvolt" at bounding box center [577, 436] width 121 height 11
click at [511, 433] on button "Ricarcocastro_nextvolt" at bounding box center [504, 437] width 14 height 14
click at [839, 450] on label "NEXT VOLT" at bounding box center [851, 455] width 58 height 11
click at [816, 450] on button "NEXT VOLT" at bounding box center [810, 456] width 14 height 14
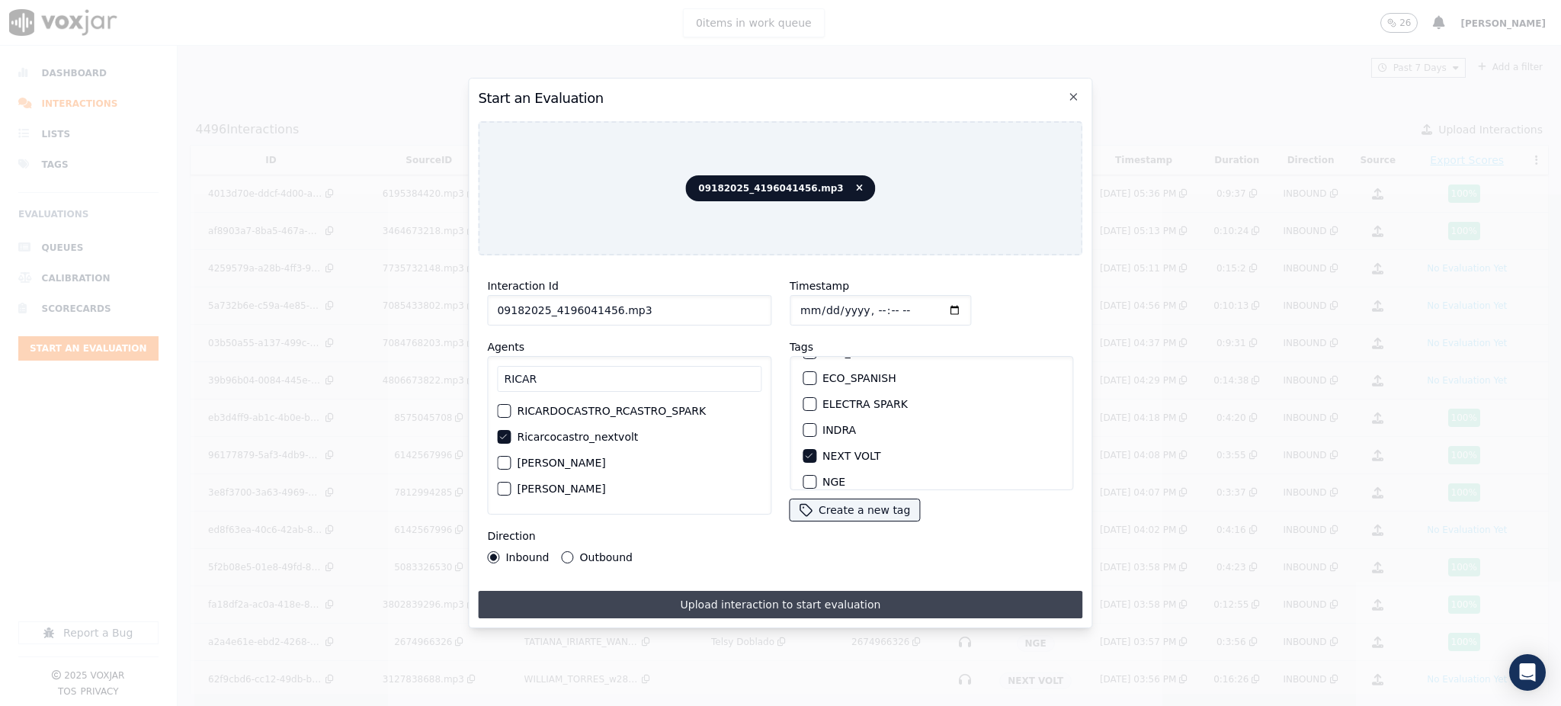
click at [817, 594] on button "Upload interaction to start evaluation" at bounding box center [780, 604] width 604 height 27
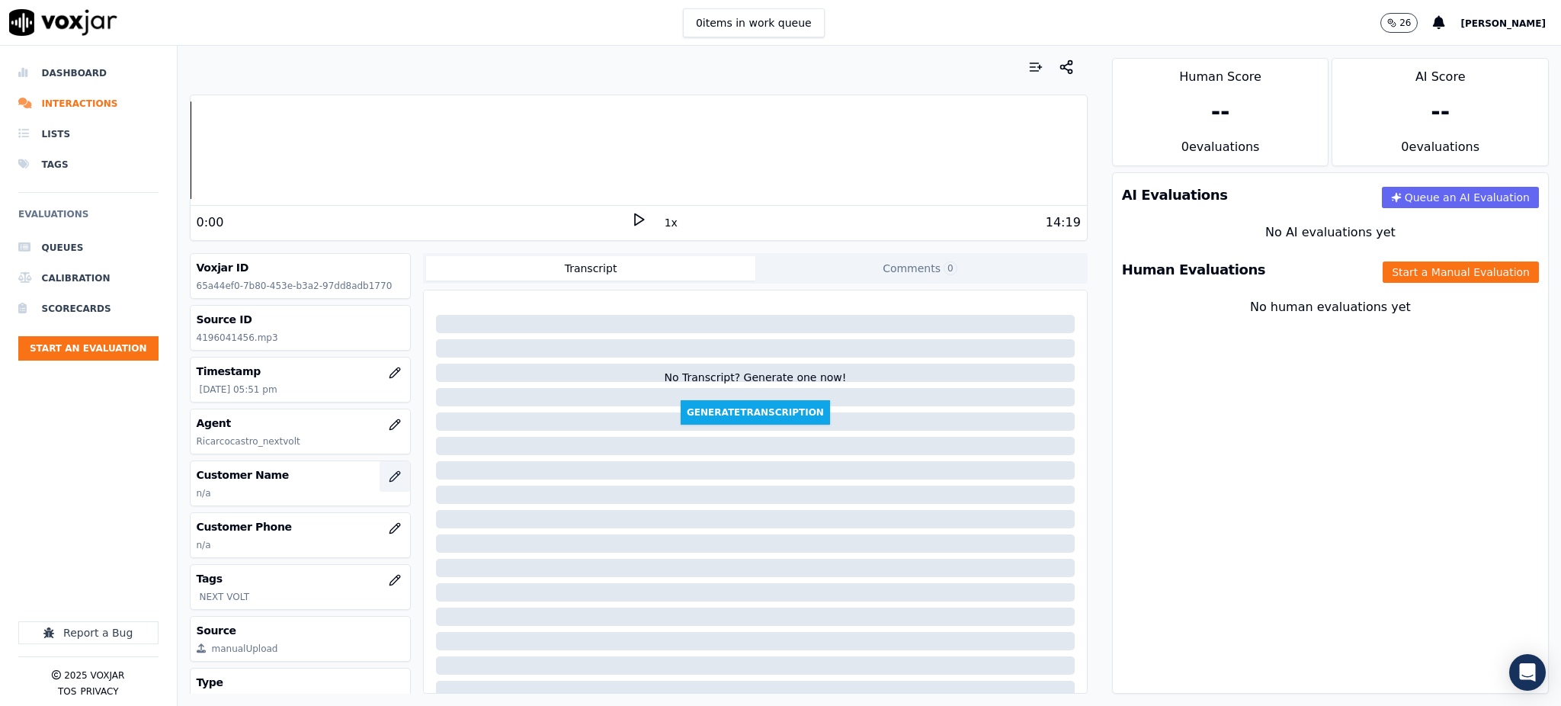
click at [389, 481] on icon "button" at bounding box center [395, 476] width 12 height 12
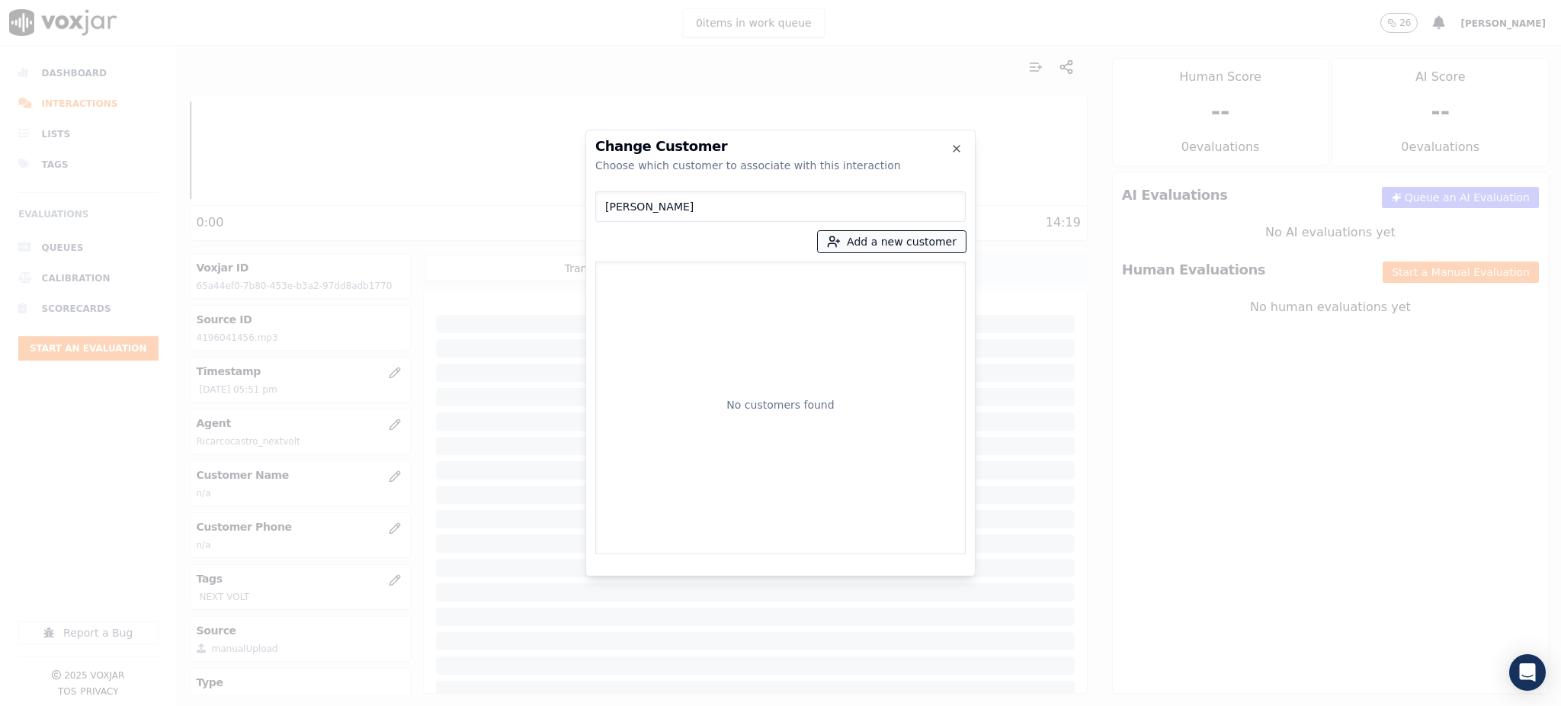
type input "[PERSON_NAME]"
click at [900, 243] on button "Add a new customer" at bounding box center [892, 241] width 148 height 21
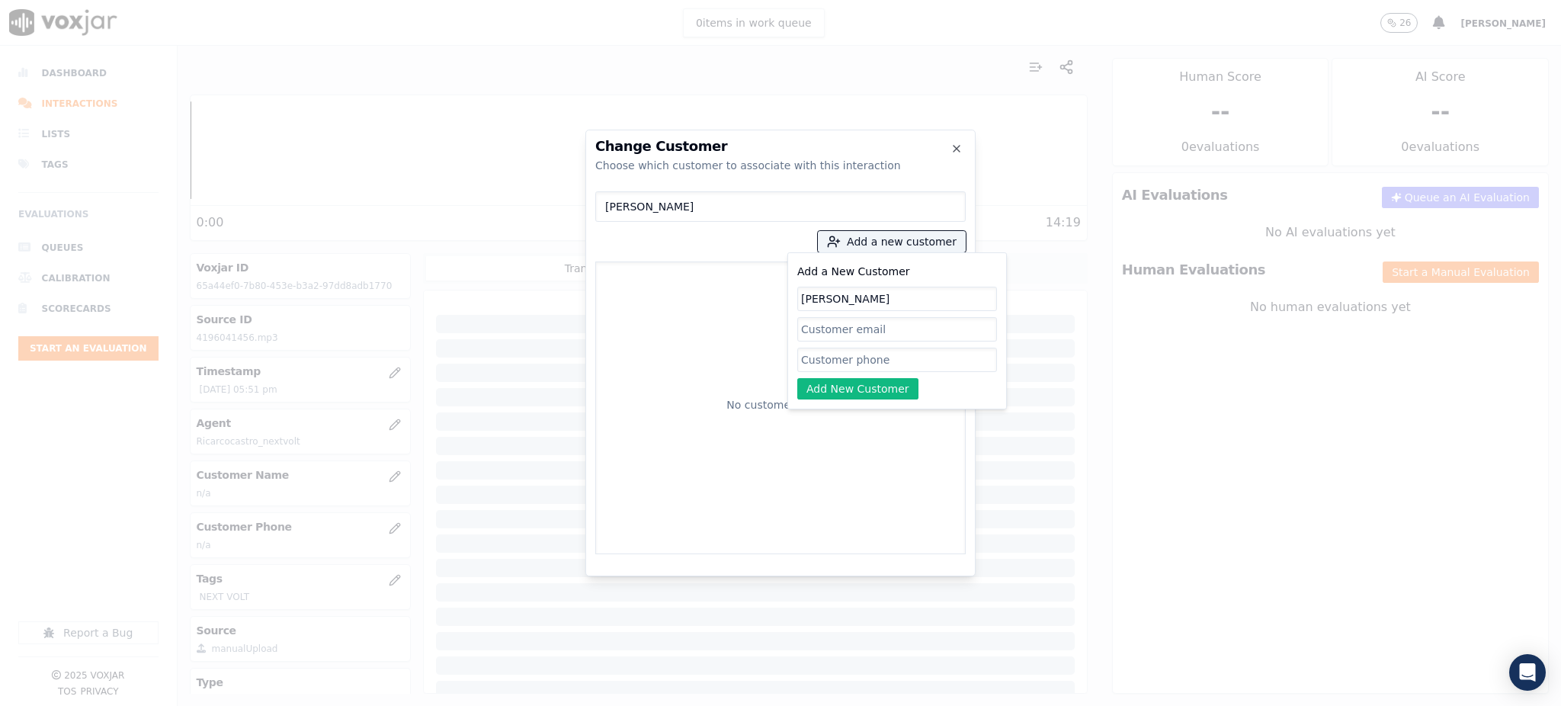
type input "[PERSON_NAME]"
click at [840, 358] on input "Add a New Customer" at bounding box center [897, 360] width 200 height 24
paste input "4196041456"
type input "4196041456"
click at [861, 396] on button "Add New Customer" at bounding box center [857, 388] width 121 height 21
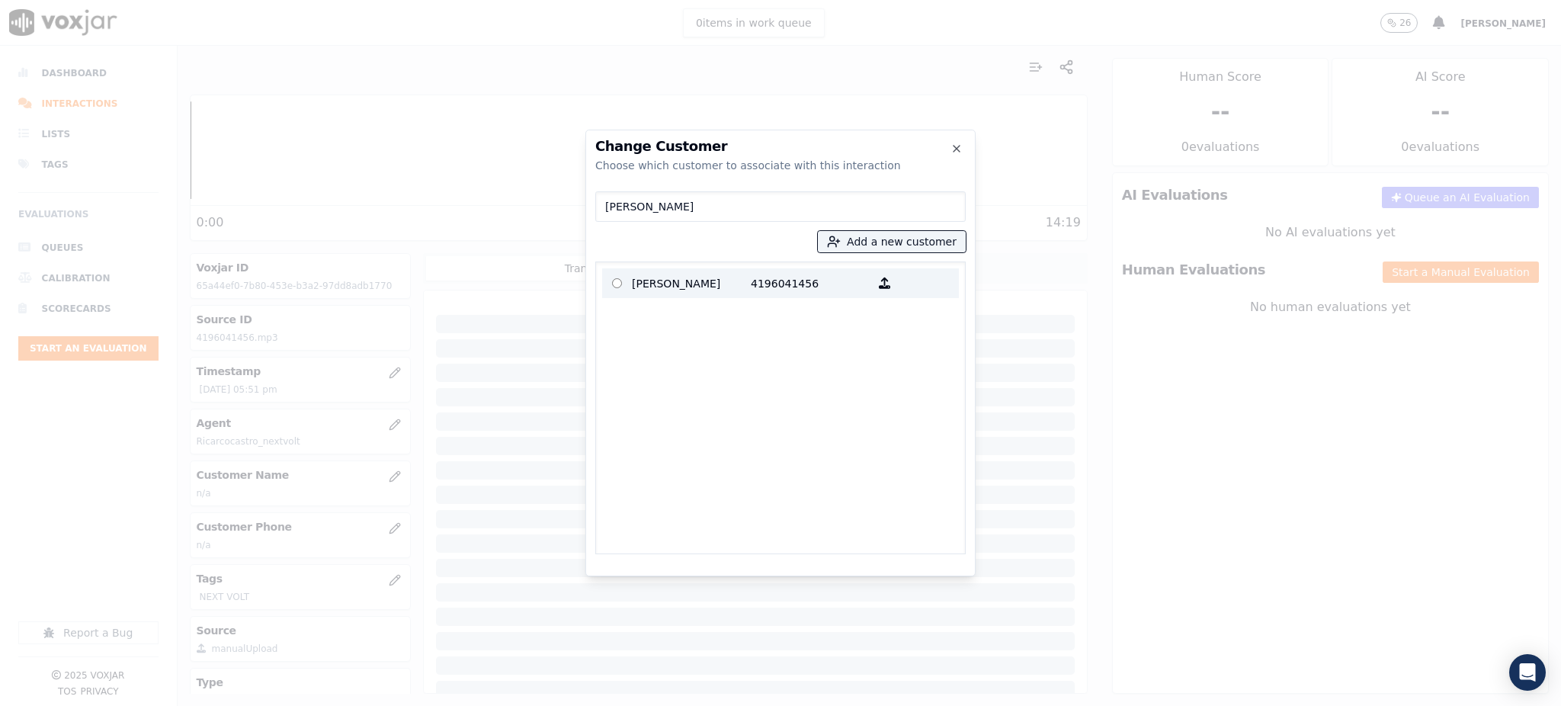
click at [770, 286] on p "4196041456" at bounding box center [810, 283] width 119 height 24
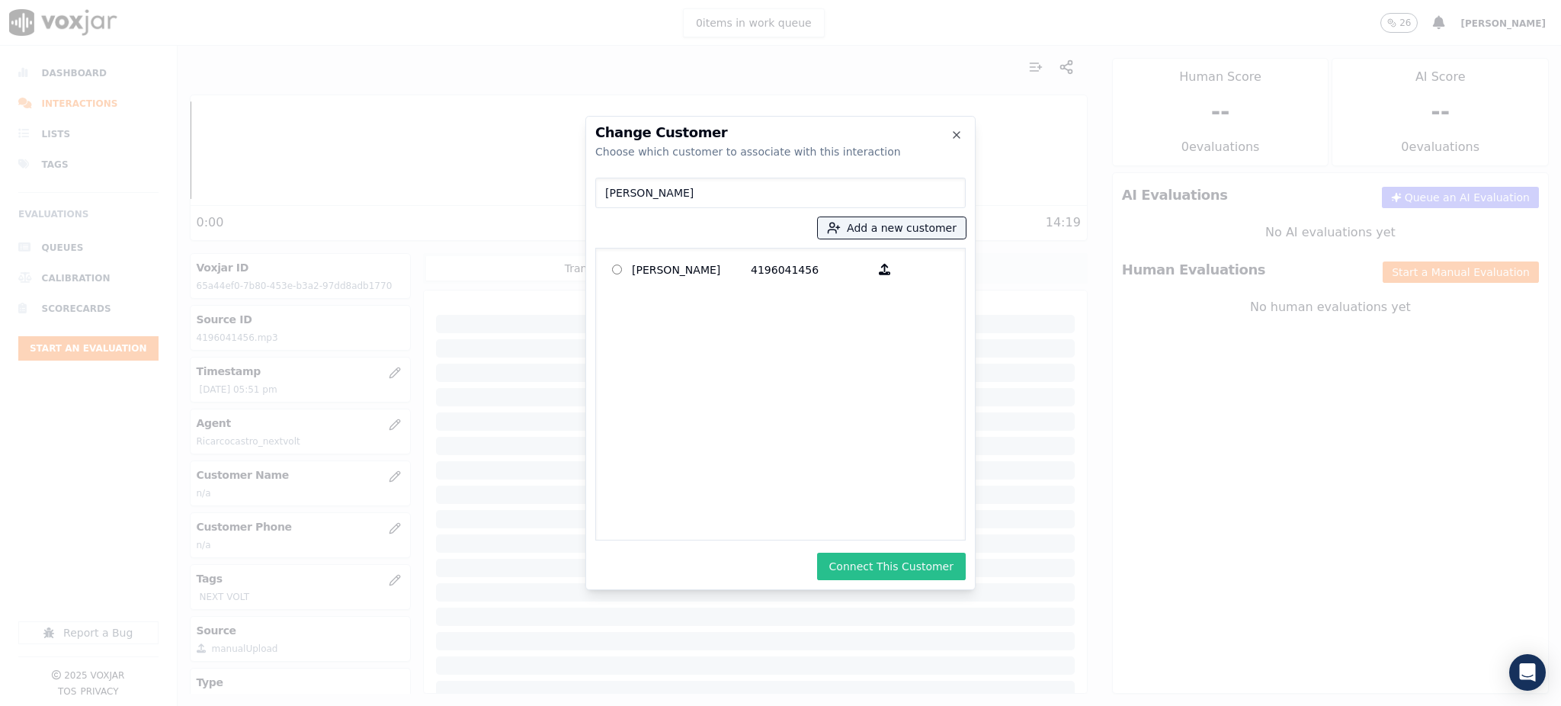
click at [906, 556] on button "Connect This Customer" at bounding box center [891, 566] width 149 height 27
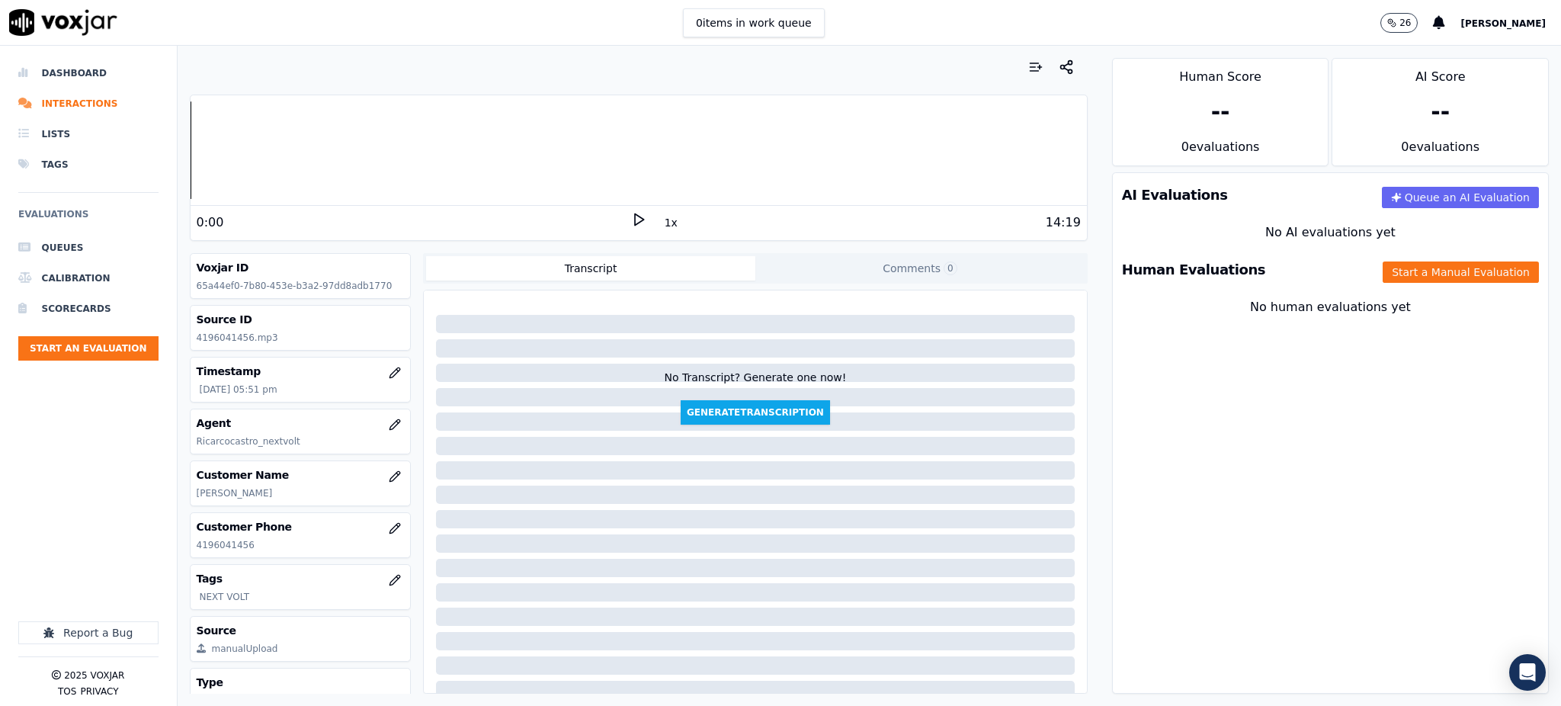
click at [635, 218] on polygon at bounding box center [639, 219] width 9 height 11
drag, startPoint x: 629, startPoint y: 219, endPoint x: 596, endPoint y: 228, distance: 34.0
click at [639, 220] on rect at bounding box center [640, 219] width 2 height 10
click at [134, 351] on button "Start an Evaluation" at bounding box center [88, 348] width 140 height 24
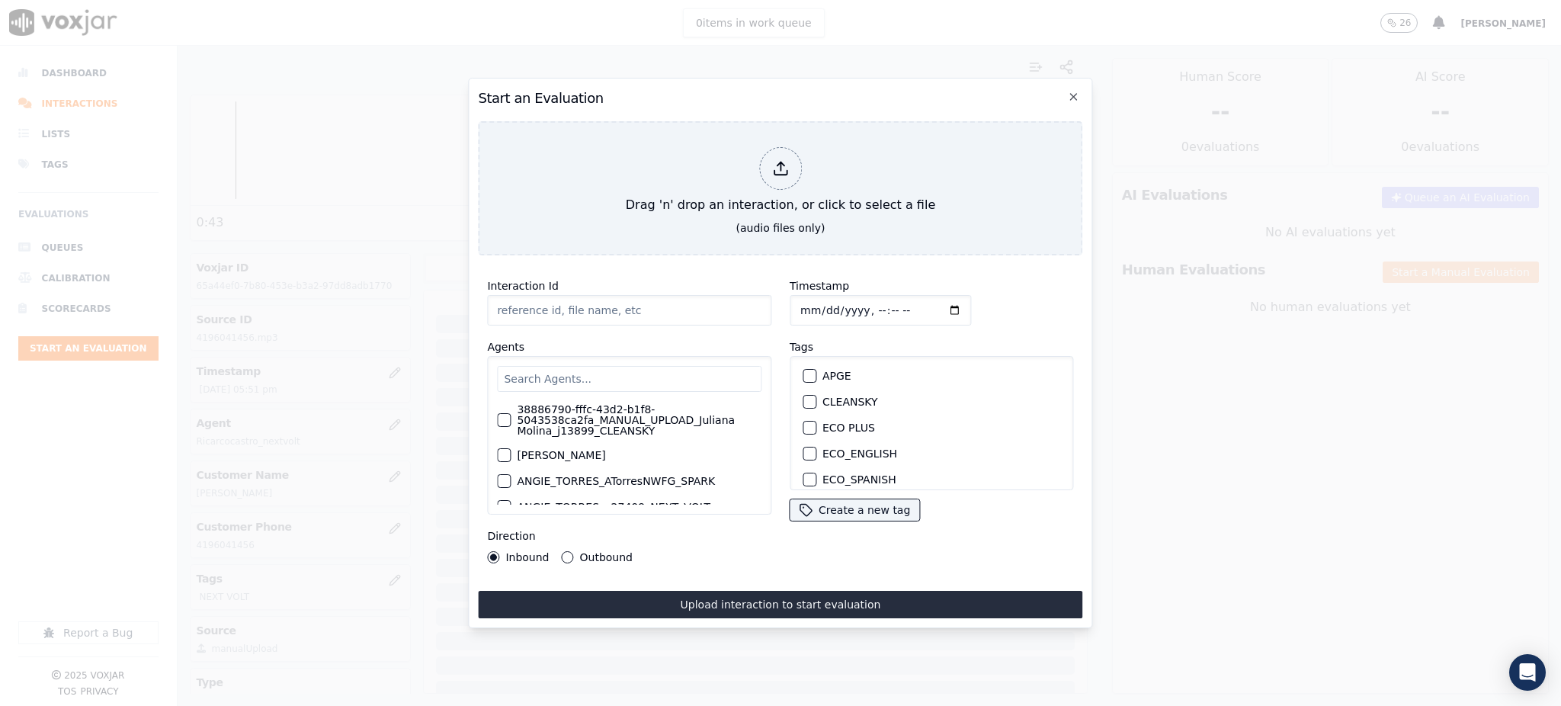
type input "09182025_3802127329.mp3"
drag, startPoint x: 603, startPoint y: 300, endPoint x: 550, endPoint y: 301, distance: 53.4
click at [550, 301] on input "09182025_3802127329.mp3" at bounding box center [629, 310] width 284 height 30
click at [566, 366] on input "text" at bounding box center [629, 379] width 264 height 26
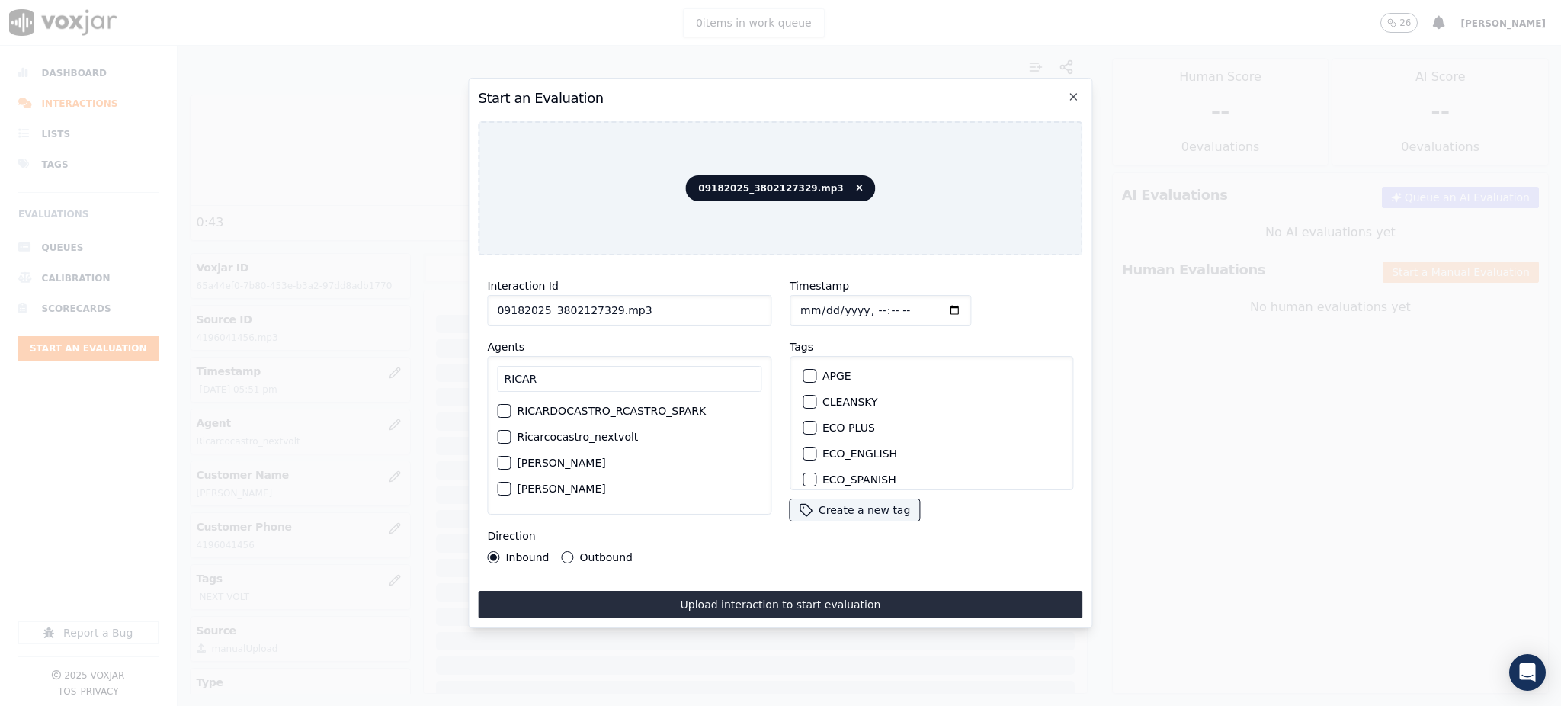
type input "RICAR"
click at [576, 434] on label "Ricarcocastro_nextvolt" at bounding box center [577, 436] width 121 height 11
click at [511, 434] on button "Ricarcocastro_nextvolt" at bounding box center [504, 437] width 14 height 14
click at [857, 455] on label "NEXT VOLT" at bounding box center [851, 455] width 58 height 11
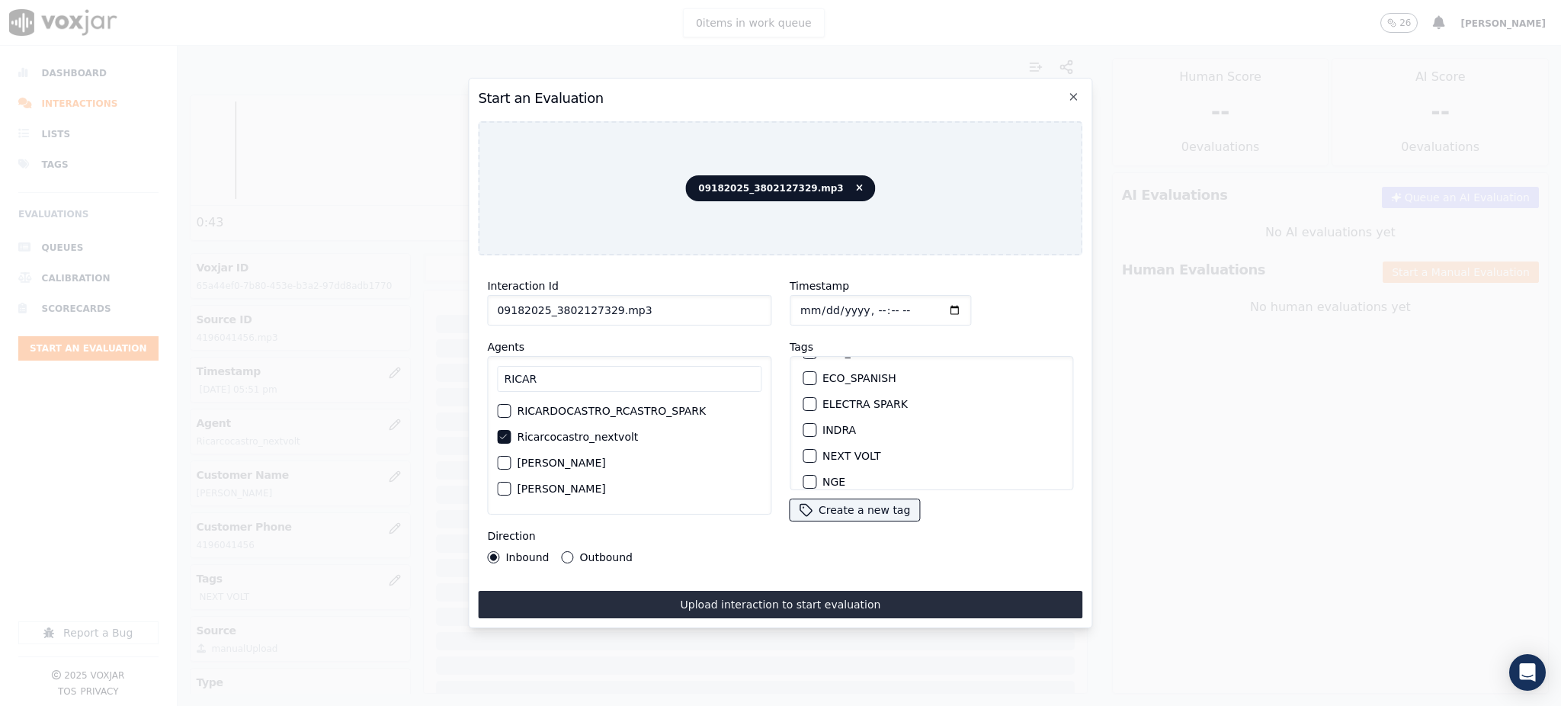
click at [816, 455] on button "NEXT VOLT" at bounding box center [810, 456] width 14 height 14
click at [809, 592] on button "Upload interaction to start evaluation" at bounding box center [780, 604] width 604 height 27
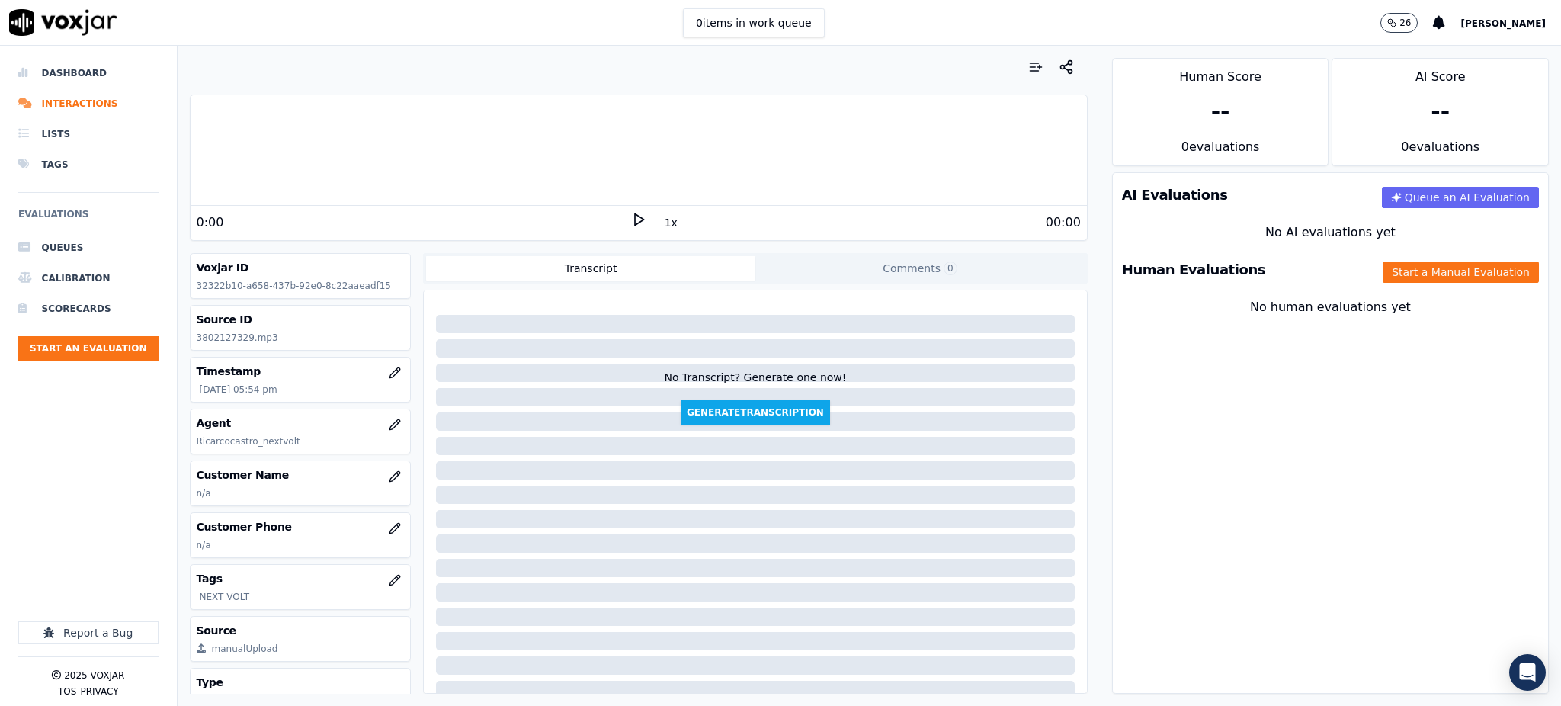
click at [631, 217] on icon at bounding box center [638, 219] width 15 height 15
click at [389, 526] on icon "button" at bounding box center [395, 528] width 12 height 12
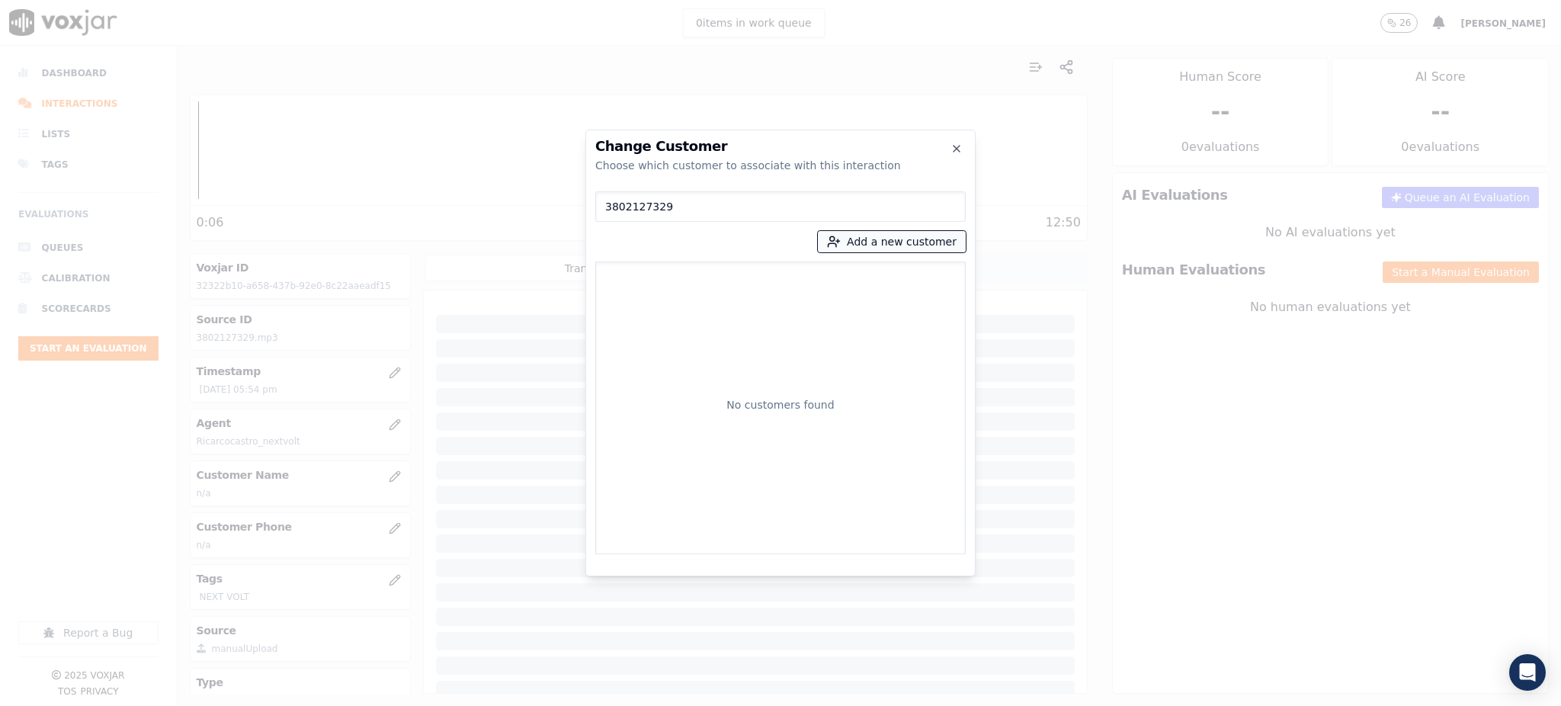
type input "3802127329"
drag, startPoint x: 866, startPoint y: 239, endPoint x: 870, endPoint y: 249, distance: 10.9
click at [867, 240] on button "Add a new customer" at bounding box center [892, 241] width 148 height 21
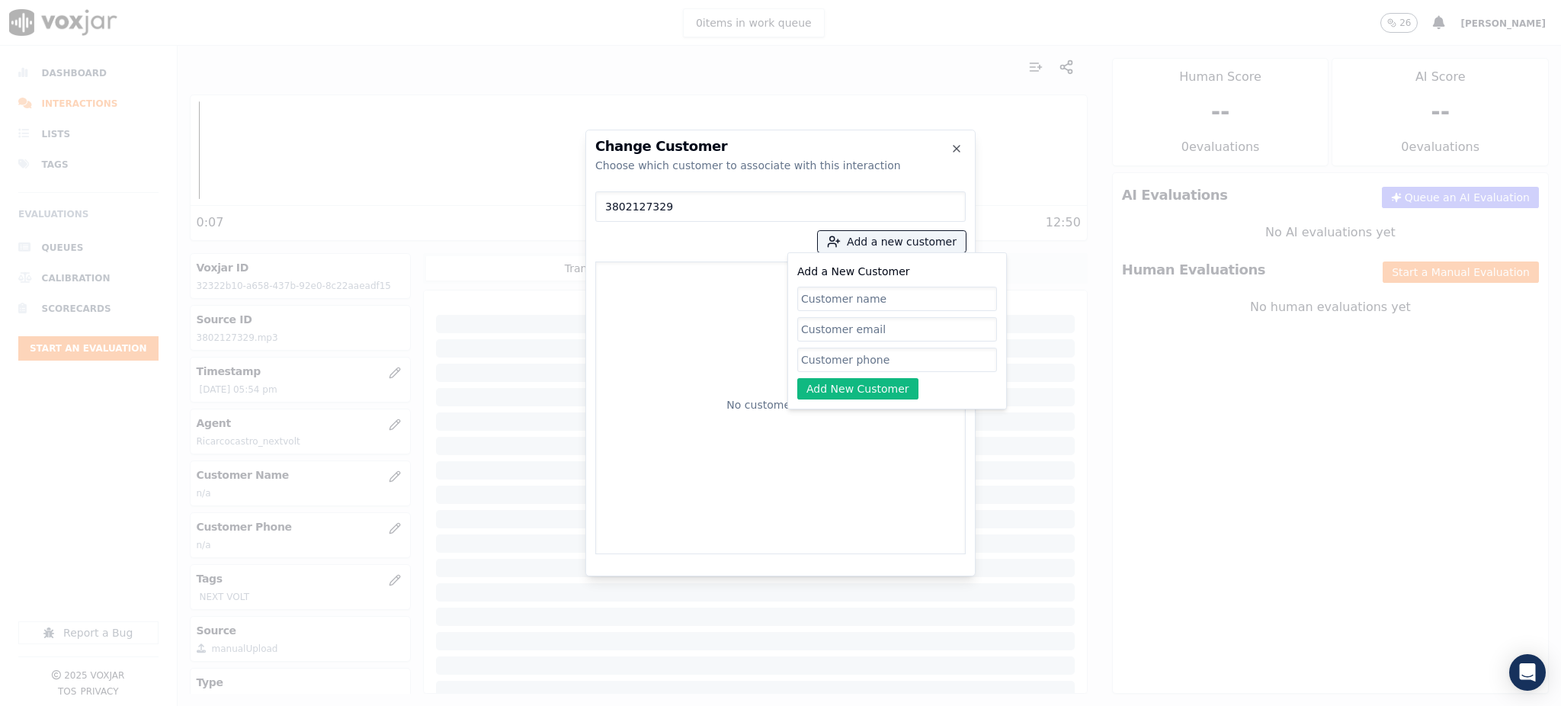
click at [864, 363] on input "Add a New Customer" at bounding box center [897, 360] width 200 height 24
paste input "3802127329"
type input "3802127329"
click at [818, 297] on input "Add a New Customer" at bounding box center [897, 299] width 200 height 24
paste input "[PERSON_NAME]"
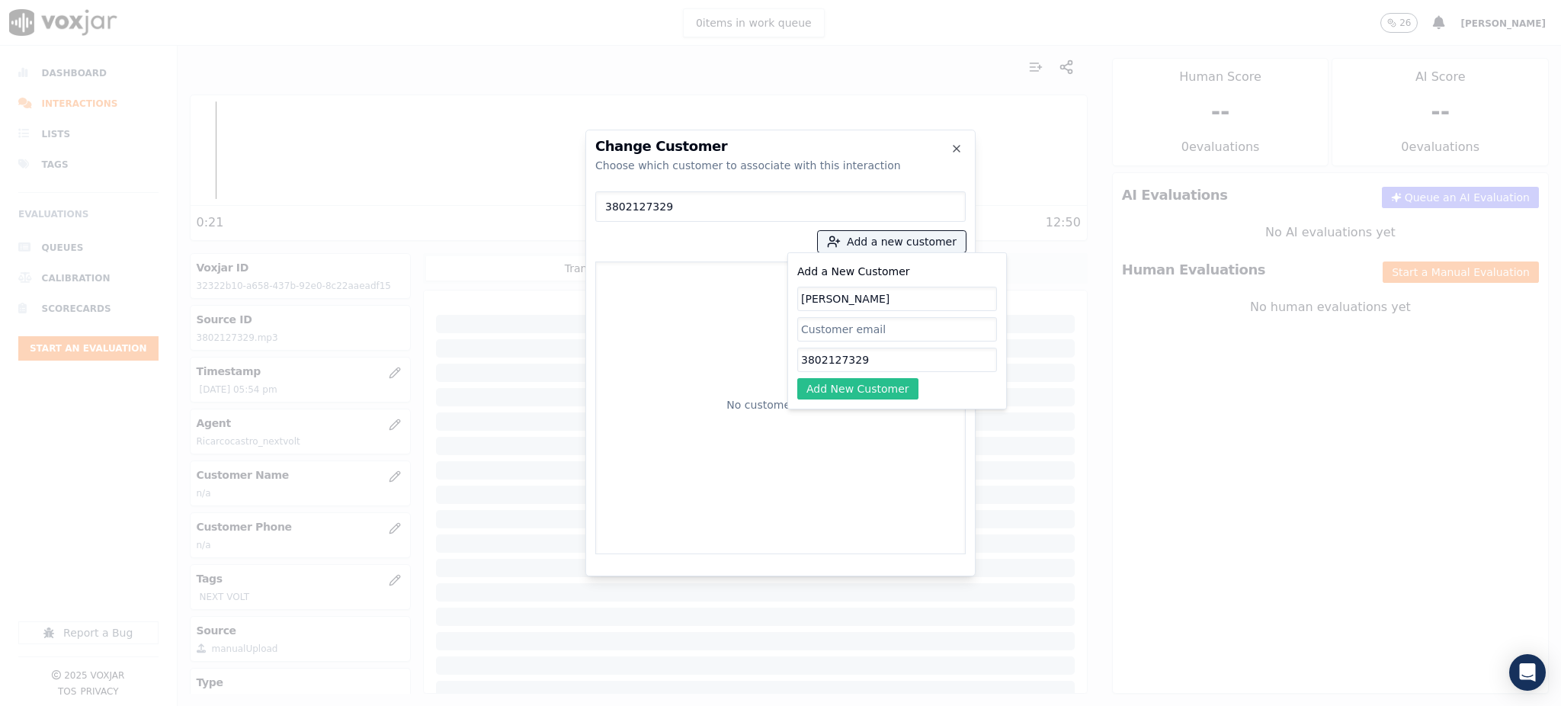
type input "[PERSON_NAME]"
click at [883, 388] on button "Add New Customer" at bounding box center [857, 388] width 121 height 21
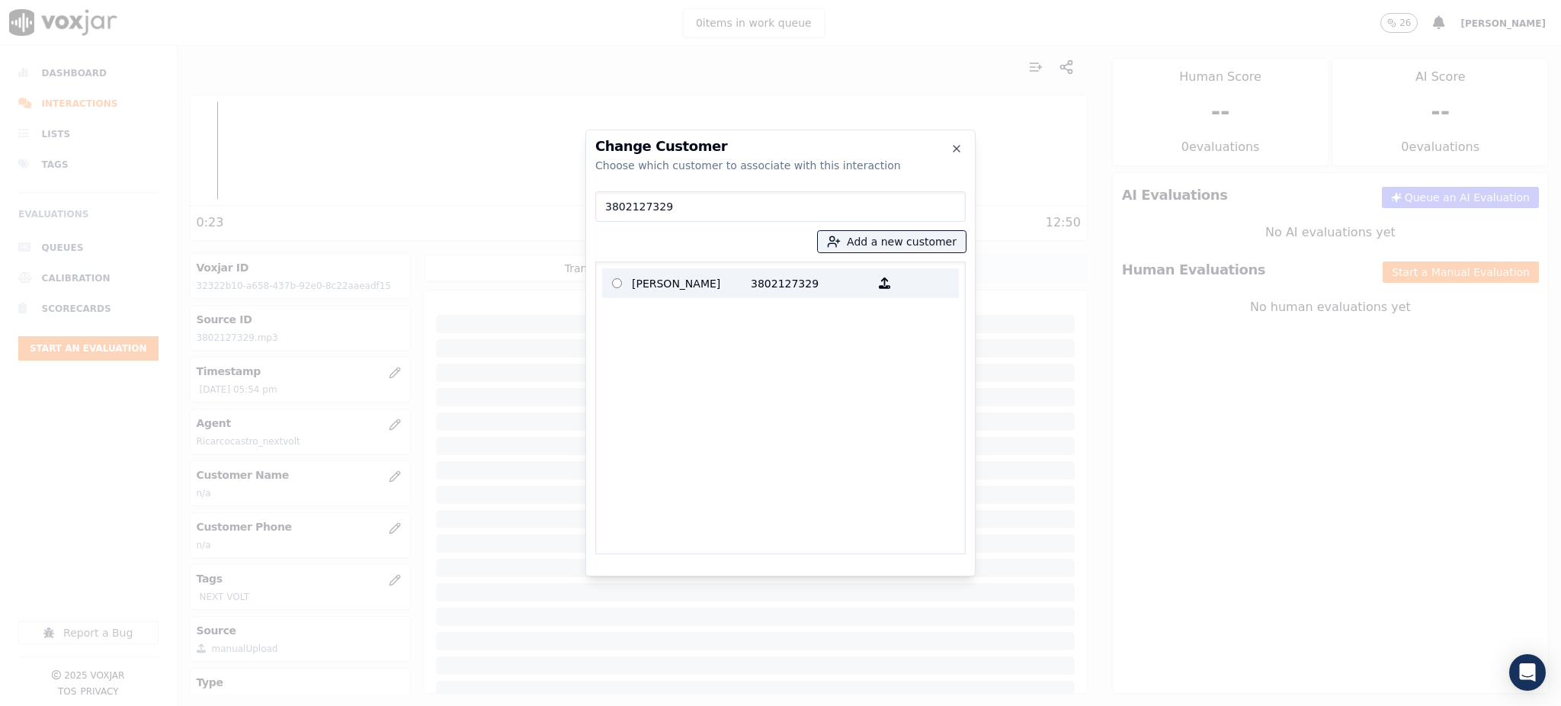
click at [754, 270] on label "[PERSON_NAME] 3802127329" at bounding box center [780, 283] width 357 height 30
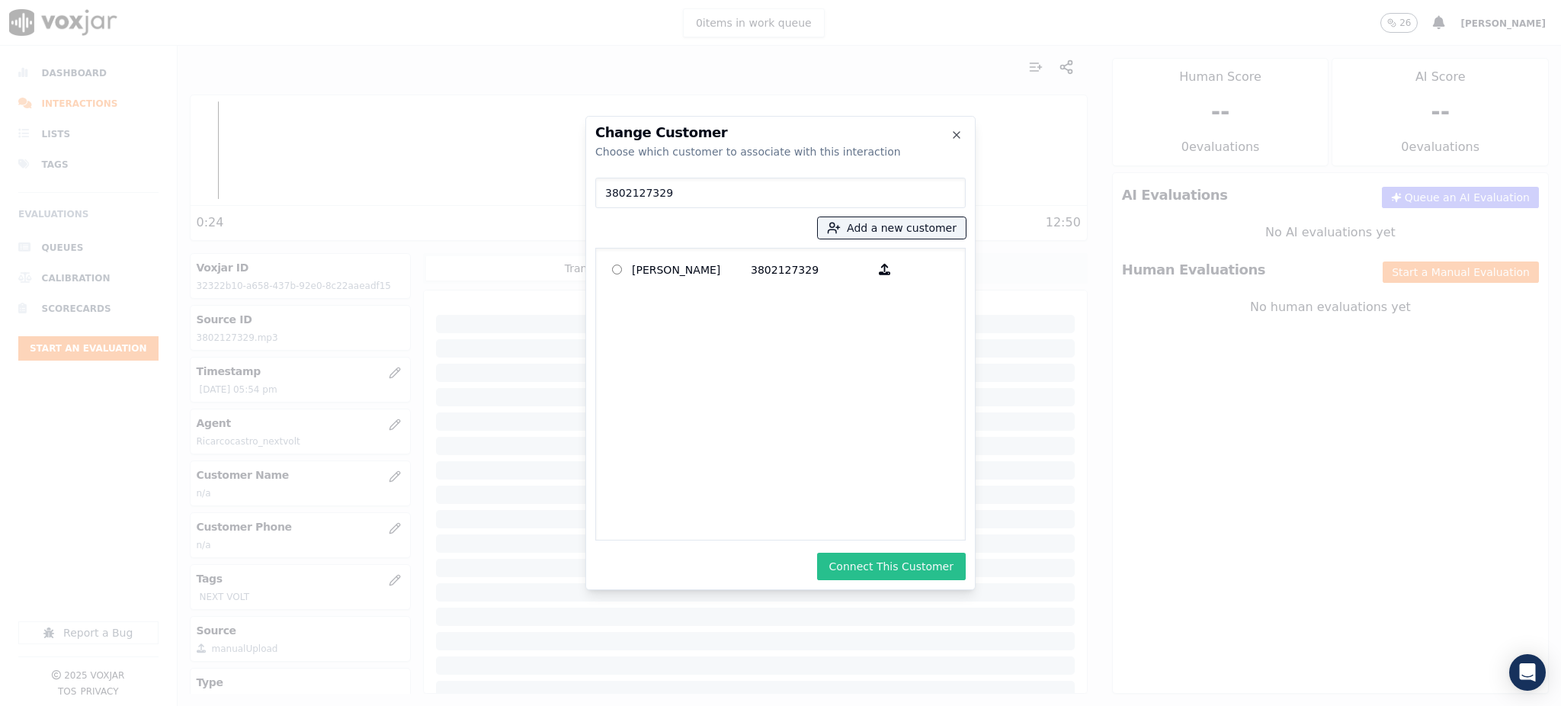
click at [883, 558] on button "Connect This Customer" at bounding box center [891, 566] width 149 height 27
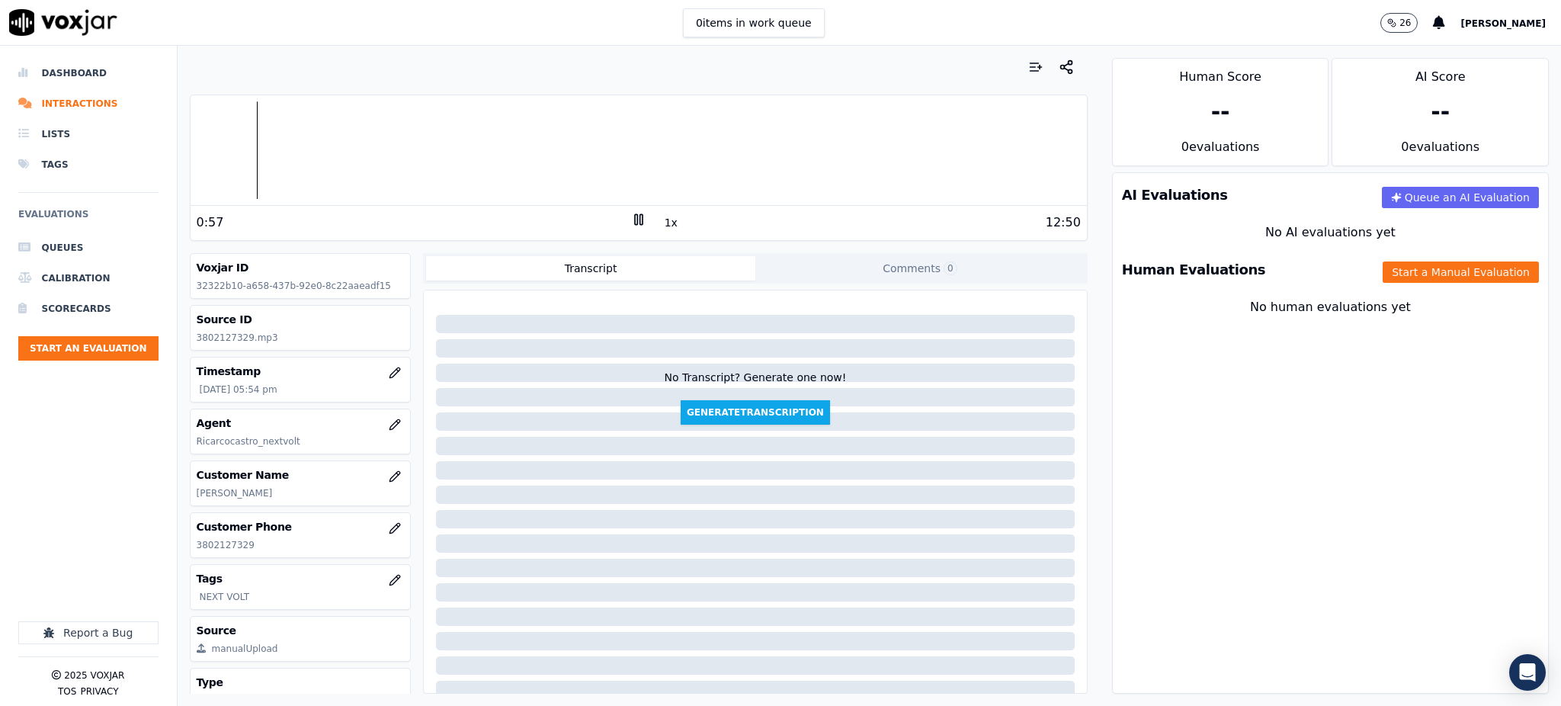
drag, startPoint x: 1198, startPoint y: 408, endPoint x: 846, endPoint y: 447, distance: 354.4
click at [1189, 411] on div "AI Evaluations Queue an AI Evaluation No AI evaluations yet Human Evaluations S…" at bounding box center [1330, 432] width 437 height 521
drag, startPoint x: 253, startPoint y: 550, endPoint x: 194, endPoint y: 553, distance: 59.6
click at [194, 553] on div "Customer Phone [PHONE_NUMBER]" at bounding box center [301, 535] width 220 height 44
copy p "3802127329"
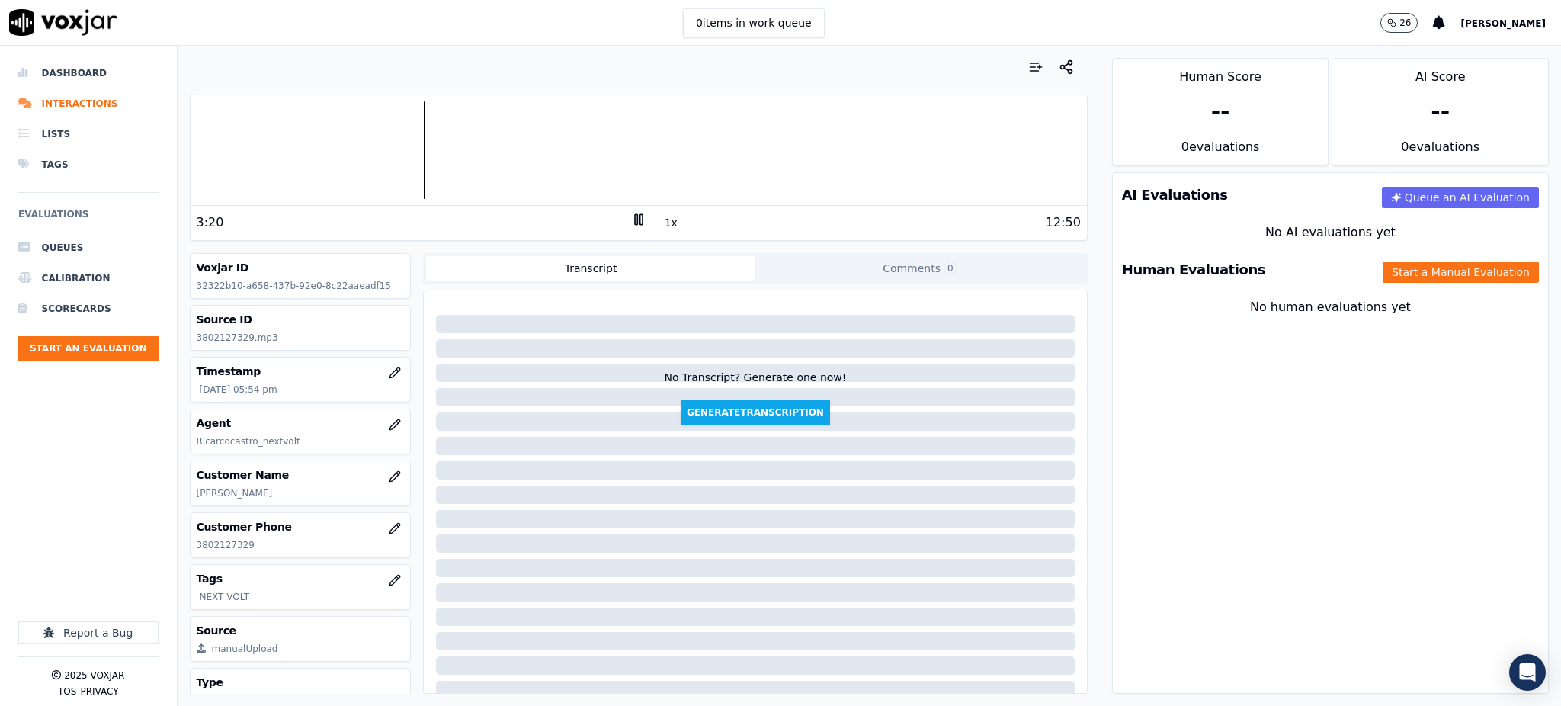
click at [1223, 492] on div "AI Evaluations Queue an AI Evaluation No AI evaluations yet Human Evaluations S…" at bounding box center [1330, 432] width 437 height 521
click at [631, 216] on icon at bounding box center [638, 219] width 15 height 15
